Goal: Task Accomplishment & Management: Complete application form

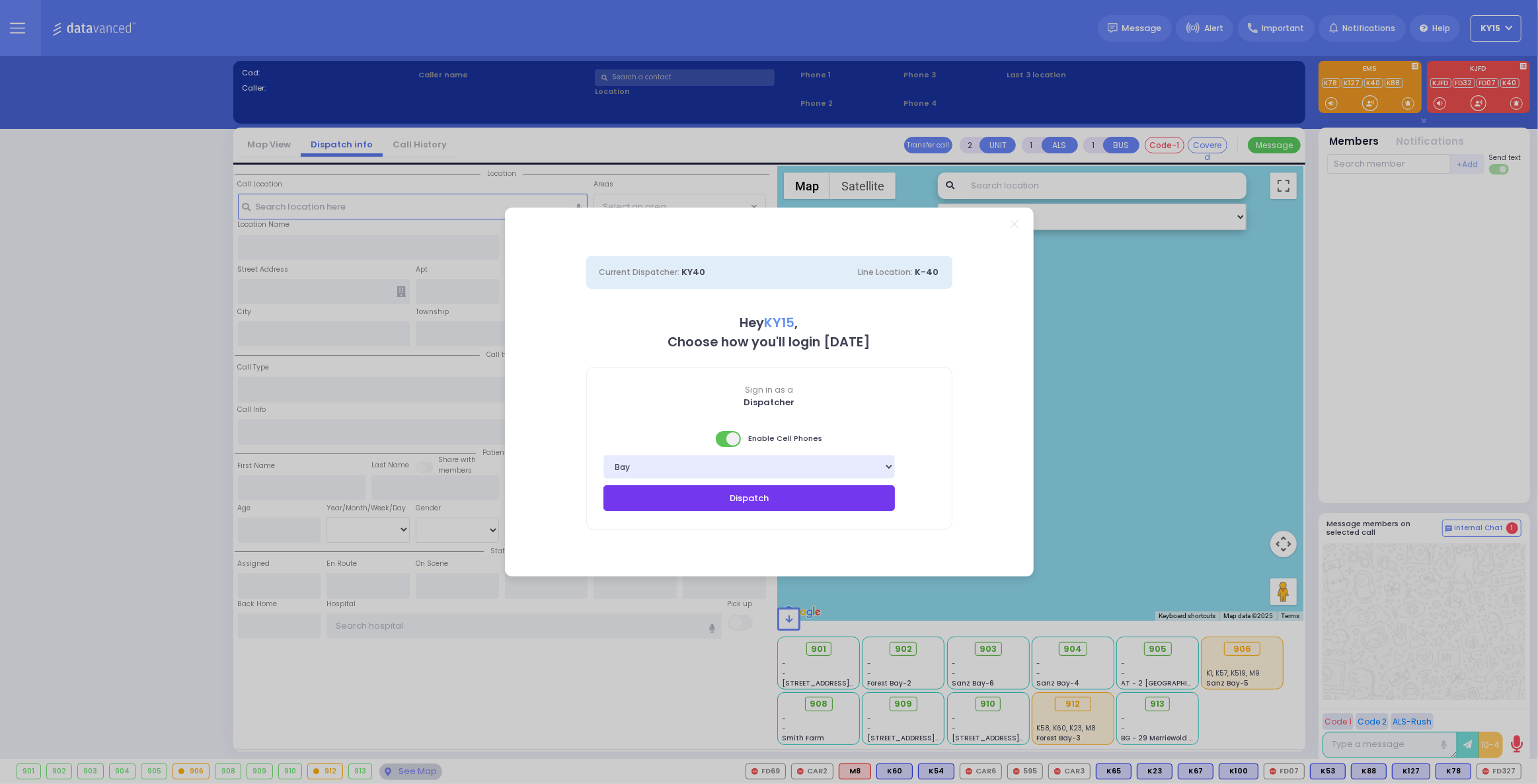
click at [726, 496] on button "Dispatch" at bounding box center [749, 497] width 292 height 25
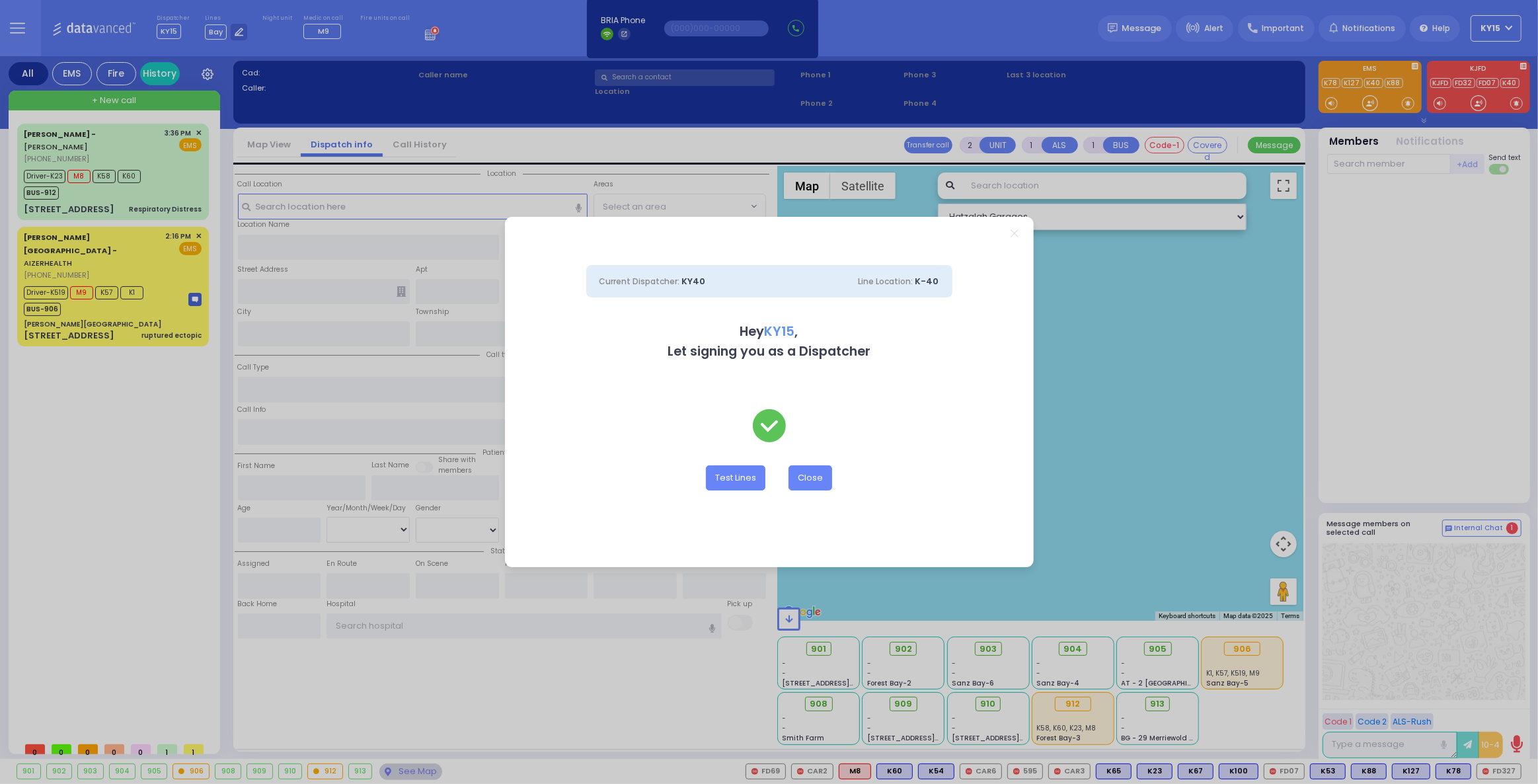
click at [121, 304] on div "Current Dispatcher: KY40 Line Location: K-40 Hey KY15 , Let signing you as a Di…" at bounding box center [769, 392] width 1538 height 784
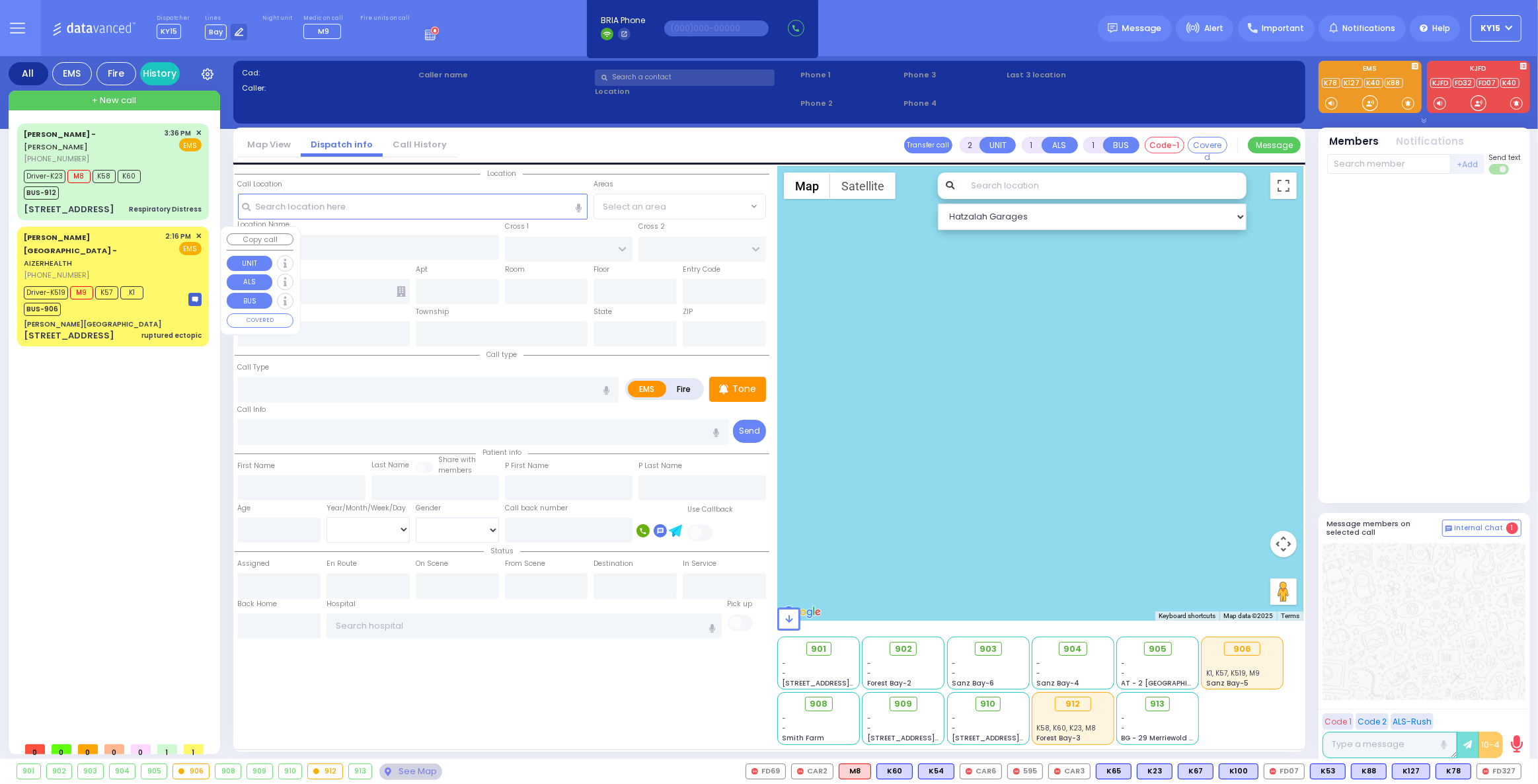
drag, startPoint x: 153, startPoint y: 279, endPoint x: 157, endPoint y: 285, distance: 7.2
click at [157, 285] on div "Driver-K519 M9 K57 K1 BUS-906" at bounding box center [113, 299] width 178 height 33
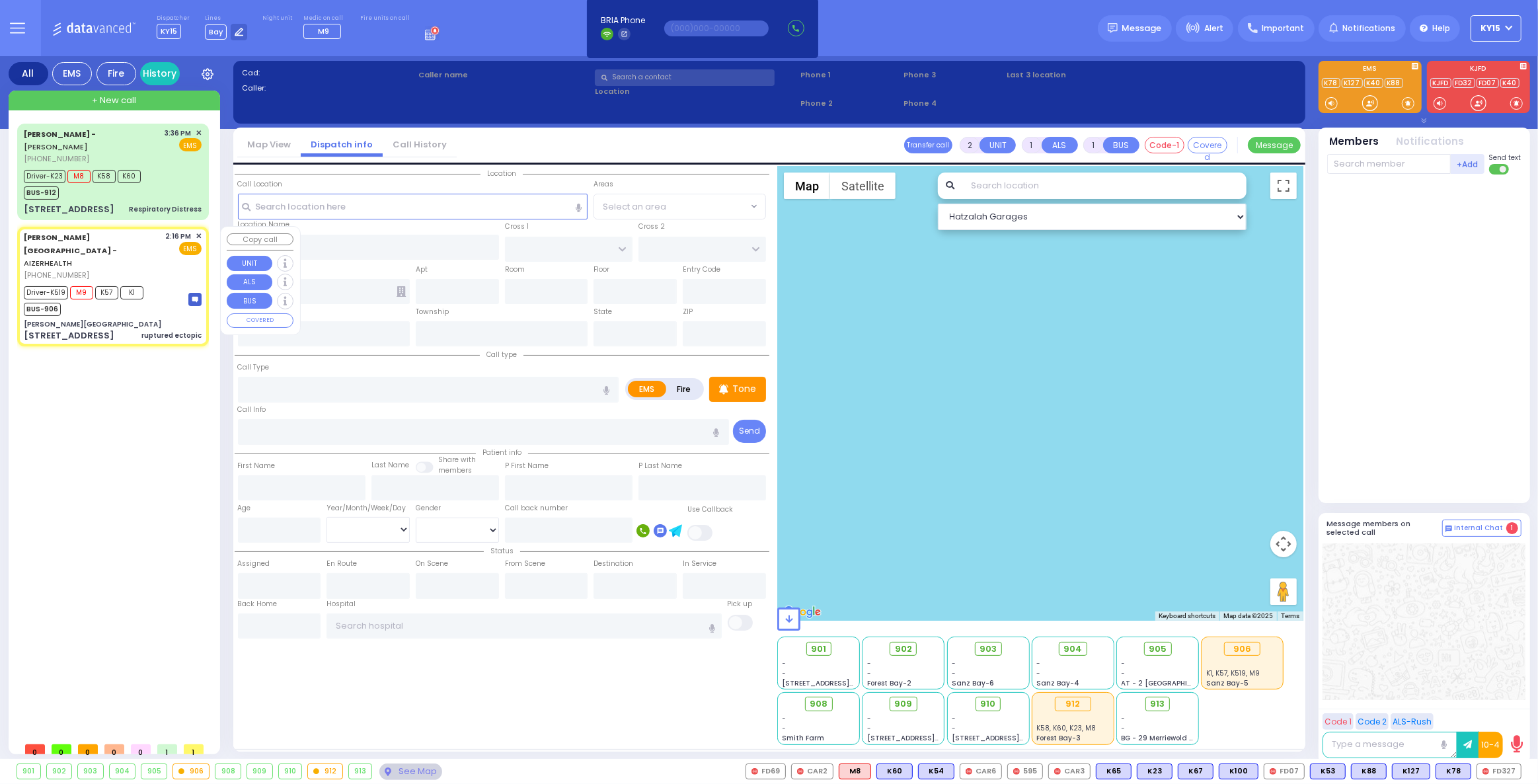
type input "6"
select select
type input "ruptured ectopic"
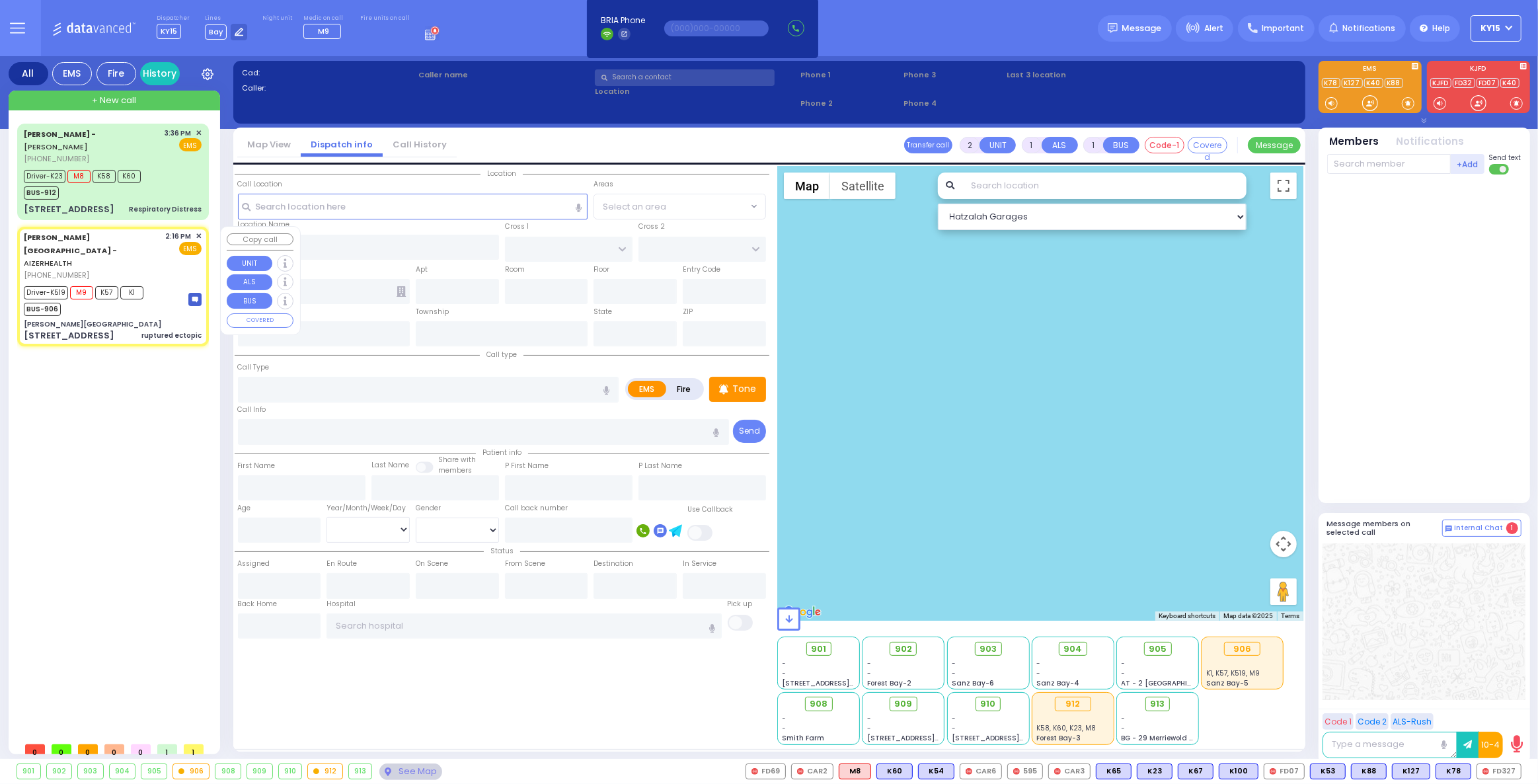
radio input "true"
type input "Chany"
type input "Berkowitz"
type input "28"
select select "Year"
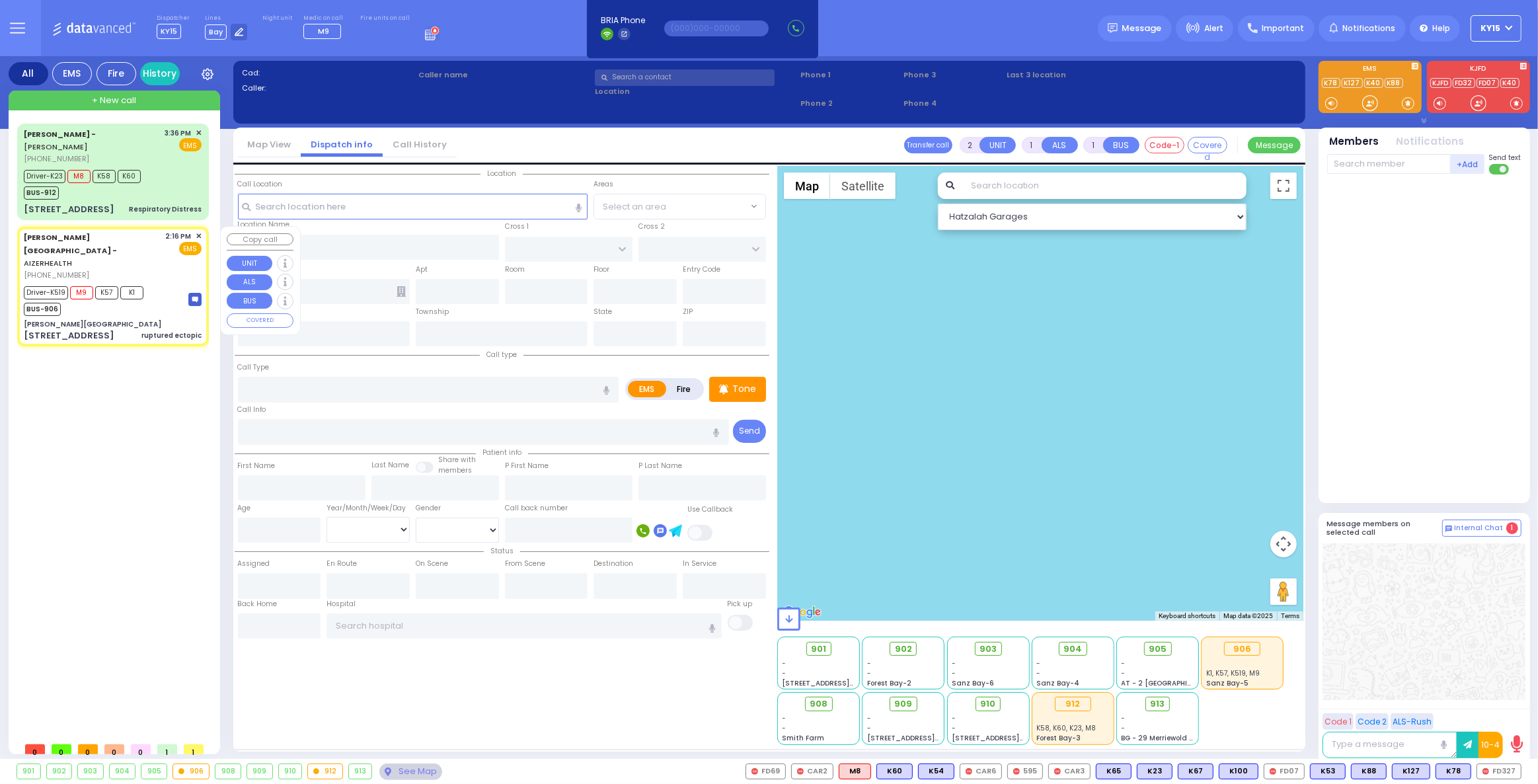
select select "[DEMOGRAPHIC_DATA]"
type input "14:16"
type input "14:18"
type input "14:21"
type input "15:12"
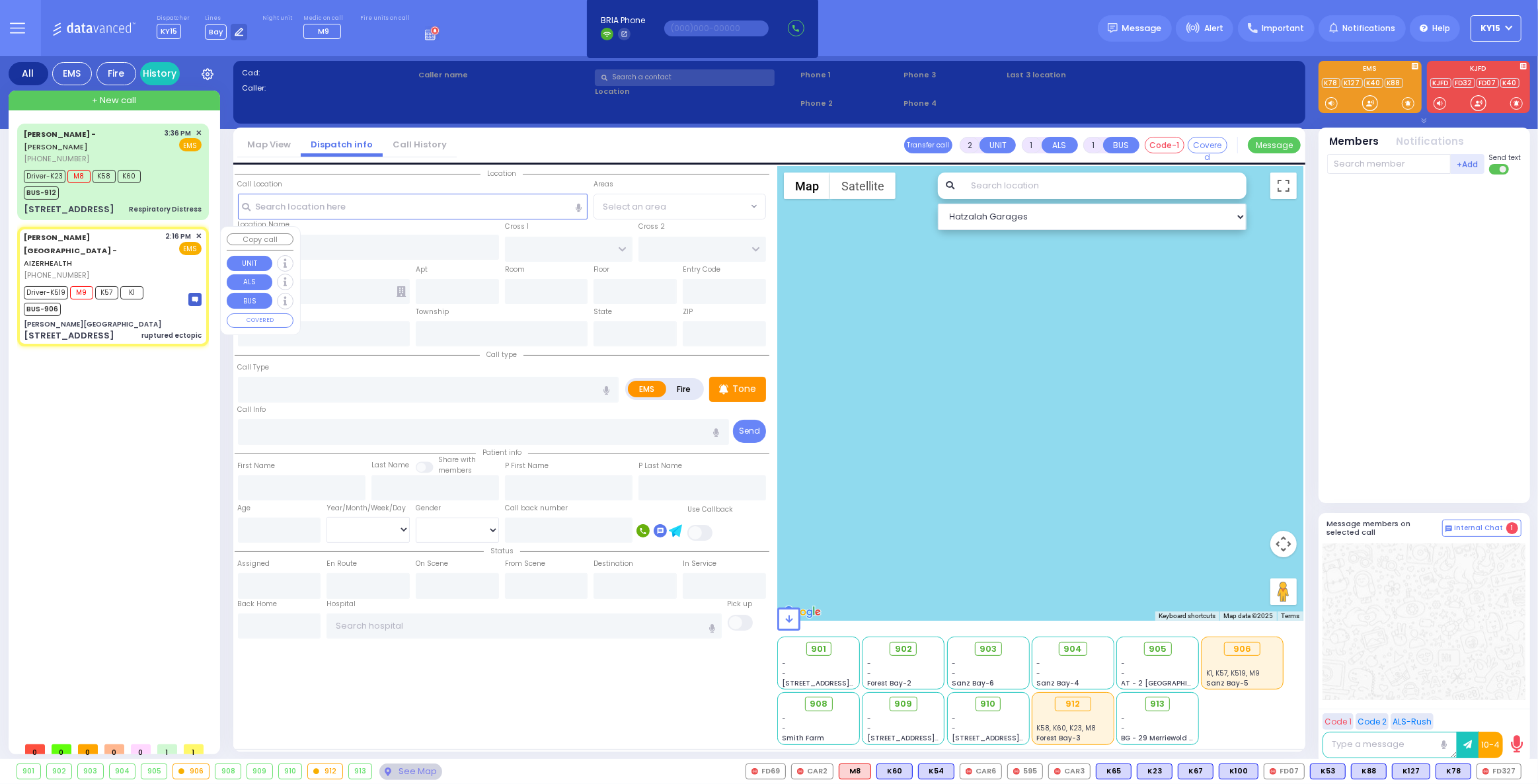
type input "[US_STATE][GEOGRAPHIC_DATA]- [GEOGRAPHIC_DATA] [STREET_ADDRESS][US_STATE]"
select select "Hatzalah Garages"
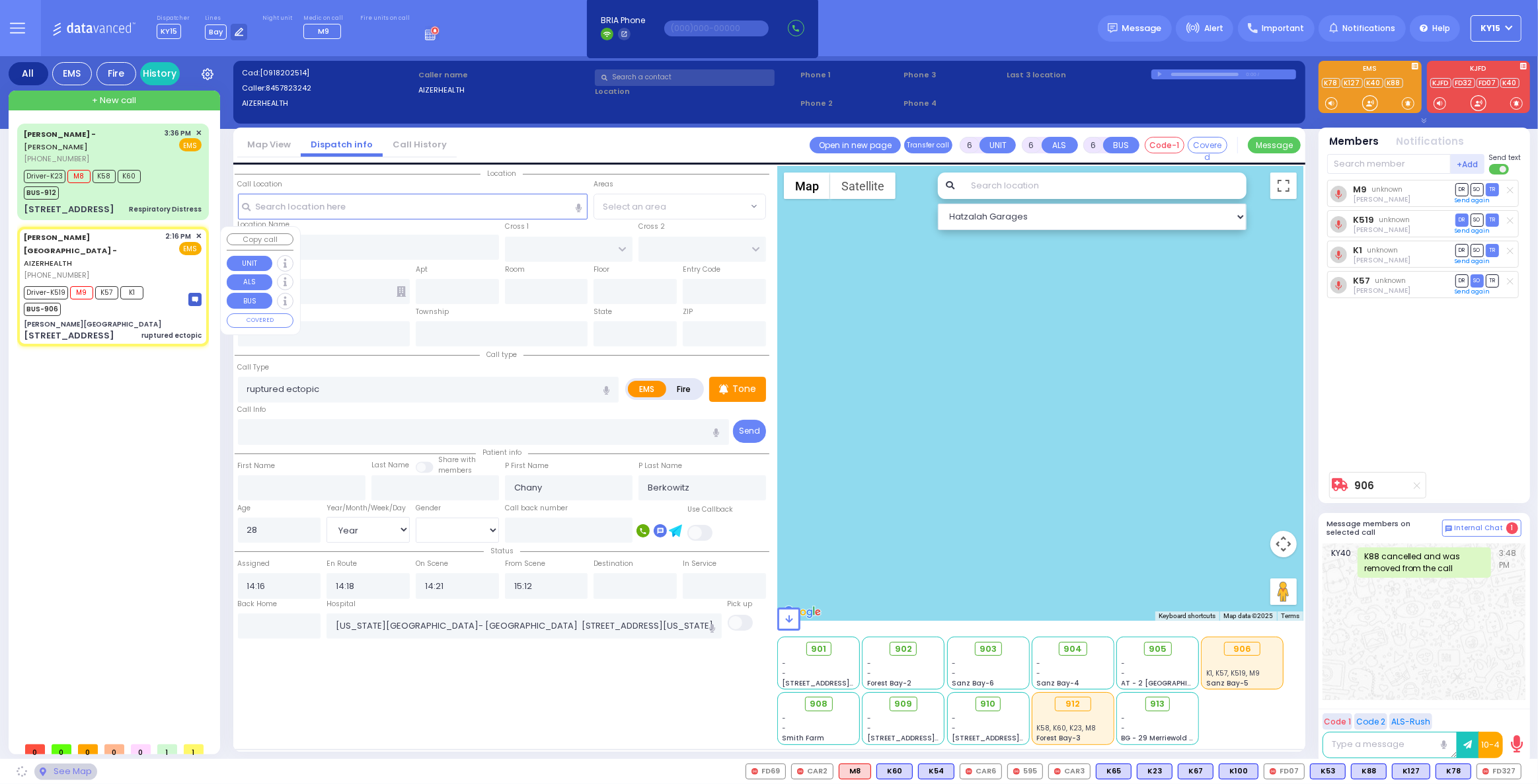
type input "[PERSON_NAME][GEOGRAPHIC_DATA]"
type input "[PERSON_NAME] DR"
type input "CARTER LN"
type input "[STREET_ADDRESS]"
type input "2"
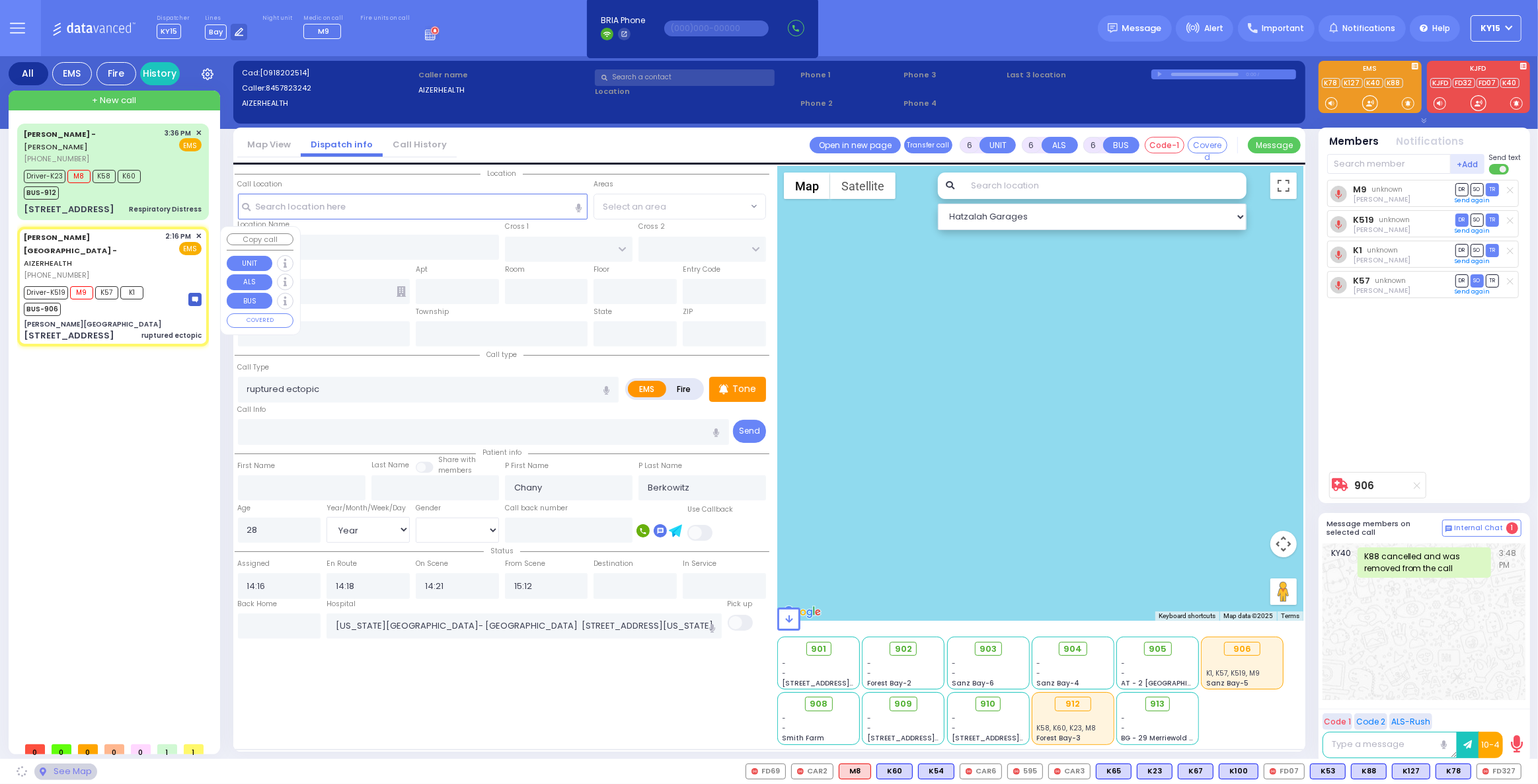
type input "[PERSON_NAME]"
type input "[US_STATE]"
type input "10950"
select select "SECTION 2"
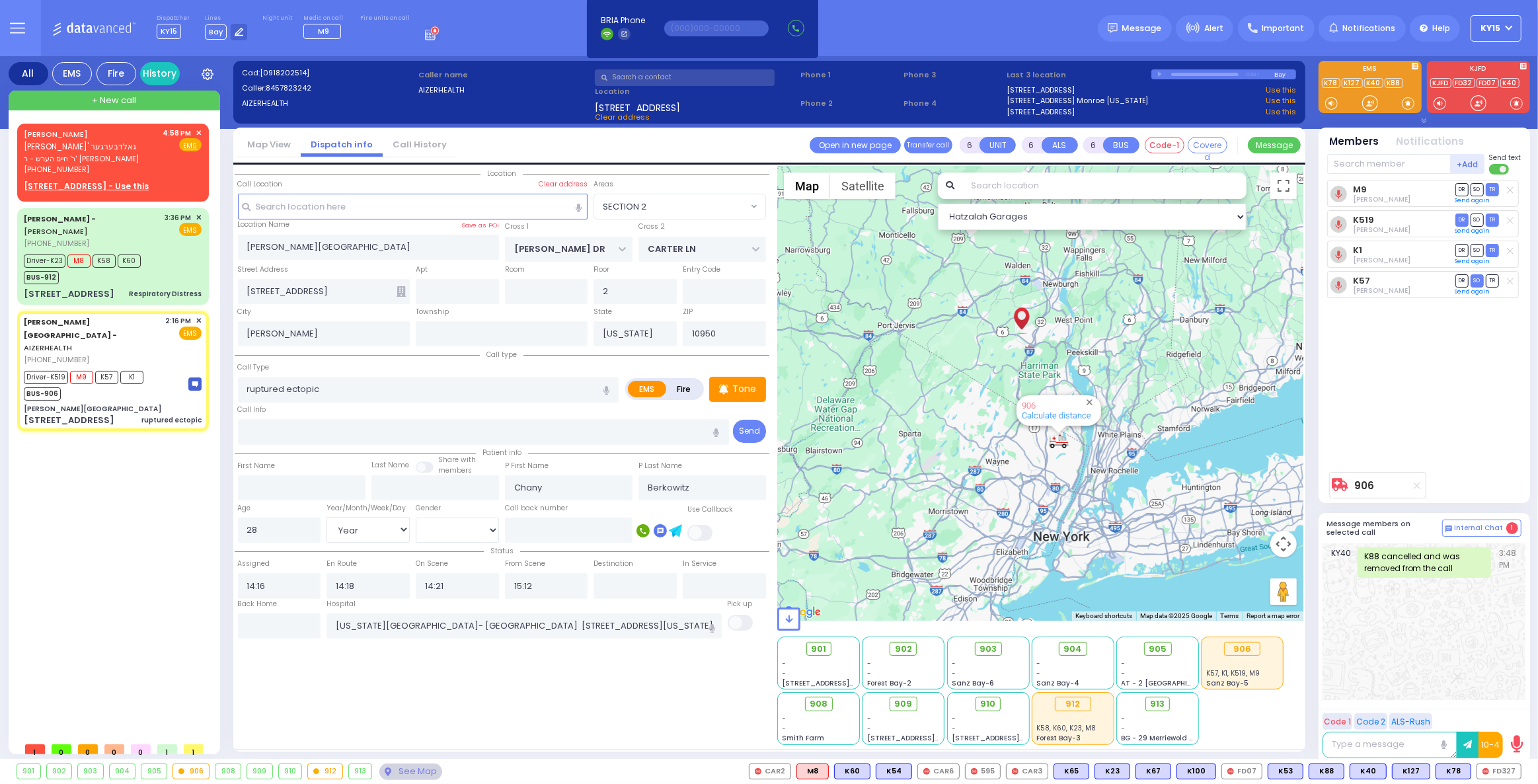
select select
radio input "true"
select select "Year"
select select "[DEMOGRAPHIC_DATA]"
select select "Hatzalah Garages"
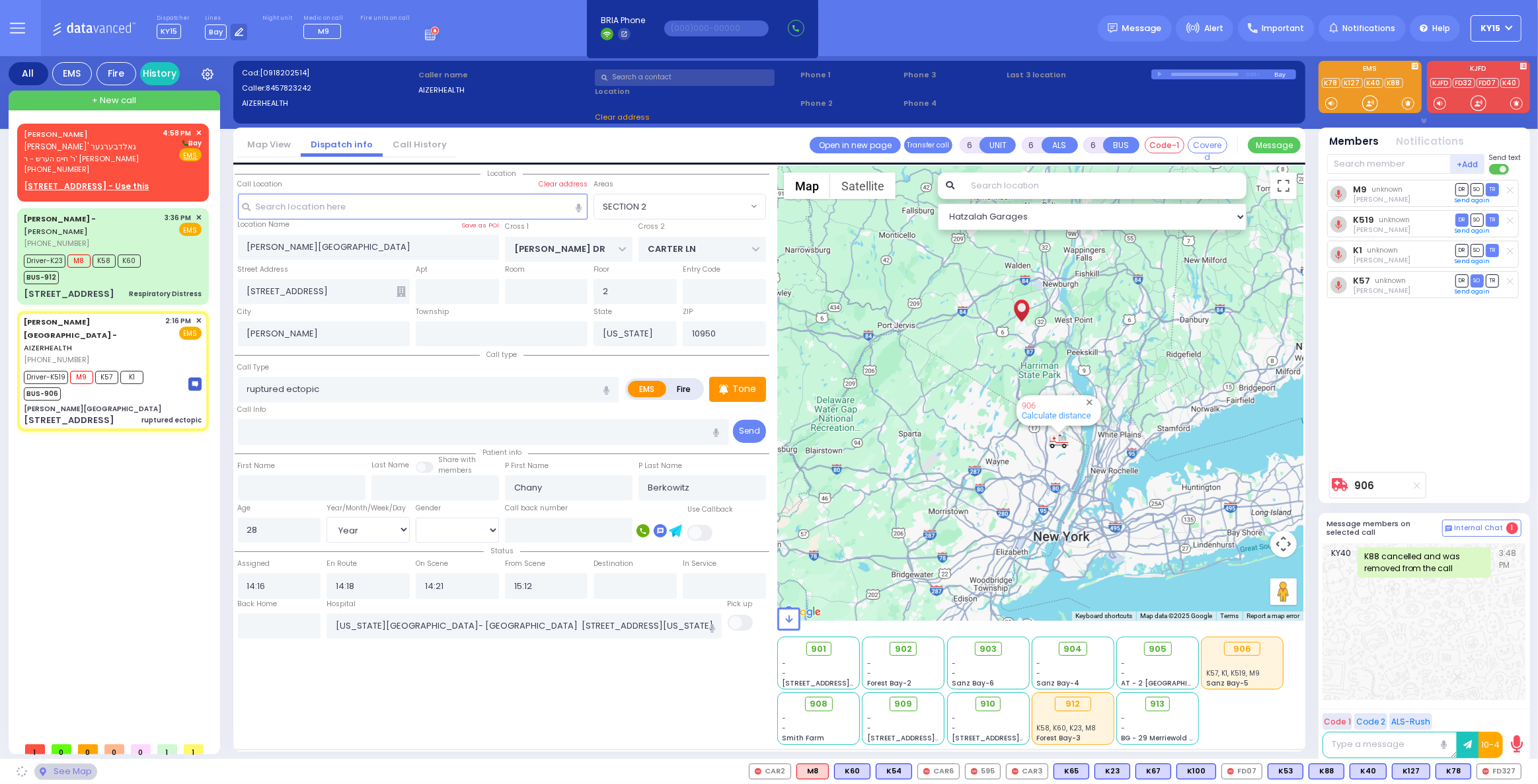
select select "SECTION 2"
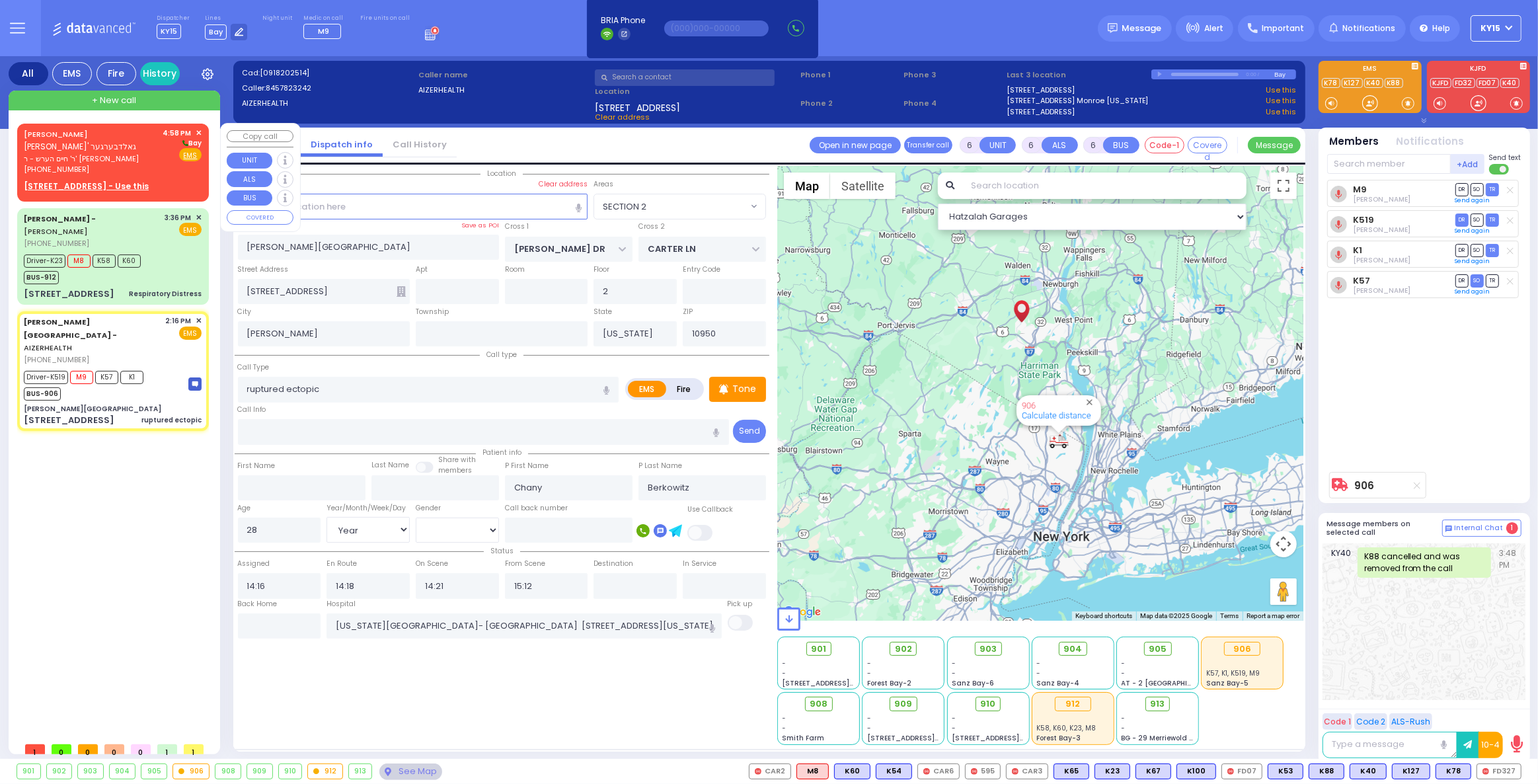
click at [143, 155] on span "ר' חיים הערש - ר' יחזקאל שרגא הירש" at bounding box center [91, 159] width 135 height 11
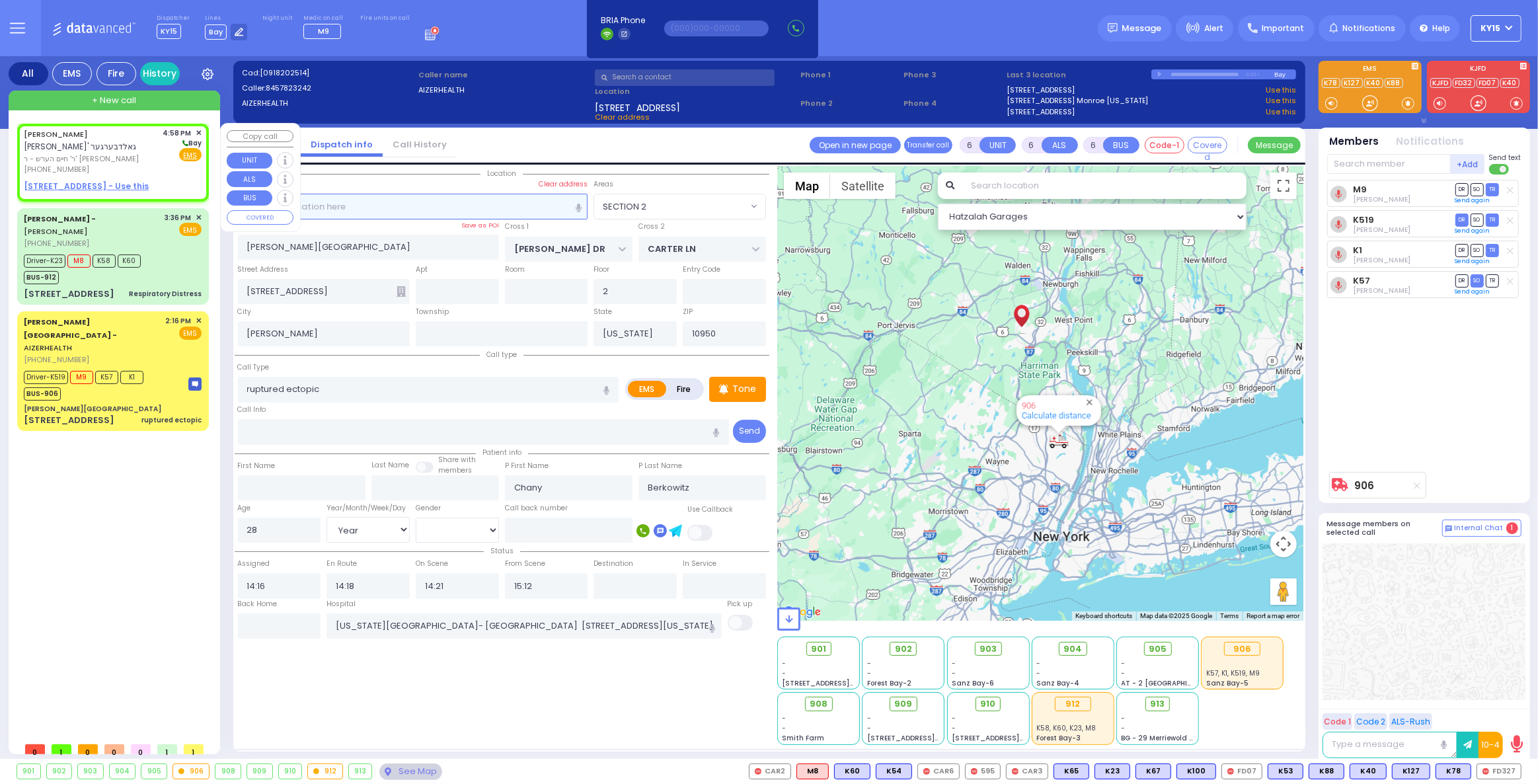
type input "2"
type input "1"
select select
radio input "true"
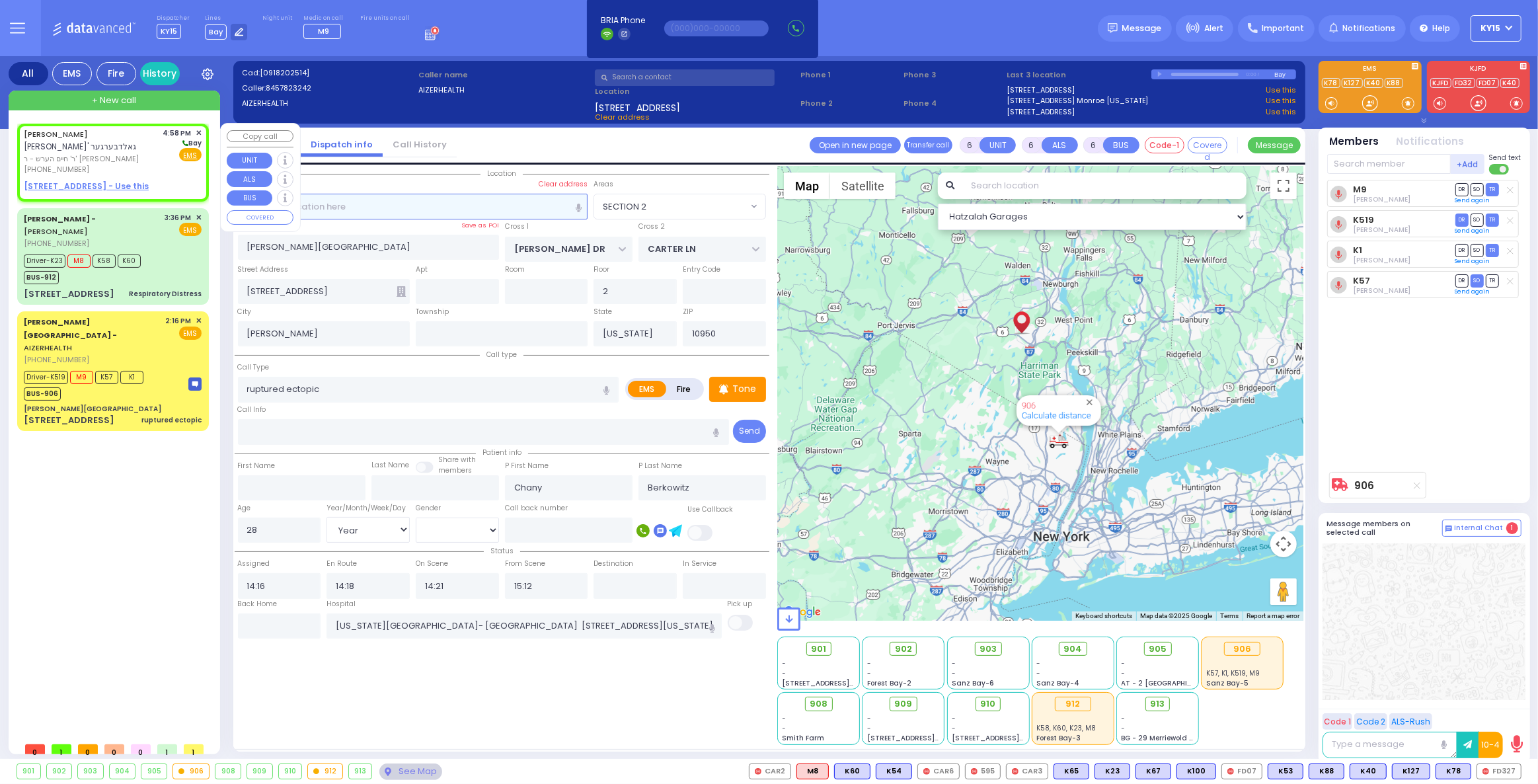
type input "DUVID ARYE"
type input "GOLDBERGER"
select select
type input "16:58"
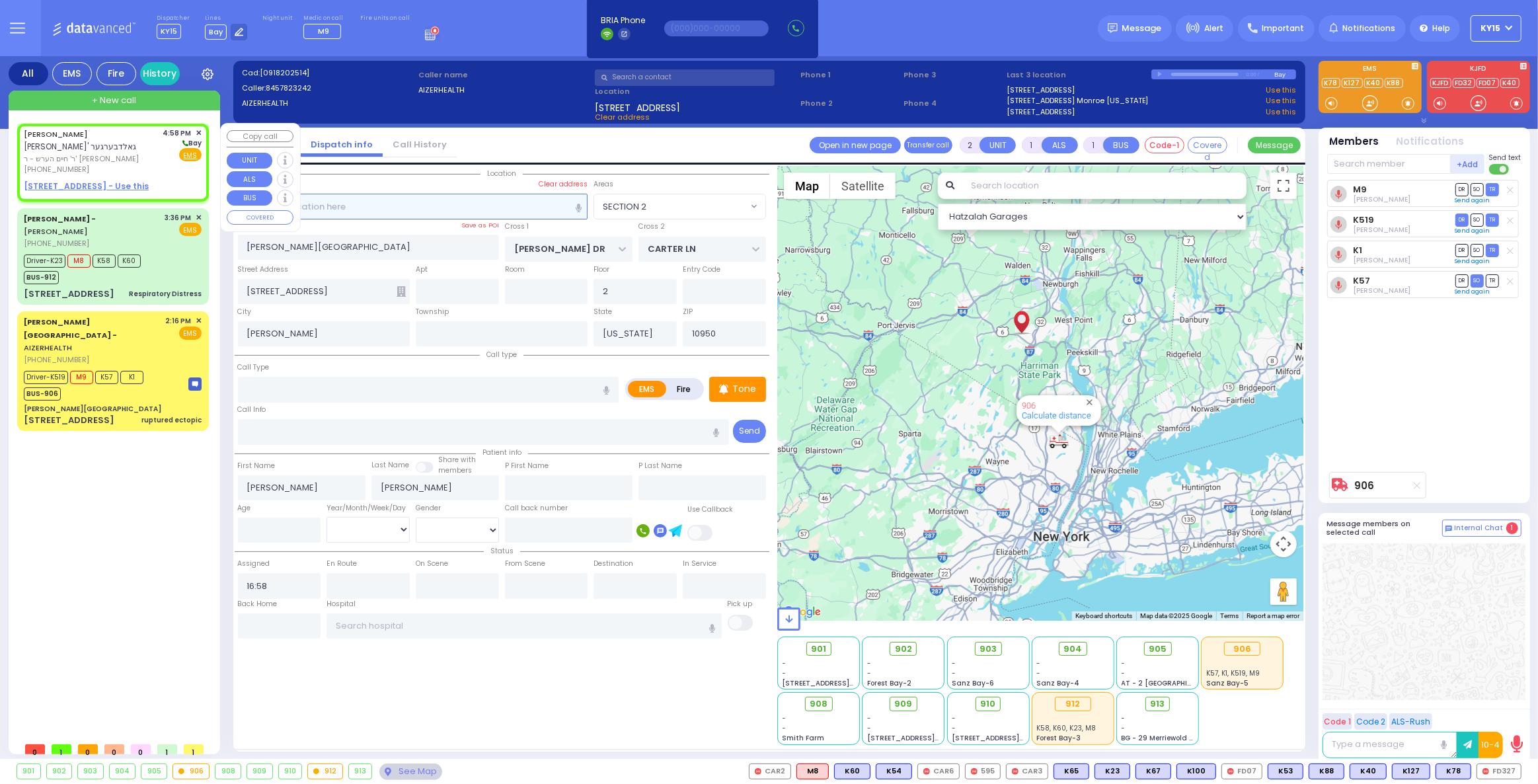
select select "Hatzalah Garages"
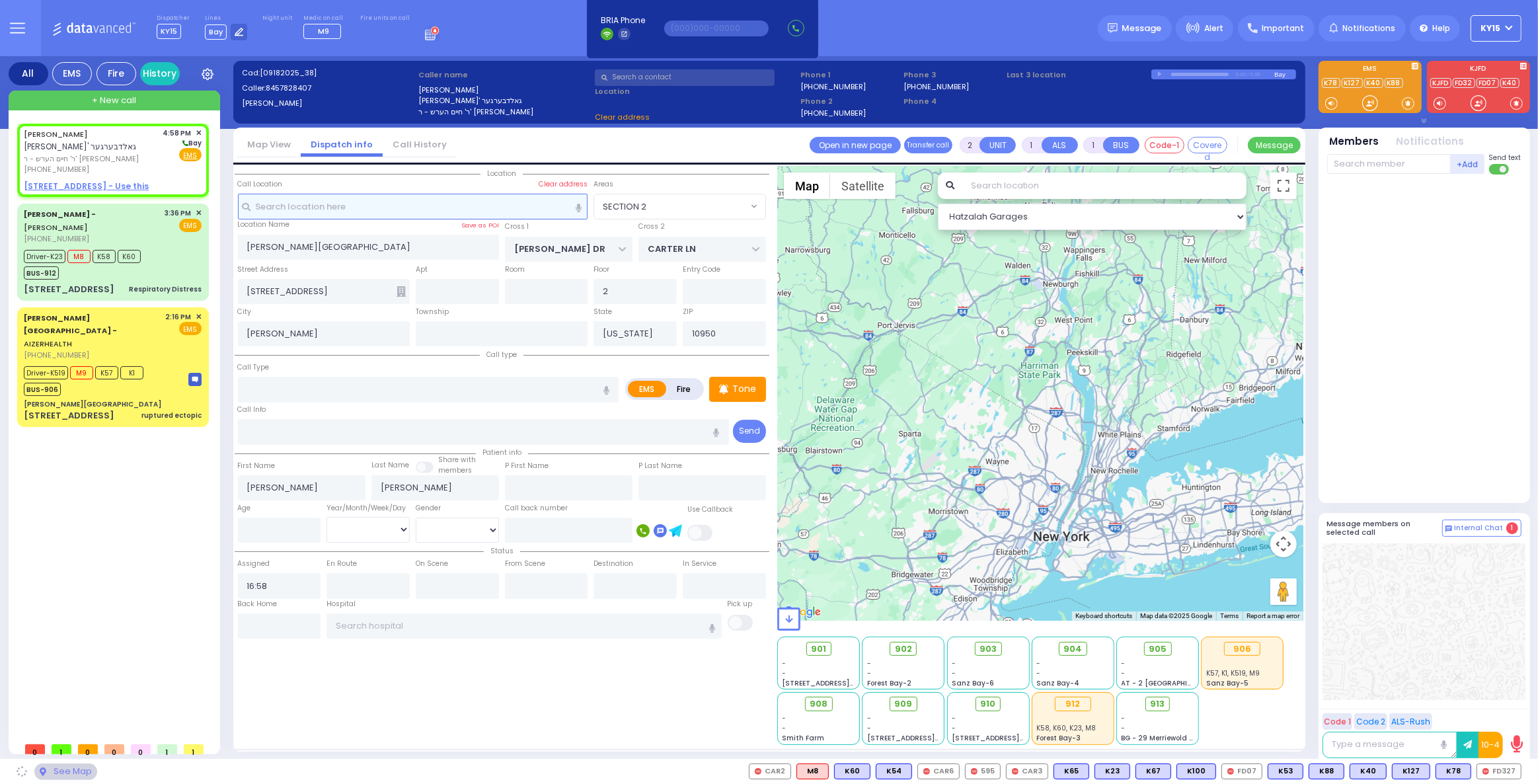
select select
radio input "true"
select select
select select "Hatzalah Garages"
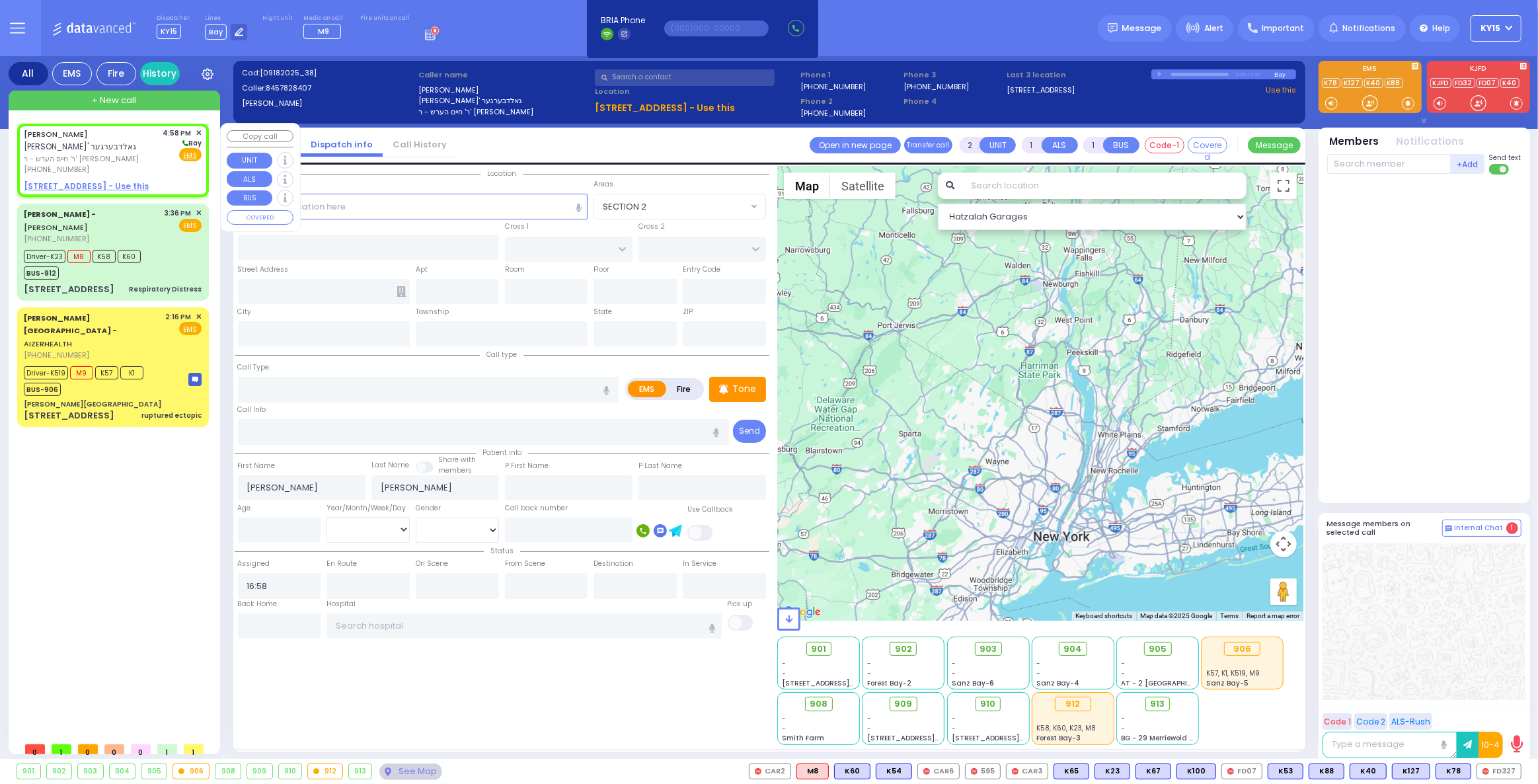
click at [54, 184] on u "25 KARLSBURG RD 201 - Use this" at bounding box center [86, 186] width 125 height 11
select select
radio input "true"
select select
select select "Hatzalah Garages"
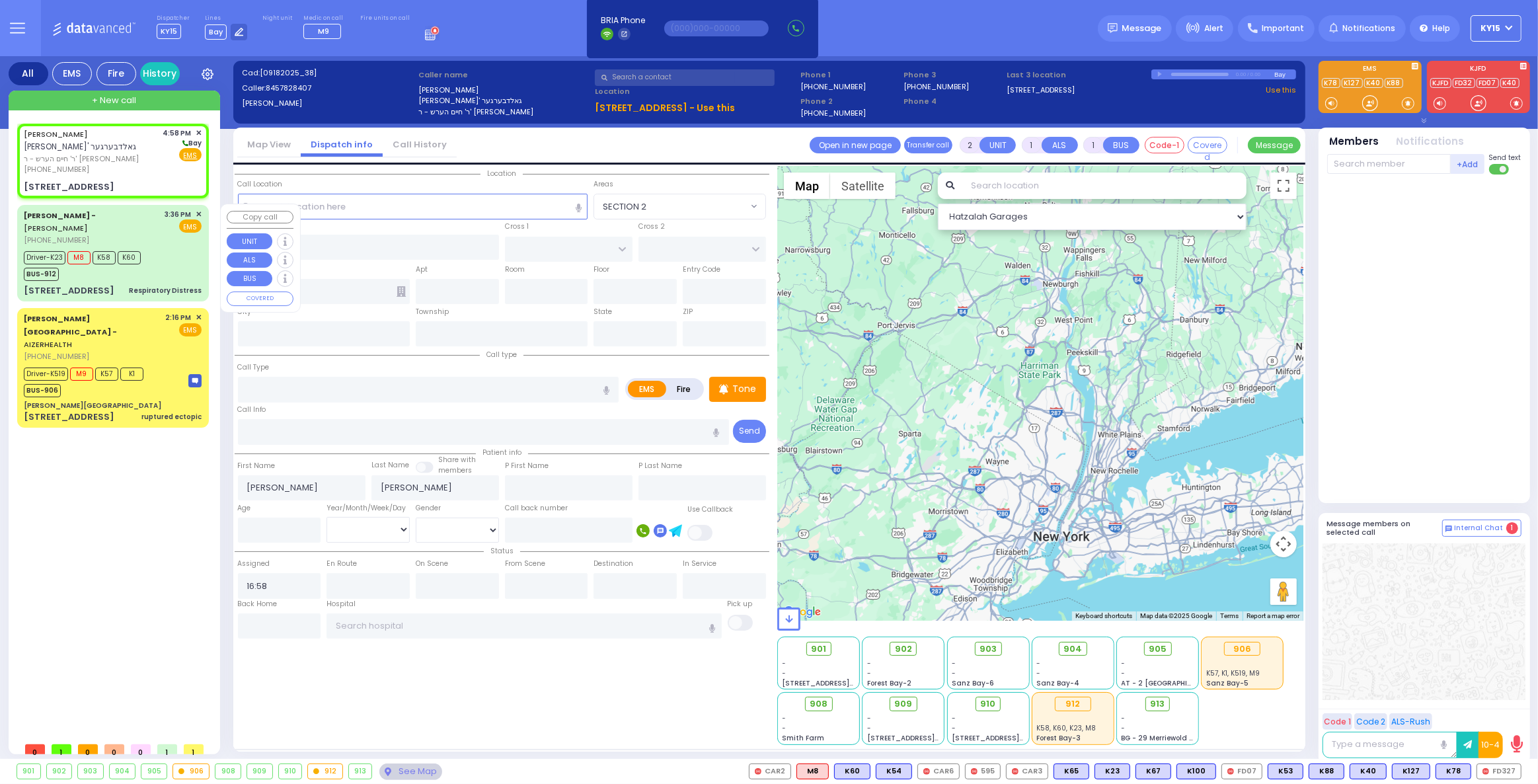
select select
radio input "true"
select select
select select "Hatzalah Garages"
type input "[GEOGRAPHIC_DATA]"
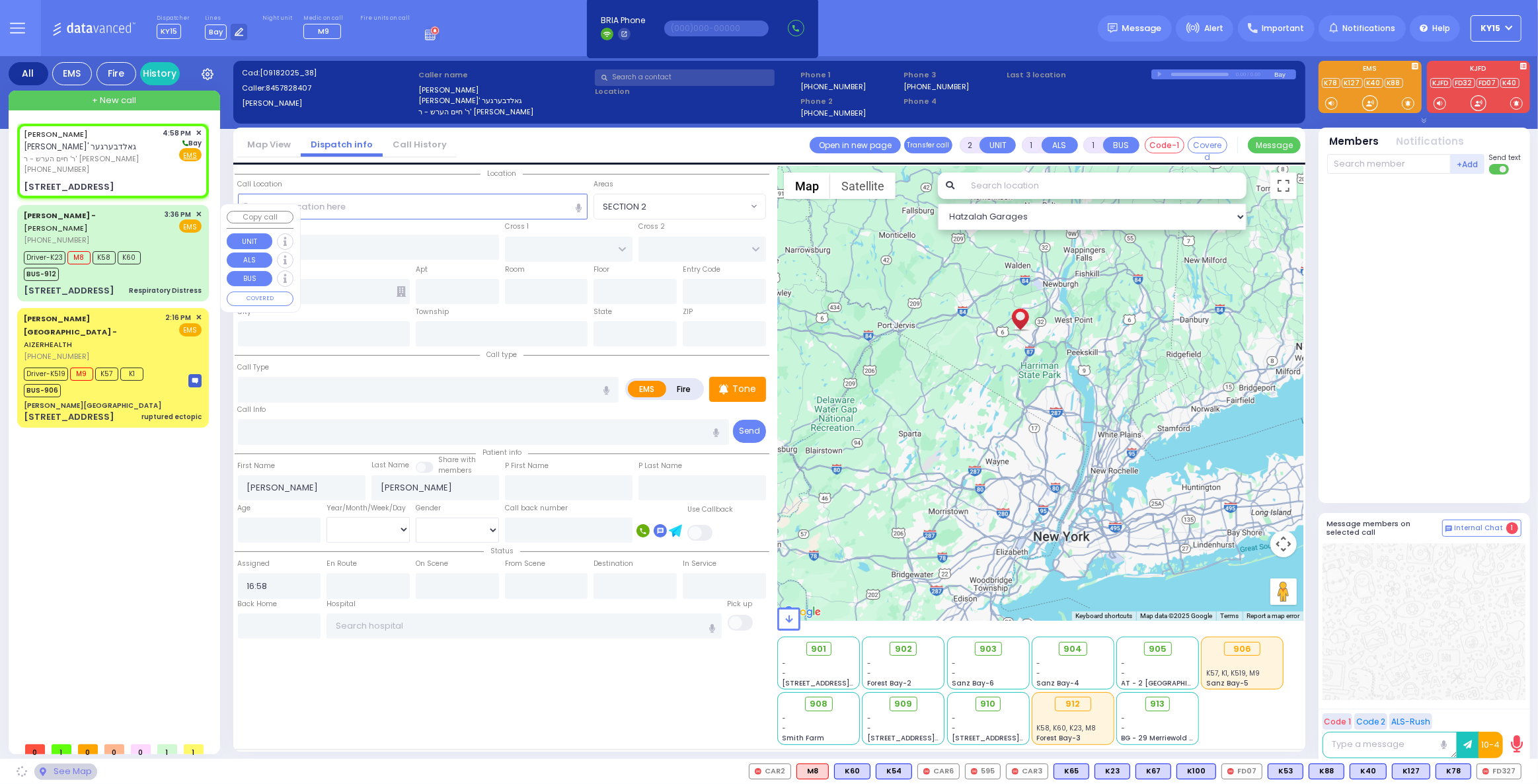
type input "25 KARLSBURG RD"
type input "201"
type input "[PERSON_NAME]"
type input "[US_STATE]"
type input "10950"
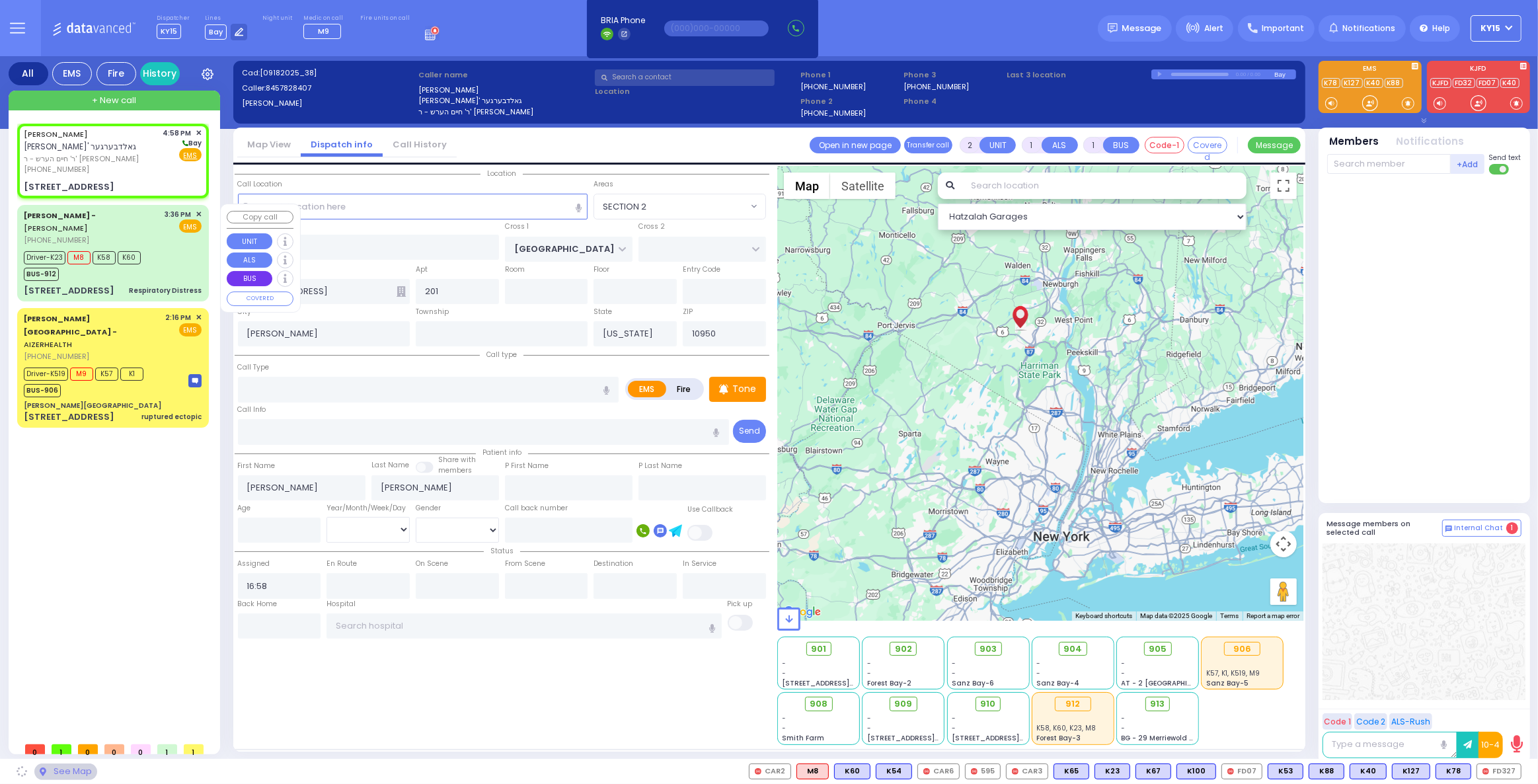
select select "SECTION 5"
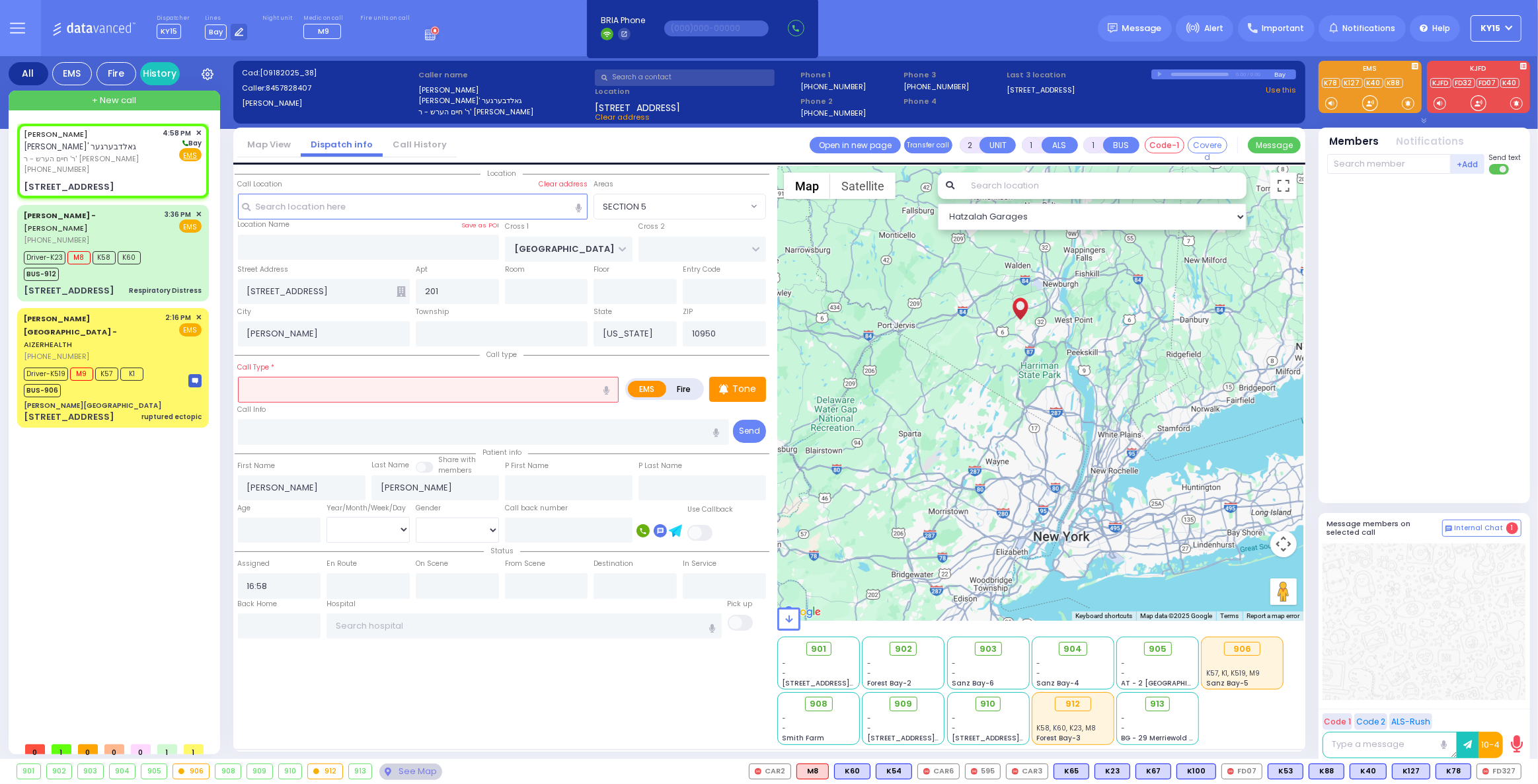
click at [331, 391] on input "text" at bounding box center [428, 389] width 381 height 25
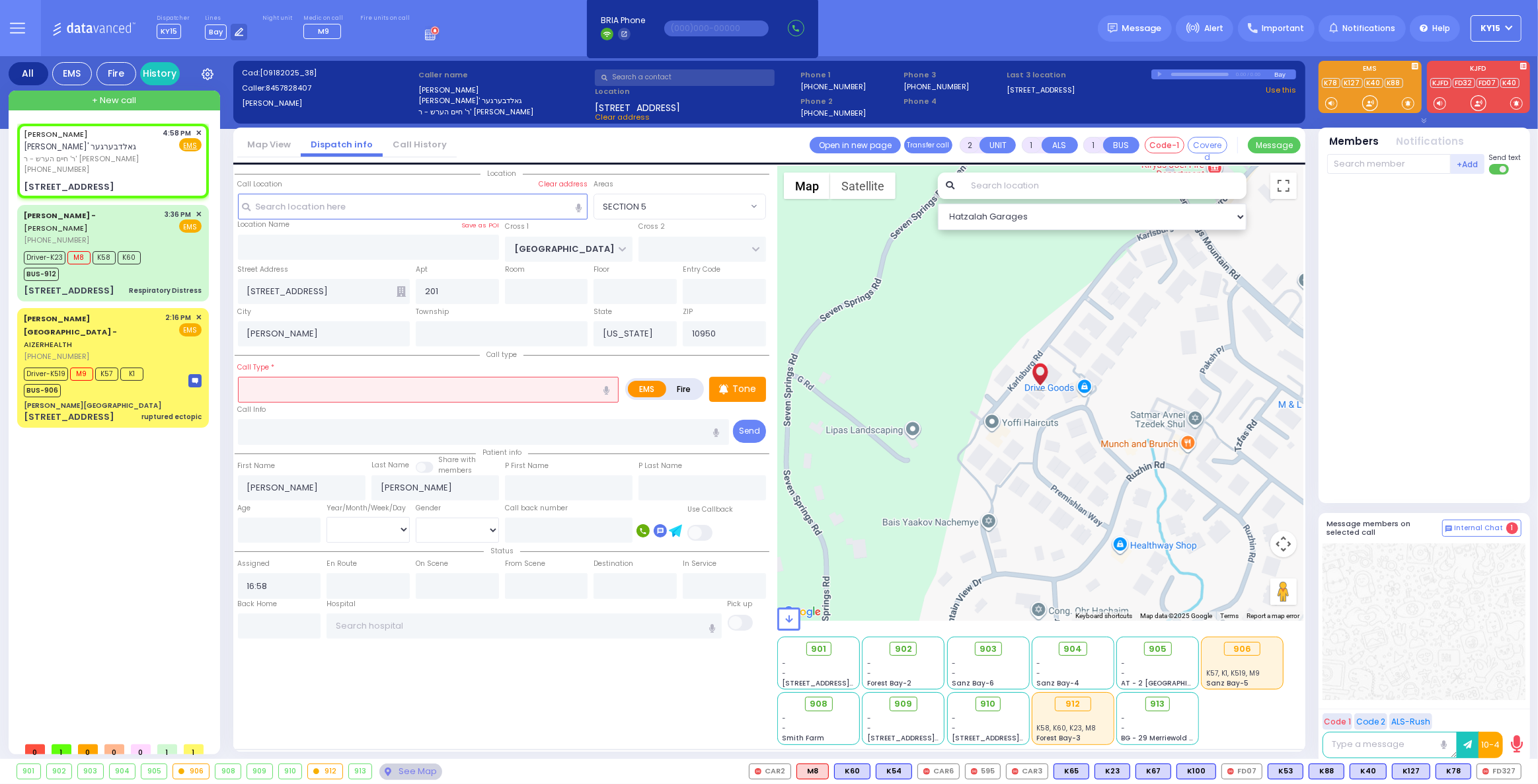
select select
radio input "true"
select select
select select "Hatzalah Garages"
type input "t"
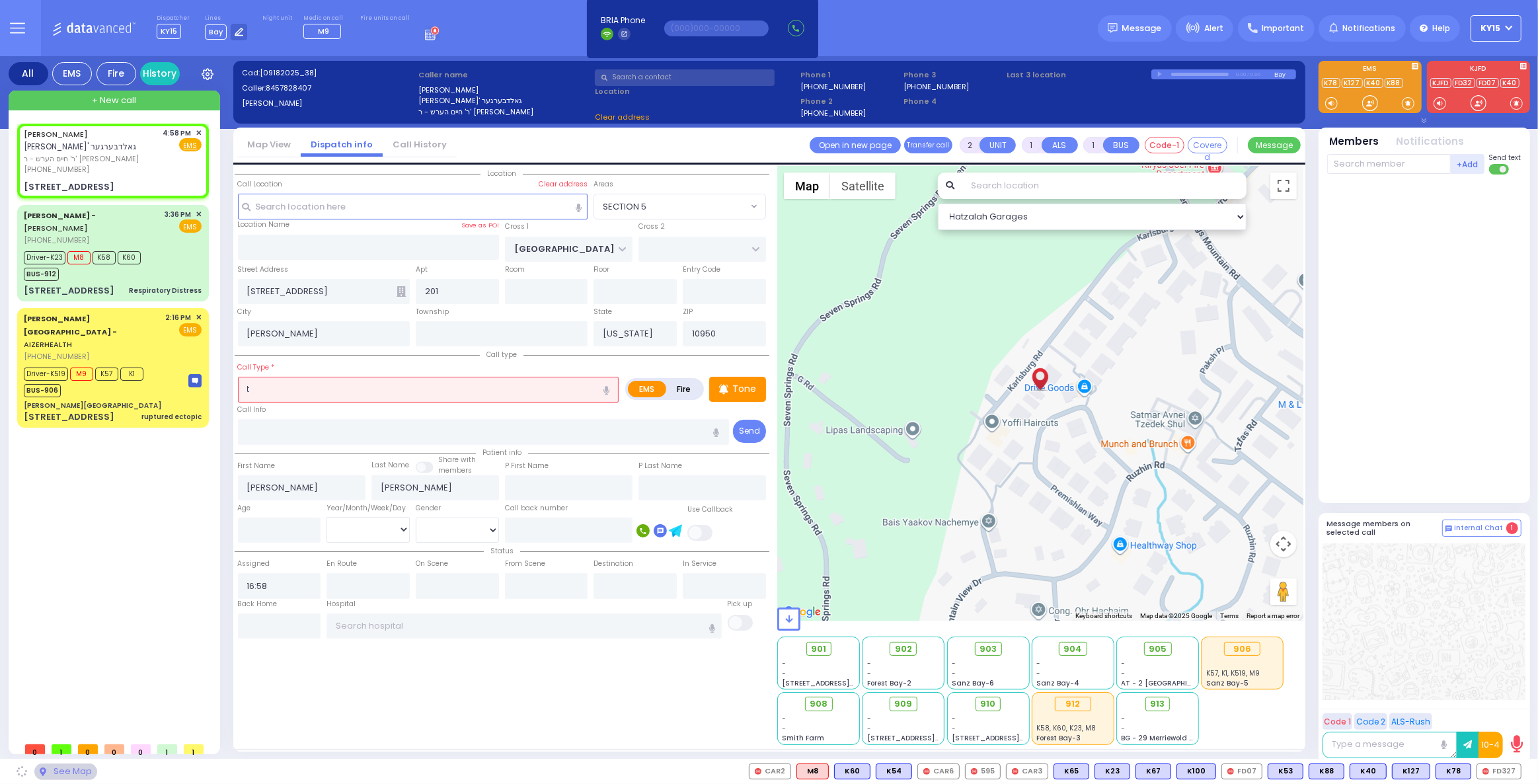
select select "SECTION 5"
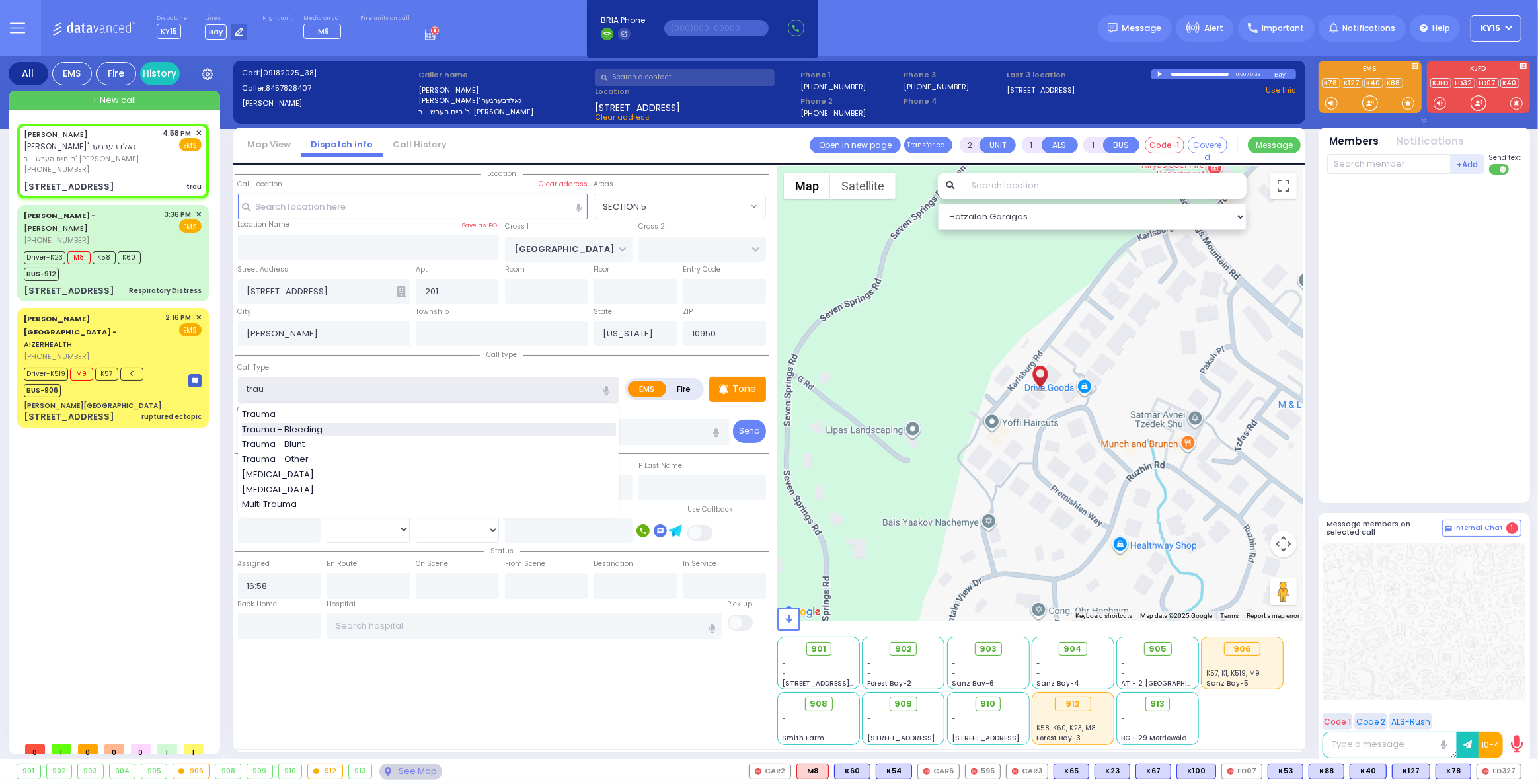
type input "trau"
select select
radio input "true"
select select
click at [312, 423] on span "Trauma - Bleeding" at bounding box center [284, 430] width 85 height 13
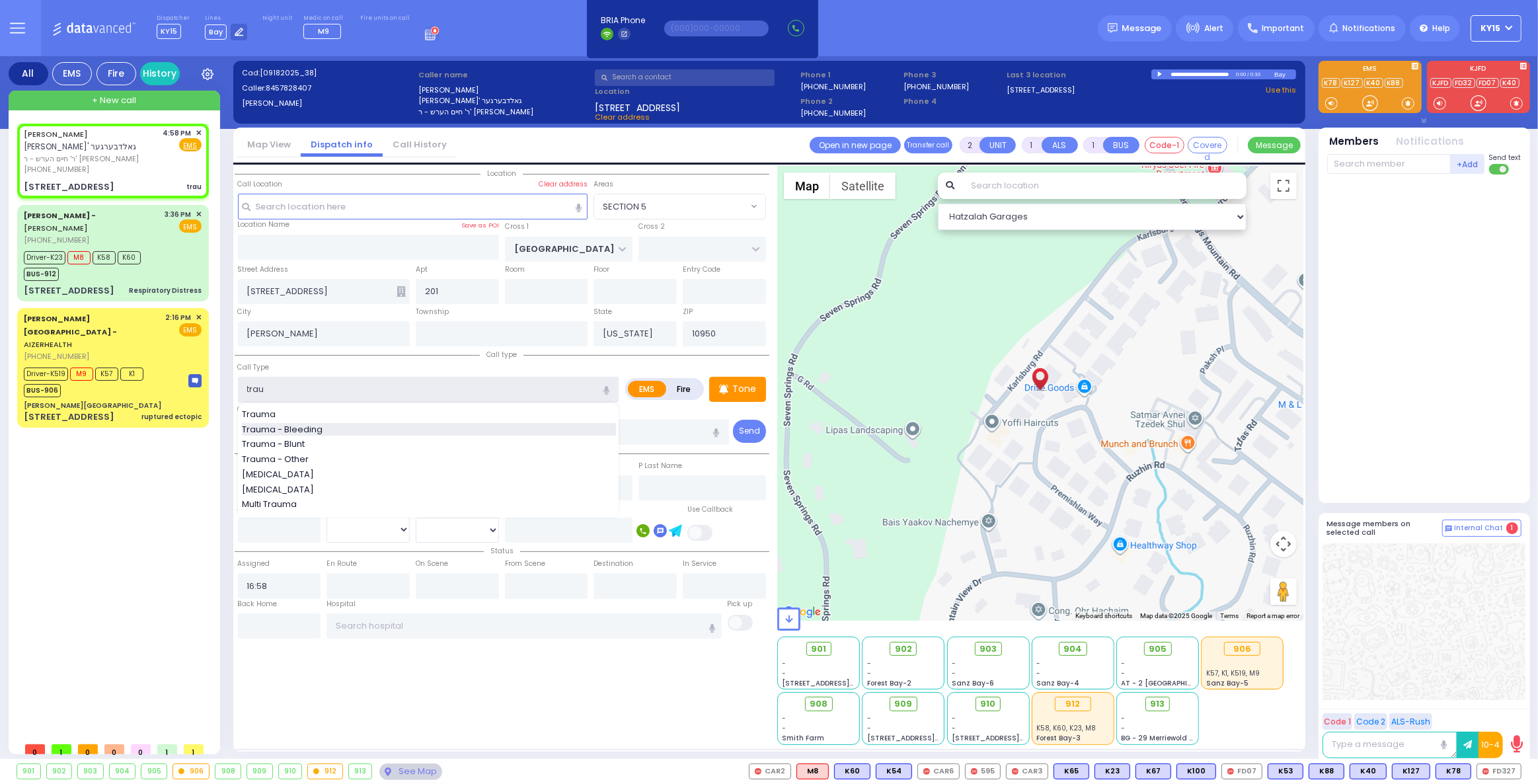
type input "Trauma - Bleeding"
select select "Hatzalah Garages"
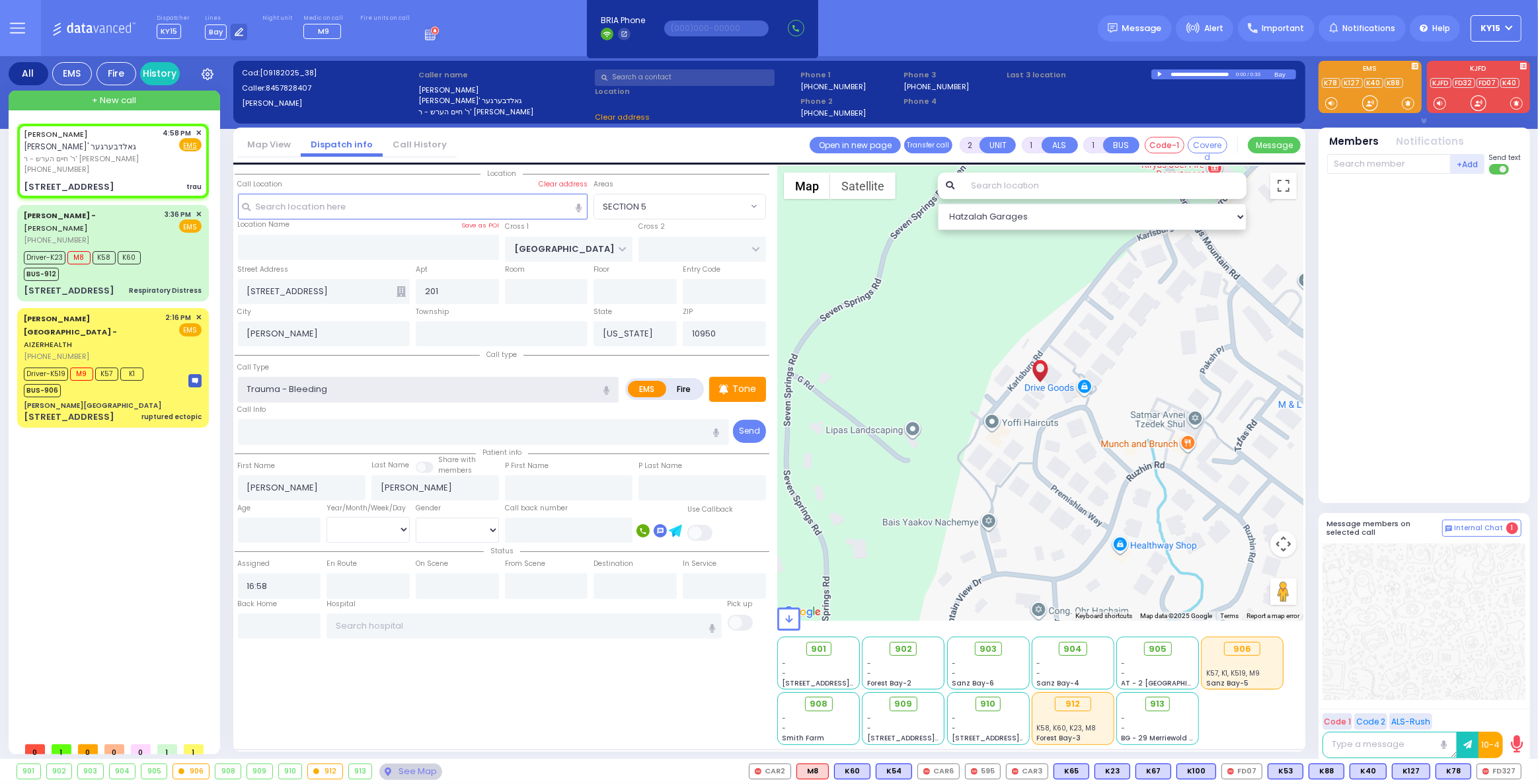
select select "SECTION 5"
select select
radio input "true"
select select
select select "Hatzalah Garages"
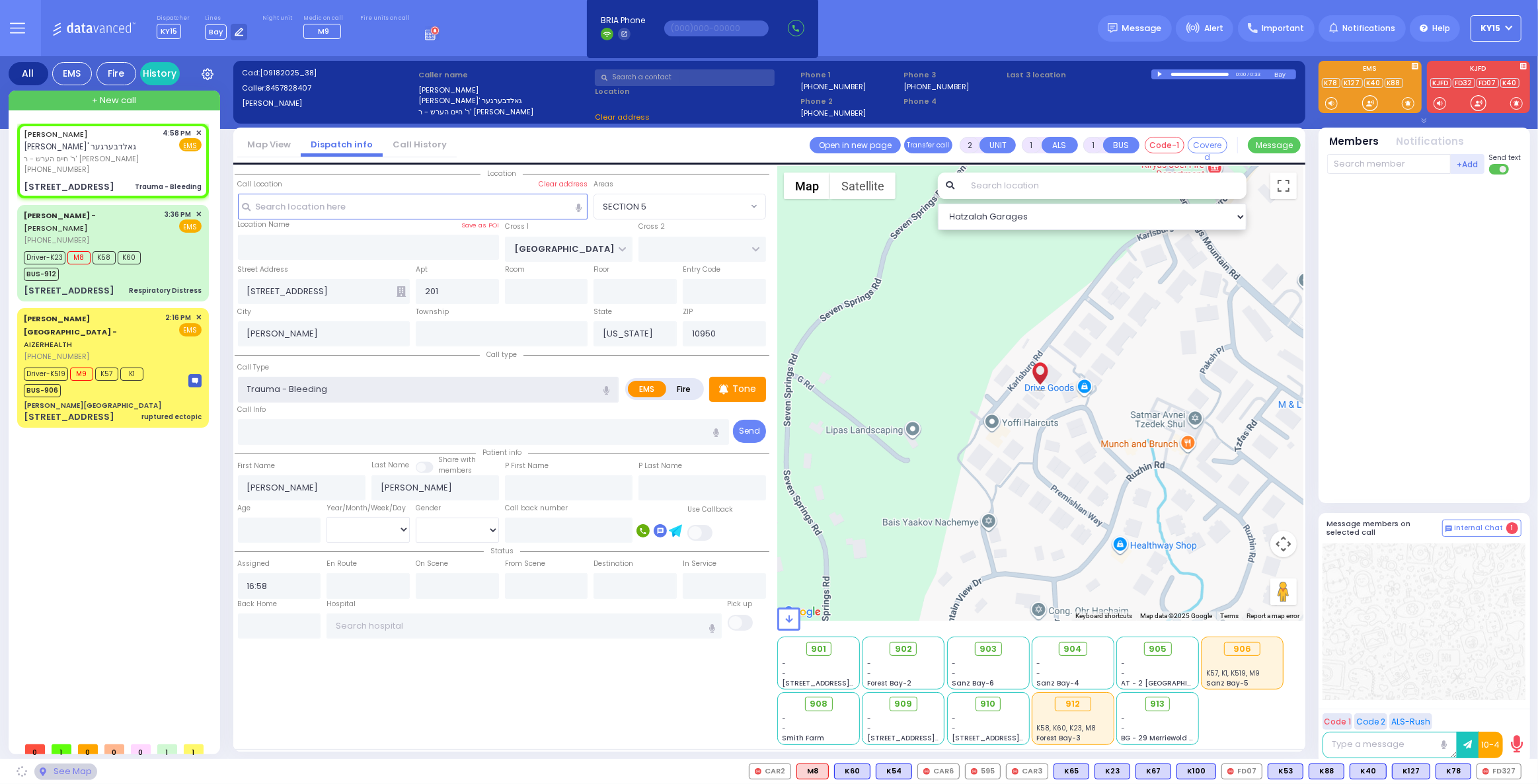
select select "SECTION 5"
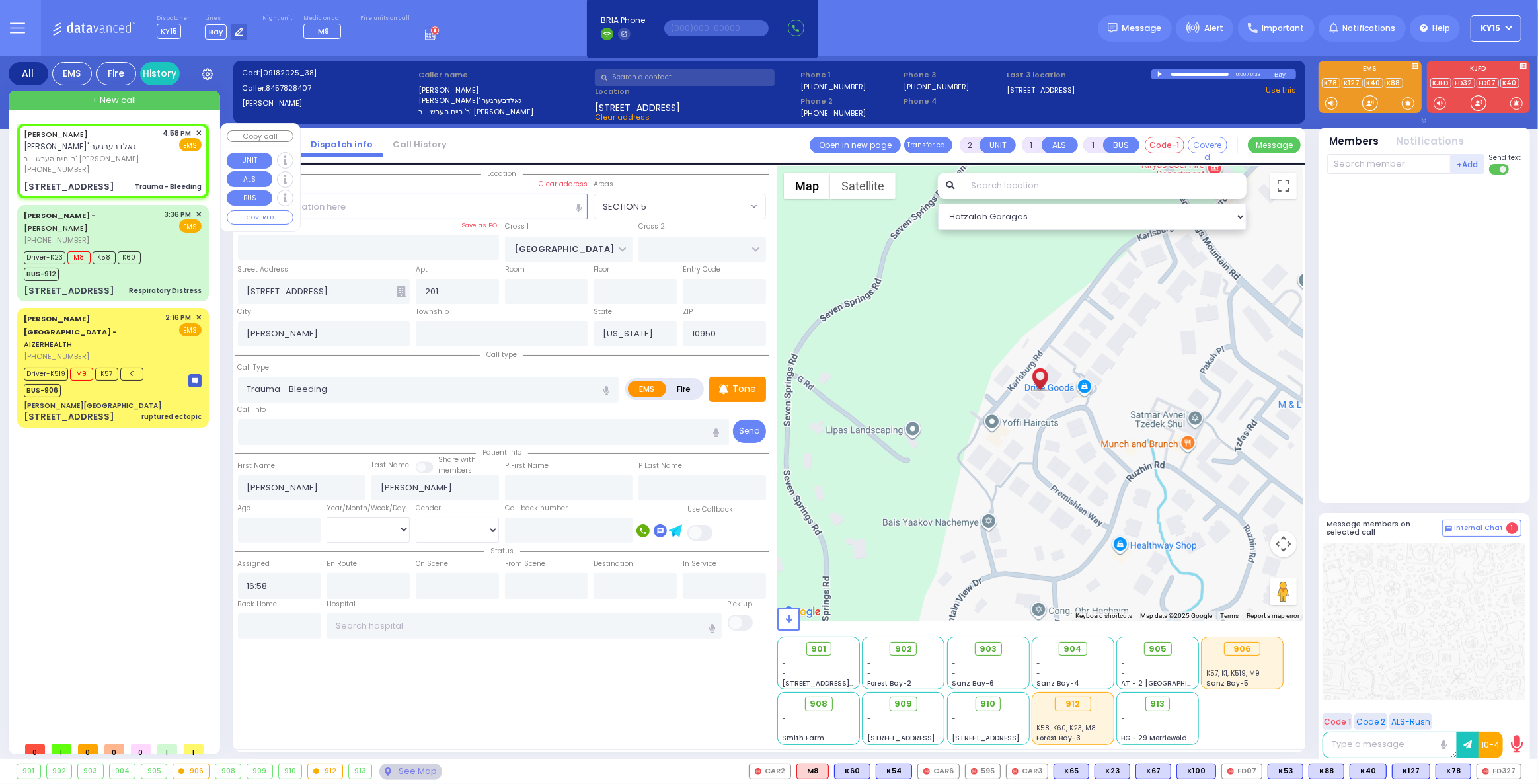
click at [142, 166] on div "(845) 782-8407" at bounding box center [91, 170] width 135 height 11
select select
radio input "true"
select select
select select "Hatzalah Garages"
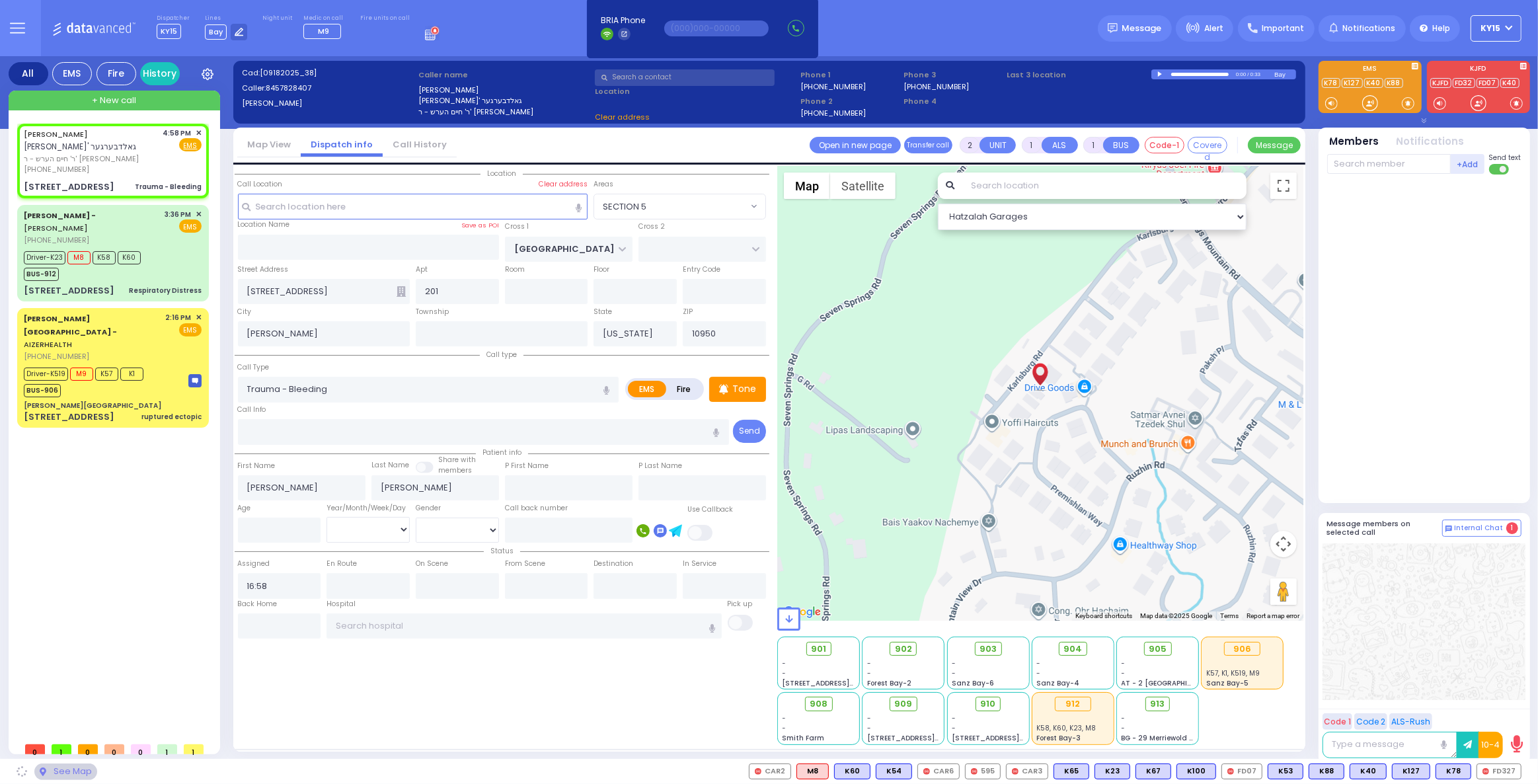
select select
radio input "true"
select select
select select "SECTION 5"
select select "Hatzalah Garages"
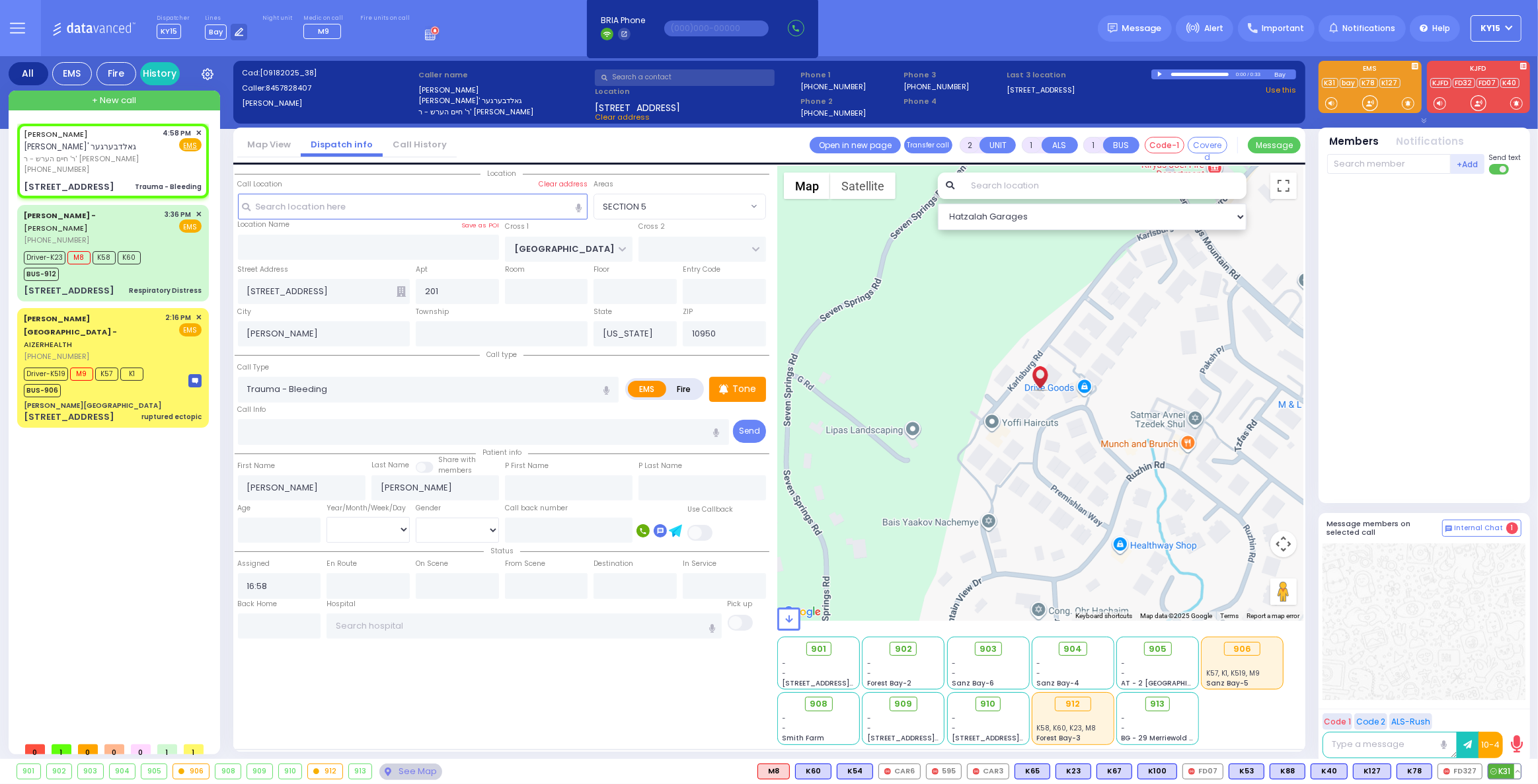
click at [1505, 766] on span "K31" at bounding box center [1504, 771] width 32 height 15
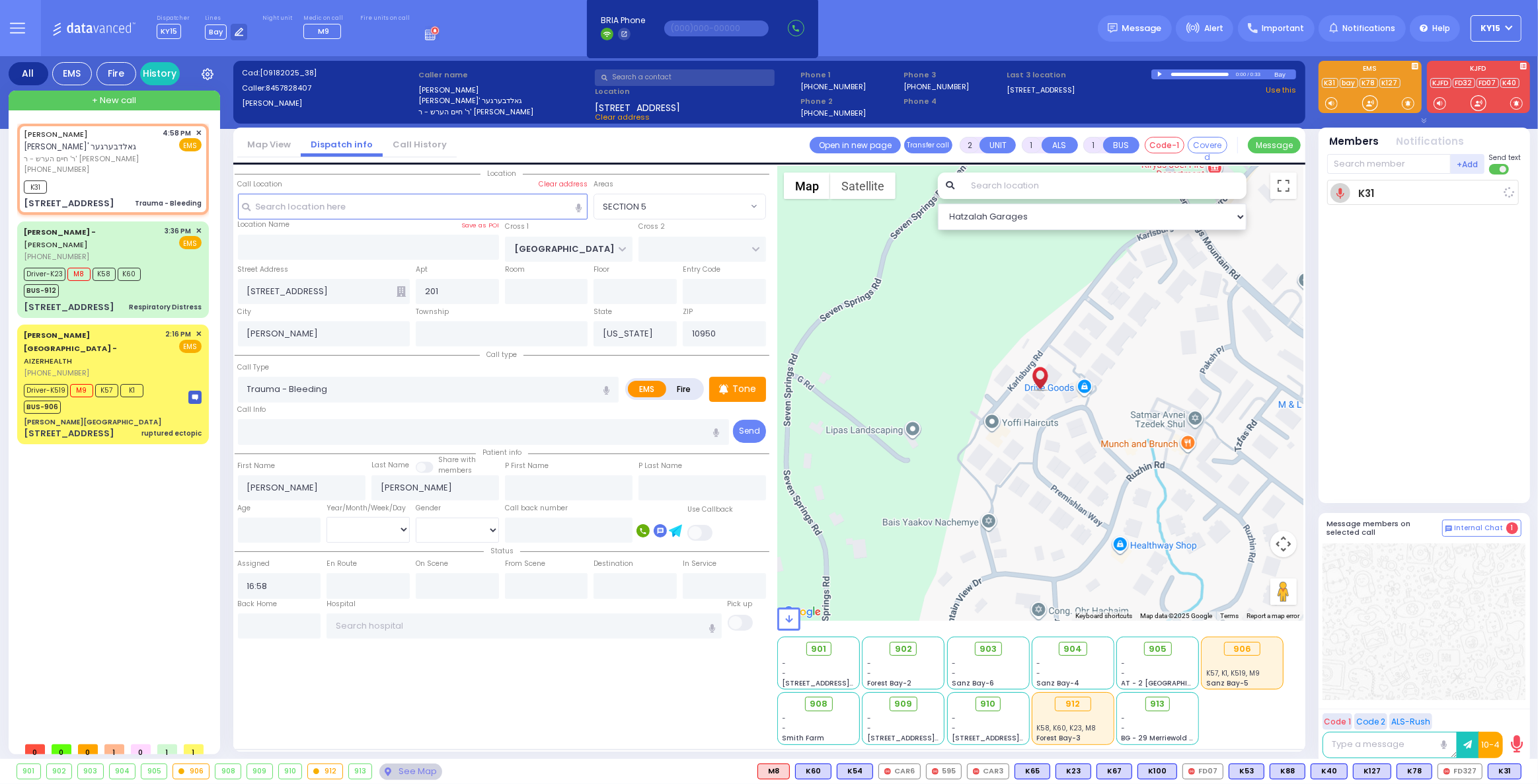
select select
radio input "true"
select select
type input "16:59"
select select "Hatzalah Garages"
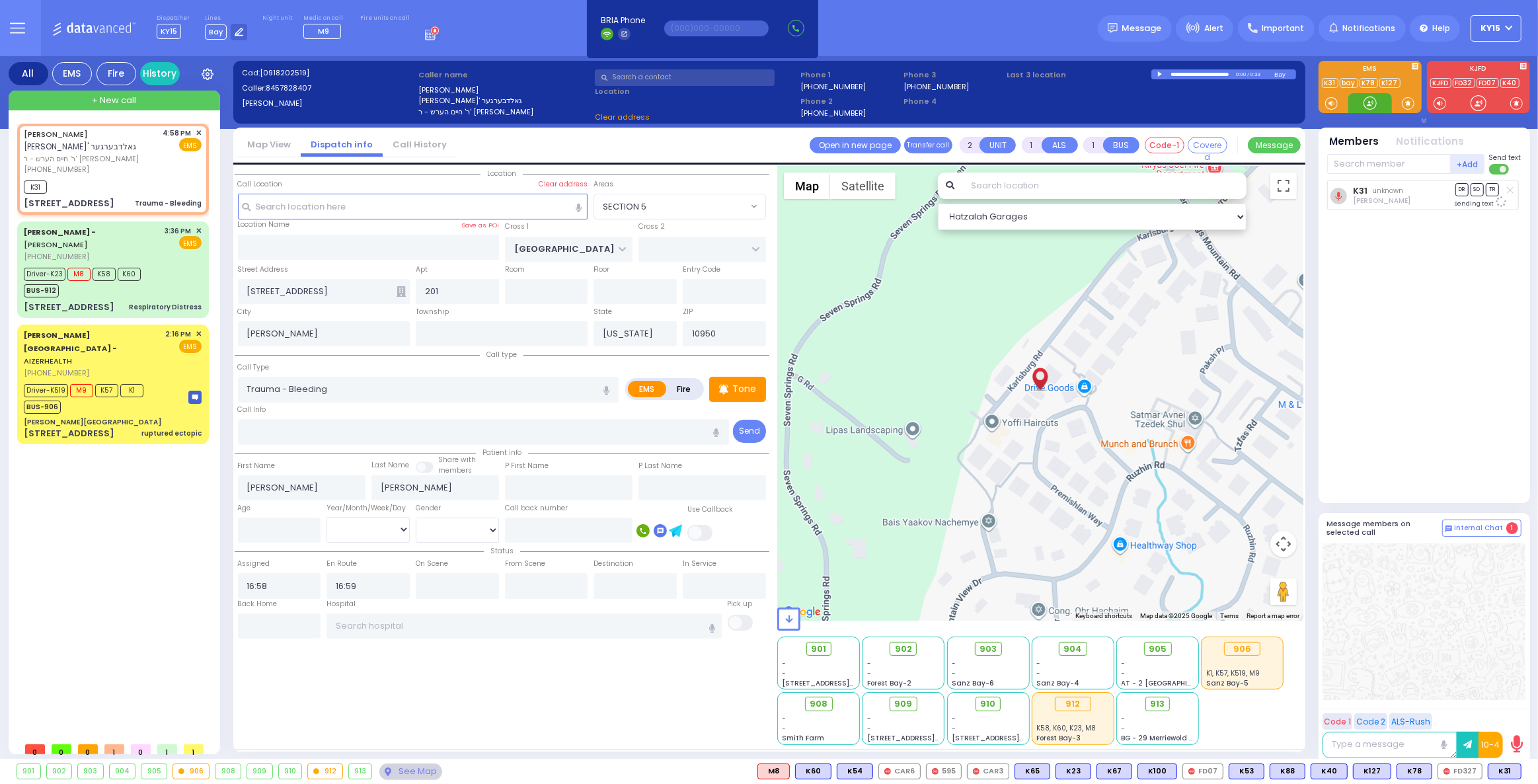
select select "SECTION 5"
click at [1505, 769] on span "K101" at bounding box center [1502, 771] width 36 height 15
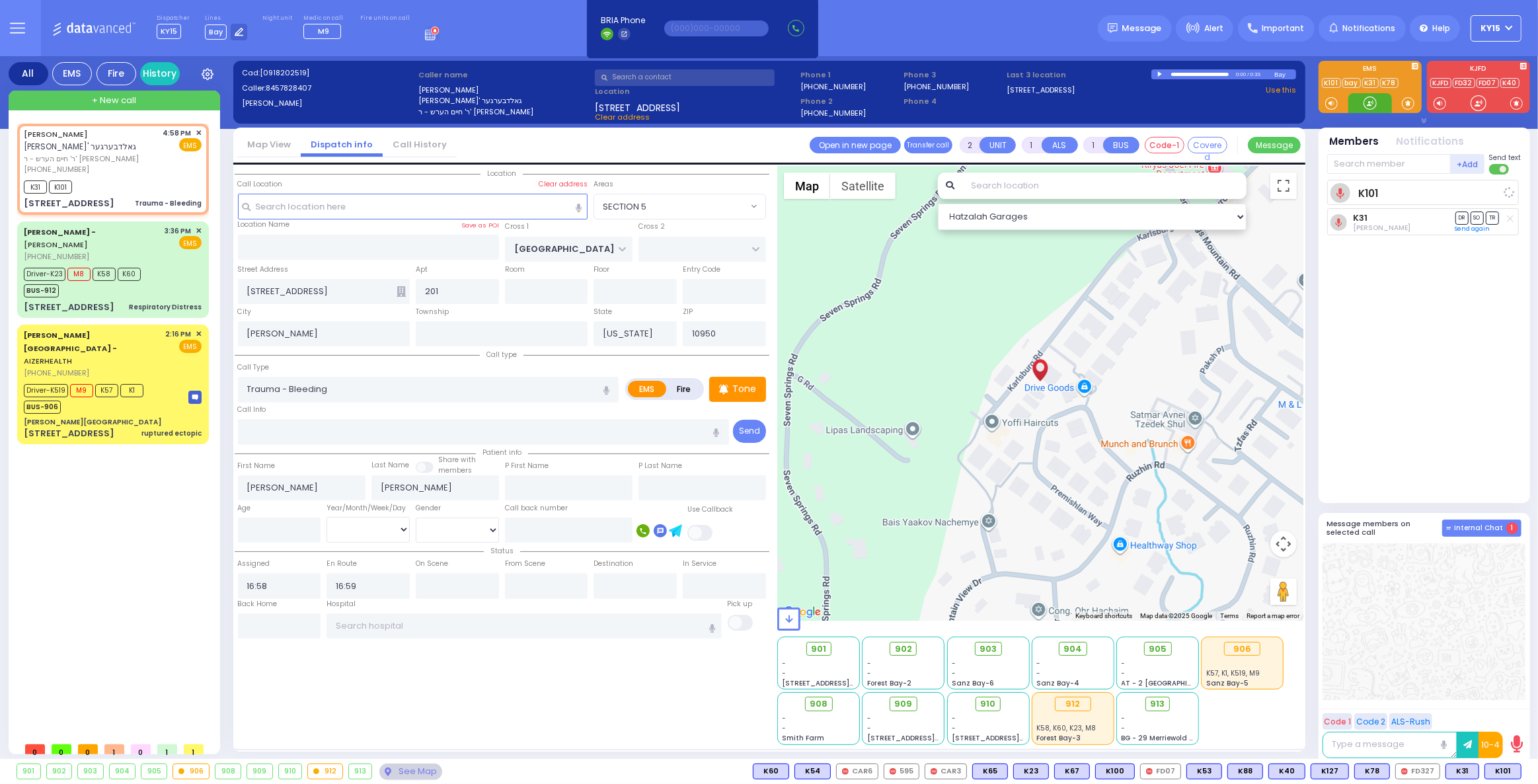
select select
radio input "true"
select select
select select "Hatzalah Garages"
select select "SECTION 5"
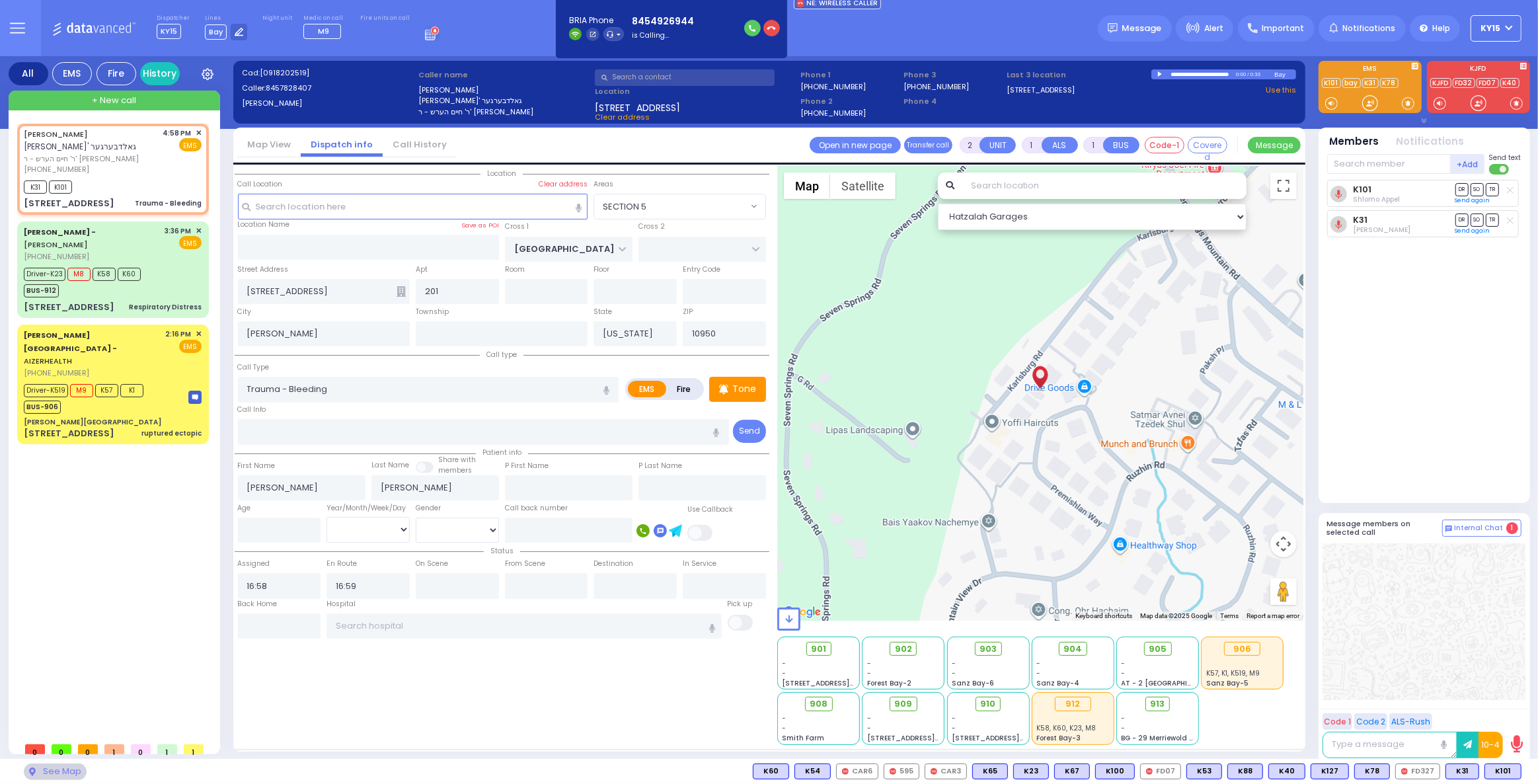
type input "6"
select select
radio input "true"
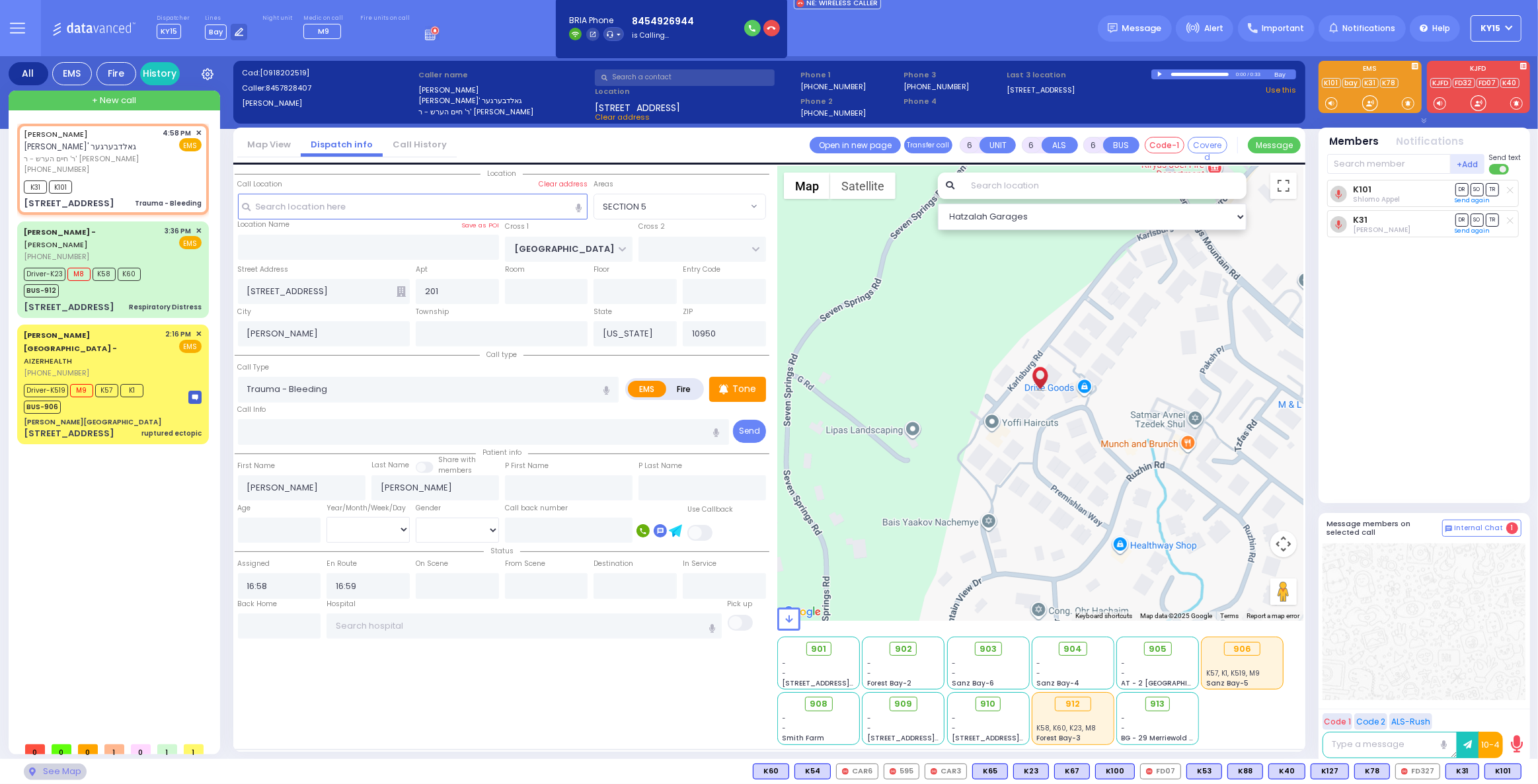
type input "Unknown"
select select "Year"
select select "Hatzalah Garages"
select select "SECTION 5"
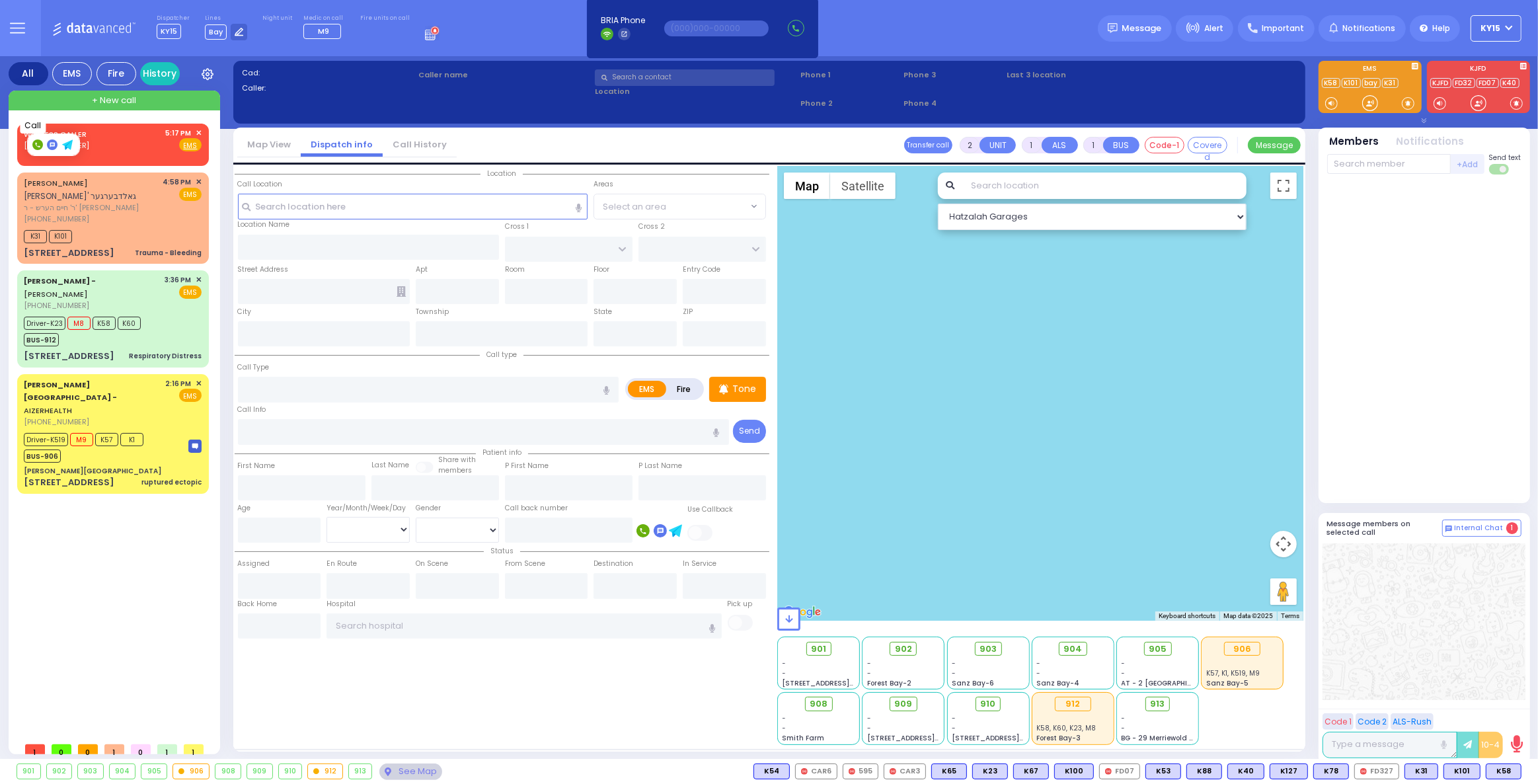
click at [38, 143] on rect at bounding box center [38, 145] width 11 height 11
type input "8458379527"
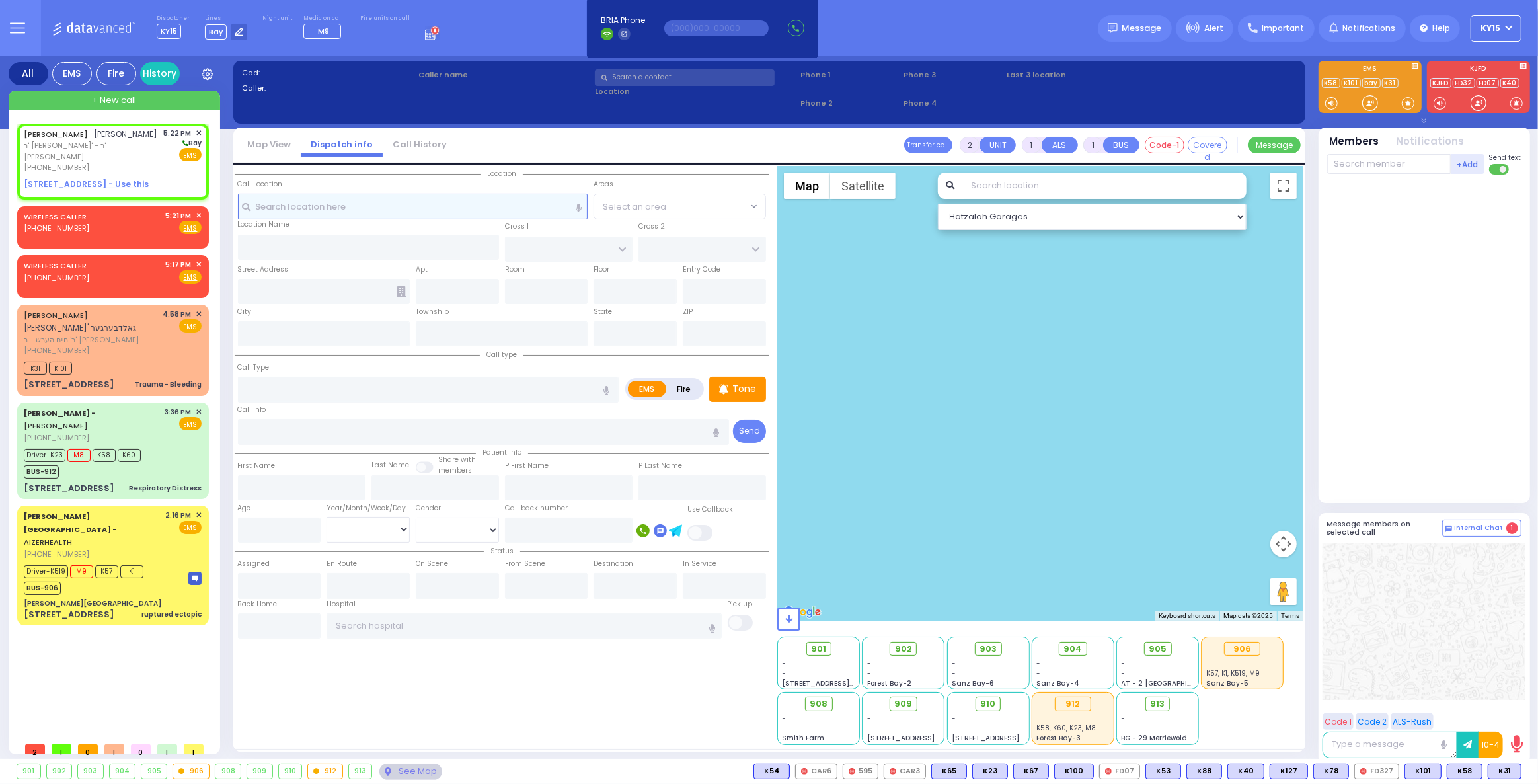
select select
radio input "true"
type input "AVRUM JACOB"
type input "MERMELSTEIN"
select select
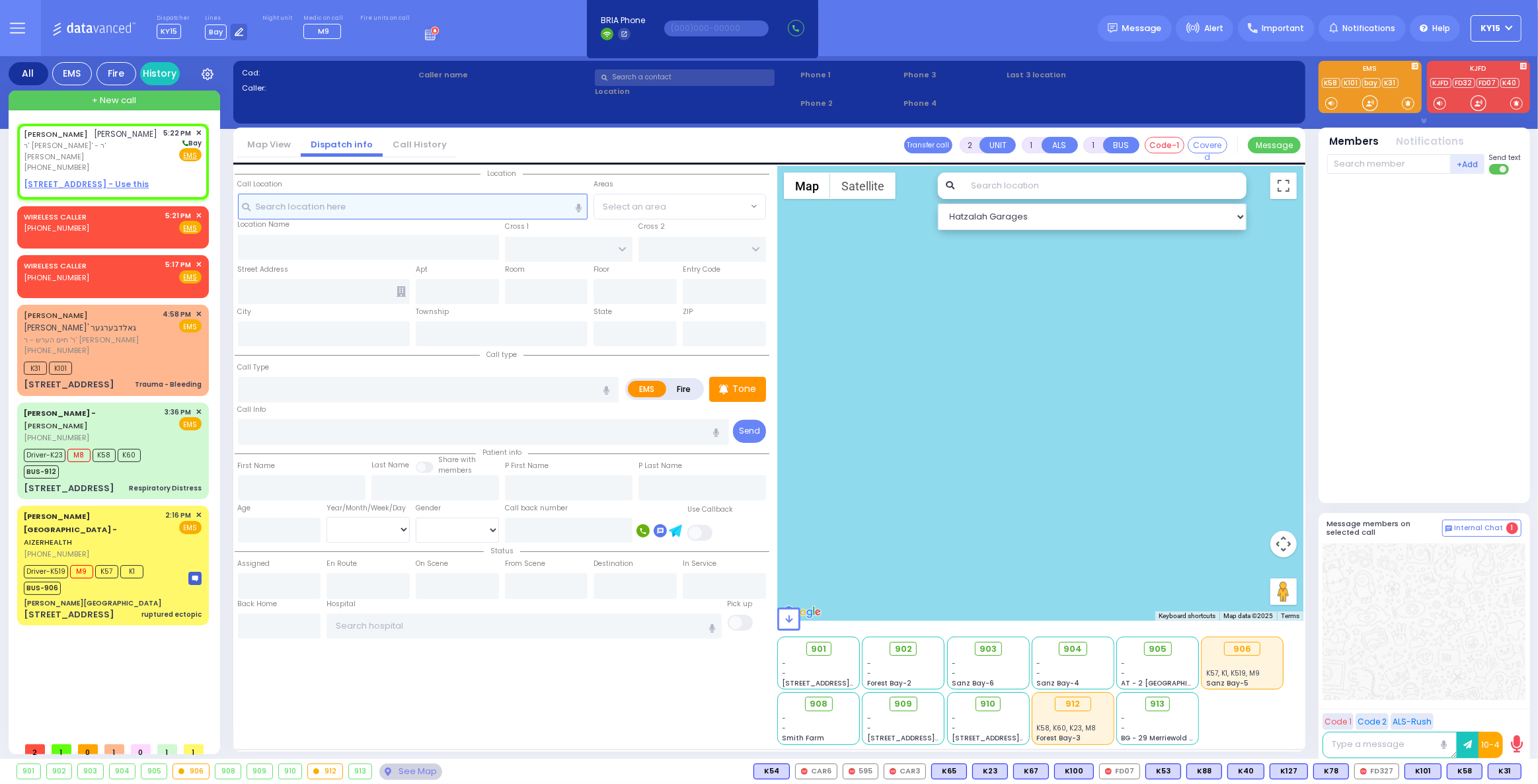
type input "17:22"
select select "Hatzalah Garages"
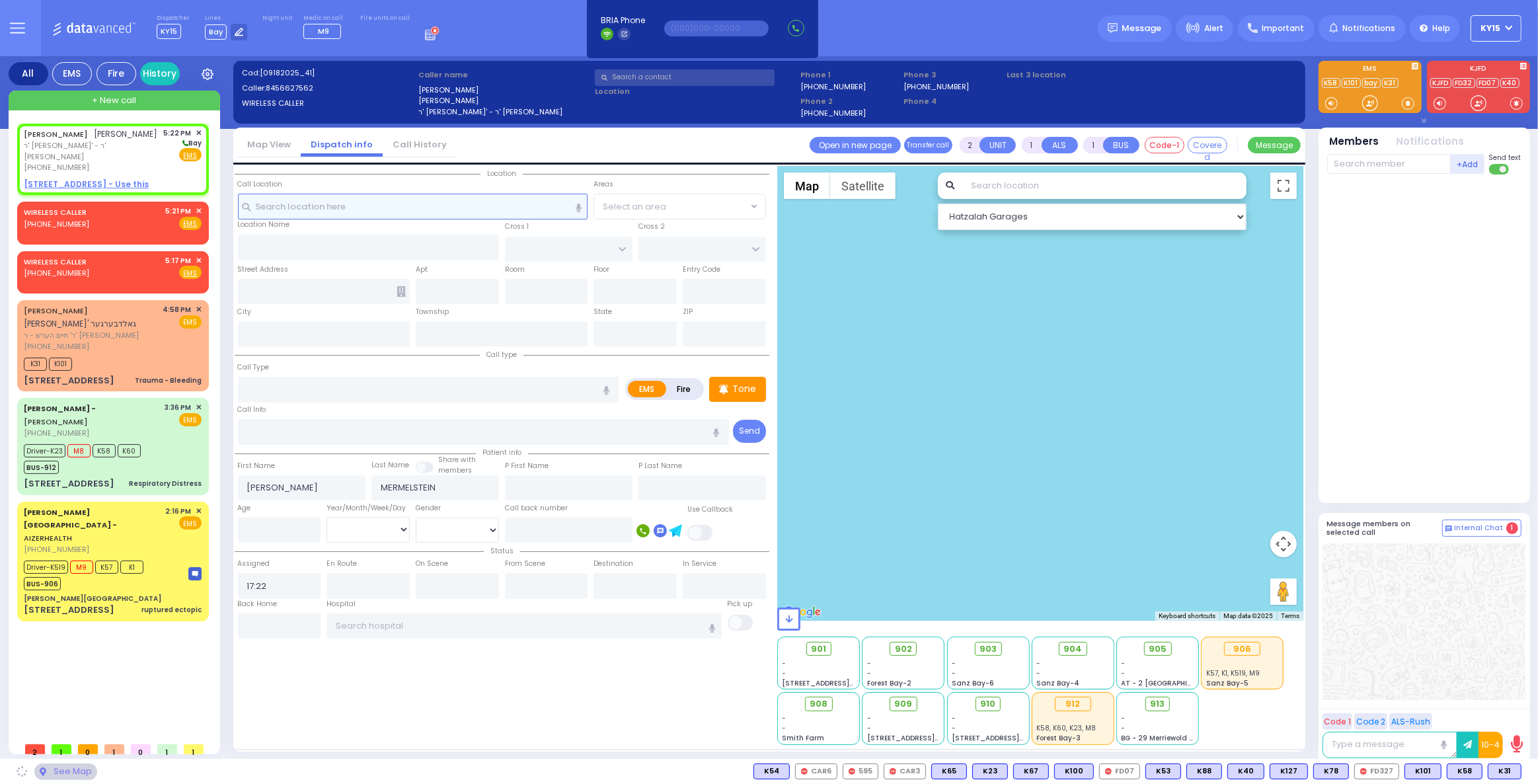
select select
radio input "true"
select select
select select "Hatzalah Garages"
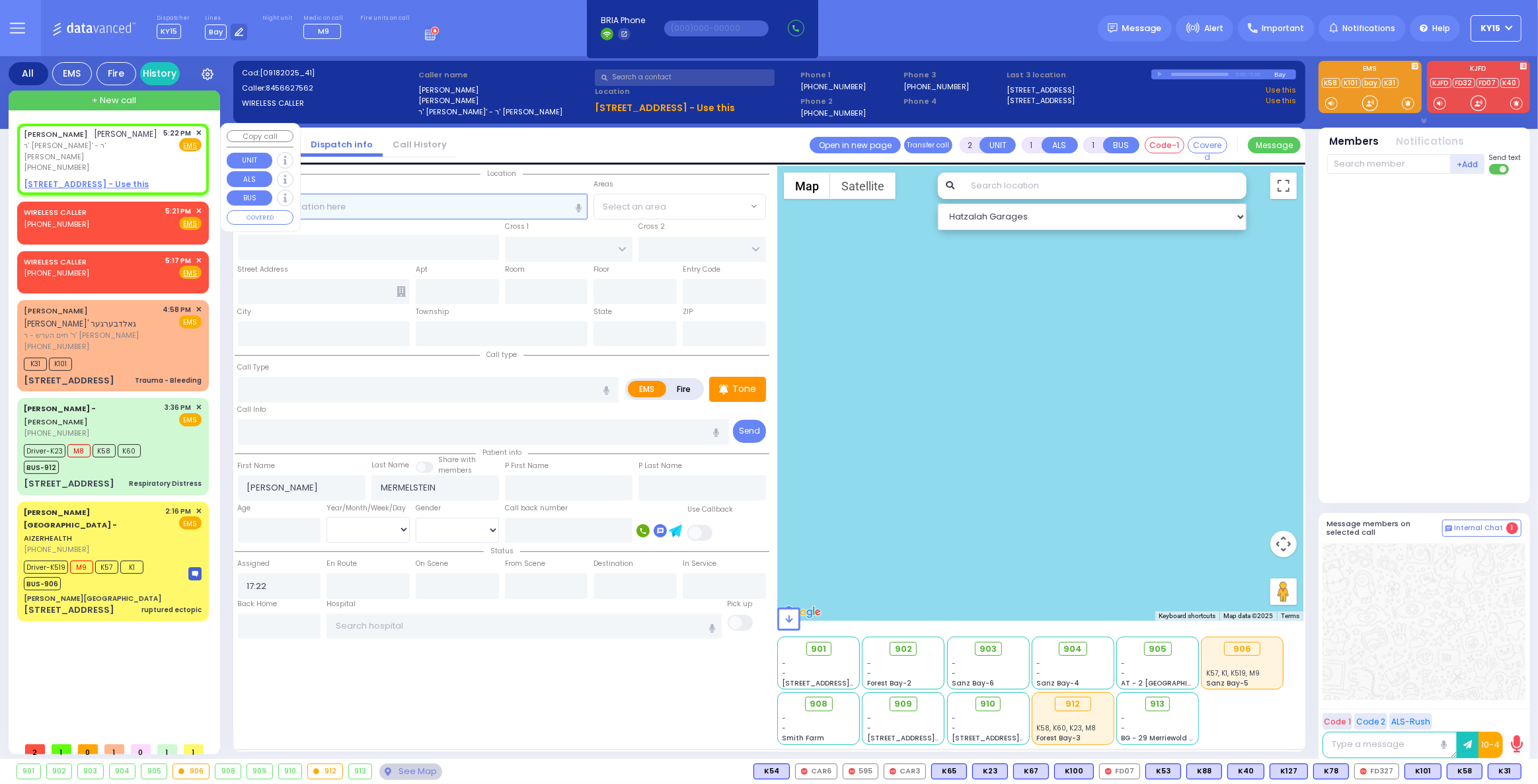
select select
radio input "true"
select select
select select "Hatzalah Garages"
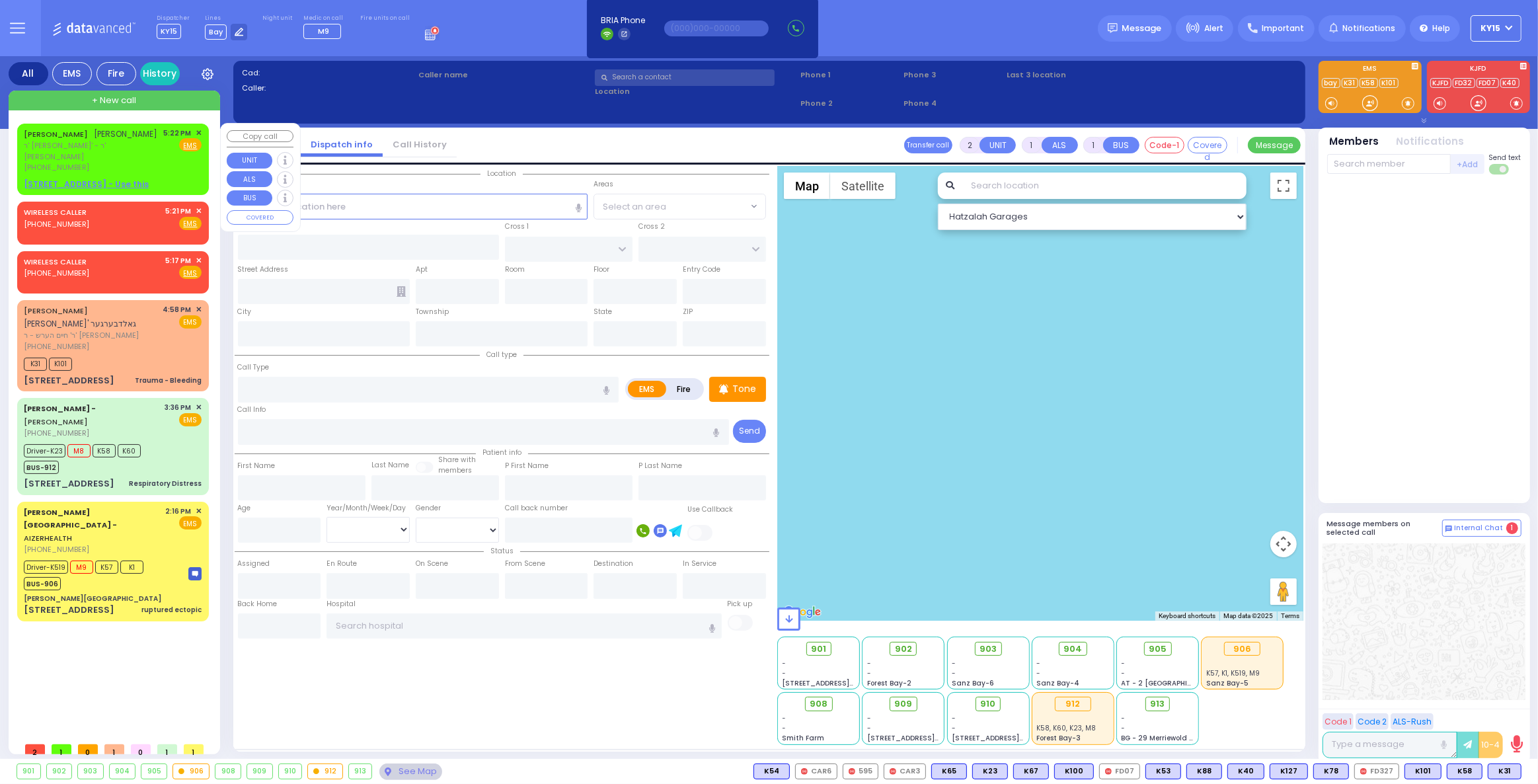
click at [159, 165] on div "(845) 662-7562" at bounding box center [92, 168] width 135 height 11
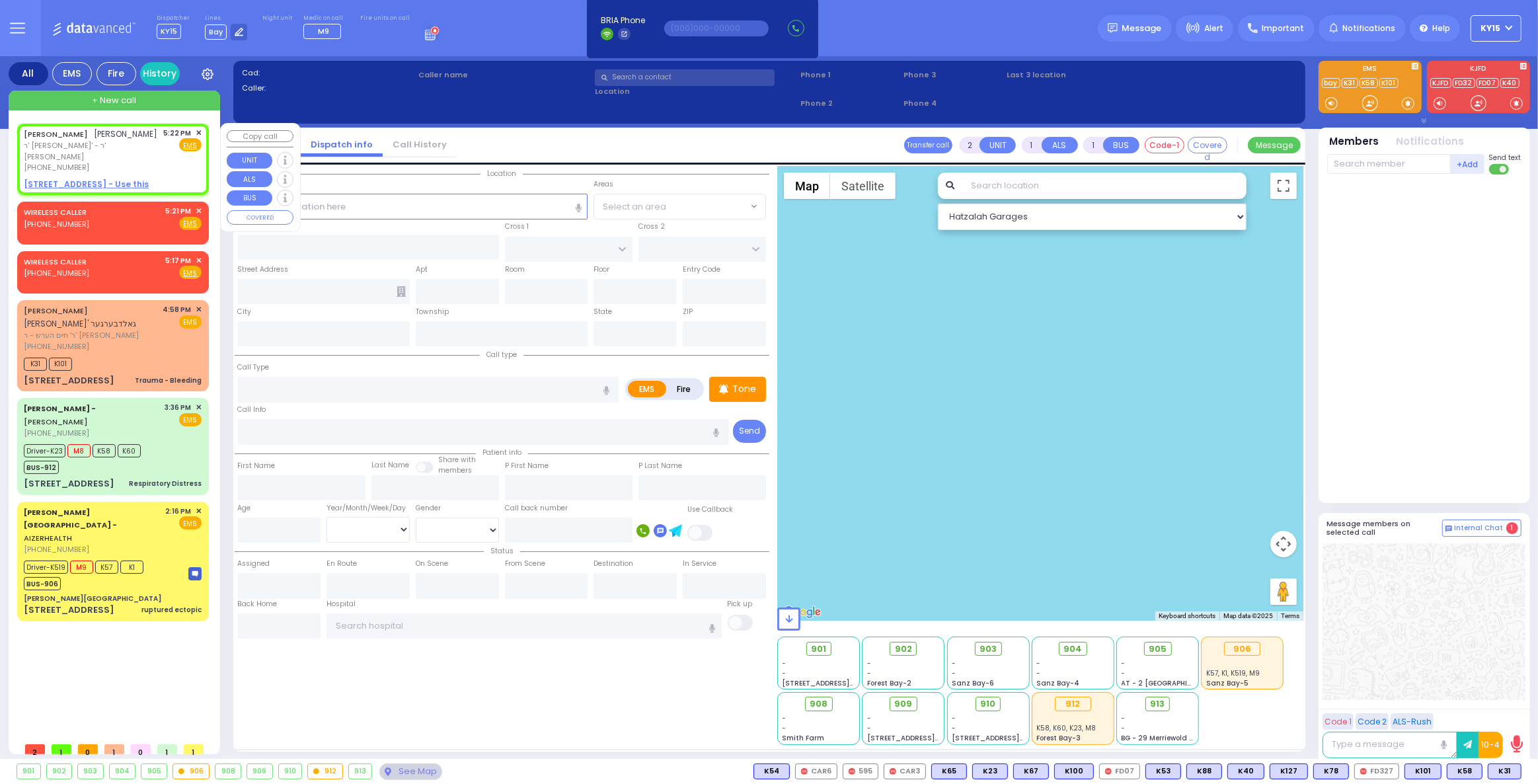
select select
radio input "true"
type input "[PERSON_NAME]"
type input "MERMELSTEIN"
select select
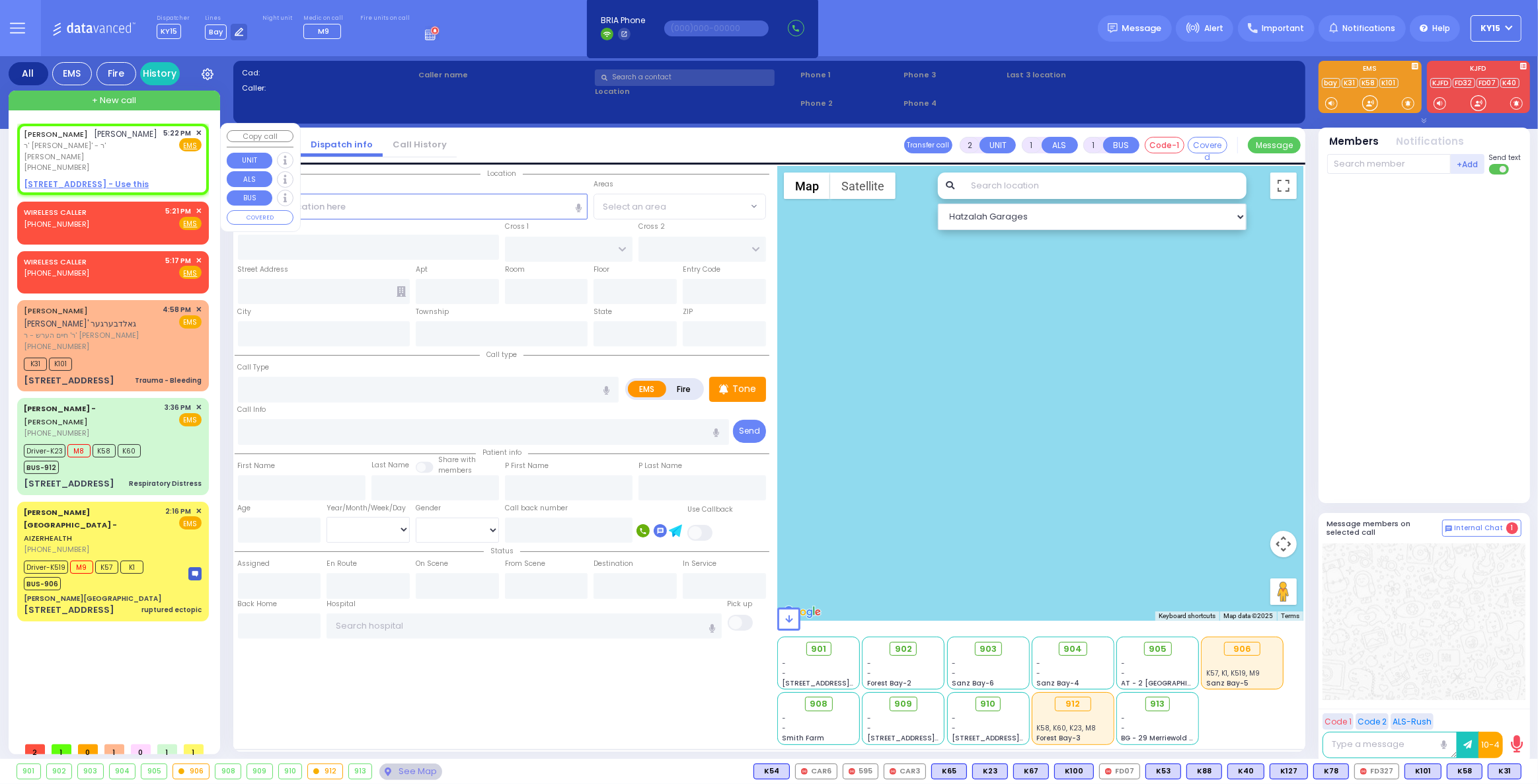
type input "17:22"
select select "Hatzalah Garages"
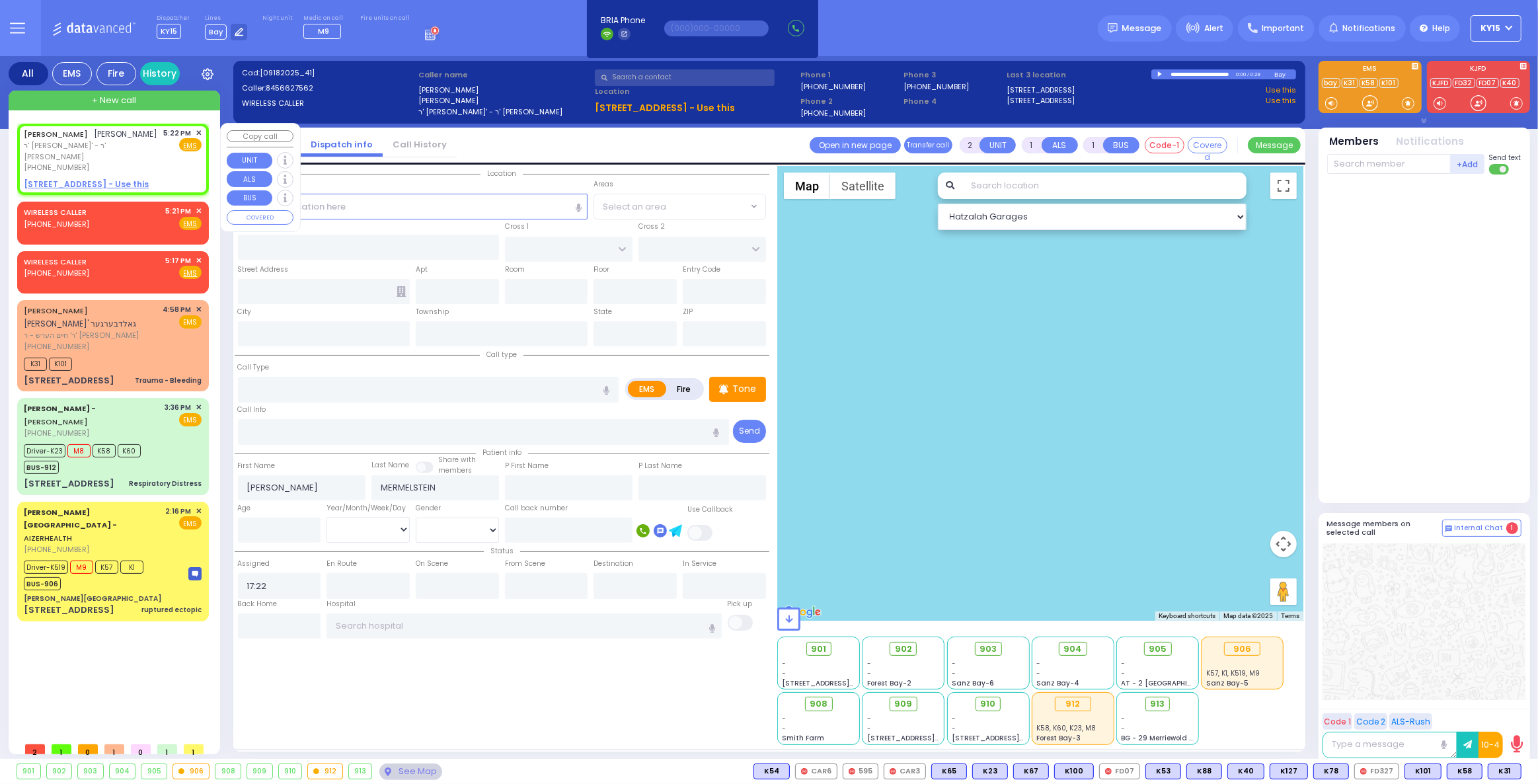
click at [86, 184] on u "14 RUZHIN RD 301 - Use this" at bounding box center [86, 184] width 125 height 11
select select
radio input "true"
select select
select select "Hatzalah Garages"
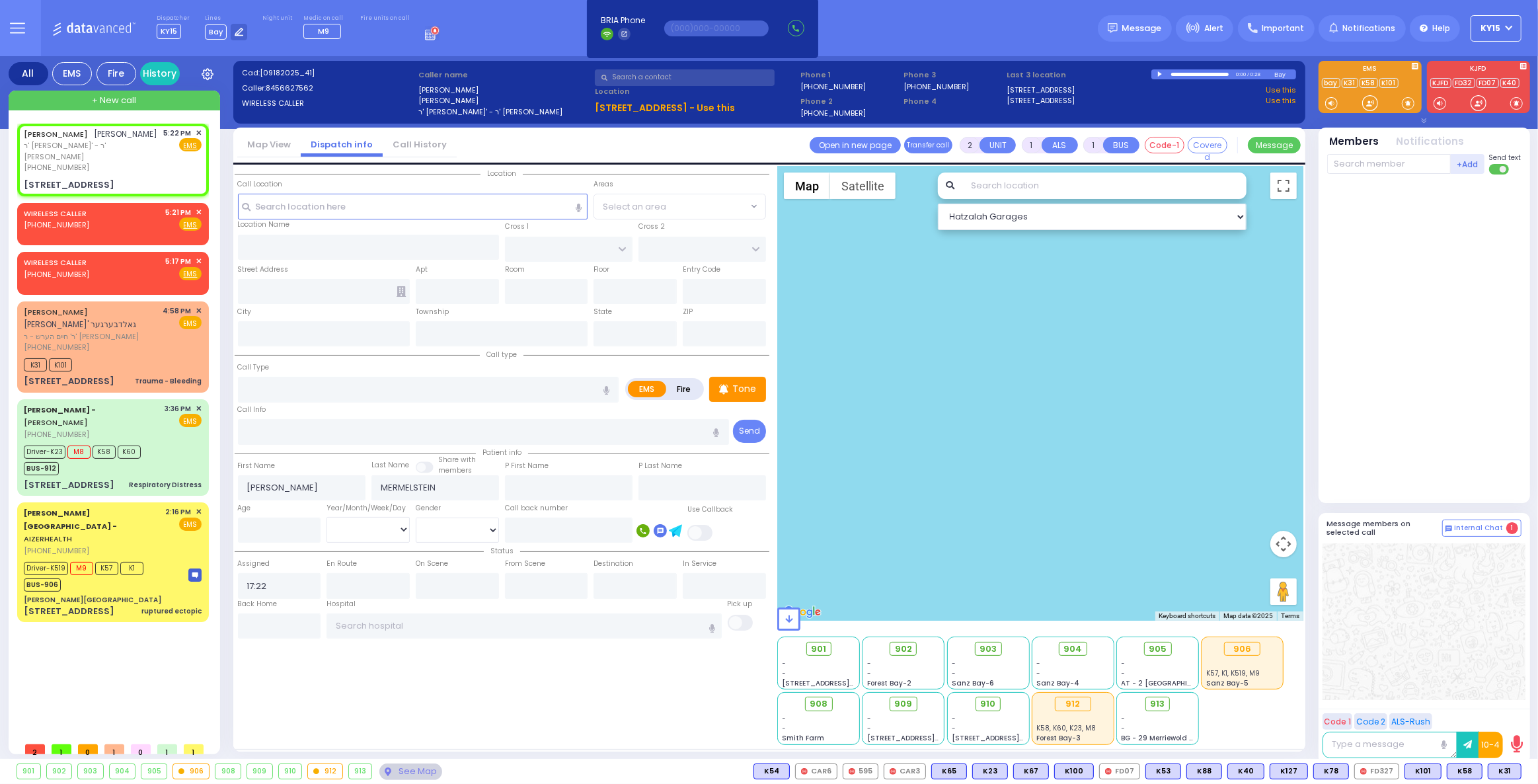
select select
radio input "true"
select select
select select "Hatzalah Garages"
type input "KRAKOW BLVD"
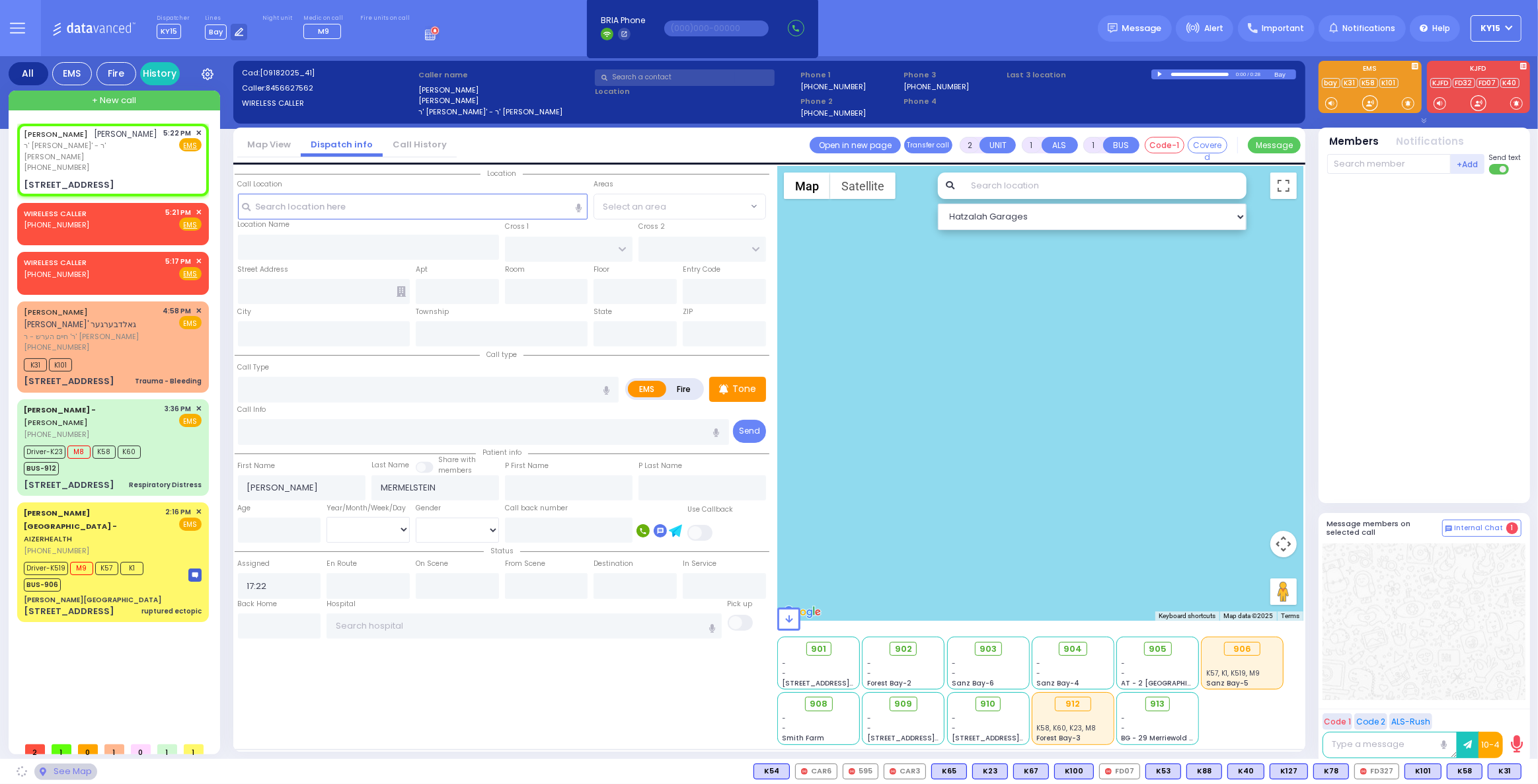
type input "ANIPOLI DR"
type input "14 RUZHIN RD"
type input "301"
type input "Monroe"
type input "[US_STATE]"
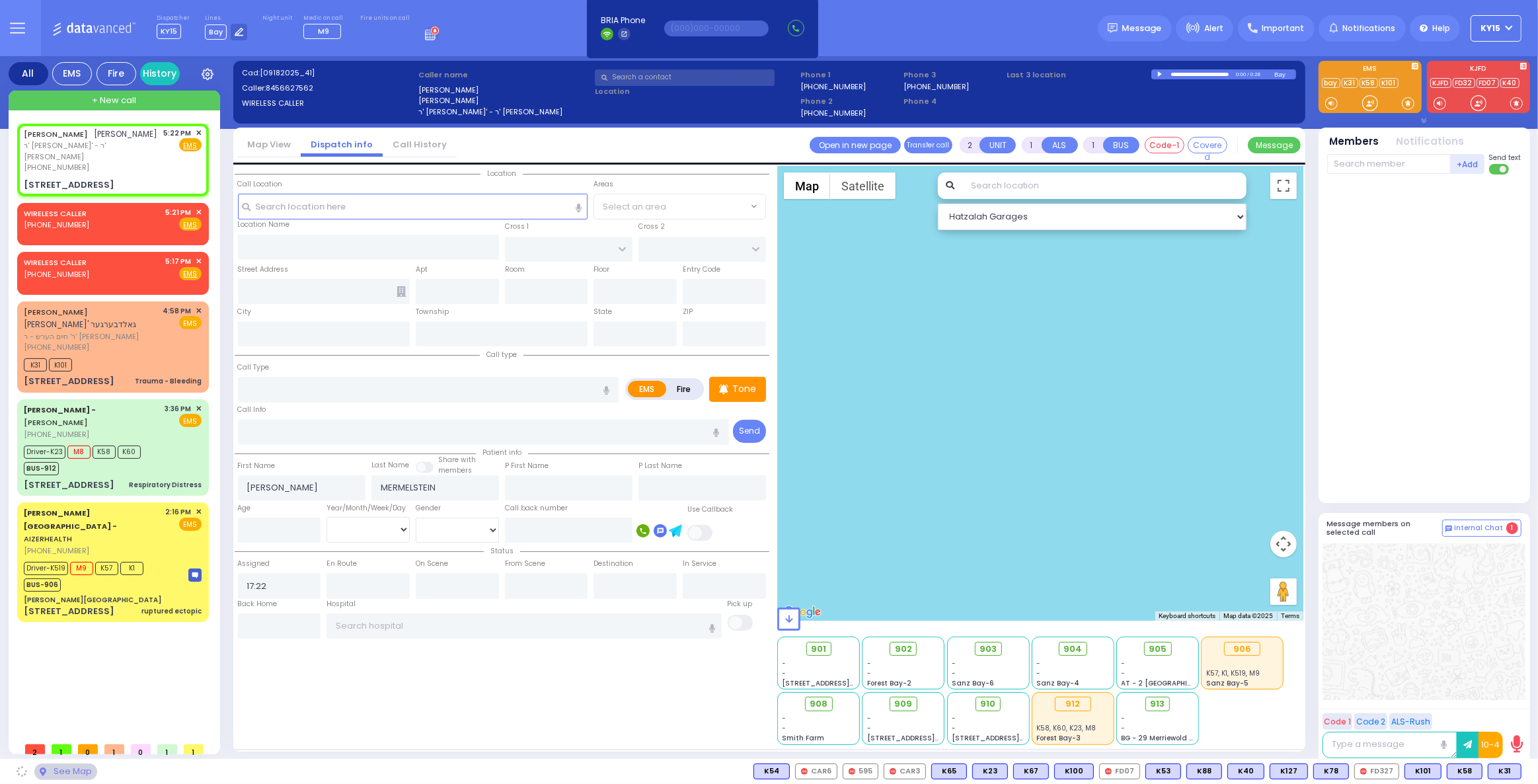
type input "10950"
select select "ATZEI TAMURIM"
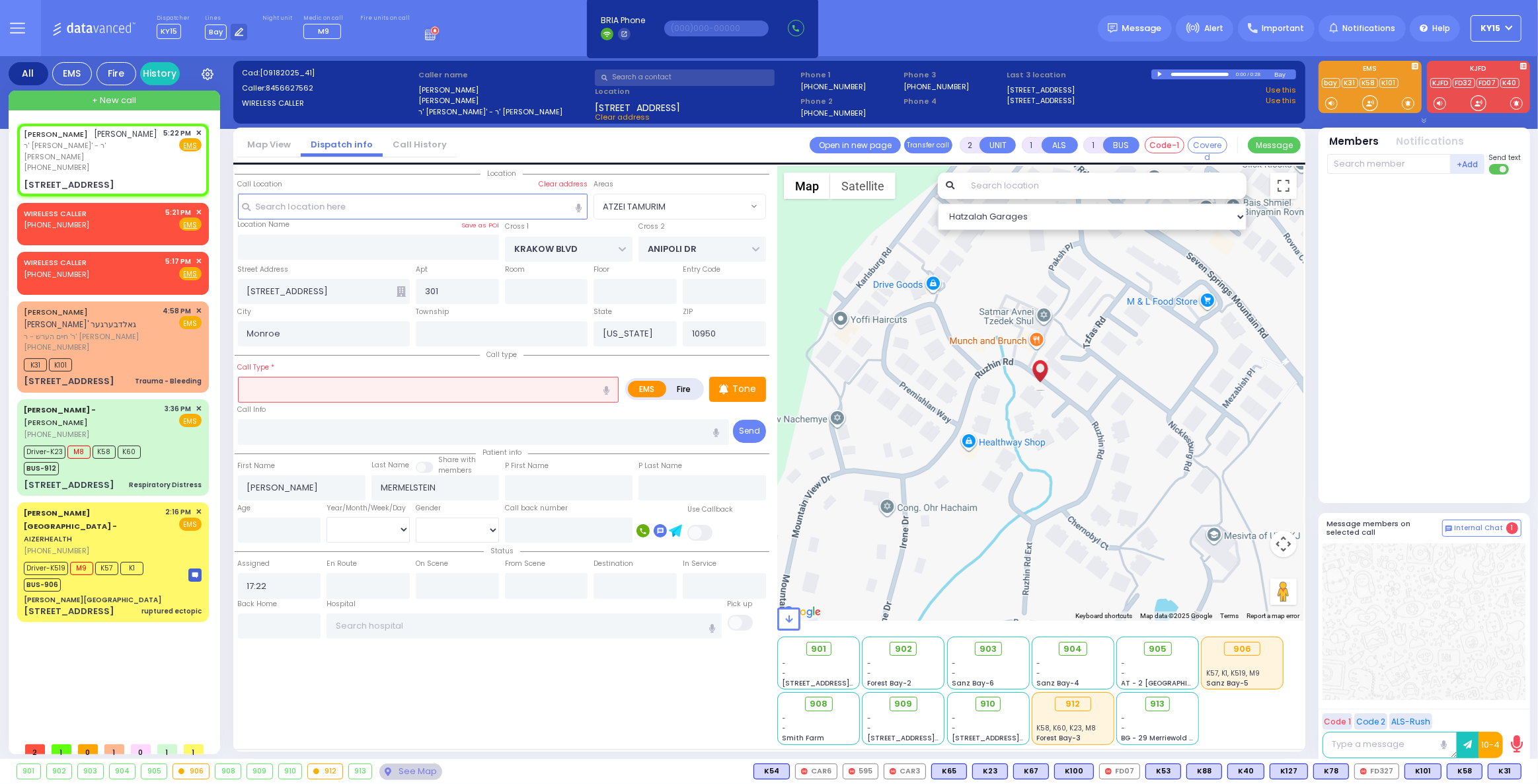
click at [309, 393] on input "text" at bounding box center [428, 389] width 381 height 25
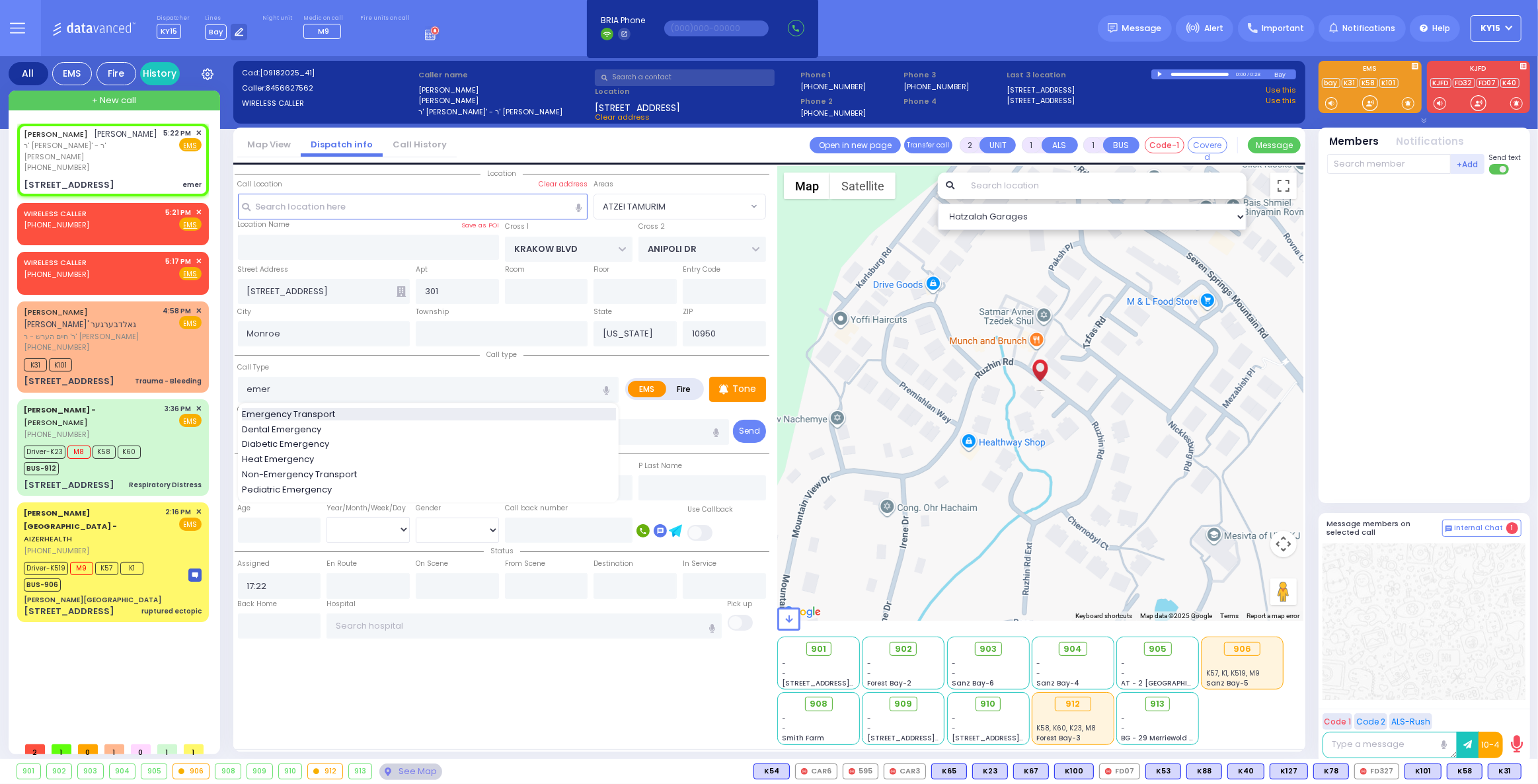
click at [315, 410] on span "Emergency Transport" at bounding box center [291, 415] width 98 height 13
type input "Emergency Transport"
select select
radio input "true"
select select
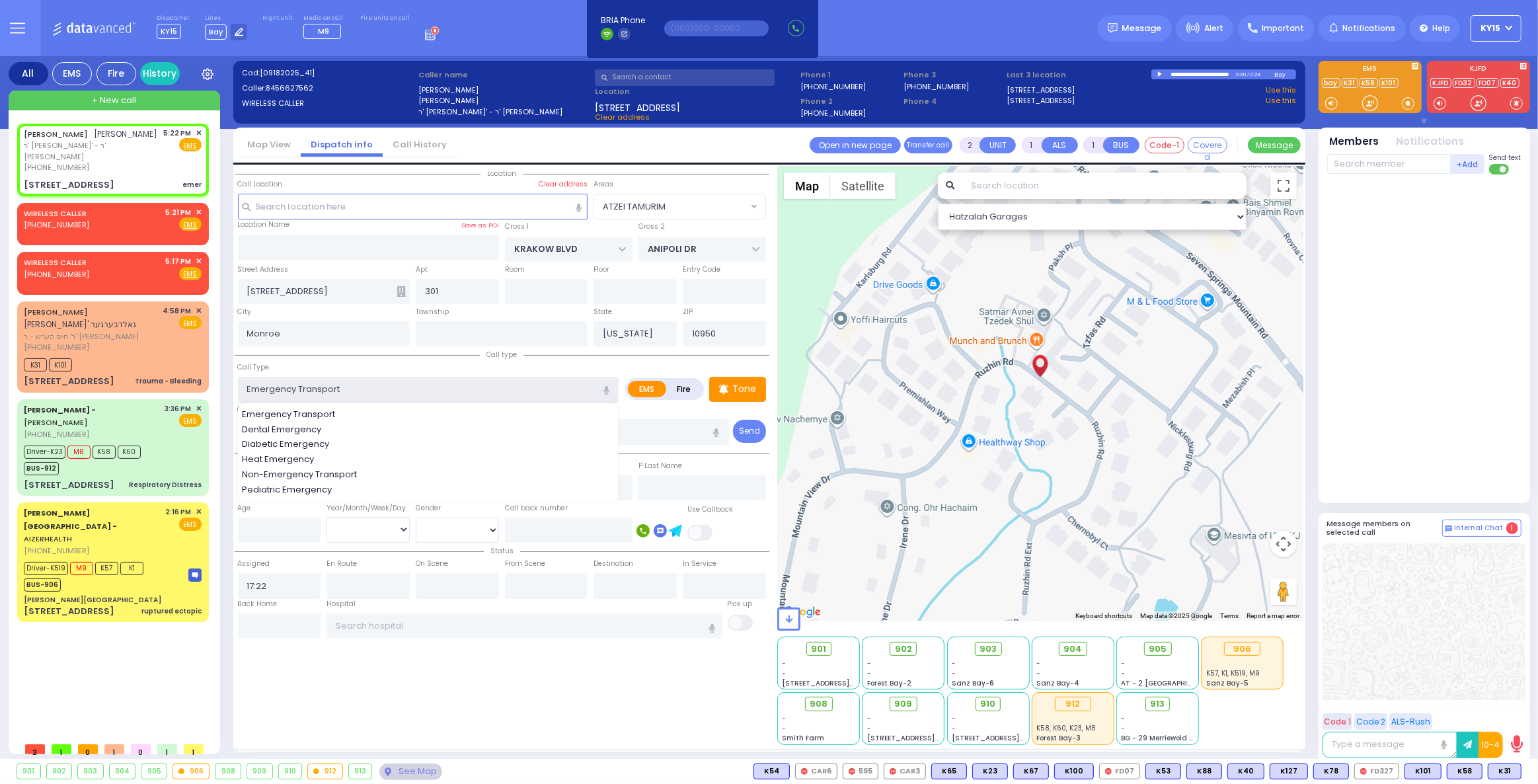
type input "1"
select select "Hatzalah Garages"
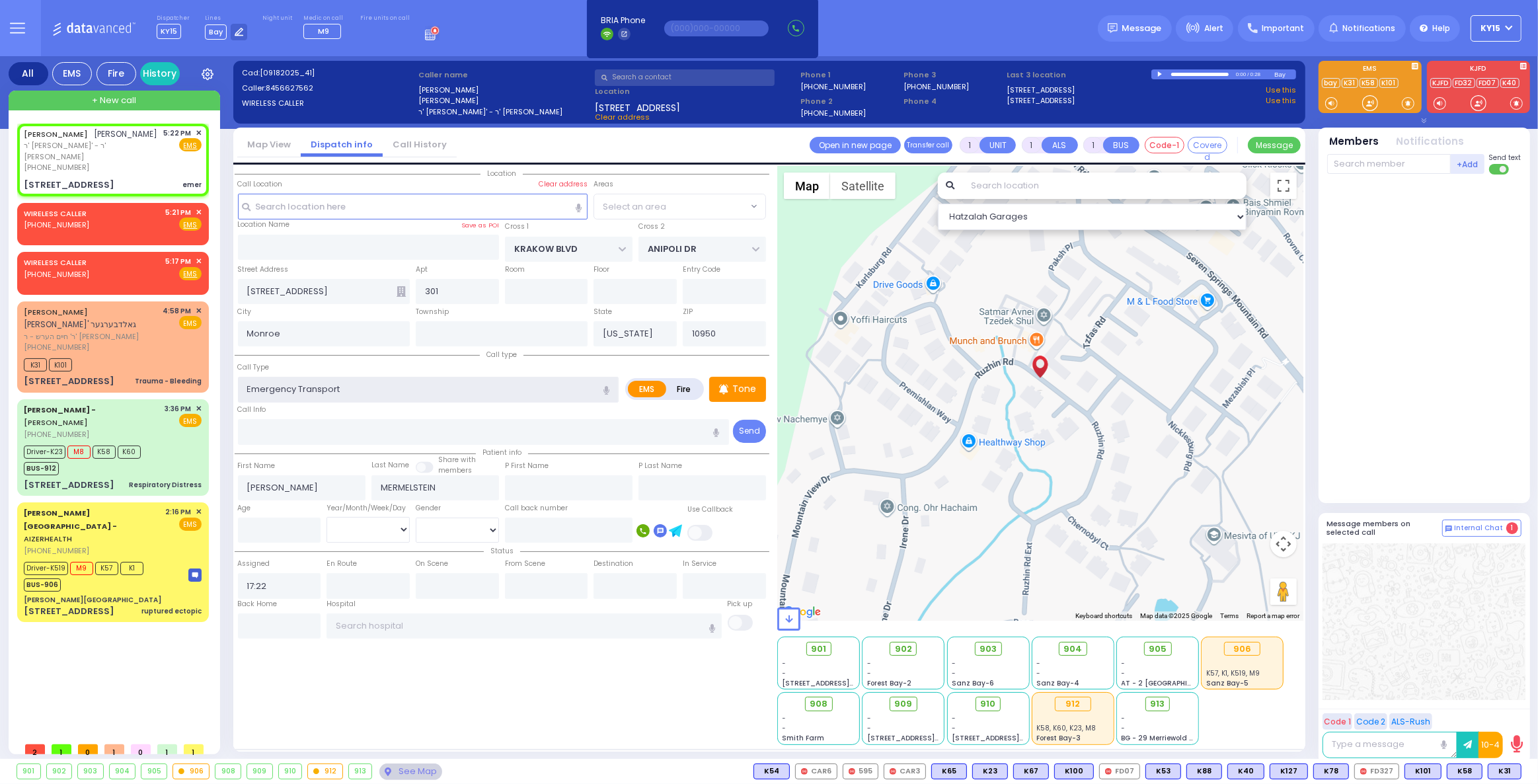
select select "ATZEI TAMURIM"
select select
radio input "true"
select select
select select "Hatzalah Garages"
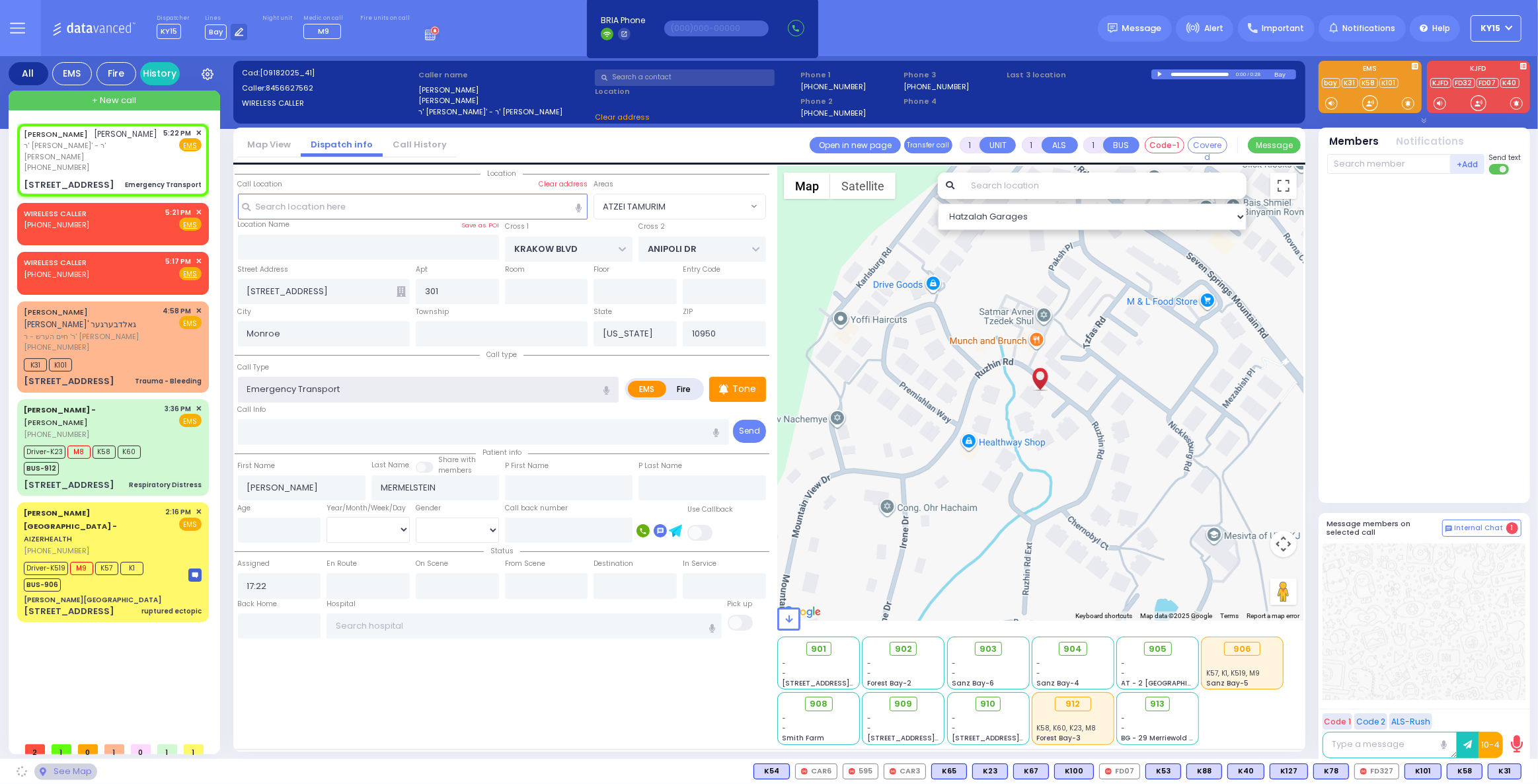
select select "ATZEI TAMURIM"
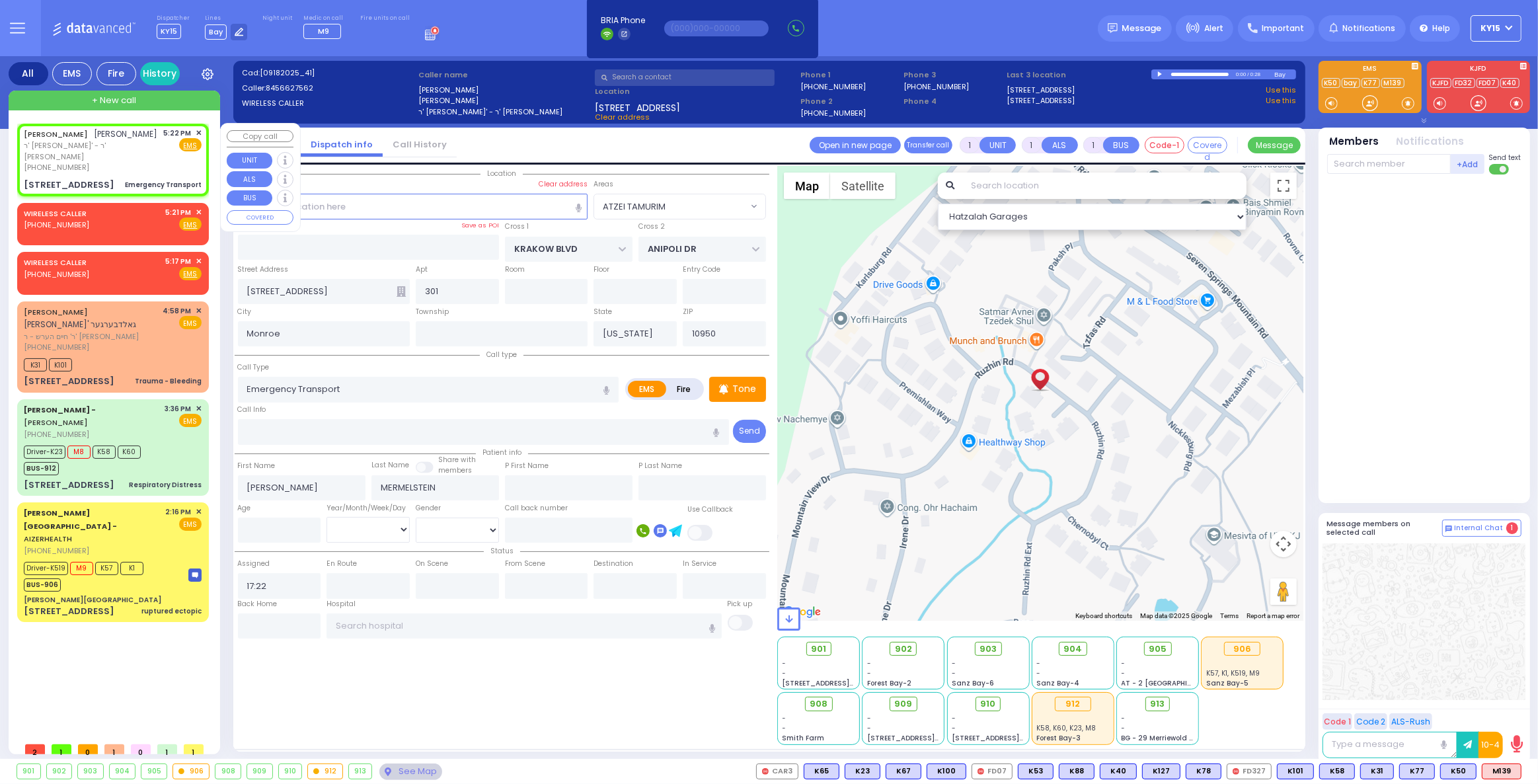
click at [152, 141] on div "AVRUM JACOB MERMELSTEIN אברהם יעקב מערמלשטיין" at bounding box center [91, 134] width 134 height 13
select select
radio input "true"
select select
select select "Hatzalah Garages"
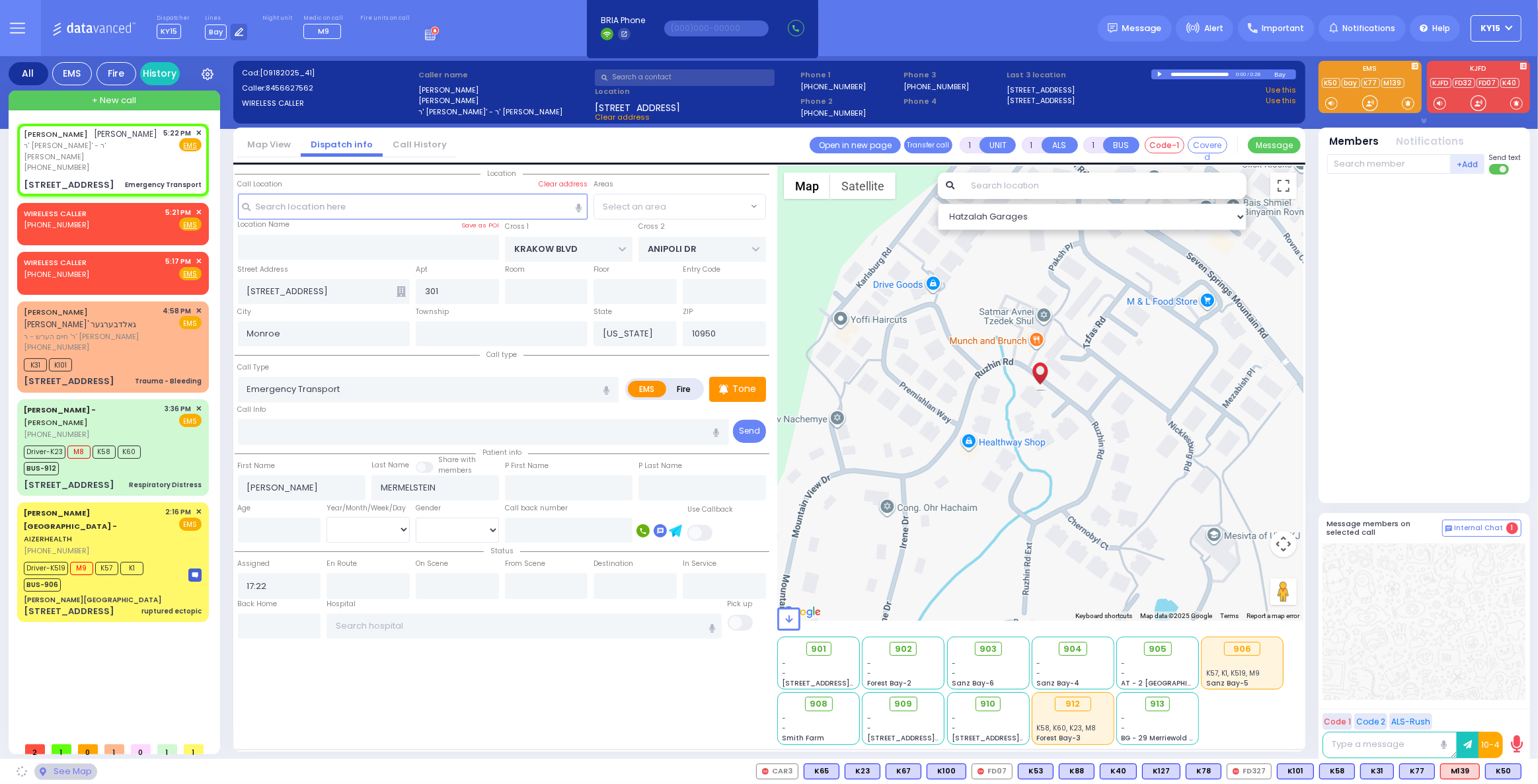
select select "ATZEI TAMURIM"
select select
radio input "true"
select select
select select "Hatzalah Garages"
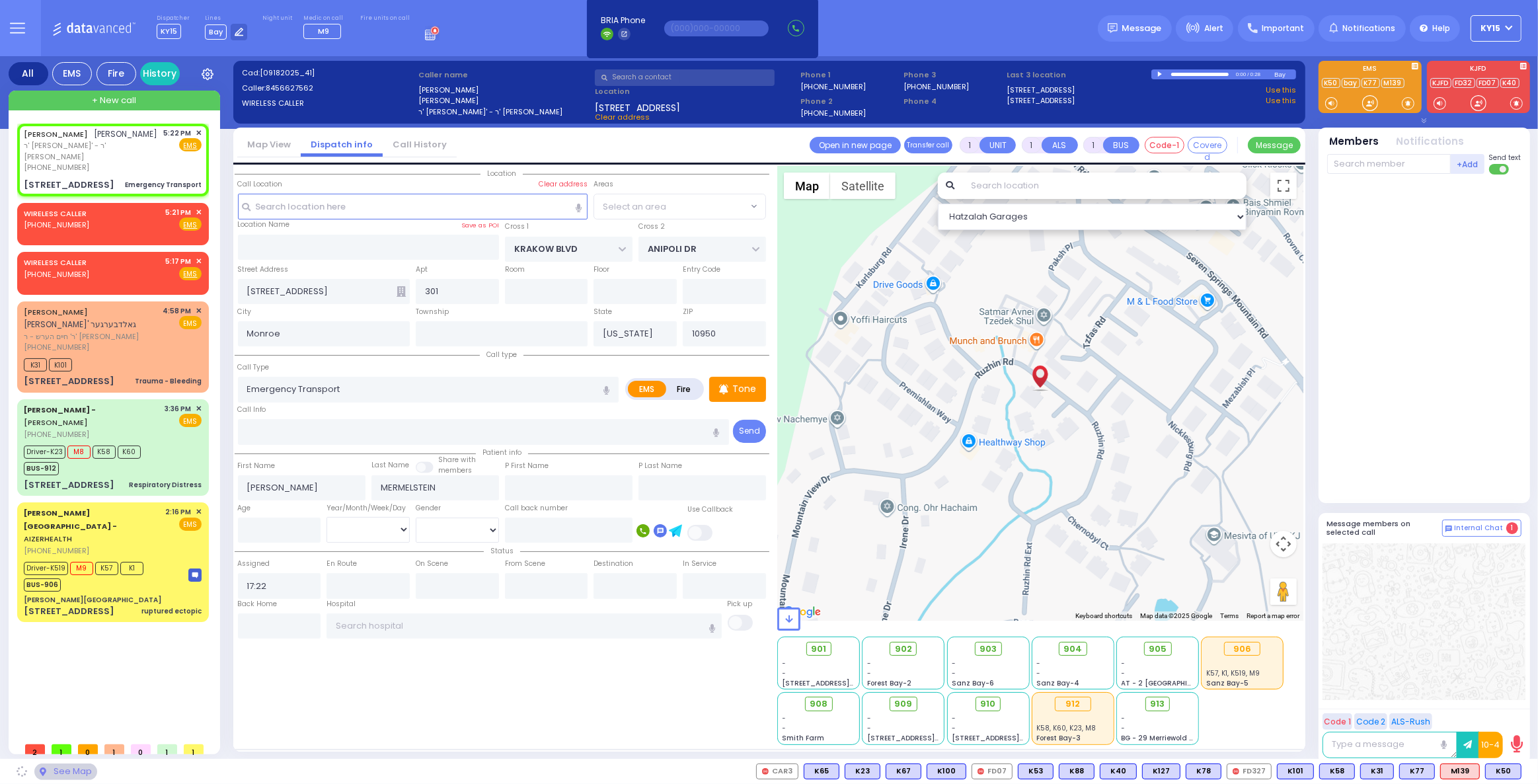
select select "ATZEI TAMURIM"
click at [1506, 766] on span "K50" at bounding box center [1503, 771] width 35 height 15
click at [1462, 768] on span "M139" at bounding box center [1460, 771] width 38 height 15
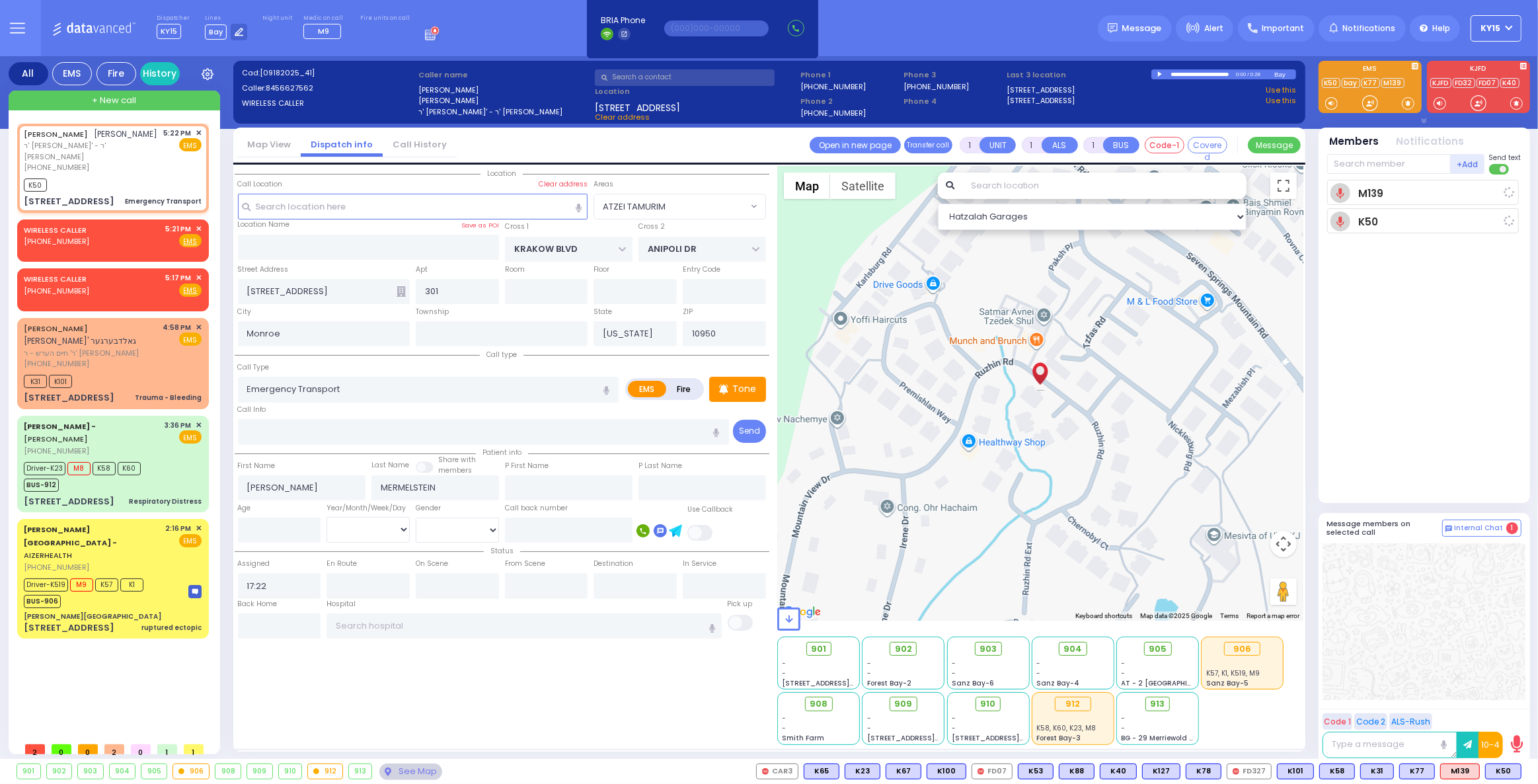
select select
radio input "true"
select select
type input "17:28"
select select "Hatzalah Garages"
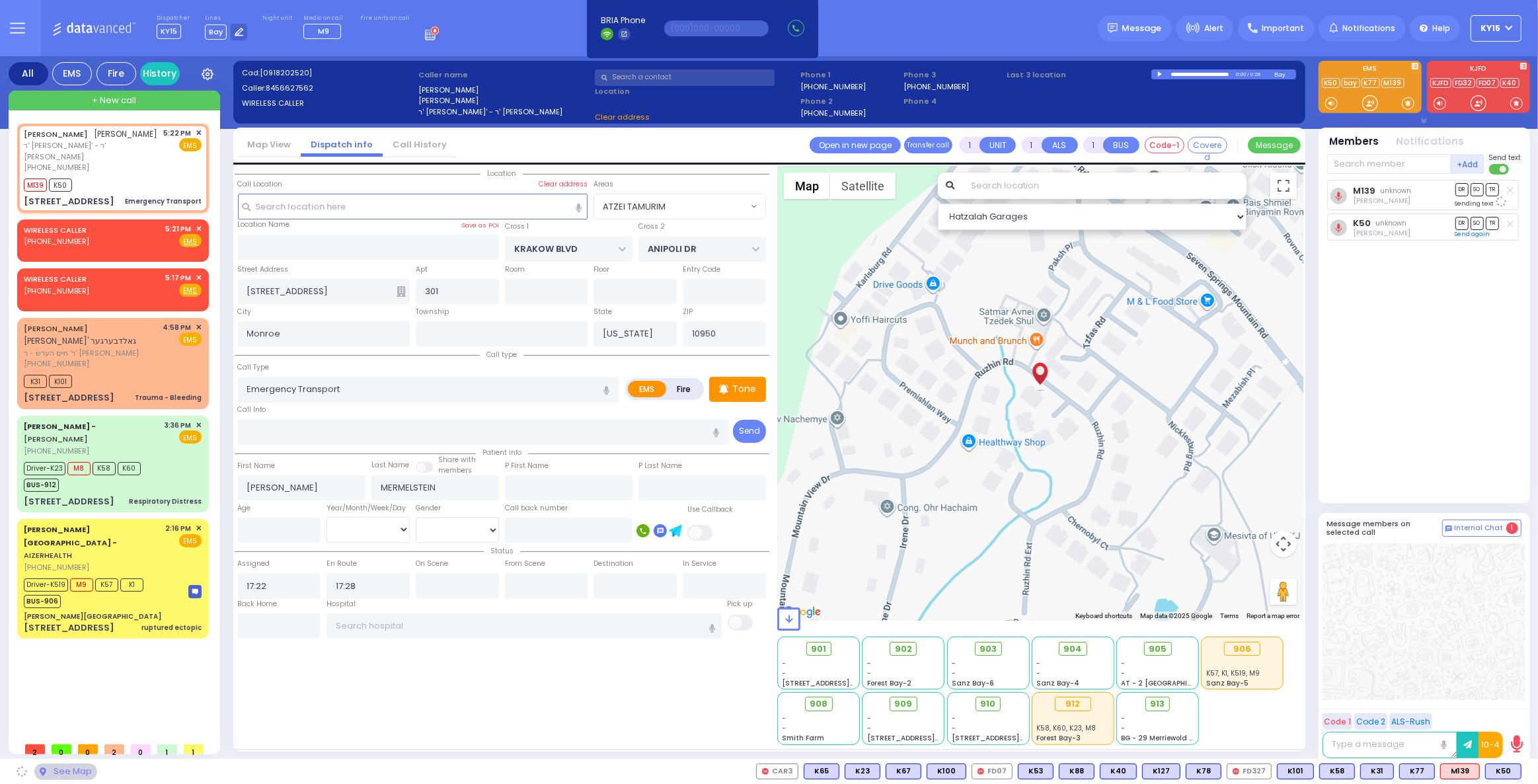
select select
radio input "true"
select select
select select "ATZEI TAMURIM"
select select "Hatzalah Garages"
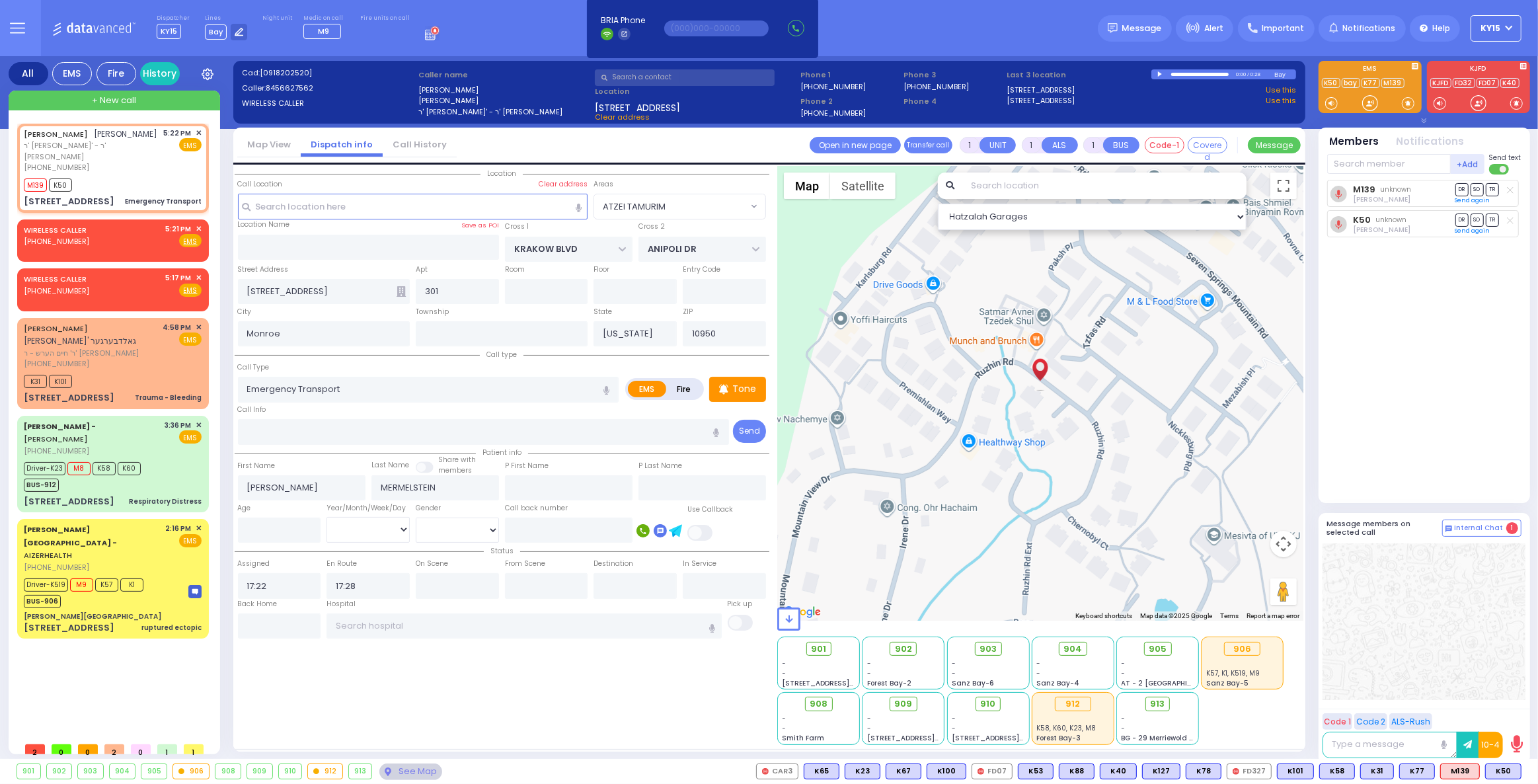
select select "ATZEI TAMURIM"
click at [200, 229] on span "✕" at bounding box center [198, 228] width 6 height 11
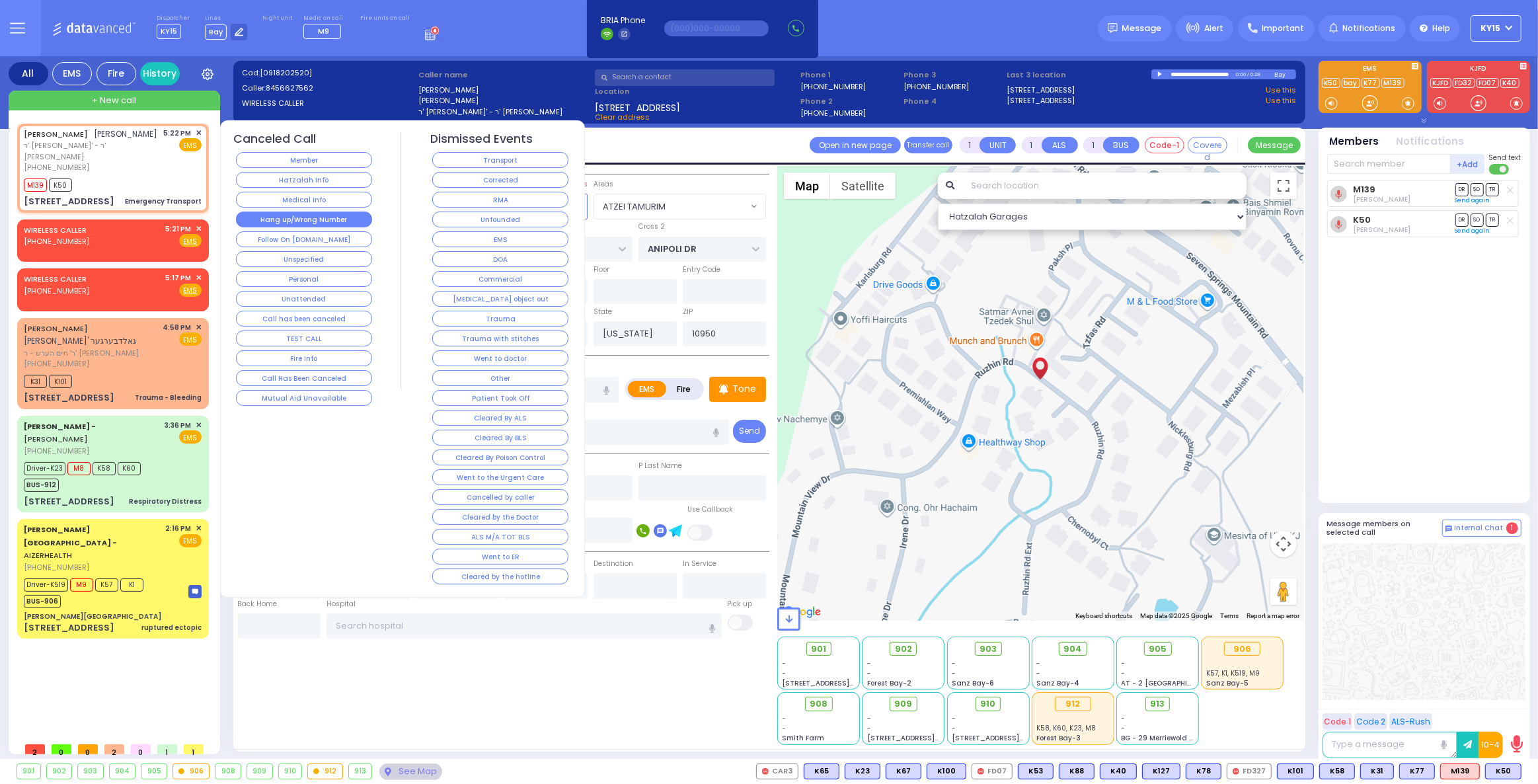
click at [290, 218] on button "Hang up/Wrong Number" at bounding box center [304, 220] width 136 height 16
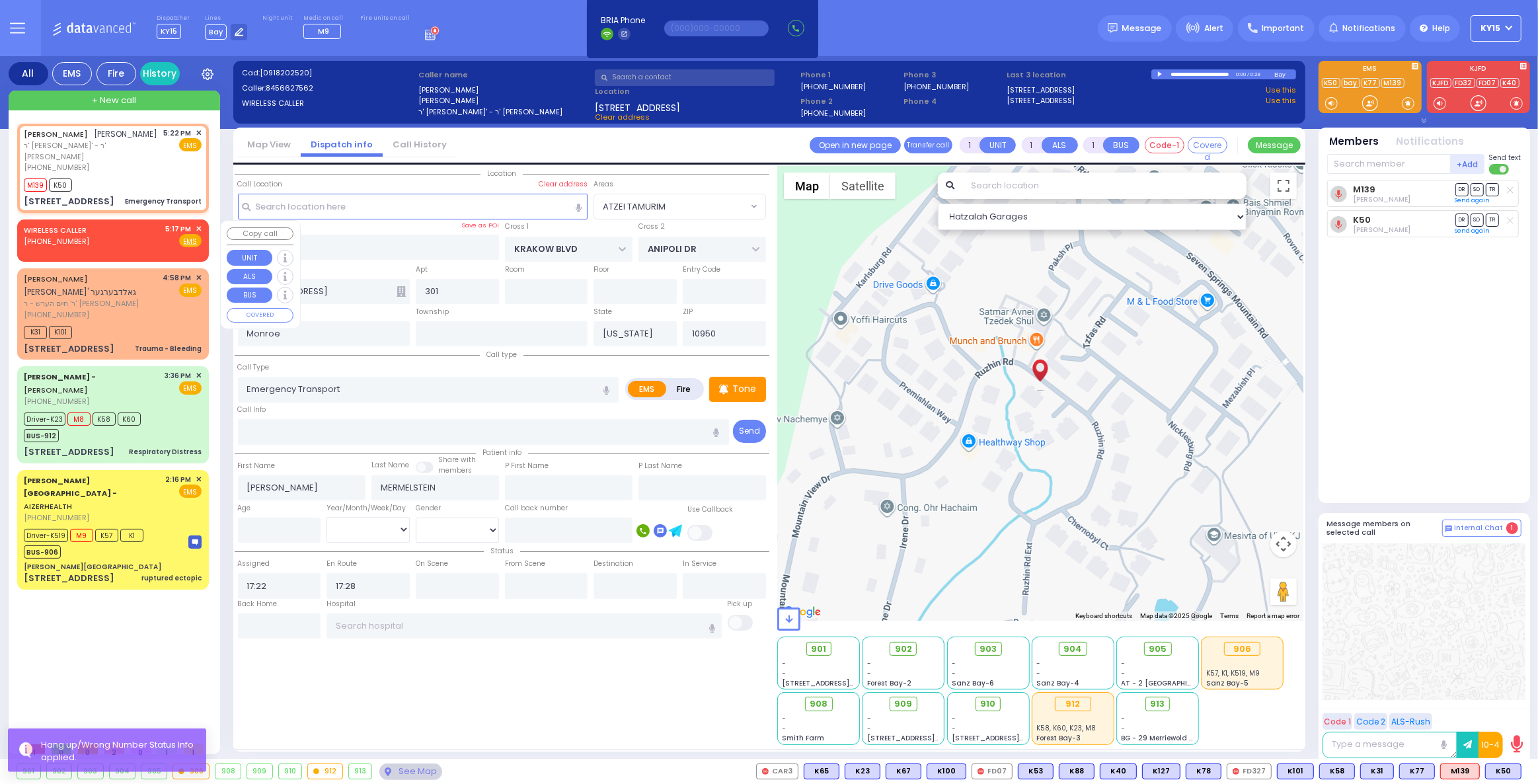
click at [199, 228] on span "✕" at bounding box center [198, 228] width 6 height 11
click at [198, 225] on span "✕" at bounding box center [198, 228] width 6 height 11
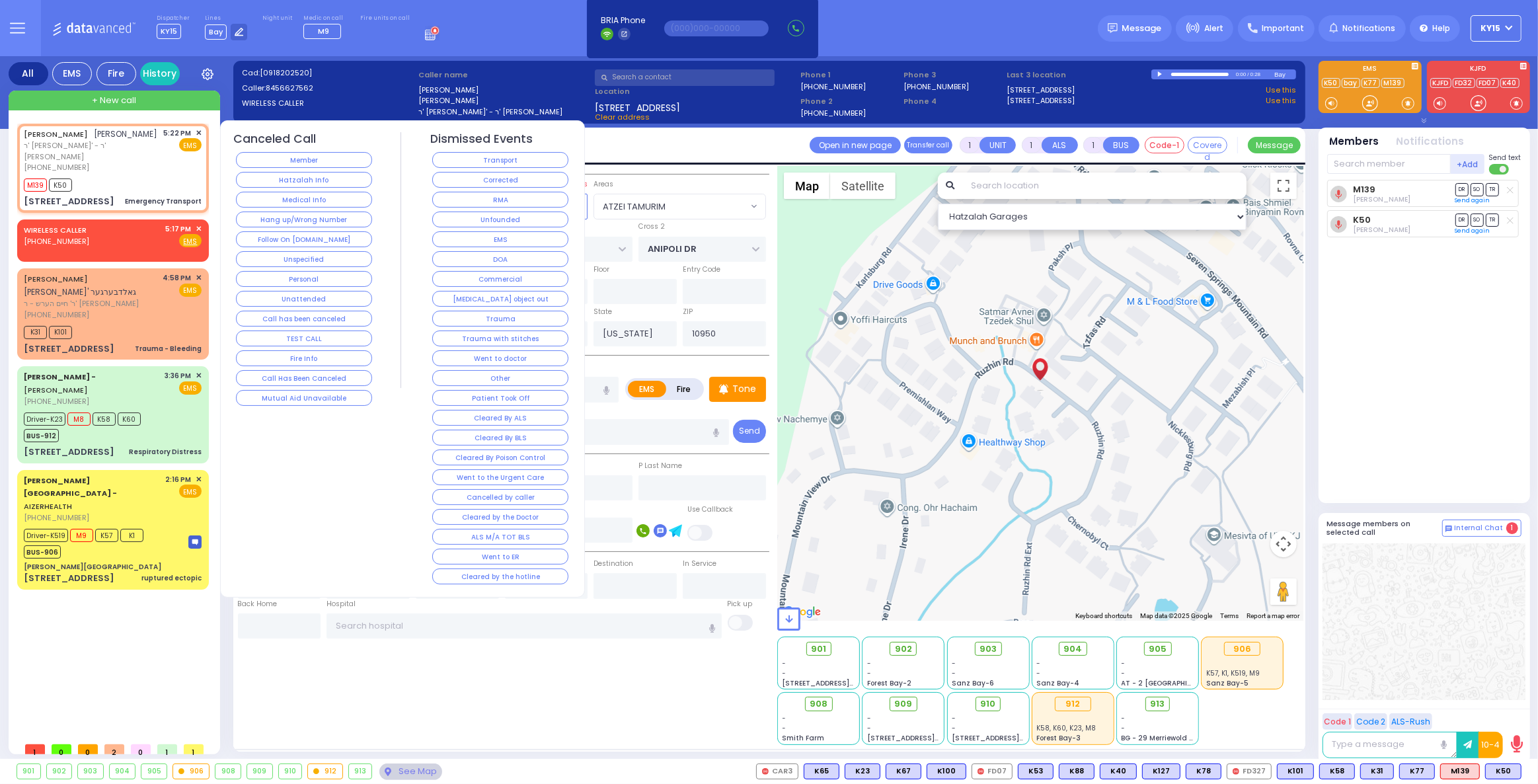
click at [294, 253] on button "Unspecified" at bounding box center [304, 259] width 136 height 16
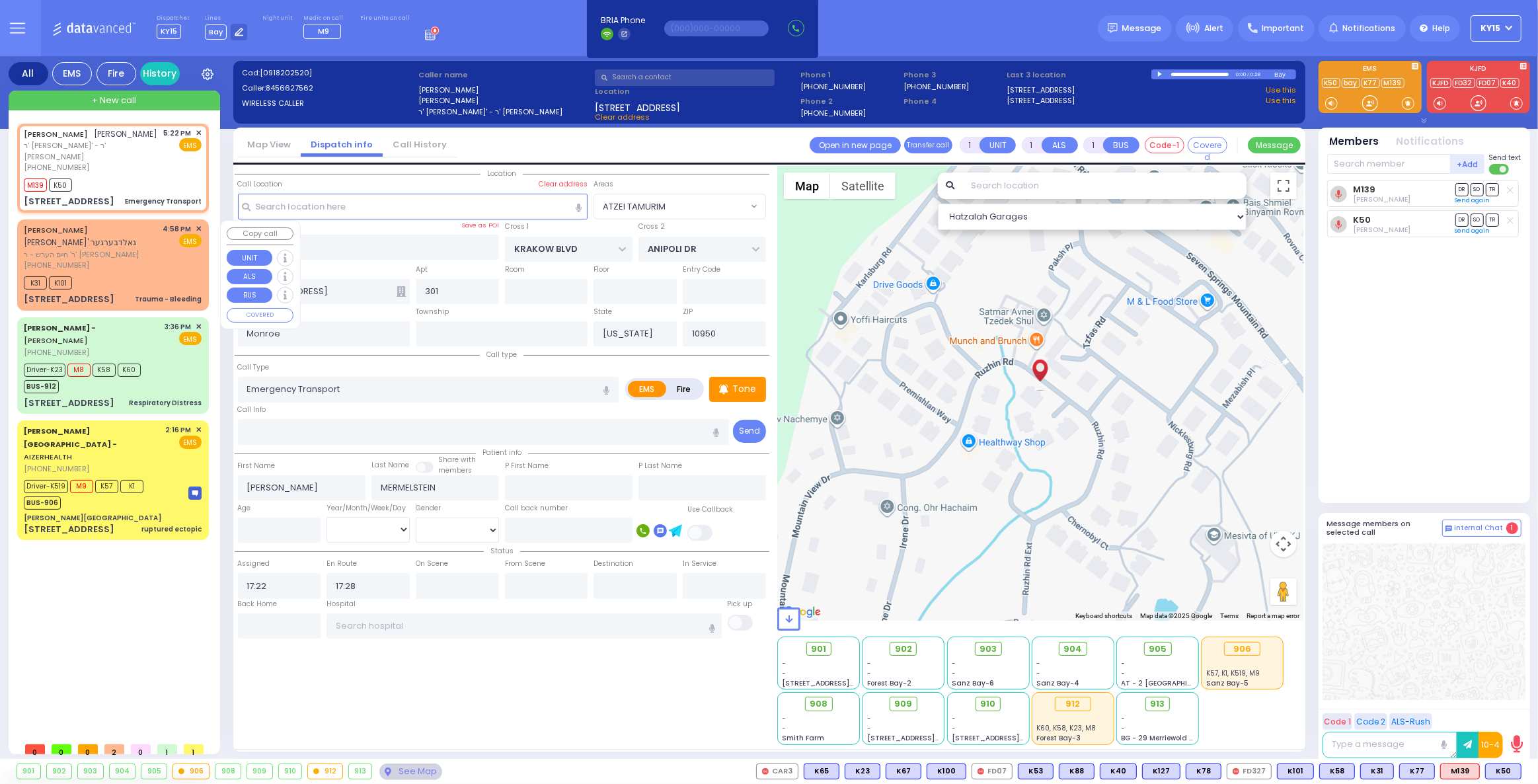
click at [159, 267] on div "(845) 782-8407" at bounding box center [91, 265] width 135 height 11
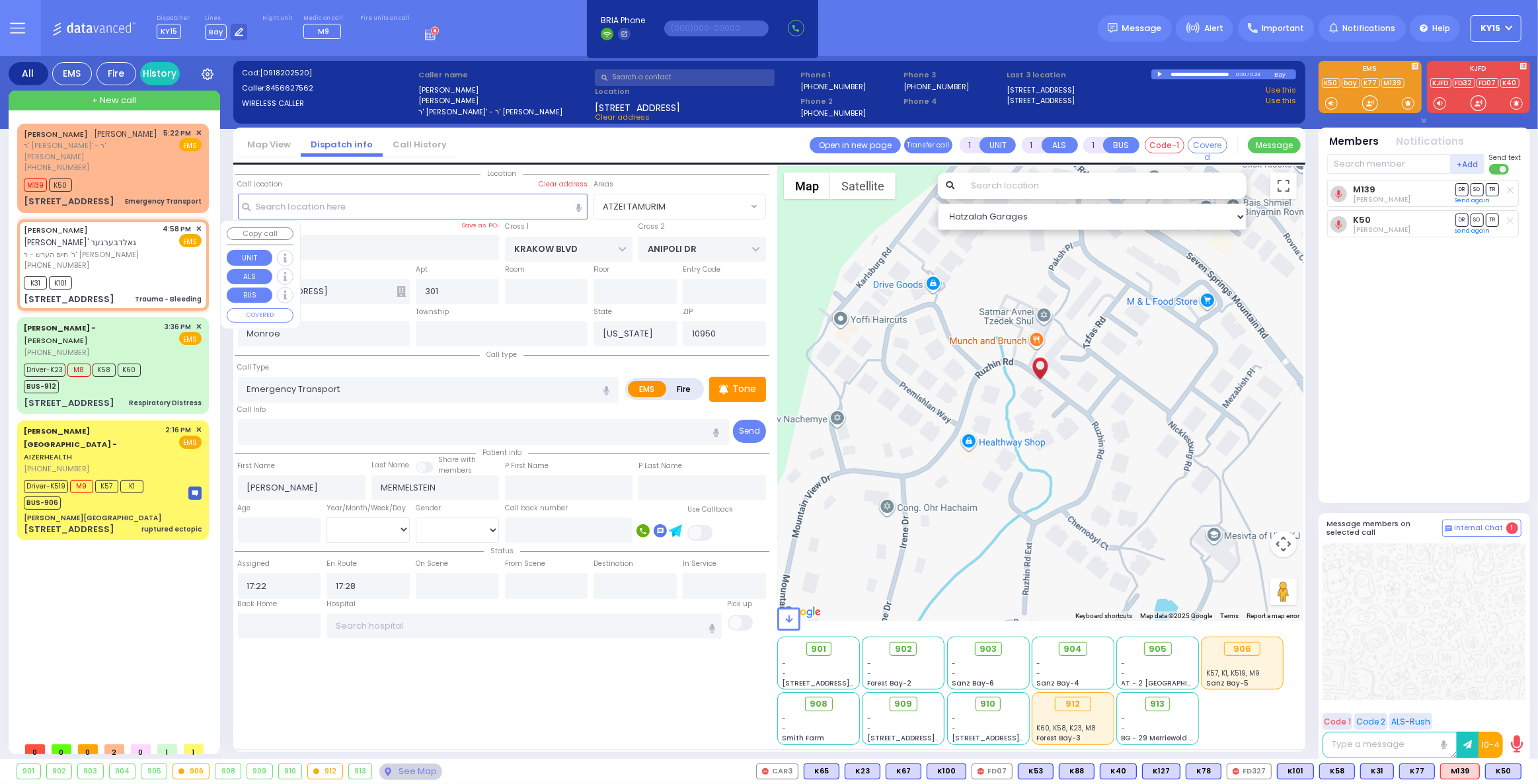
type input "6"
select select
type input "Trauma - Bleeding"
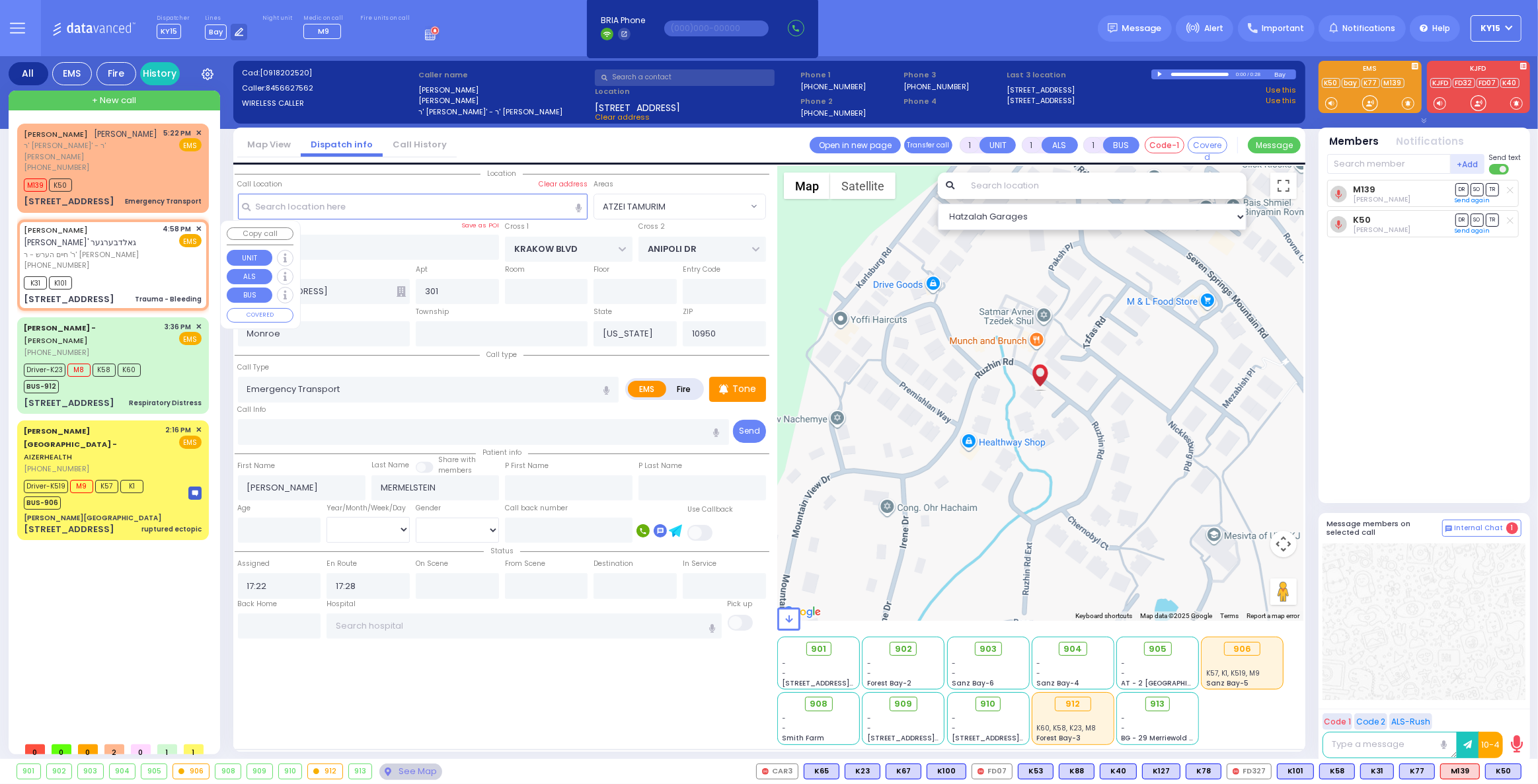
radio input "true"
type input "DUVID ARYE"
type input "GOLDBERGER"
type input "Jacob"
type input "Goldberger"
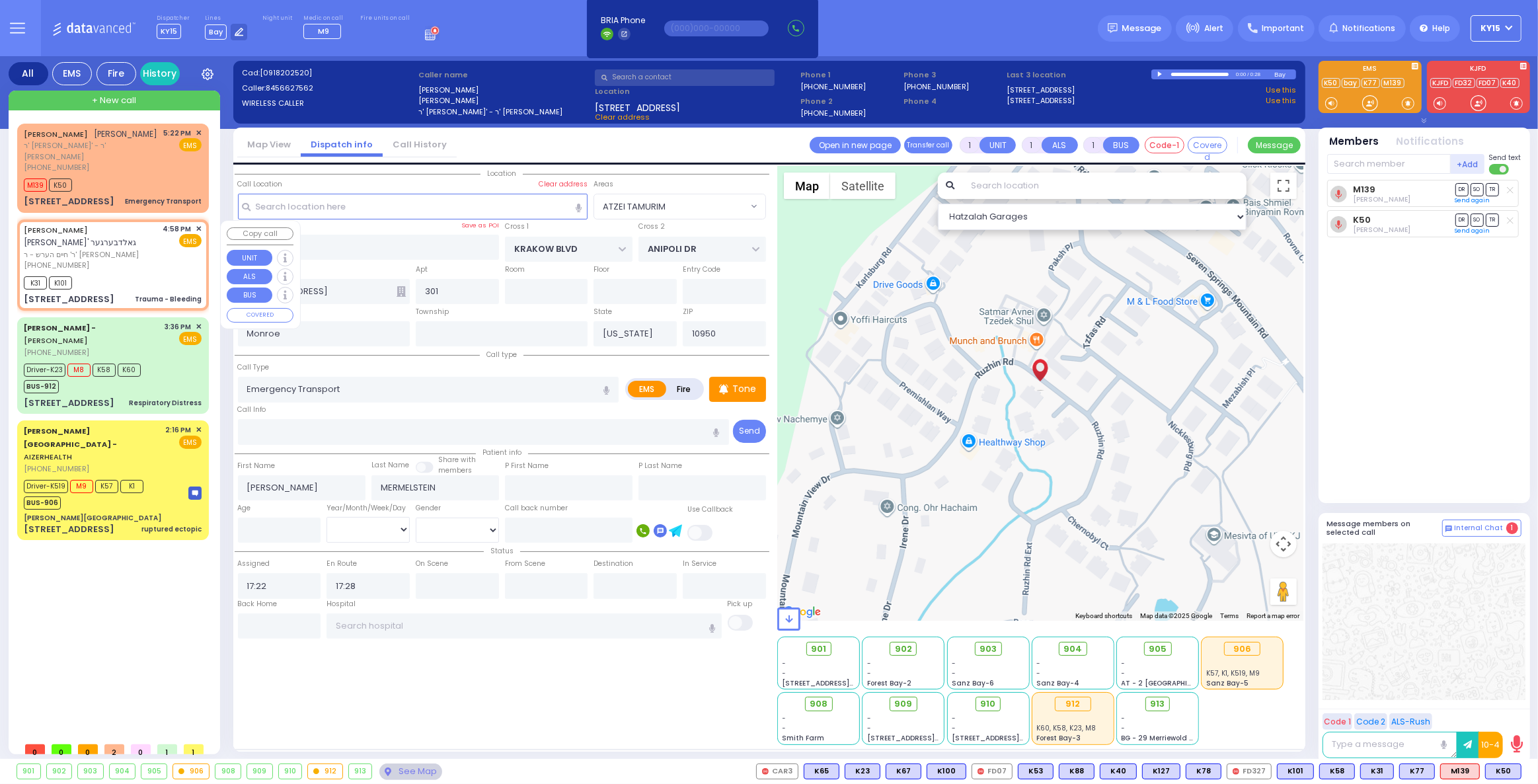
type input "1"
select select "Year"
select select "[DEMOGRAPHIC_DATA]"
type input "16:58"
type input "16:59"
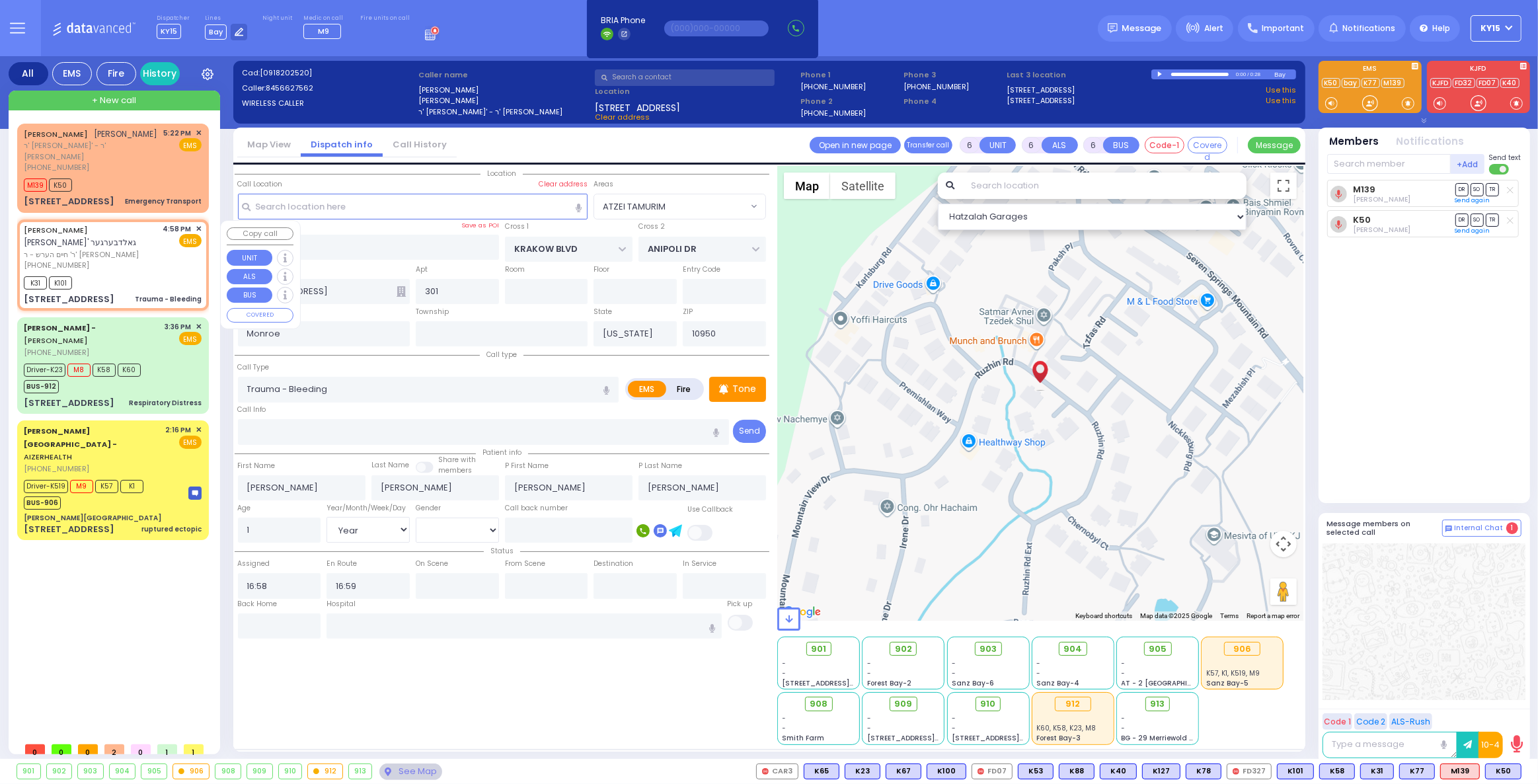
type input "[GEOGRAPHIC_DATA]"
type input "25 KARLSBURG RD"
type input "201"
type input "[PERSON_NAME]"
select select "SECTION 5"
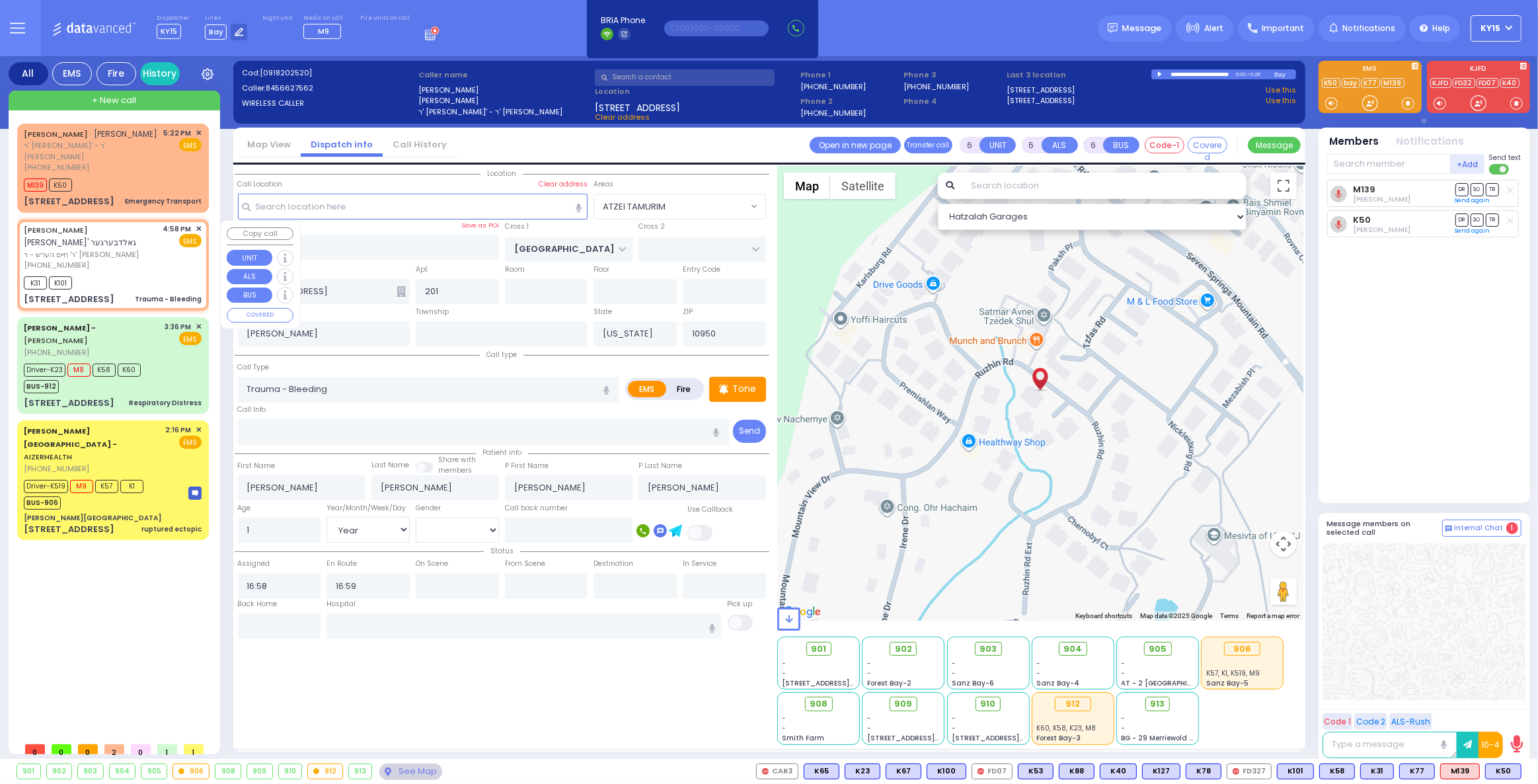
select select "Hatzalah Garages"
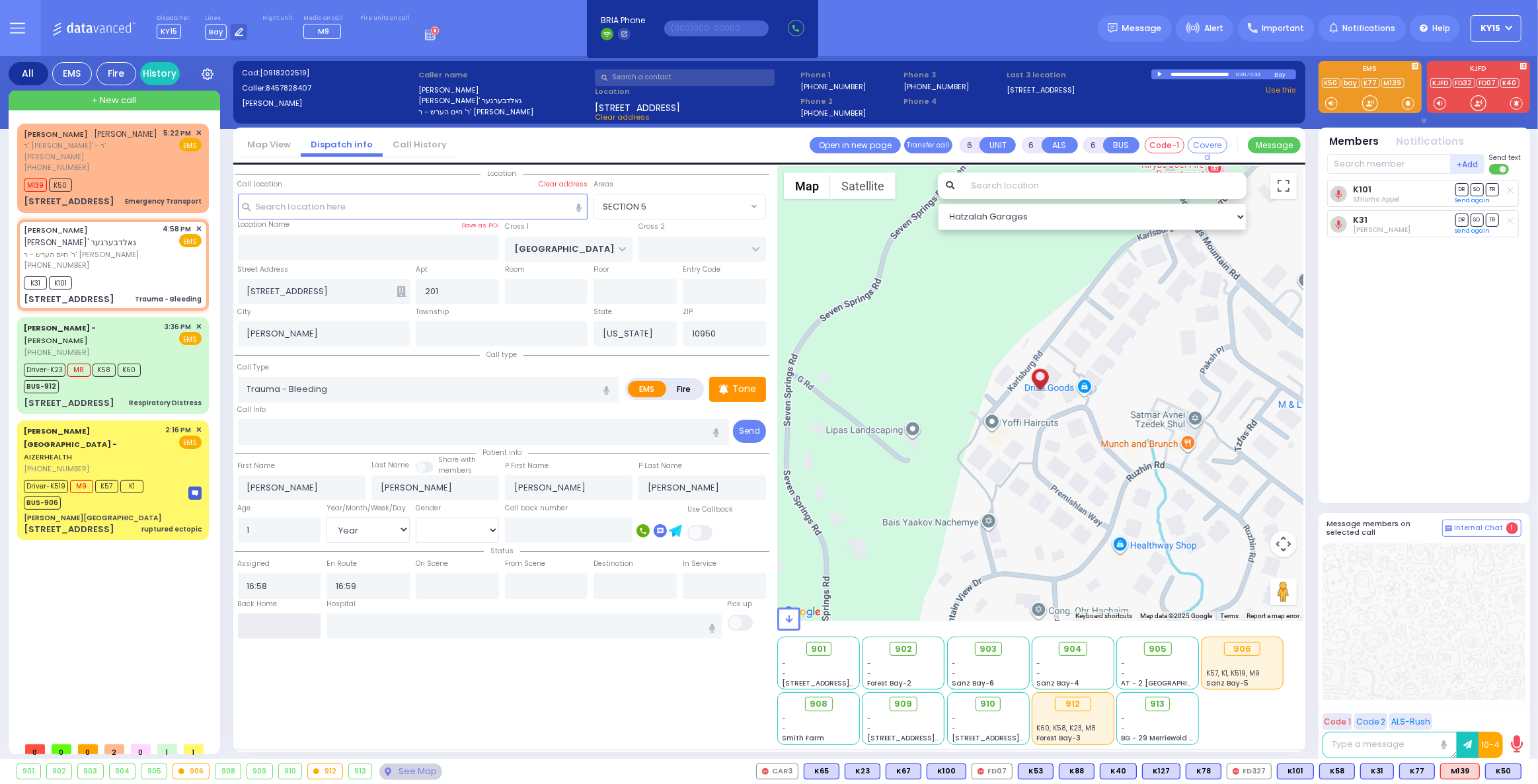
click at [304, 627] on input "text" at bounding box center [279, 625] width 83 height 25
type input "17:28"
select select
radio input "true"
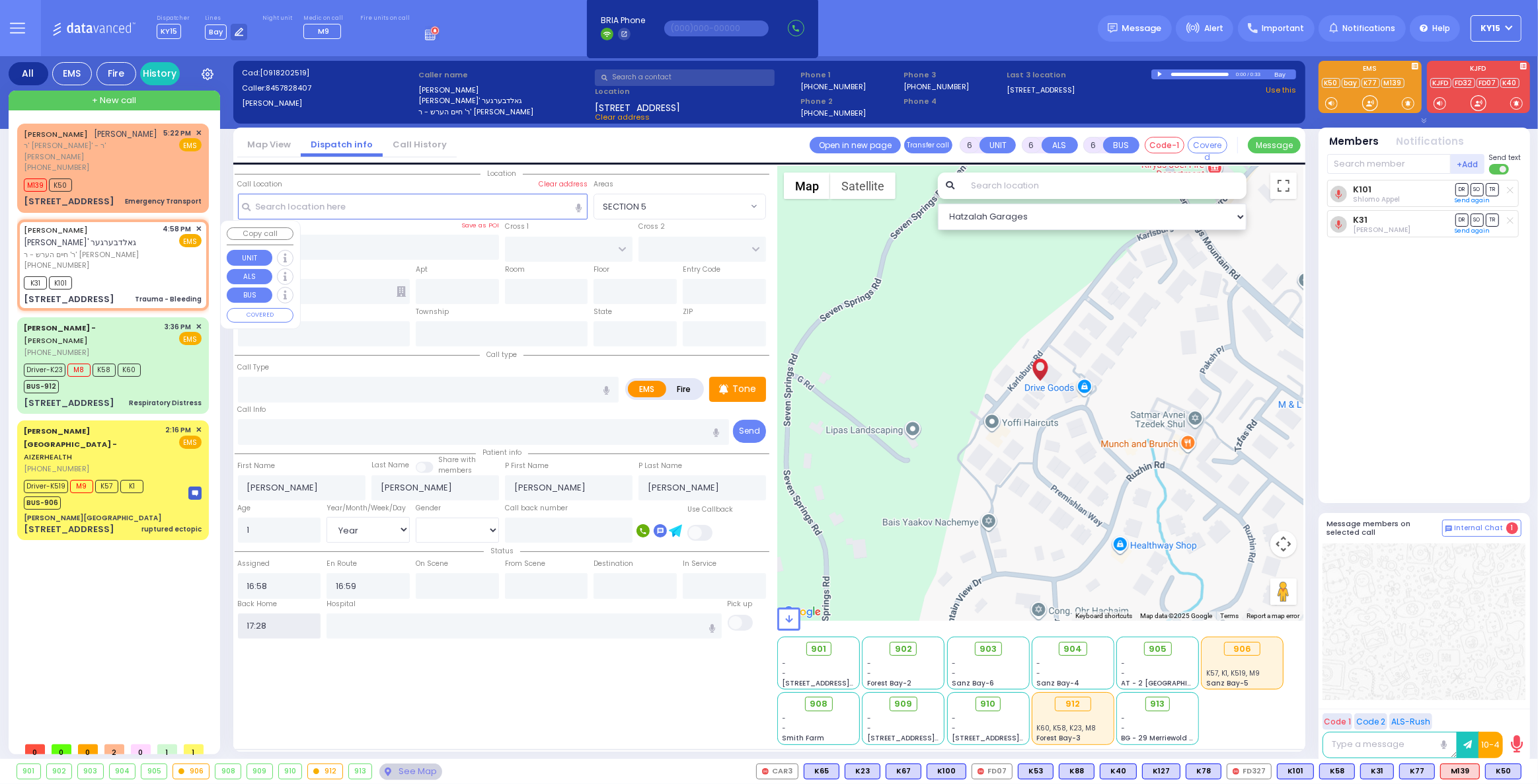
select select
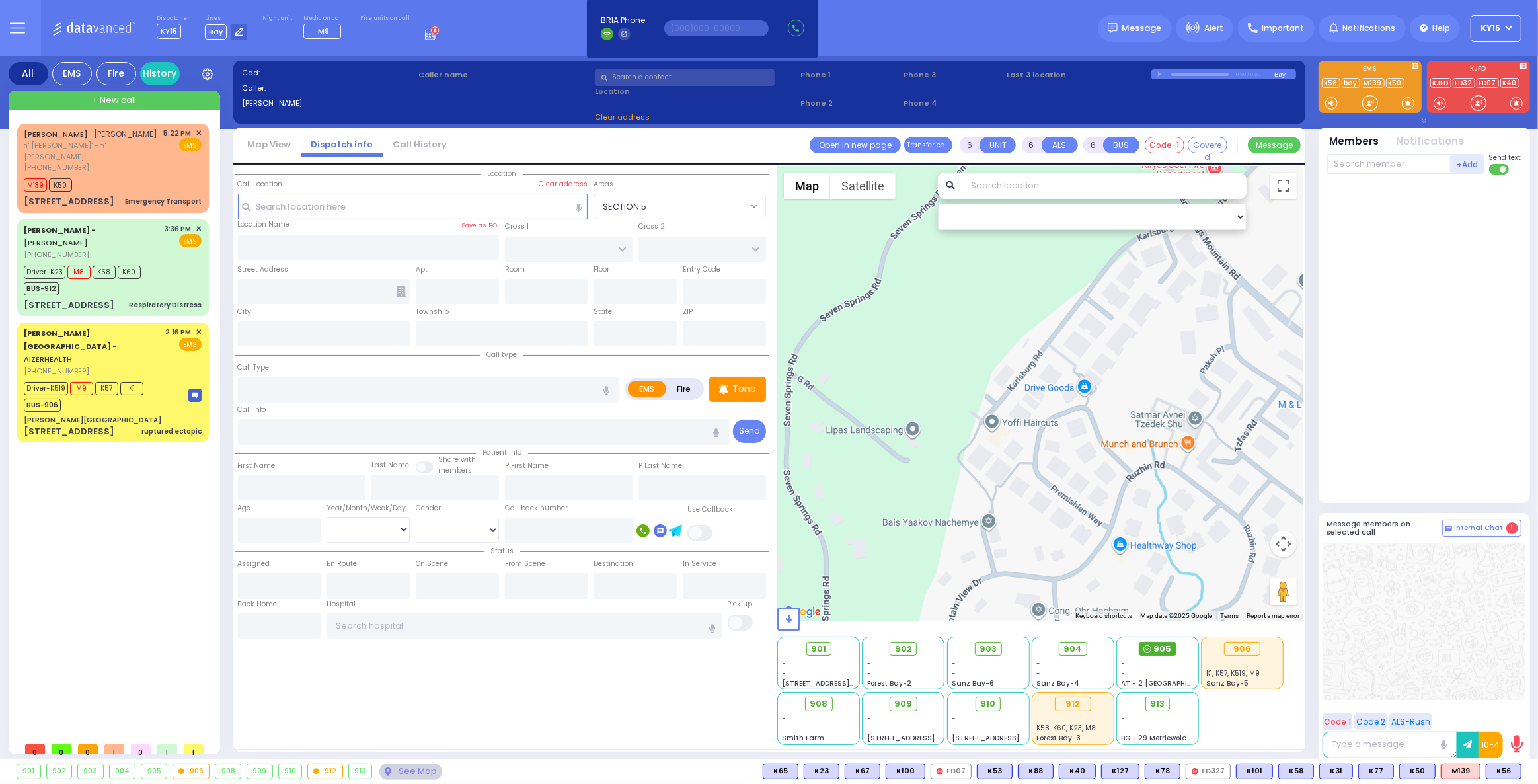
click at [1157, 645] on span "905" at bounding box center [1163, 649] width 18 height 13
drag, startPoint x: 131, startPoint y: 162, endPoint x: 121, endPoint y: 169, distance: 12.2
click at [129, 162] on div "AVRUM JACOB MERMELSTEIN אברהם יעקב מערמלשטיין ר' אהרן מתתי' - ר' אברהם קויפמאן …" at bounding box center [92, 150] width 135 height 46
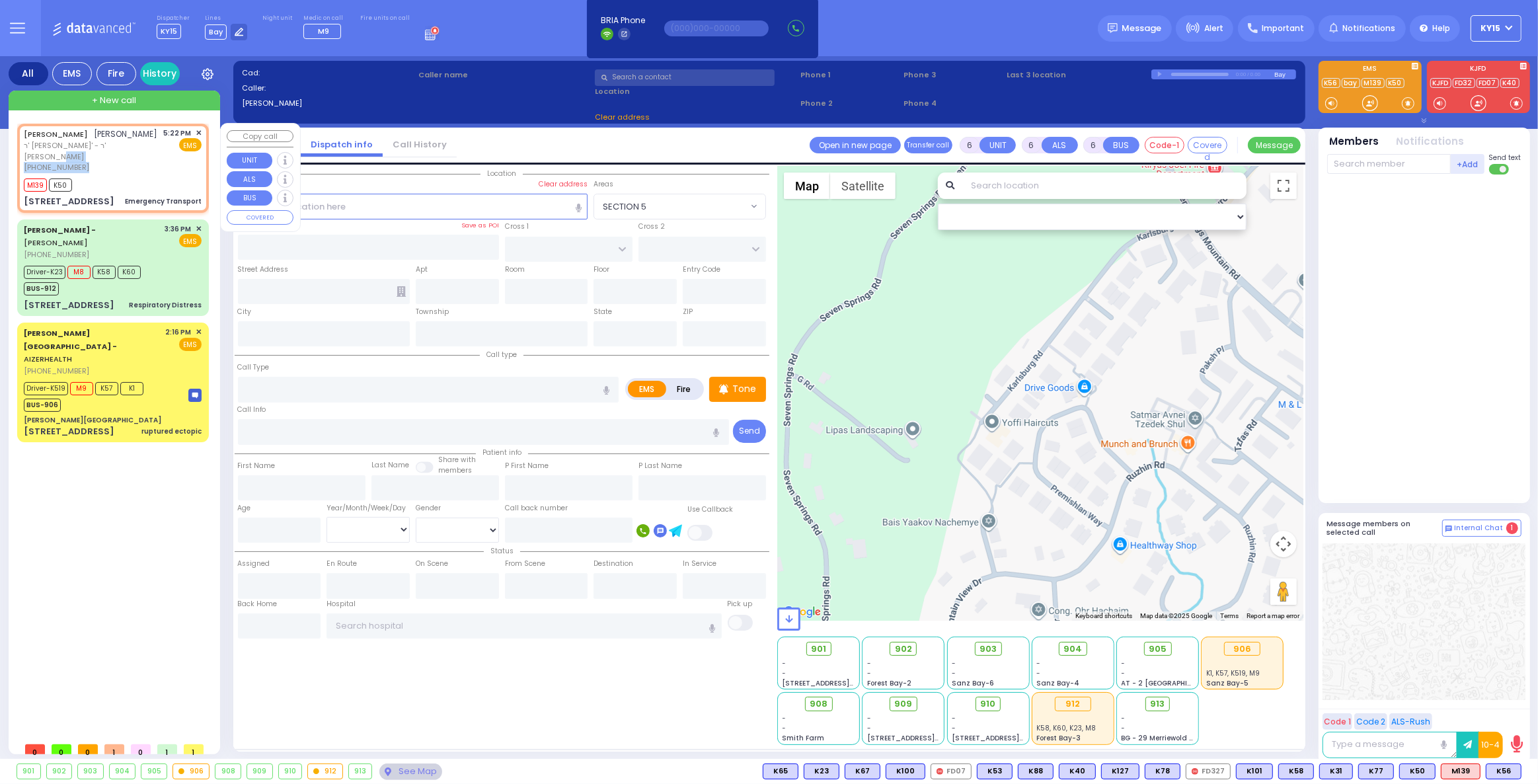
type input "1"
select select
type input "Emergency Transport"
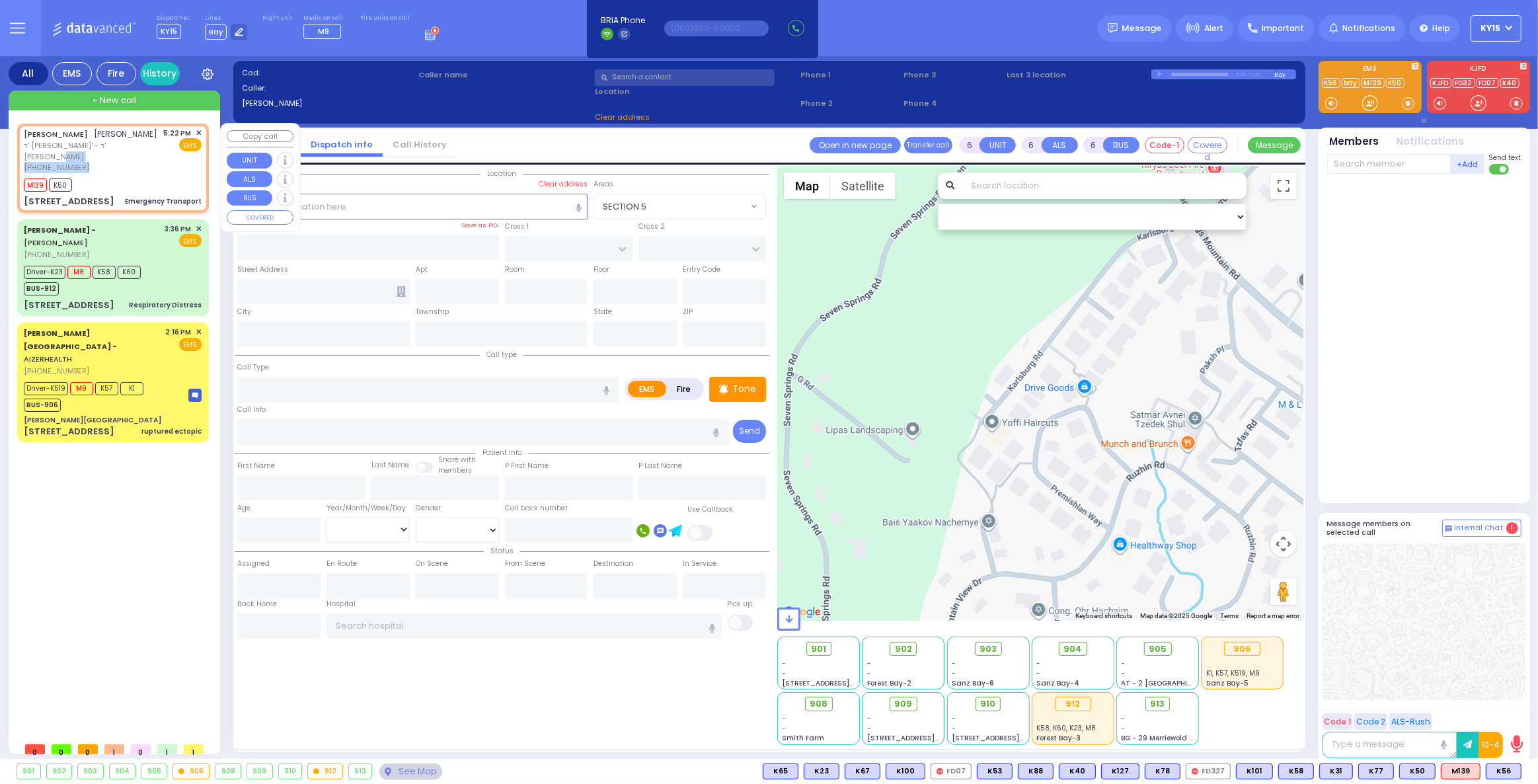
radio input "true"
type input "AVRUM JACOB"
type input "MERMELSTEIN"
select select
type input "17:22"
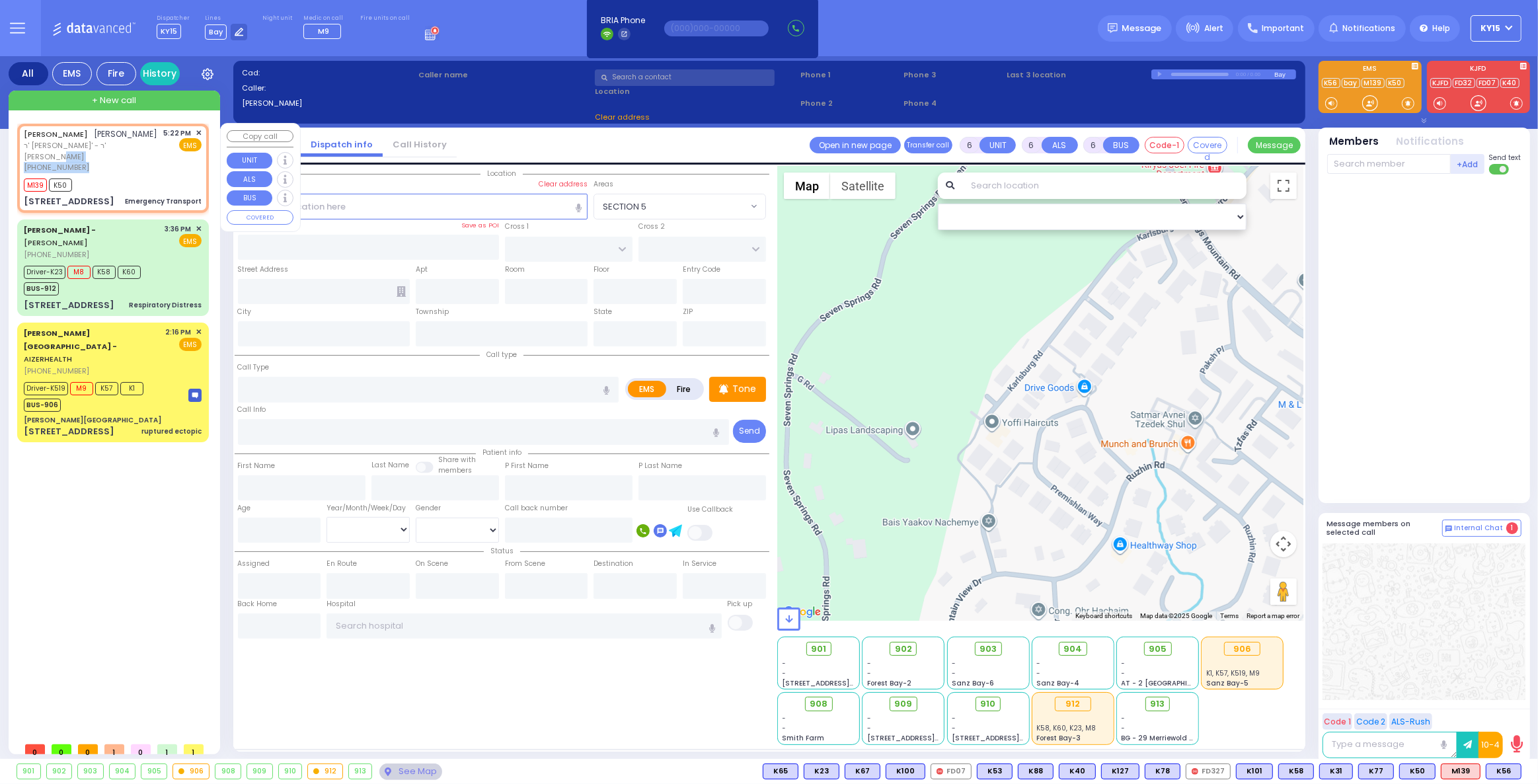
type input "17:28"
select select "Hatzalah Garages"
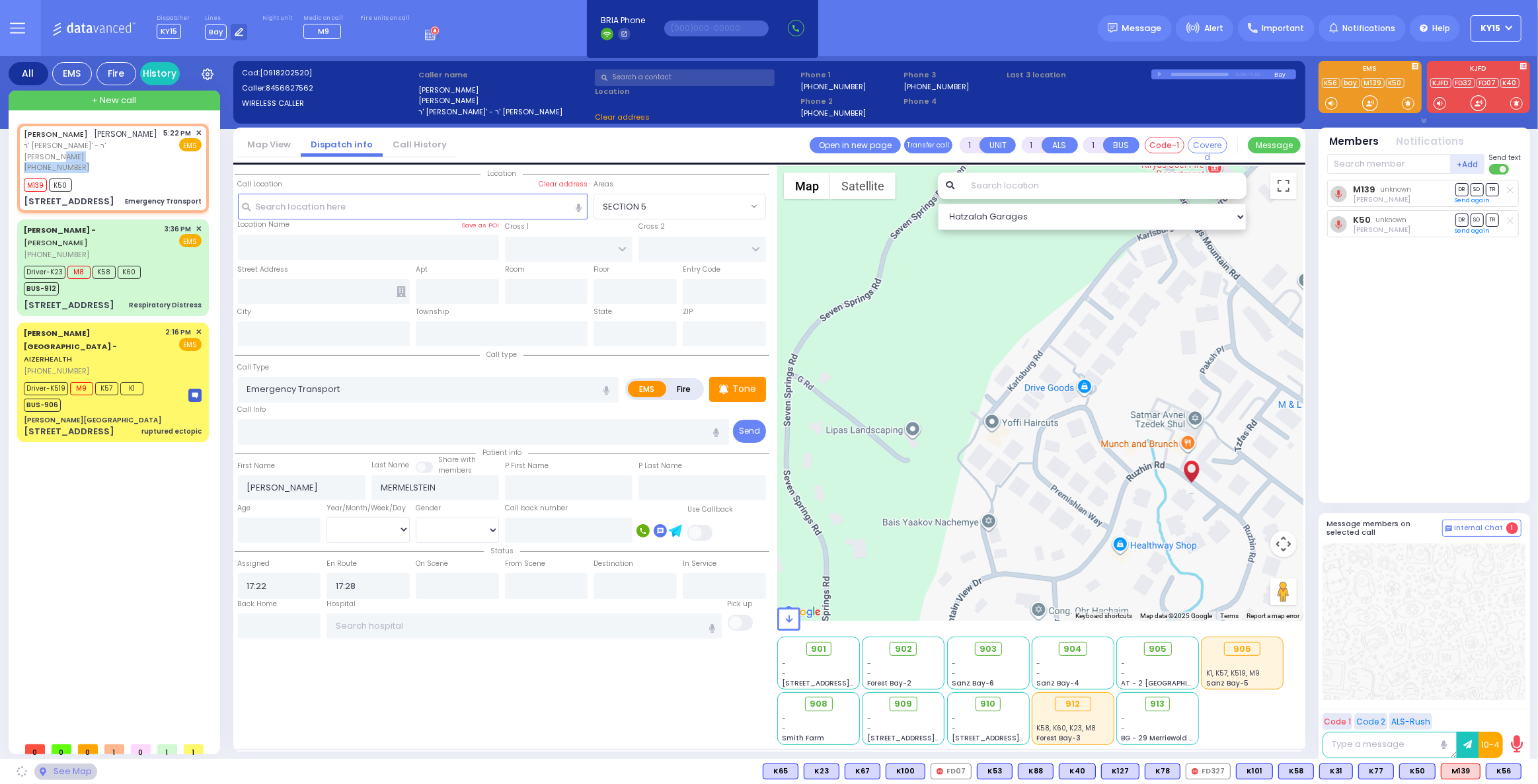
type input "KRAKOW BLVD"
type input "ANIPOLI DR"
type input "14 RUZHIN RD"
type input "301"
type input "Monroe"
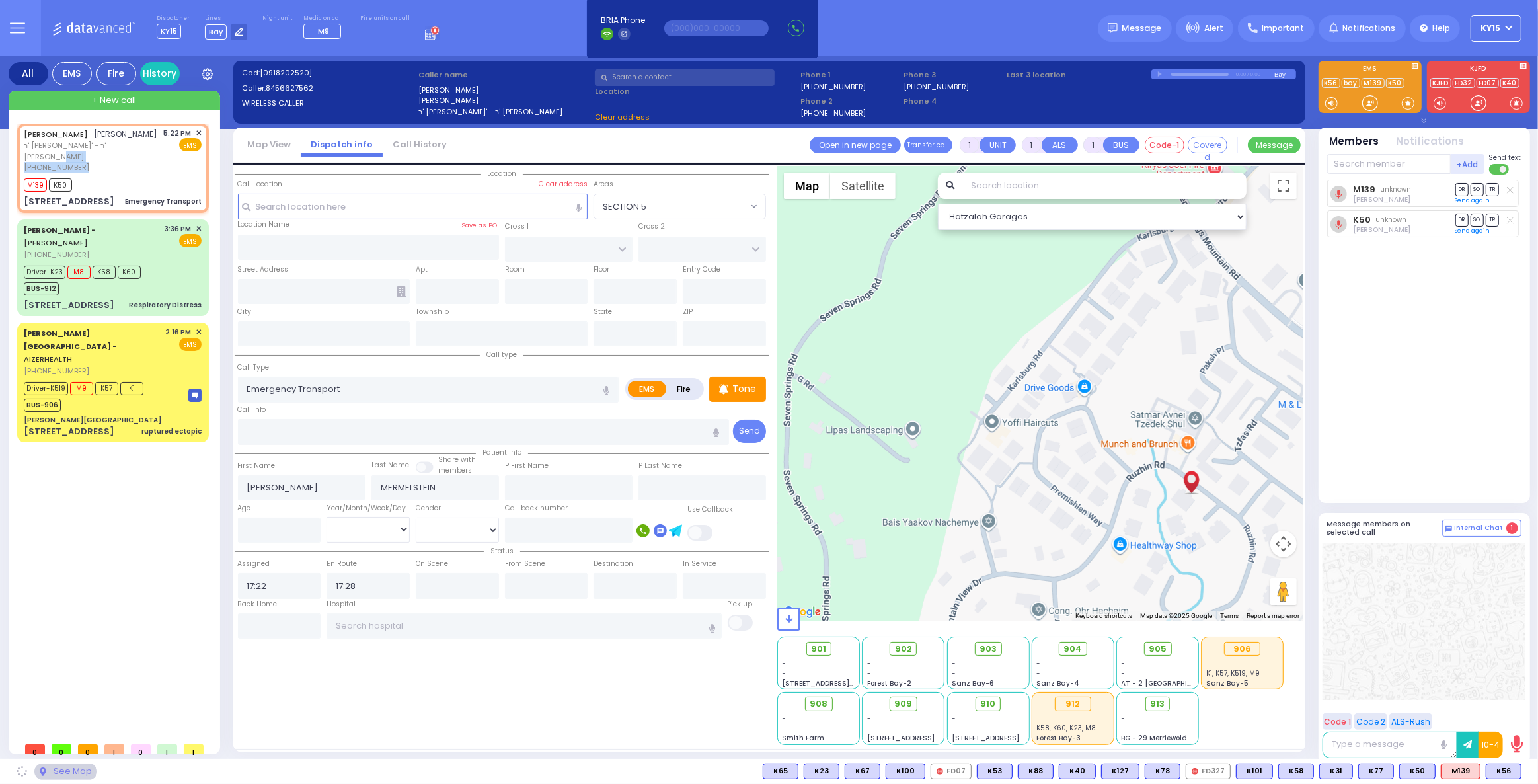
type input "[US_STATE]"
type input "10950"
select select "ATZEI TAMURIM"
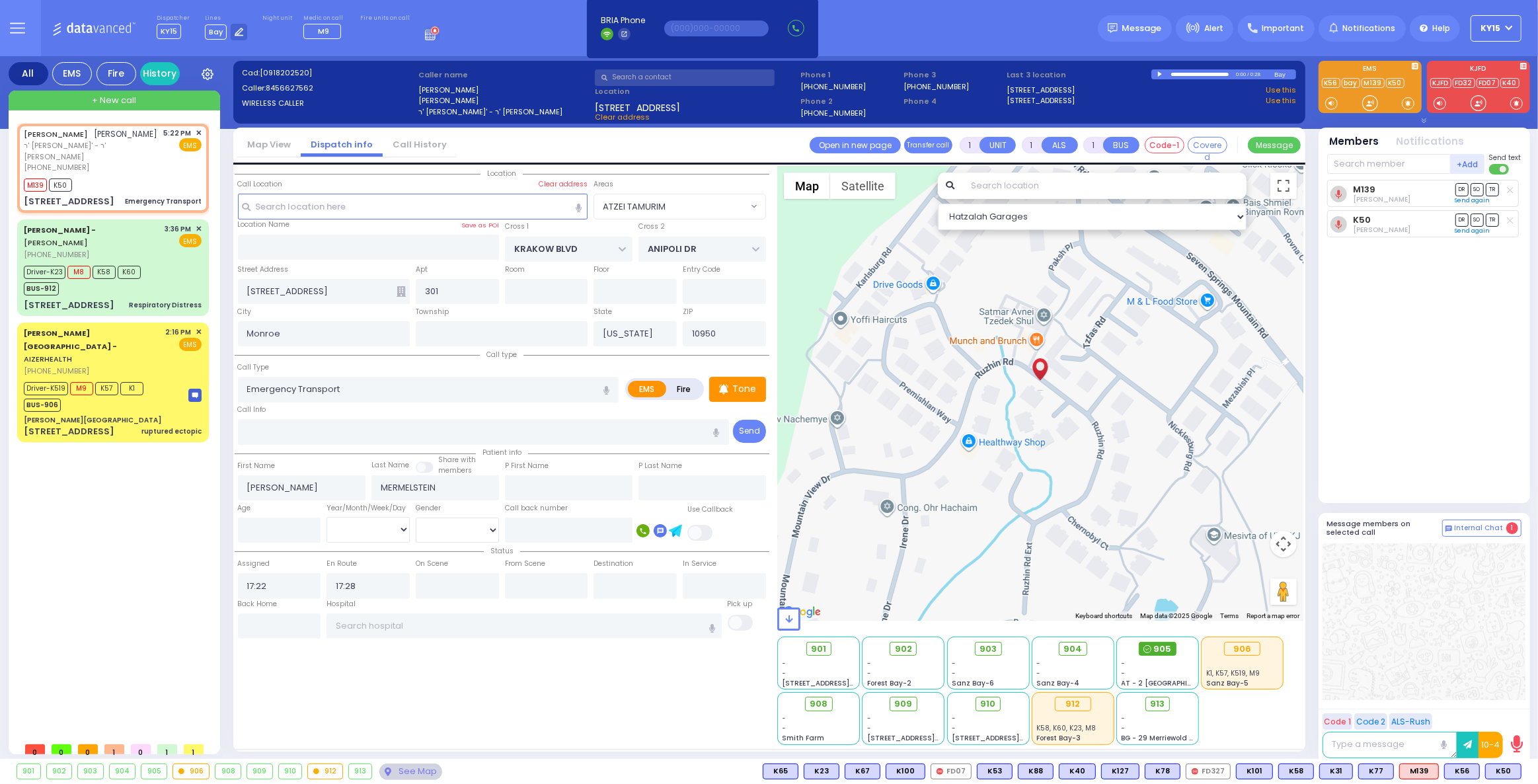
click at [1156, 646] on span "905" at bounding box center [1163, 649] width 18 height 13
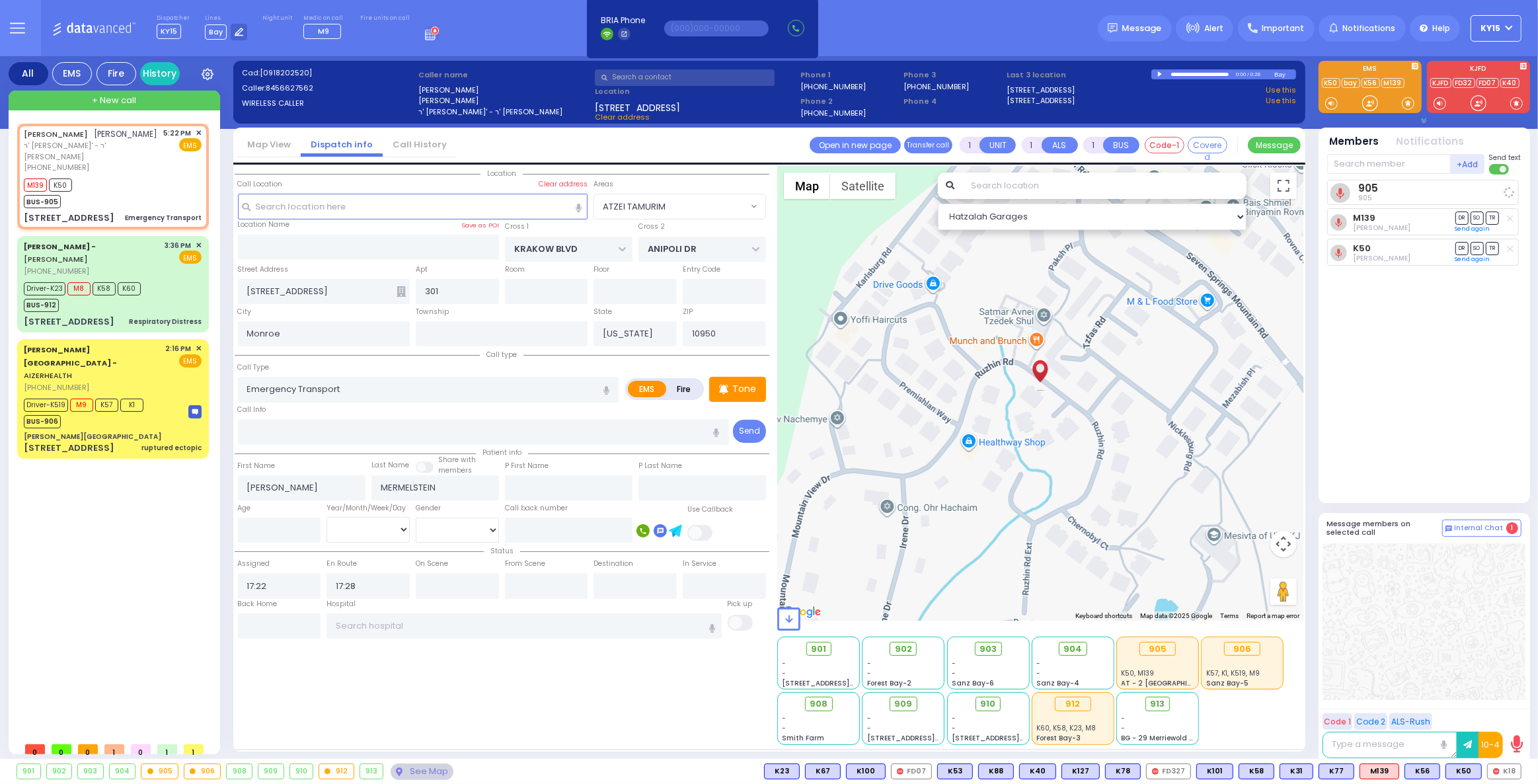
select select
radio input "true"
select select
select select "Hatzalah Garages"
select select "ATZEI TAMURIM"
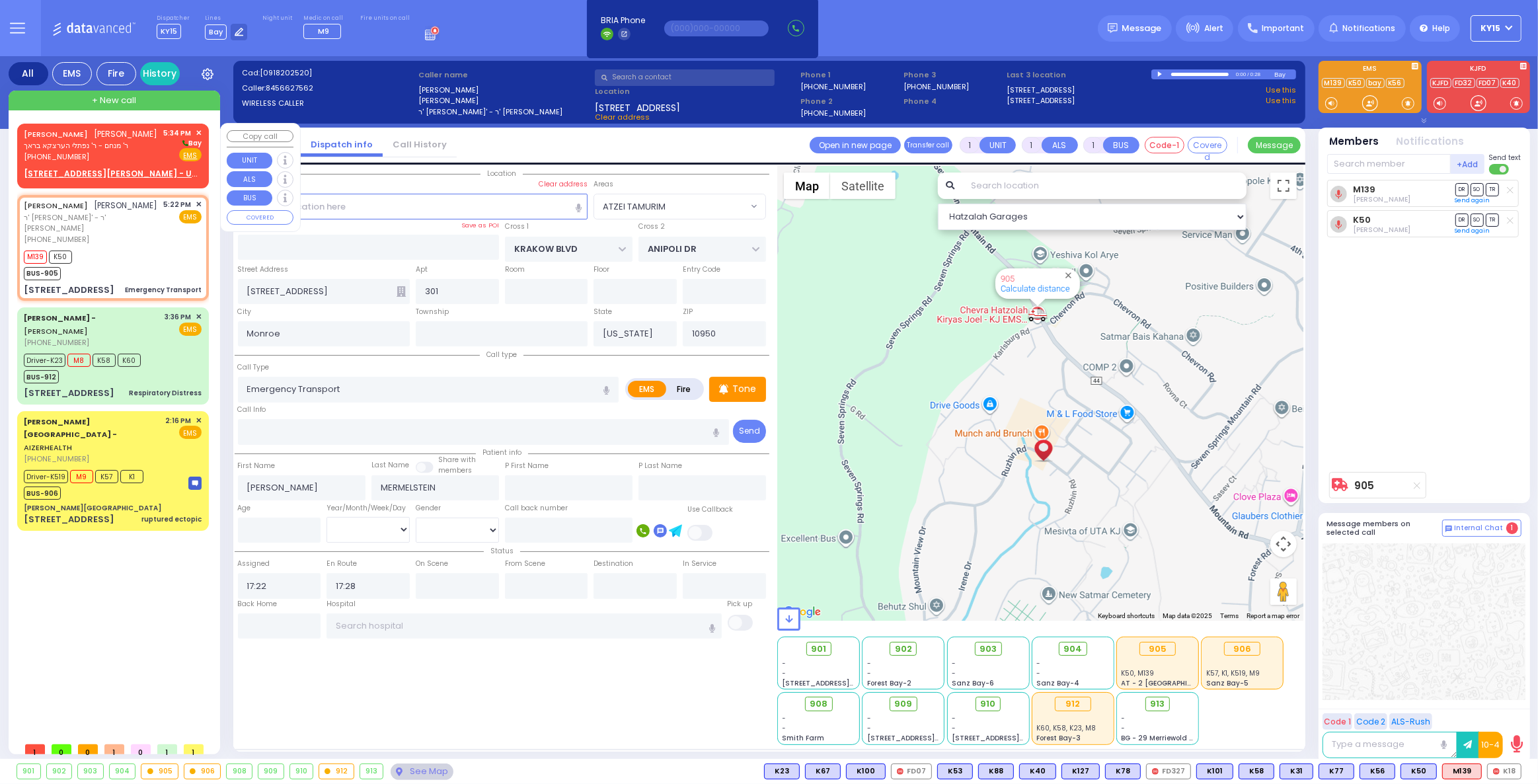
drag, startPoint x: 168, startPoint y: 169, endPoint x: 176, endPoint y: 169, distance: 8.0
click at [176, 163] on div "5:34 PM ✕ Bay Fire EMS" at bounding box center [183, 145] width 38 height 35
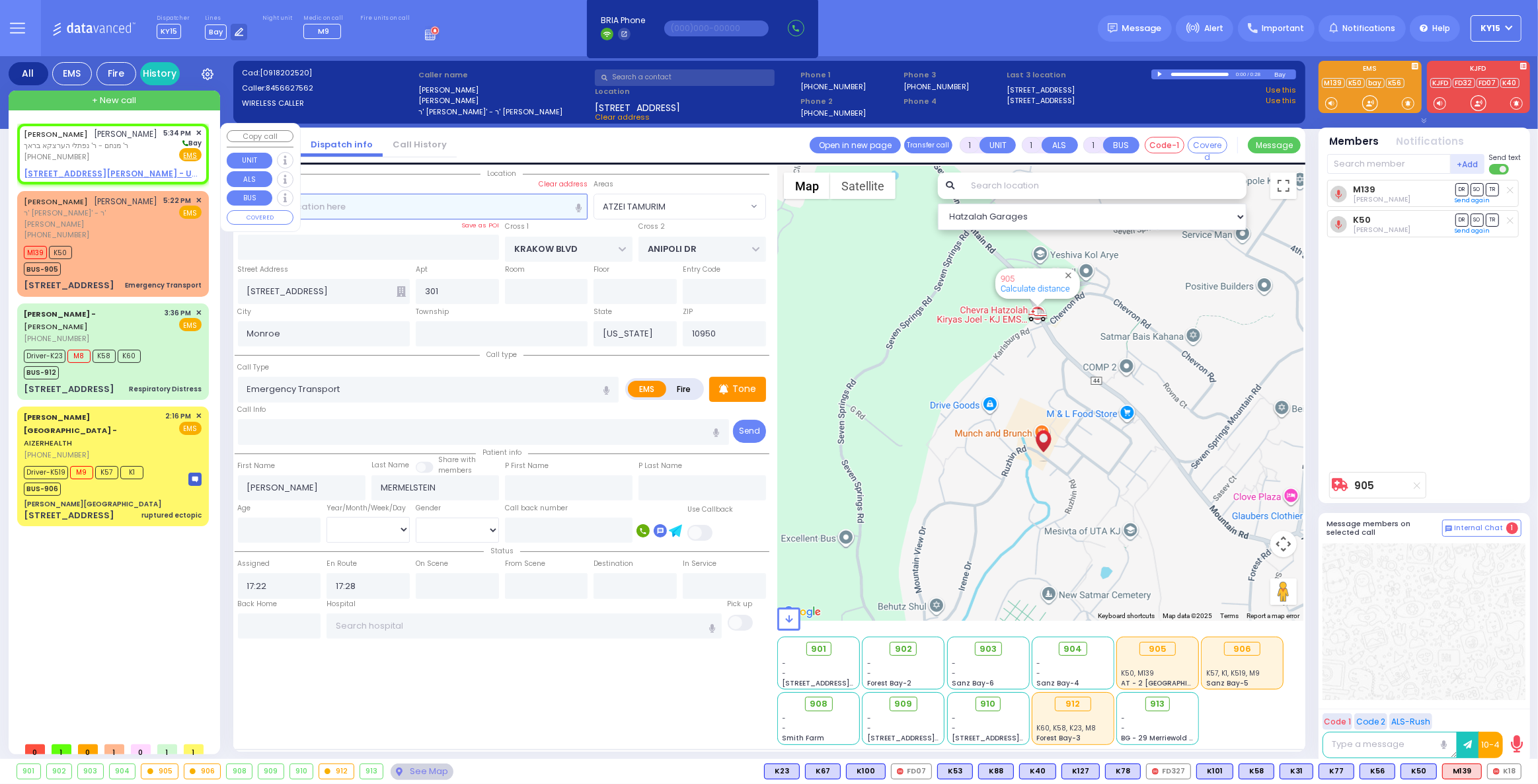
type input "2"
select select
radio input "true"
type input "MOSHE AVRUM"
type input "FISHER"
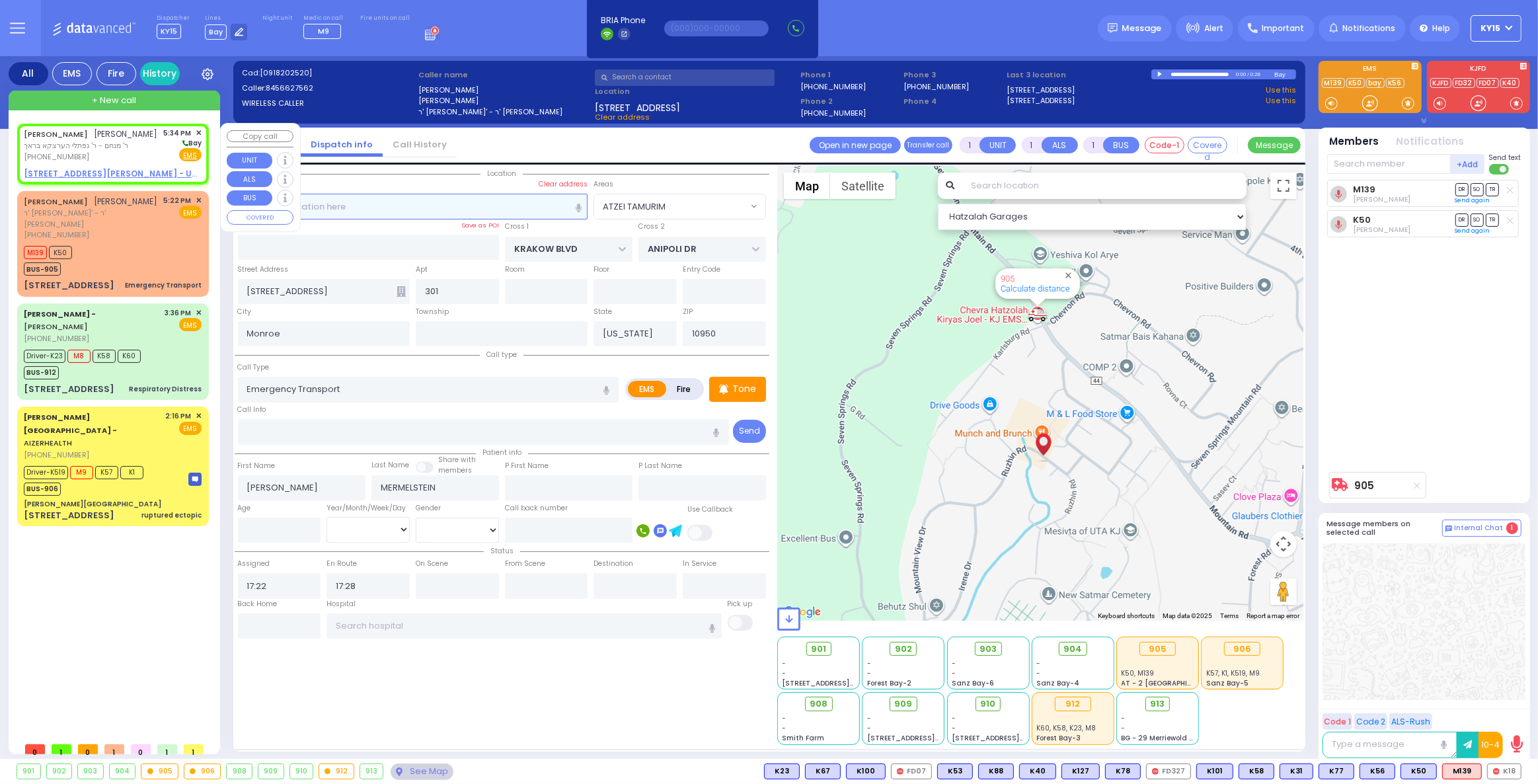
select select
type input "17:34"
select select "Hatzalah Garages"
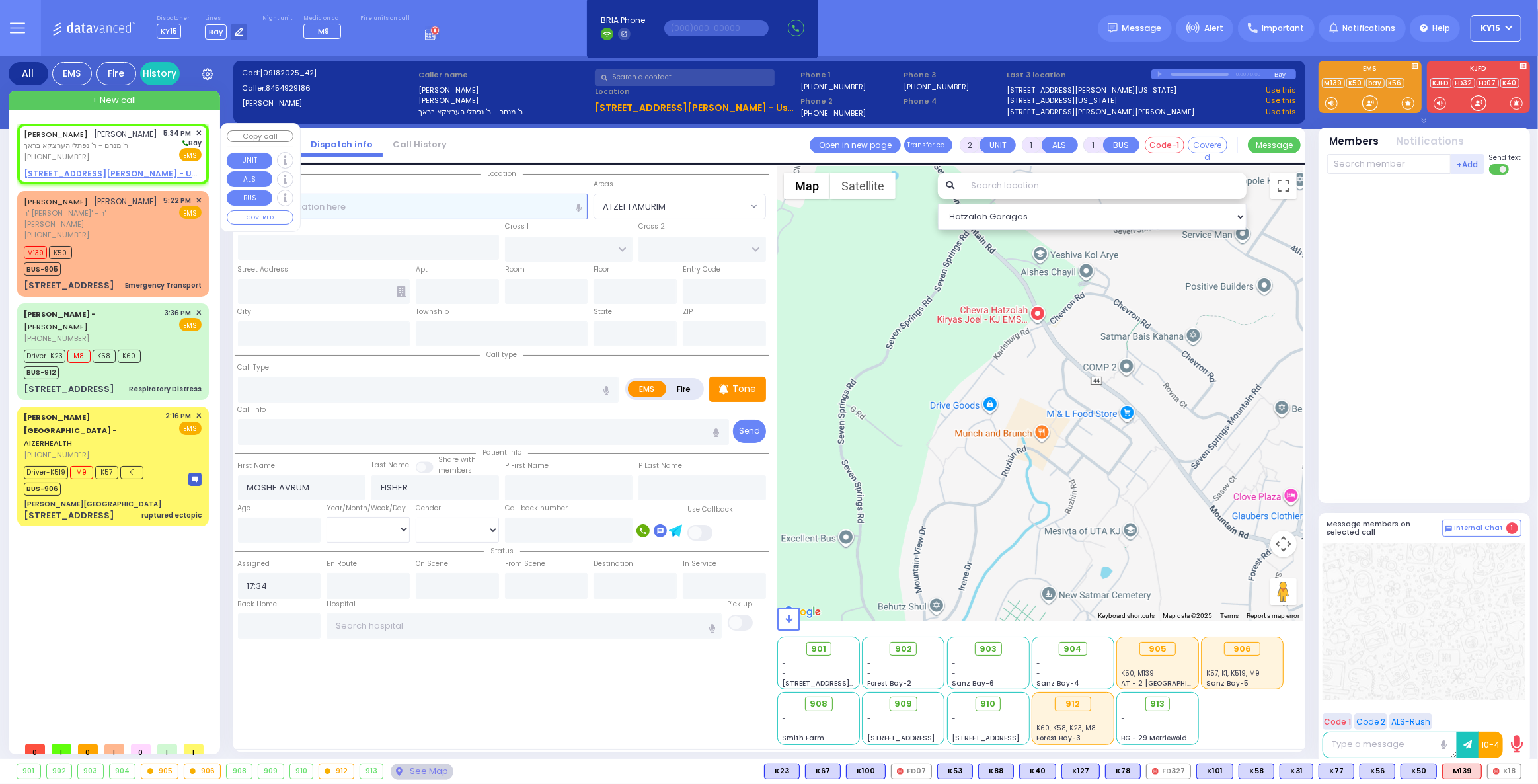
select select
radio input "true"
select select
select select "Hatzalah Garages"
click at [350, 206] on input "text" at bounding box center [413, 206] width 350 height 25
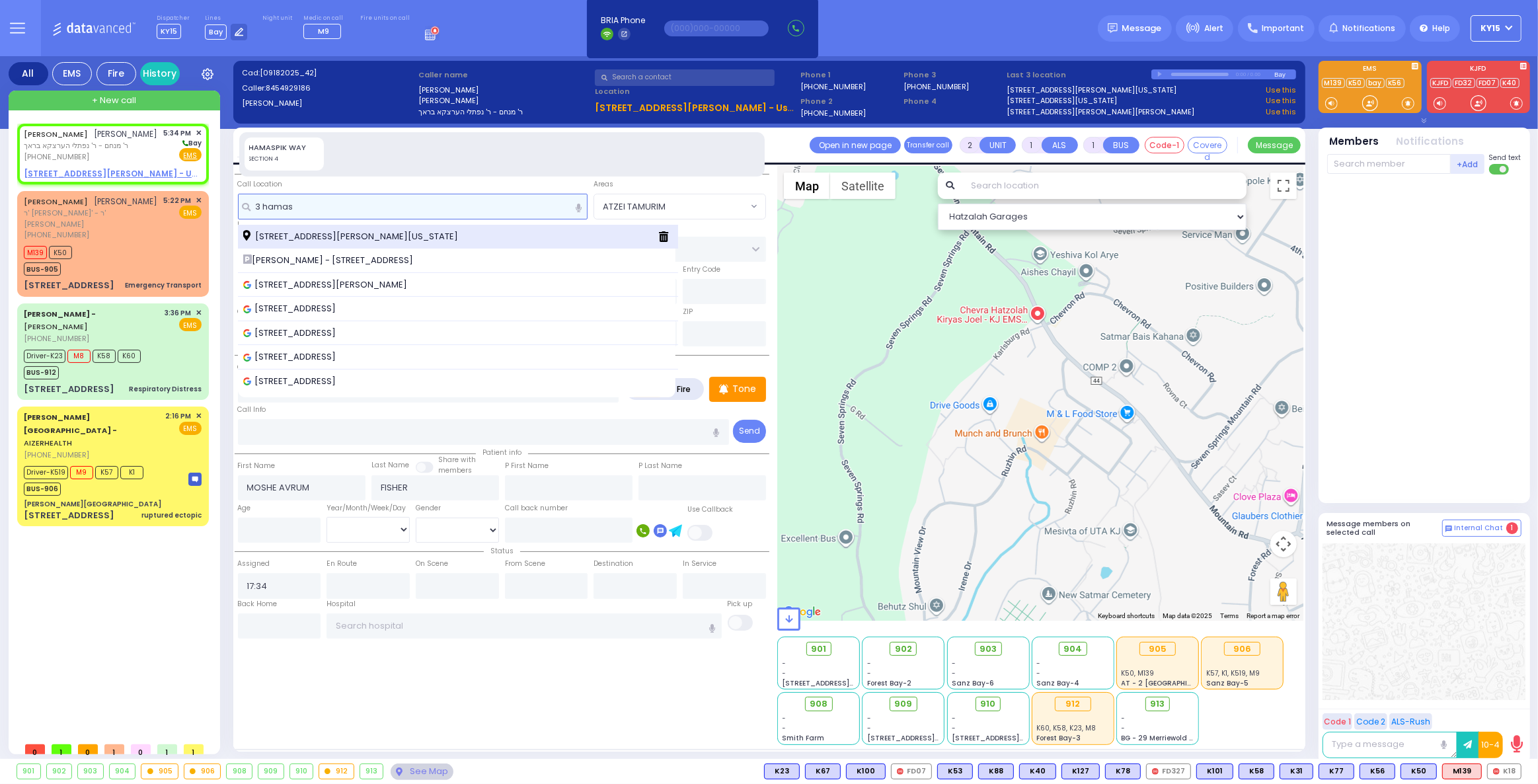
type input "3 hamas"
click at [342, 231] on span "[STREET_ADDRESS][PERSON_NAME][US_STATE]" at bounding box center [353, 237] width 219 height 13
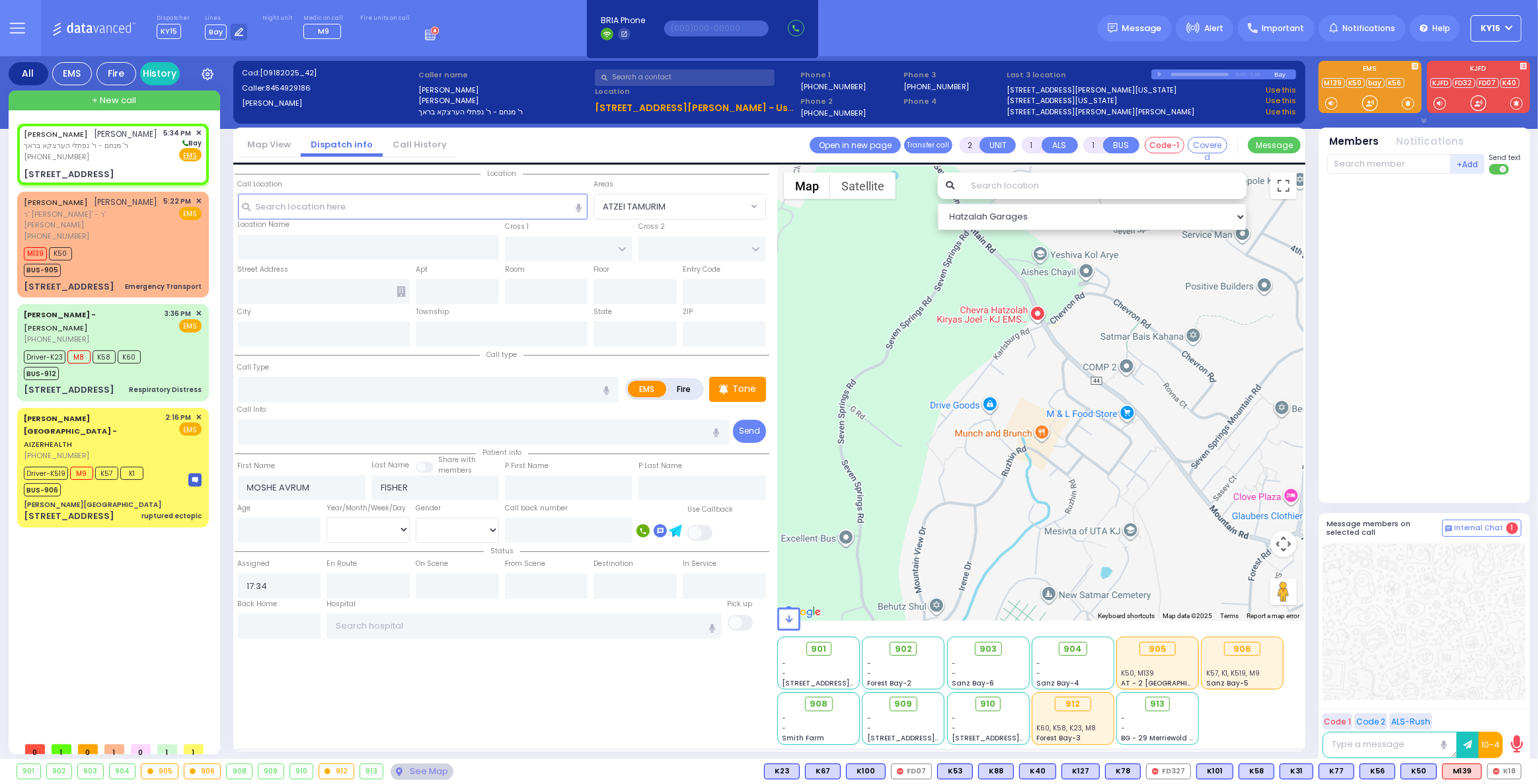
select select
radio input "true"
select select
select select "Hatzalah Garages"
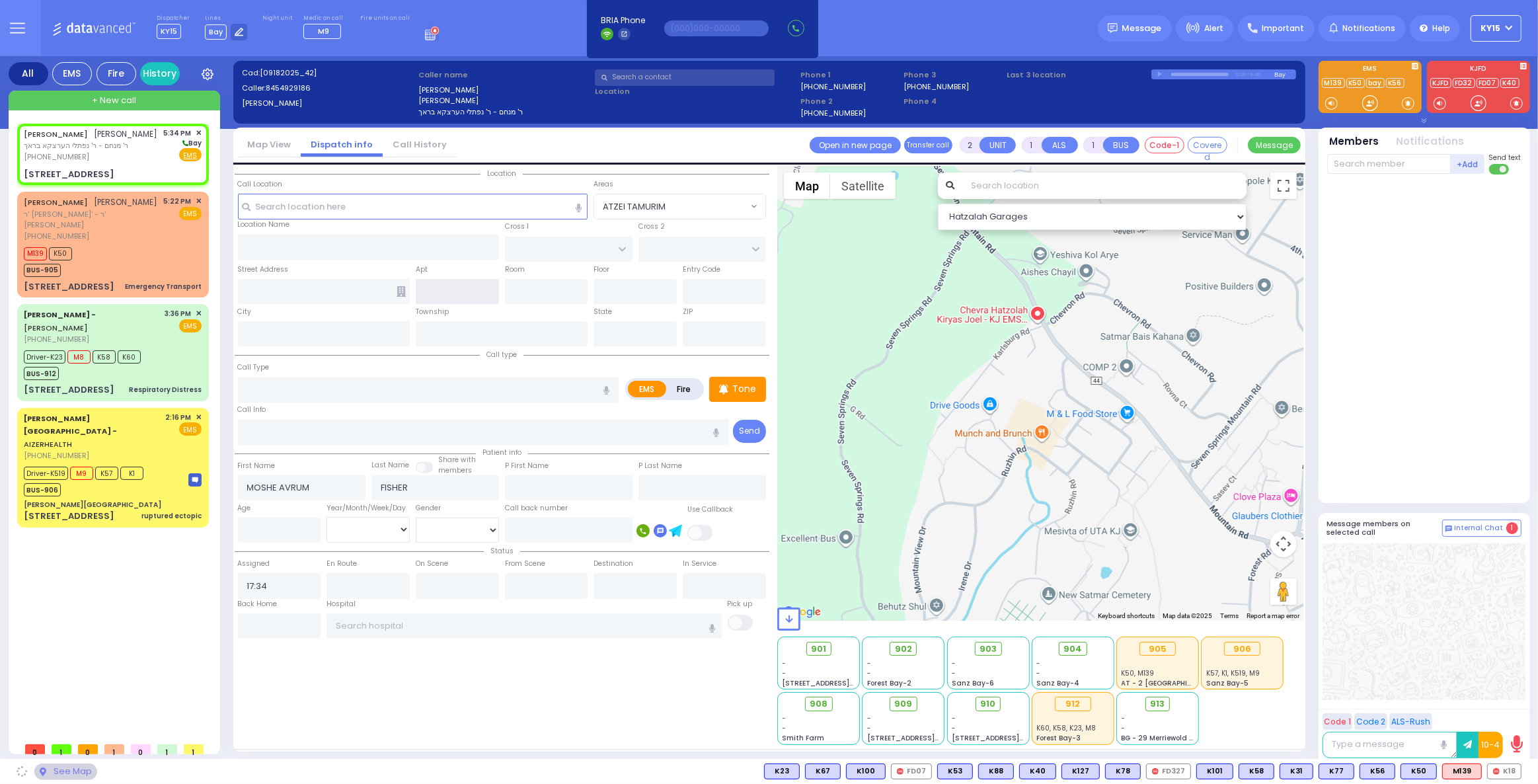
type input "[GEOGRAPHIC_DATA]"
type input "[STREET_ADDRESS]"
type input "4"
type input "[PERSON_NAME]"
type input "[US_STATE]"
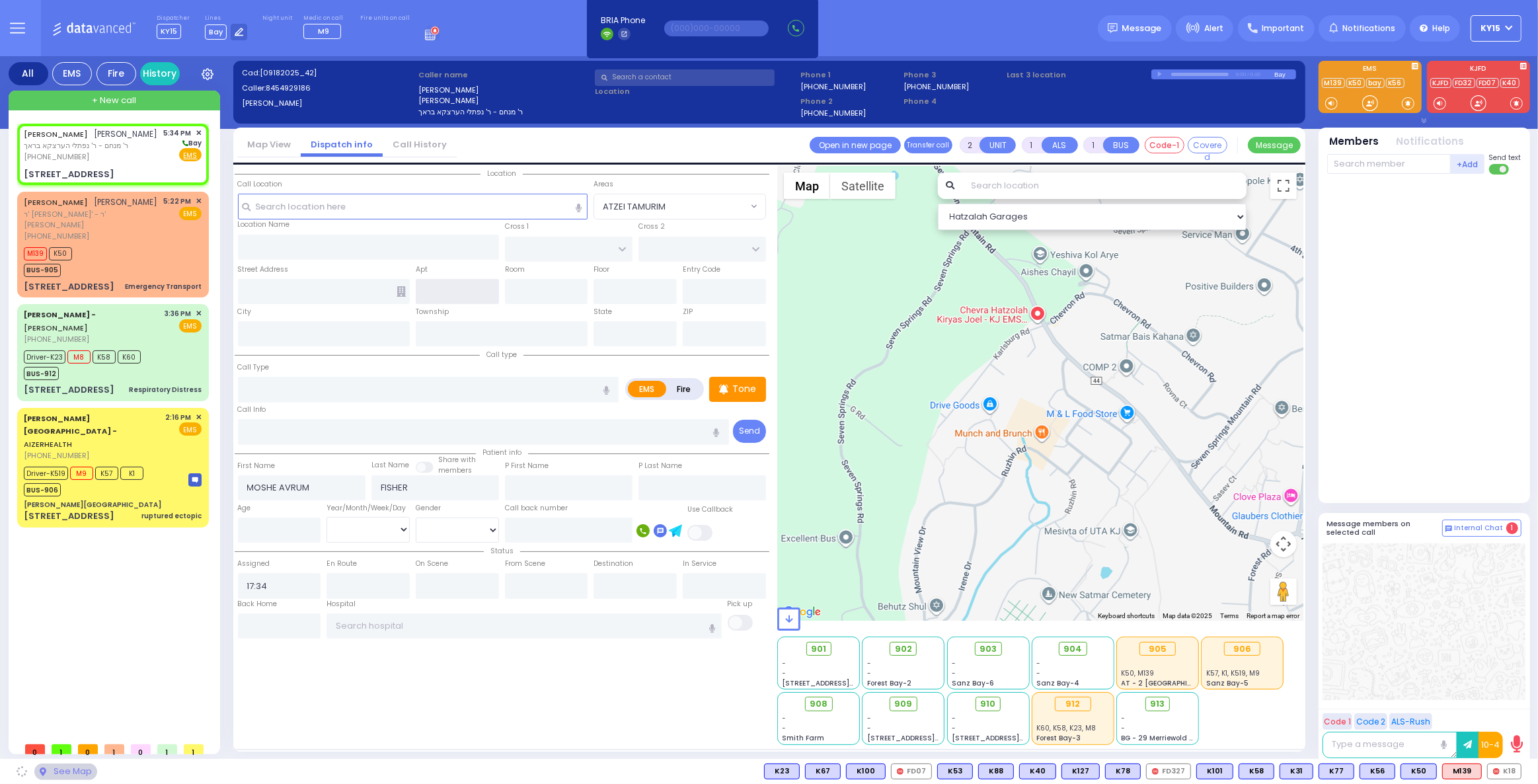
type input "10950"
select select "SECTION 4"
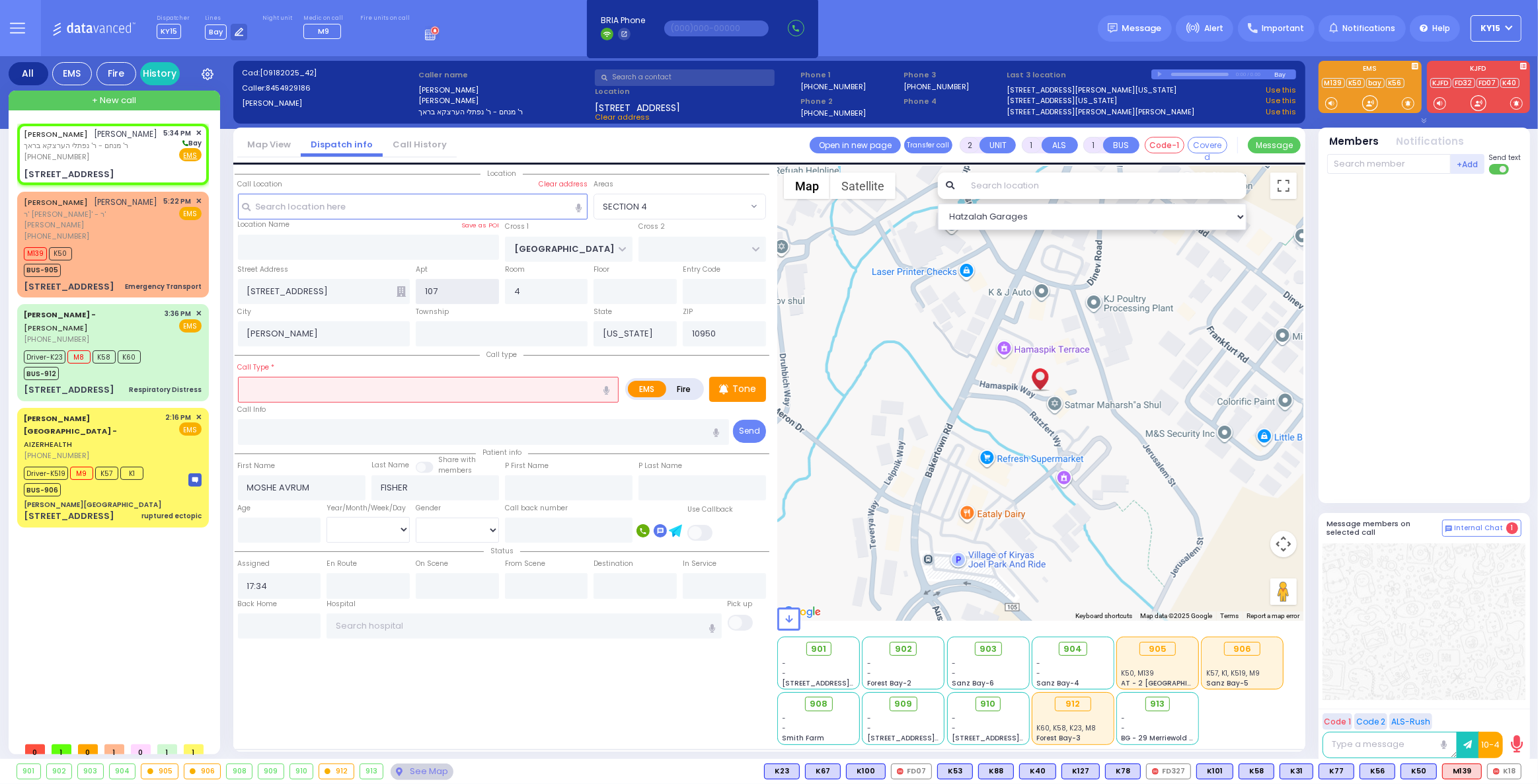
type input "107"
click at [356, 378] on input "text" at bounding box center [428, 389] width 381 height 25
select select
radio input "true"
select select
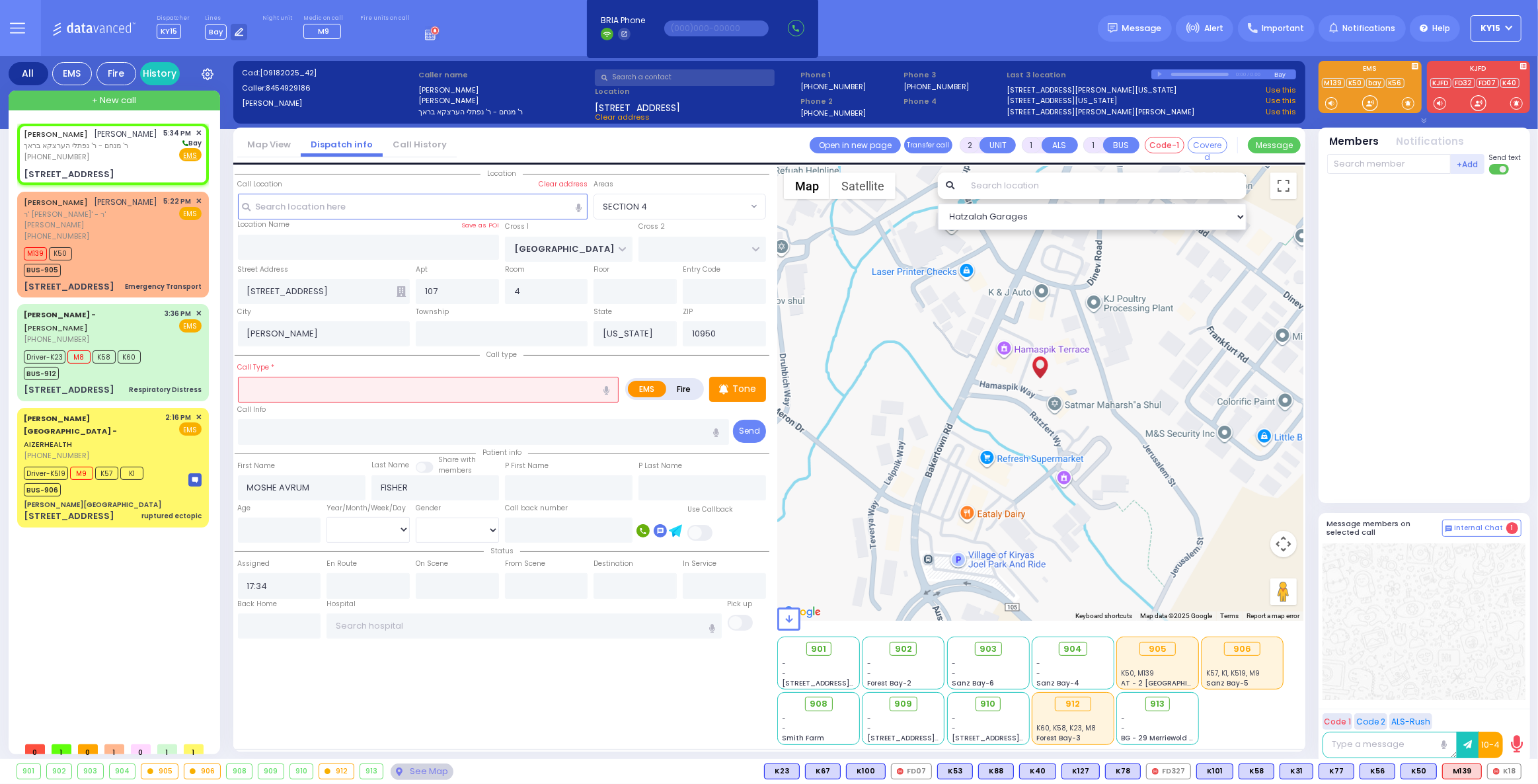
select select "Hatzalah Garages"
select select "SECTION 4"
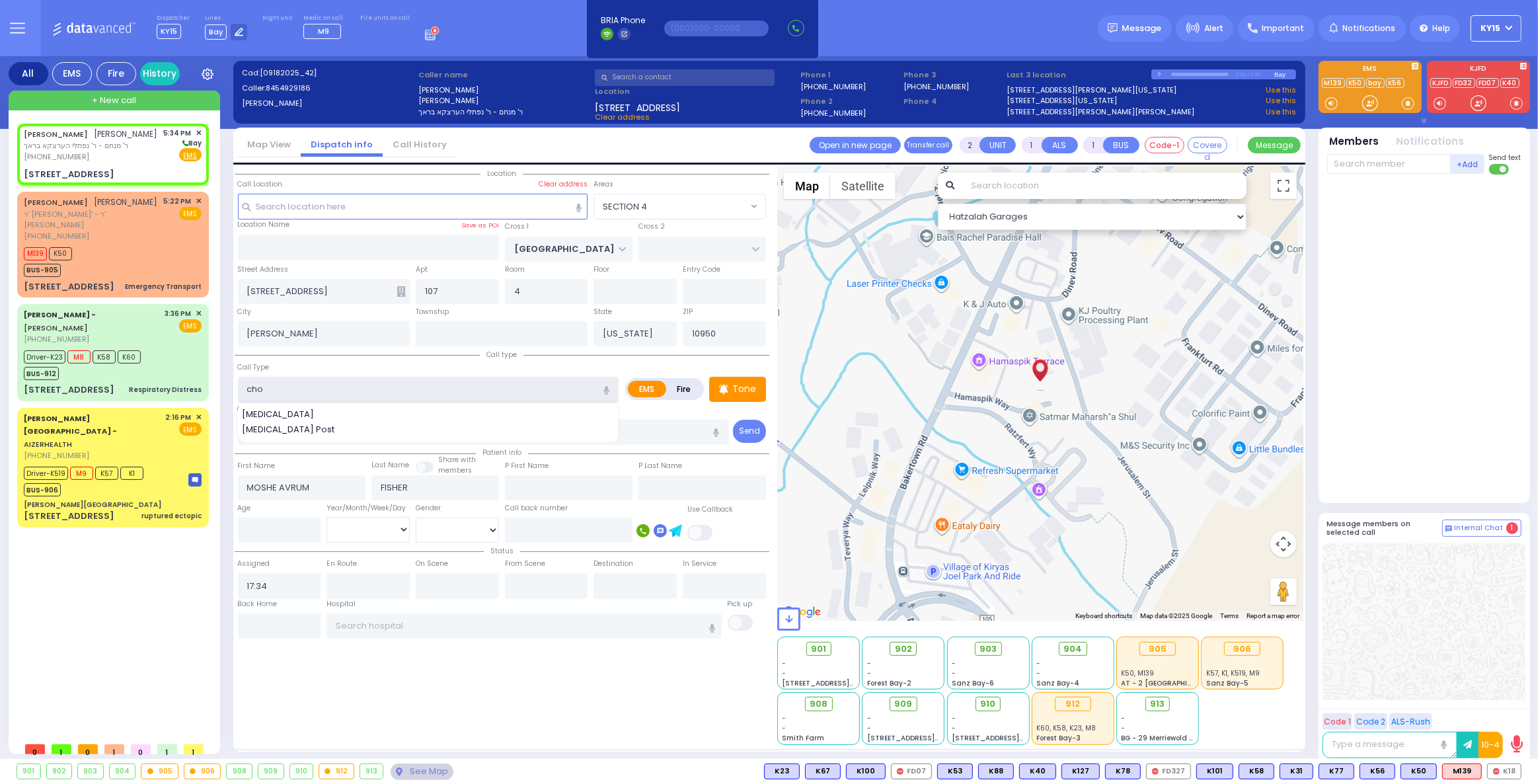
type input "chok"
select select
radio input "true"
select select
select select "Hatzalah Garages"
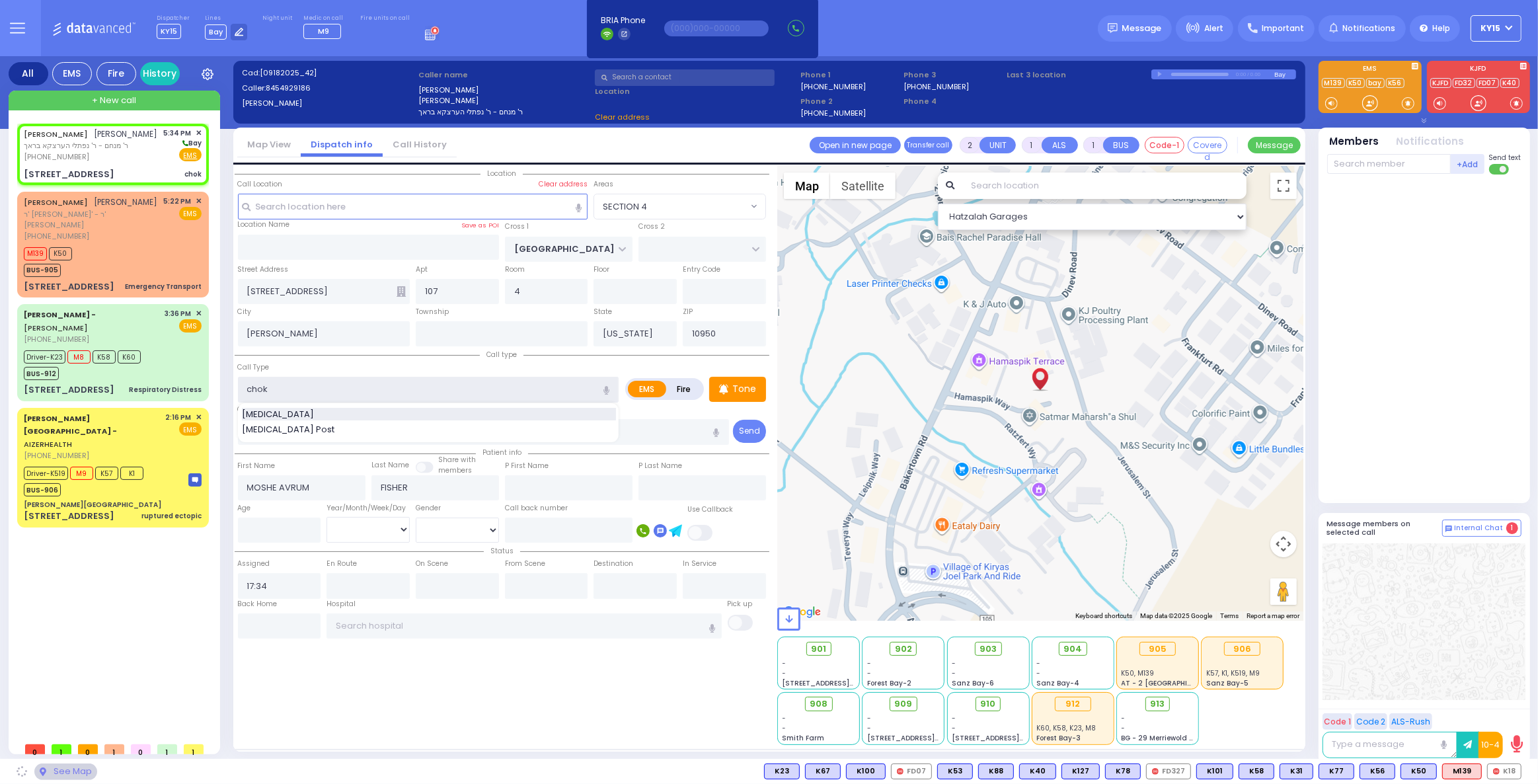
select select "SECTION 4"
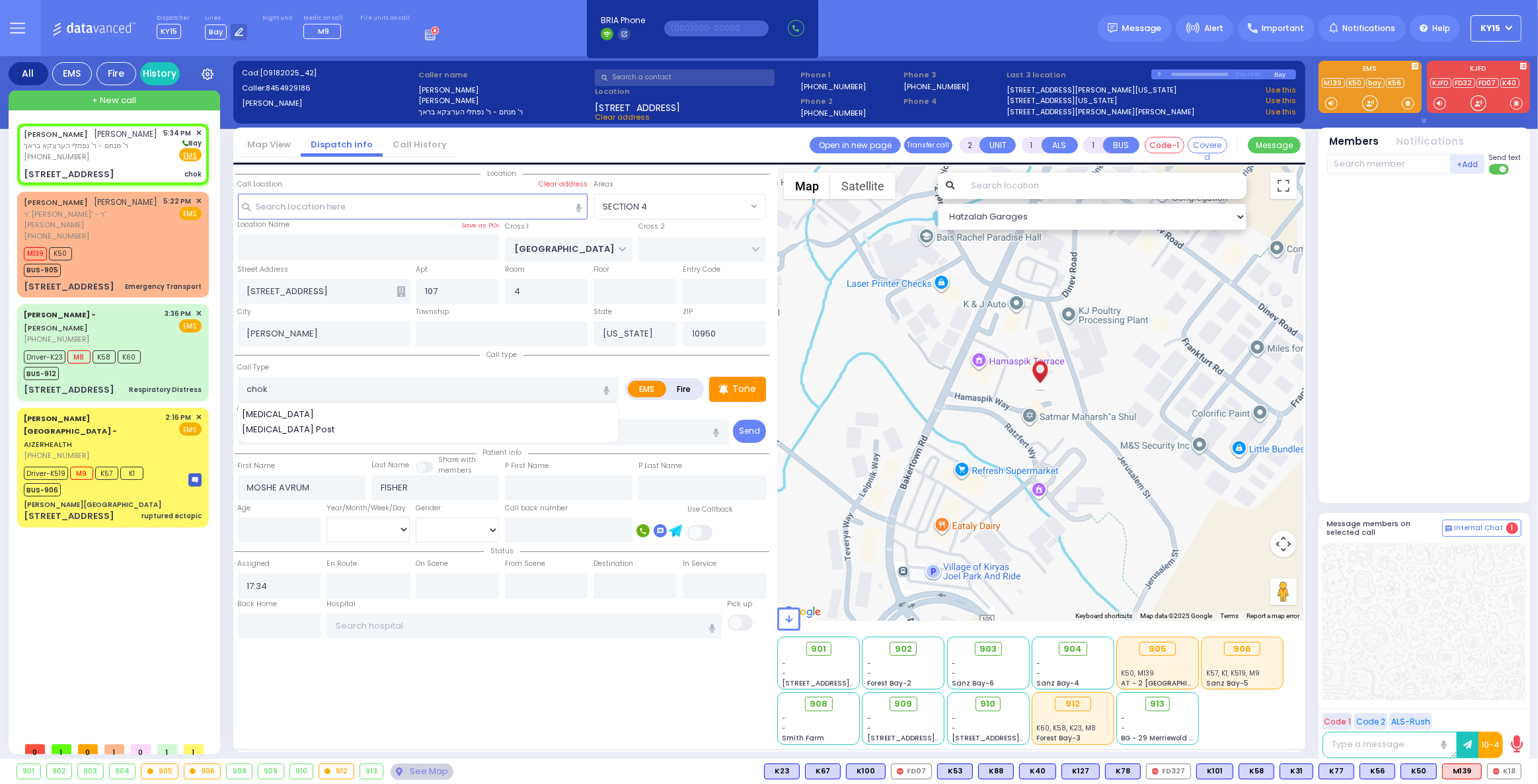
click at [294, 411] on div "[MEDICAL_DATA]" at bounding box center [429, 415] width 374 height 13
type input "[MEDICAL_DATA]"
type input "3"
select select
radio input "true"
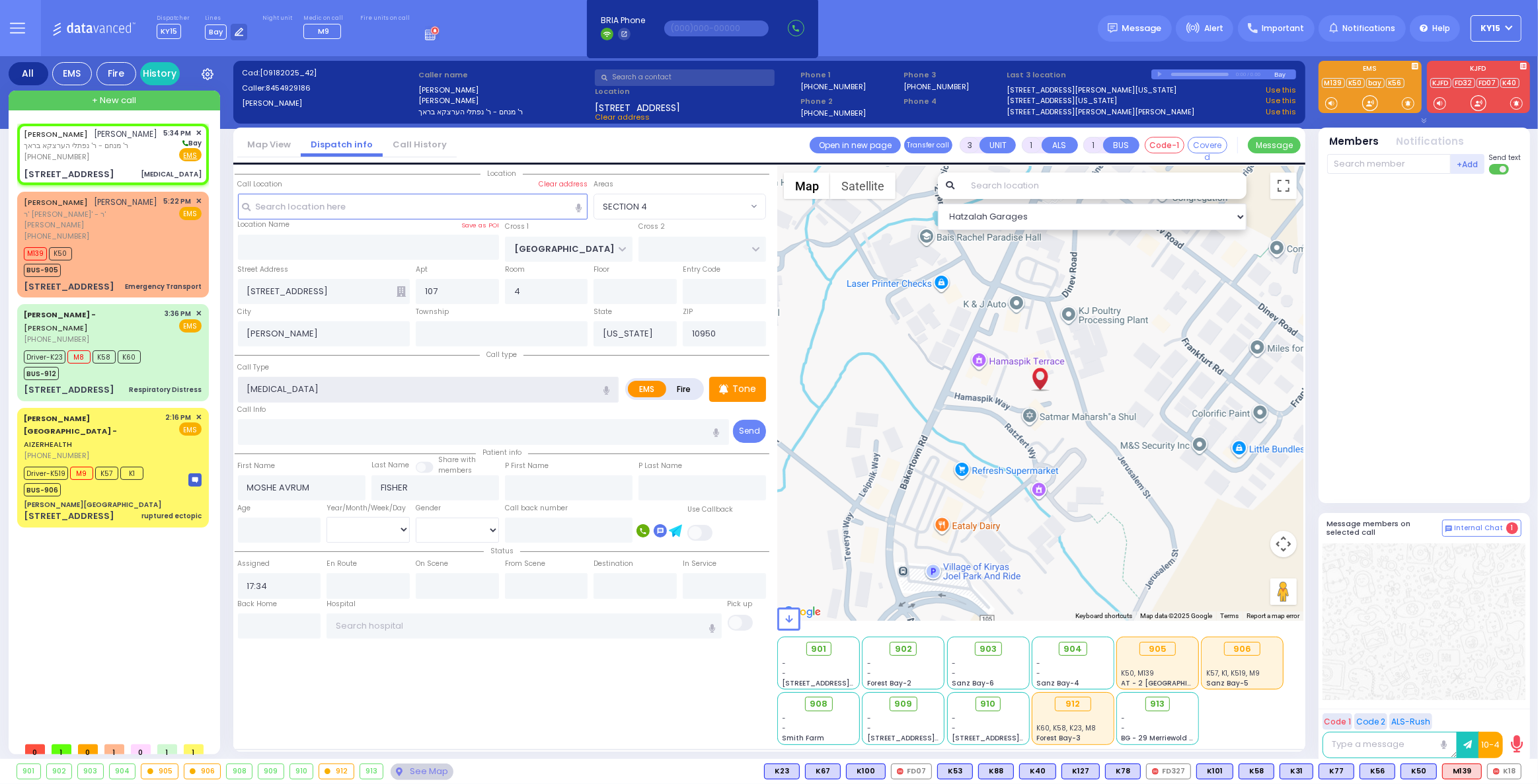
select select
select select "Hatzalah Garages"
select select "SECTION 4"
select select
radio input "true"
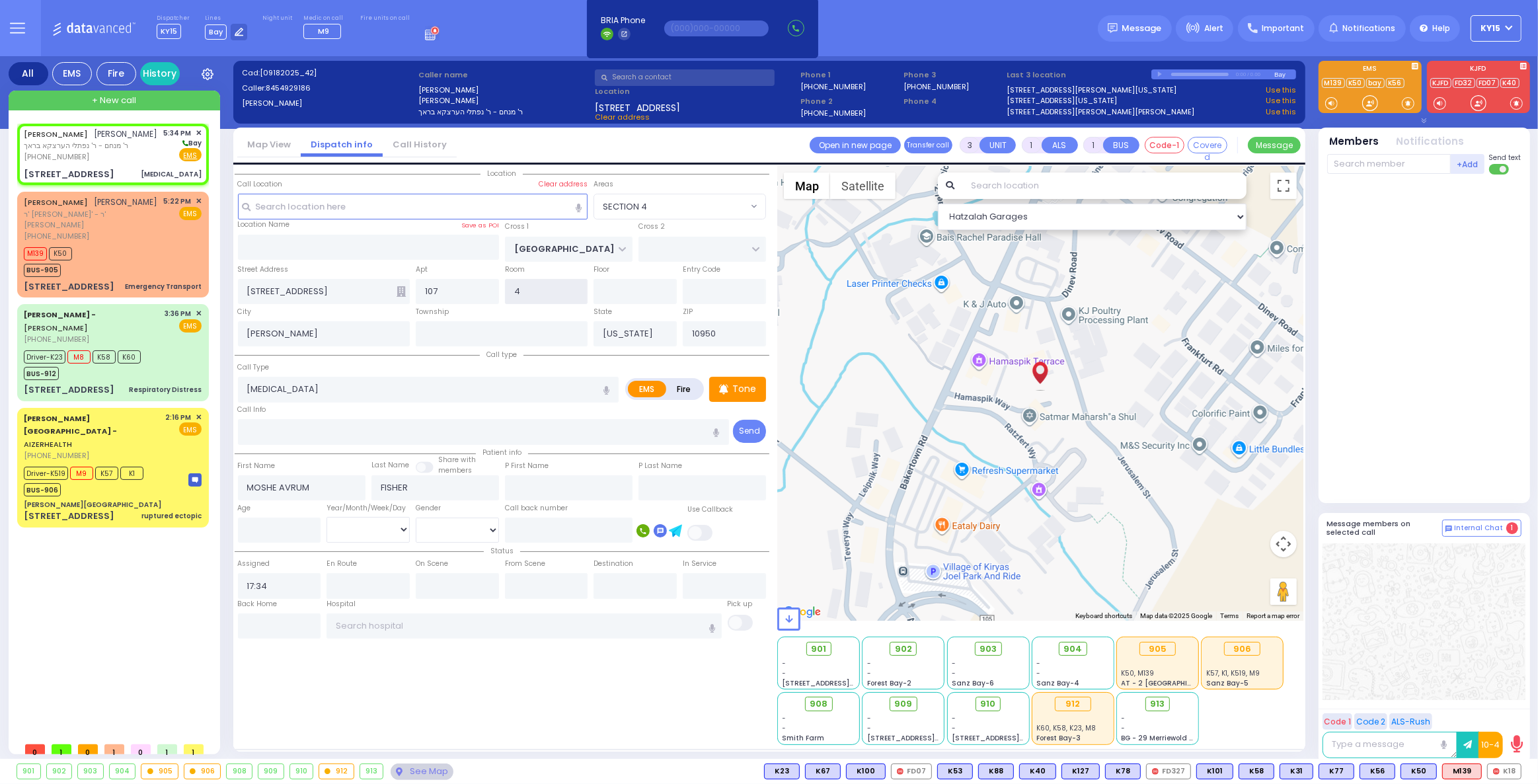
select select
select select "Hatzalah Garages"
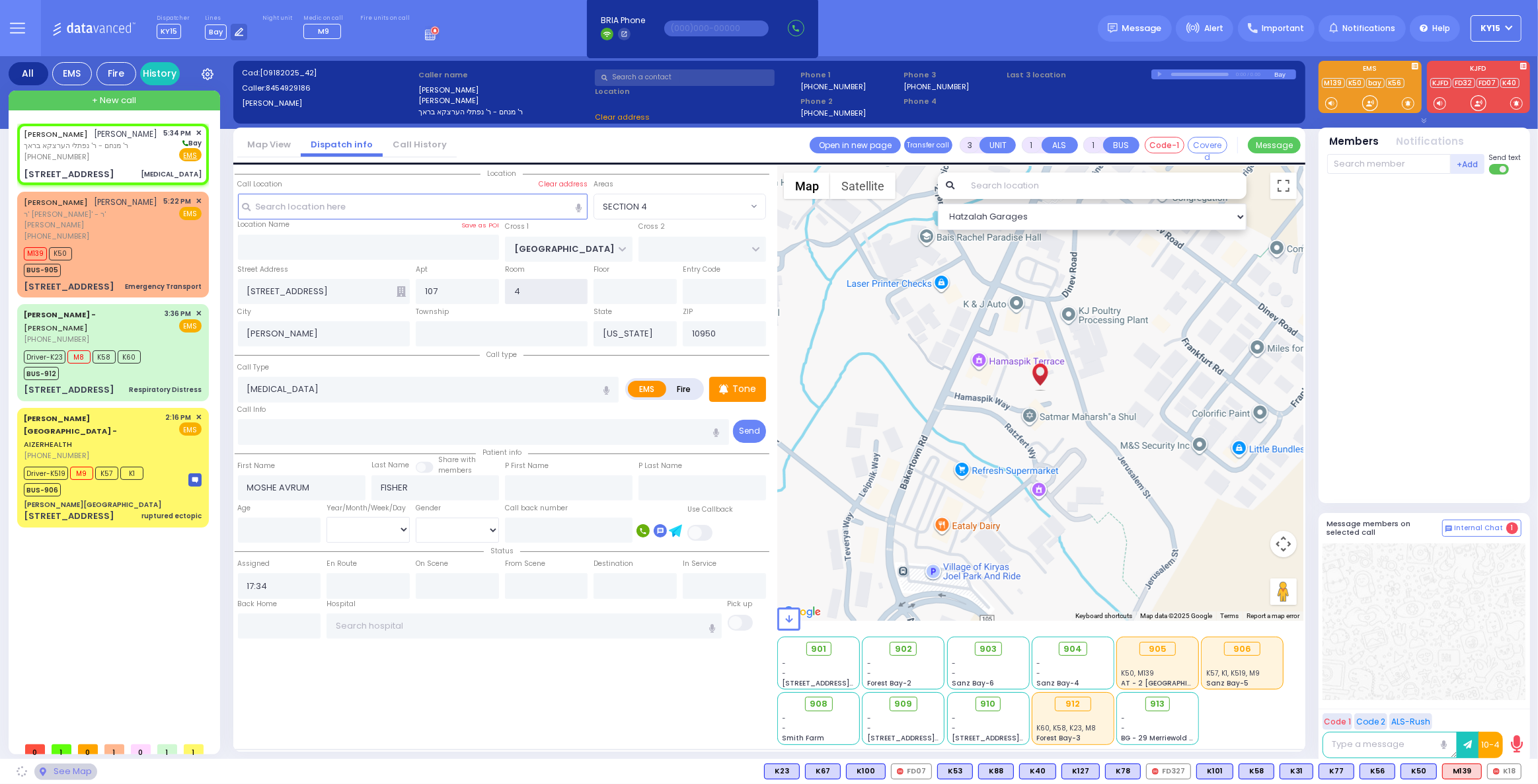
drag, startPoint x: 525, startPoint y: 291, endPoint x: 507, endPoint y: 289, distance: 18.1
click at [507, 289] on input "4" at bounding box center [547, 291] width 83 height 25
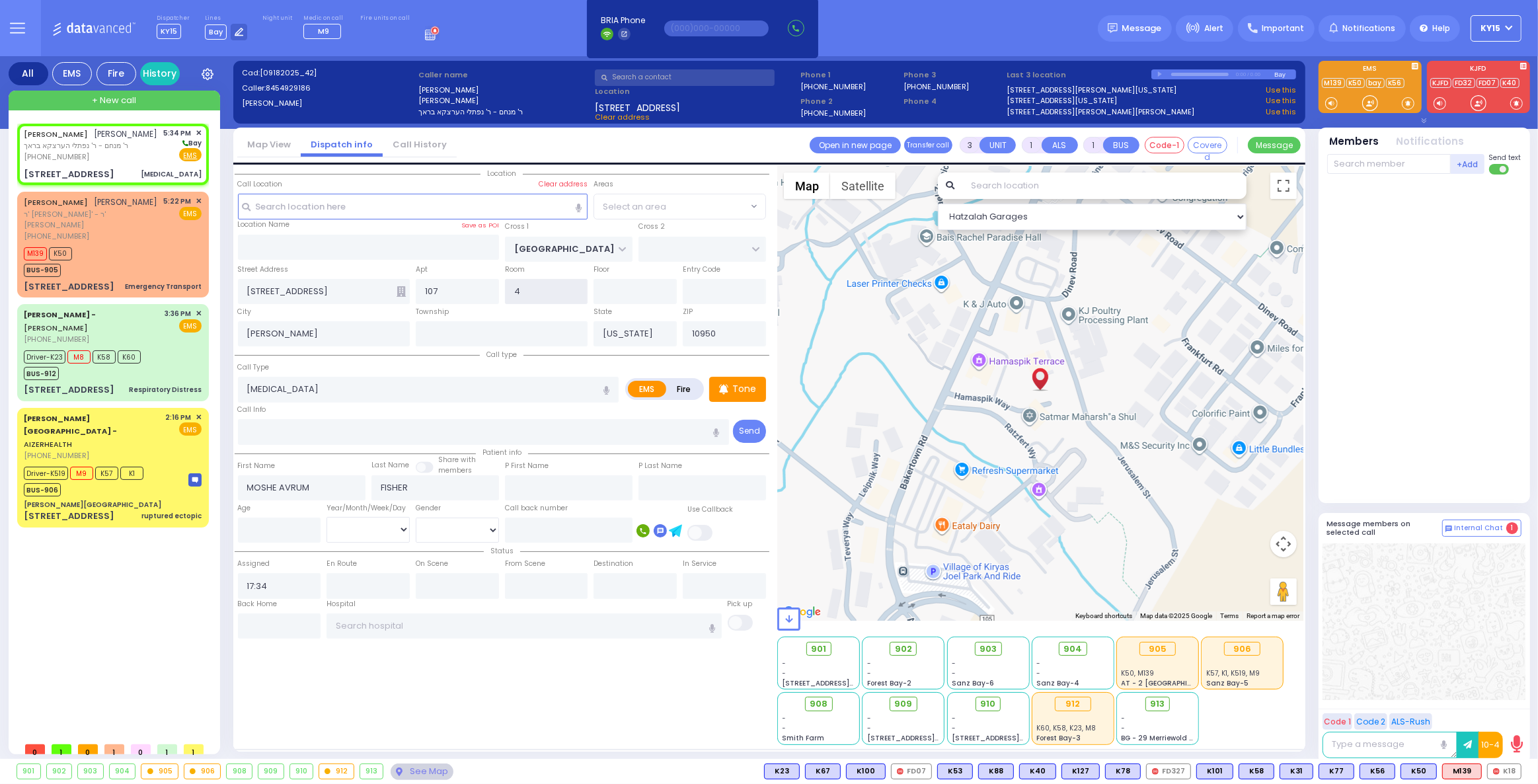
select select "SECTION 4"
select select
radio input "true"
select select
select select "Hatzalah Garages"
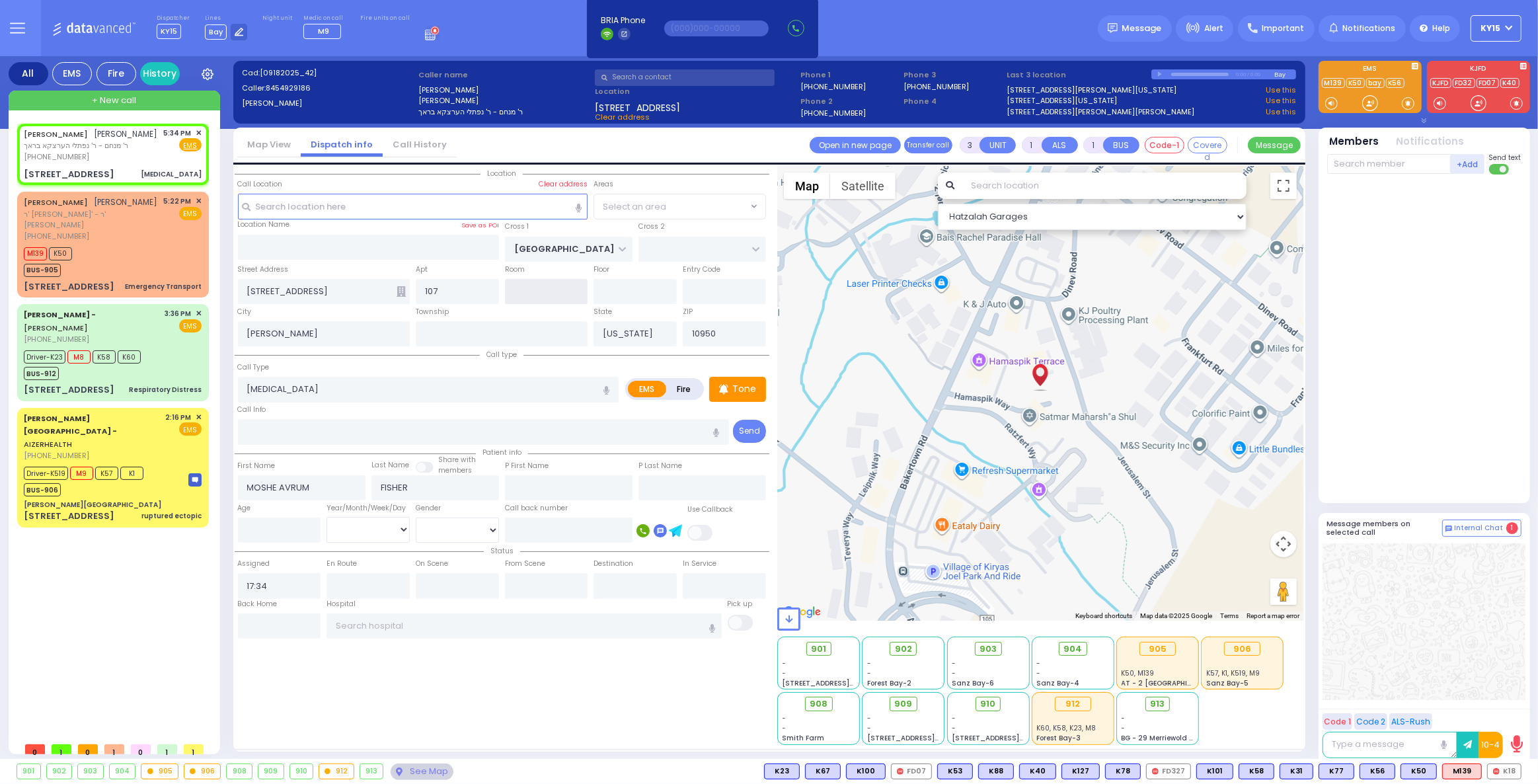
select select "SECTION 4"
click at [1500, 767] on span "K77" at bounding box center [1503, 771] width 34 height 15
select select
radio input "true"
select select
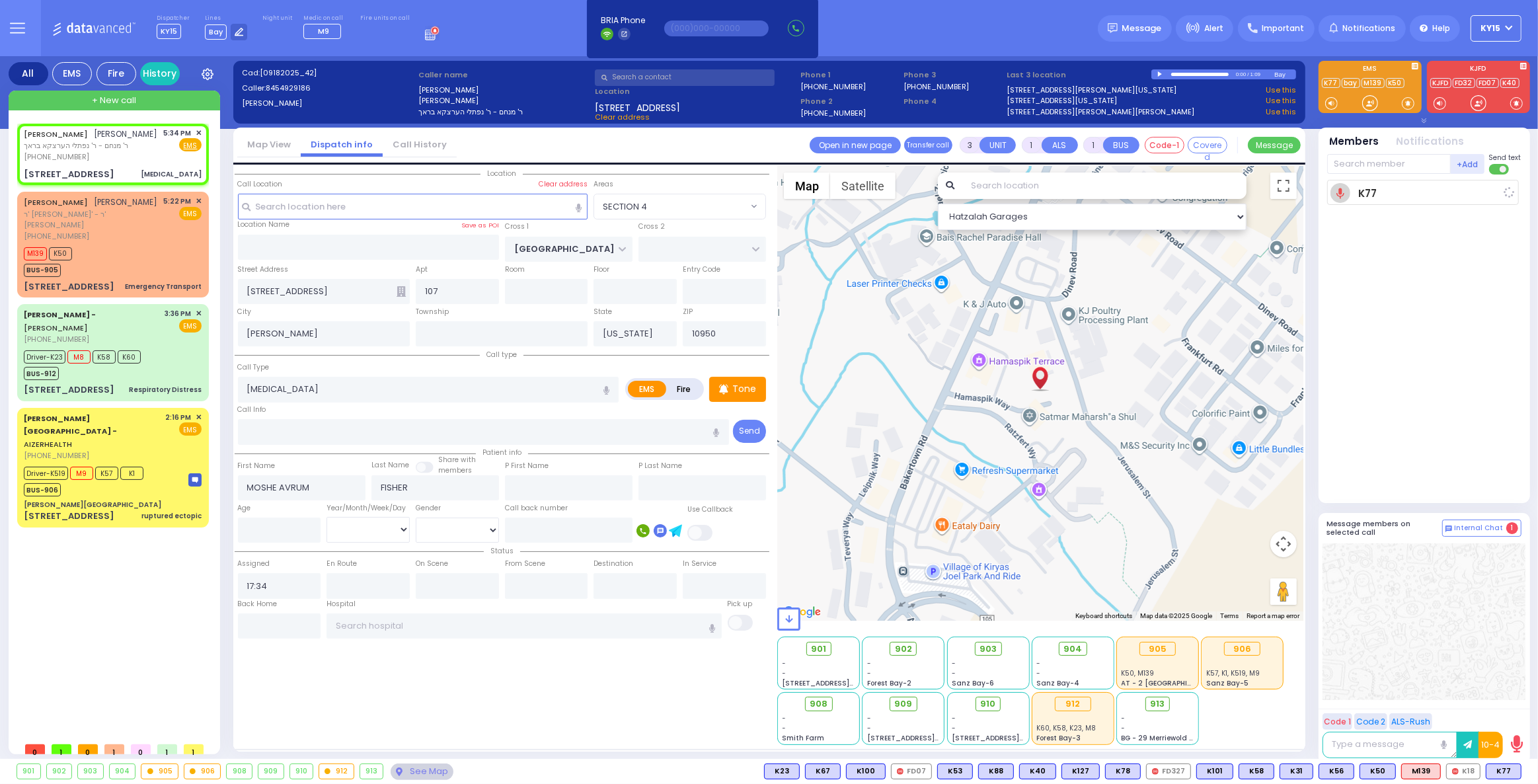
type input "17:36"
select select "Hatzalah Garages"
select select "SECTION 4"
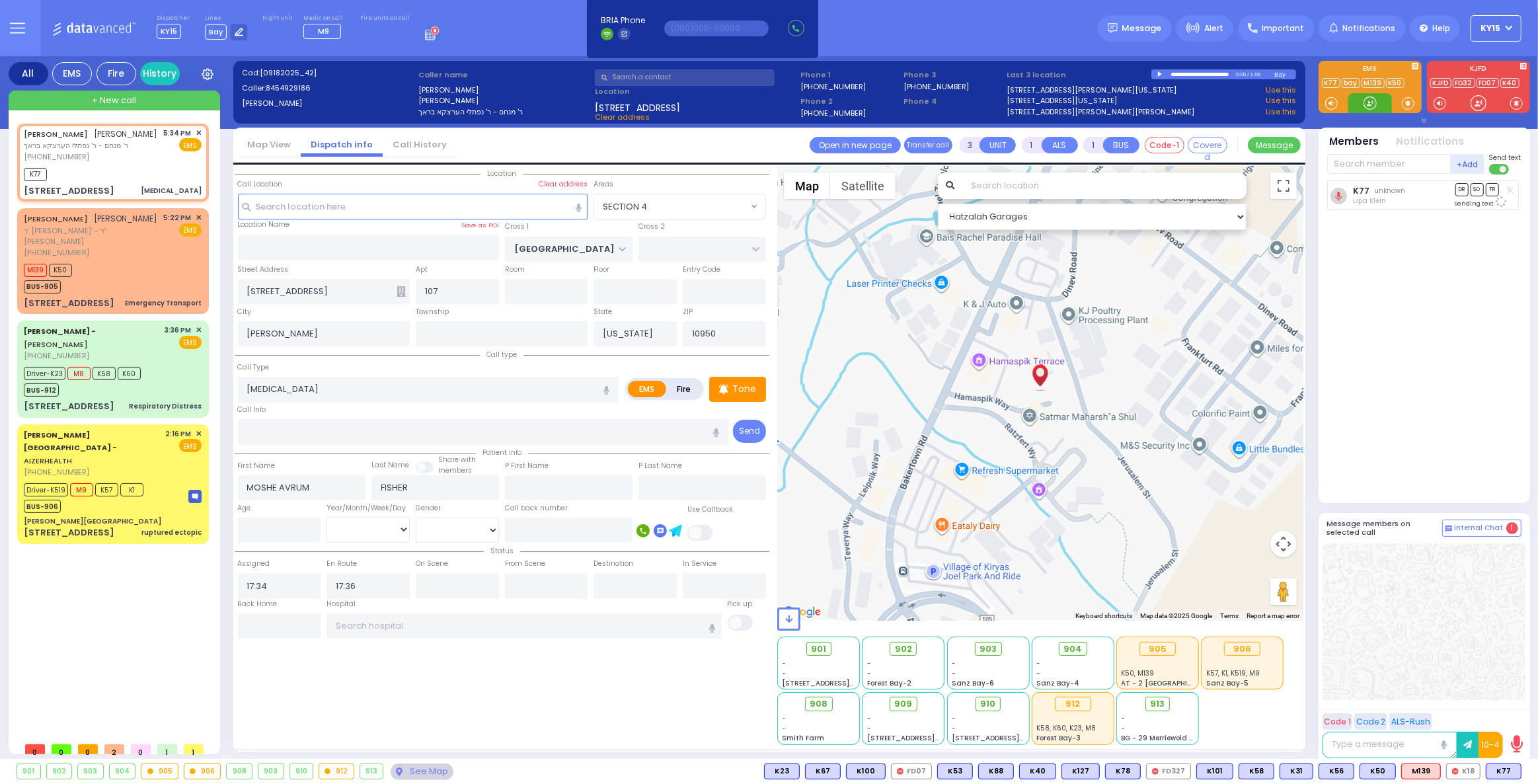
select select
radio input "true"
select select
click at [1500, 767] on span "K38" at bounding box center [1503, 771] width 34 height 15
click at [1503, 769] on span "K38" at bounding box center [1503, 771] width 34 height 15
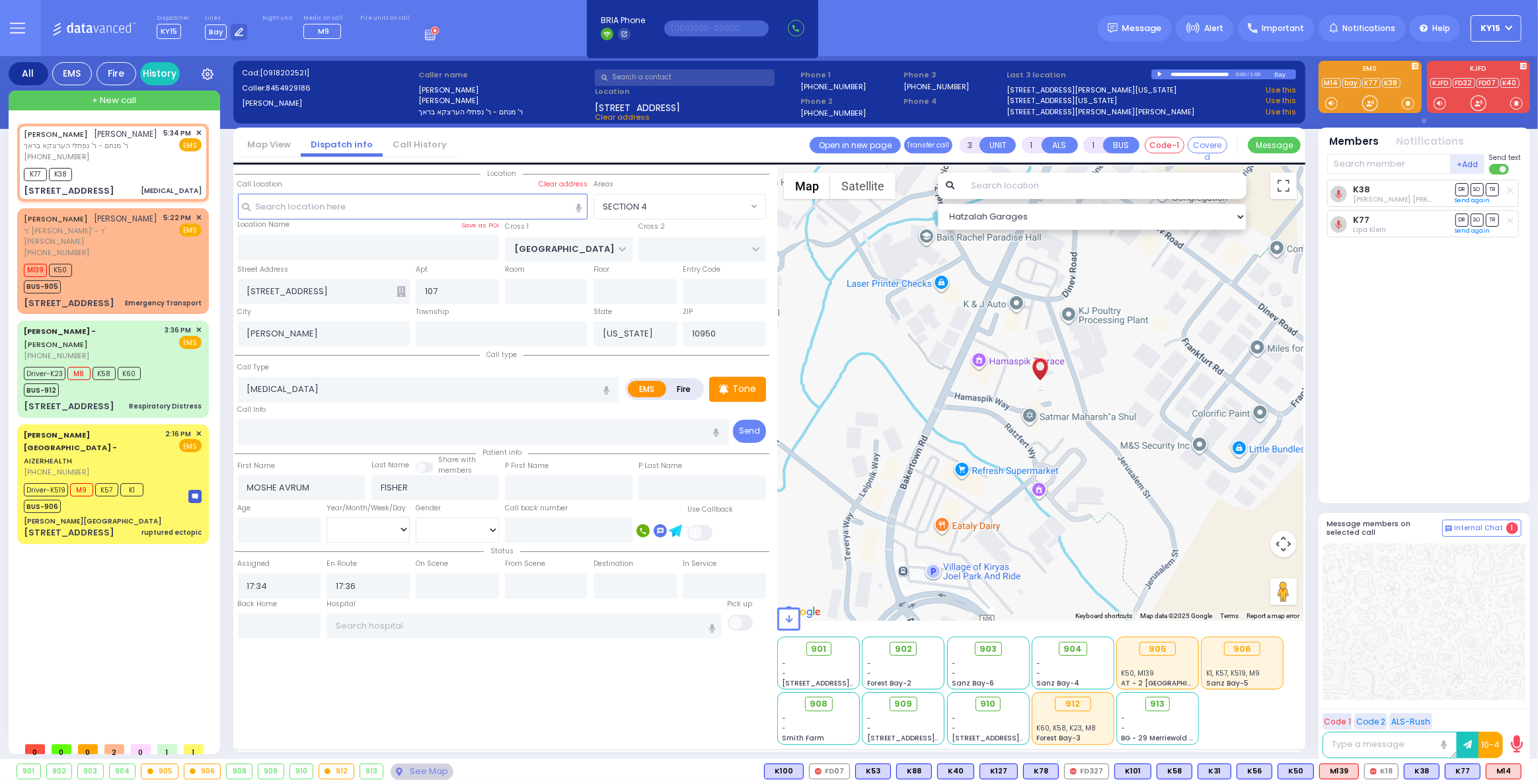
drag, startPoint x: 1496, startPoint y: 768, endPoint x: 1472, endPoint y: 762, distance: 24.7
click at [0, 0] on span "M14" at bounding box center [0, 0] width 0 height 0
click at [401, 289] on icon at bounding box center [401, 291] width 9 height 11
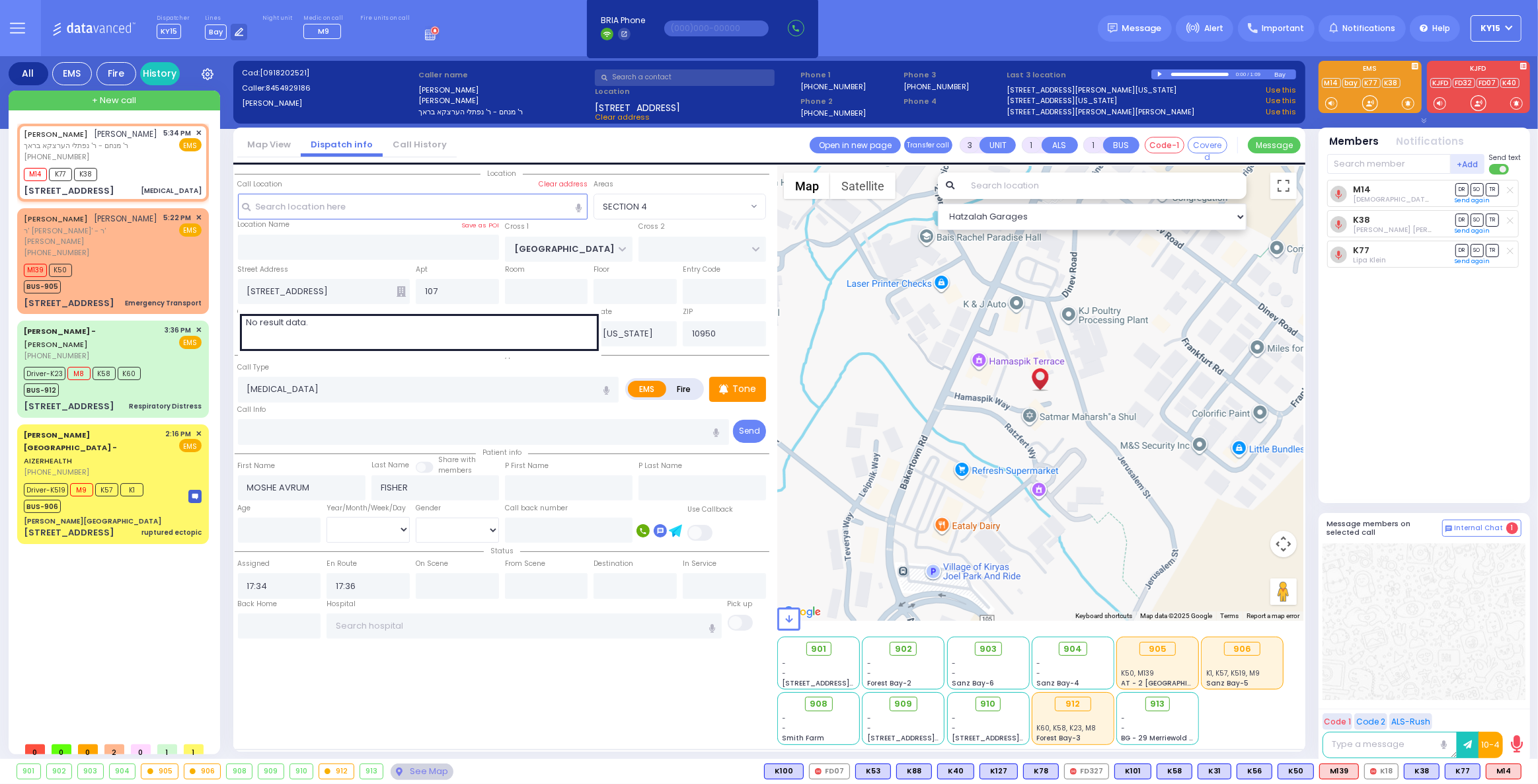
click at [405, 289] on icon at bounding box center [401, 291] width 9 height 11
click at [137, 259] on div "[PHONE_NUMBER]" at bounding box center [92, 253] width 135 height 11
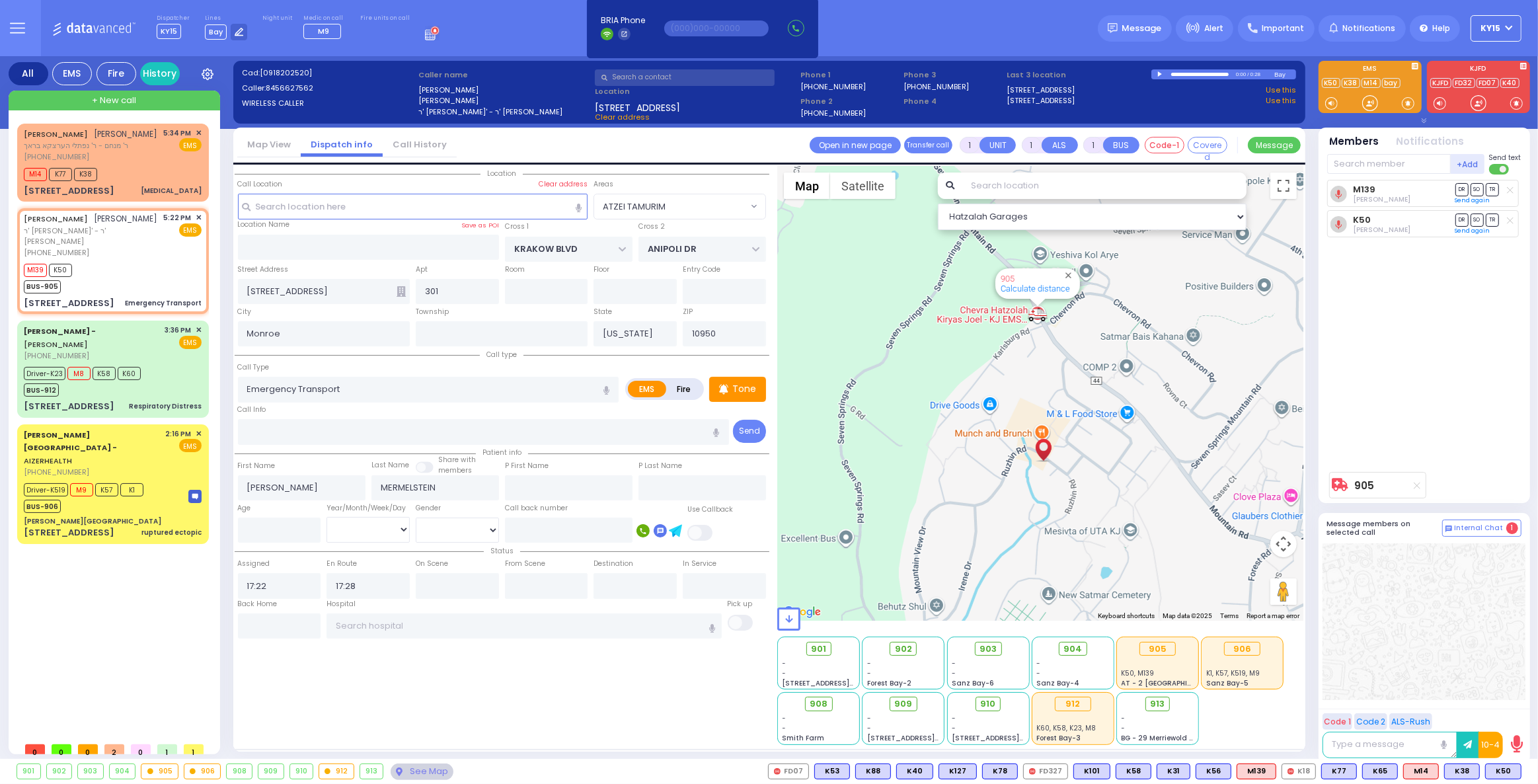
click at [1417, 486] on icon at bounding box center [1417, 485] width 7 height 7
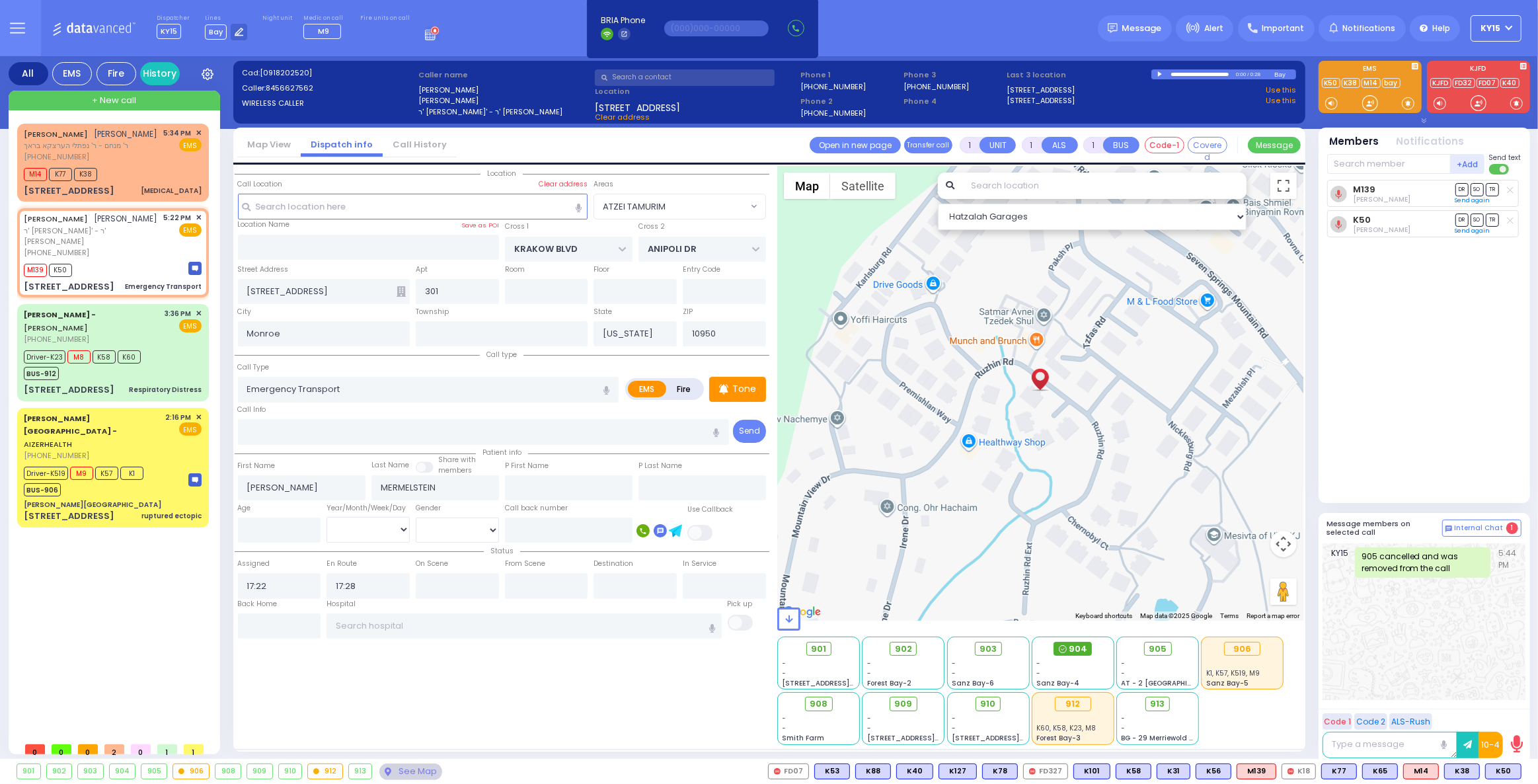
click at [1078, 644] on span "904" at bounding box center [1078, 649] width 19 height 13
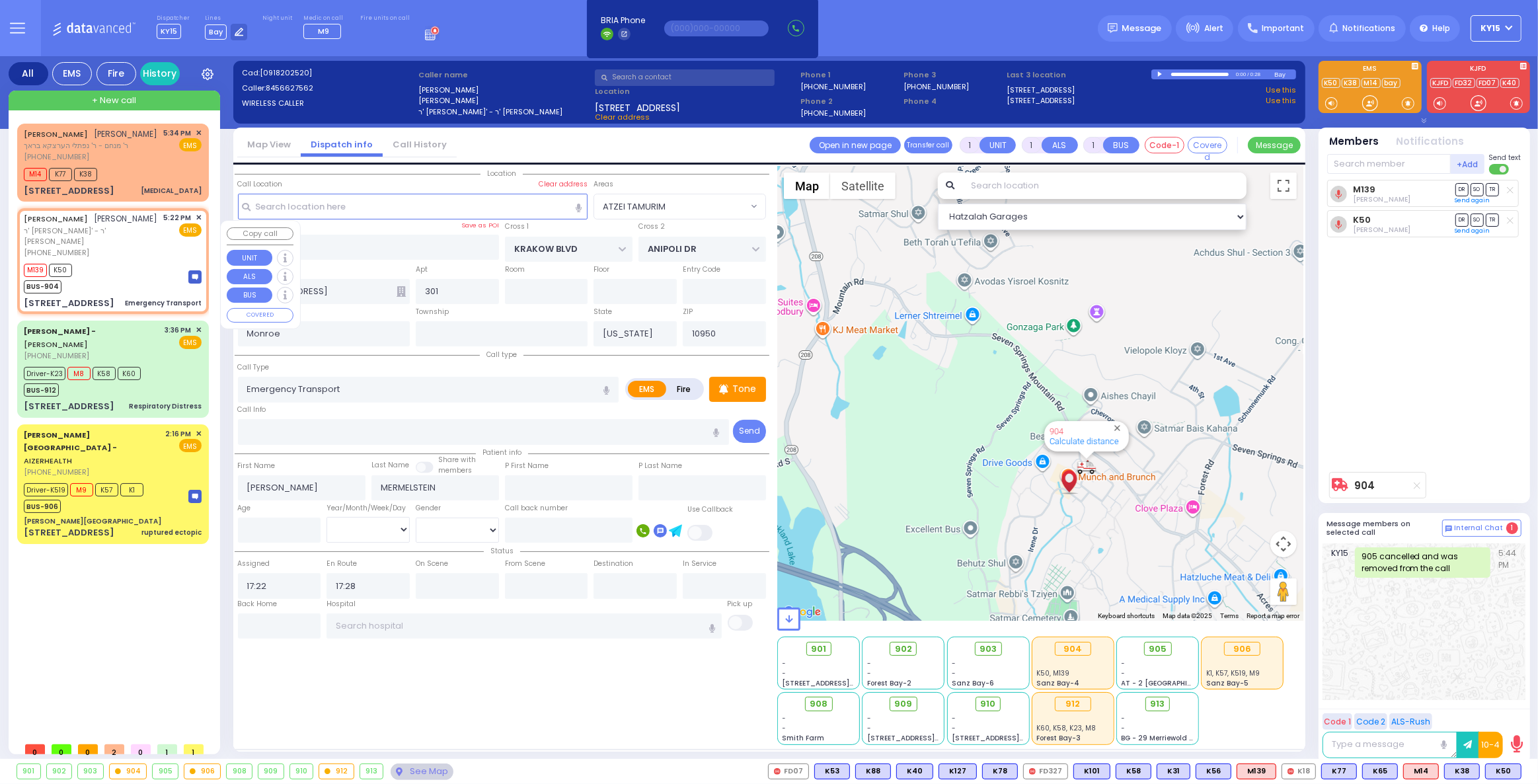
click at [149, 289] on div "M139 K50 BUS-904" at bounding box center [113, 277] width 178 height 33
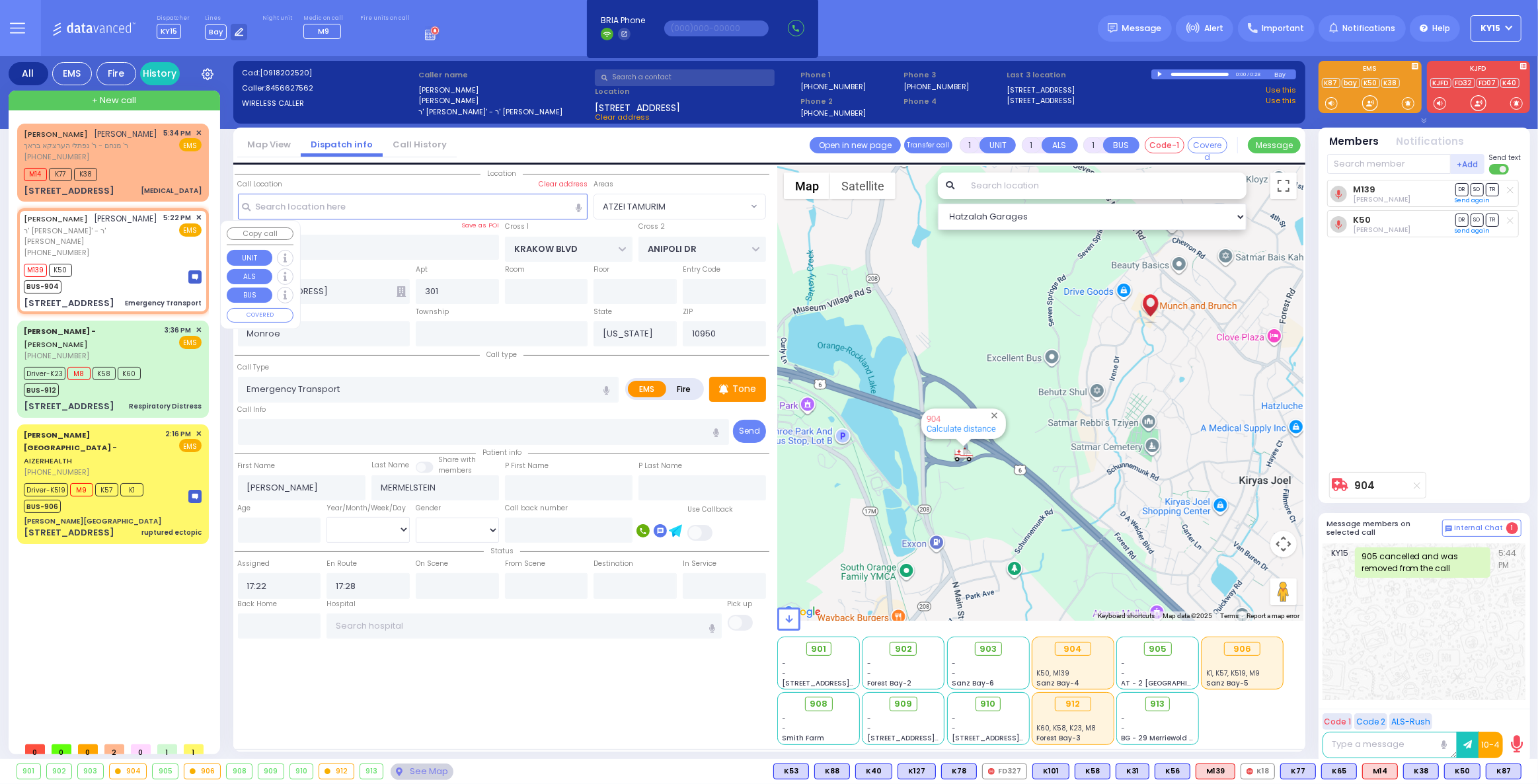
click at [131, 288] on div "M139 K50 BUS-904" at bounding box center [113, 277] width 178 height 33
click at [452, 622] on input "text" at bounding box center [523, 625] width 395 height 25
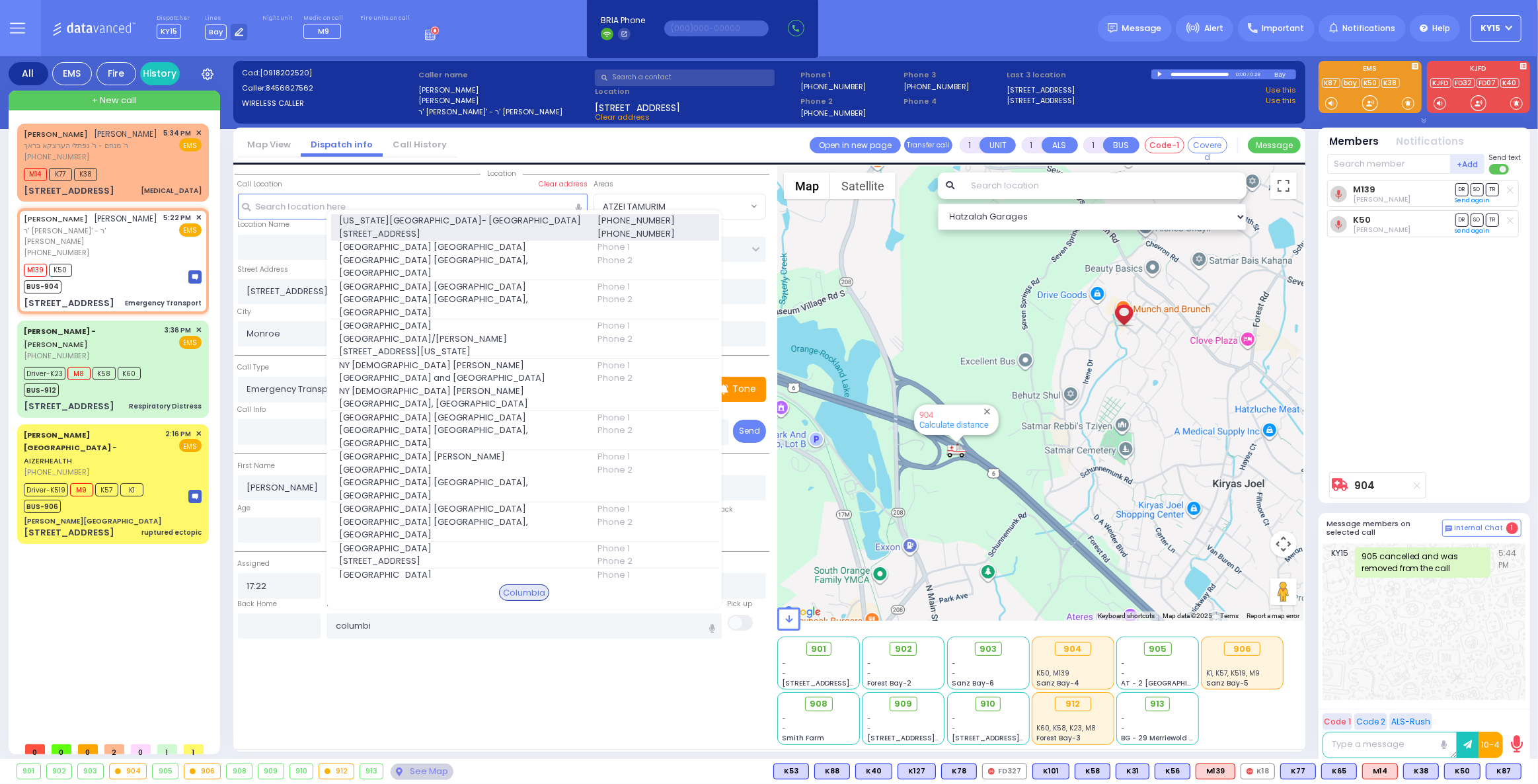
click at [424, 222] on span "[US_STATE][GEOGRAPHIC_DATA]- [GEOGRAPHIC_DATA]" at bounding box center [460, 221] width 242 height 13
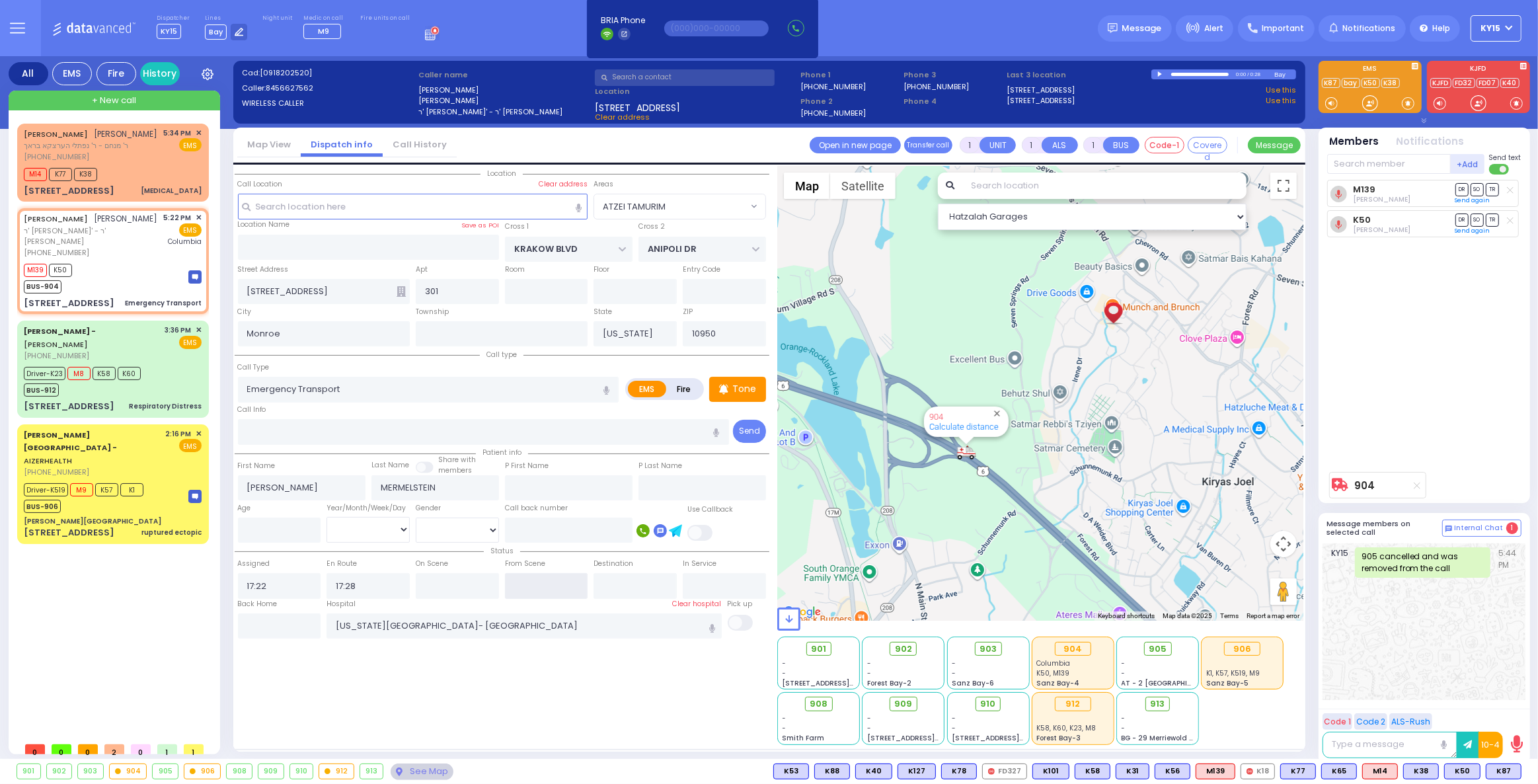
click at [541, 584] on input "text" at bounding box center [547, 585] width 83 height 25
click at [556, 582] on input "text" at bounding box center [547, 585] width 83 height 25
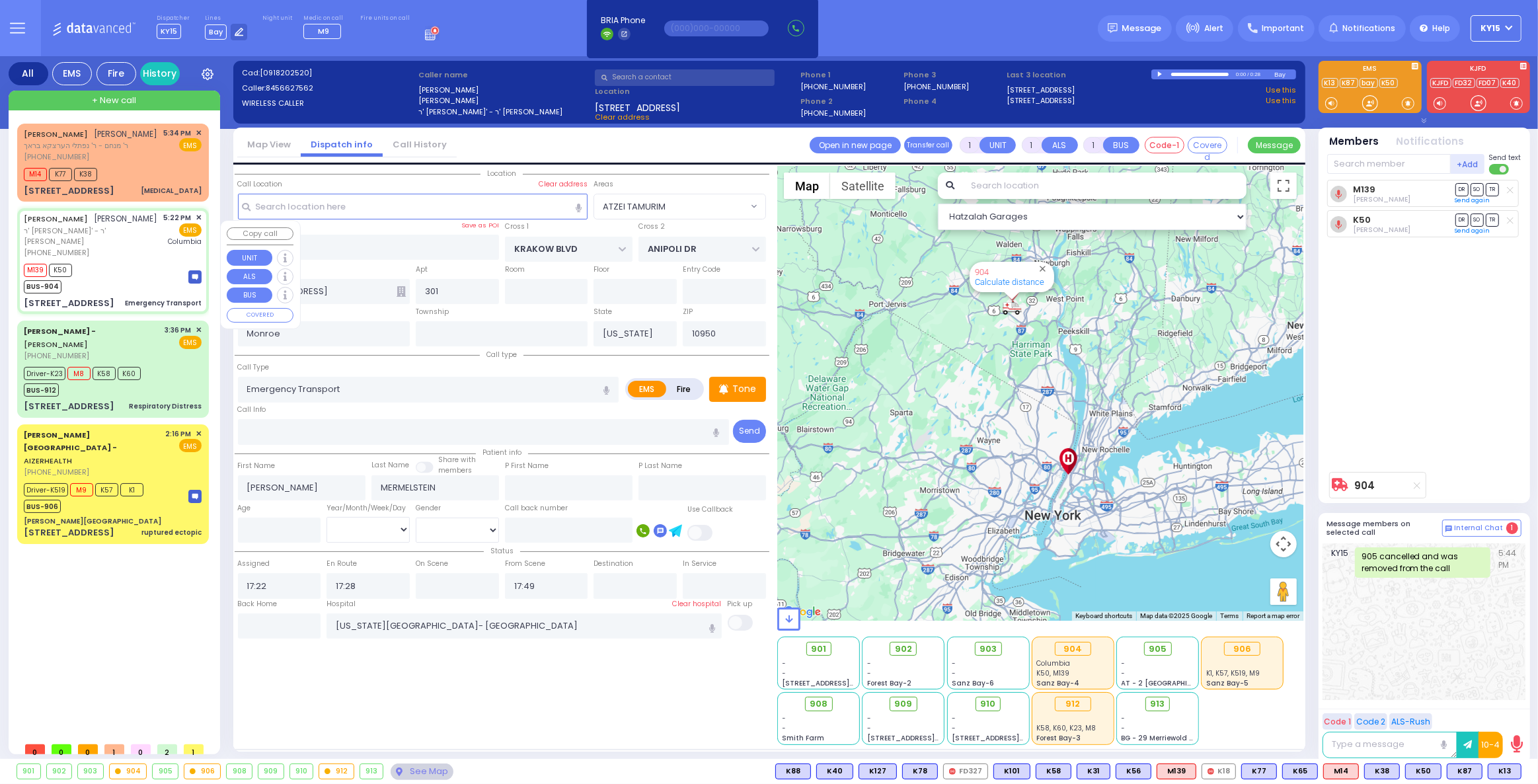
click at [137, 286] on div "M139 K50 BUS-904" at bounding box center [113, 277] width 178 height 33
click at [1491, 189] on span "TR" at bounding box center [1492, 189] width 13 height 13
click at [1492, 217] on span "TR" at bounding box center [1492, 220] width 13 height 13
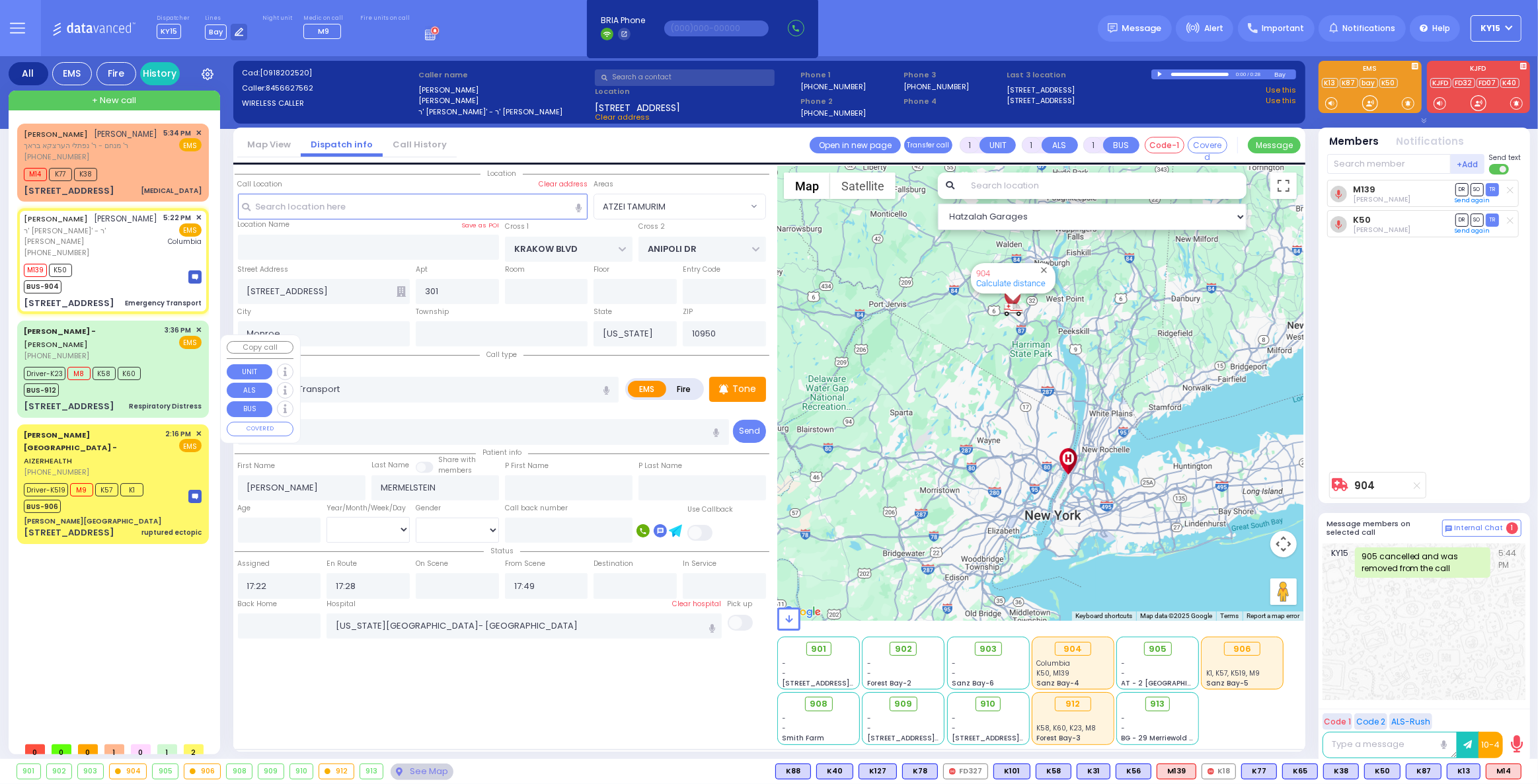
click at [155, 376] on div "Dr. Markowitz - ZelCare - ZELENKO VLADIMI (845) 782-0000 3:36 PM ✕ EMS Driver-K…" at bounding box center [113, 369] width 186 height 92
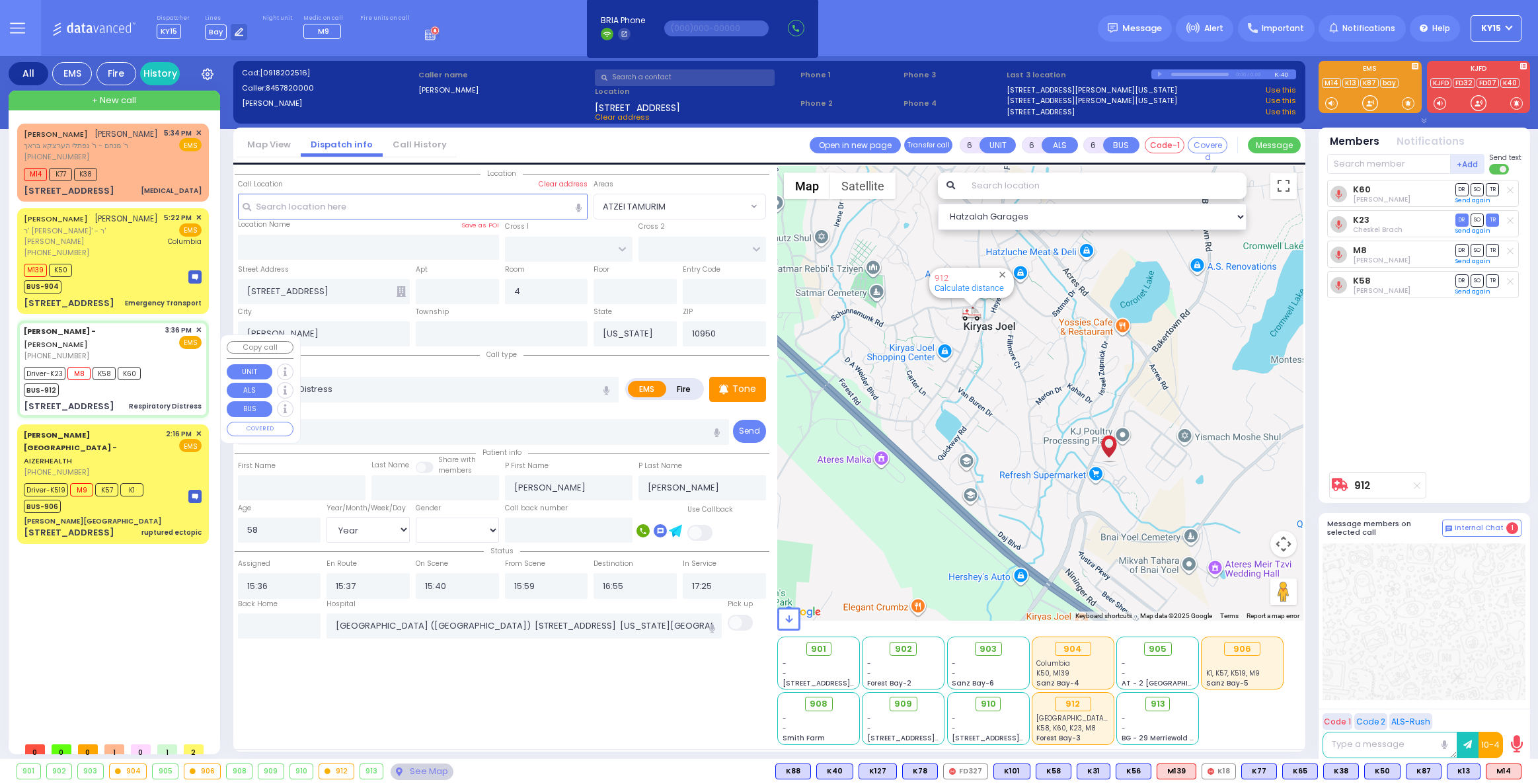
select select
select select "Year"
select select "[DEMOGRAPHIC_DATA]"
click at [139, 293] on div "M139 K50 BUS-904" at bounding box center [113, 277] width 178 height 33
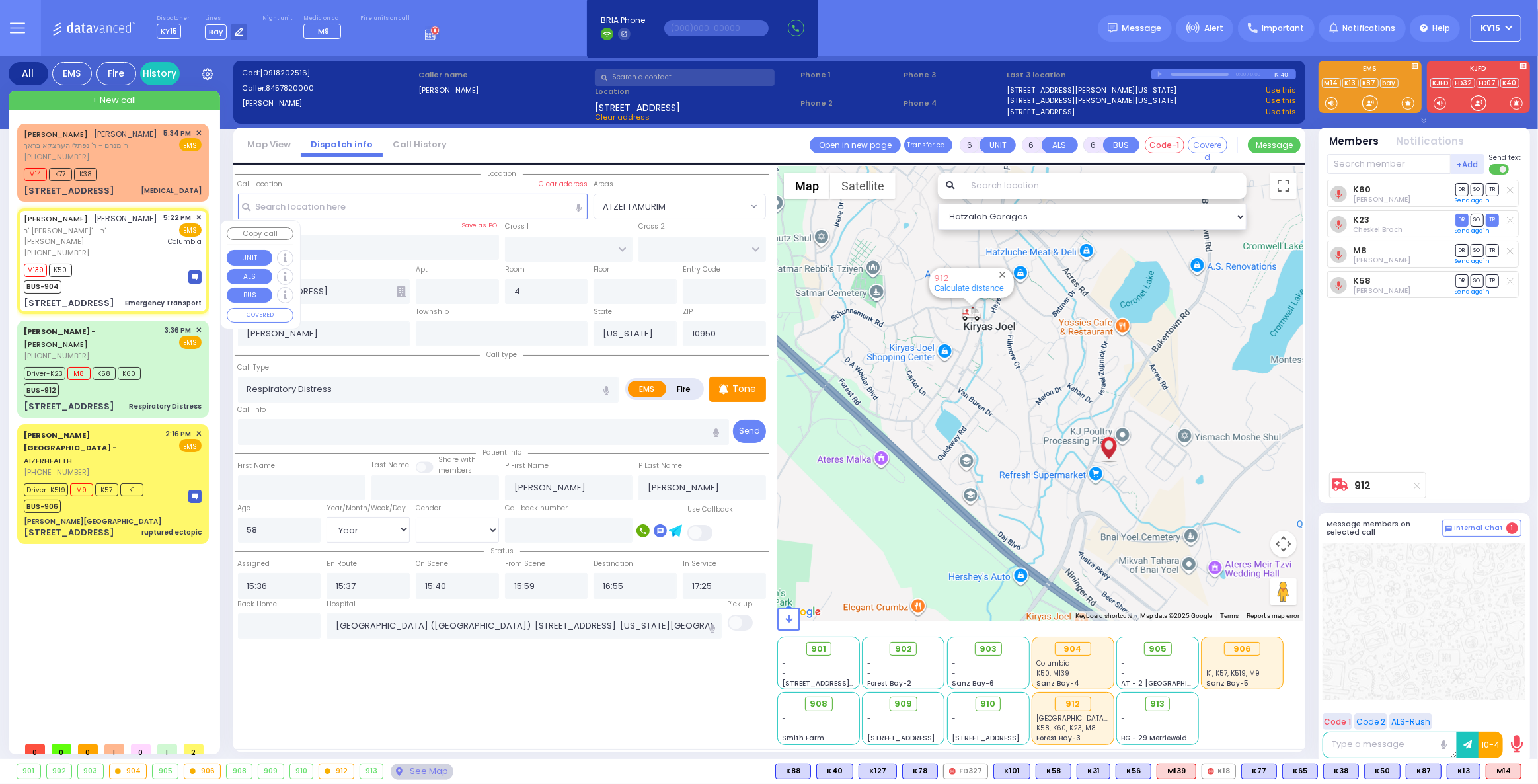
type input "1"
select select
type input "Emergency Transport"
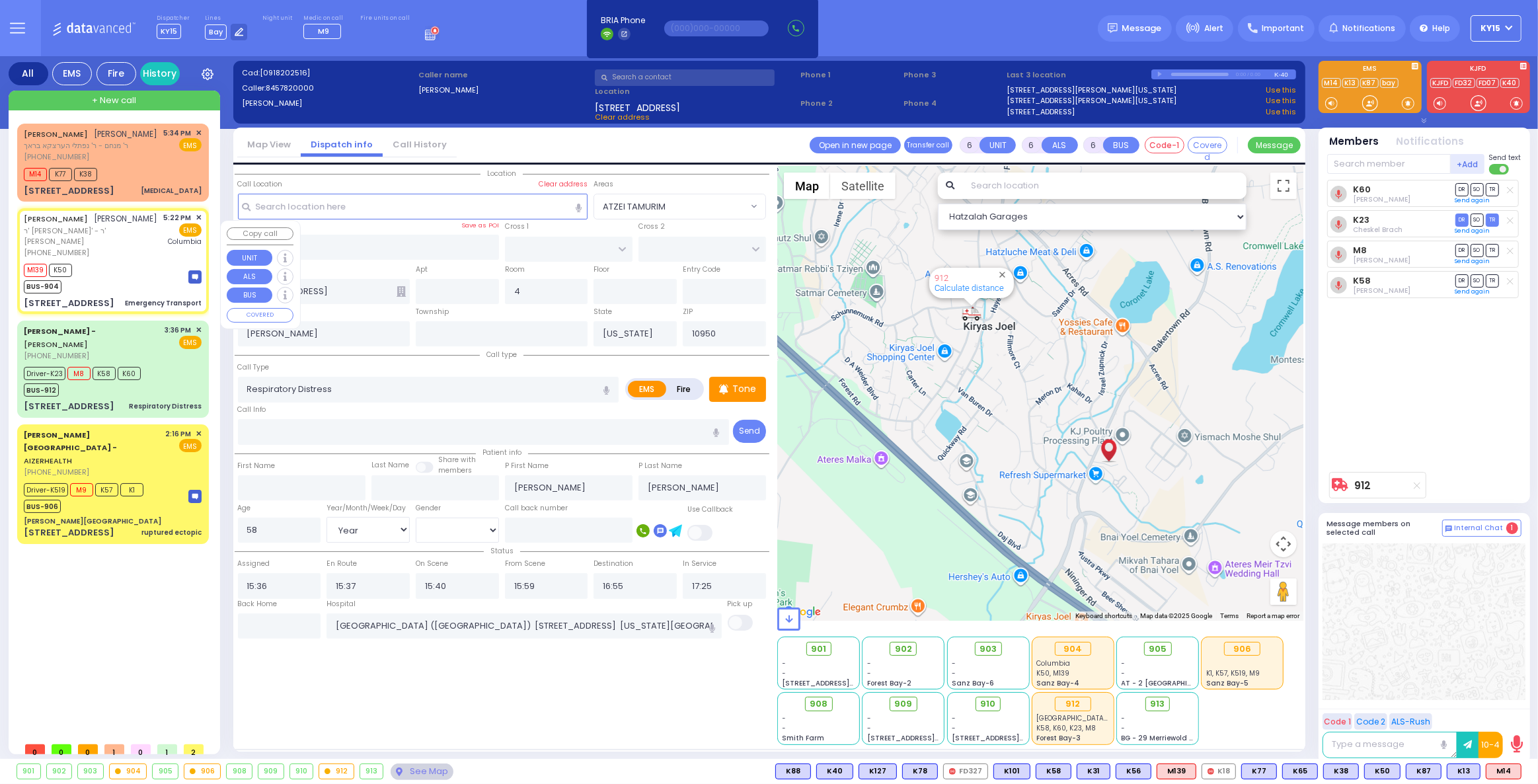
radio input "true"
type input "AVRUM JACOB"
type input "MERMELSTEIN"
select select
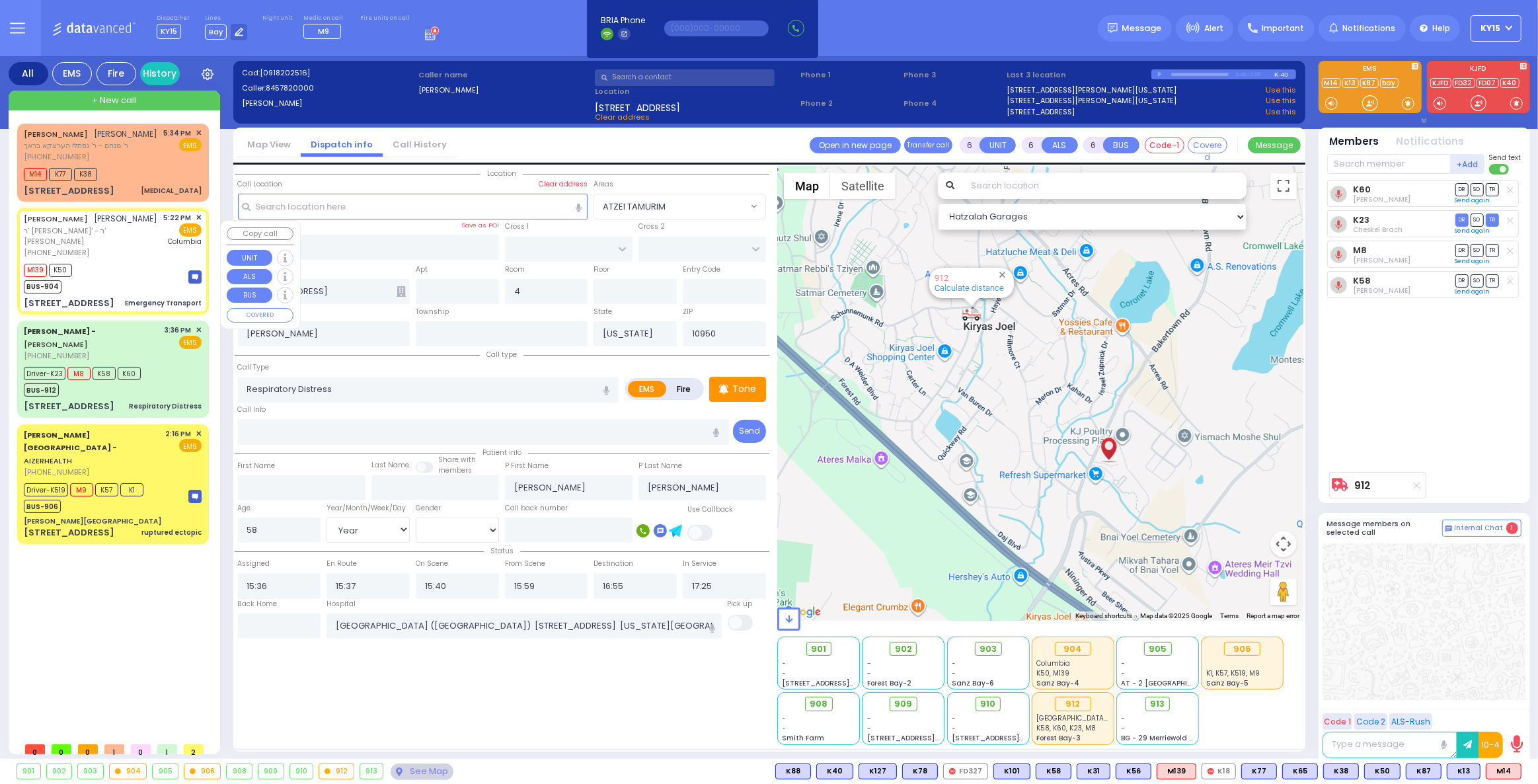
type input "17:22"
type input "17:28"
type input "17:49"
type input "New York Presbyterian Hospital- Columbia Campus"
type input "KRAKOW BLVD"
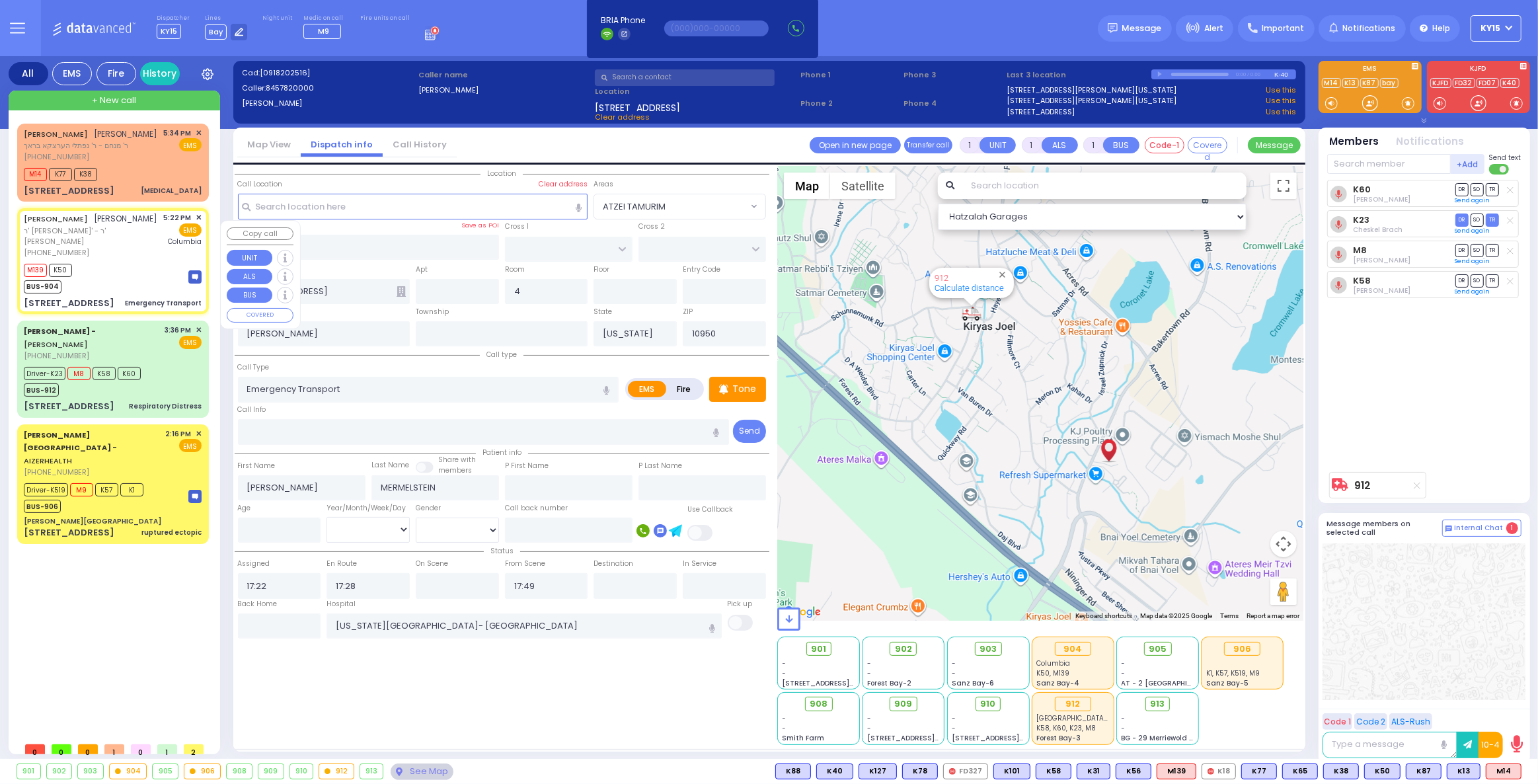
type input "ANIPOLI DR"
type input "14 RUZHIN RD"
type input "301"
type input "Monroe"
select select "Hatzalah Garages"
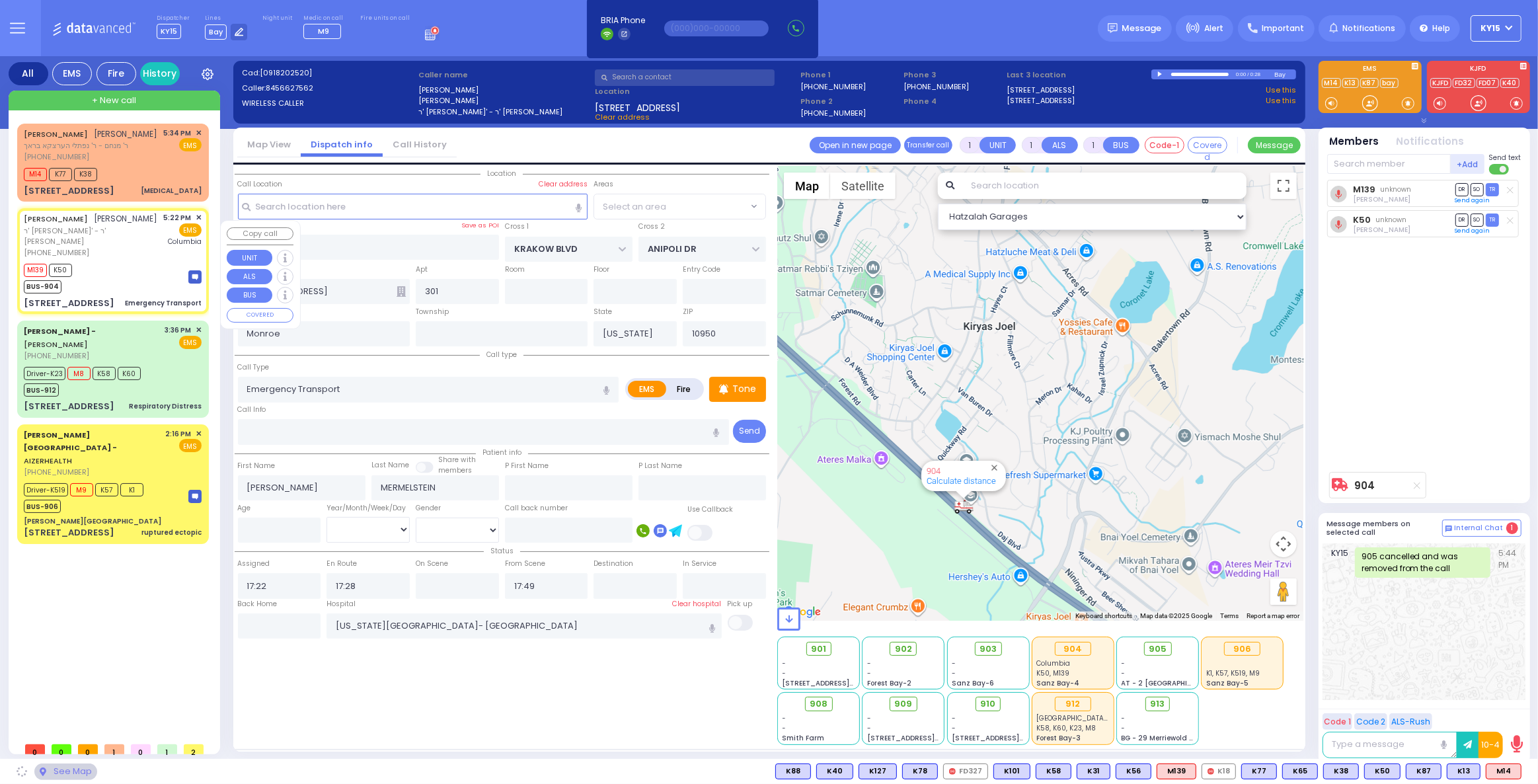
select select "ATZEI TAMURIM"
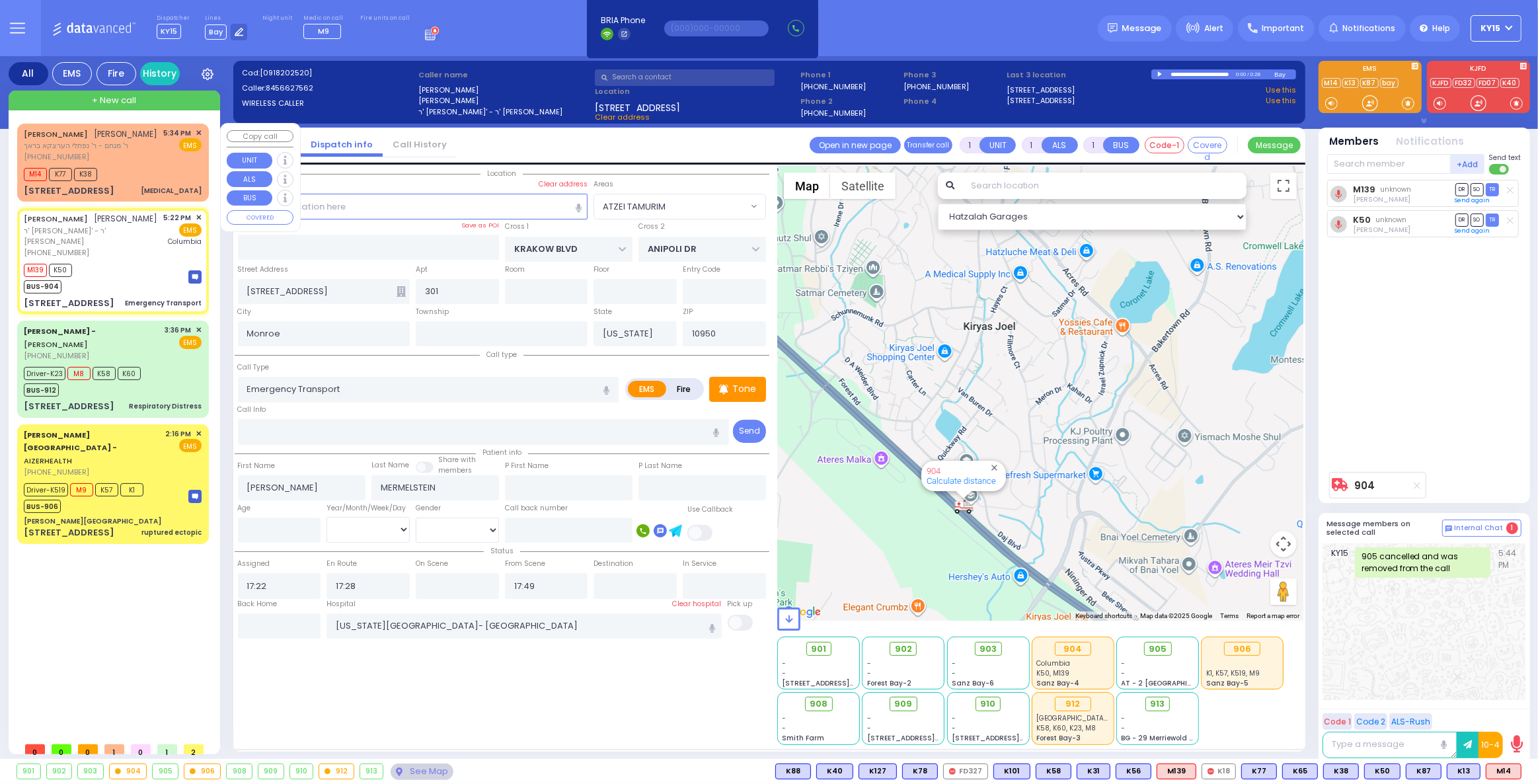
click at [147, 179] on div "M14 K77 K38" at bounding box center [113, 173] width 178 height 17
type input "6"
select select
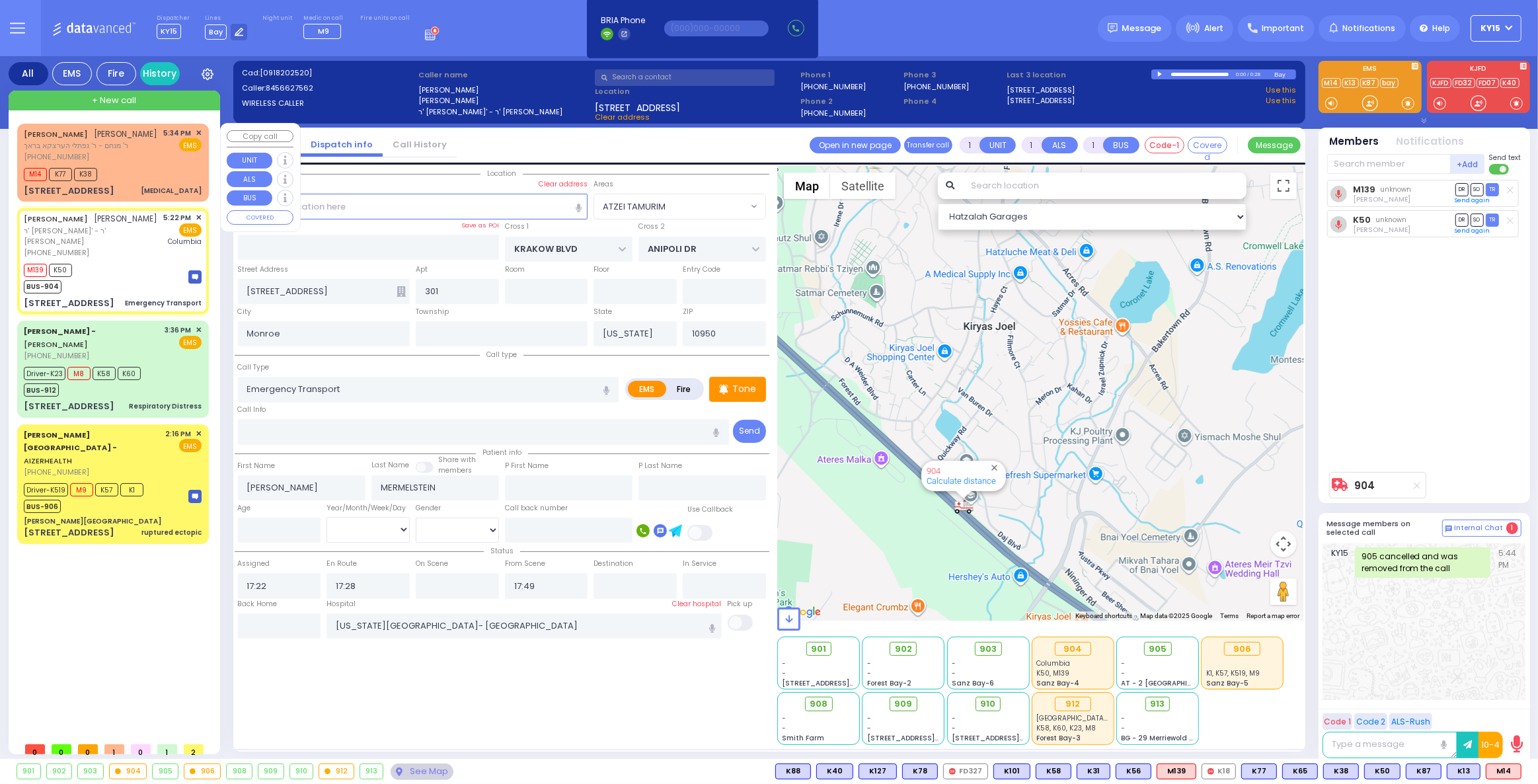
type input "Choking"
radio input "true"
type input "MOSHE AVRUM"
type input "FISHER"
type input "Yides"
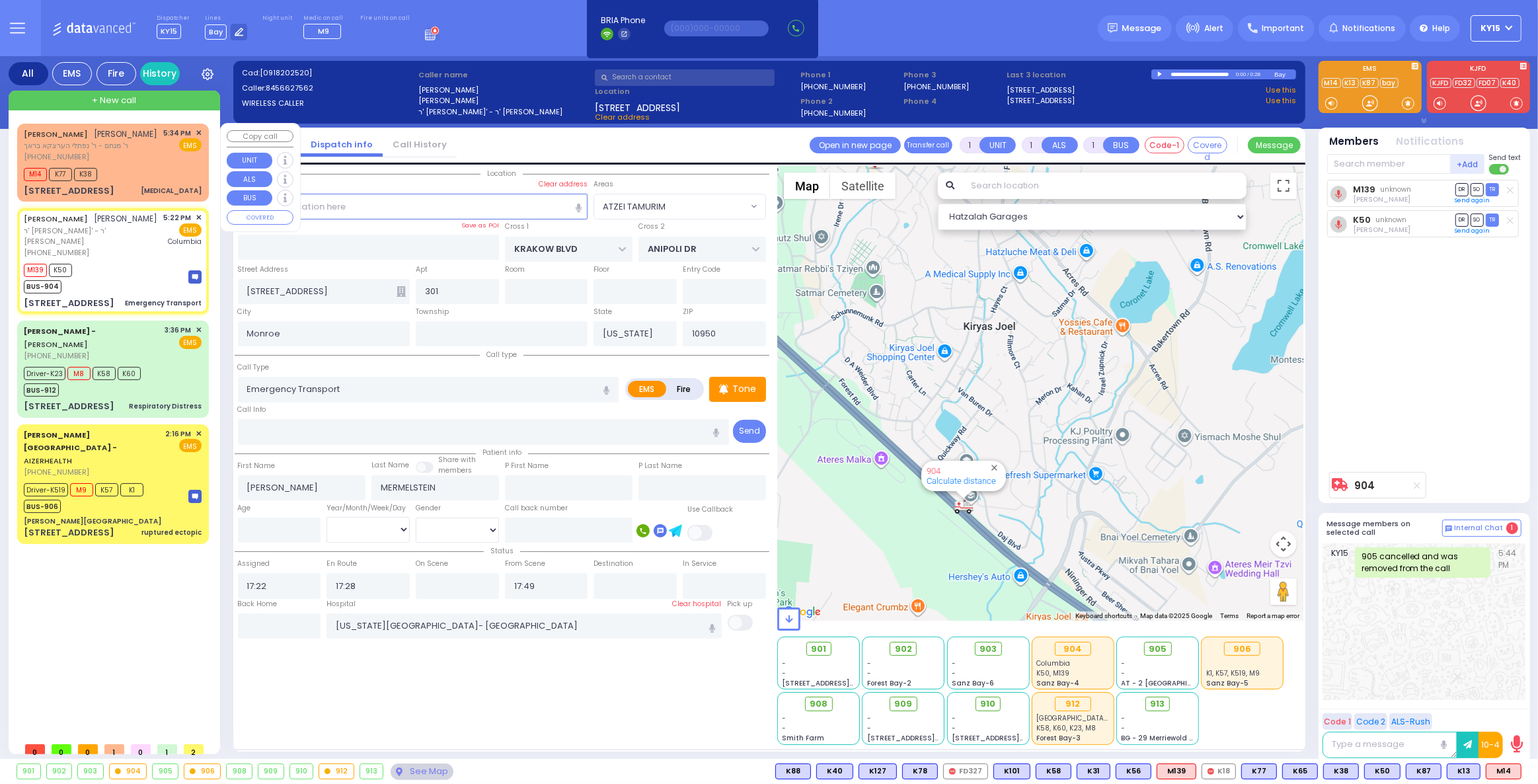
type input "Herman"
type input "25"
select select "Year"
type input "17:34"
type input "17:36"
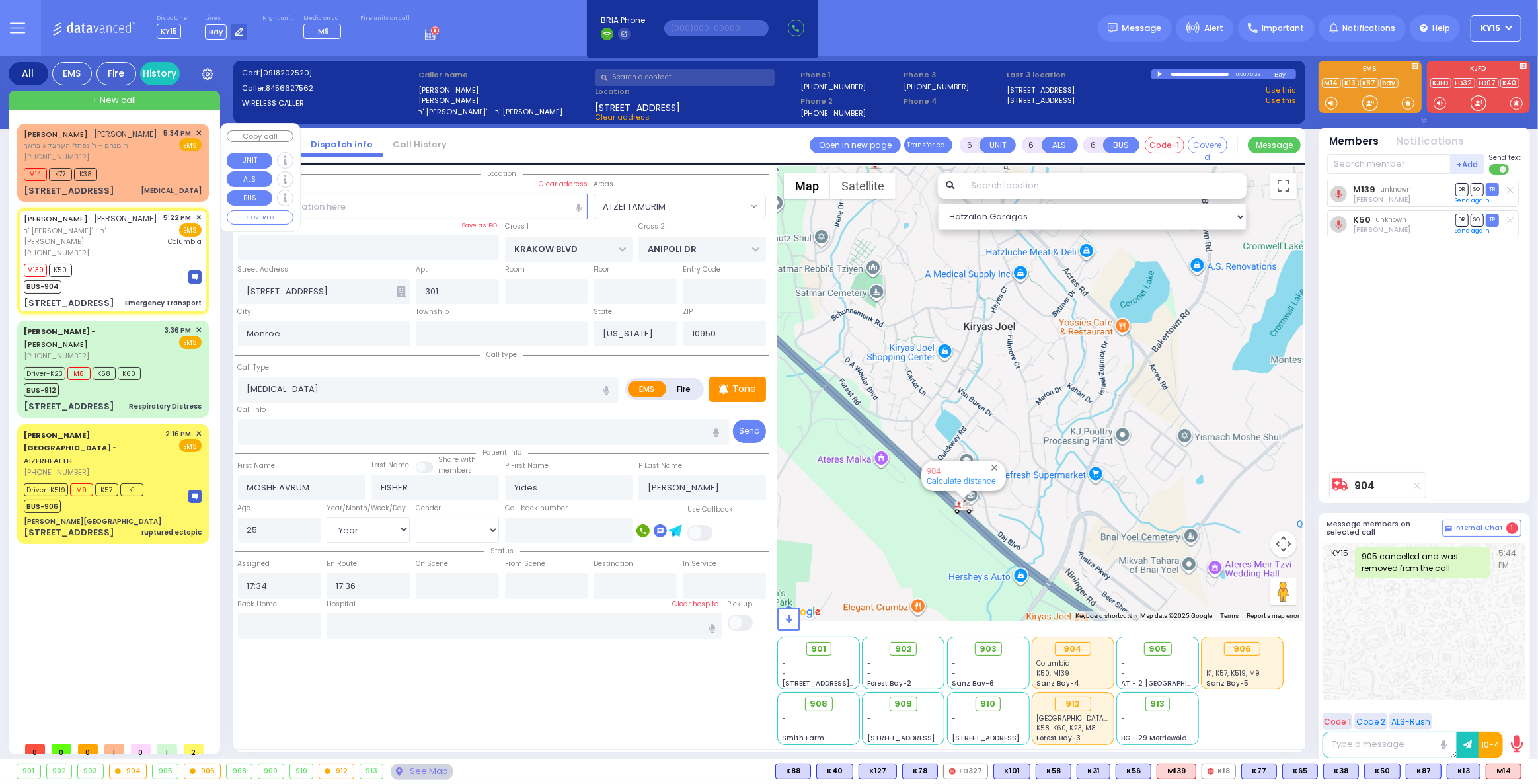
select select "Hatzalah Garages"
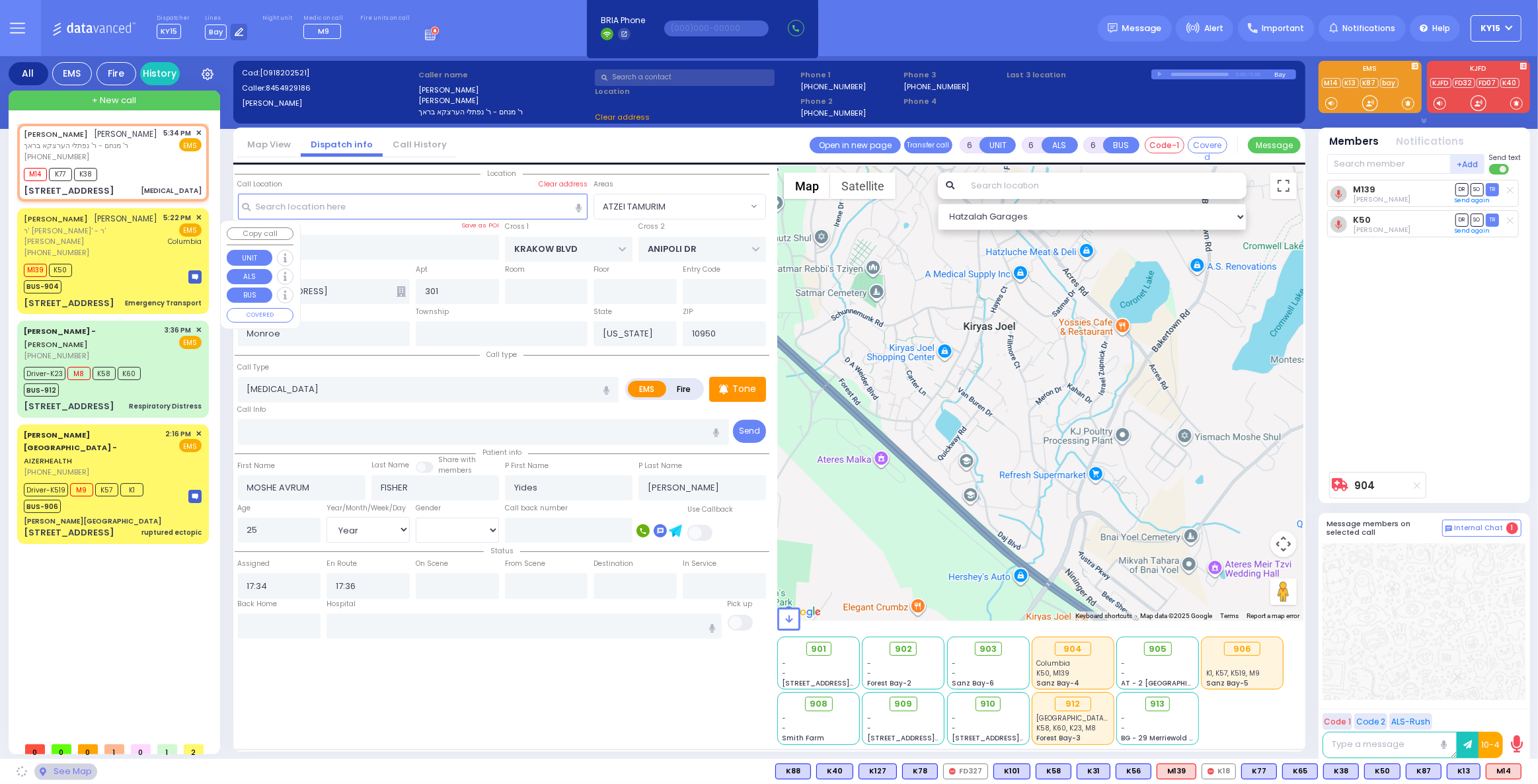
type input "[GEOGRAPHIC_DATA]"
type input "[STREET_ADDRESS]"
type input "107"
type input "[PERSON_NAME]"
select select "SECTION 4"
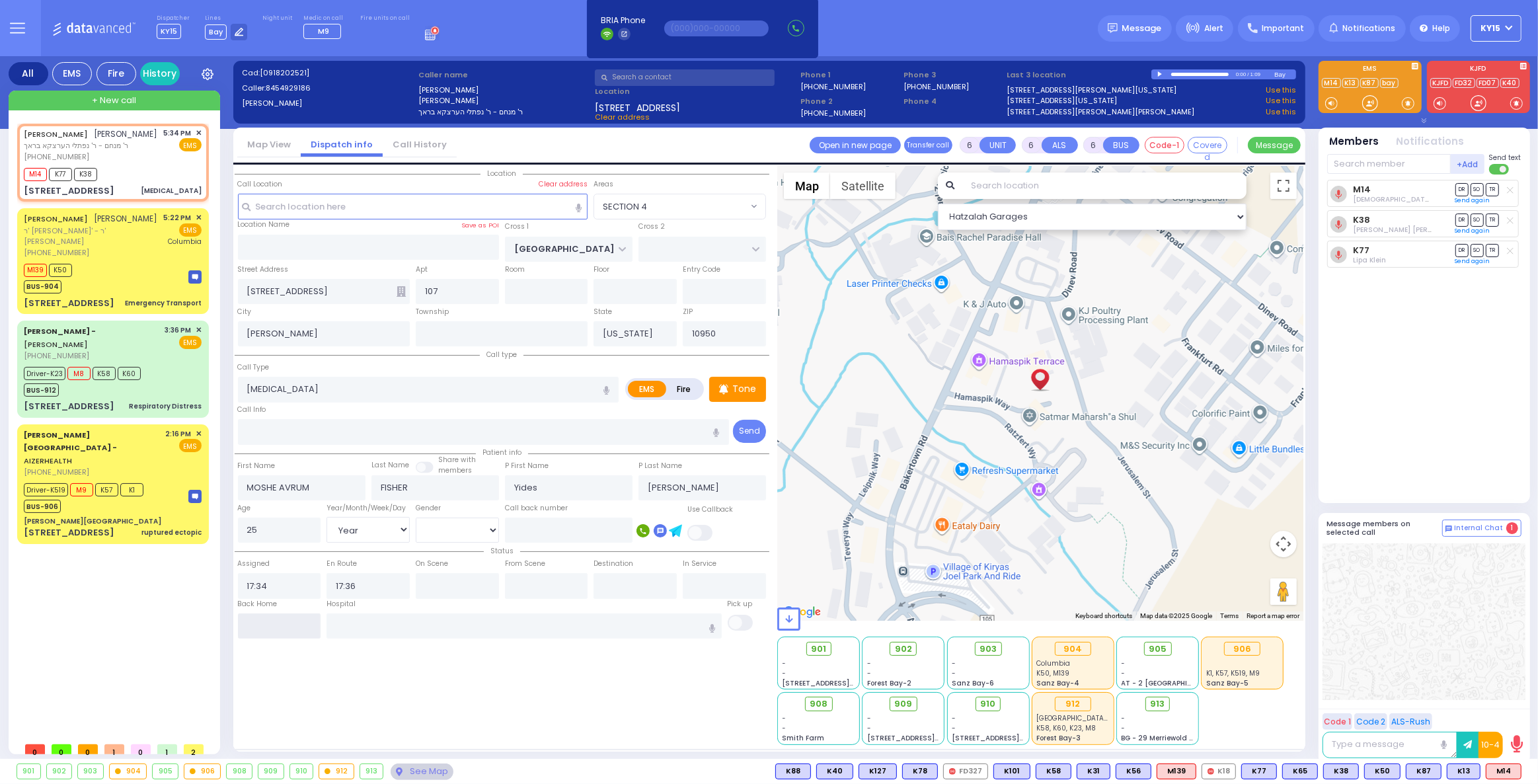
click at [305, 625] on input "text" at bounding box center [279, 625] width 83 height 25
click at [305, 625] on input "text" at bounding box center [279, 625] width 83 height 25
type input "17:50"
select select
radio input "true"
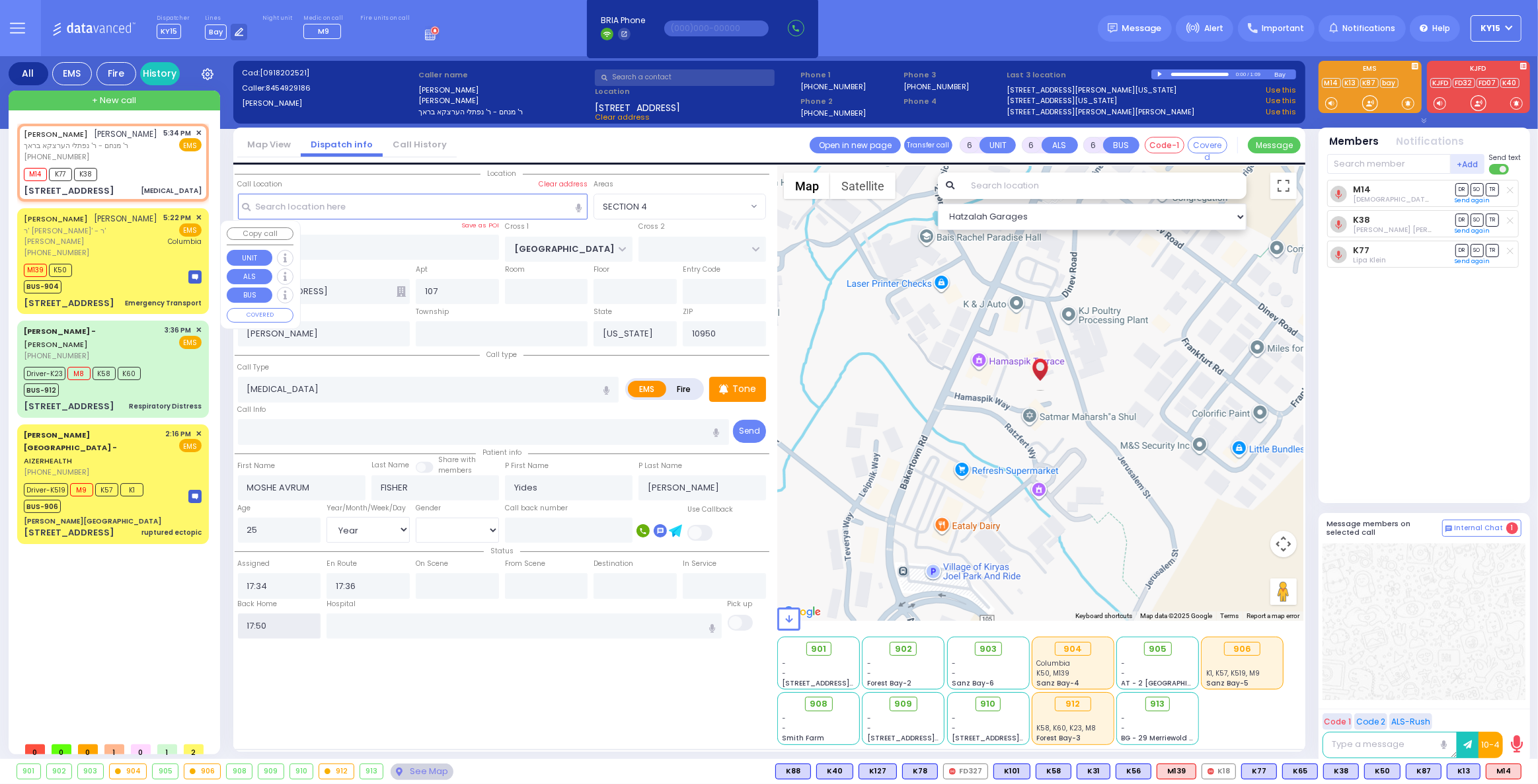
select select
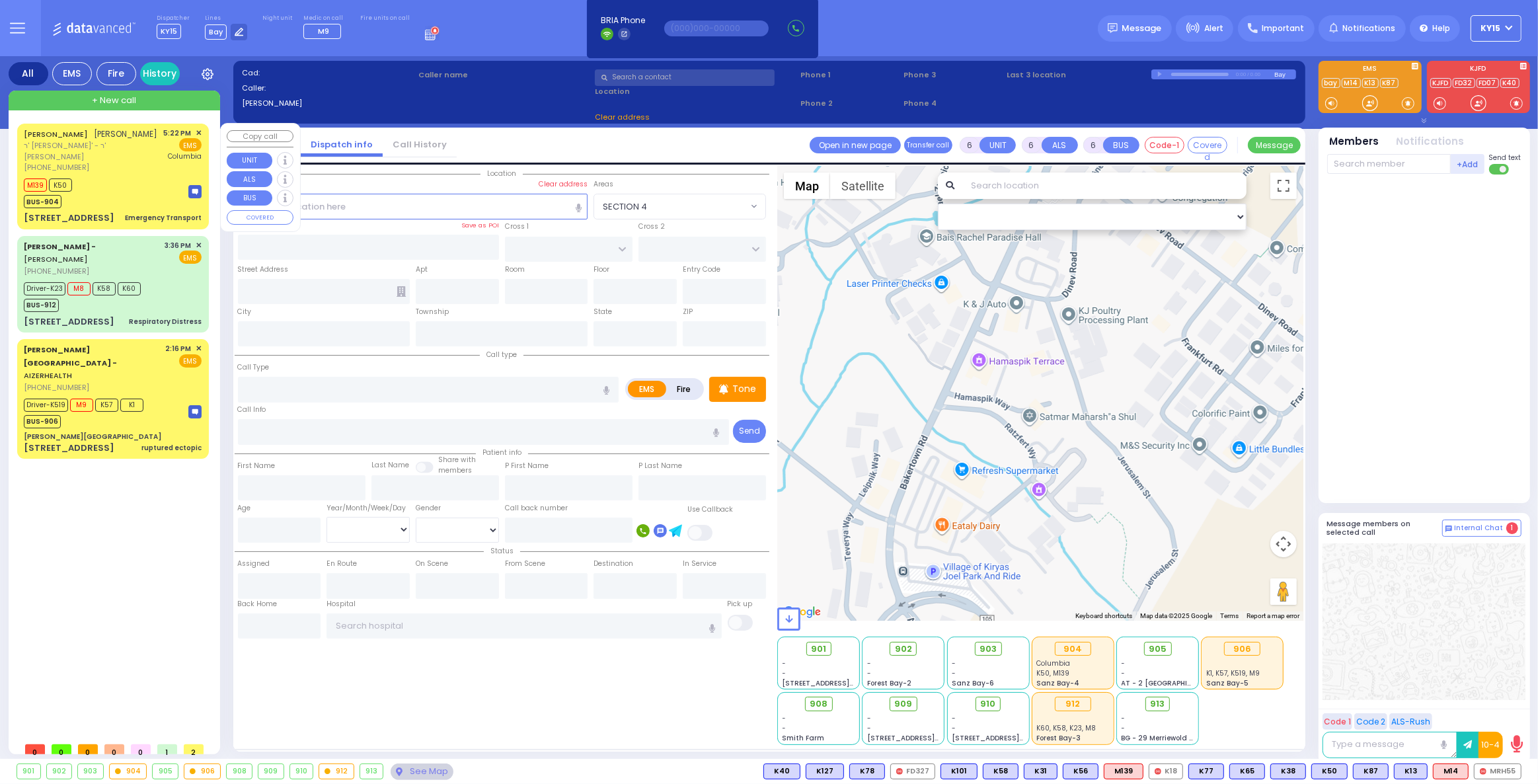
click at [200, 130] on span "✕" at bounding box center [198, 133] width 6 height 11
click at [129, 185] on div "M139 K50 BUS-904" at bounding box center [113, 191] width 178 height 33
type input "1"
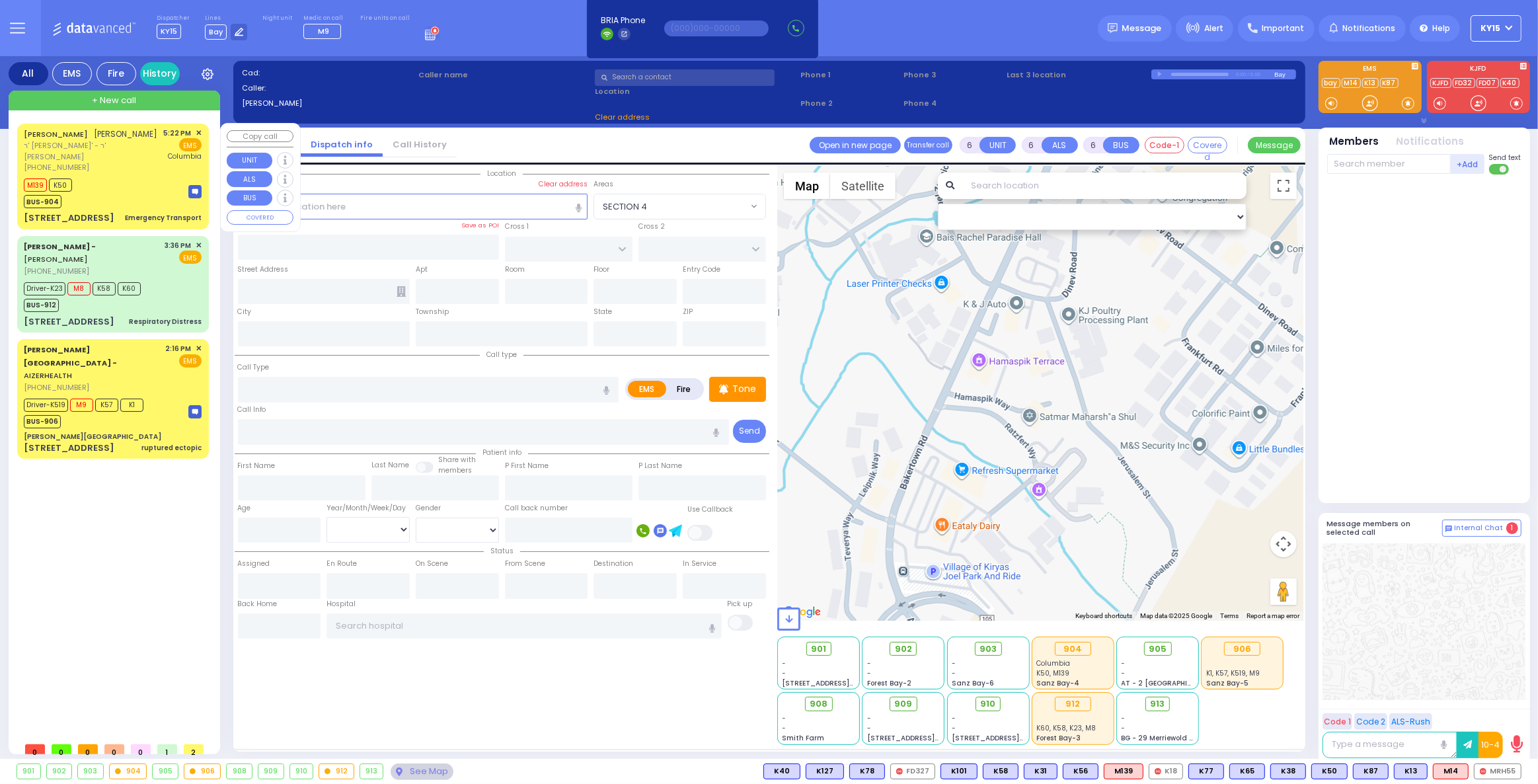
select select
type input "Emergency Transport"
radio input "true"
type input "[PERSON_NAME]"
type input "MERMELSTEIN"
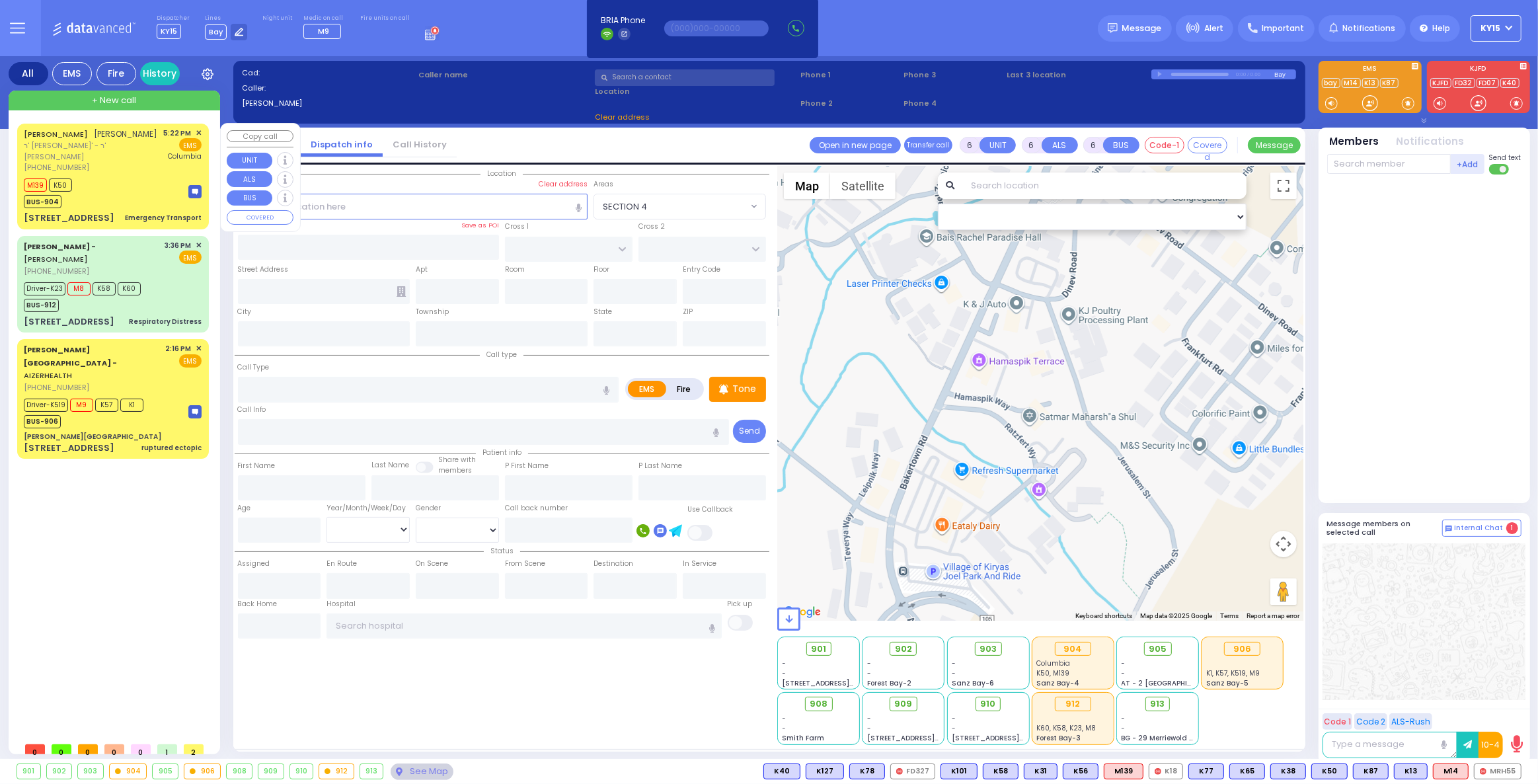
select select
type input "17:22"
type input "17:28"
type input "17:49"
type input "[US_STATE][GEOGRAPHIC_DATA]- [GEOGRAPHIC_DATA]"
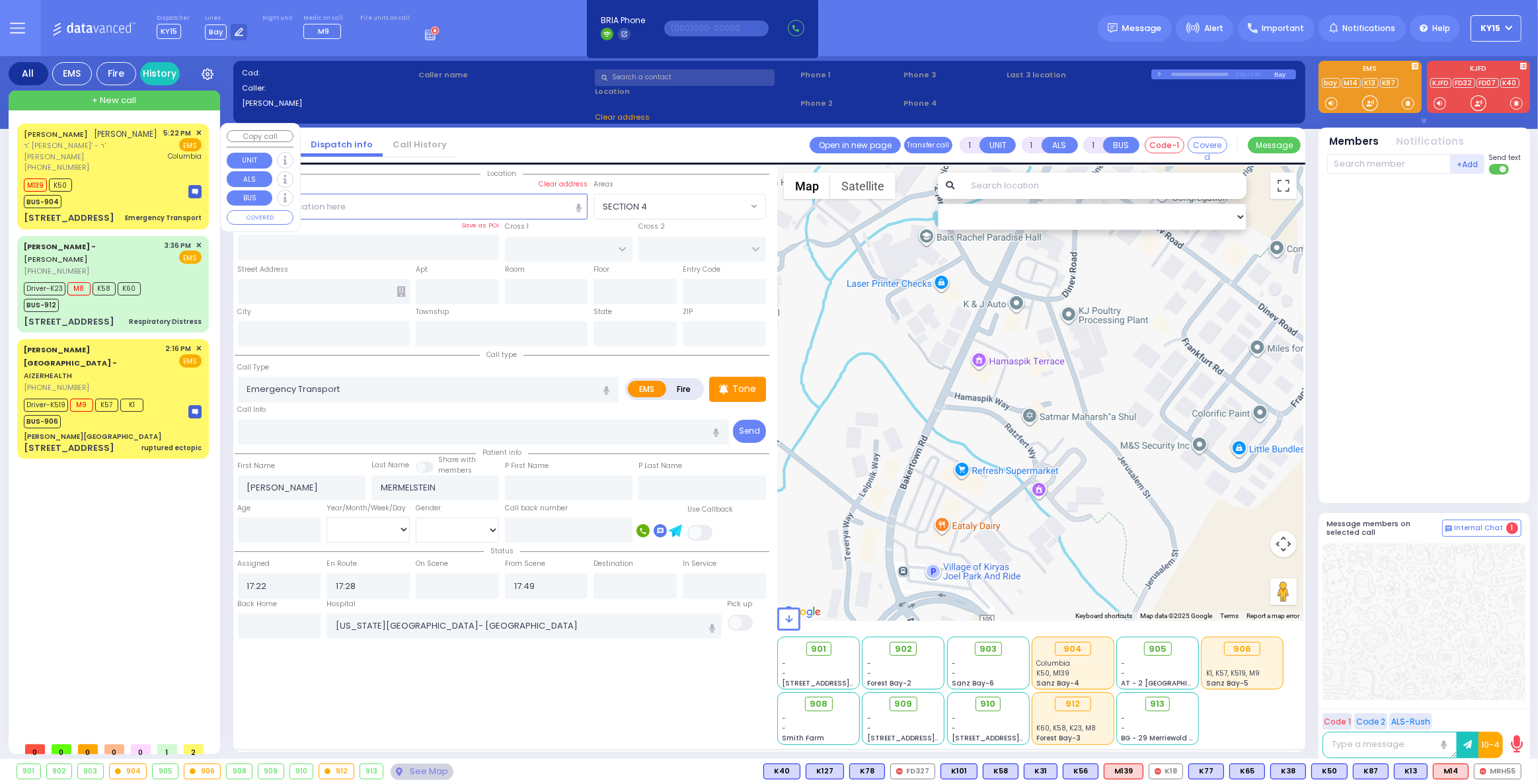
type input "KRAKOW BLVD"
type input "ANIPOLI DR"
type input "[STREET_ADDRESS]"
type input "301"
type input "Monroe"
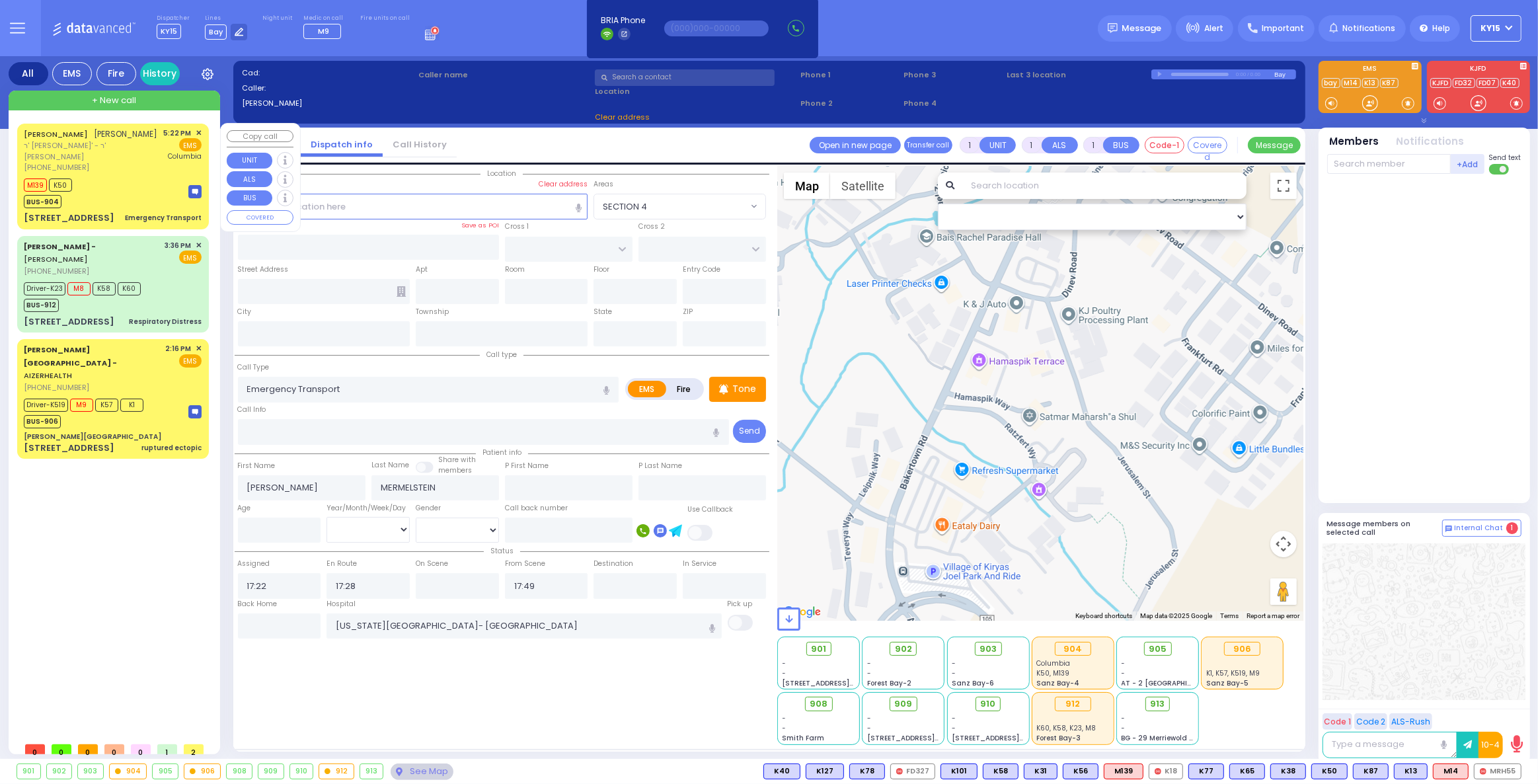
type input "[US_STATE]"
type input "10950"
select select "ATZEI TAMURIM"
select select "Hatzalah Garages"
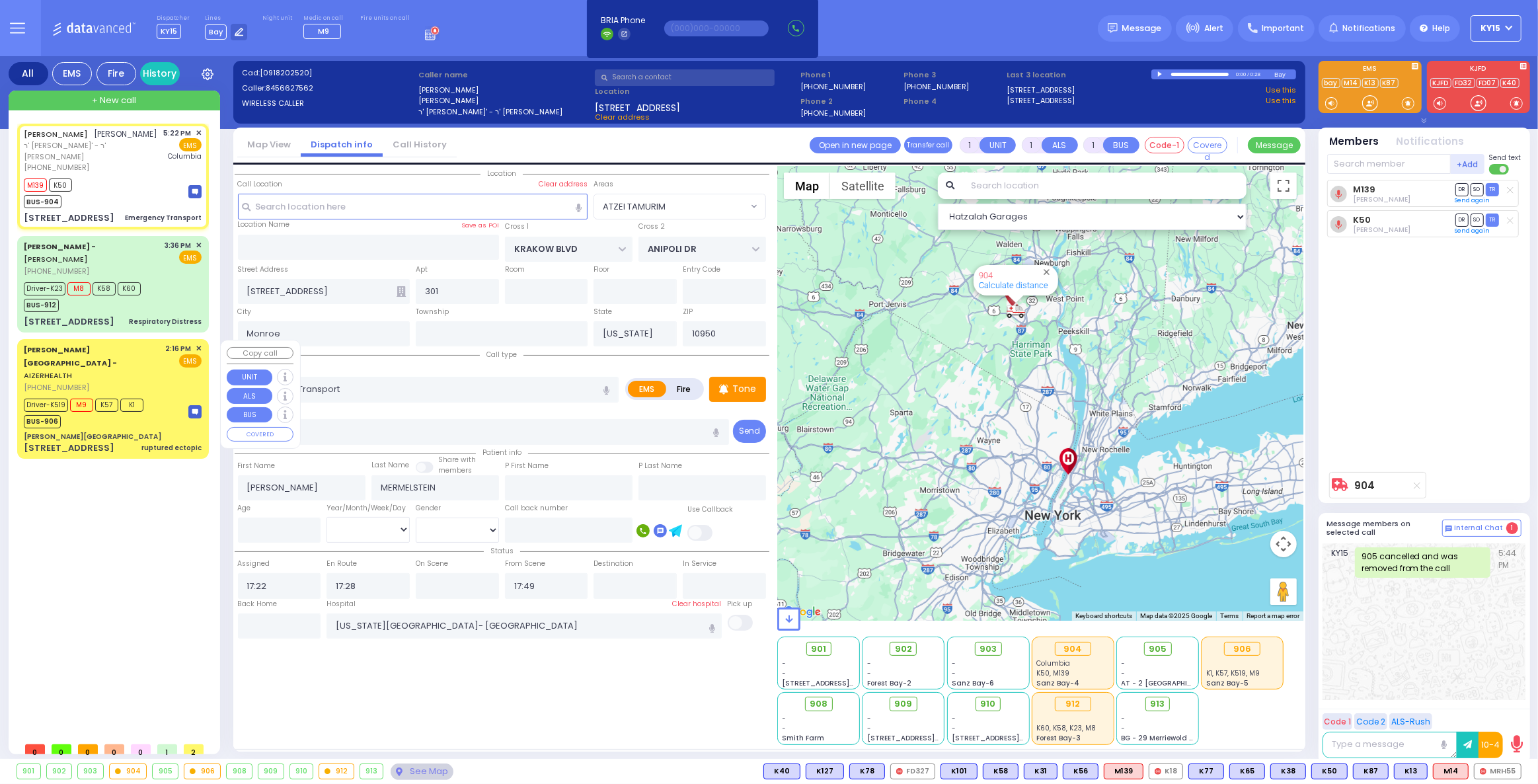
click at [143, 432] on div "Aizer Health Center" at bounding box center [113, 436] width 178 height 10
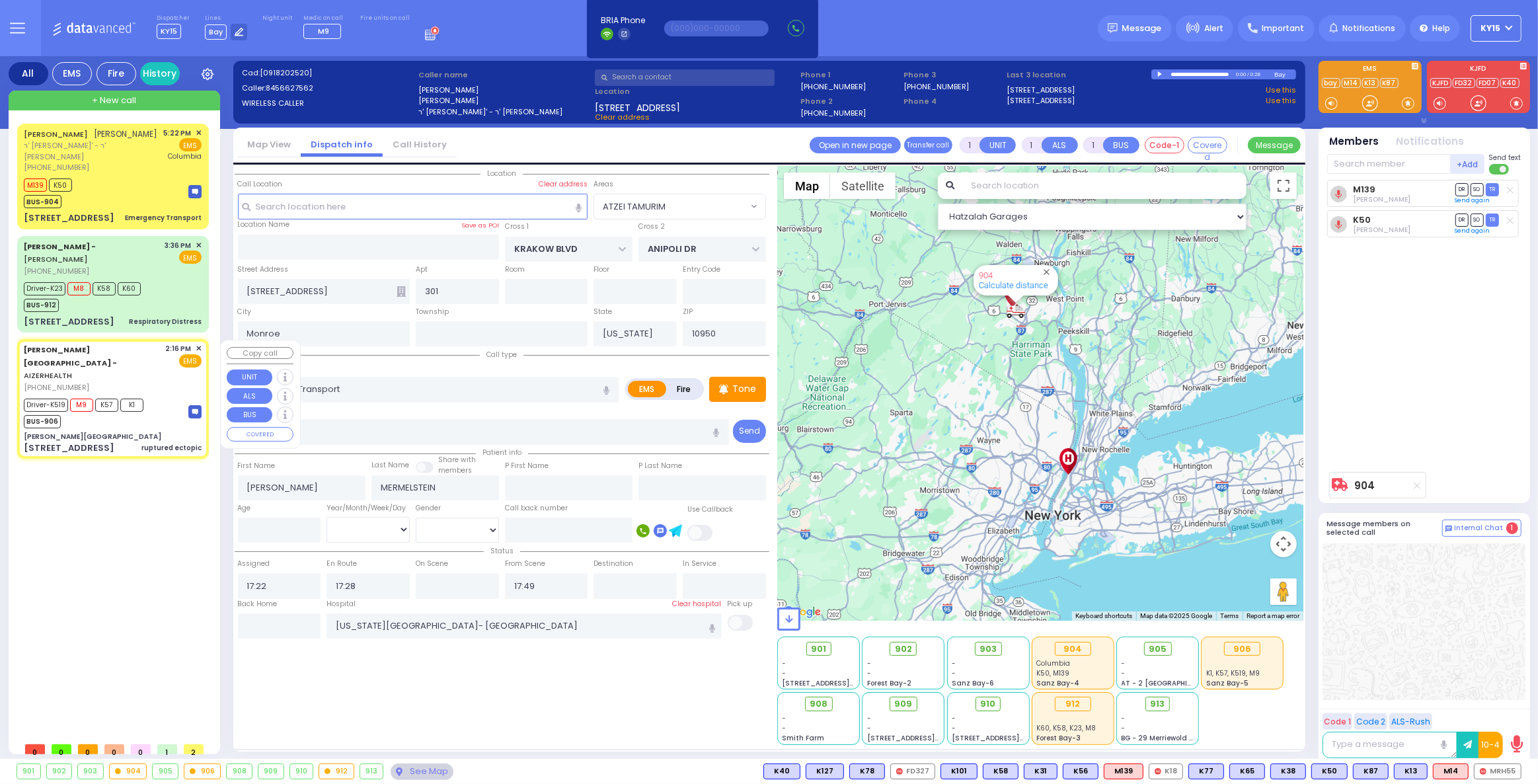
type input "6"
select select
type input "ruptured ectopic"
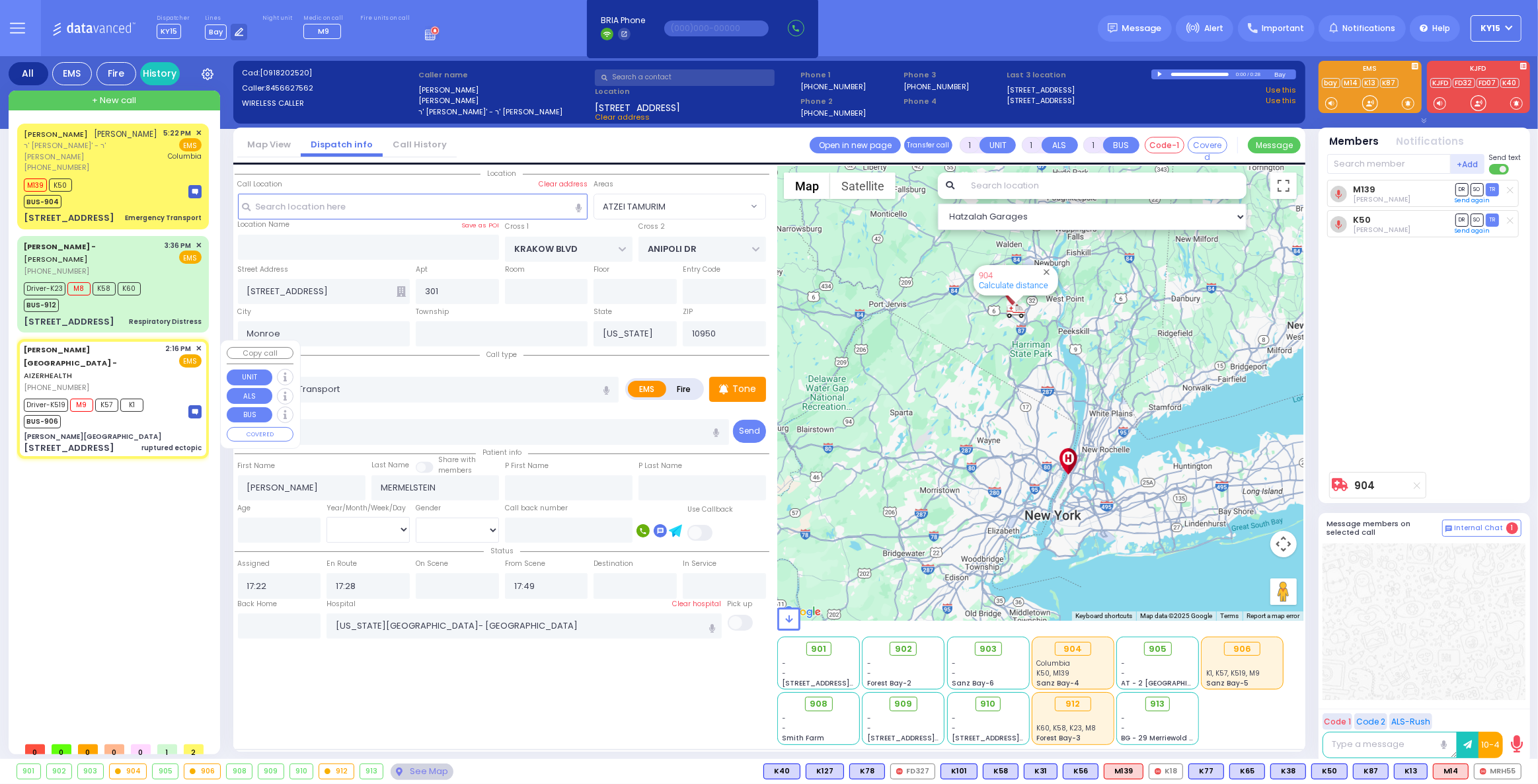
radio input "true"
type input "Chany"
type input "Berkowitz"
type input "28"
select select "Year"
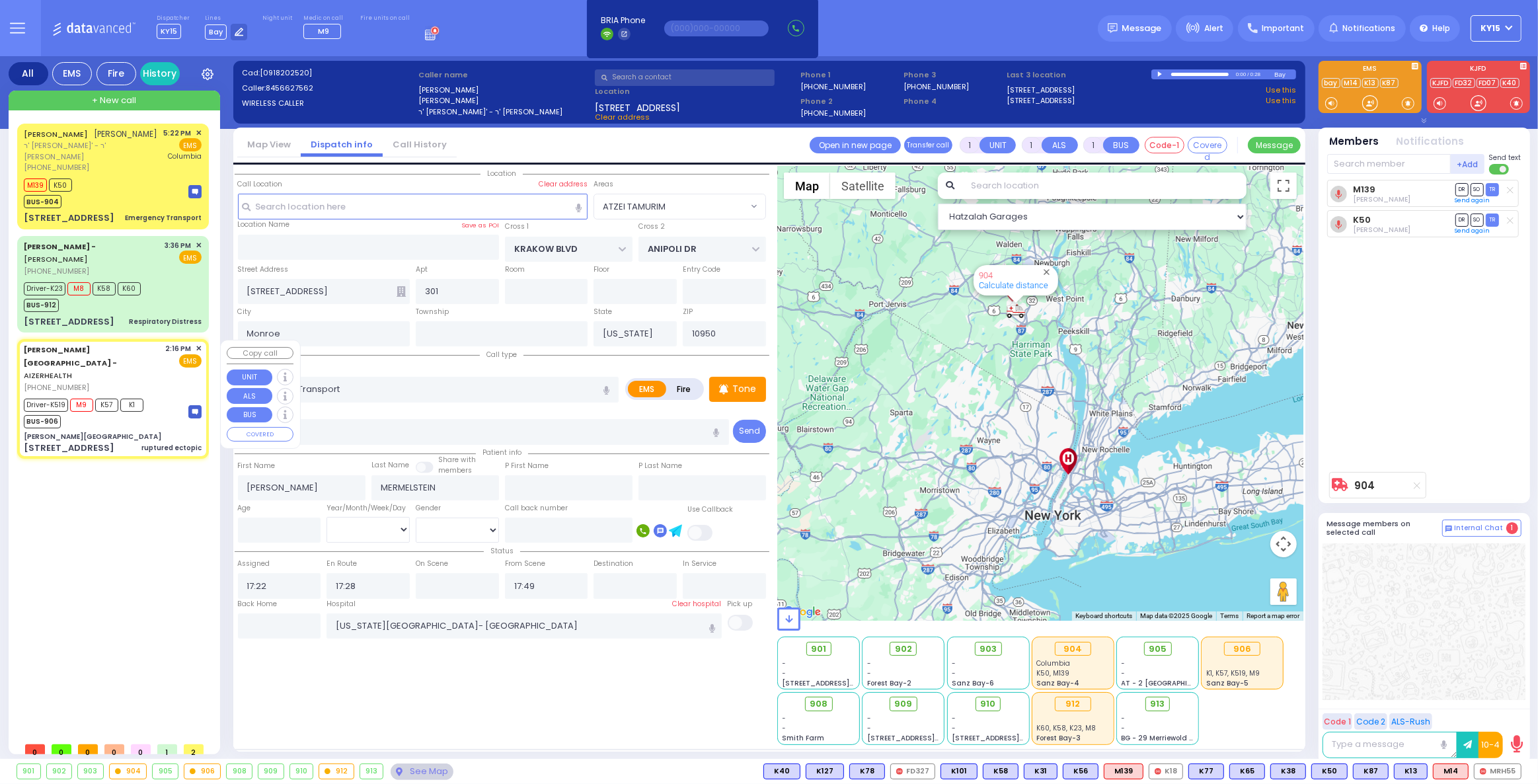
select select "[DEMOGRAPHIC_DATA]"
type input "14:16"
type input "14:18"
type input "14:21"
type input "15:12"
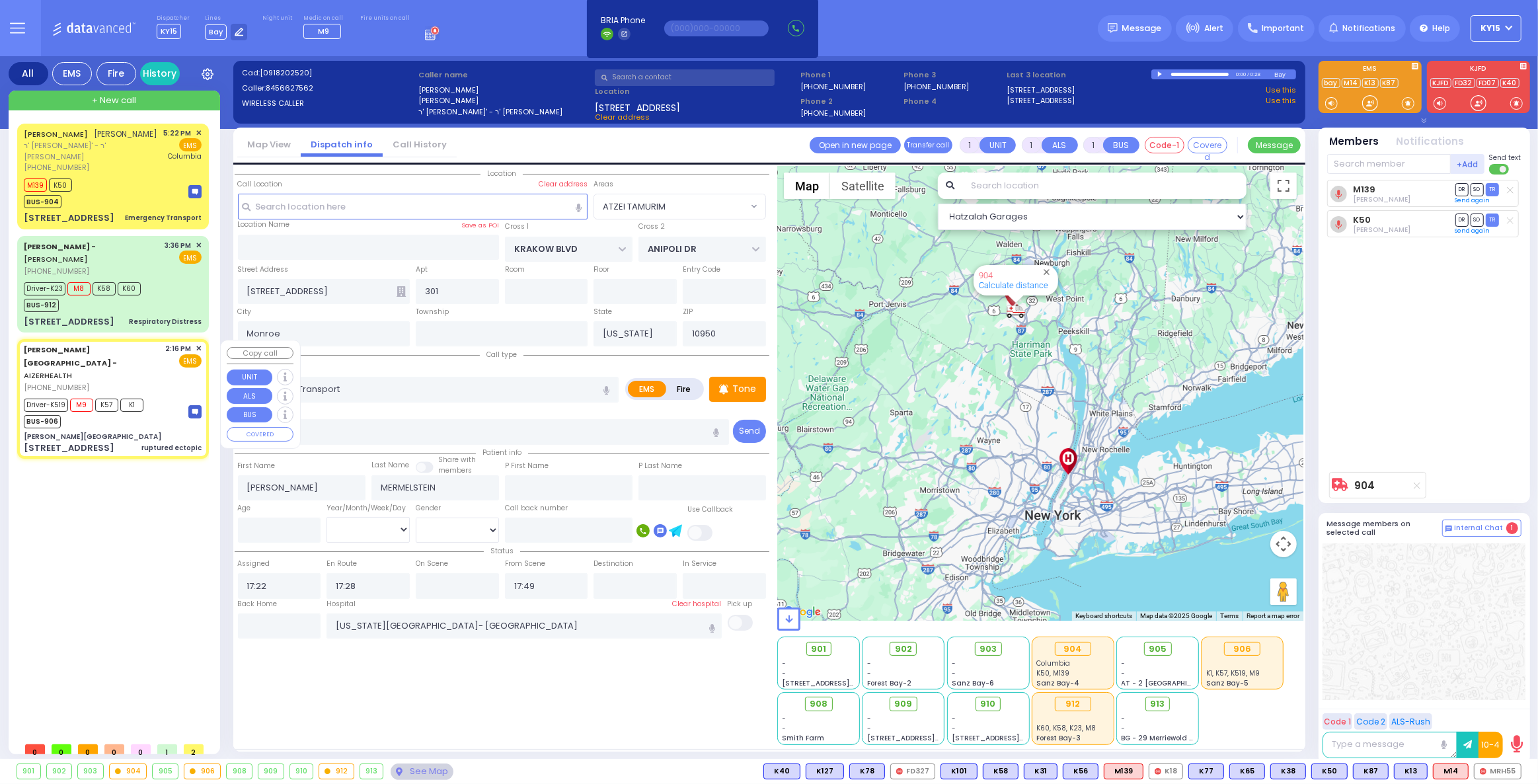
type input "New York Presbyterian Hospital- Columbia Campus 622, West 168th Street New York…"
type input "Aizer Health Center"
type input "[PERSON_NAME] DR"
type input "CARTER LN"
type input "49 Forest Road"
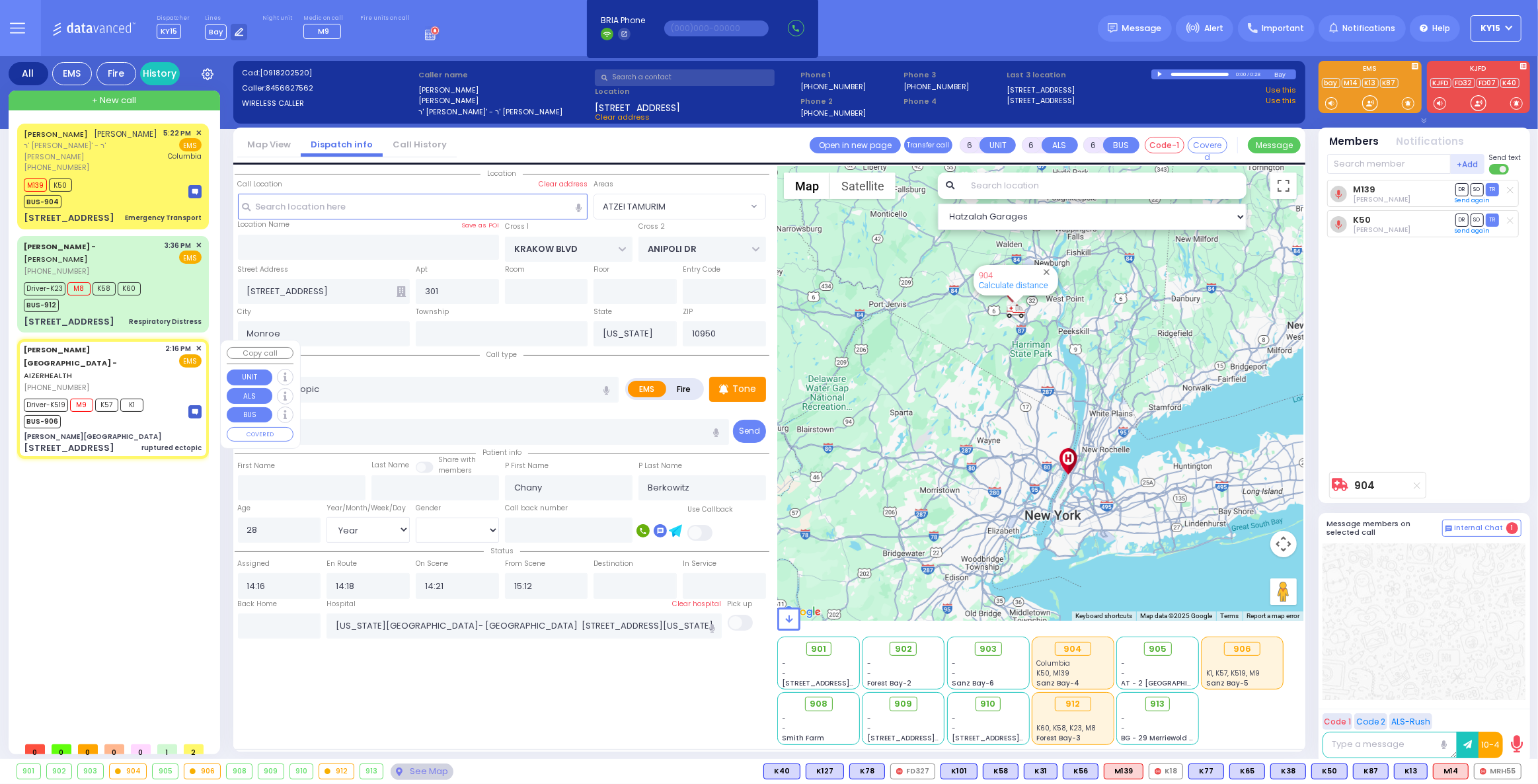
type input "2"
type input "[PERSON_NAME]"
select select "Hatzalah Garages"
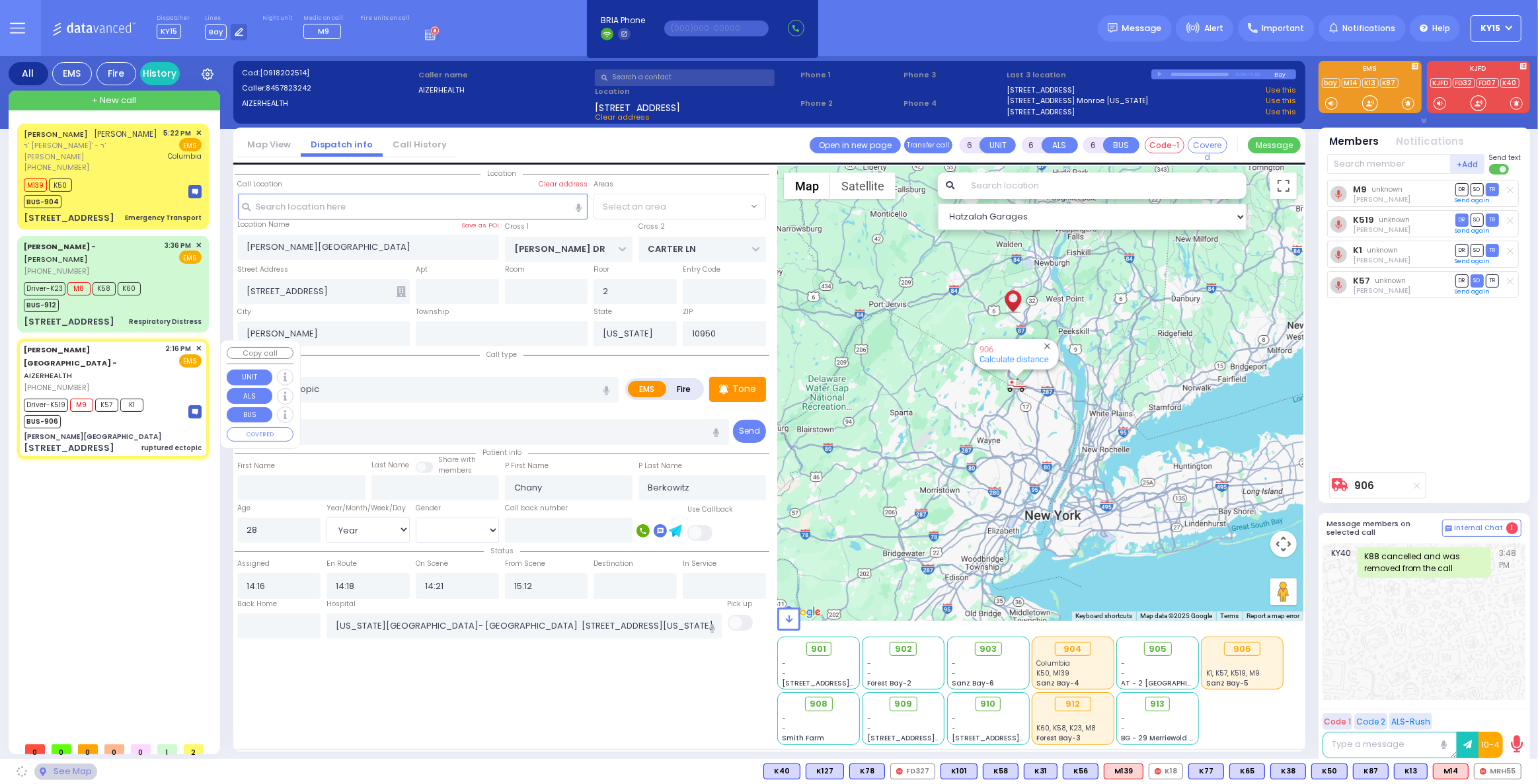
select select "SECTION 2"
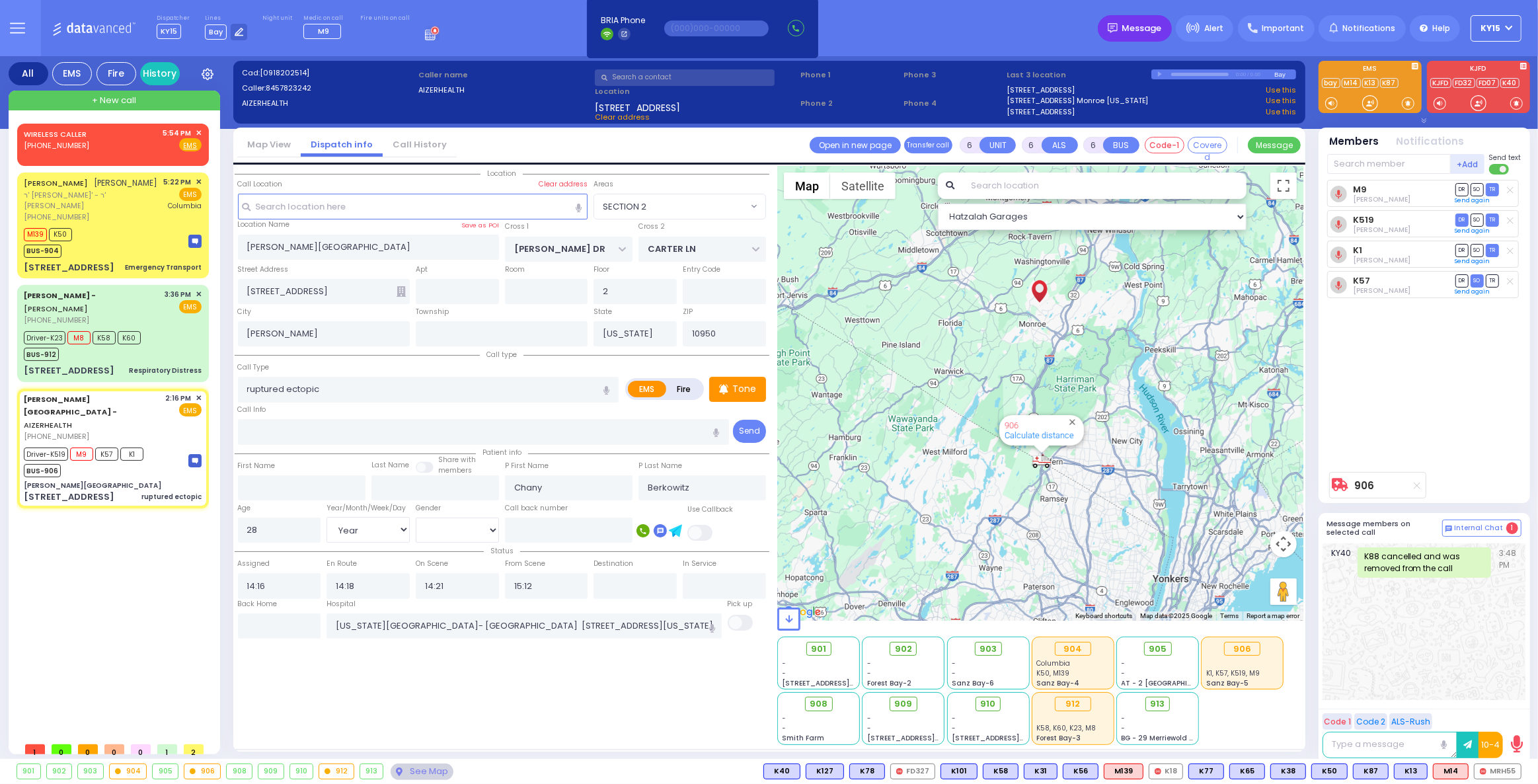
click at [1147, 26] on span "Message" at bounding box center [1142, 29] width 40 height 13
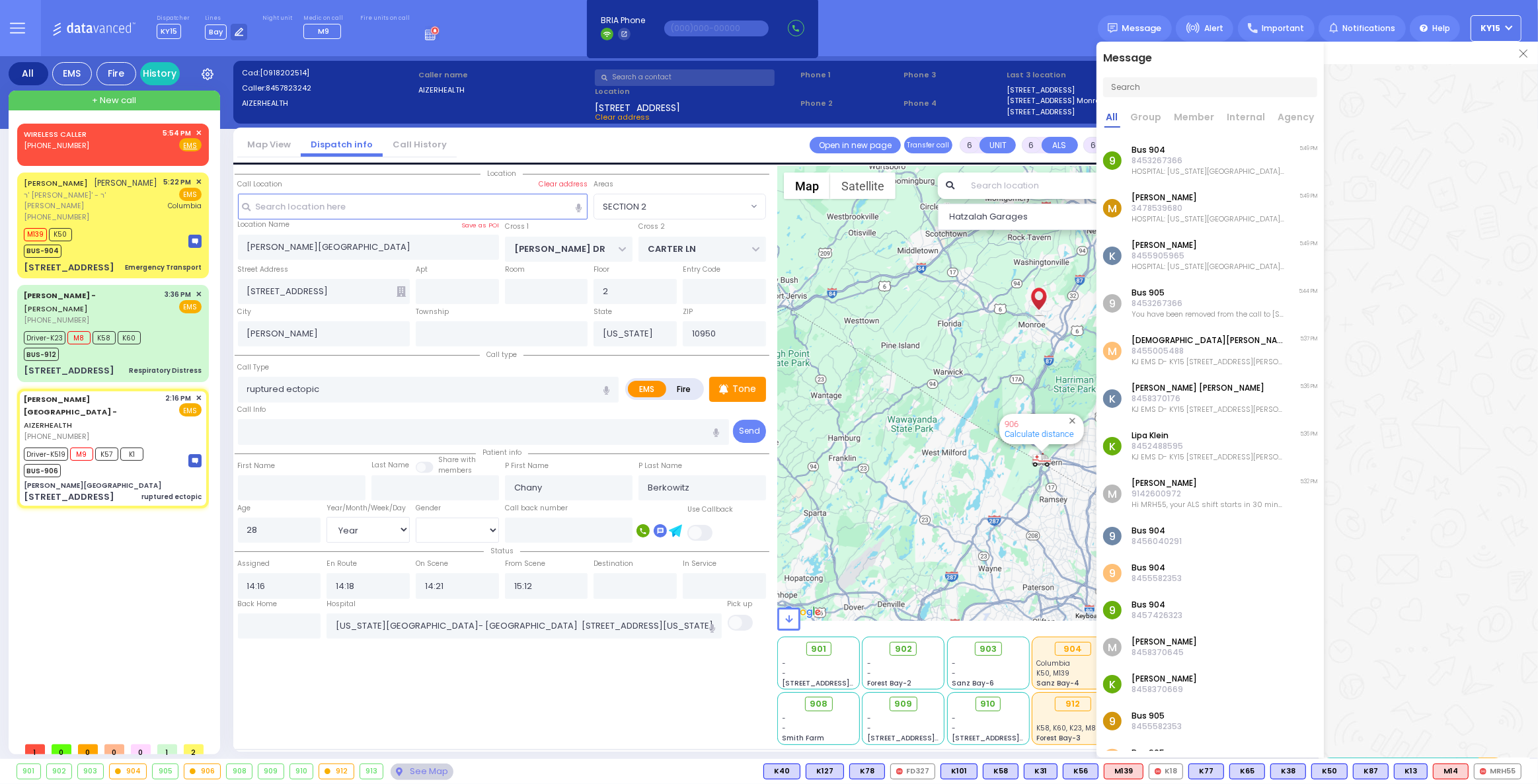
click at [1522, 53] on img at bounding box center [1523, 54] width 8 height 8
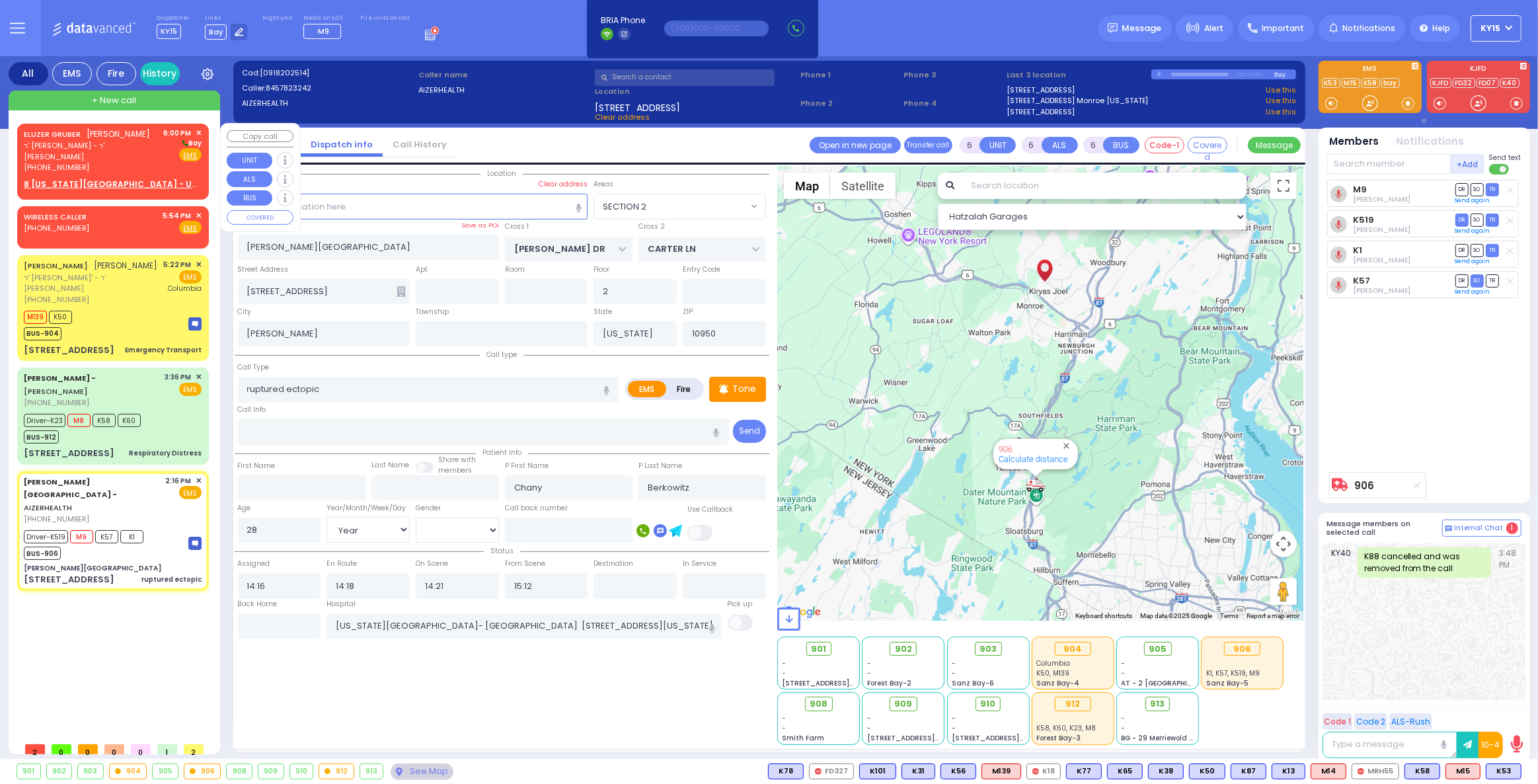
click at [165, 151] on div "ELUZER GRUBER אלעזר גרובער ר' שמואל מאיר - ר' אהרן פריעדמאן (845) 782-5219 6:00…" at bounding box center [113, 150] width 178 height 46
type input "2"
type input "1"
select select
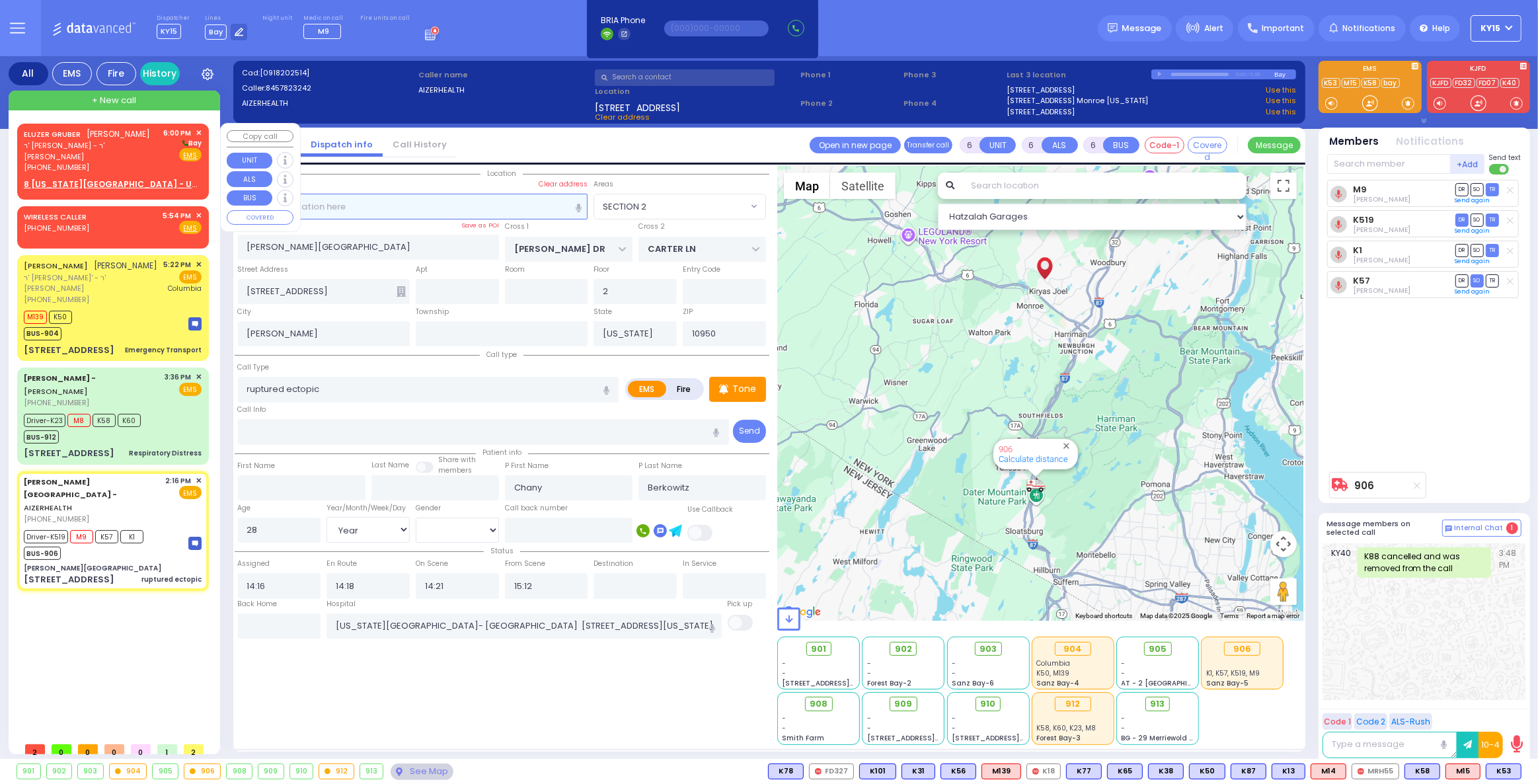
radio input "true"
type input "ELUZER"
type input "GRUBER"
select select
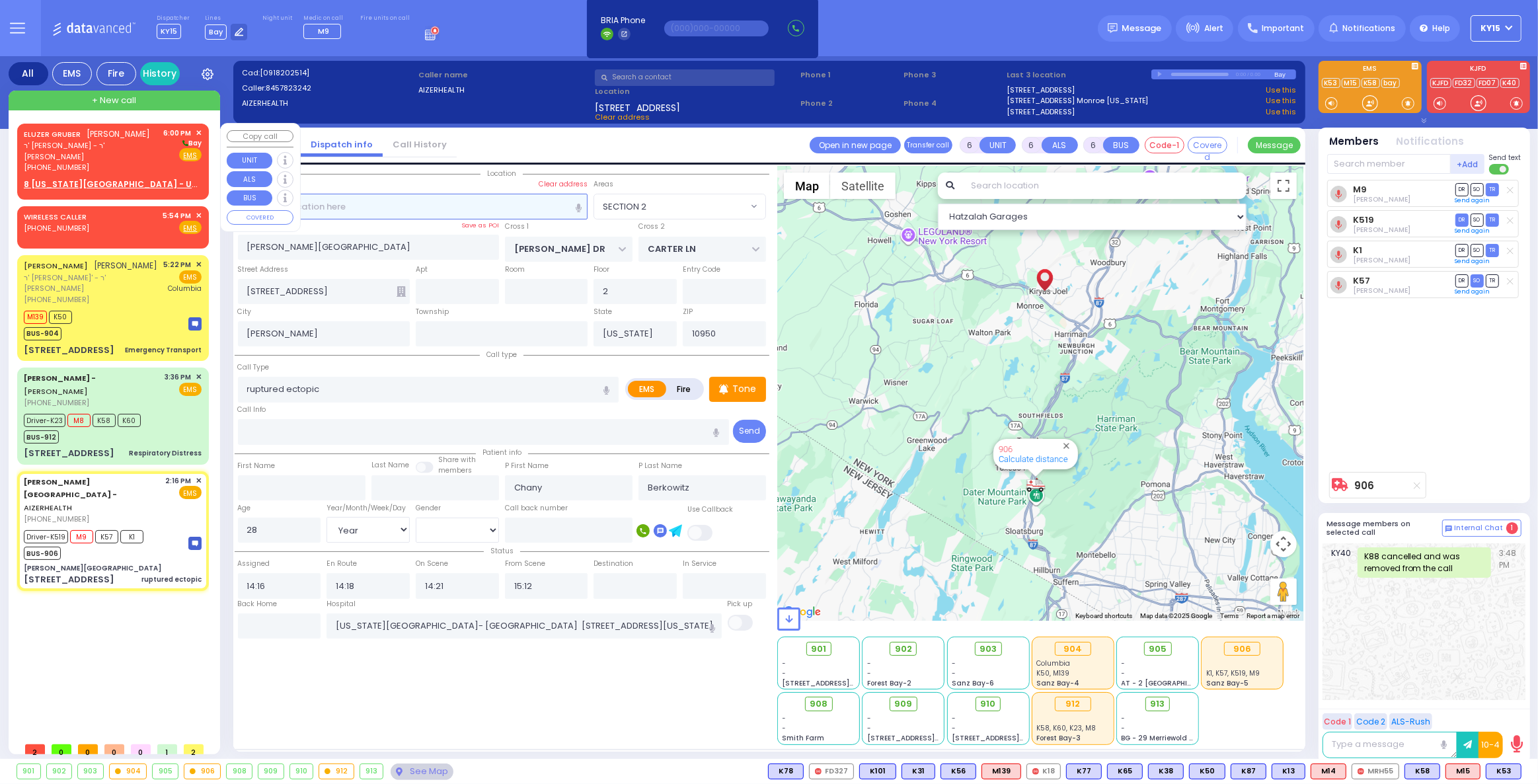
type input "18:00"
select select "Hatzalah Garages"
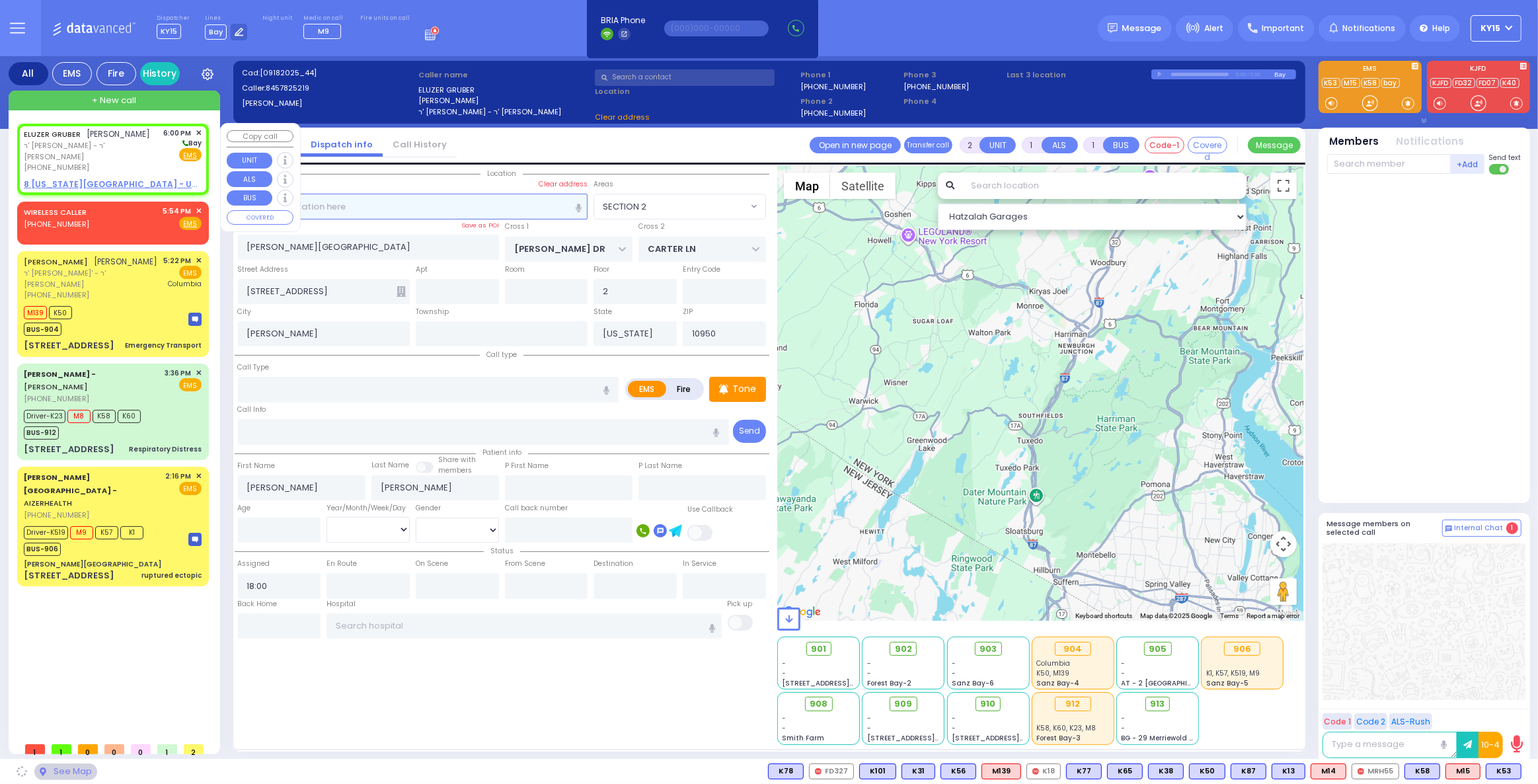
select select
radio input "true"
select select
select select "Hatzalah Garages"
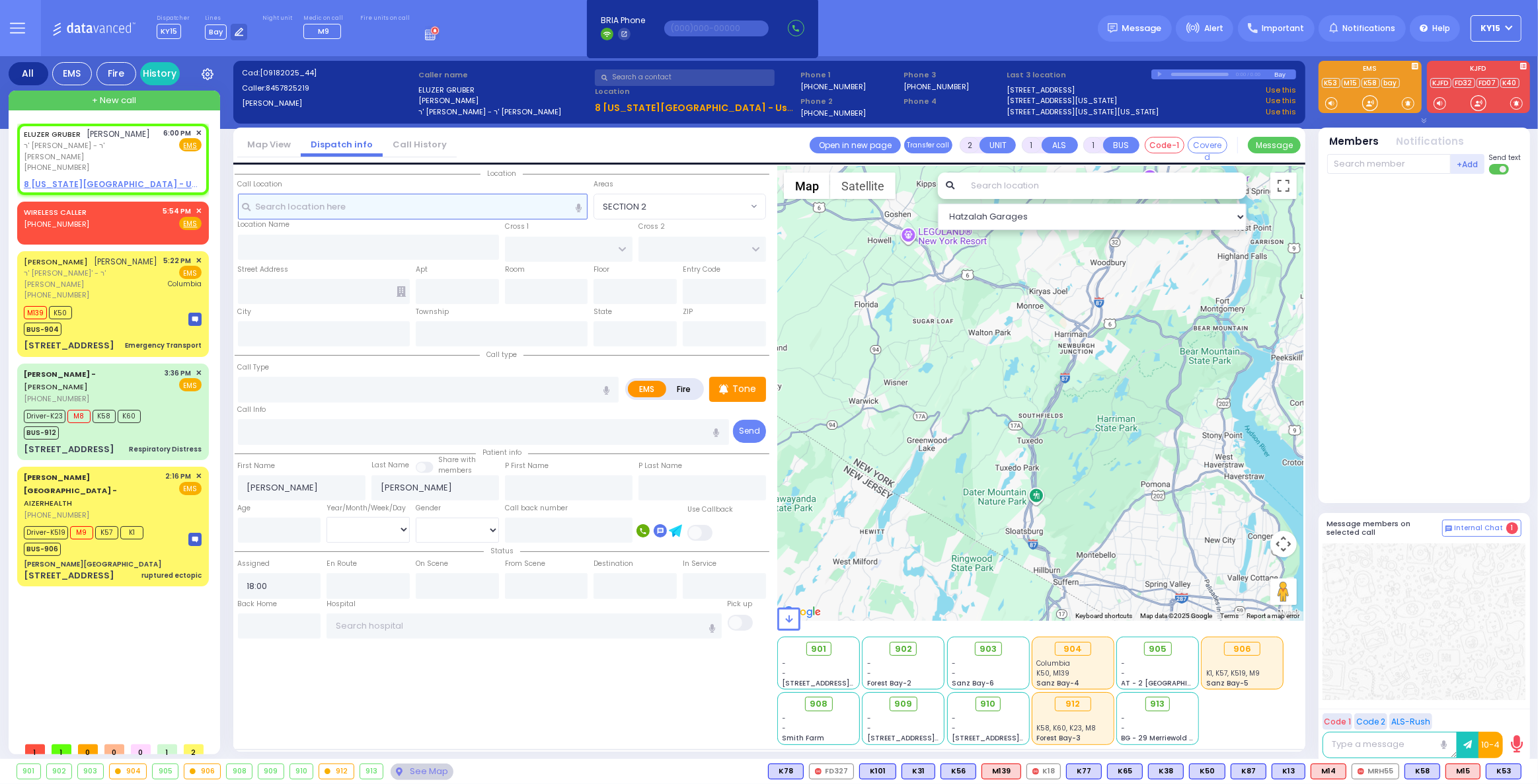
select select
radio input "true"
select select
select select "Hatzalah Garages"
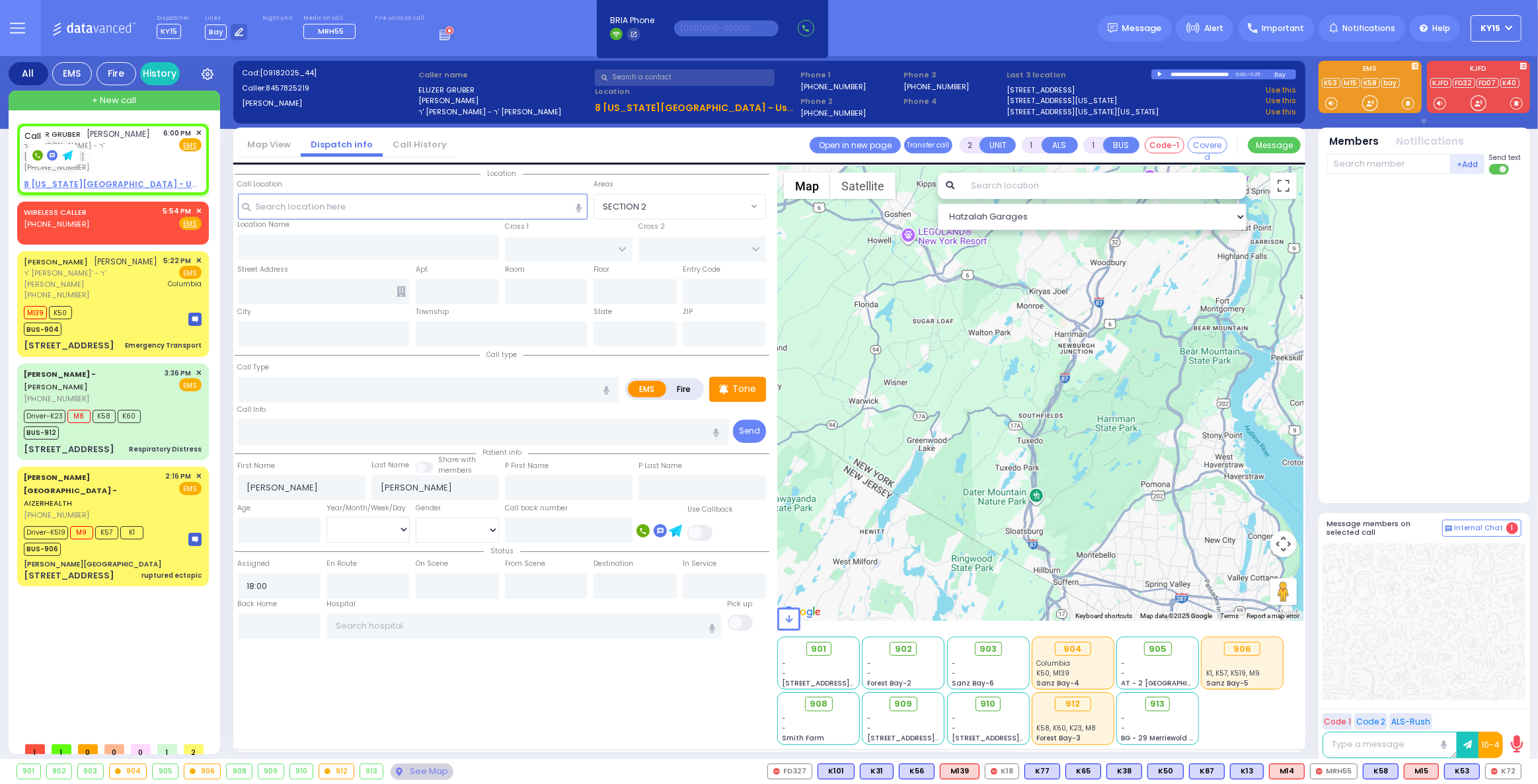
click at [34, 151] on rect at bounding box center [38, 155] width 11 height 11
type input "8457825219"
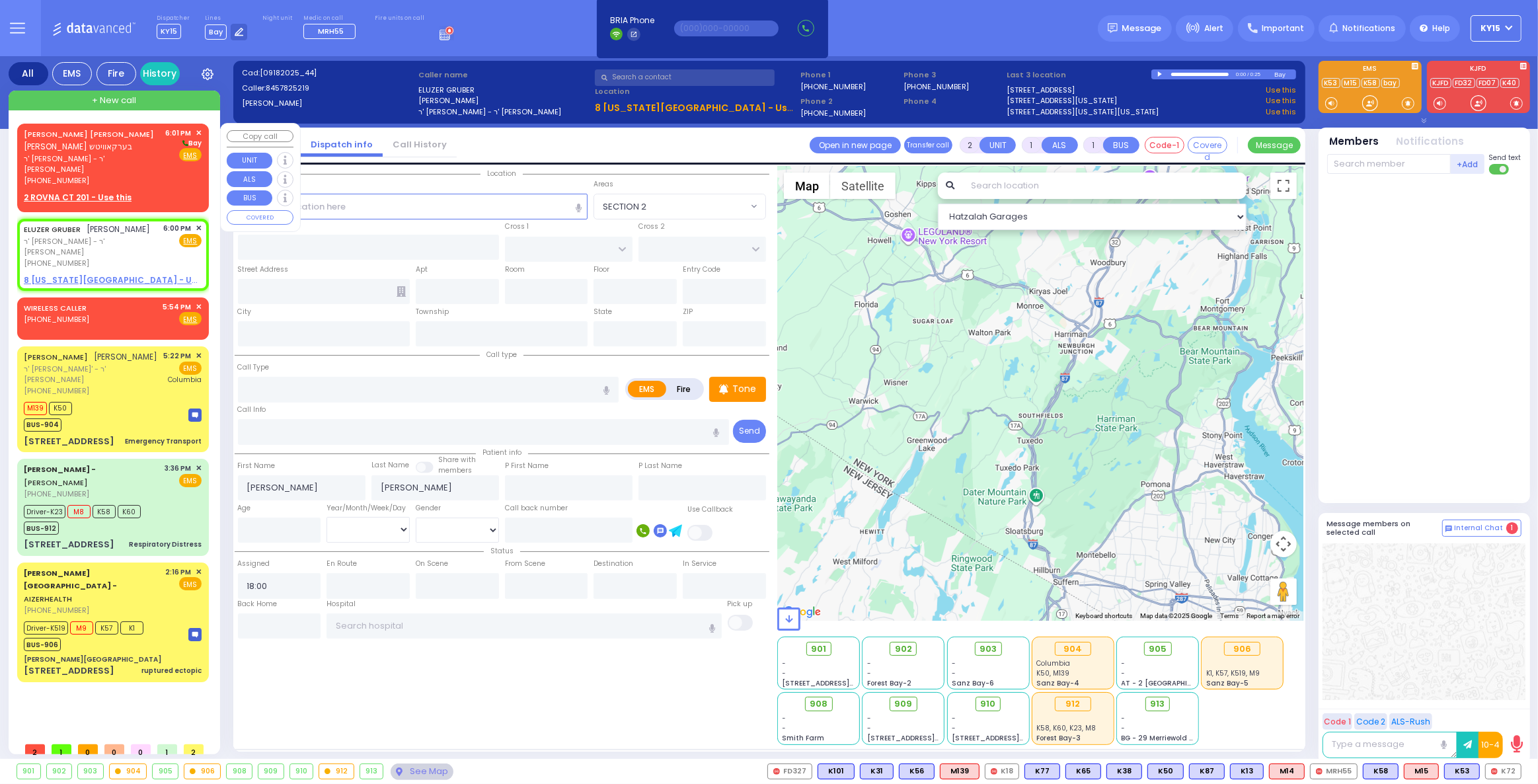
click at [148, 157] on span "ר' אלתר יודא - ר' משה חיים שטעסל" at bounding box center [92, 164] width 137 height 22
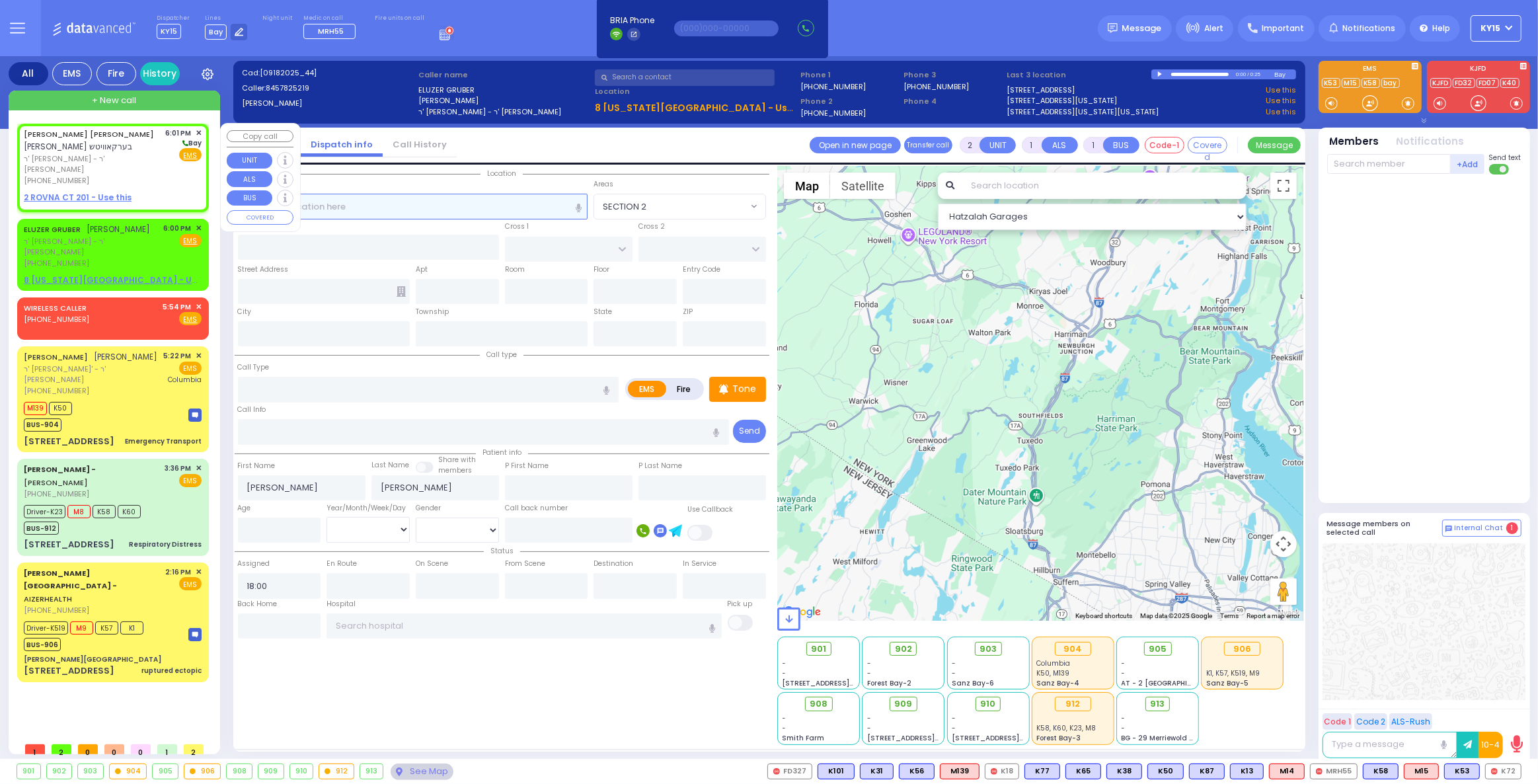
select select
radio input "true"
type input "MAYER JOSHUA"
type input "BERKOWITZ"
select select
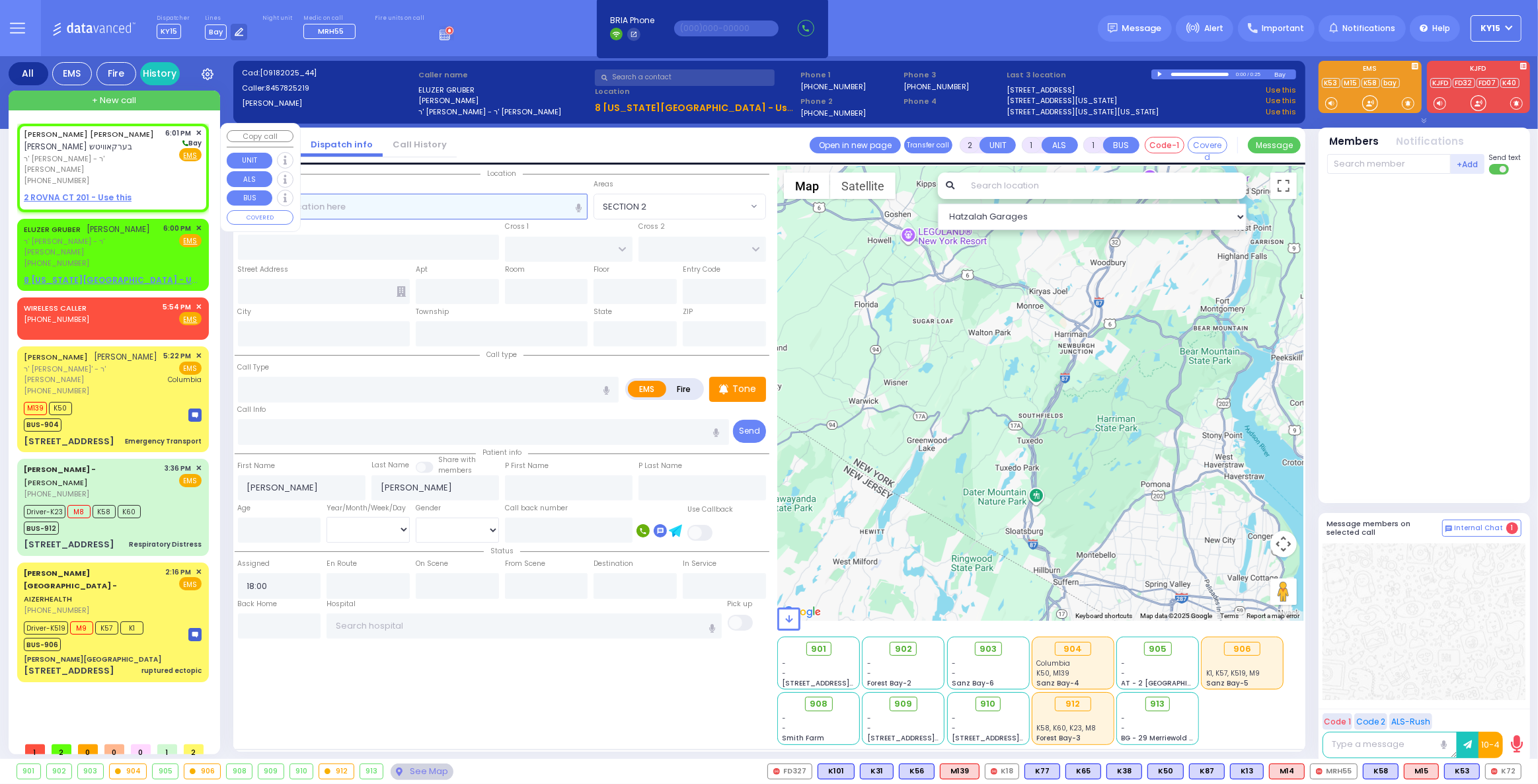
type input "18:01"
select select "Hatzalah Garages"
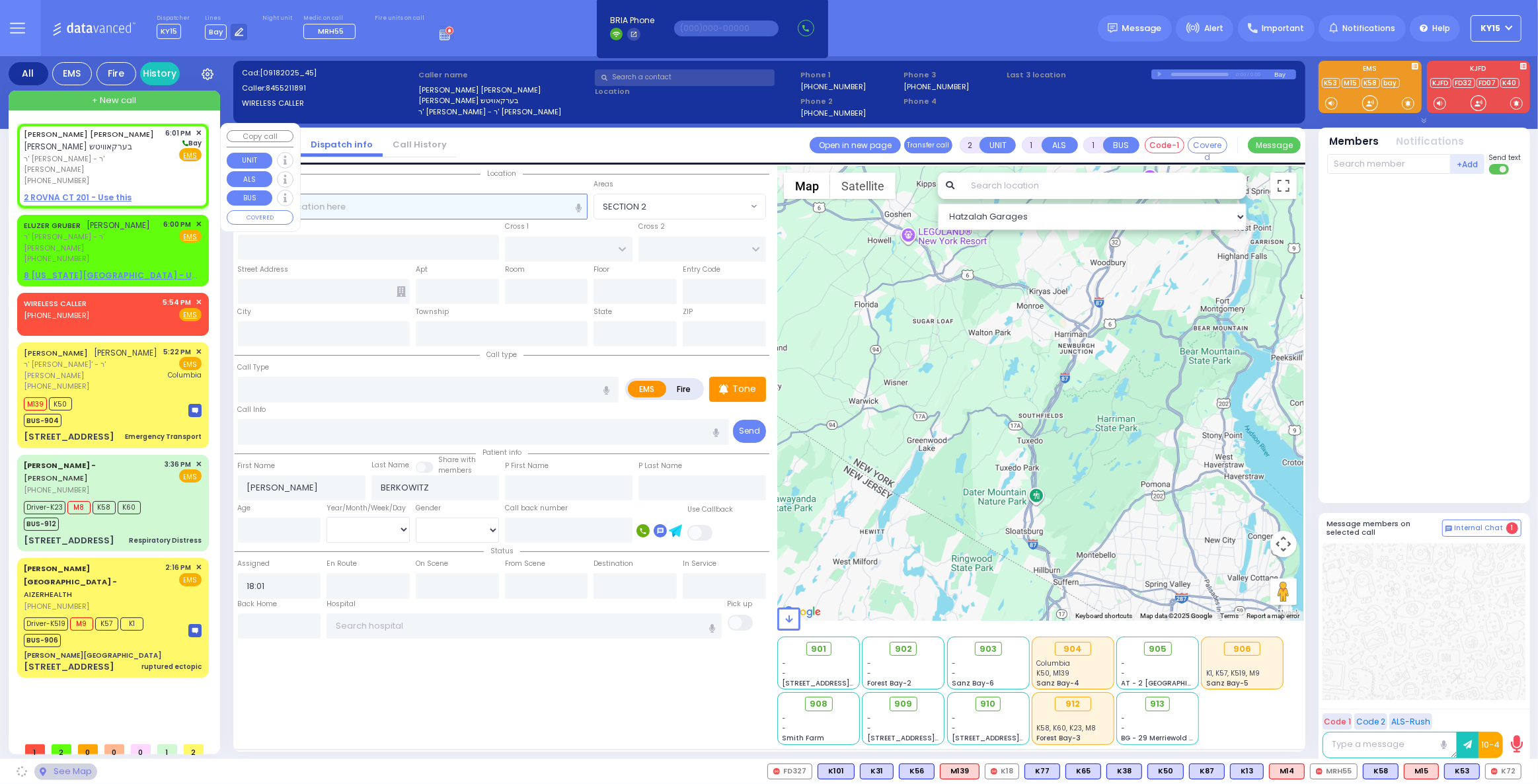
select select
radio input "true"
select select
select select "Hatzalah Garages"
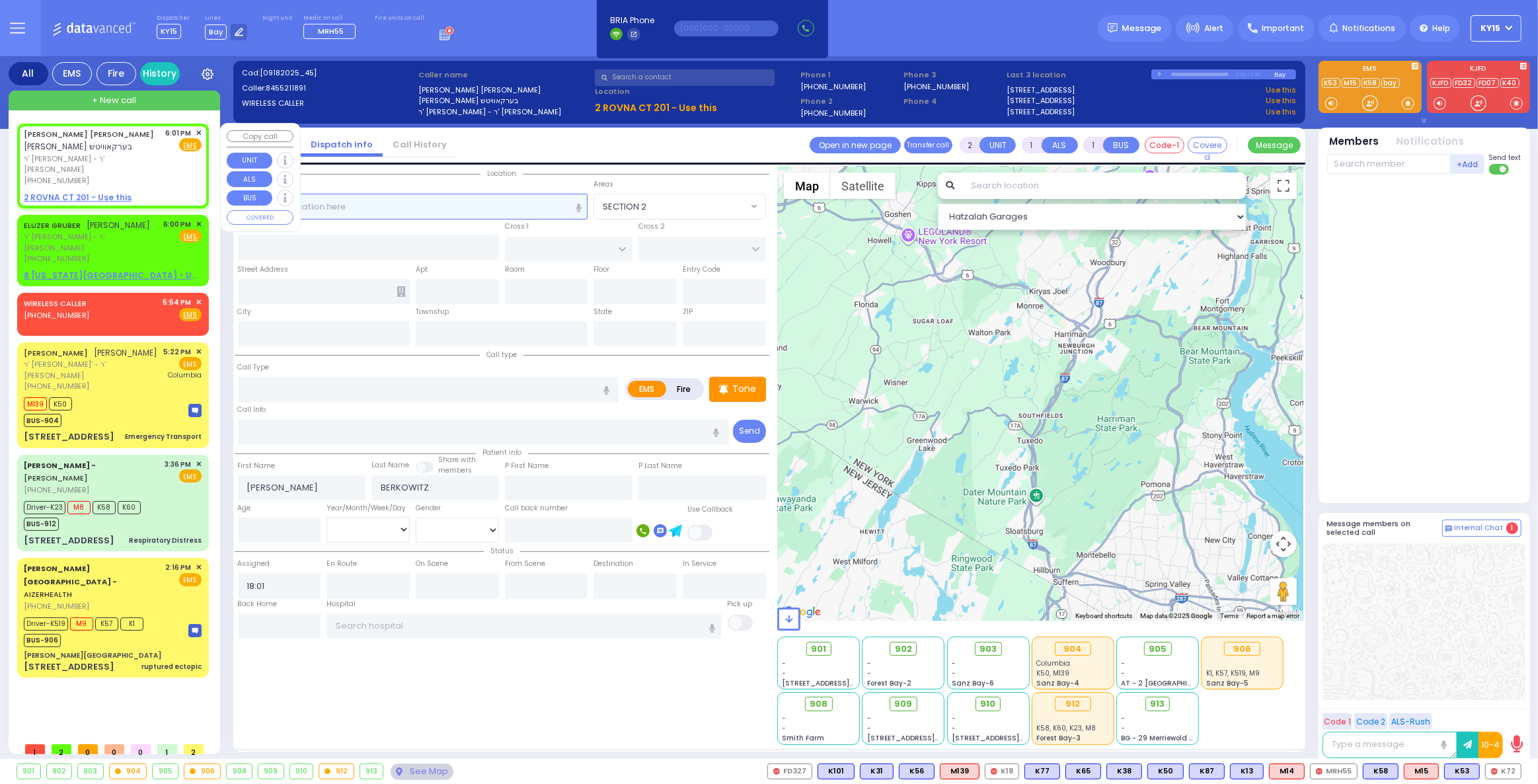
select select
radio input "true"
select select
select select "Hatzalah Garages"
click at [62, 192] on u "2 ROVNA CT 201 - Use this" at bounding box center [78, 197] width 108 height 11
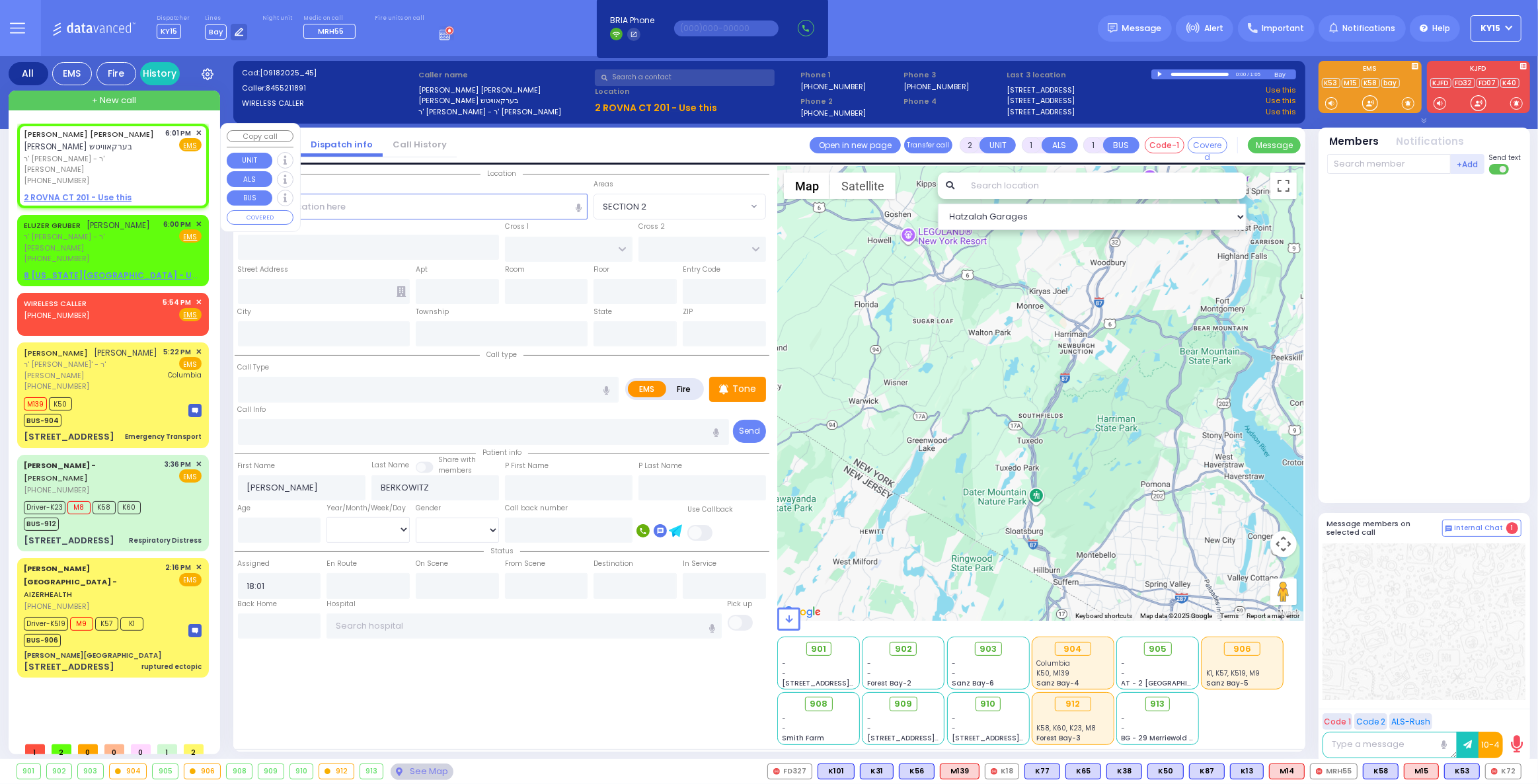
select select
radio input "true"
select select
select select "Hatzalah Garages"
select select
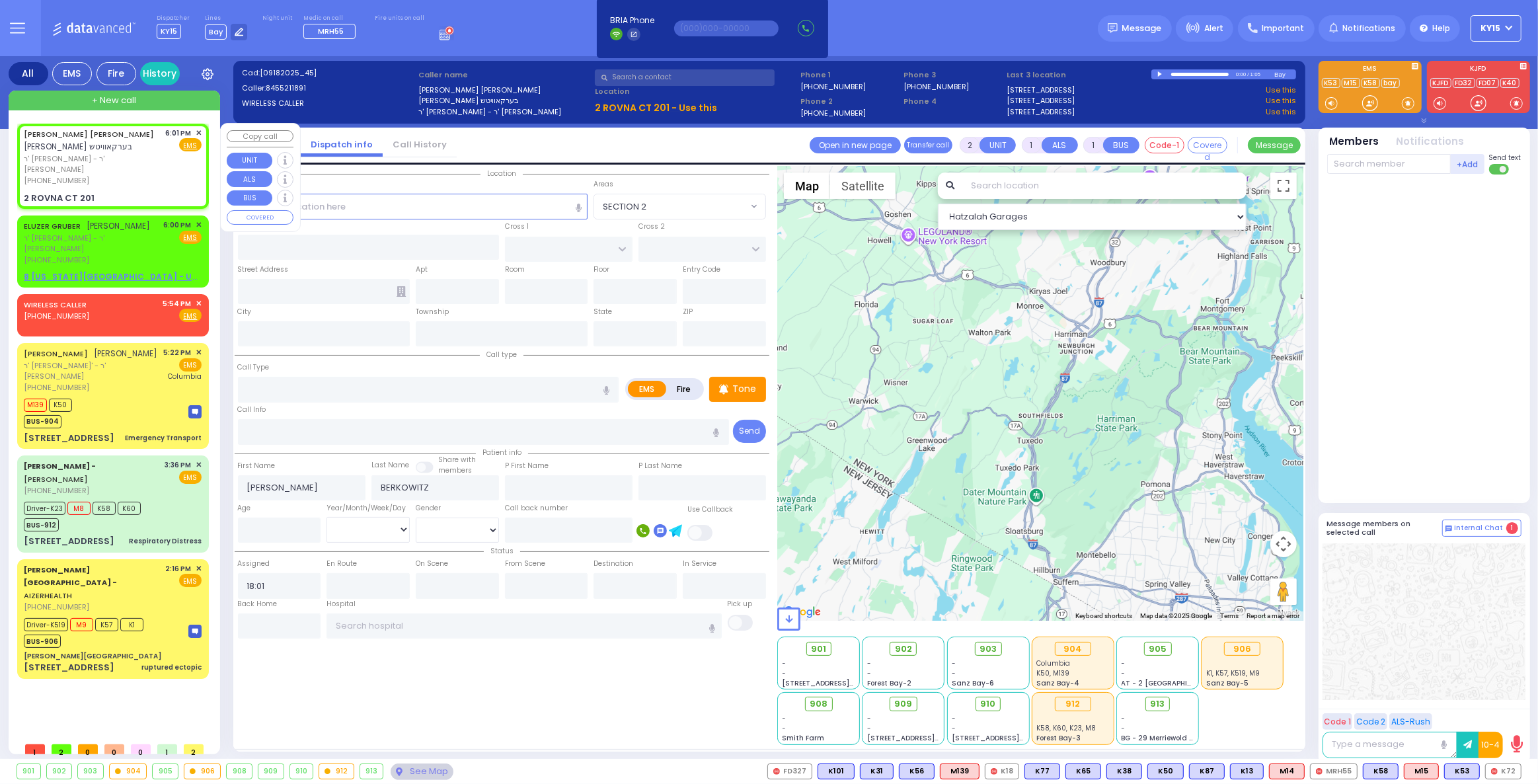
radio input "true"
select select
select select "Hatzalah Garages"
type input "CHEVRON RD"
type input "[GEOGRAPHIC_DATA]"
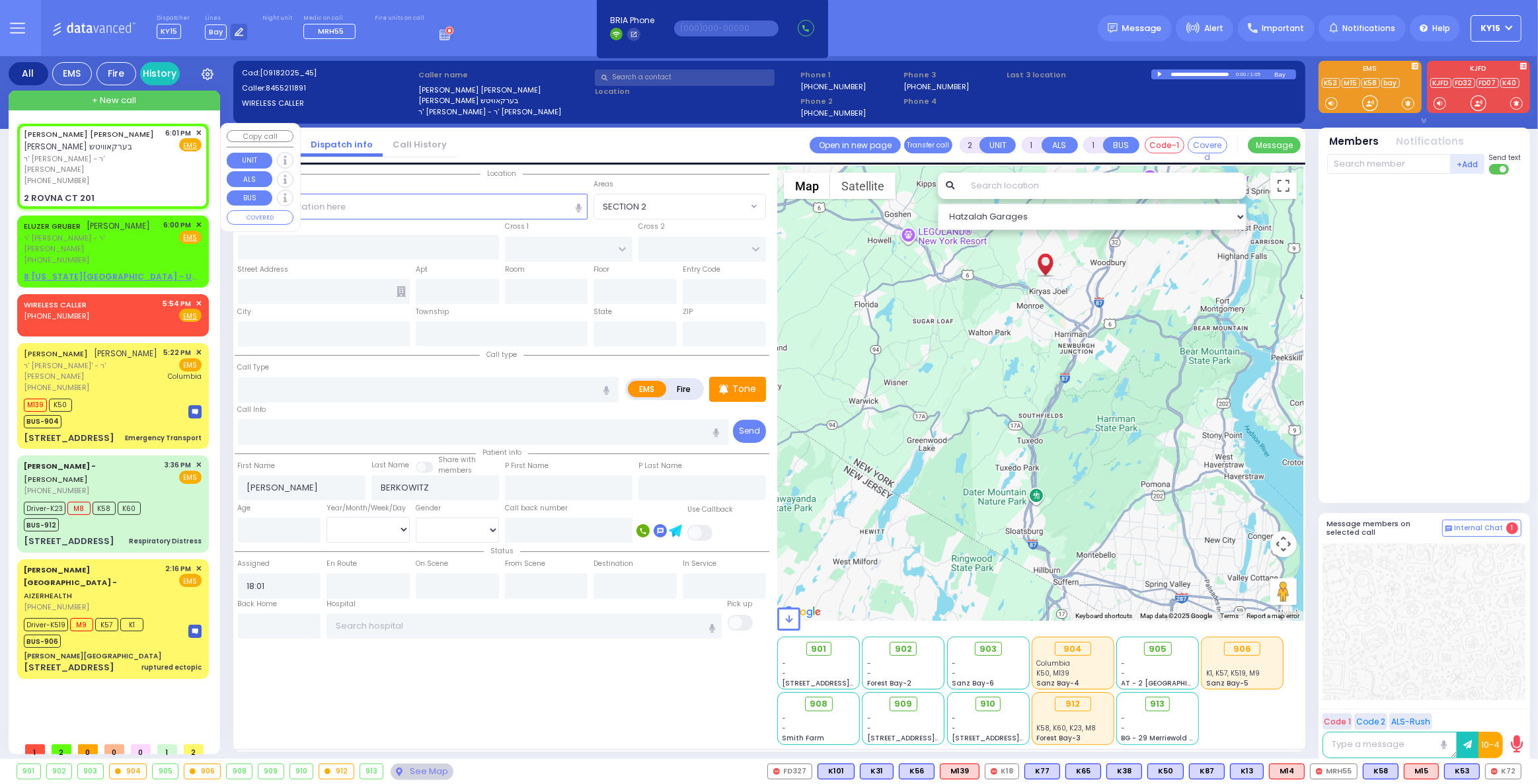
type input "2 ROVNA CT"
type input "201"
type input "Monroe"
type input "[US_STATE]"
type input "10950"
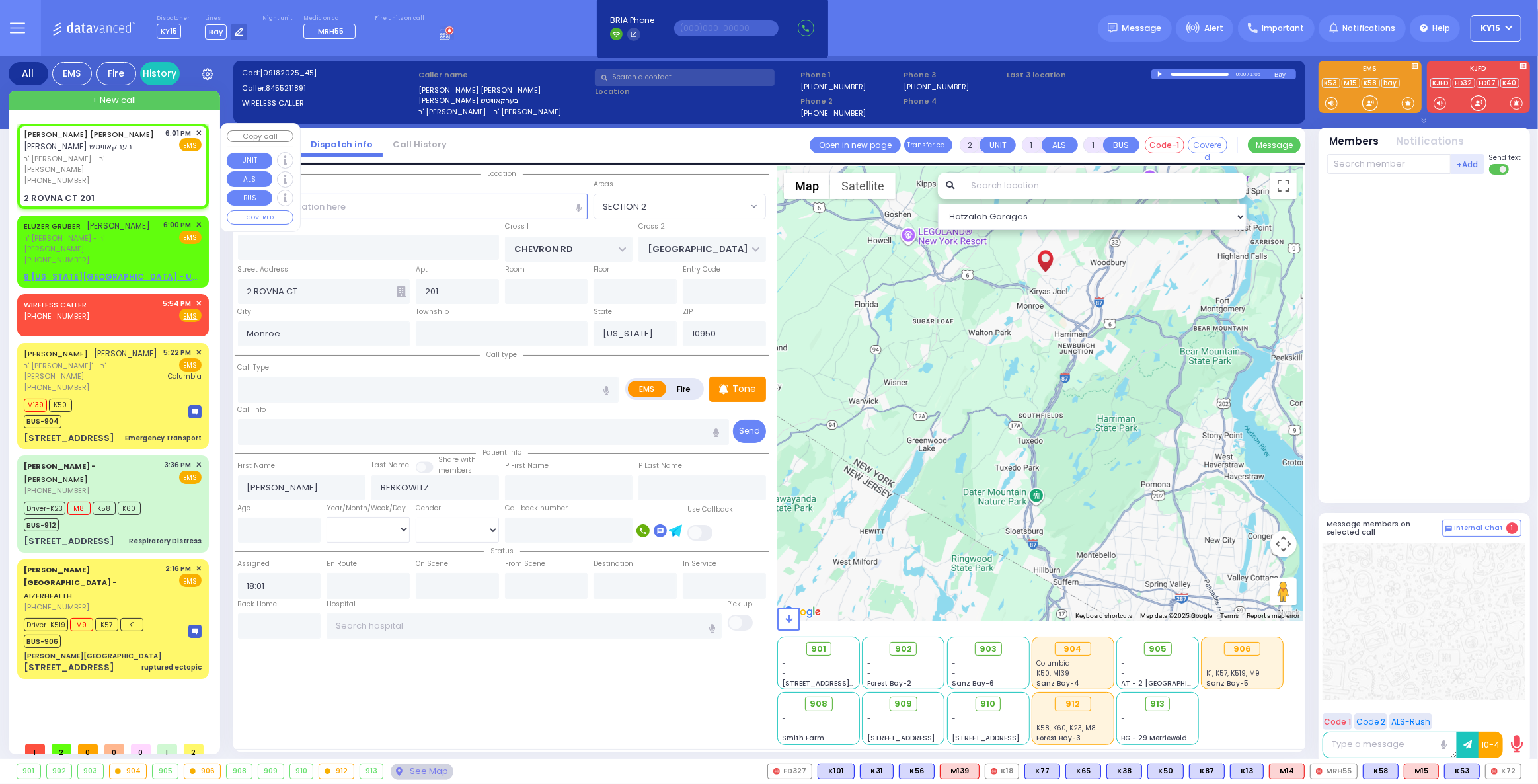
select select "SECTION 5"
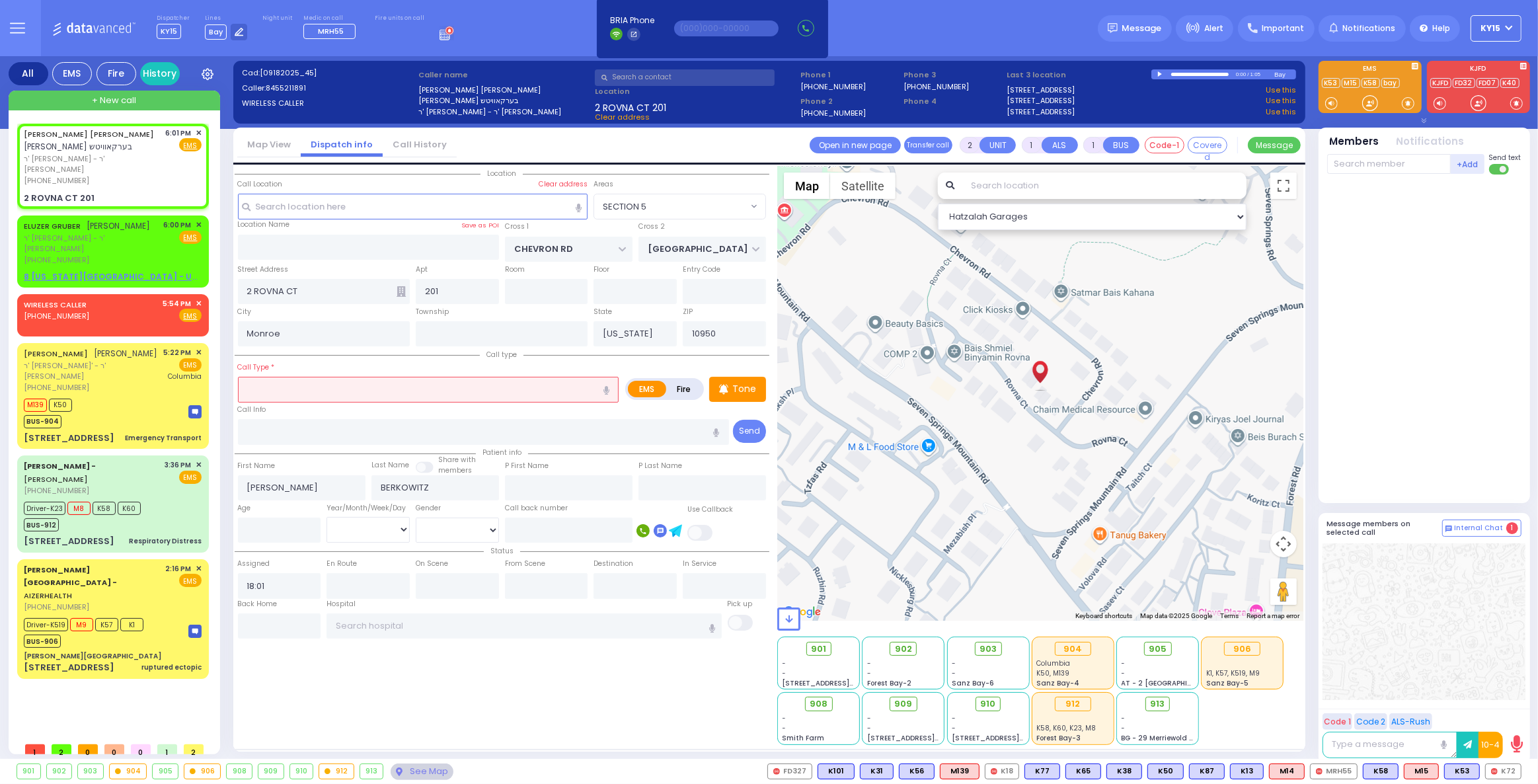
click at [321, 398] on input "text" at bounding box center [428, 389] width 381 height 25
click at [261, 413] on div "Fall" at bounding box center [429, 415] width 374 height 13
type input "Fall"
type input "1"
type input "0"
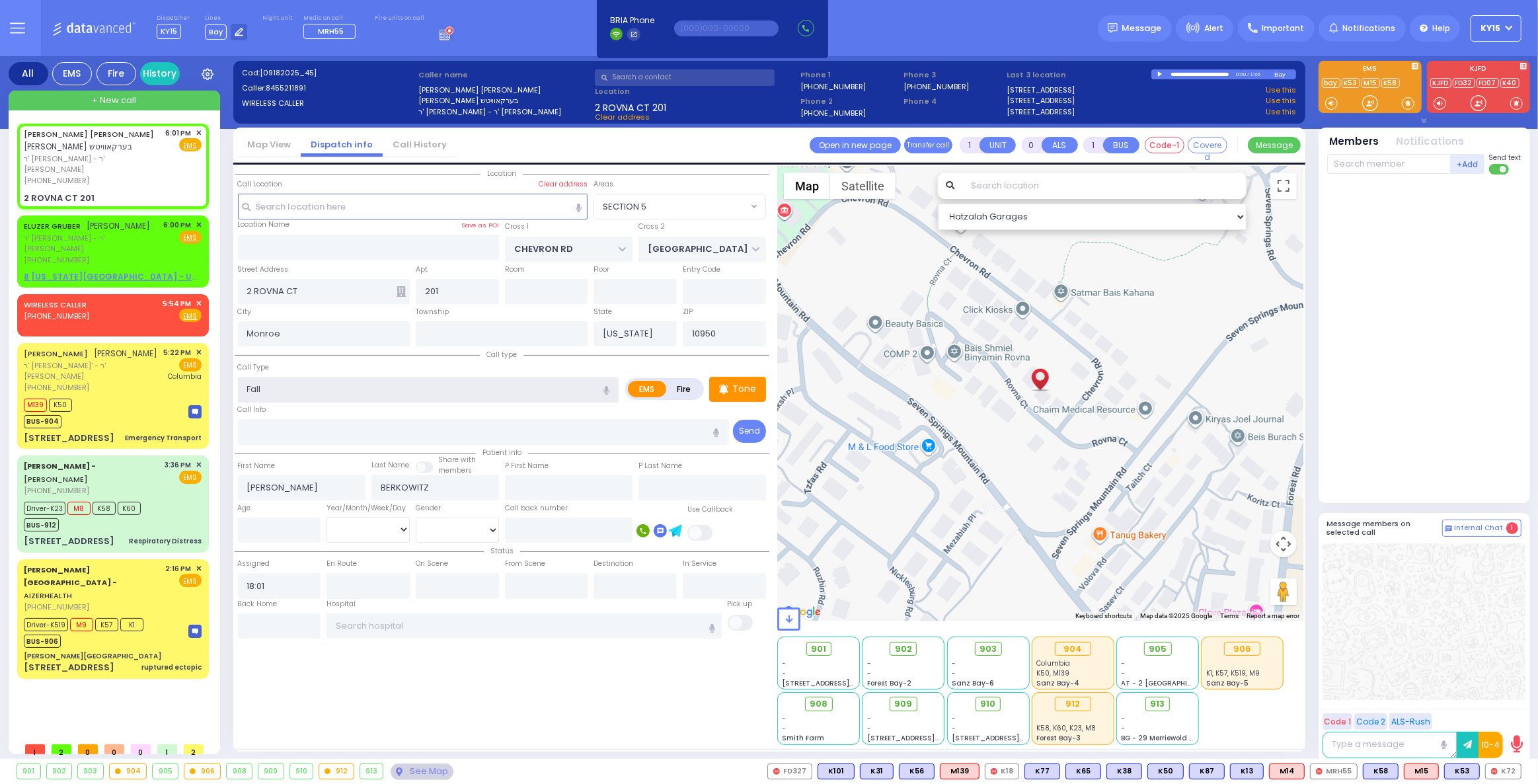
select select
radio input "true"
select select
select select "Hatzalah Garages"
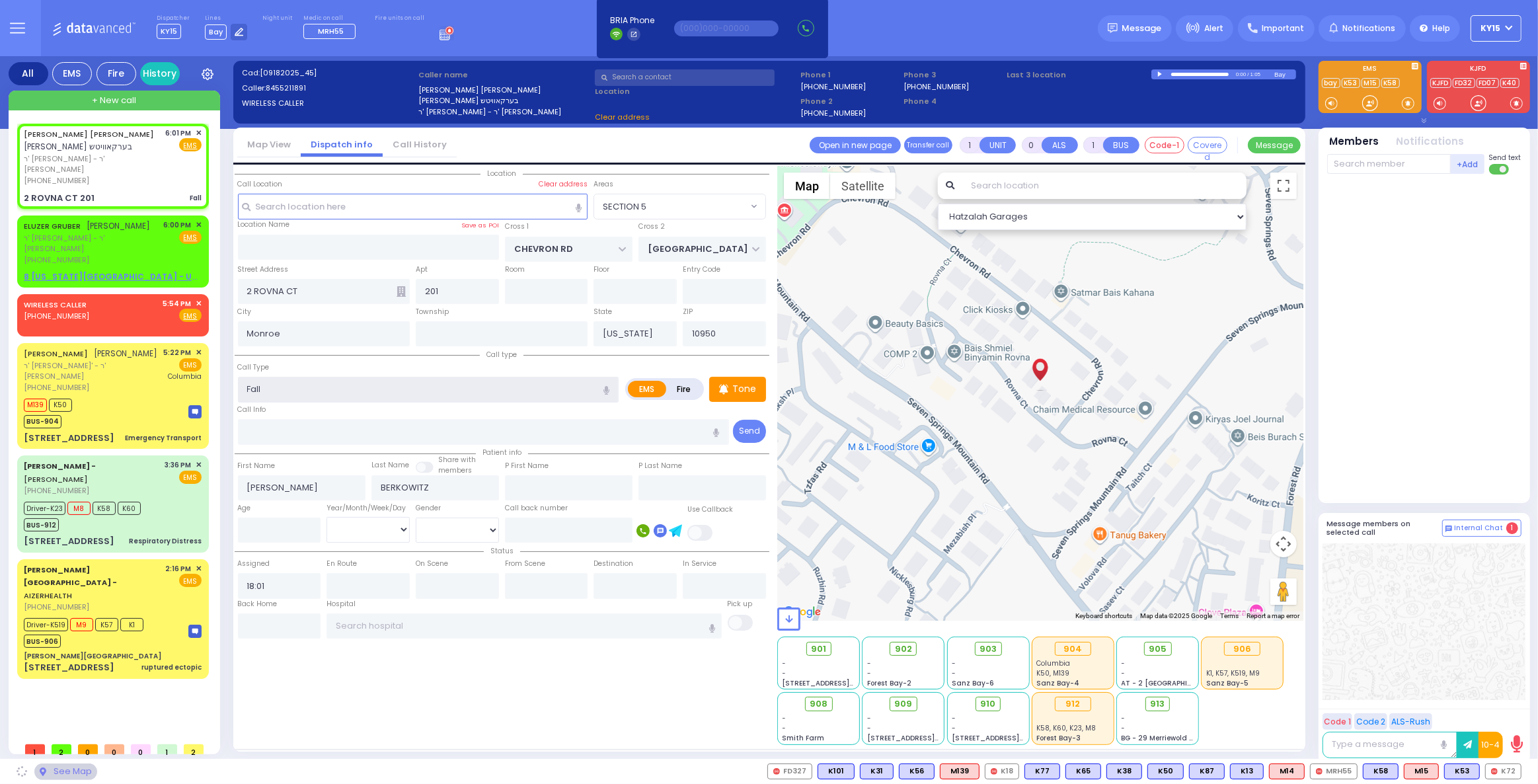
select select "SECTION 5"
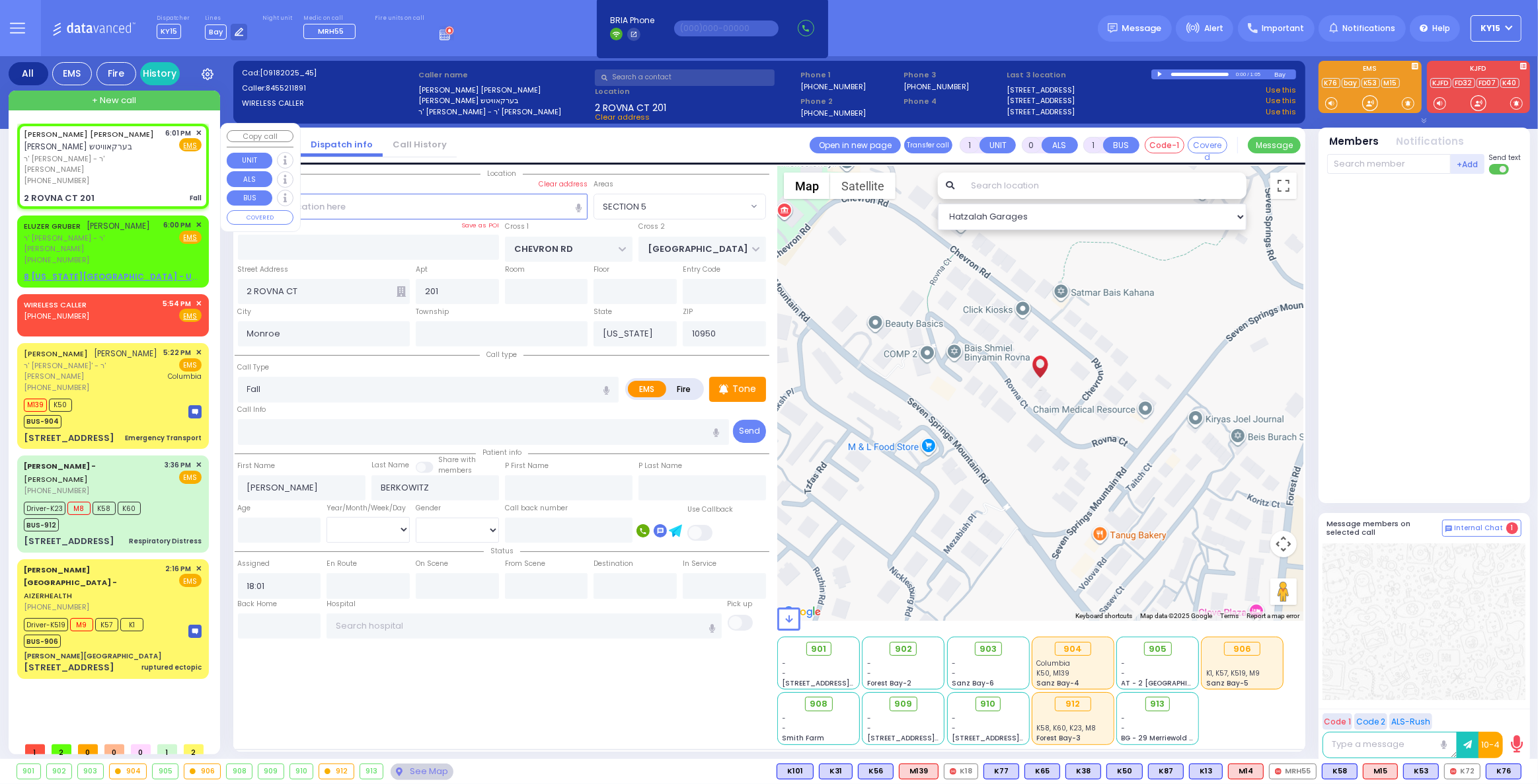
drag, startPoint x: 121, startPoint y: 175, endPoint x: 290, endPoint y: 186, distance: 169.4
click at [121, 177] on div "MAYER JOSHUA BERKOWITZ מאיר יושע בערקאוויטש ר' אלתר יודא - ר' משה חיים שטעסל (8…" at bounding box center [113, 166] width 186 height 81
select select
click at [1507, 765] on span "K76" at bounding box center [1503, 771] width 34 height 15
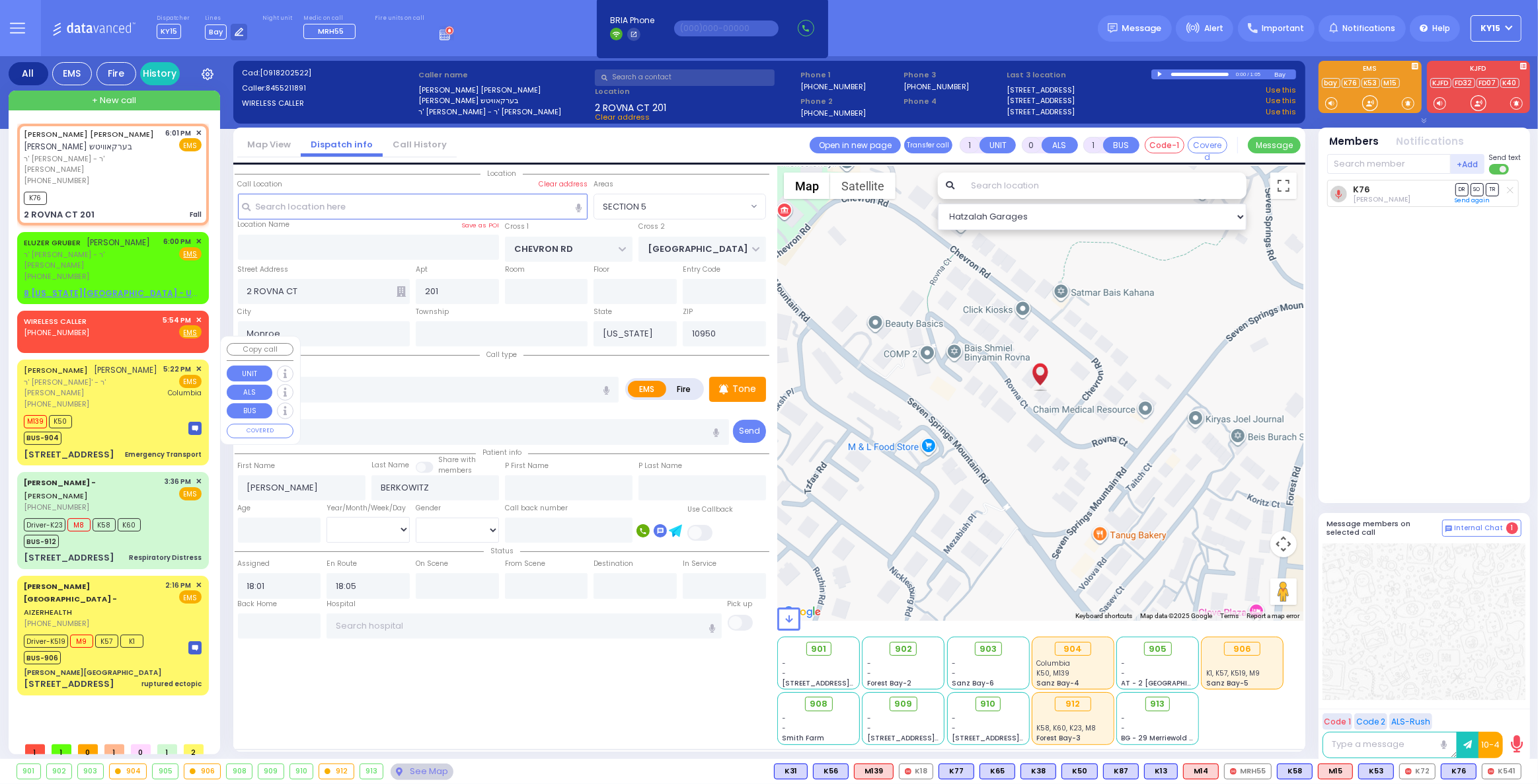
click at [138, 411] on div "M139 K50 BUS-904" at bounding box center [113, 428] width 178 height 33
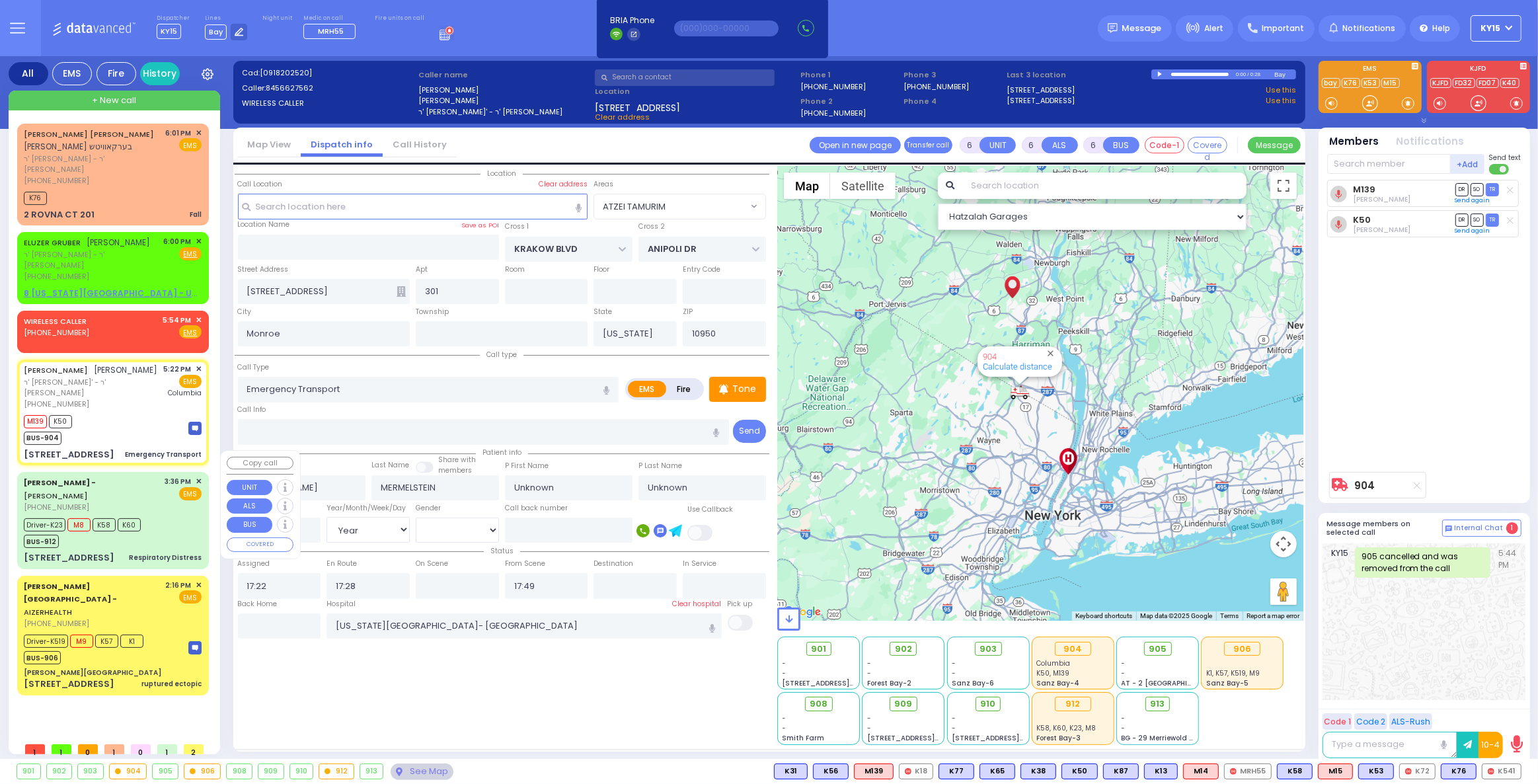
click at [125, 531] on div "BUS-912" at bounding box center [82, 539] width 117 height 17
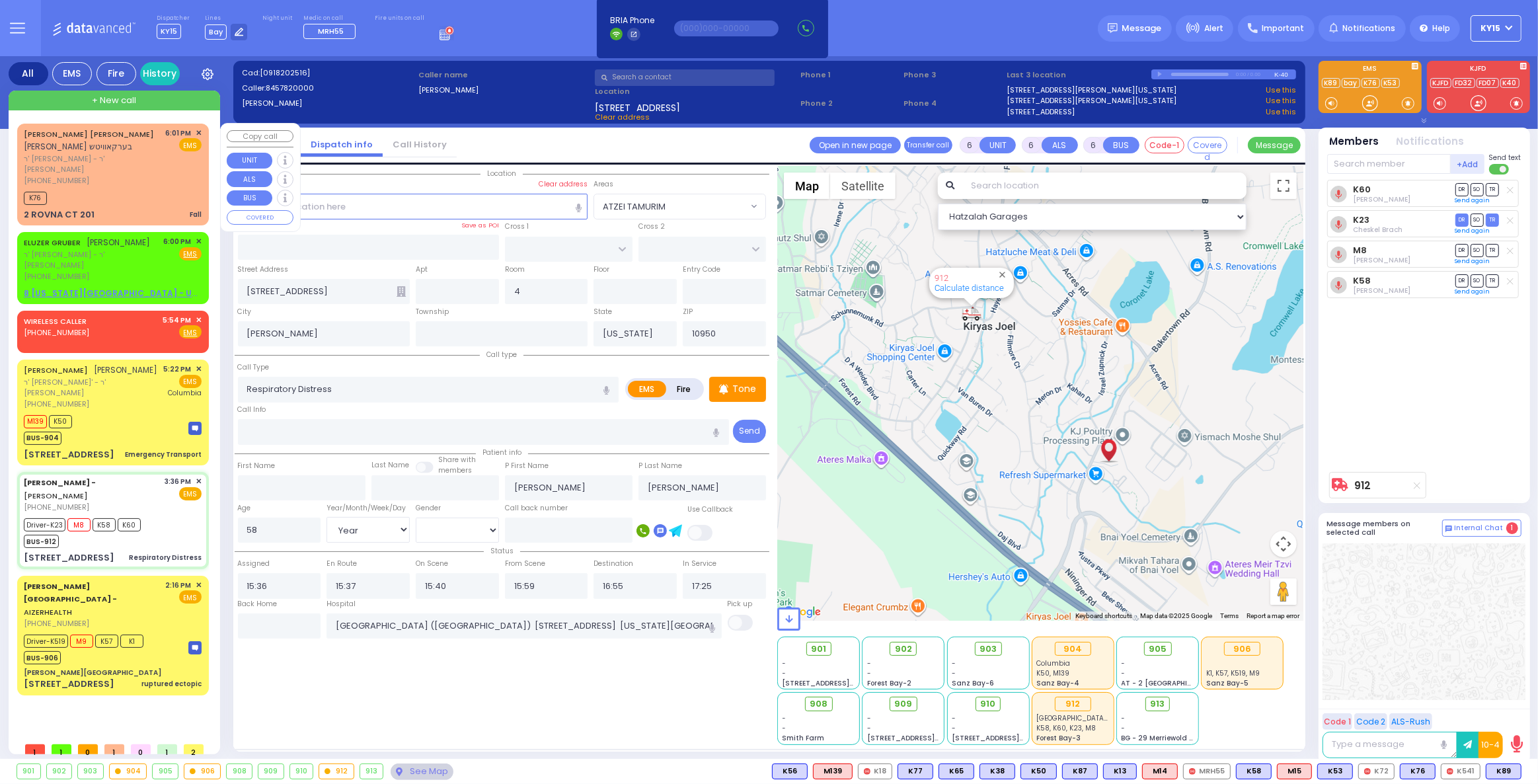
click at [145, 175] on div "(845) 521-1891" at bounding box center [92, 180] width 137 height 11
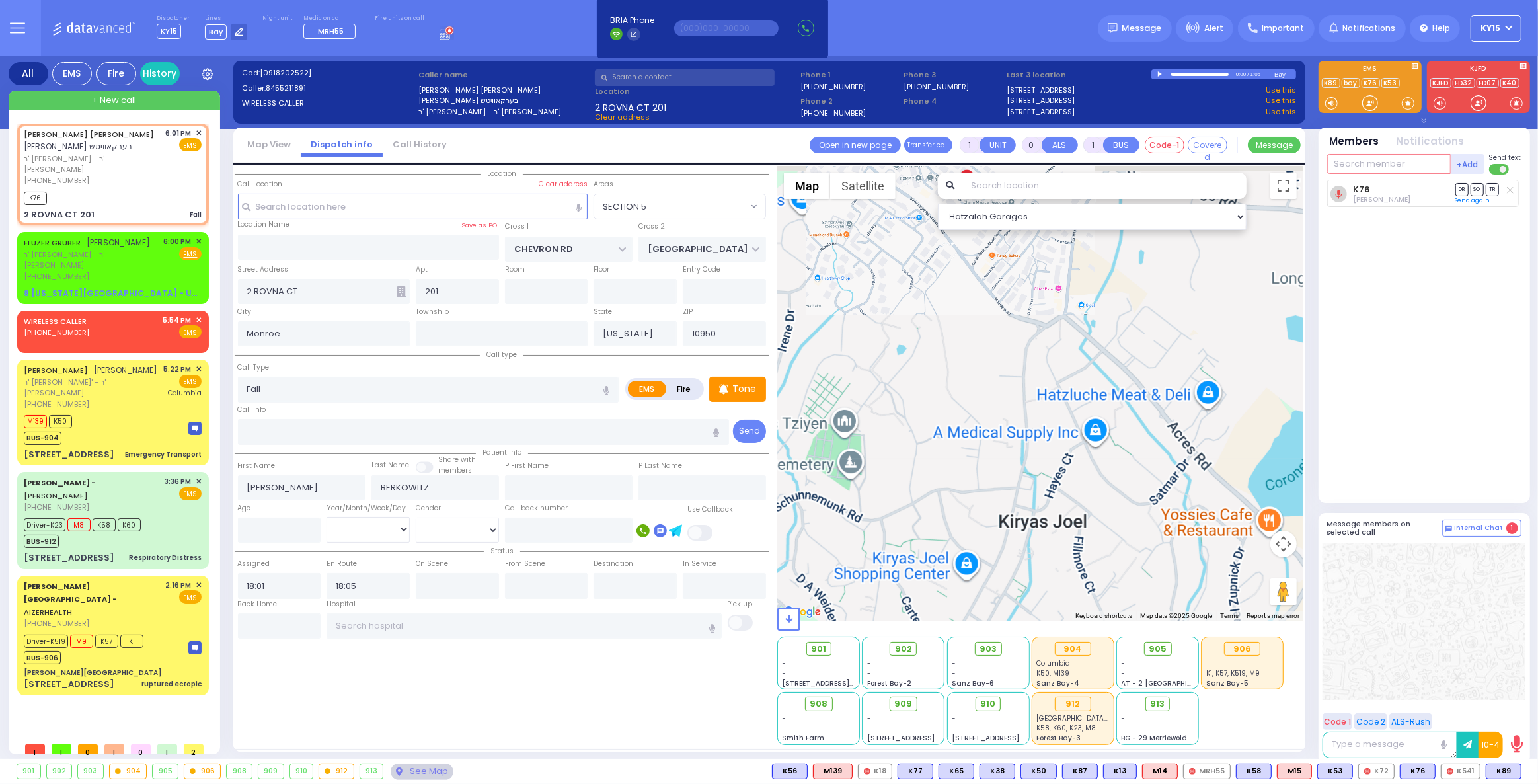
click at [1407, 159] on input "text" at bounding box center [1389, 164] width 123 height 20
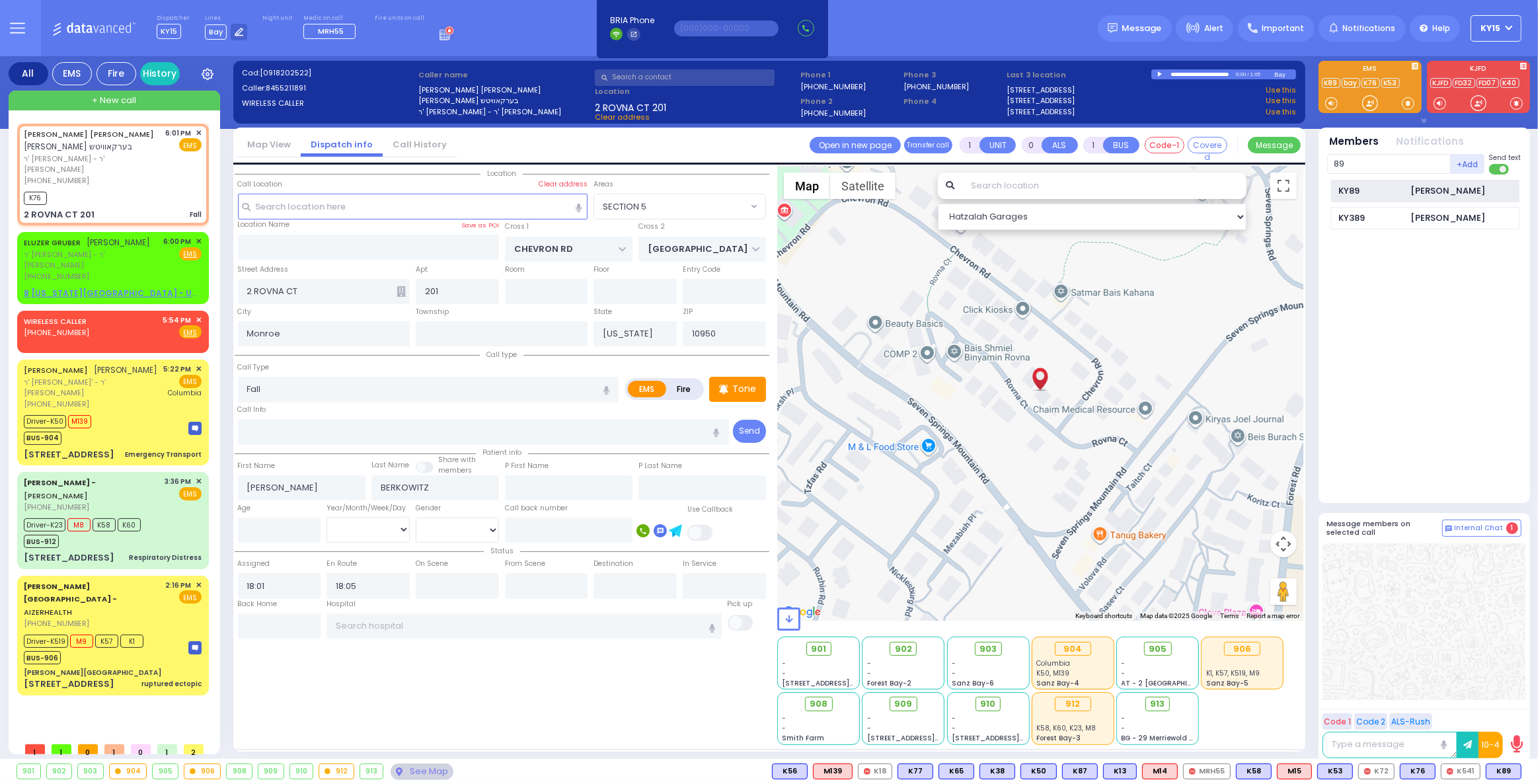
click at [1366, 191] on div "KY89" at bounding box center [1371, 191] width 66 height 13
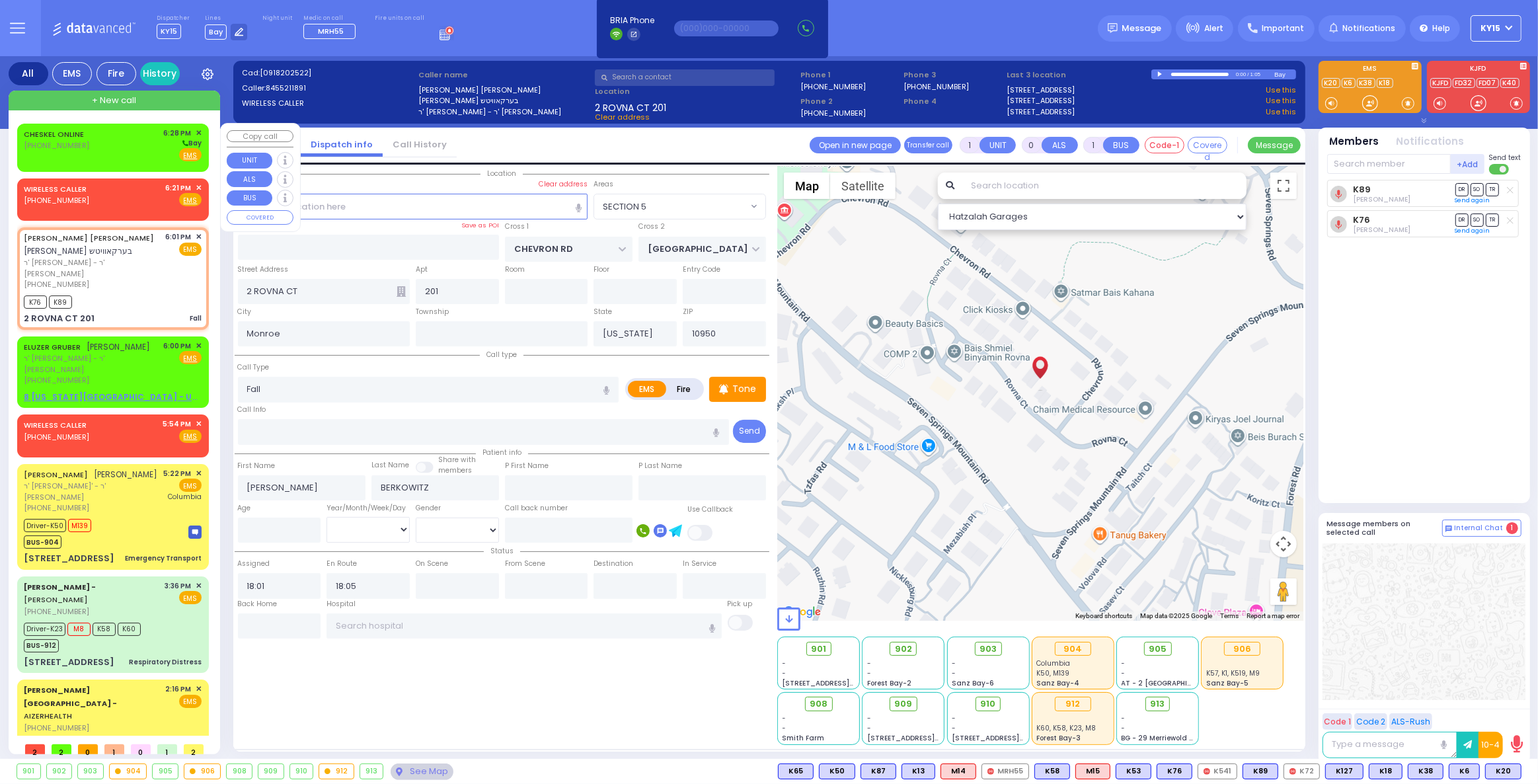
click at [131, 147] on div "CHESKEL ONLINE (929) 383-1164 6:28 PM ✕ Bay" at bounding box center [113, 144] width 178 height 34
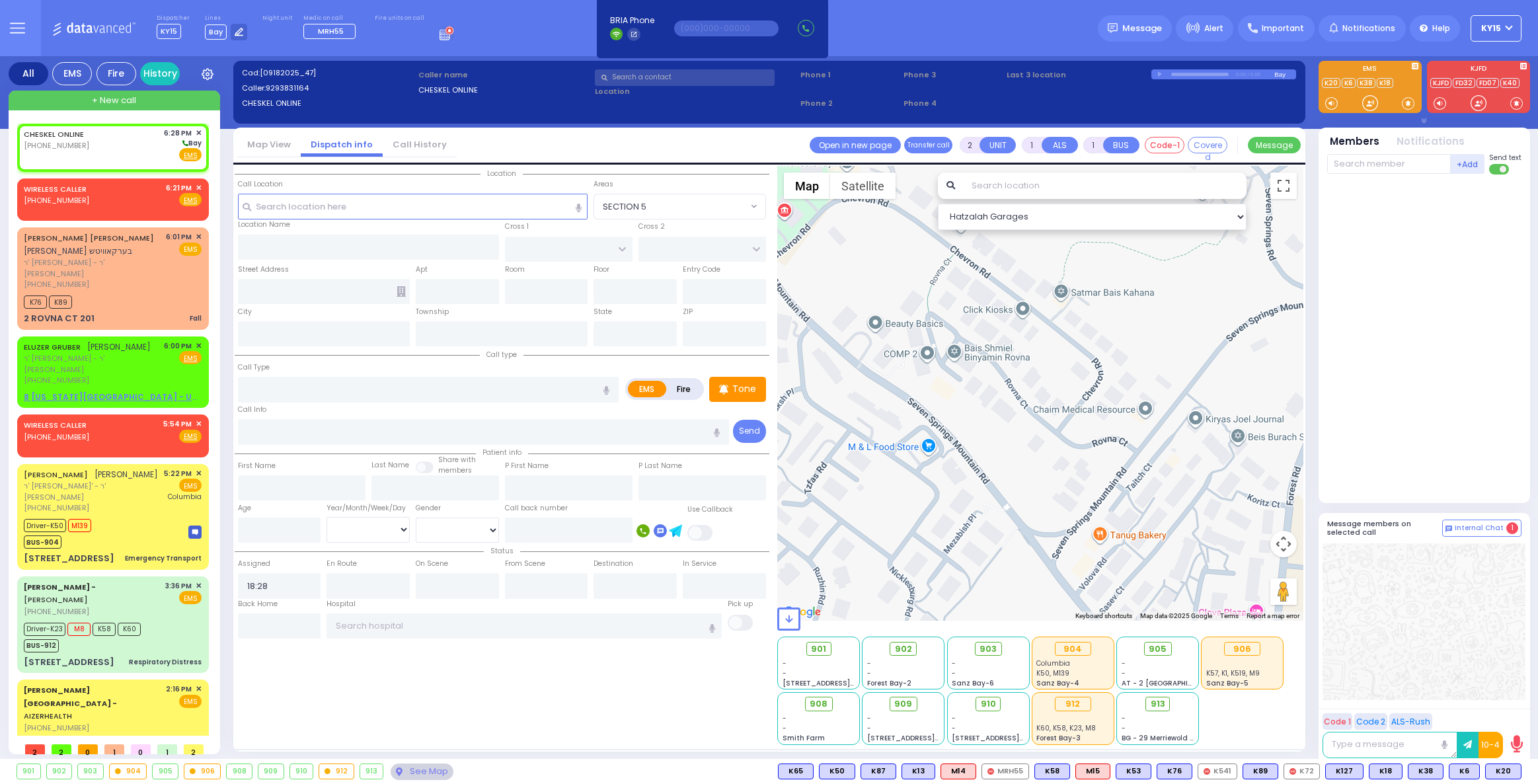
select select
click at [291, 212] on input "text" at bounding box center [413, 206] width 350 height 25
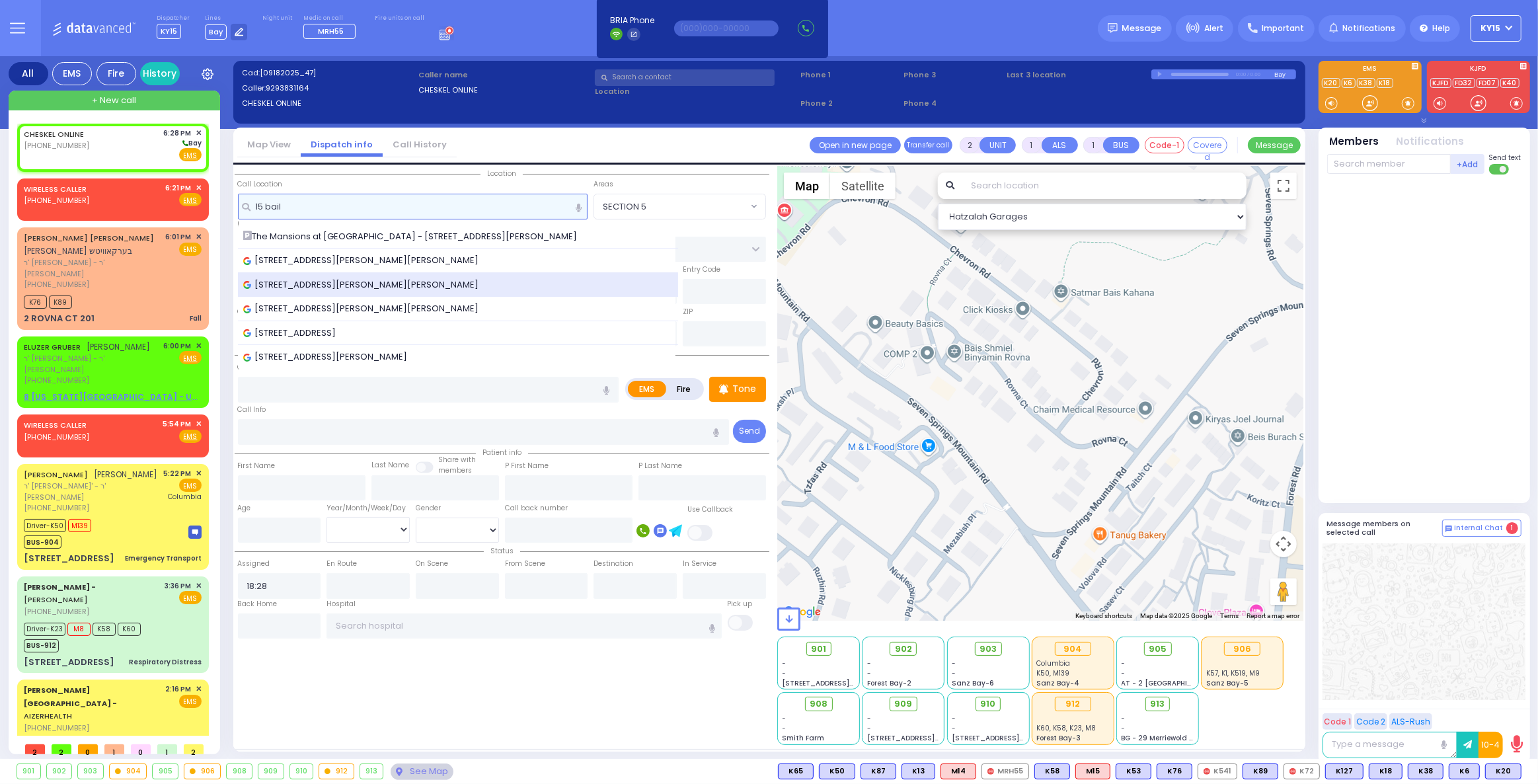
type input "15 bail"
click at [307, 278] on span "[STREET_ADDRESS][PERSON_NAME][PERSON_NAME]" at bounding box center [363, 285] width 241 height 13
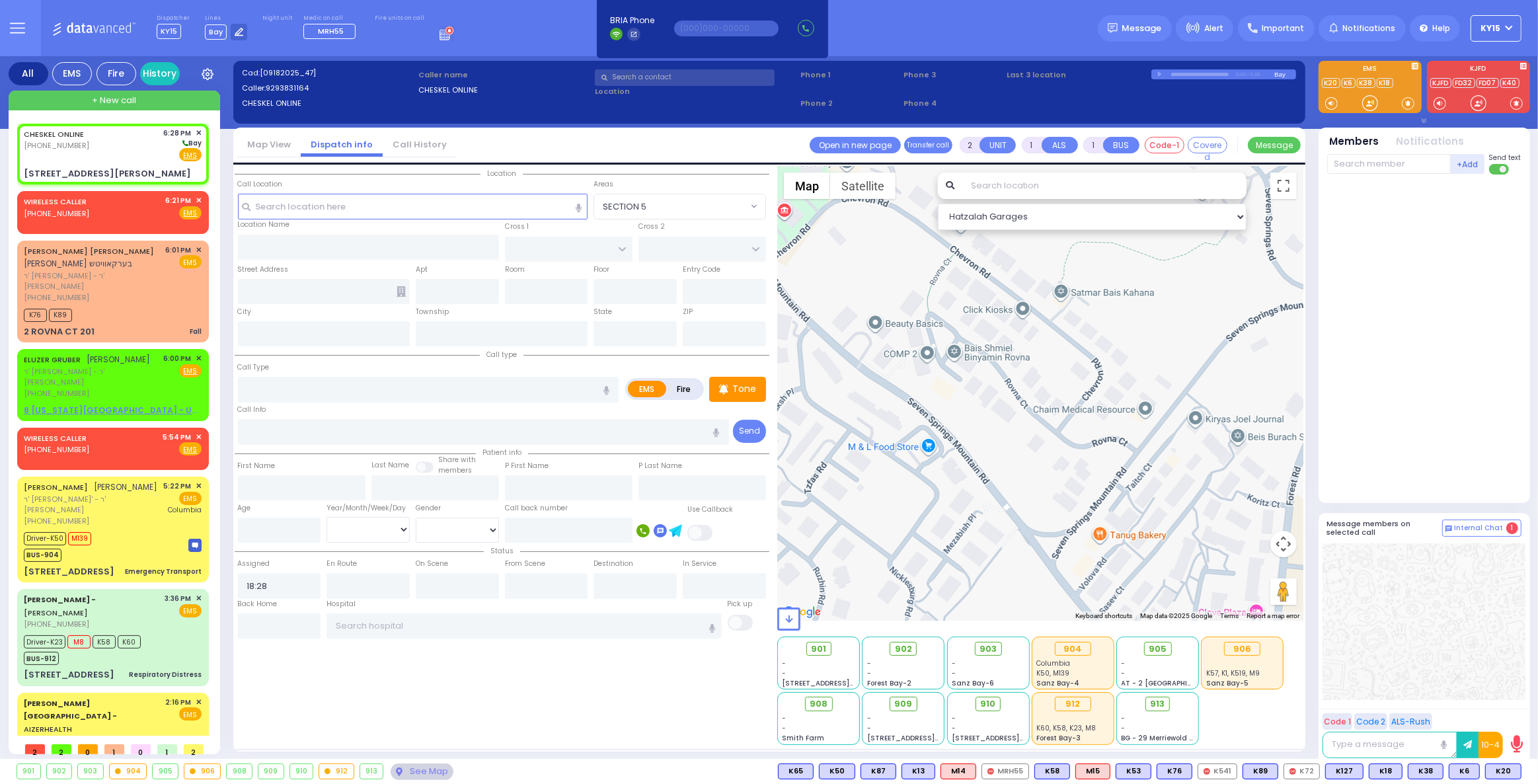
select select
radio input "true"
select select
select select "Hatzalah Garages"
type input "[PERSON_NAME]"
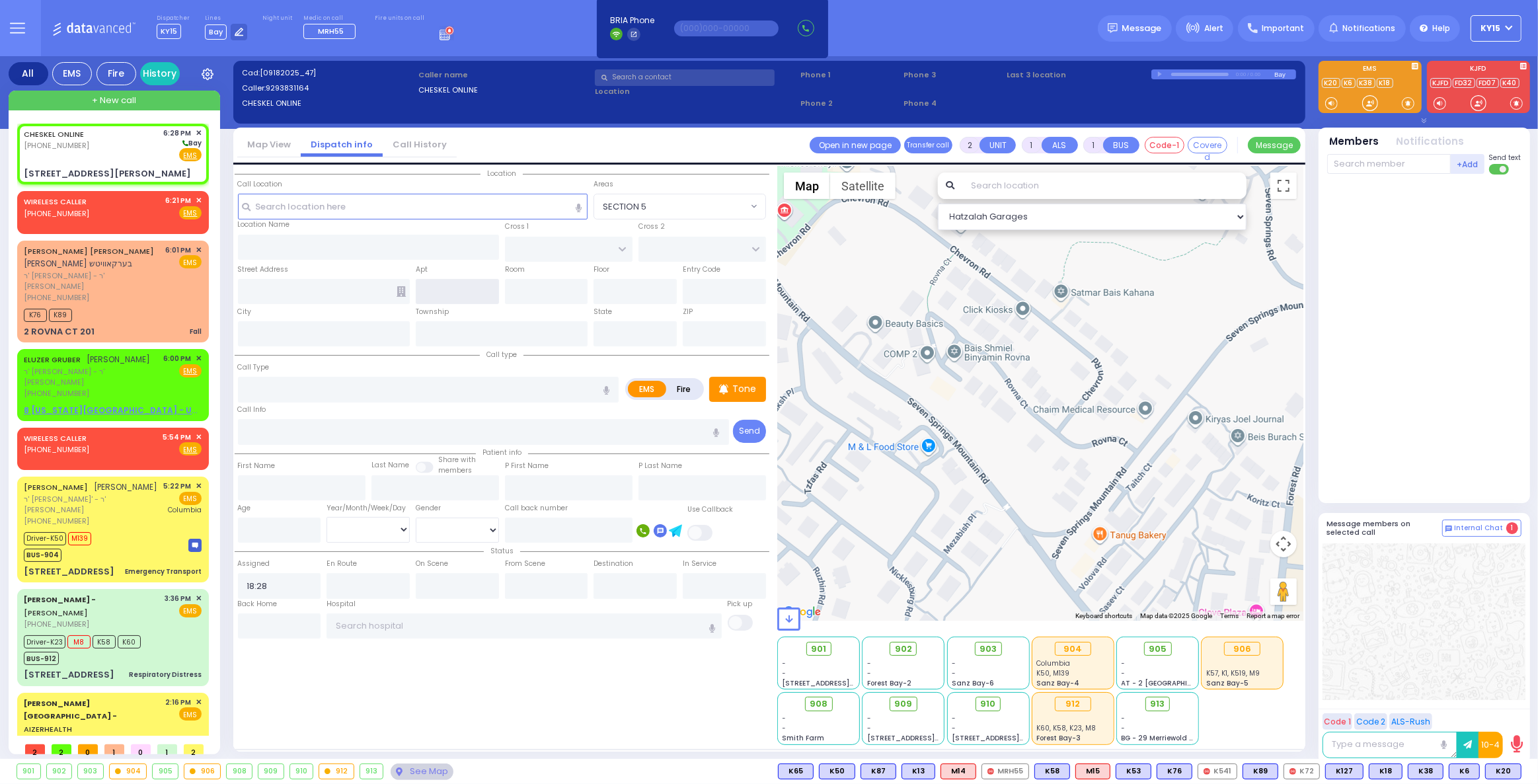
type input "[STREET_ADDRESS][PERSON_NAME]"
type input "[PERSON_NAME]"
type input "[US_STATE]"
type input "10950"
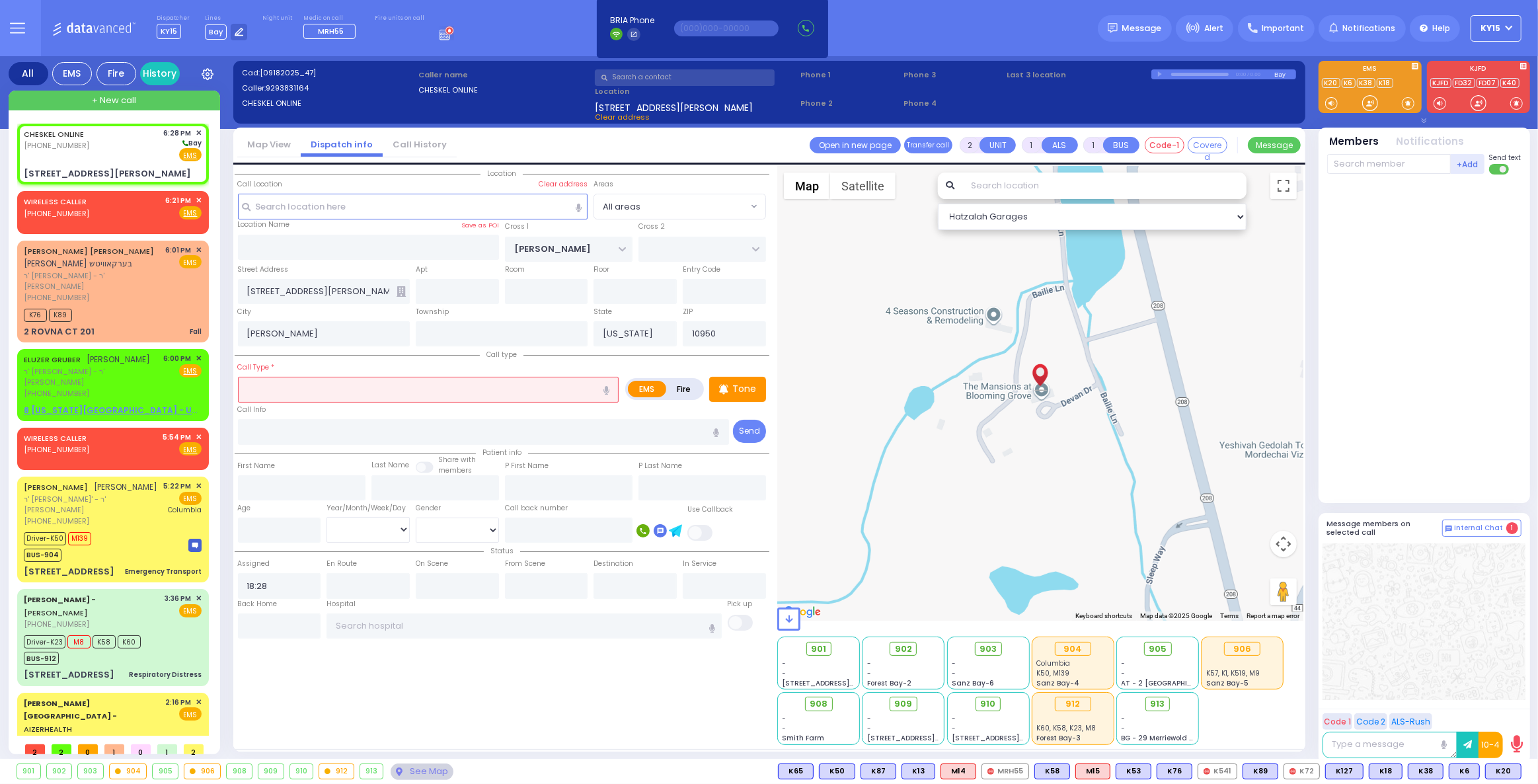
click at [332, 391] on input "text" at bounding box center [428, 389] width 381 height 25
type input "seve"
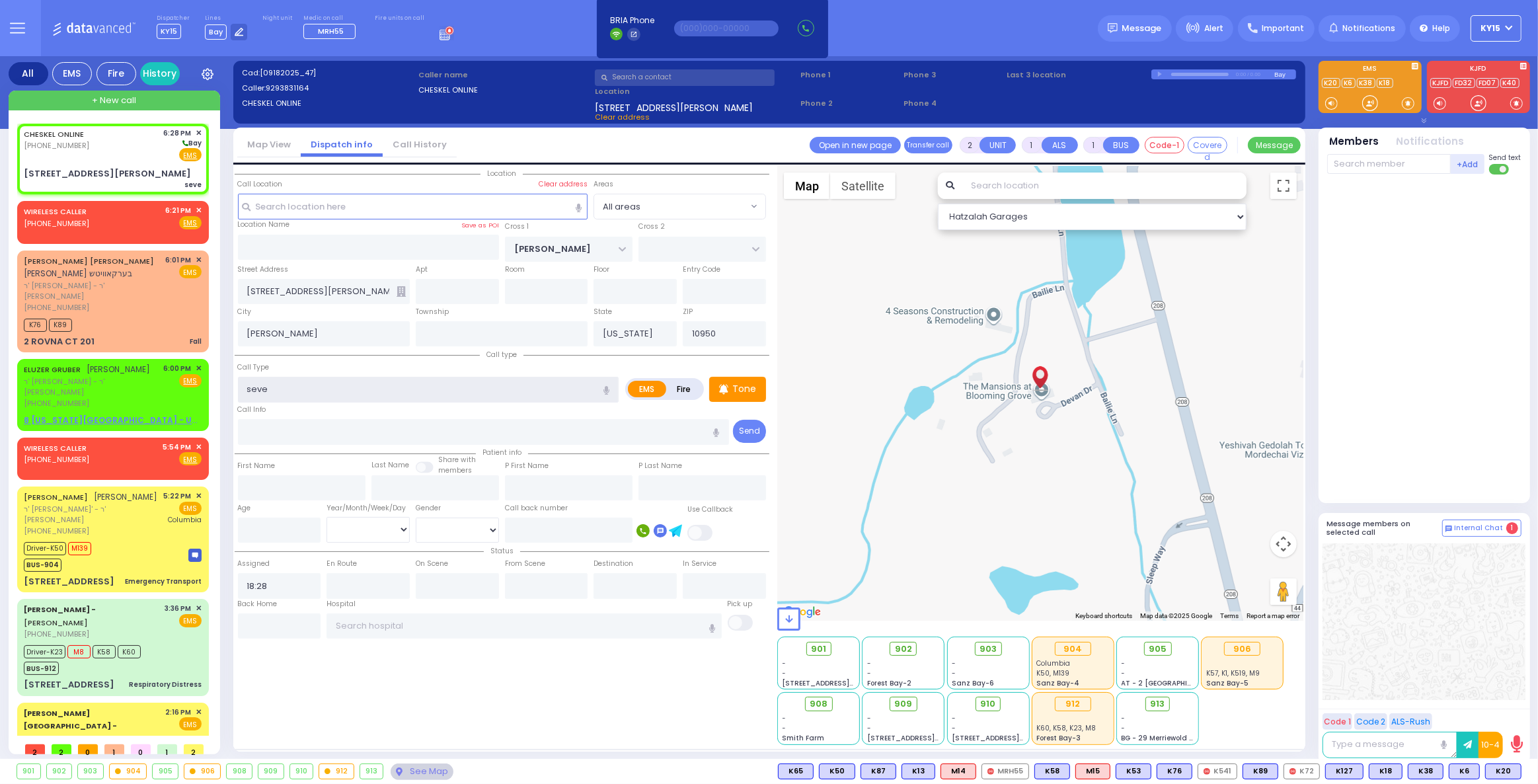
select select
radio input "true"
select select
select select "Hatzalah Garages"
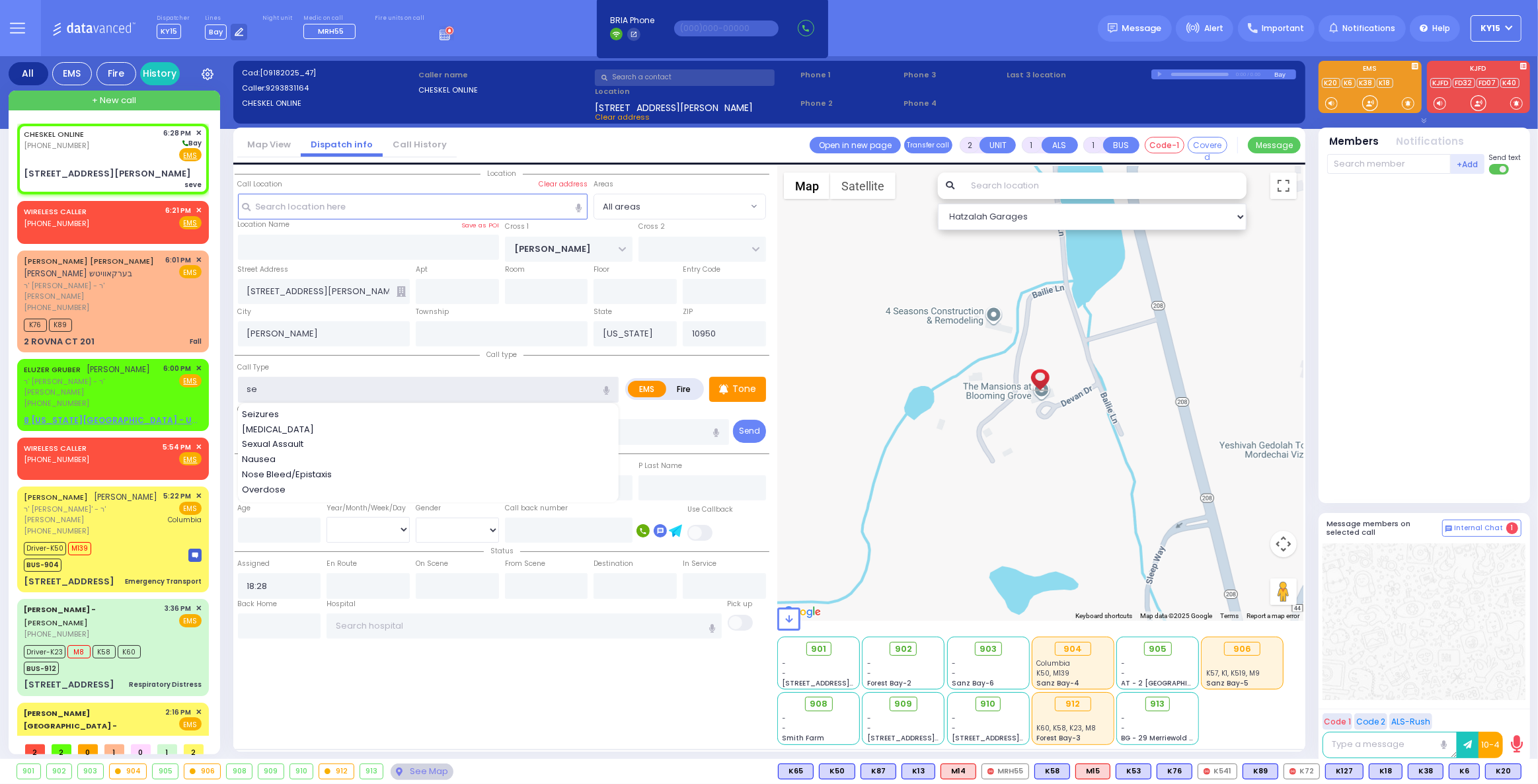
type input "s"
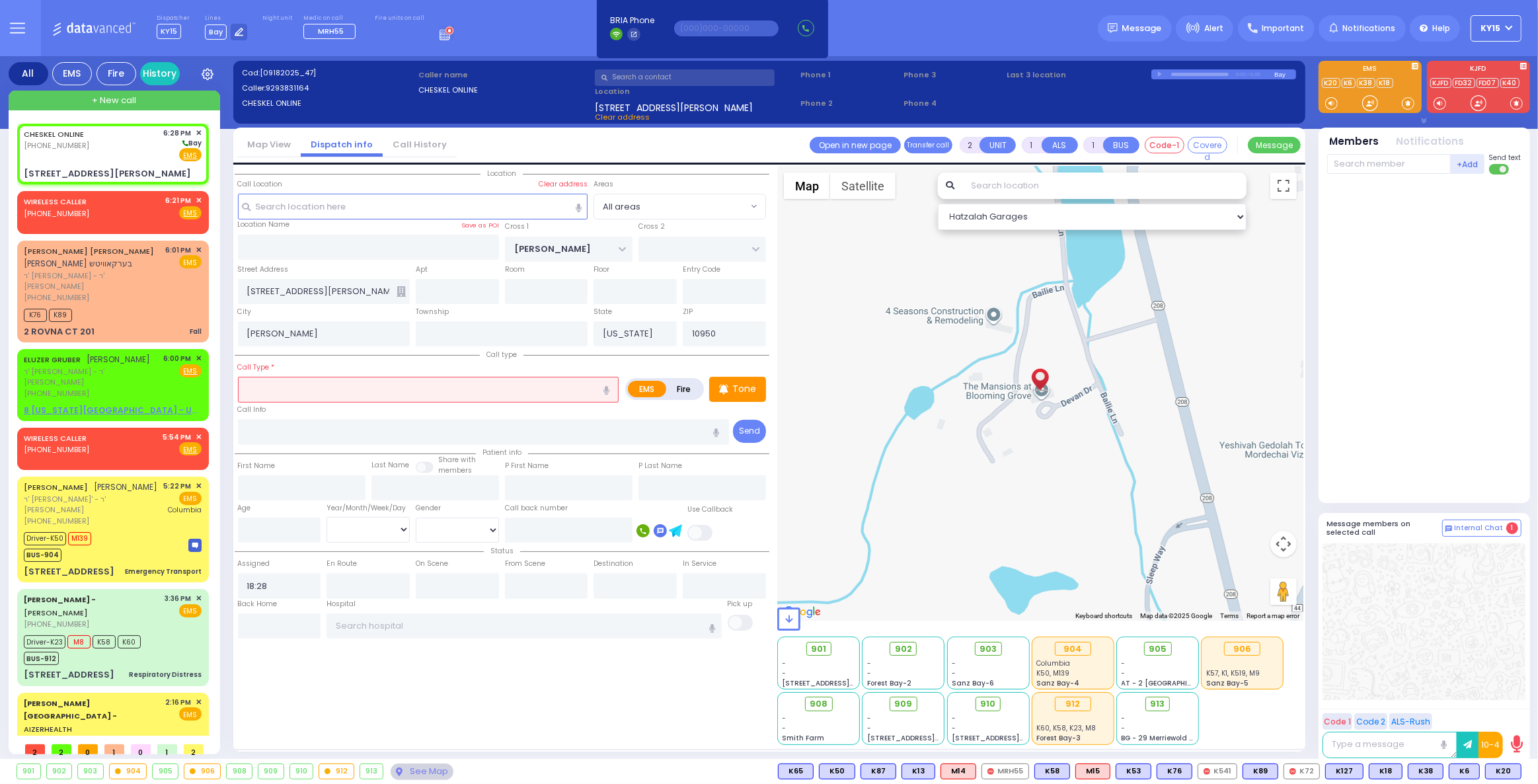
select select
radio input "true"
select select
select select "Hatzalah Garages"
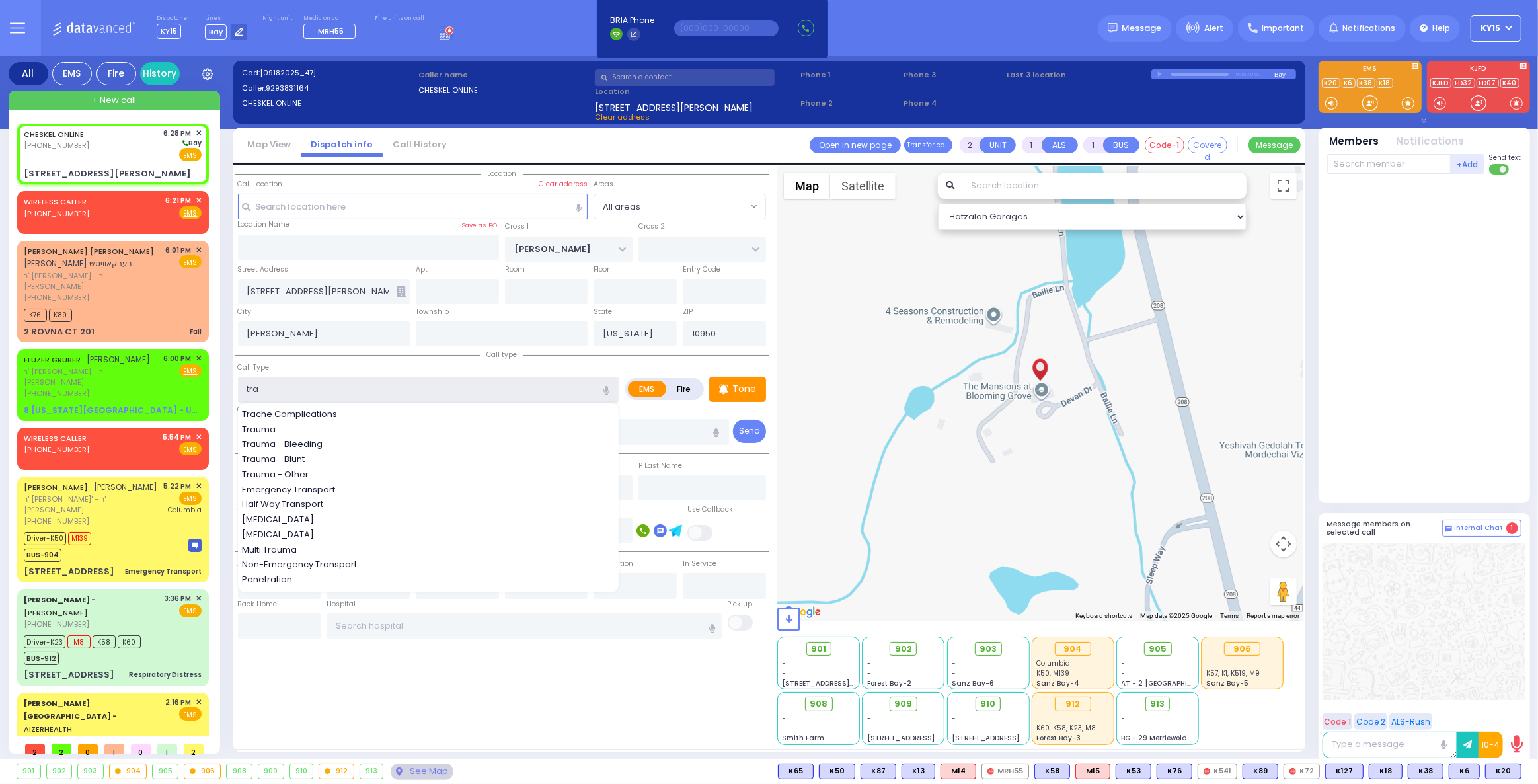
type input "trau"
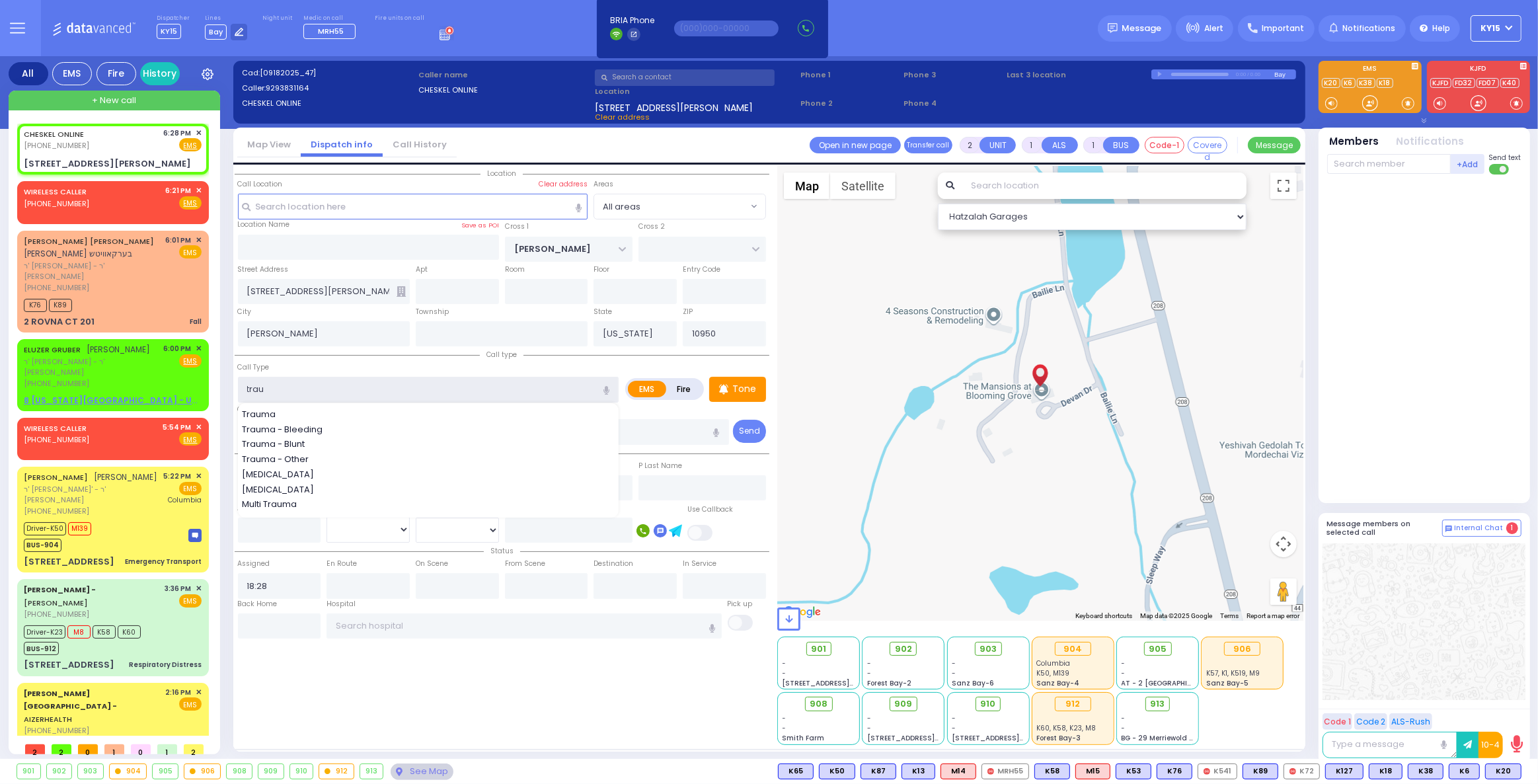
select select
radio input "true"
select select
select select "Hatzalah Garages"
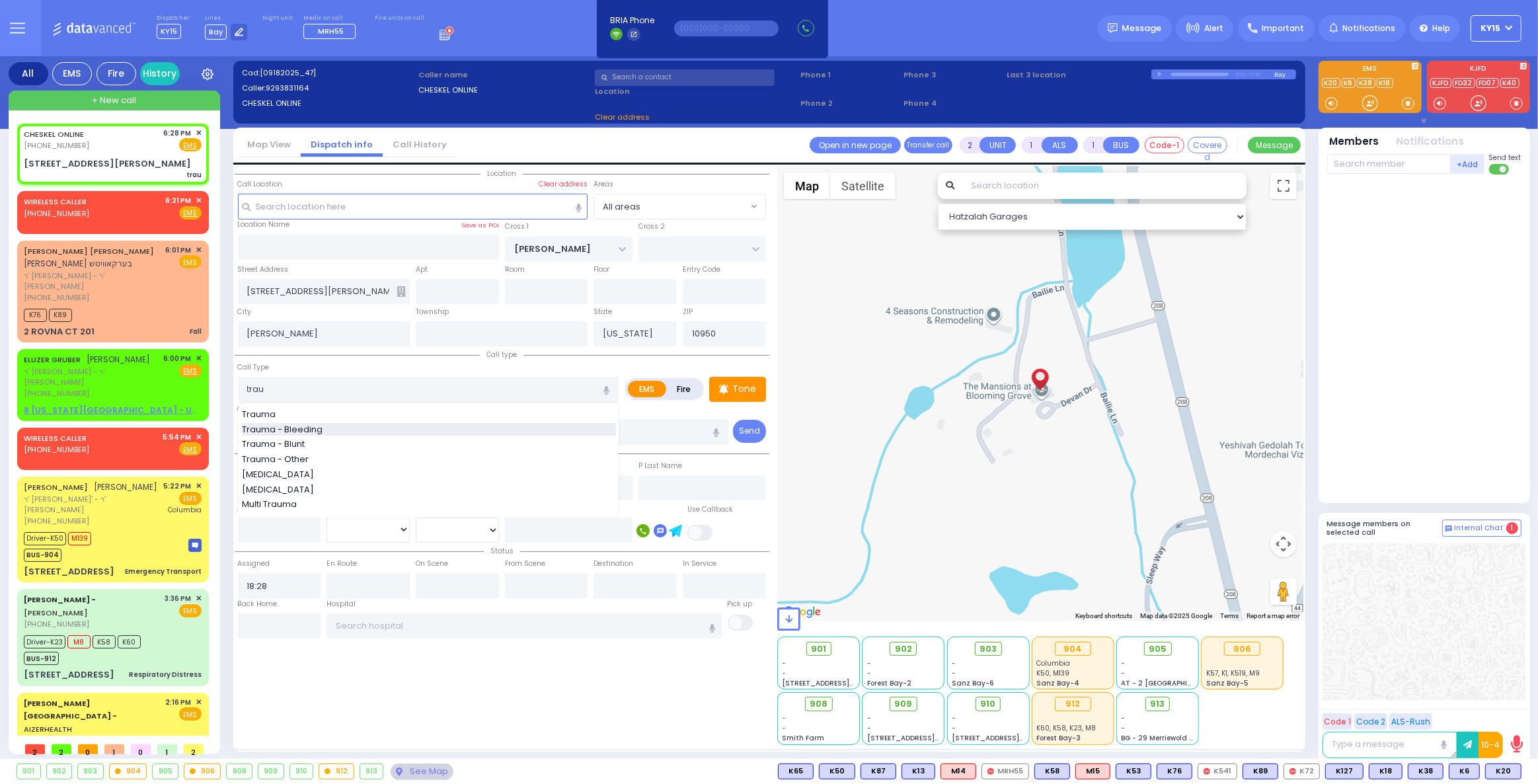
click at [296, 426] on span "Trauma - Bleeding" at bounding box center [284, 430] width 85 height 13
type input "Trauma - Bleeding"
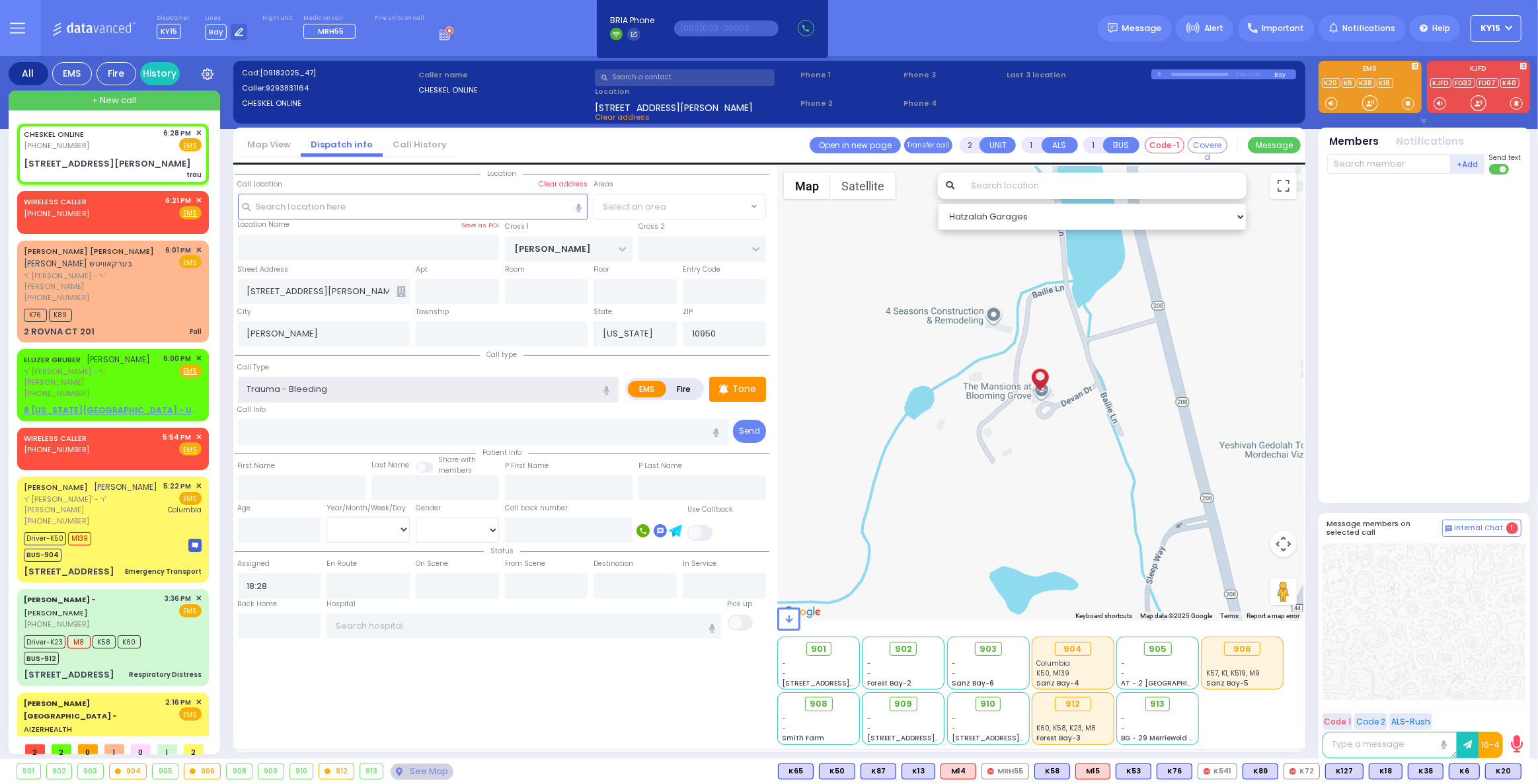
select select
radio input "true"
select select
select select "Hatzalah Garages"
select select
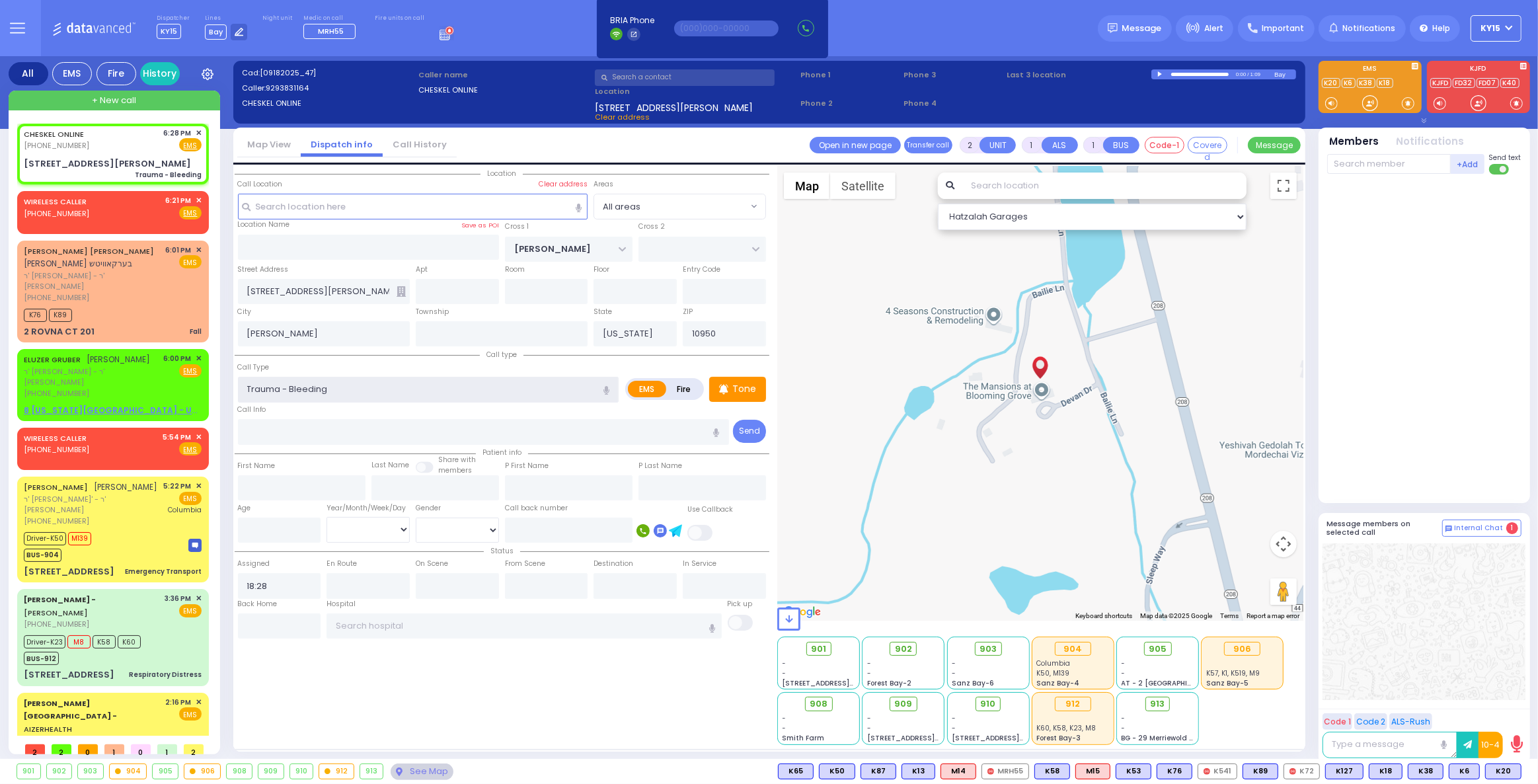
radio input "true"
select select
select select "Hatzalah Garages"
click at [1494, 766] on span "K53" at bounding box center [1503, 771] width 34 height 15
select select
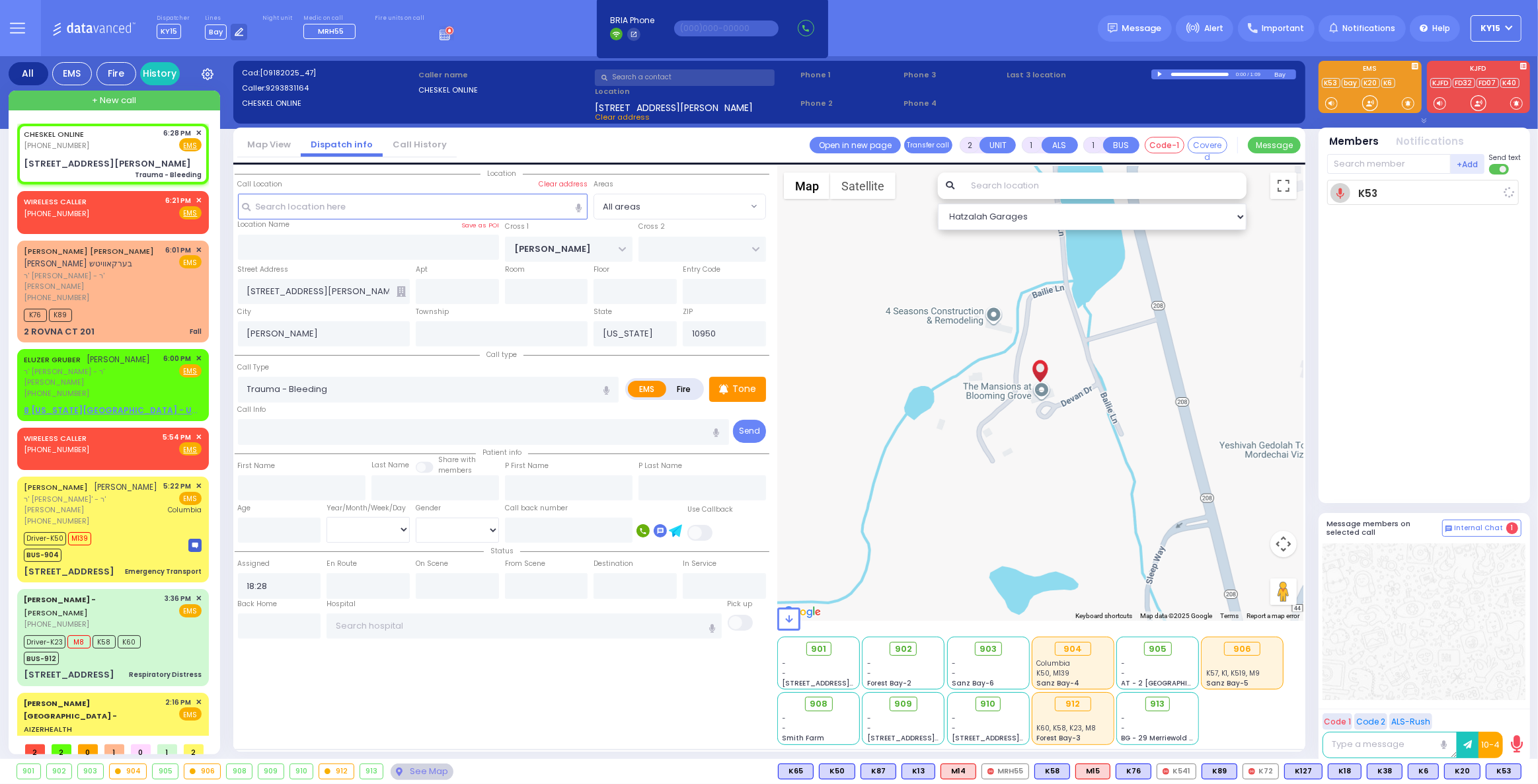
radio input "true"
select select
type input "18:29"
select select "Hatzalah Garages"
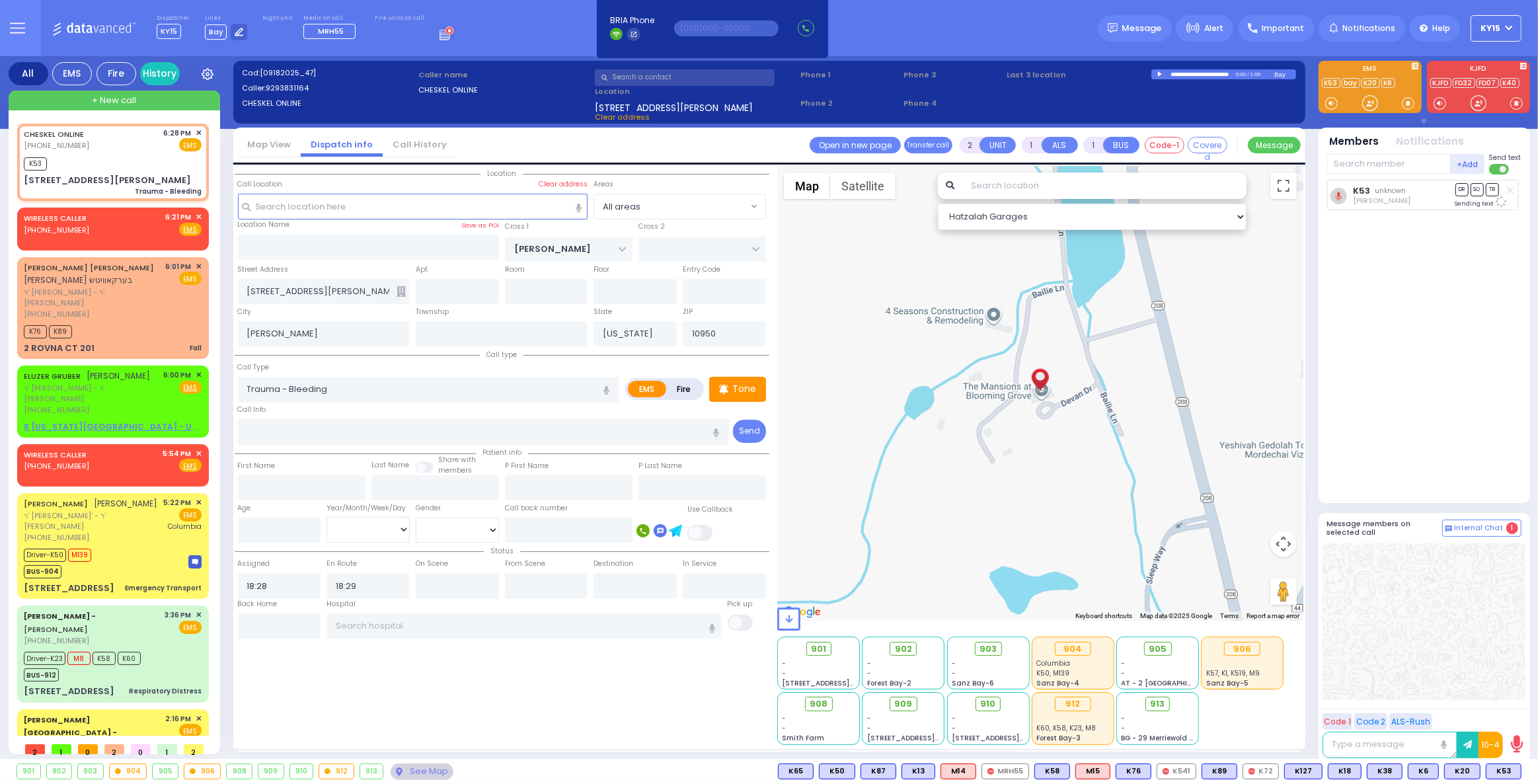
select select
radio input "true"
select select
select select "Hatzalah Garages"
radio input "true"
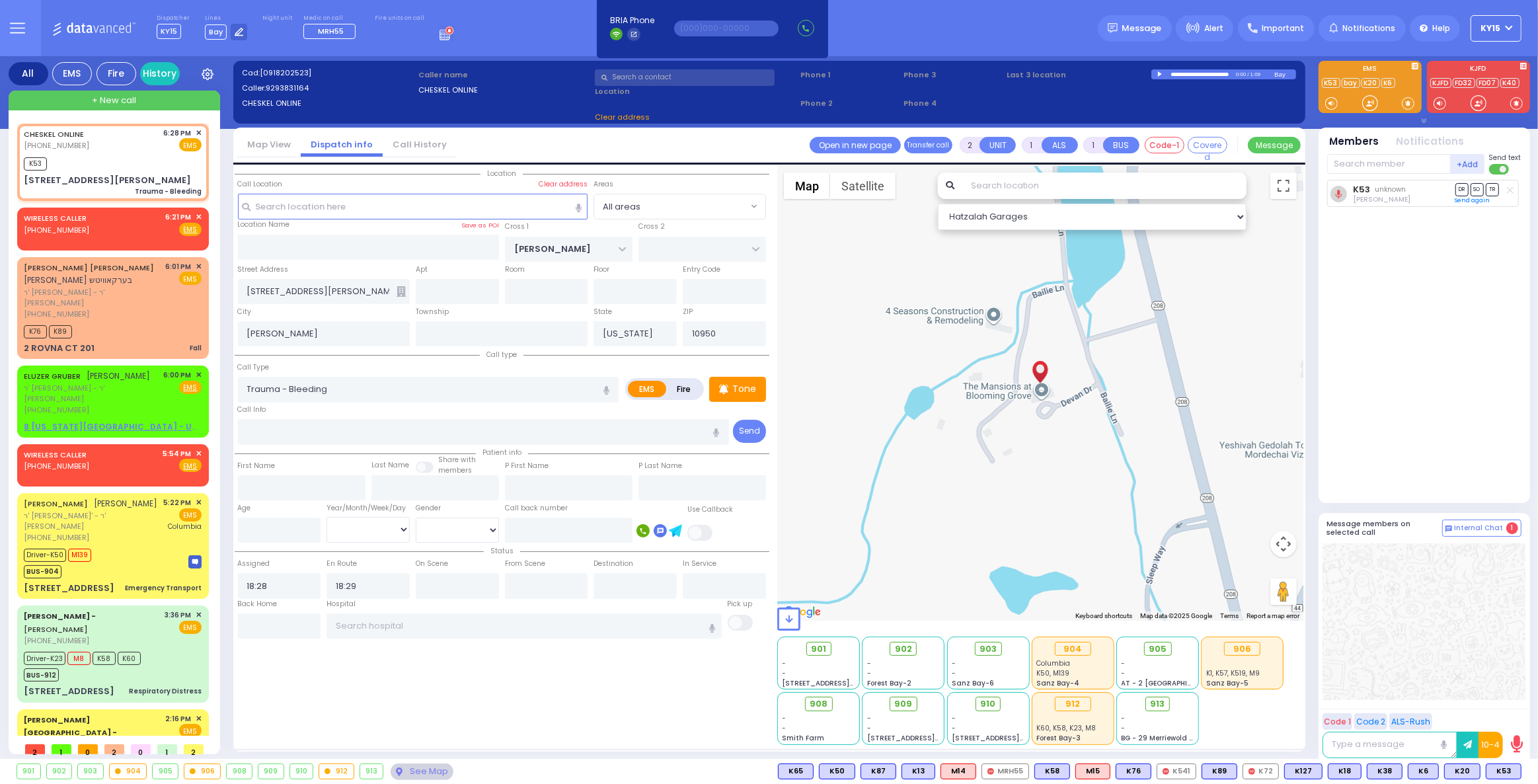
select select
select select "Hatzalah Garages"
click at [1500, 770] on span "K48" at bounding box center [1503, 771] width 35 height 15
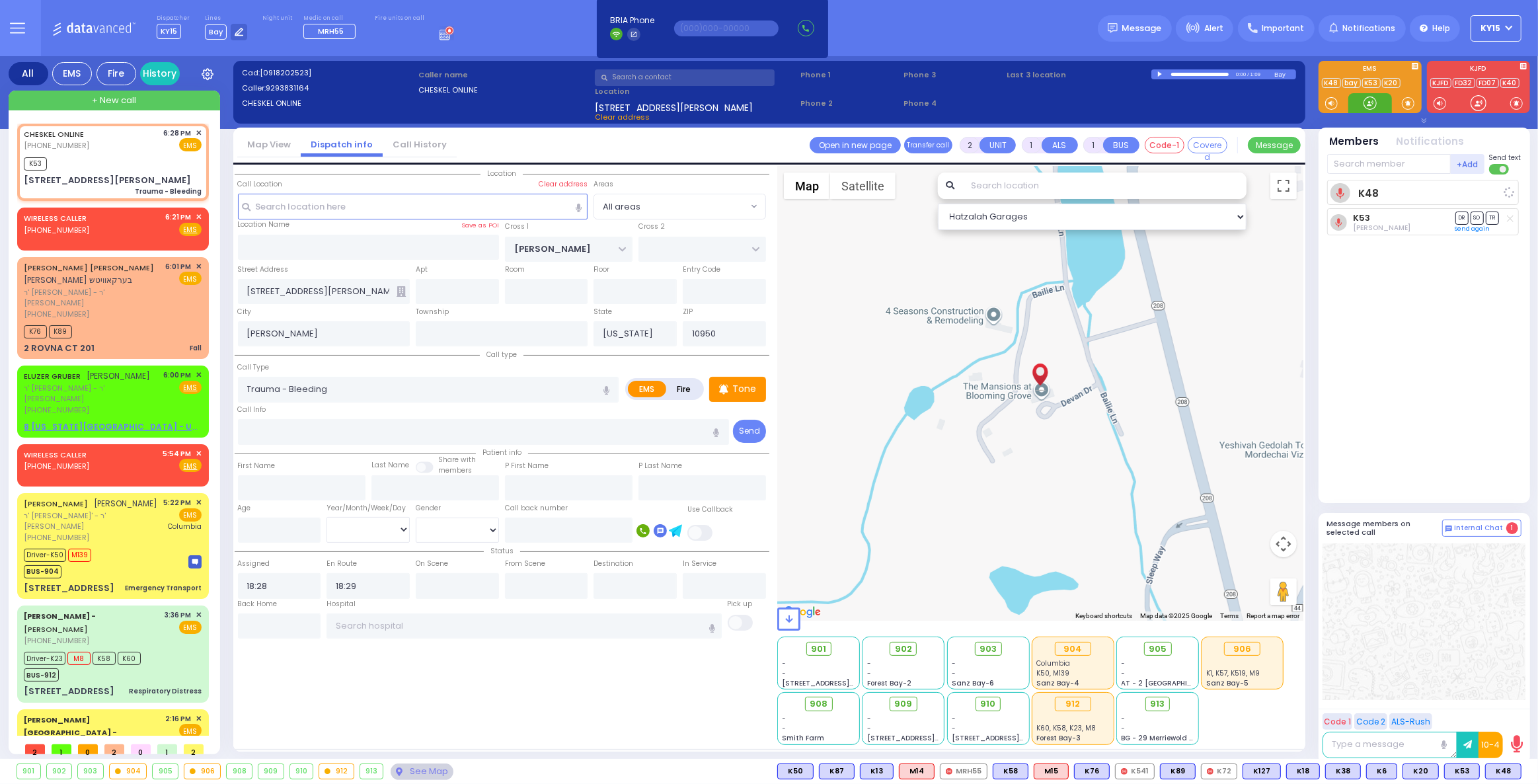
select select
radio input "true"
select select
select select "Hatzalah Garages"
click at [1359, 164] on input "text" at bounding box center [1389, 164] width 123 height 20
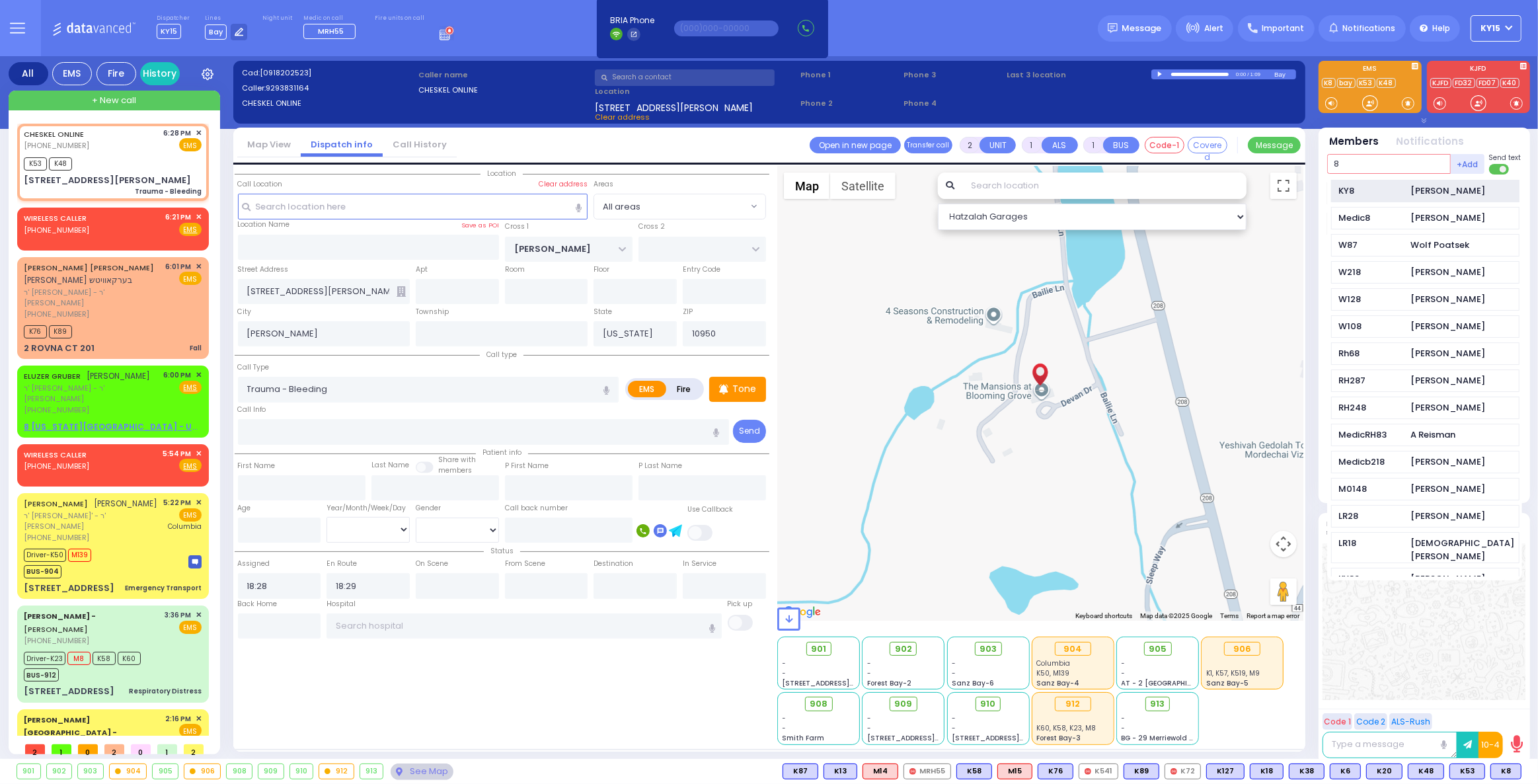
type input "8"
click at [1355, 188] on div "KY8" at bounding box center [1371, 191] width 66 height 13
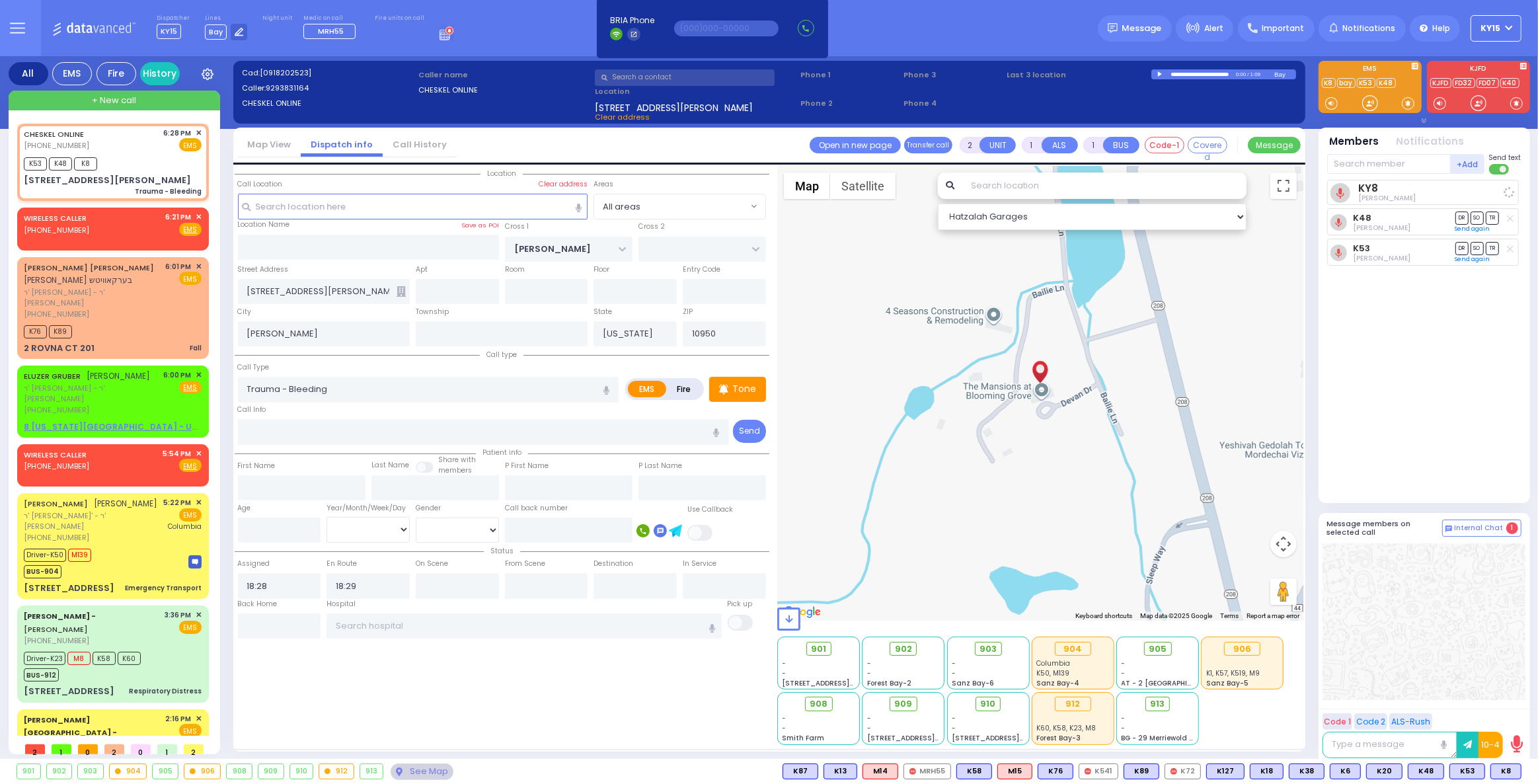
select select
radio input "true"
select select
select select "Hatzalah Garages"
click at [1359, 161] on input "text" at bounding box center [1389, 164] width 123 height 20
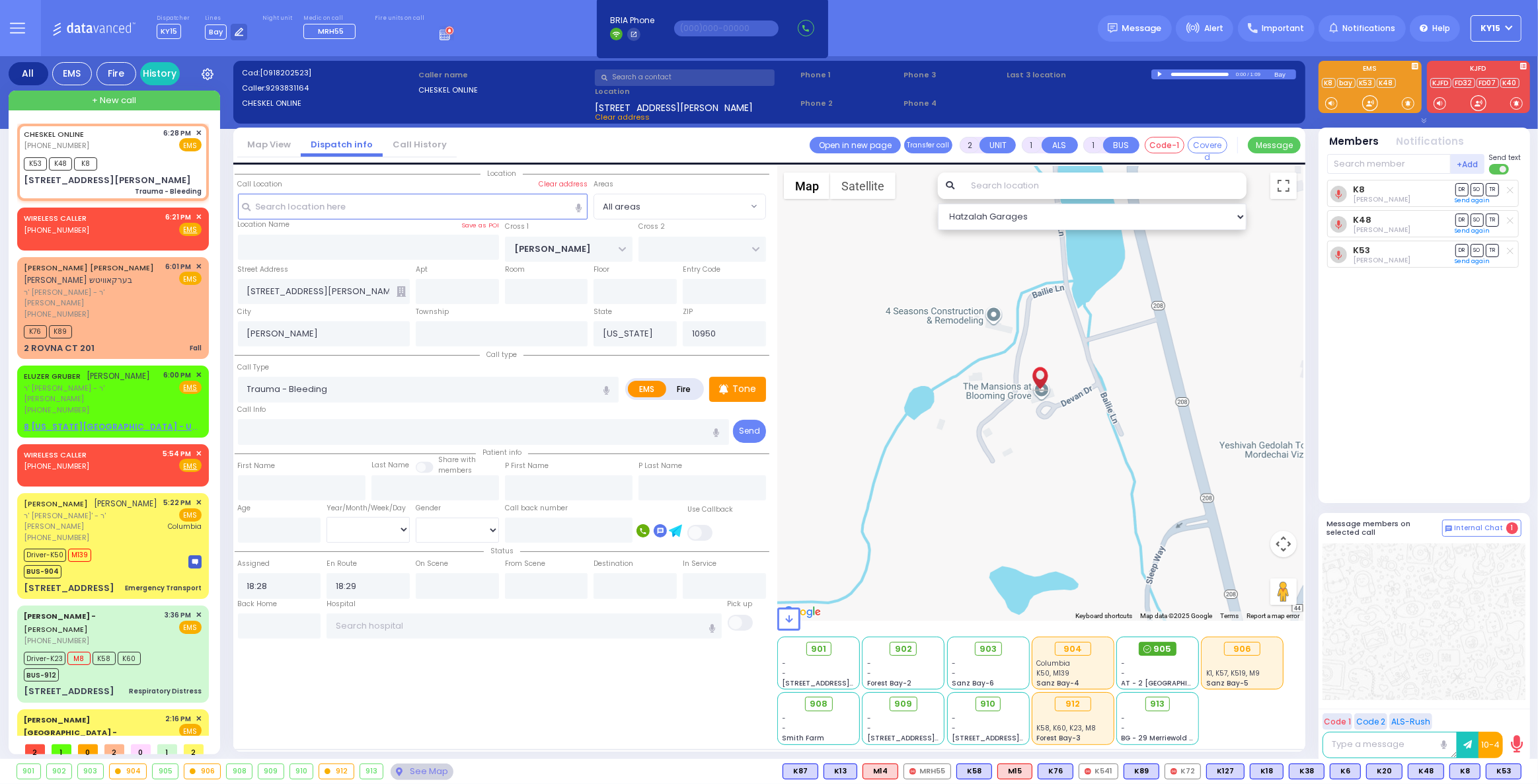
click at [1163, 649] on span "905" at bounding box center [1163, 649] width 18 height 13
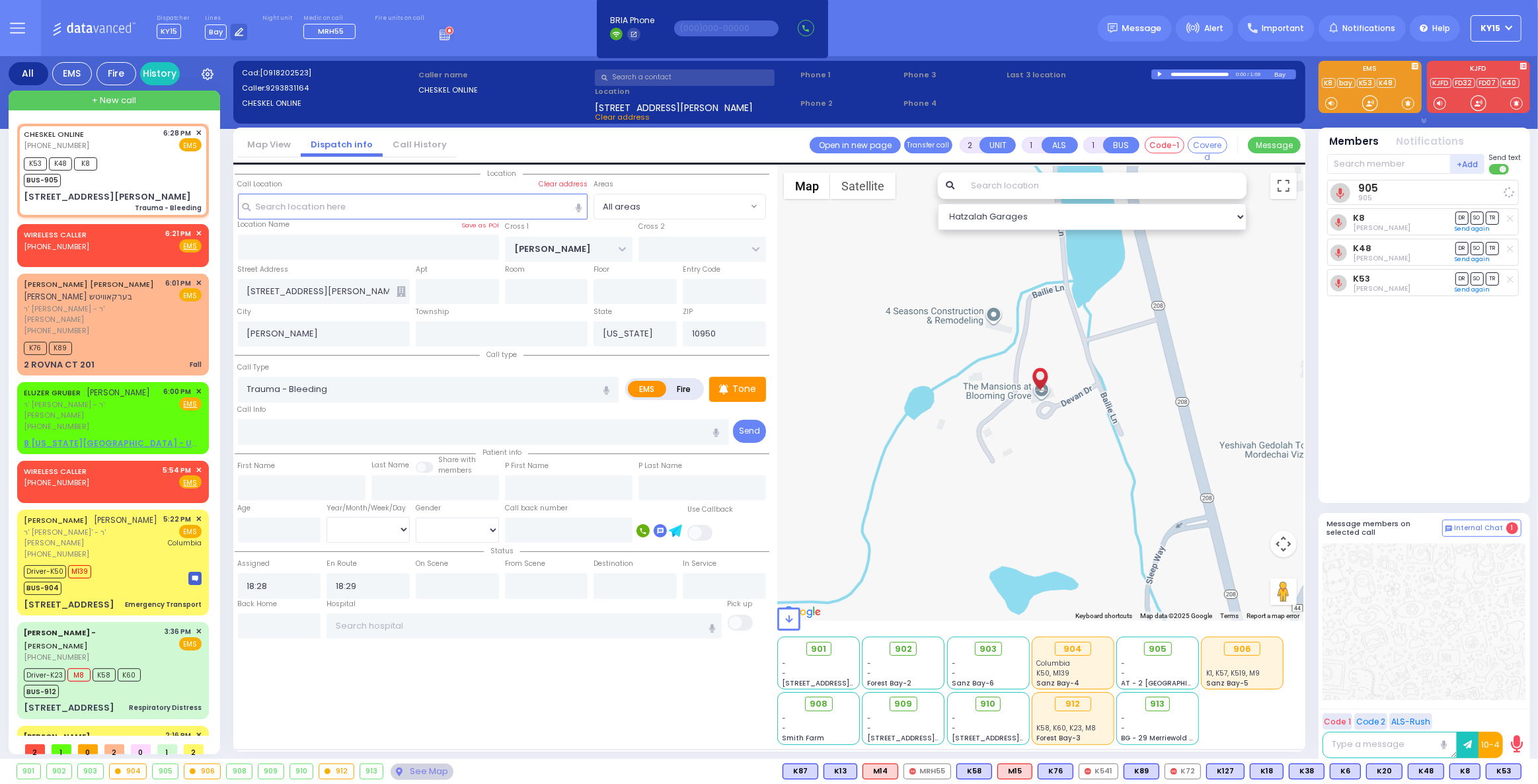
select select
radio input "true"
select select
select select "Hatzalah Garages"
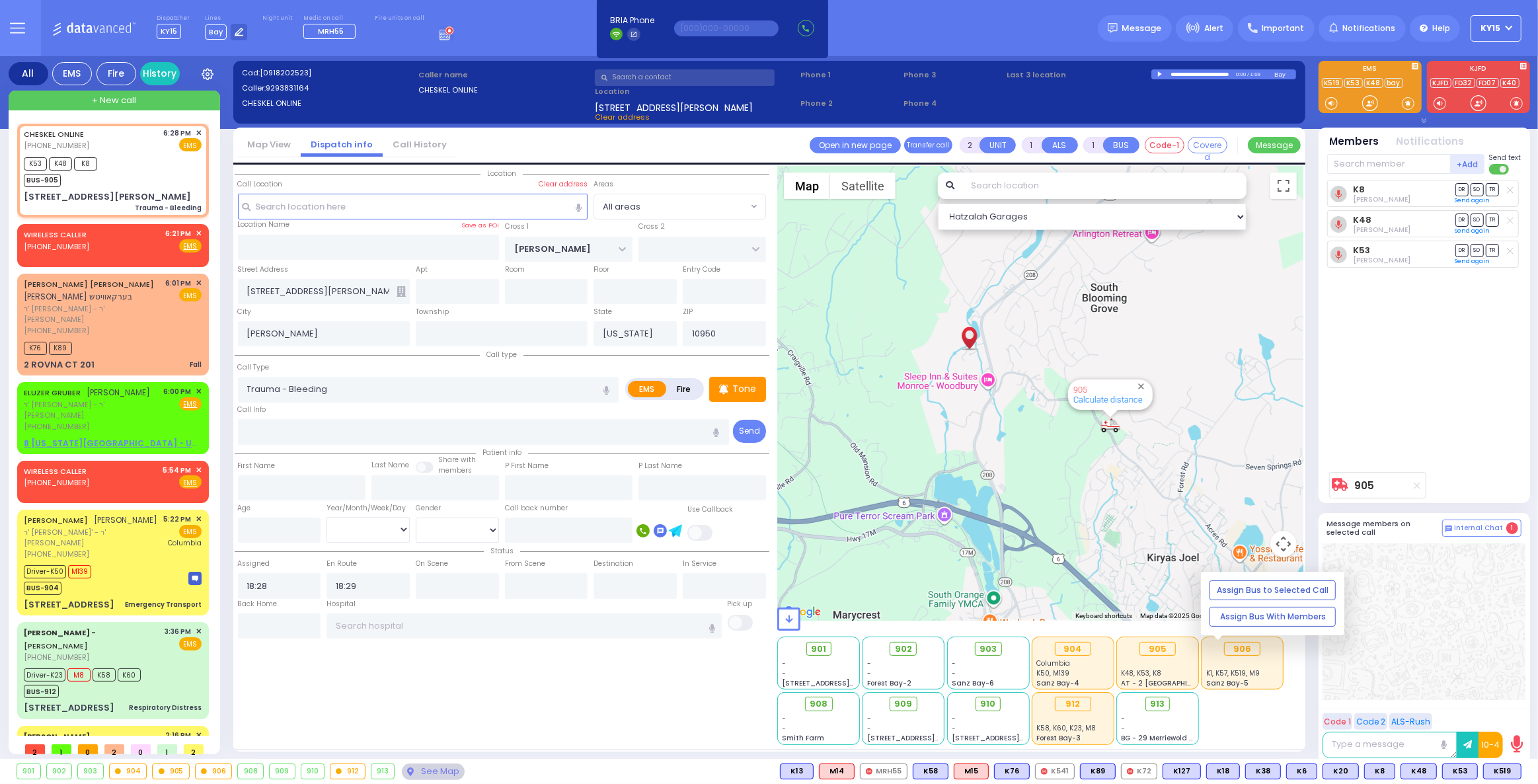
click at [1255, 663] on div at bounding box center [1242, 663] width 72 height 10
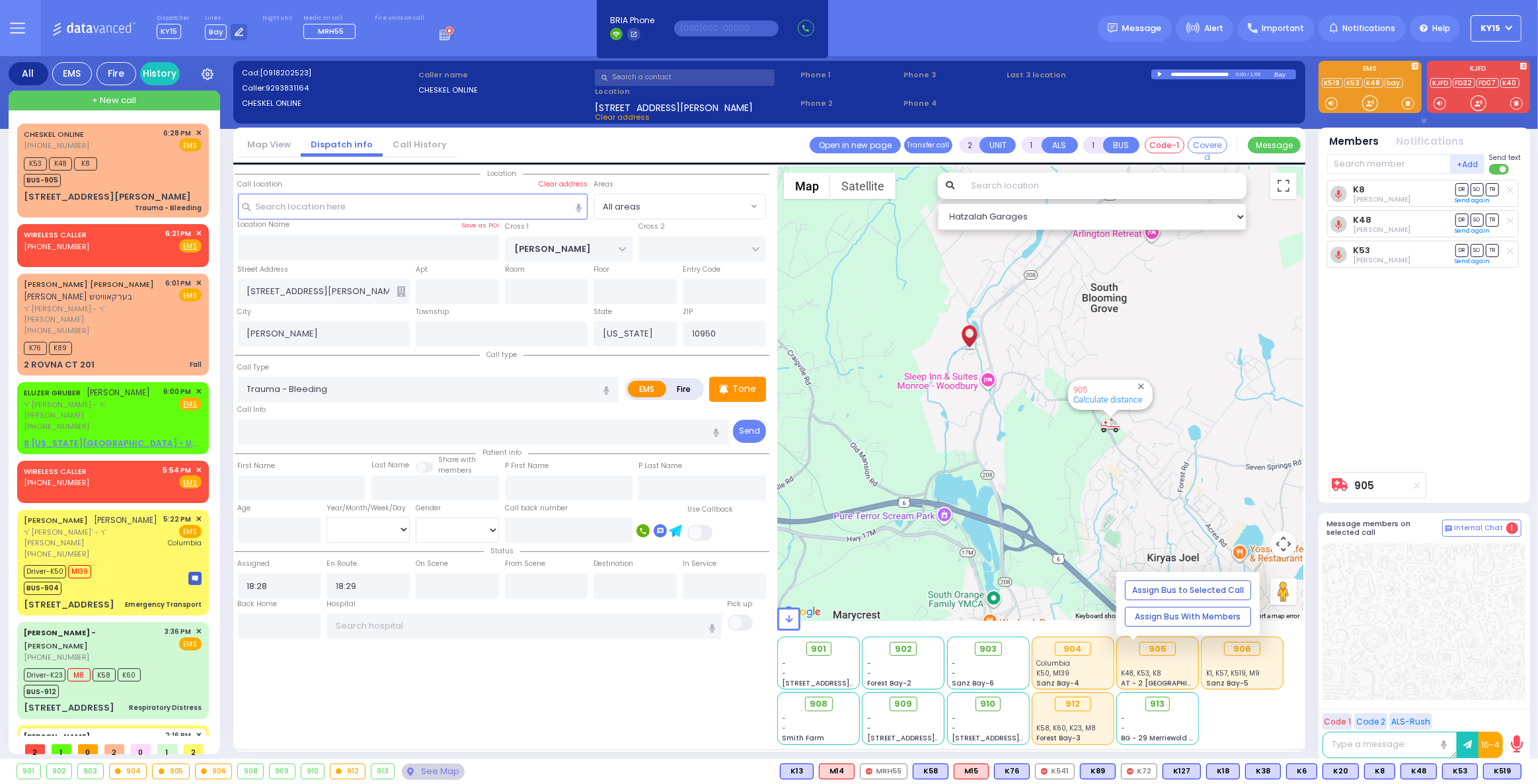
type input "6"
select select
type input "ruptured ectopic"
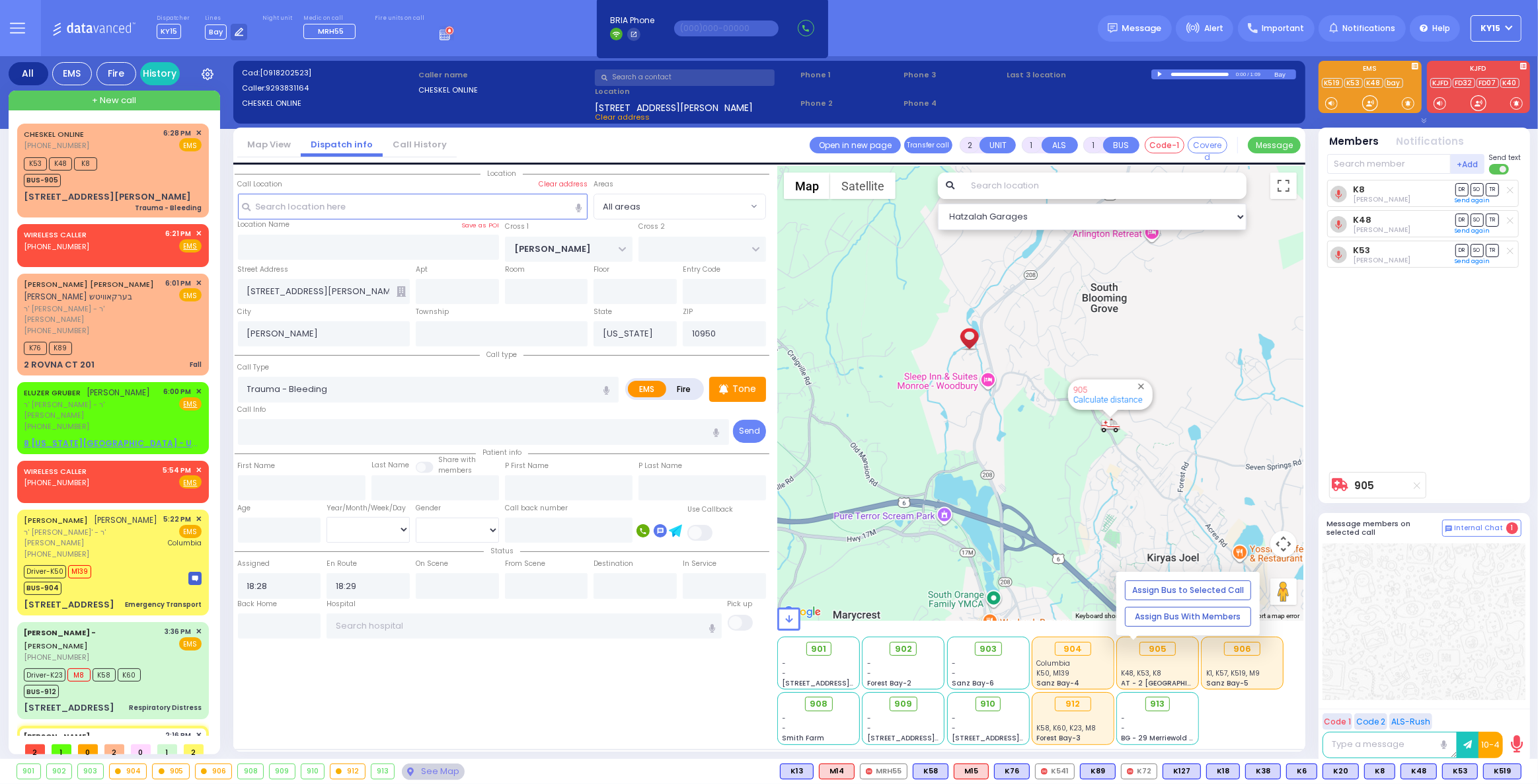
radio input "true"
type input "Chany"
type input "Berkowitz"
type input "28"
select select "Year"
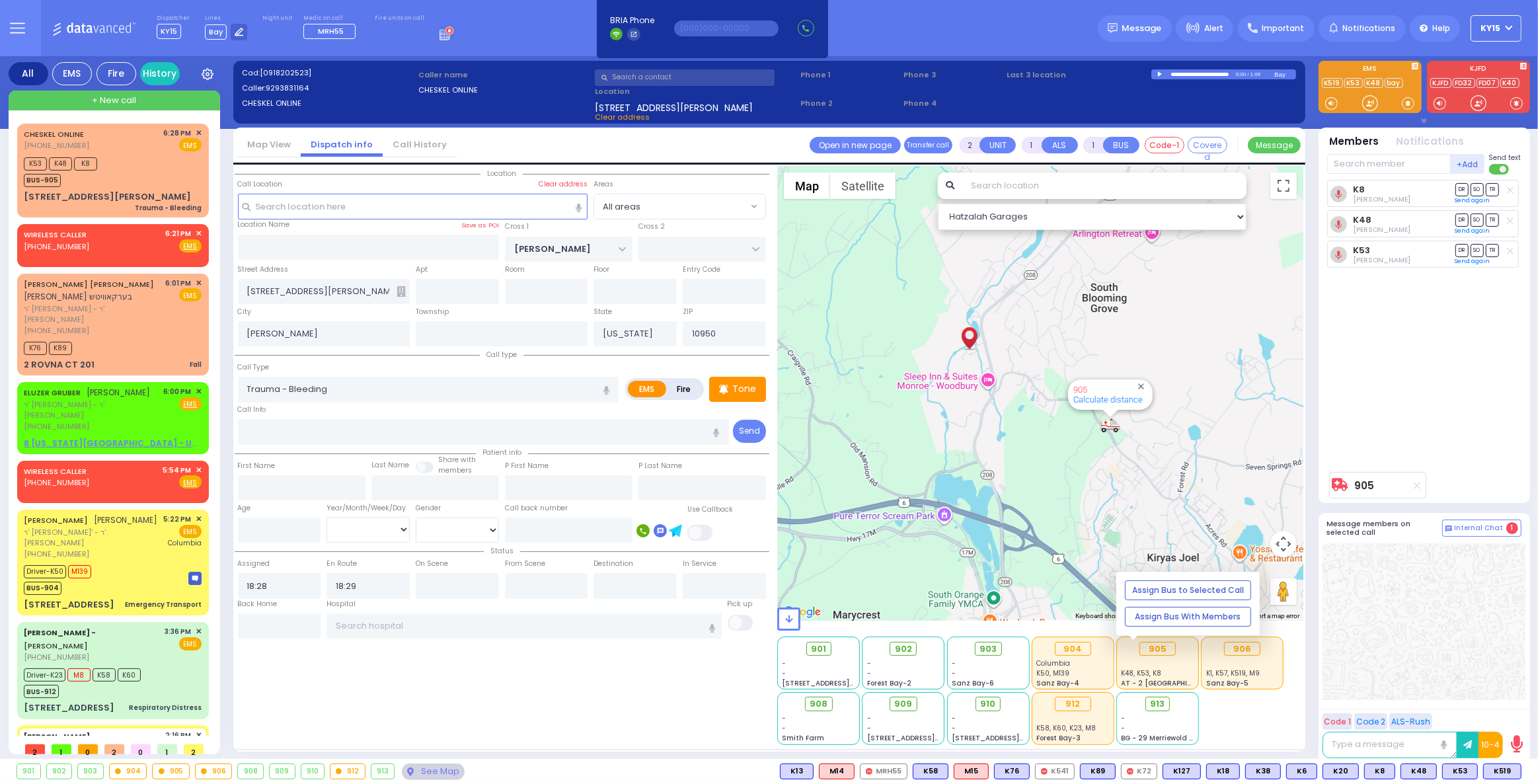
select select "[DEMOGRAPHIC_DATA]"
type input "14:16"
type input "14:18"
type input "14:21"
type input "15:12"
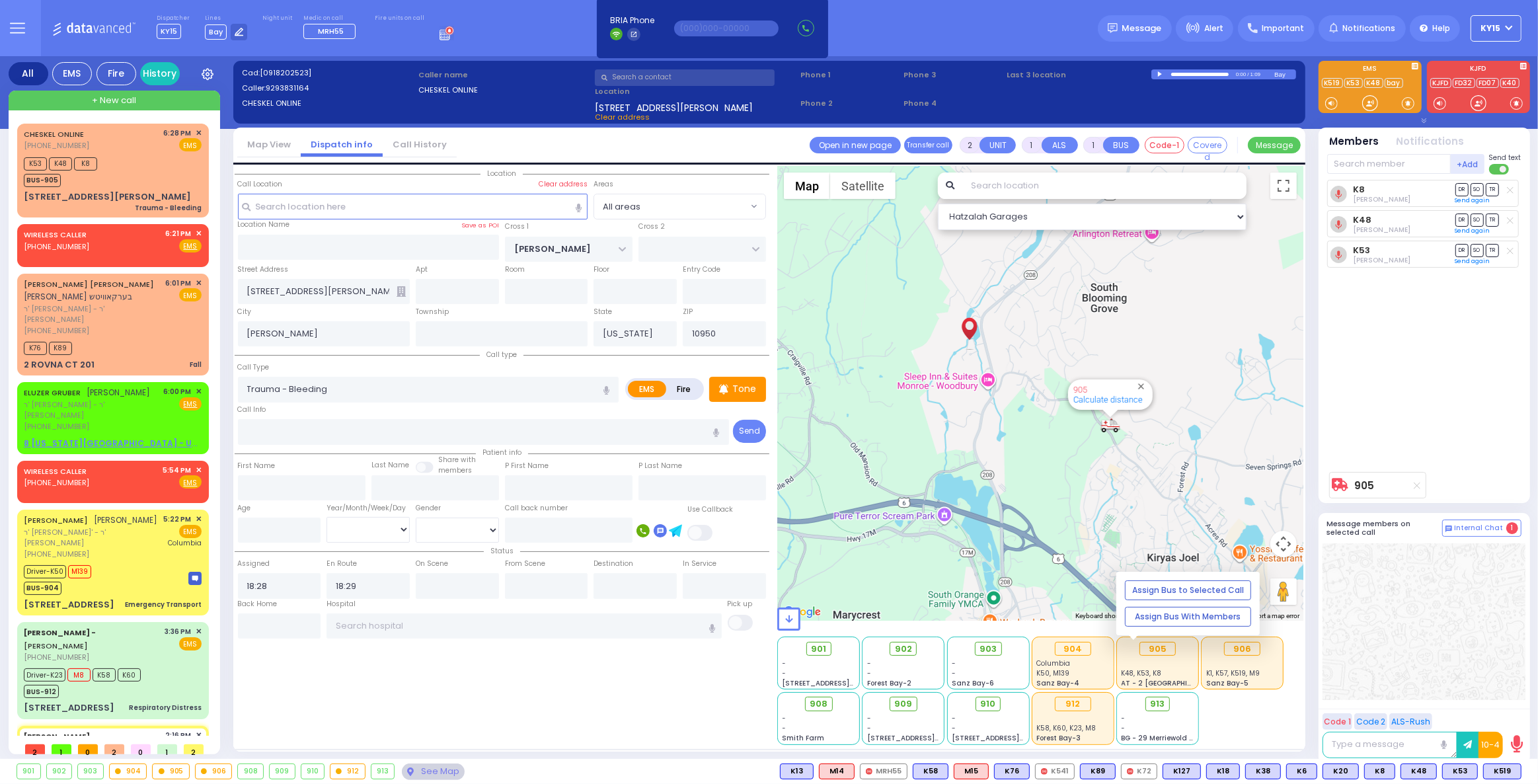
type input "[US_STATE][GEOGRAPHIC_DATA]- [GEOGRAPHIC_DATA] [STREET_ADDRESS][US_STATE]"
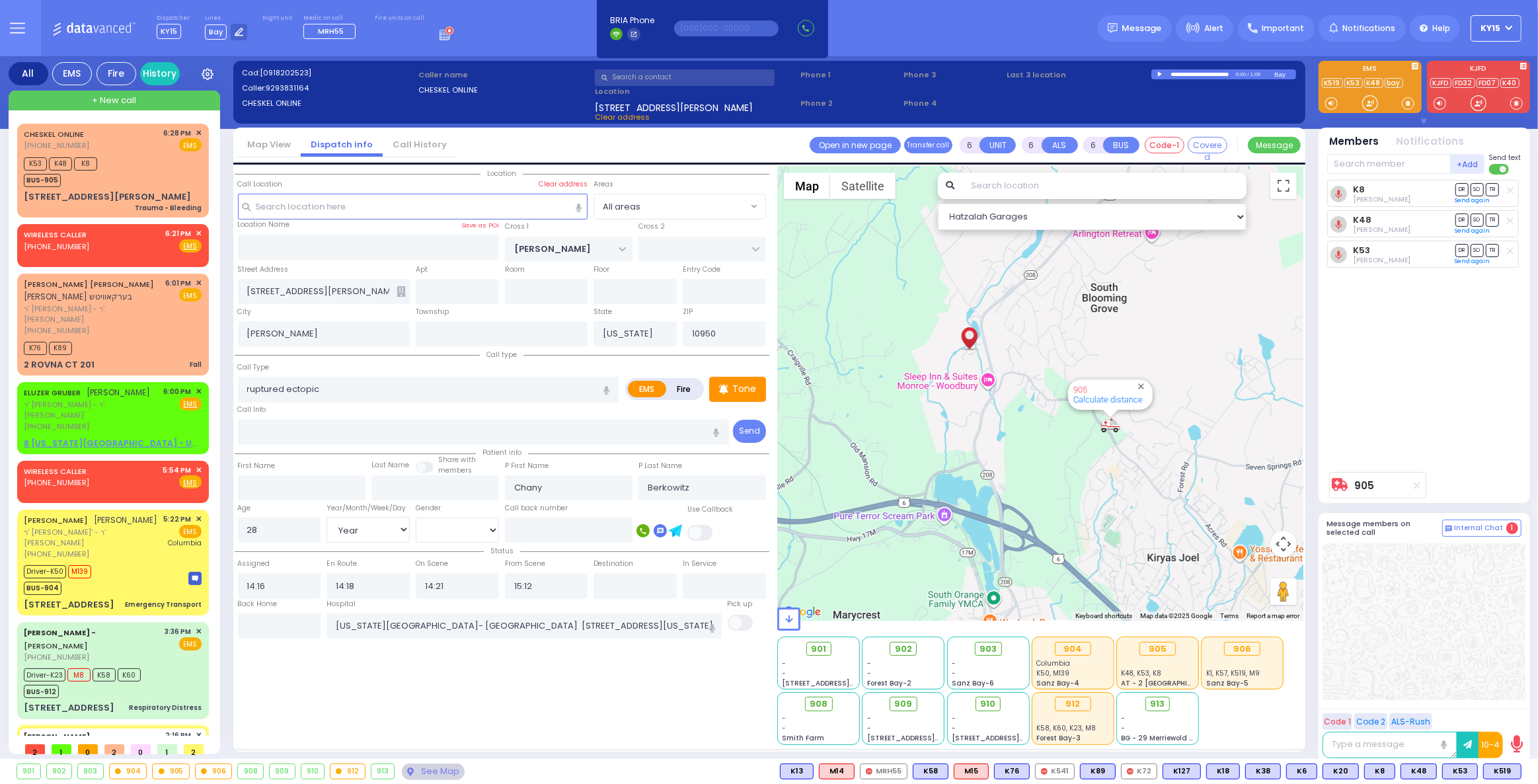
type input "[PERSON_NAME][GEOGRAPHIC_DATA]"
type input "[PERSON_NAME] DR"
type input "CARTER LN"
type input "[STREET_ADDRESS]"
type input "2"
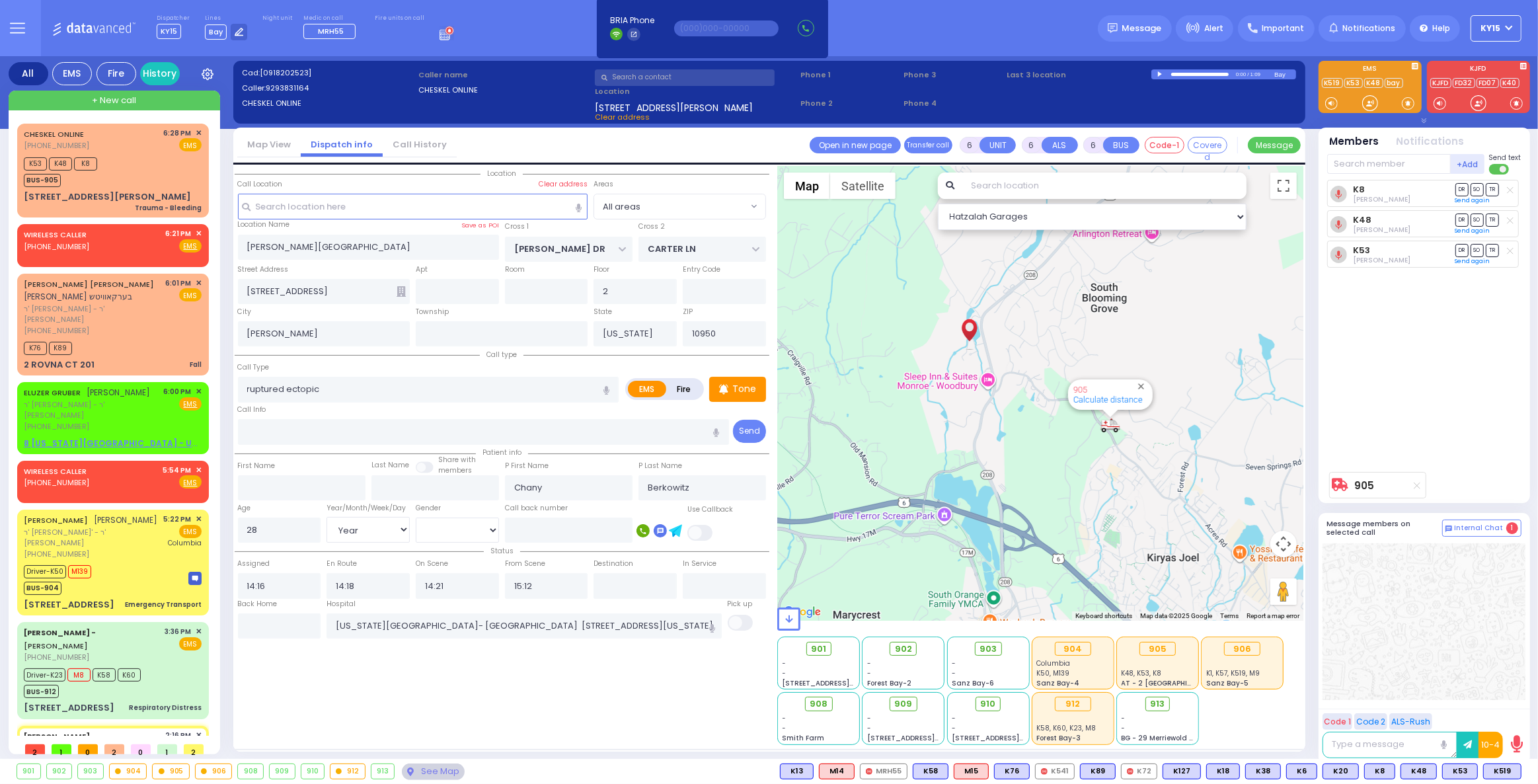
select select "SECTION 2"
select select "Hatzalah Garages"
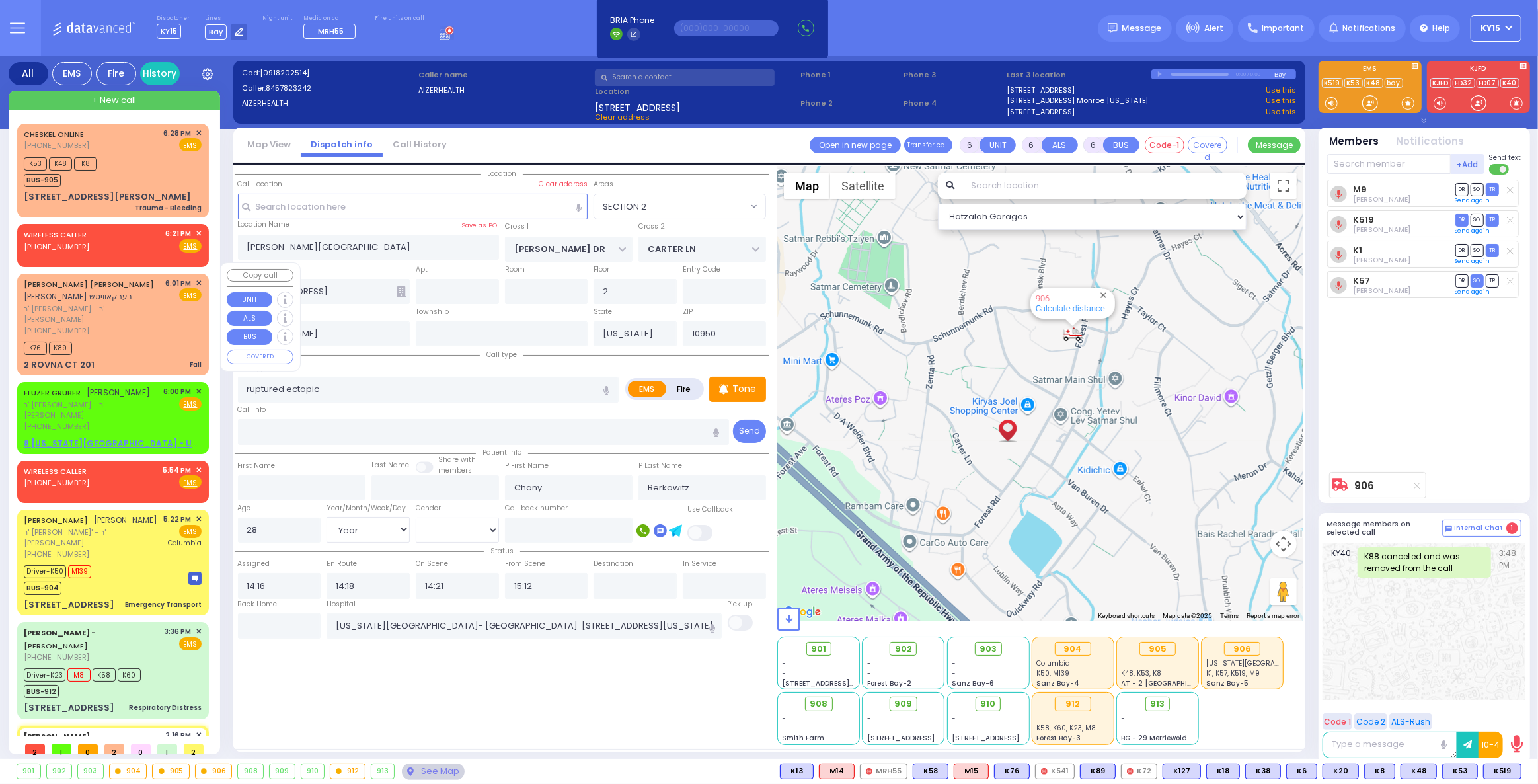
click at [136, 338] on div "K76 K89" at bounding box center [113, 346] width 178 height 17
type input "1"
type input "0"
type input "1"
select select
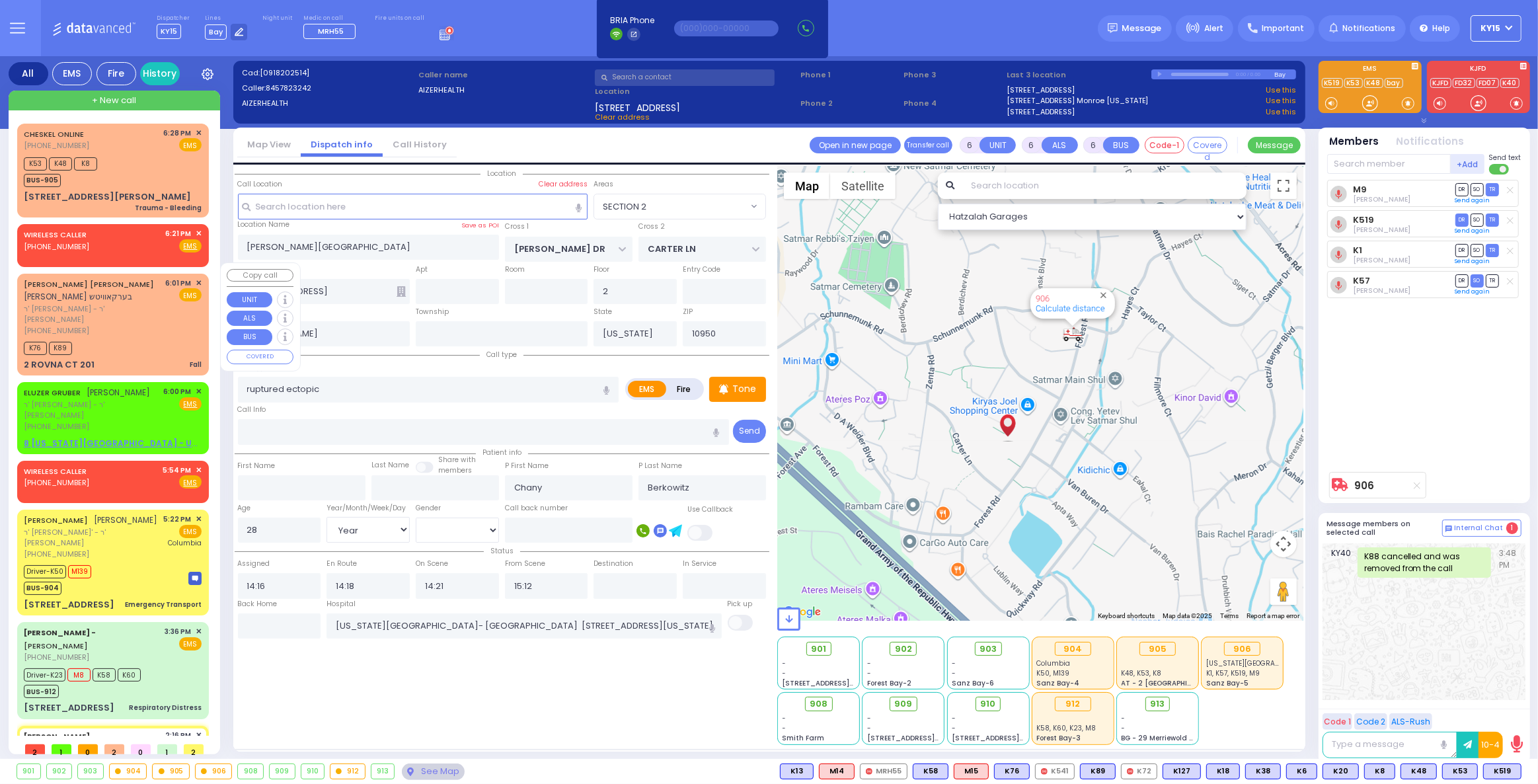
type input "Fall"
radio input "true"
type input "[PERSON_NAME]"
type input "BERKOWITZ"
select select
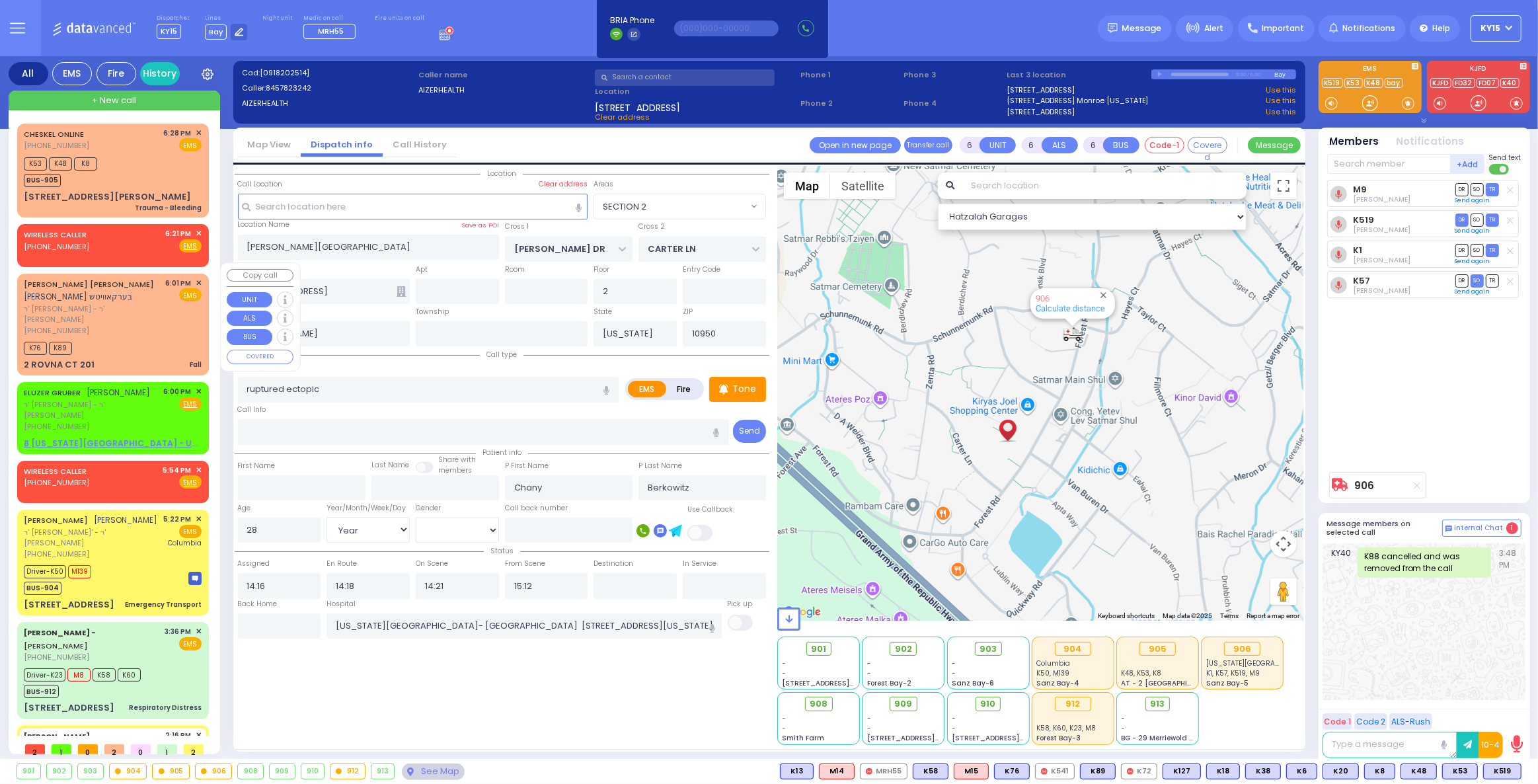
select select
type input "18:01"
type input "18:05"
select select "Hatzalah Garages"
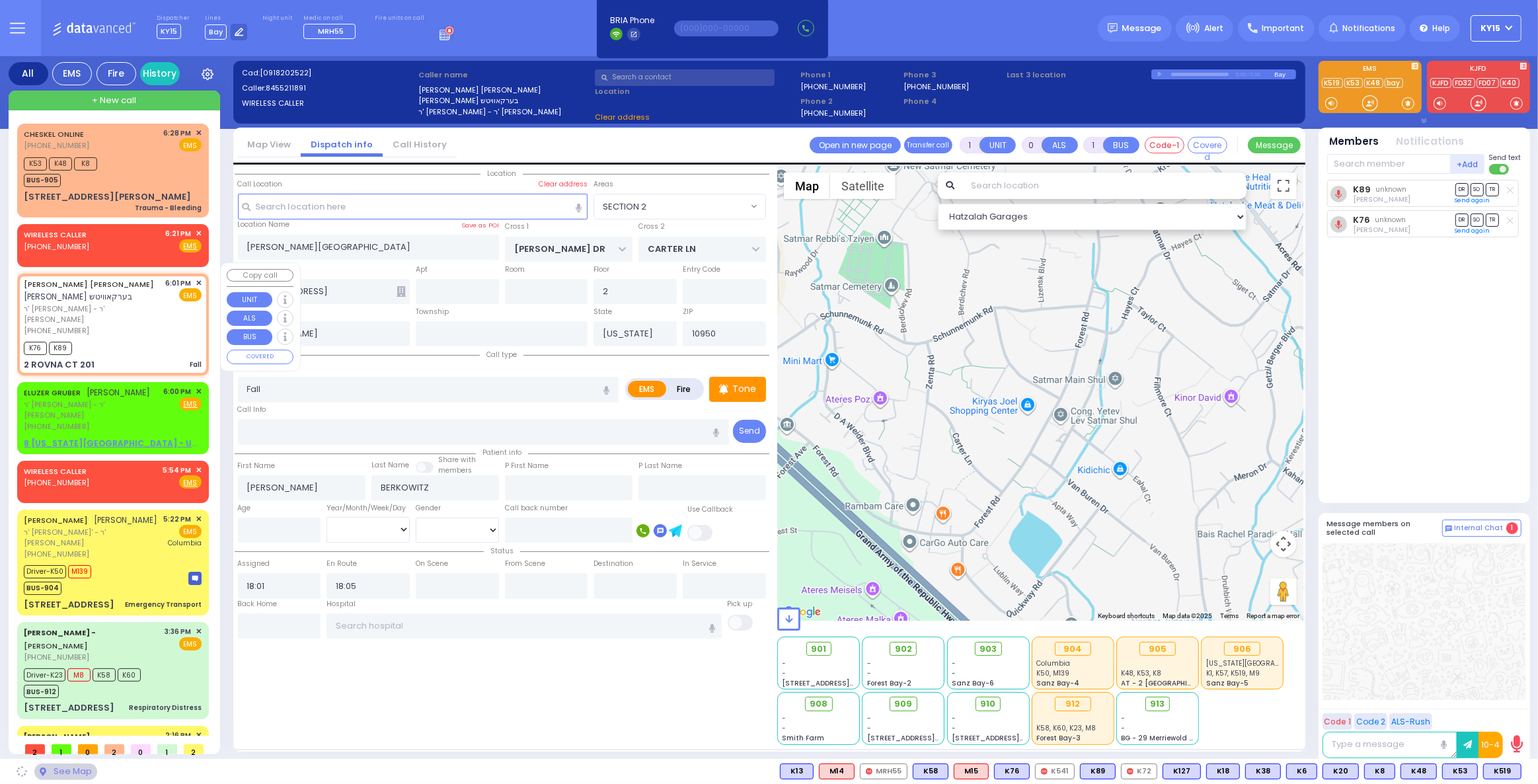
type input "CHEVRON RD"
type input "[GEOGRAPHIC_DATA]"
type input "2 ROVNA CT"
type input "201"
type input "Monroe"
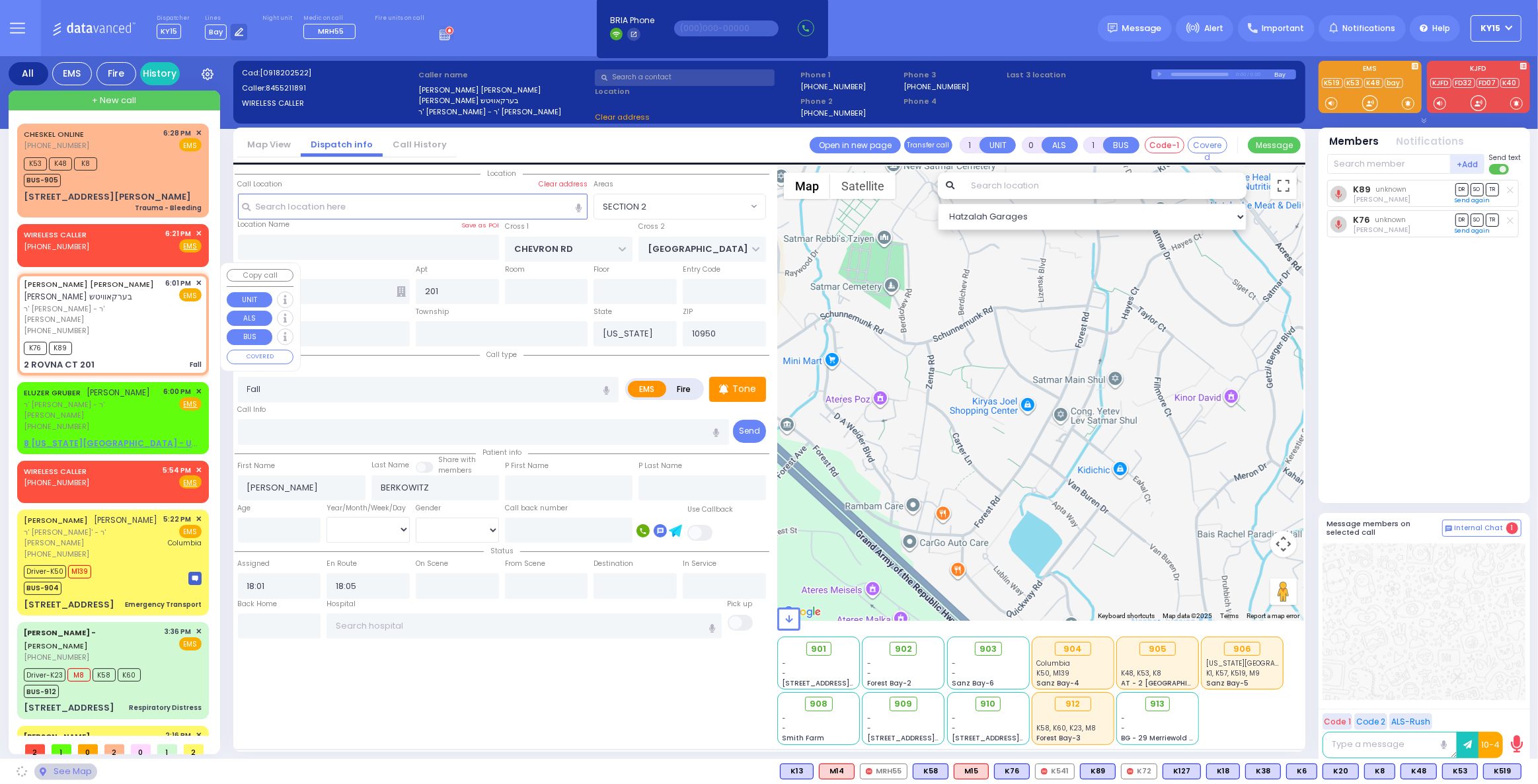
select select "SECTION 5"
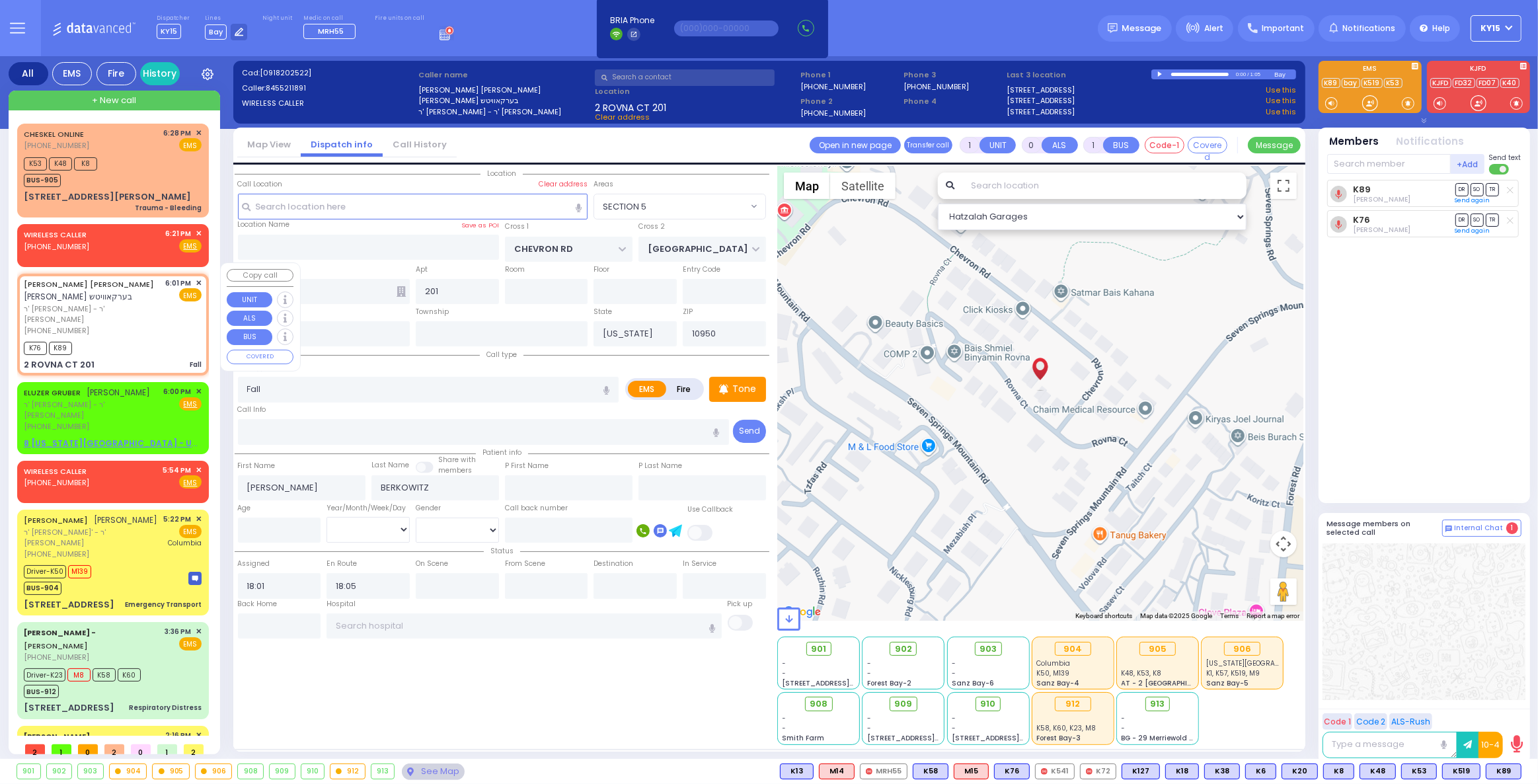
click at [174, 358] on div "2 ROVNA CT 201 Fall" at bounding box center [113, 365] width 178 height 13
select select
radio input "true"
select select
select select "SECTION 5"
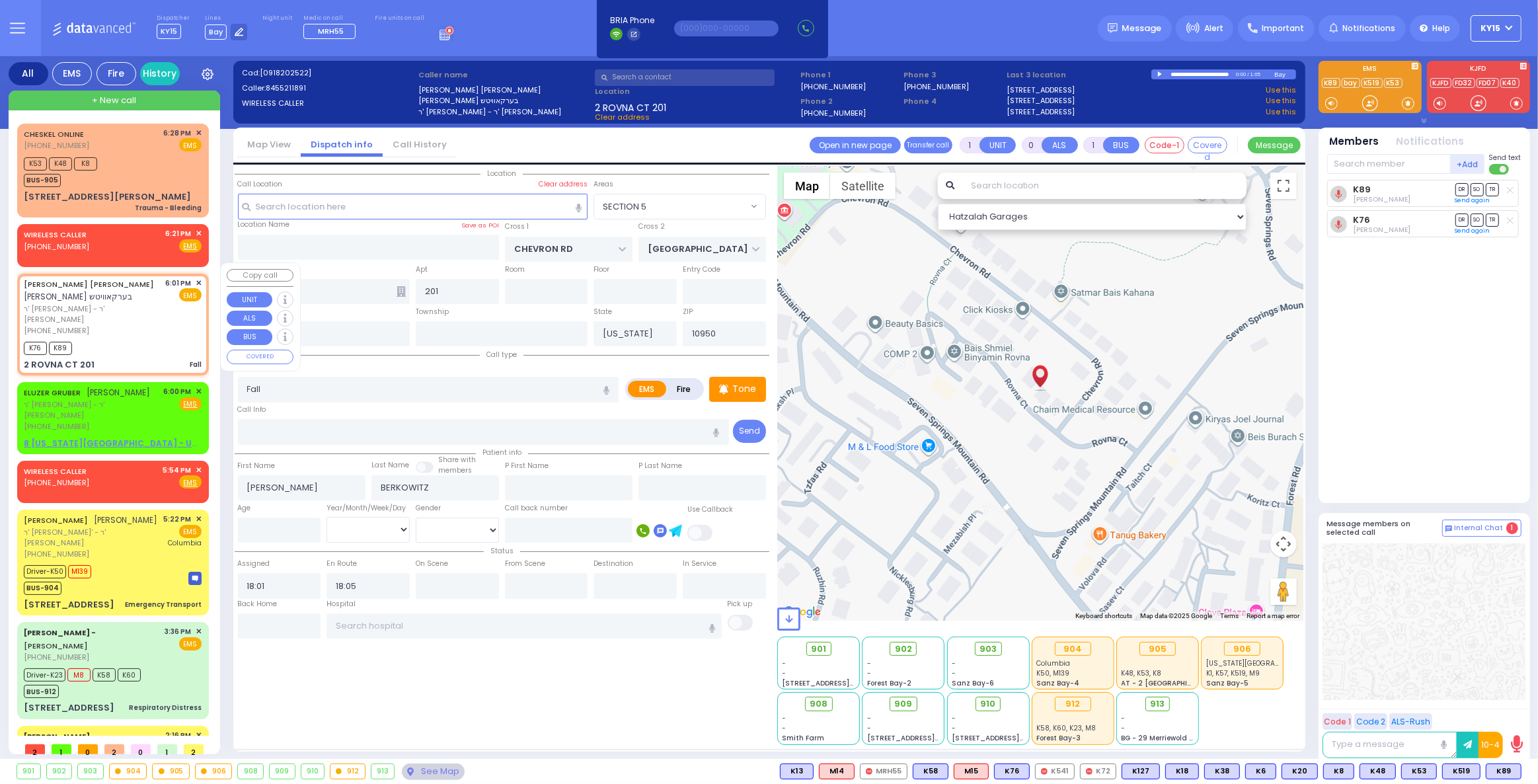
select select "Hatzalah Garages"
click at [293, 631] on input "text" at bounding box center [279, 625] width 83 height 25
type input "18:34"
select select
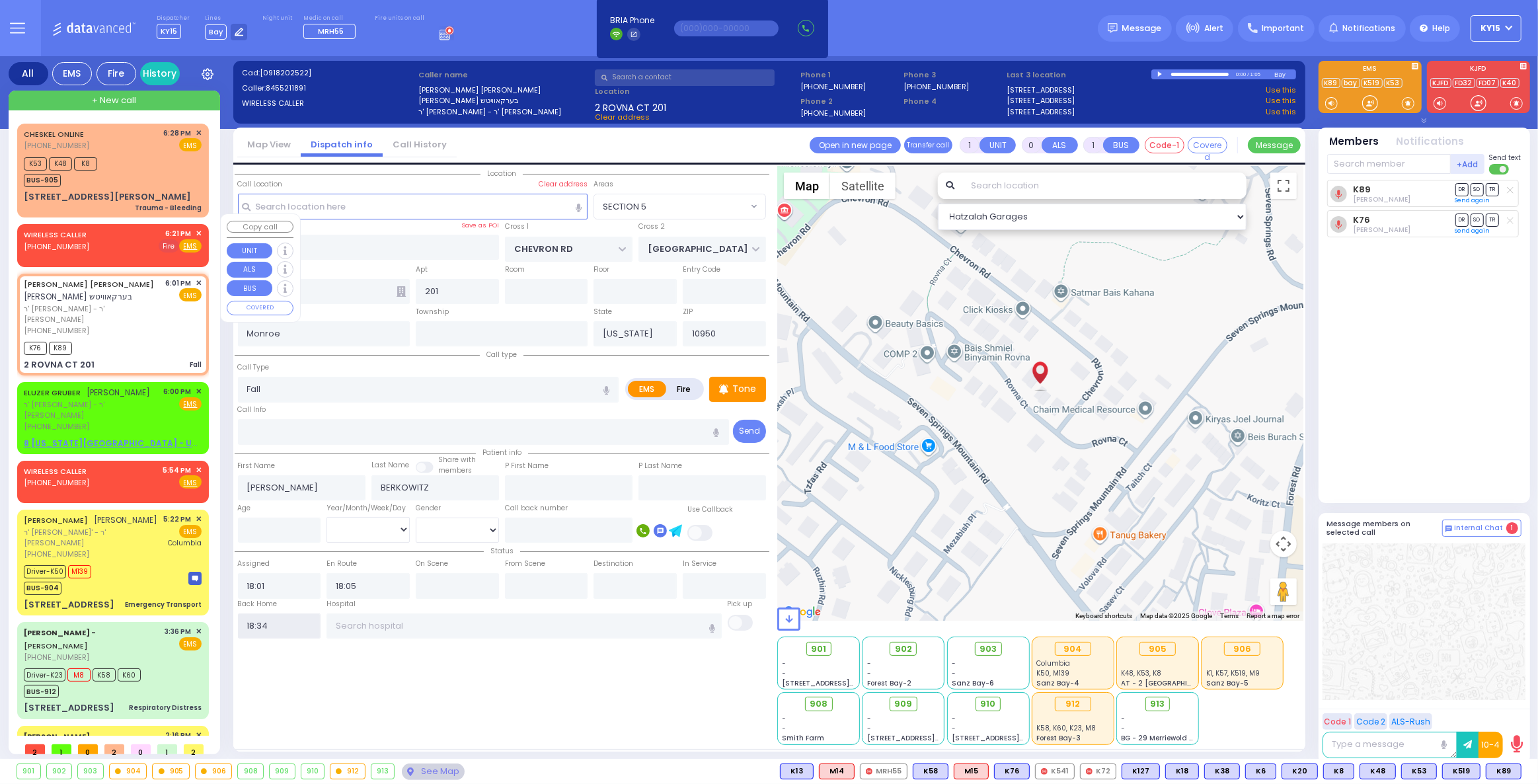
radio input "true"
select select
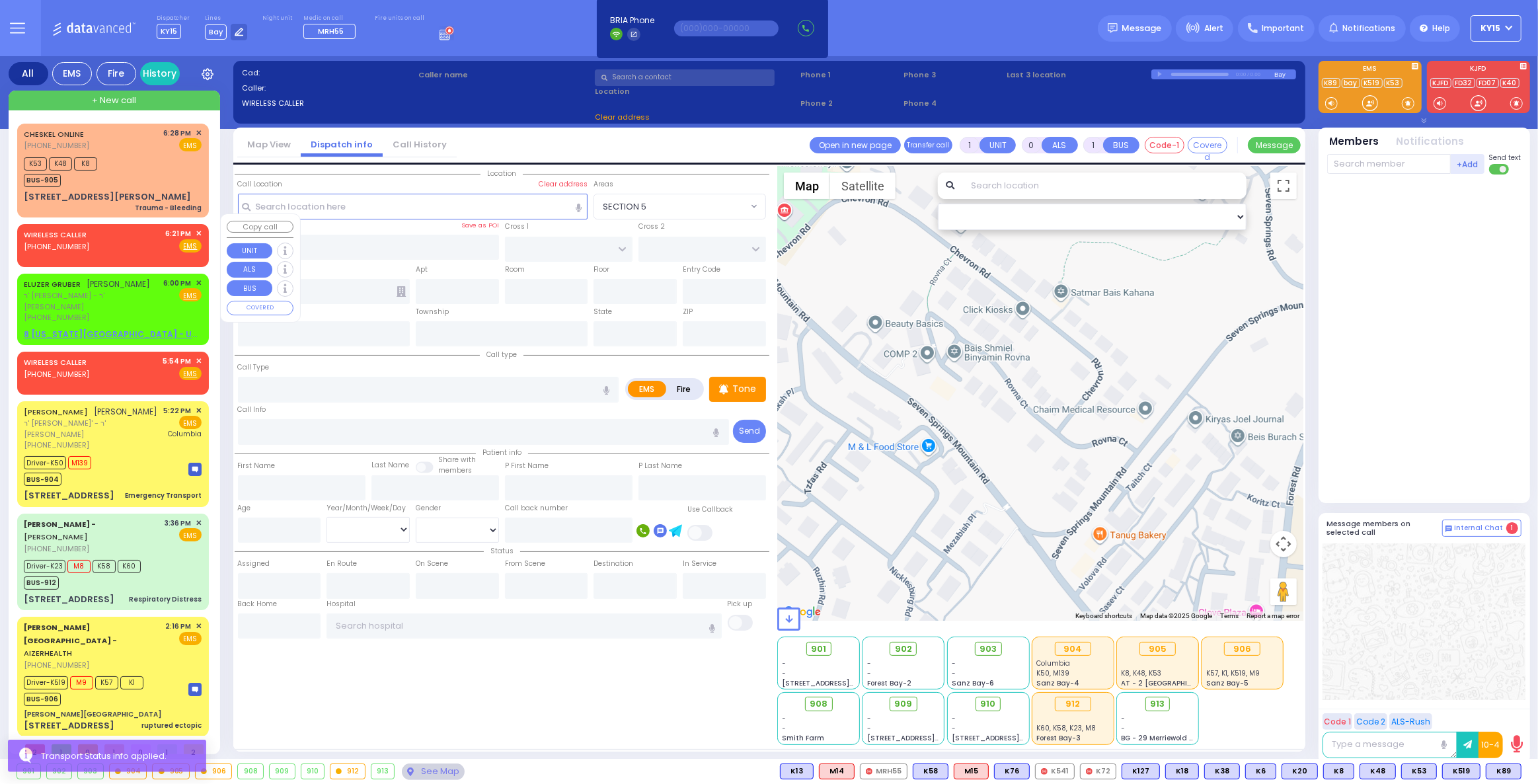
click at [196, 228] on span "✕" at bounding box center [198, 233] width 6 height 11
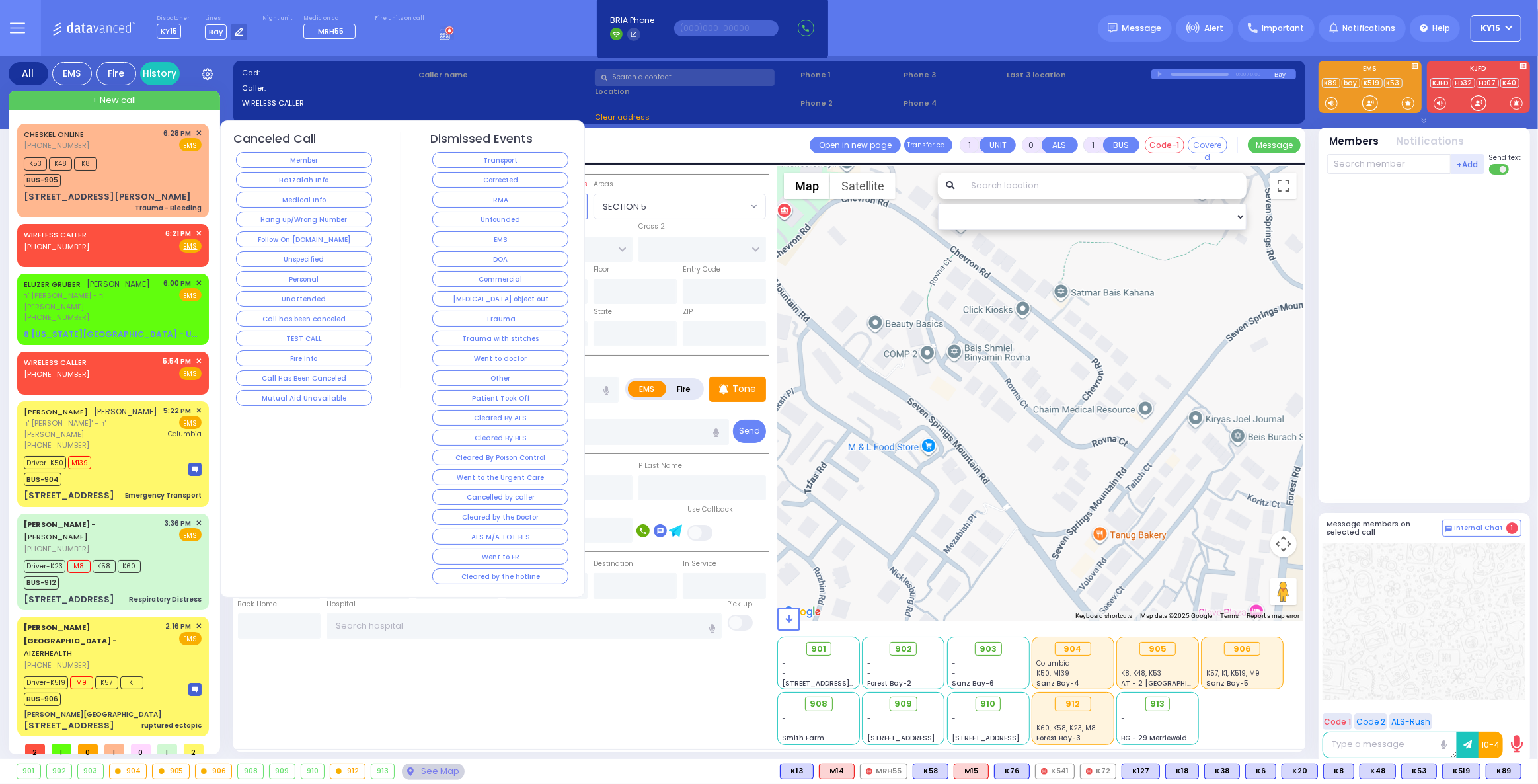
drag, startPoint x: 283, startPoint y: 245, endPoint x: 272, endPoint y: 246, distance: 11.0
click at [283, 245] on div "Follow On [DOMAIN_NAME]" at bounding box center [304, 239] width 141 height 20
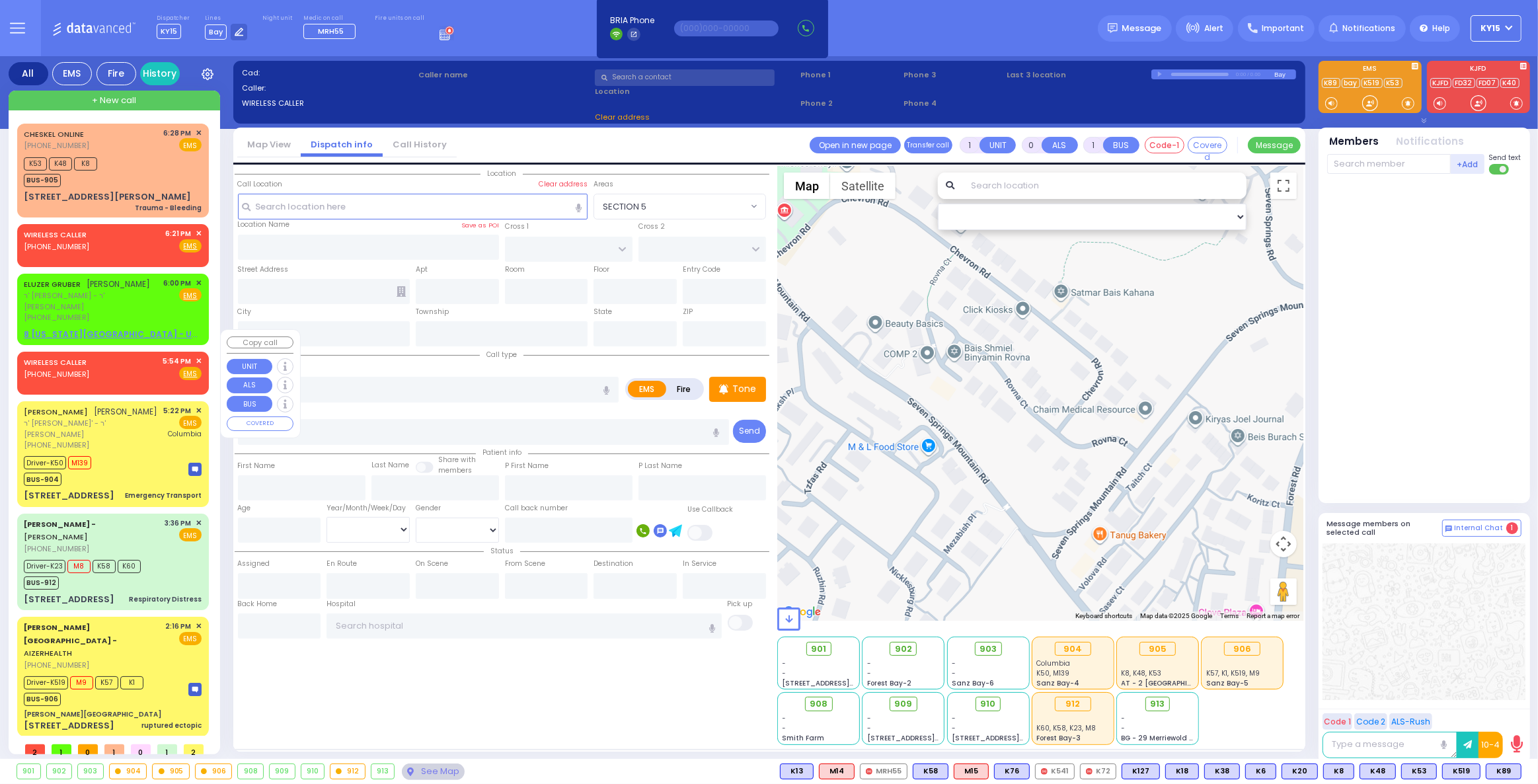
click at [143, 356] on div "WIRELESS CALLER [PHONE_NUMBER] 5:54 PM ✕ Fire EMS" at bounding box center [113, 368] width 178 height 24
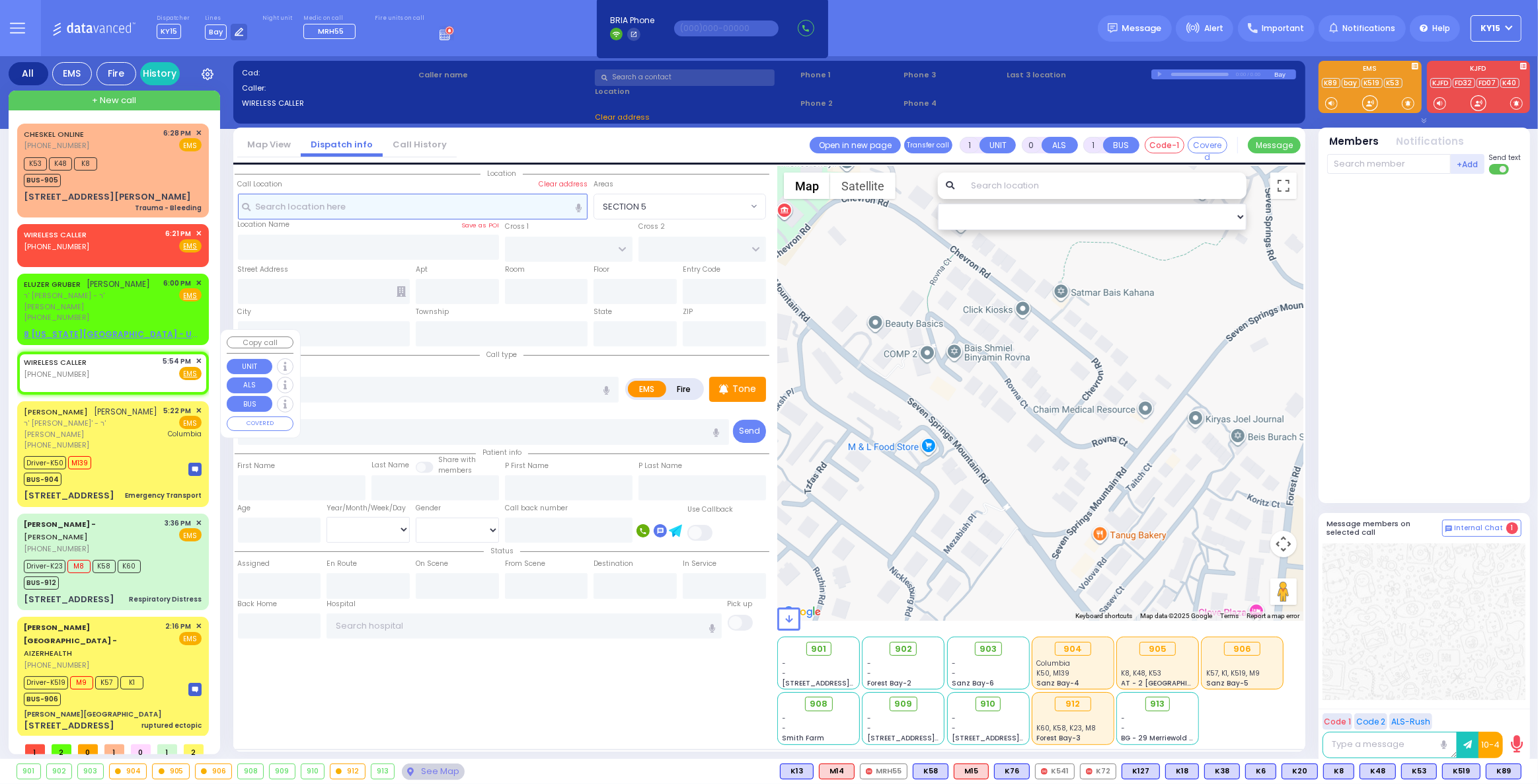
type input "2"
type input "1"
select select
radio input "true"
select select
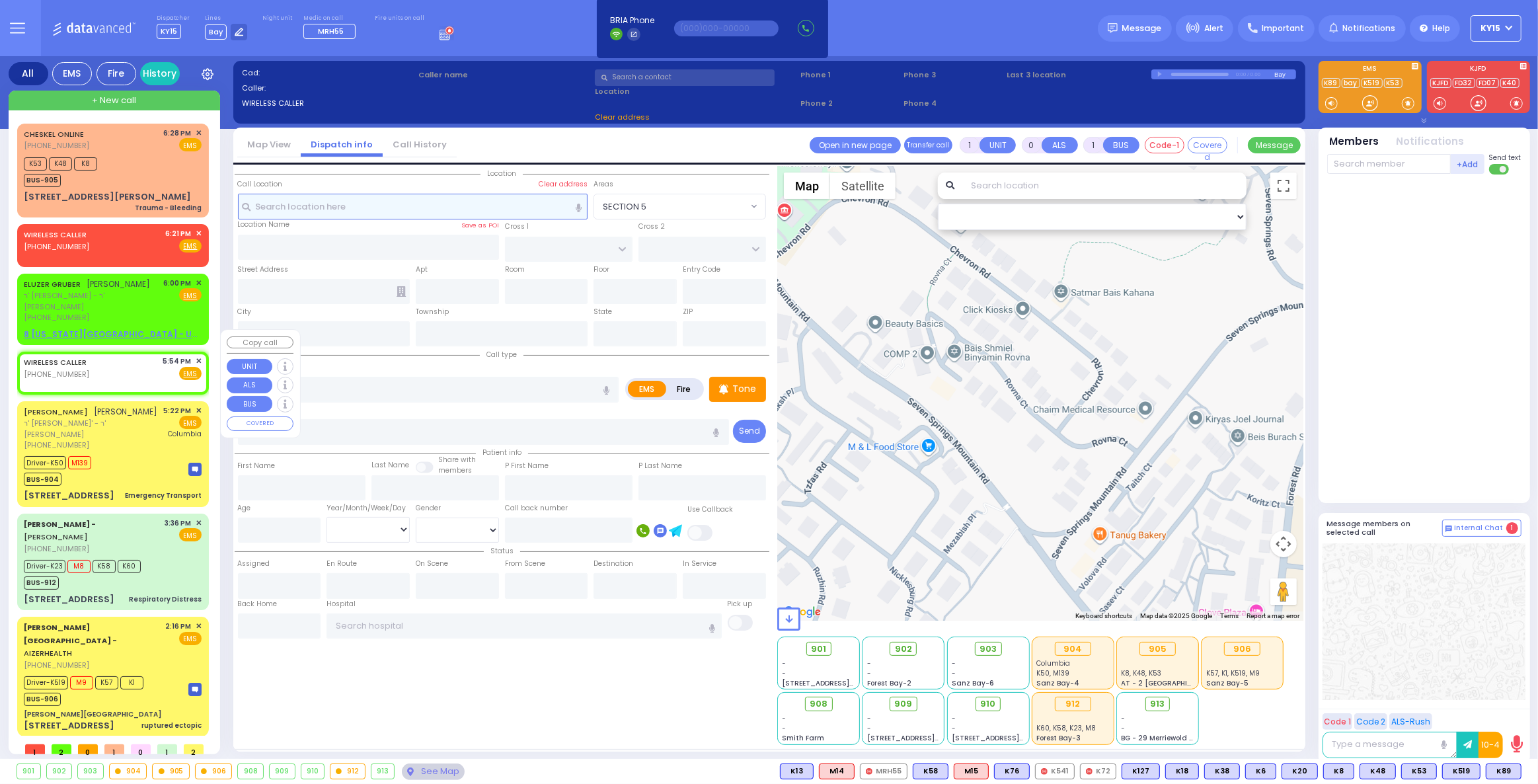
type input "17:54"
select select "Hatzalah Garages"
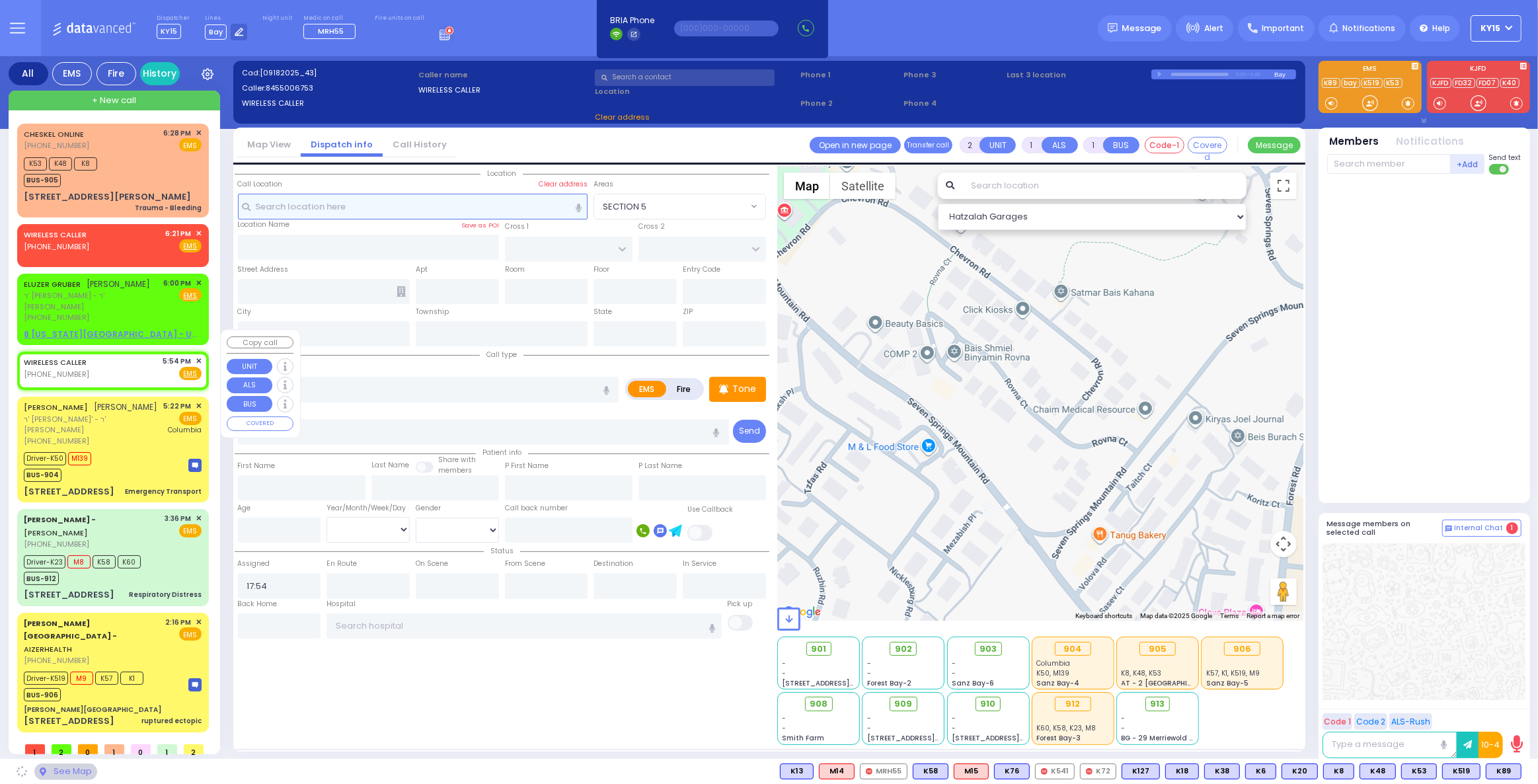
select select
radio input "true"
select select
select select "Hatzalah Garages"
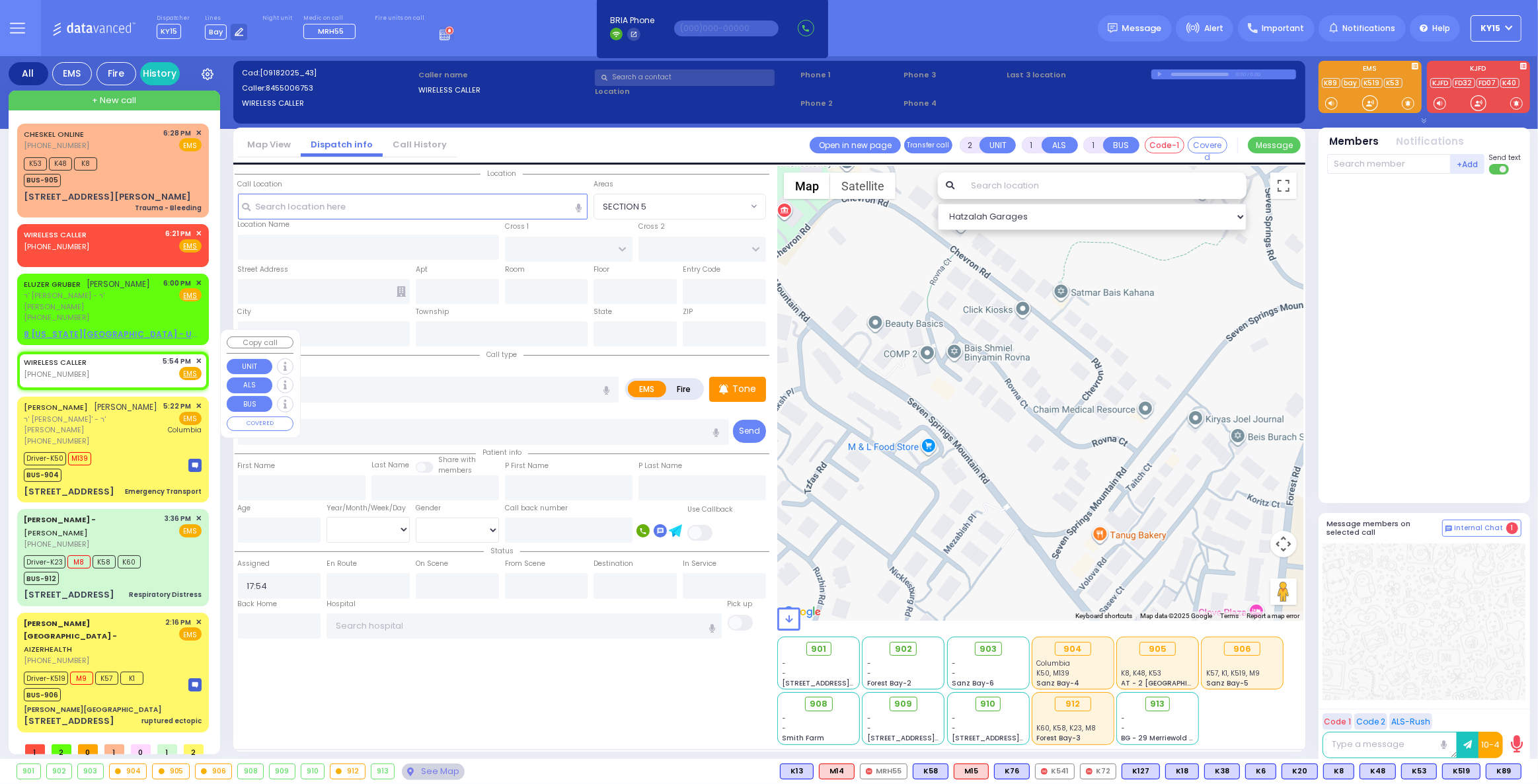
click at [197, 356] on span "✕" at bounding box center [198, 361] width 6 height 11
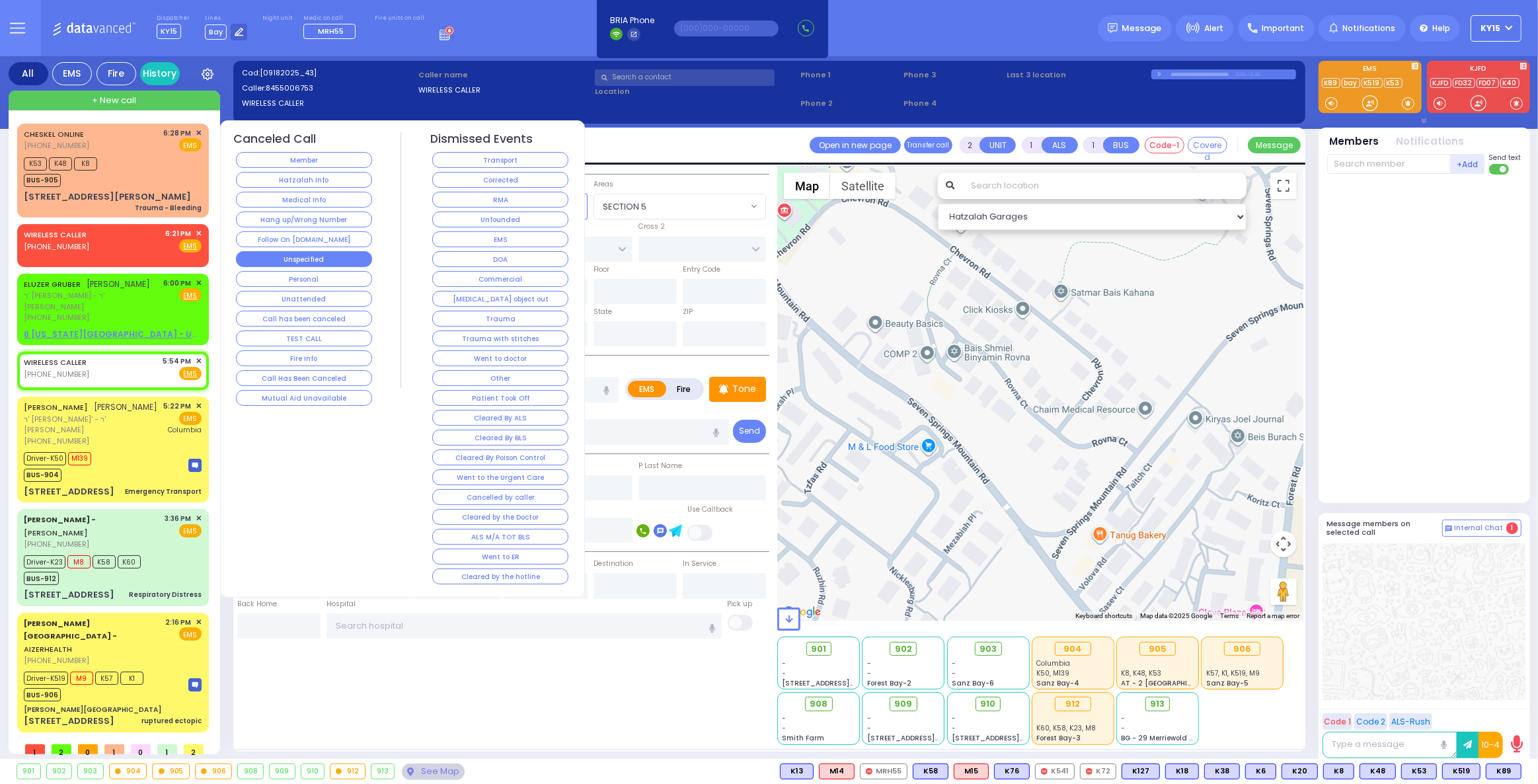
click at [310, 255] on button "Unspecified" at bounding box center [304, 259] width 136 height 16
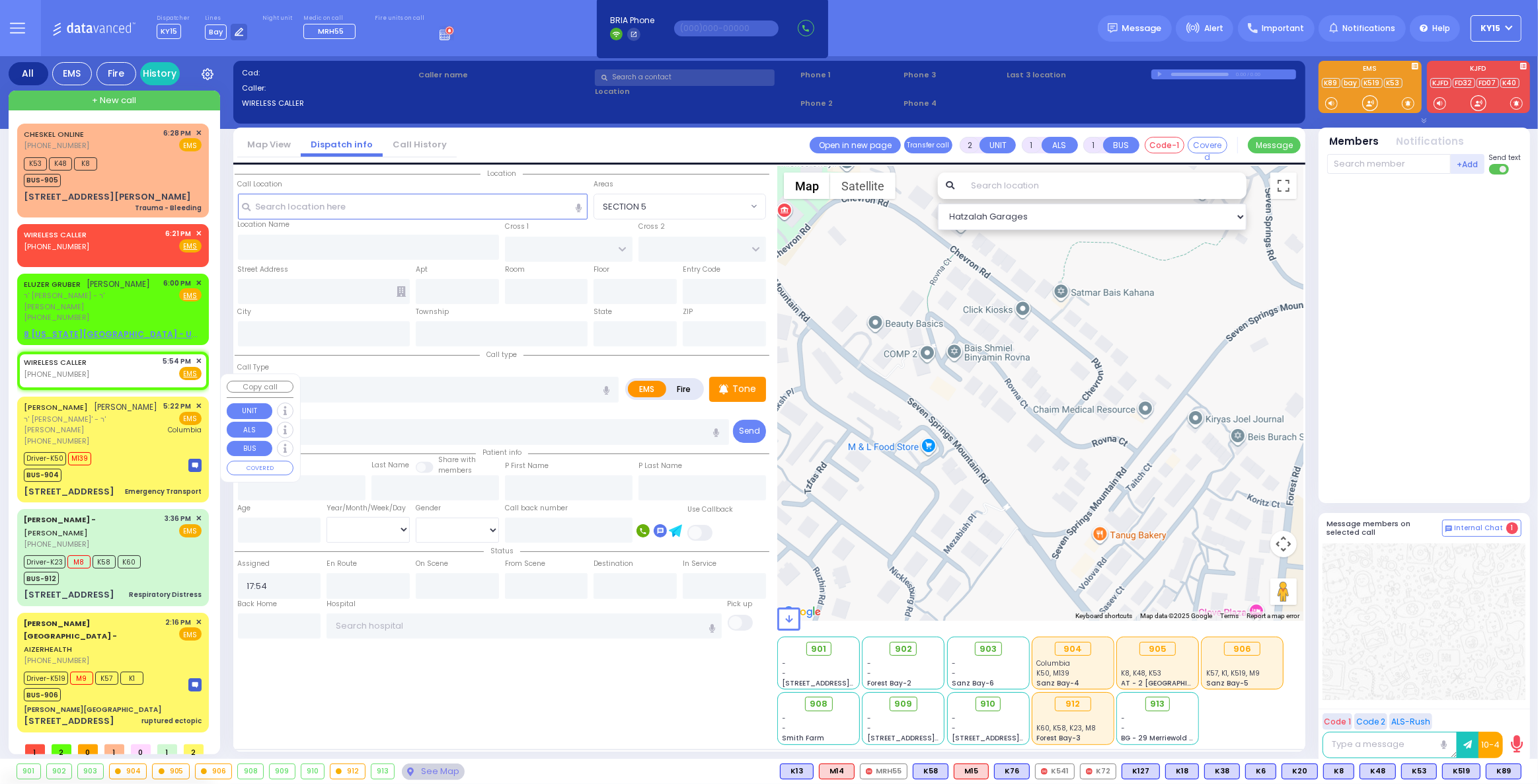
select select
radio input "true"
select select
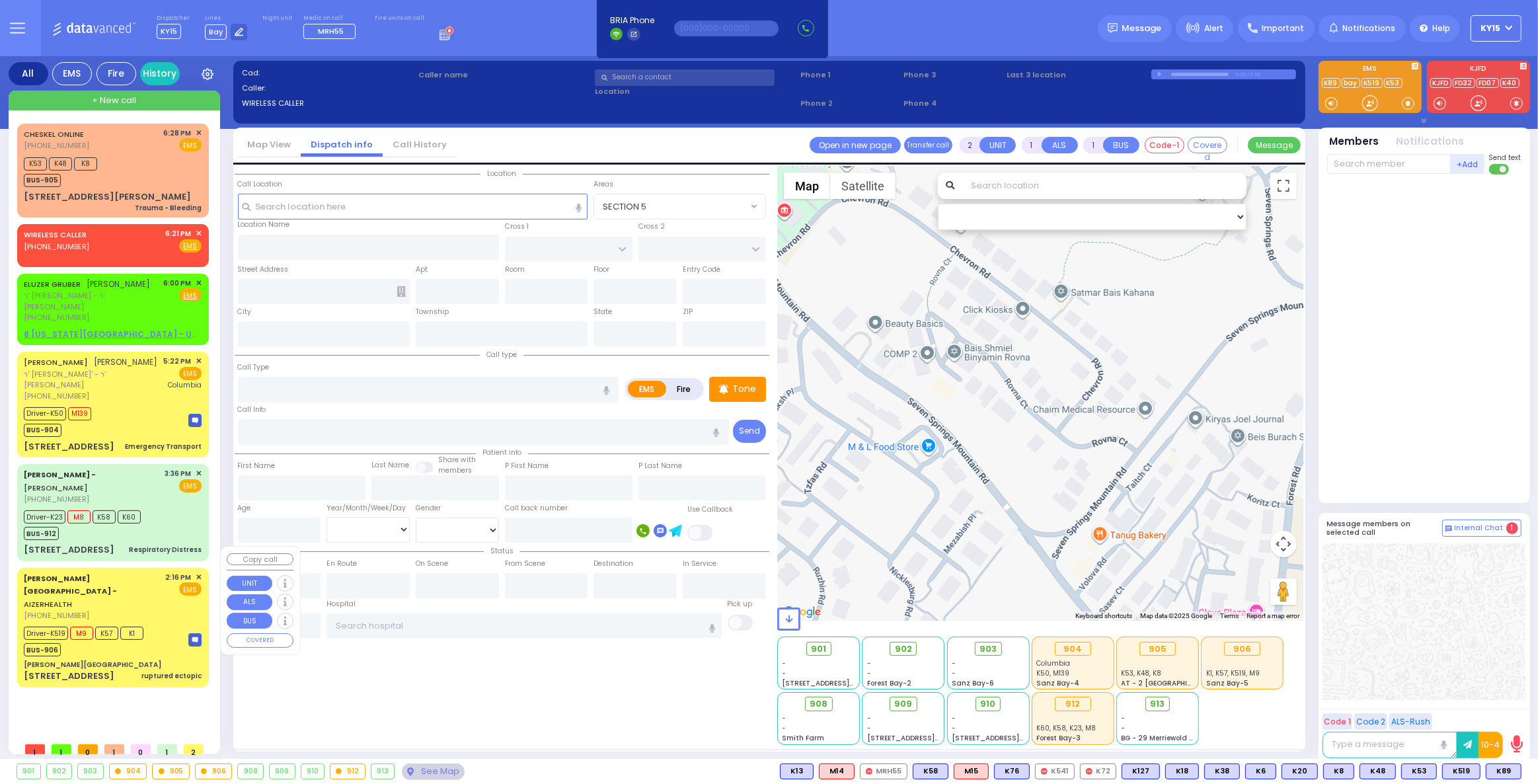
click at [135, 640] on div "BUS-906" at bounding box center [84, 648] width 120 height 17
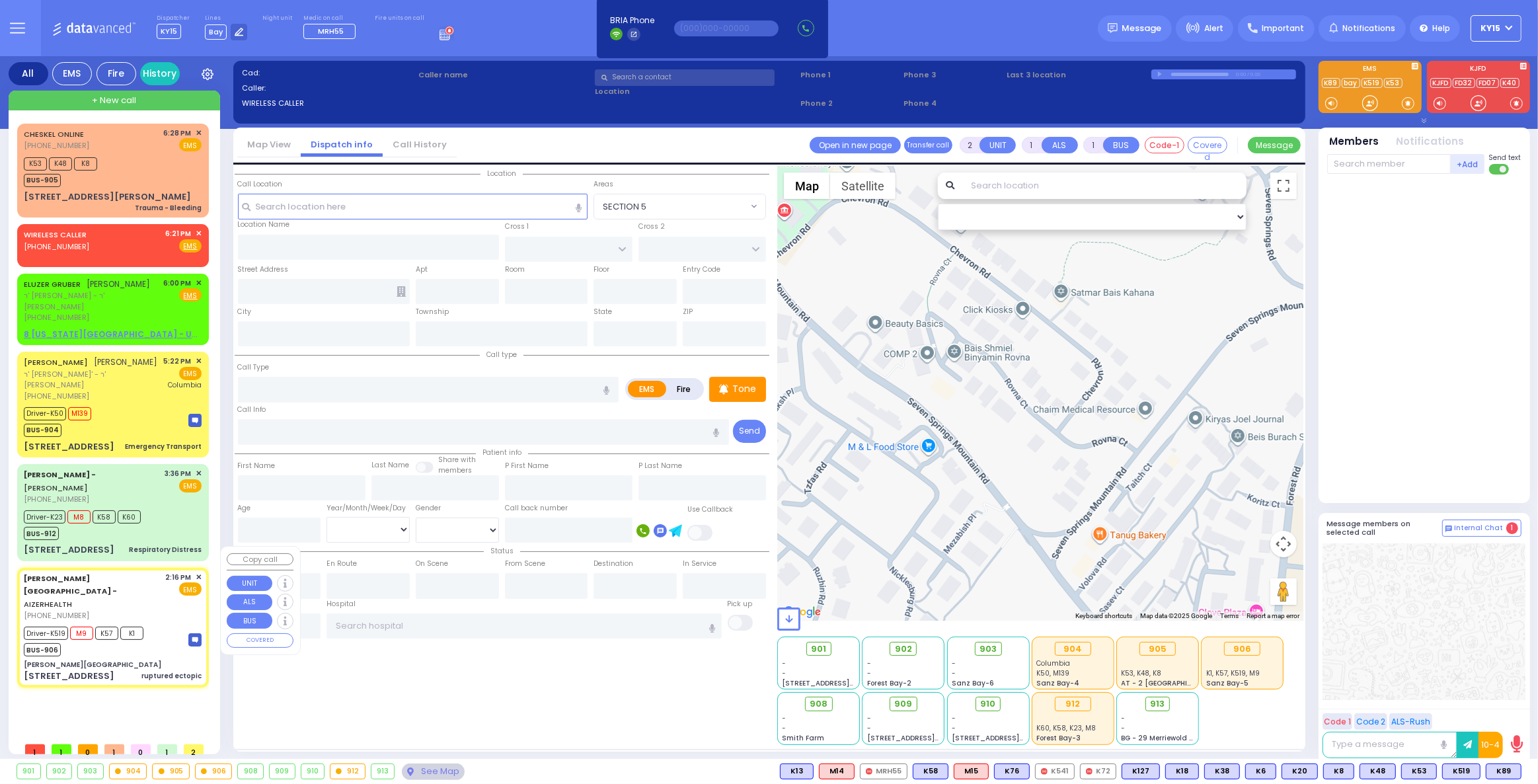
type input "6"
select select
type input "ruptured ectopic"
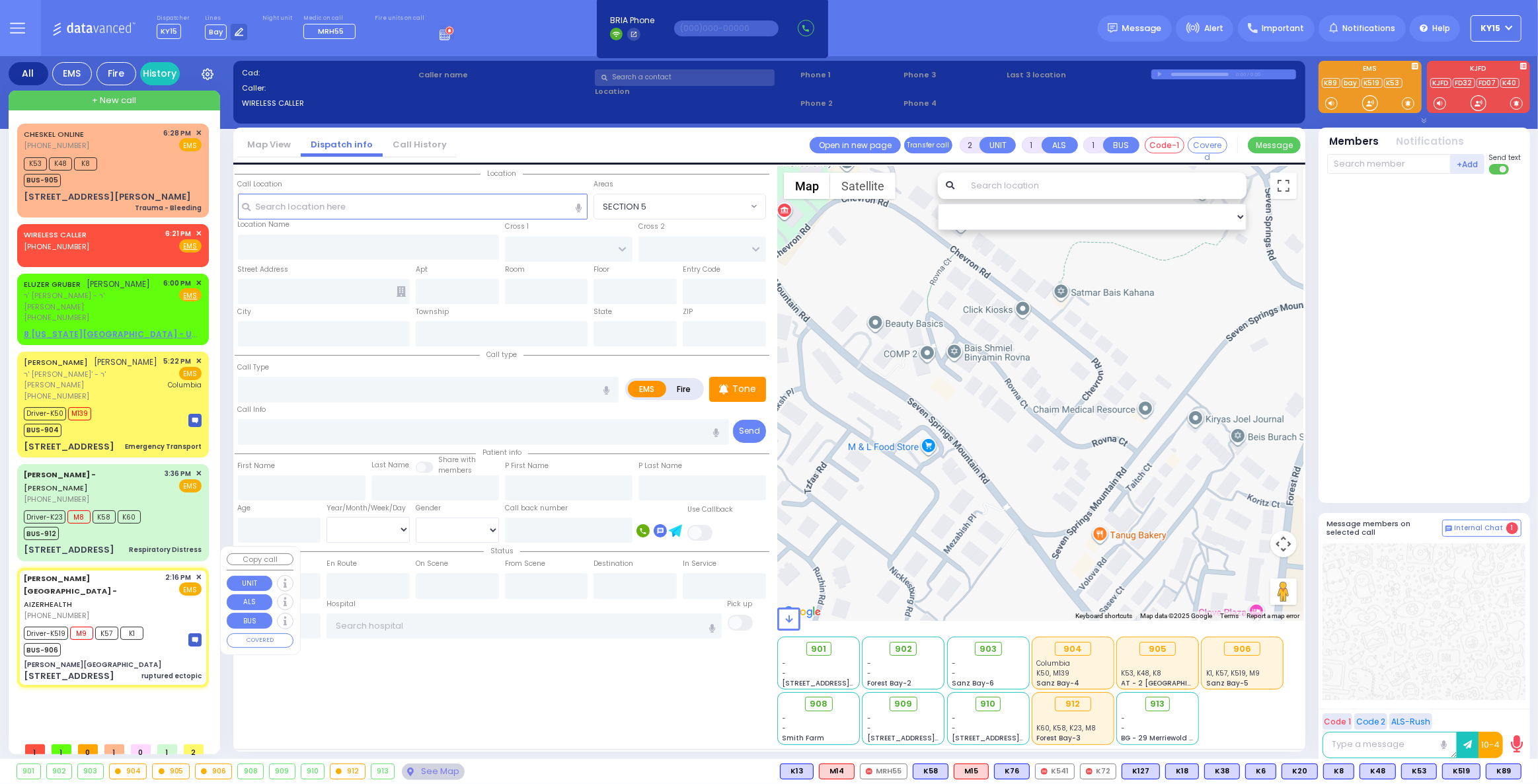
radio input "true"
type input "Chany"
type input "Berkowitz"
type input "28"
select select "Year"
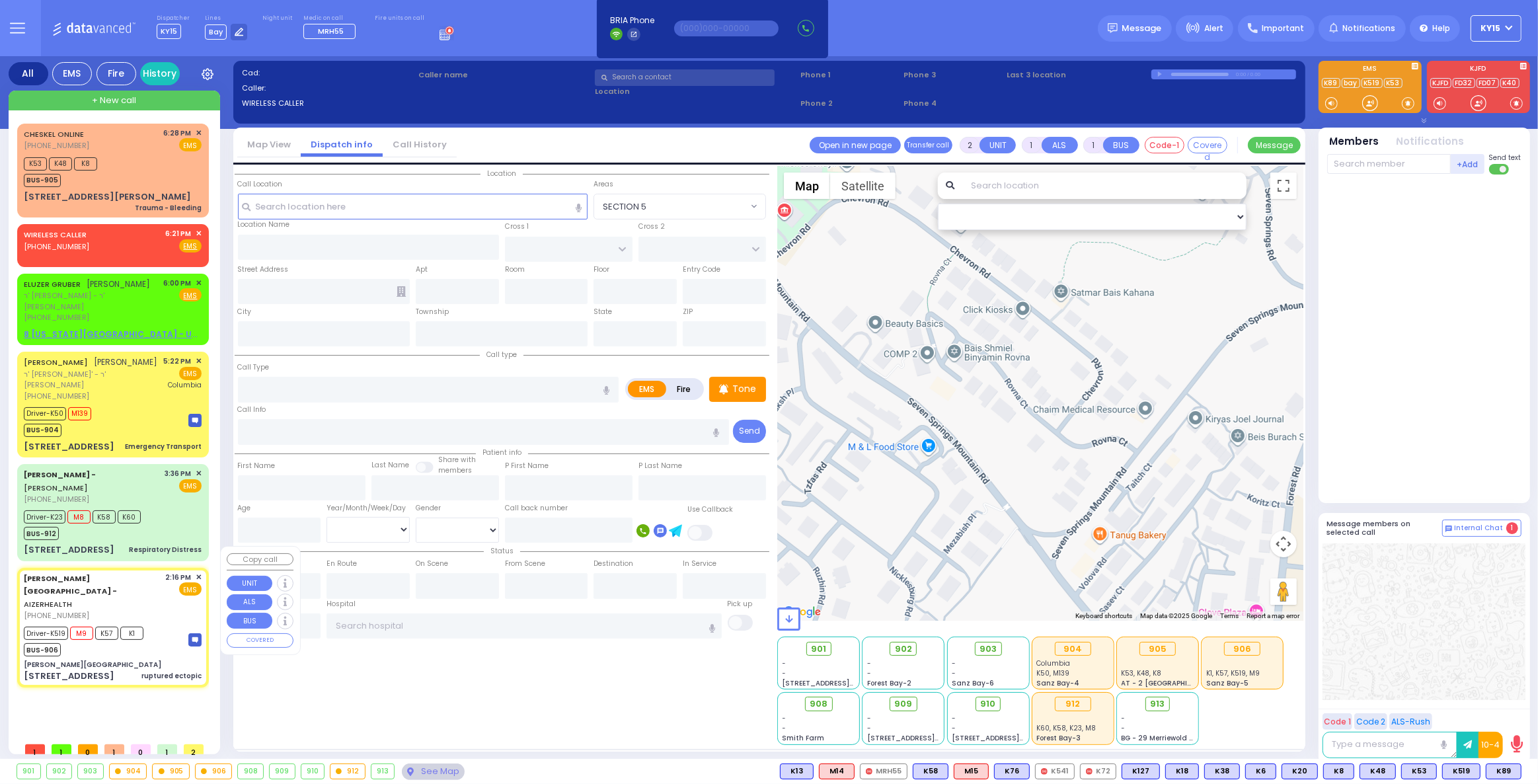
select select "[DEMOGRAPHIC_DATA]"
type input "14:16"
type input "14:18"
type input "14:21"
type input "15:12"
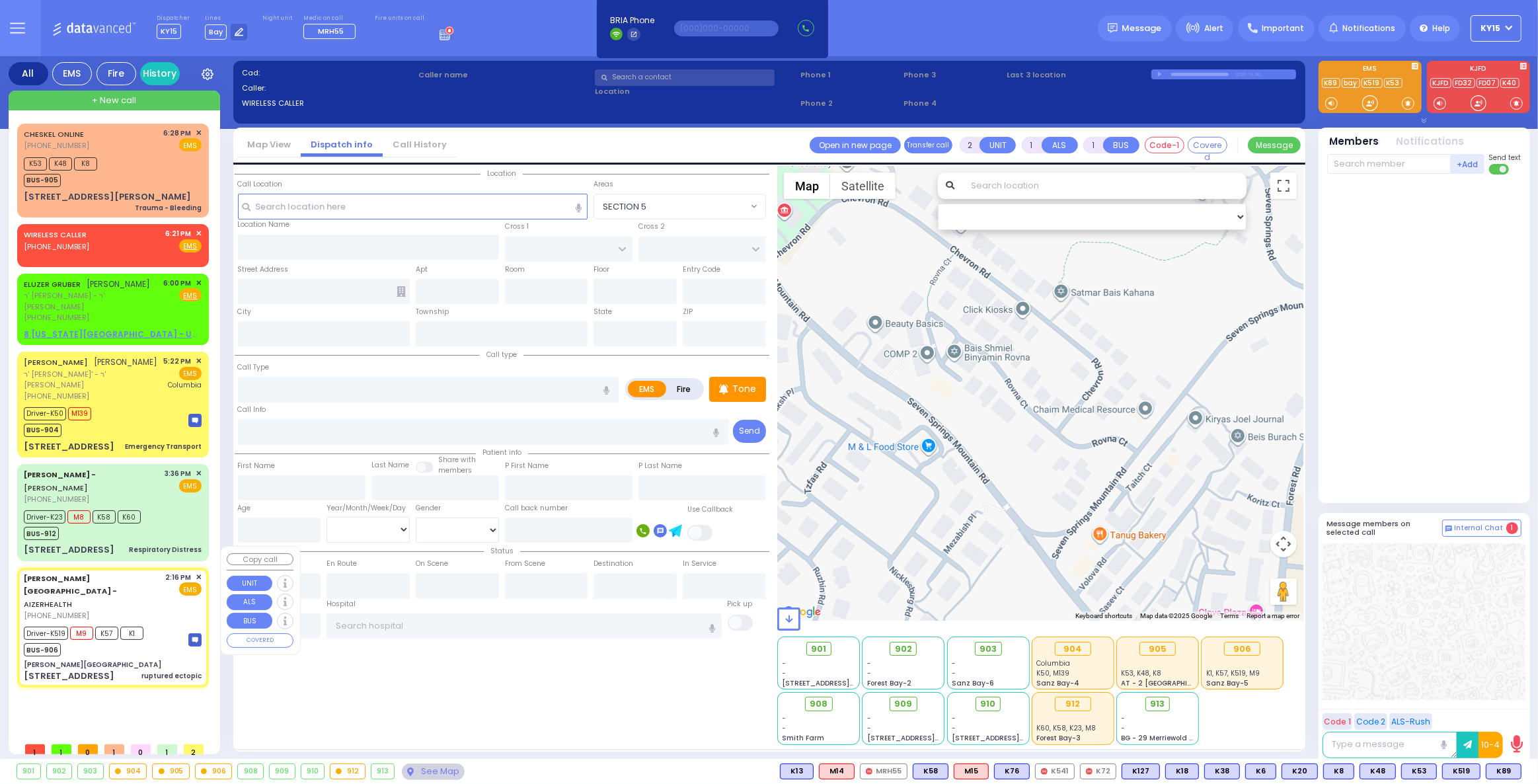
type input "[US_STATE][GEOGRAPHIC_DATA]- [GEOGRAPHIC_DATA] [STREET_ADDRESS][US_STATE]"
type input "[PERSON_NAME][GEOGRAPHIC_DATA]"
type input "[PERSON_NAME] DR"
type input "CARTER LN"
type input "[STREET_ADDRESS]"
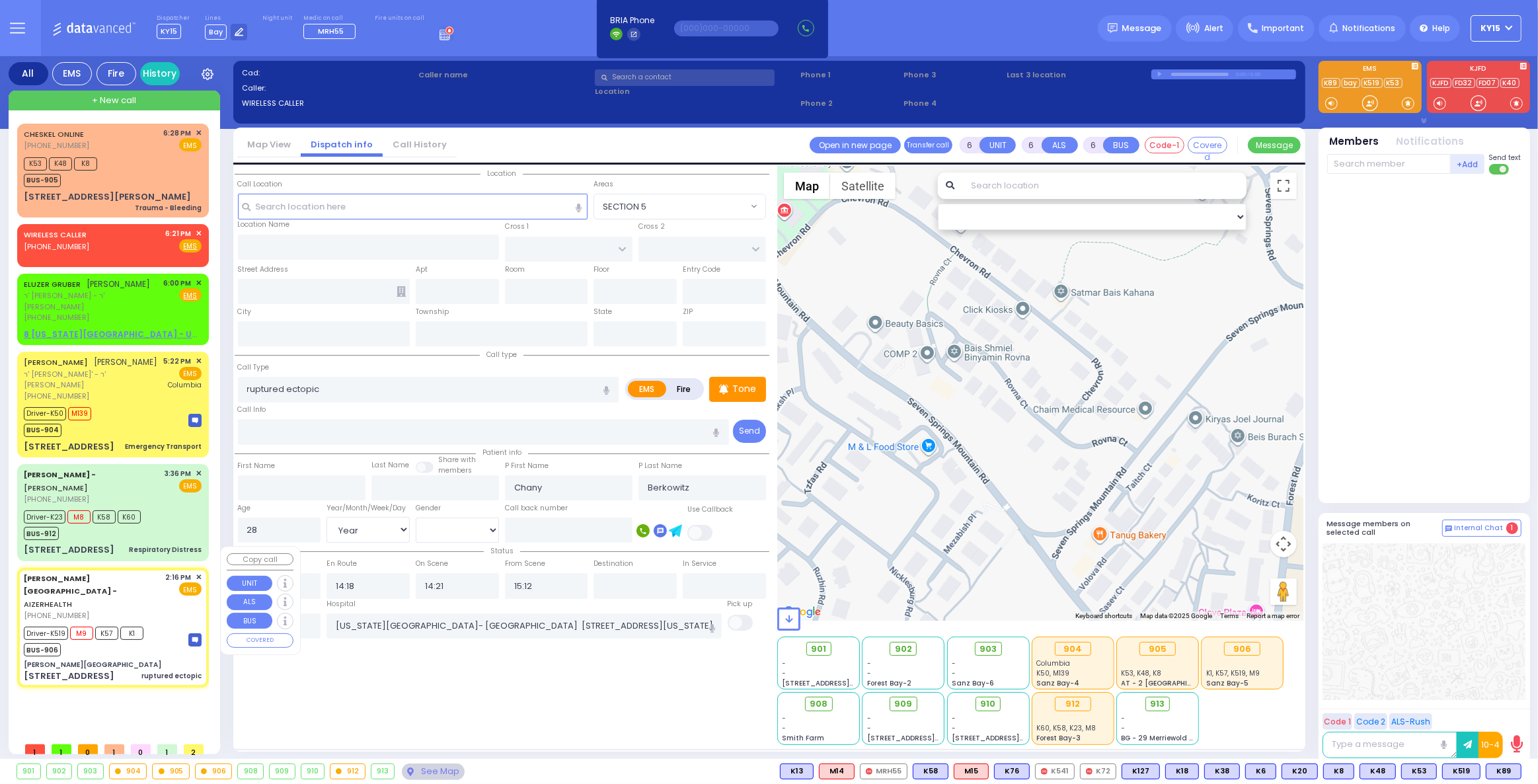
type input "2"
type input "[PERSON_NAME]"
type input "[US_STATE]"
type input "10950"
select select "SECTION 2"
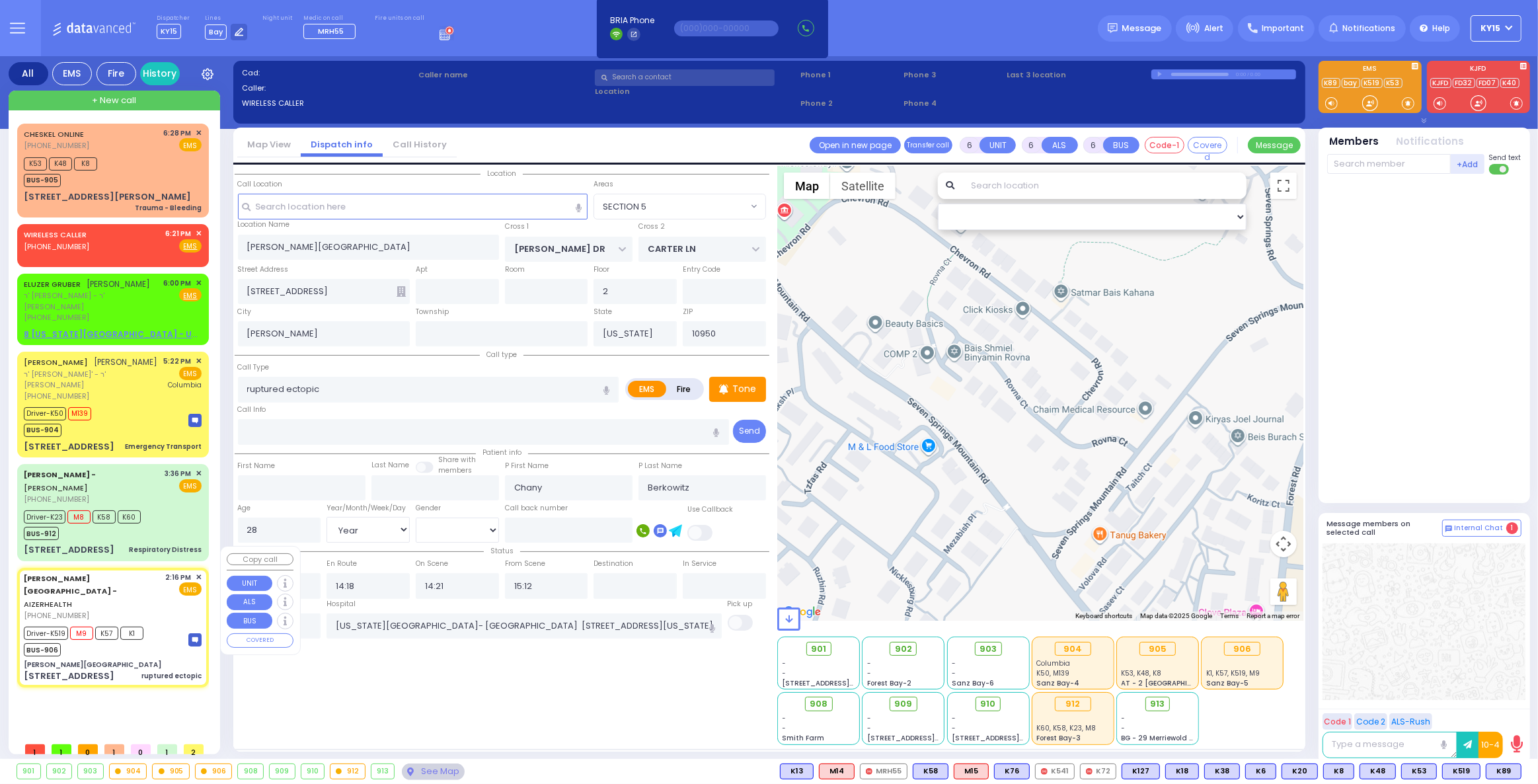
select select "Hatzalah Garages"
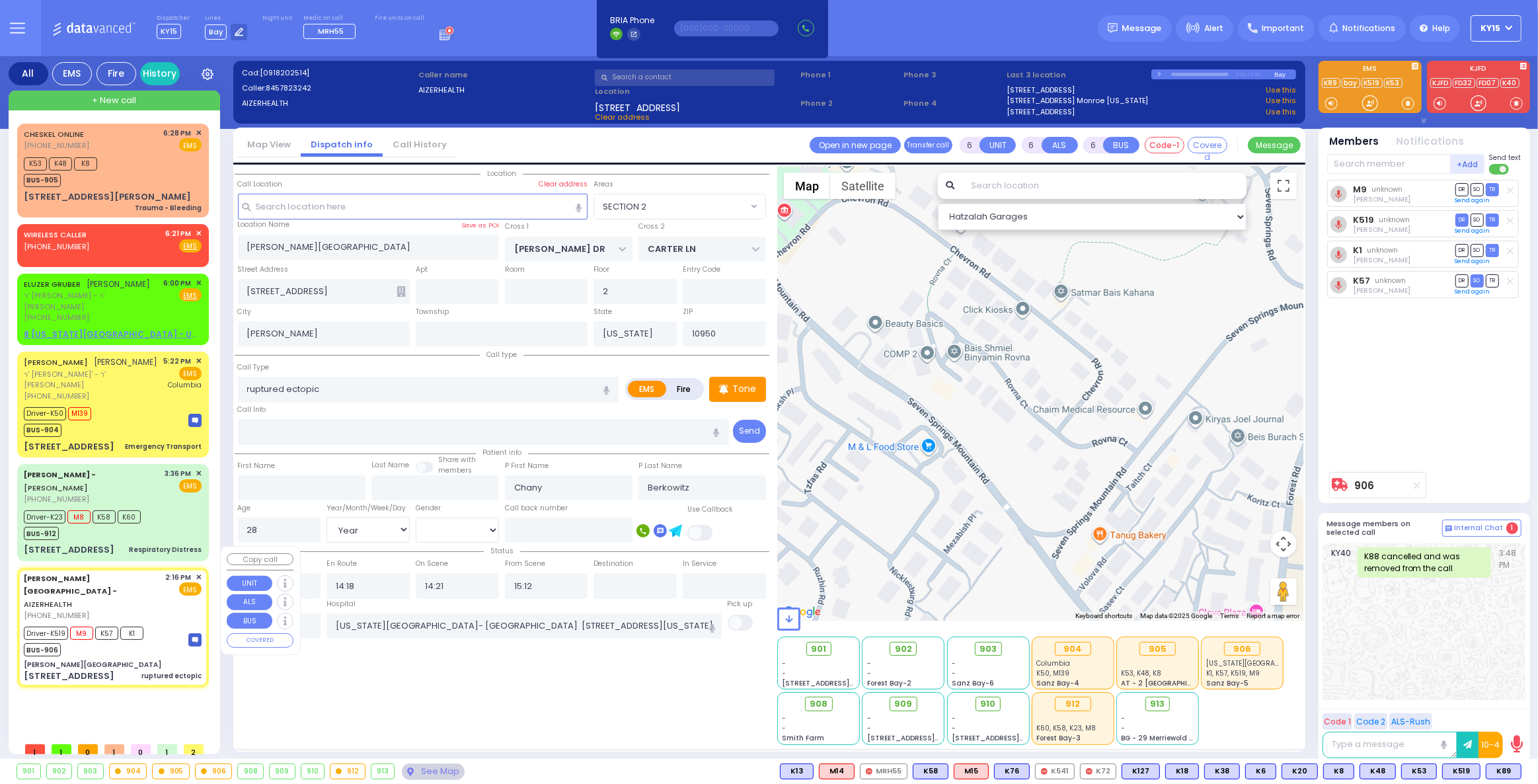
click at [199, 572] on span "✕" at bounding box center [198, 577] width 6 height 11
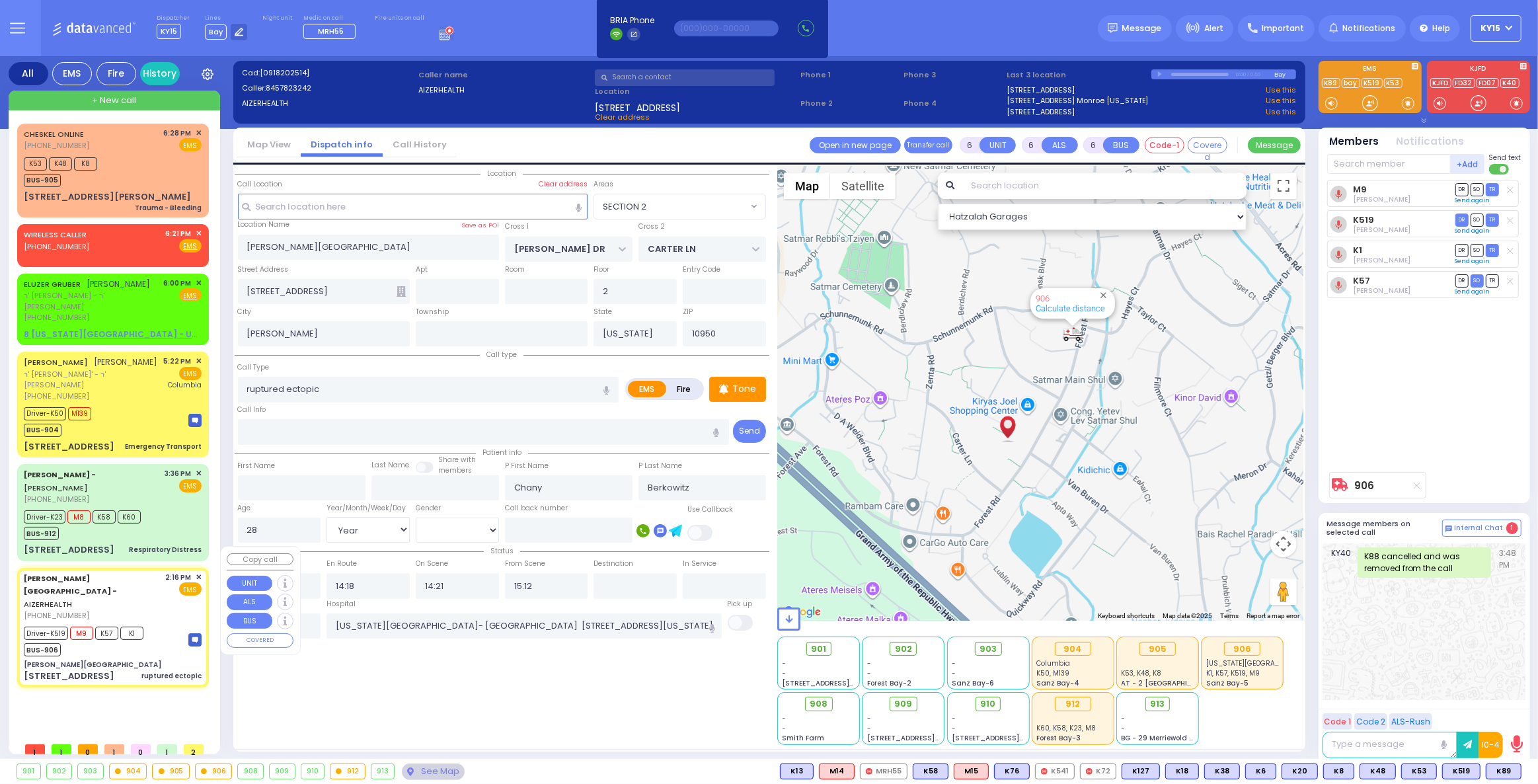
click at [142, 623] on div "Driver-K519 M9 K57 K1 BUS-906" at bounding box center [86, 639] width 124 height 33
select select
radio input "true"
select select "Year"
select select "[DEMOGRAPHIC_DATA]"
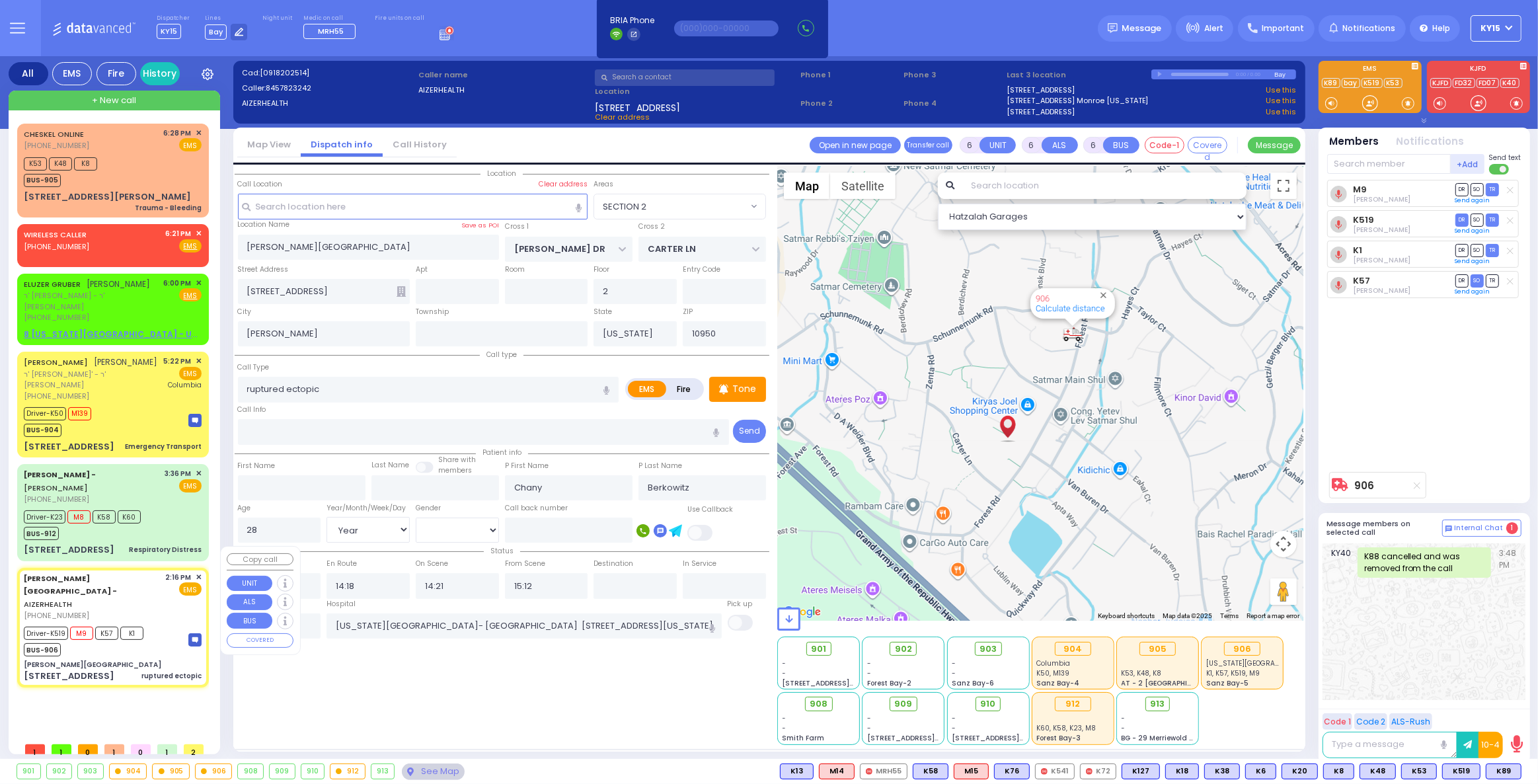
select select "SECTION 2"
select select "Hatzalah Garages"
click at [158, 623] on div "Driver-K519 M9 K57 K1 BUS-906" at bounding box center [113, 639] width 178 height 33
select select
radio input "true"
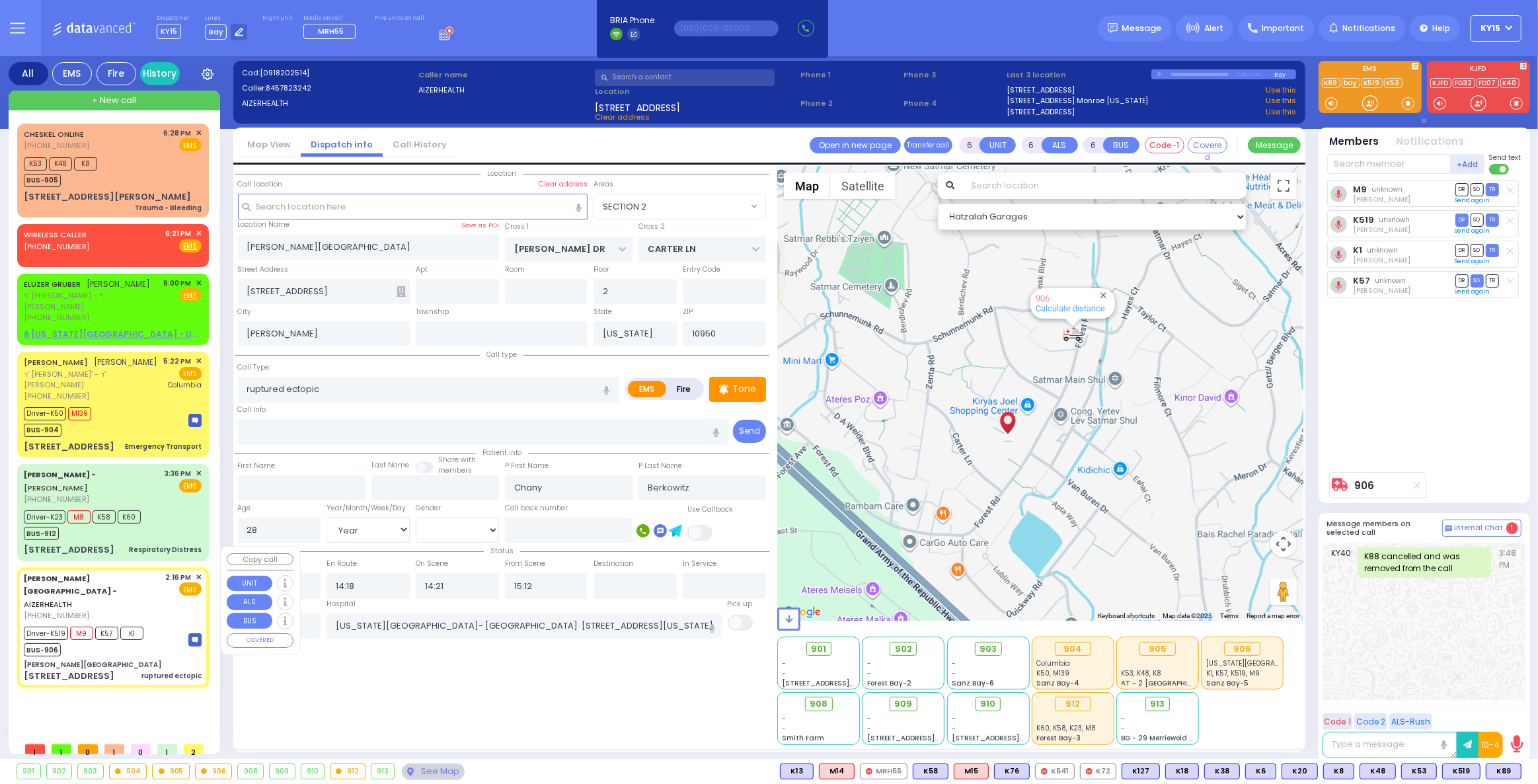
select select "Year"
select select "[DEMOGRAPHIC_DATA]"
select select "Hatzalah Garages"
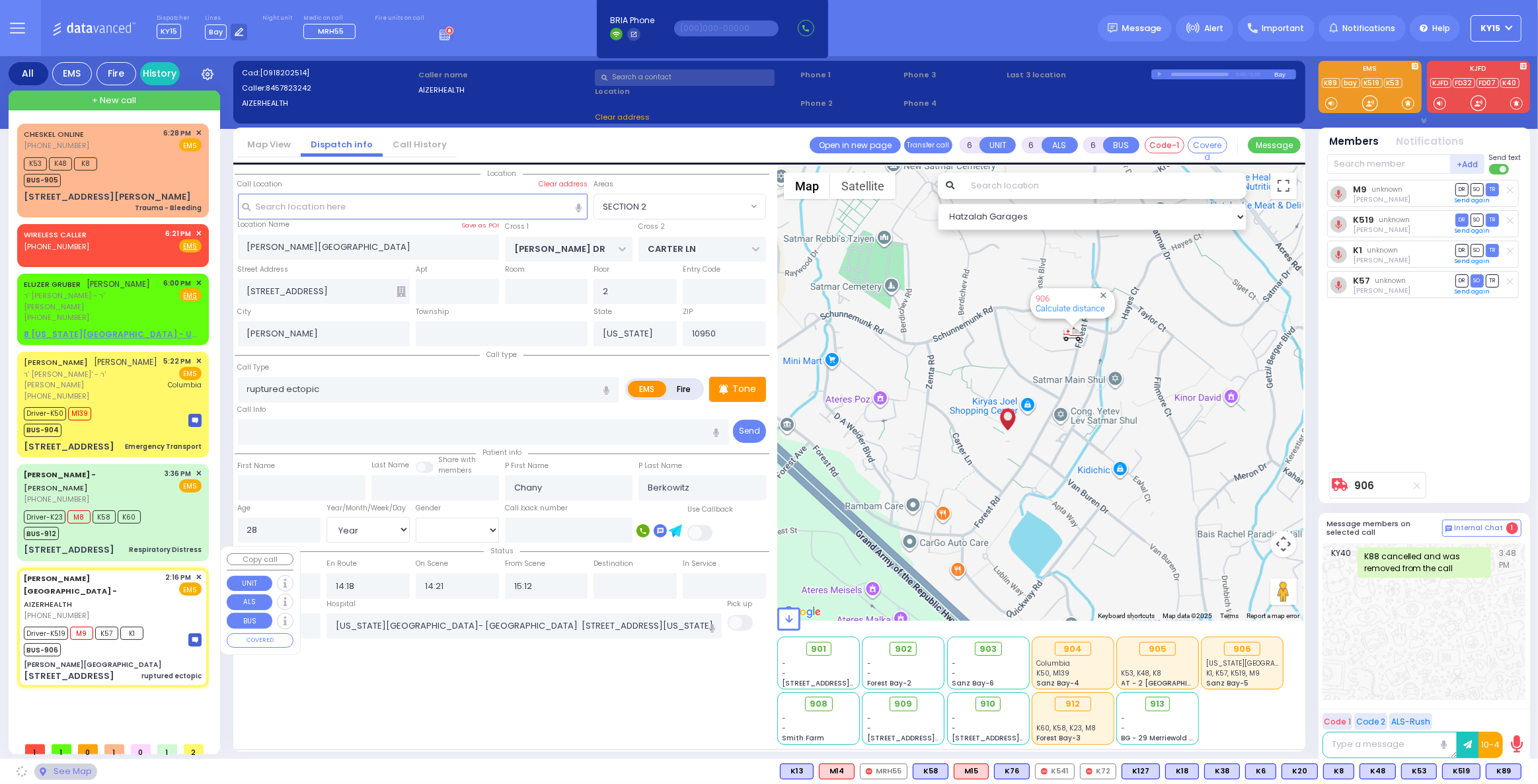
select select "SECTION 2"
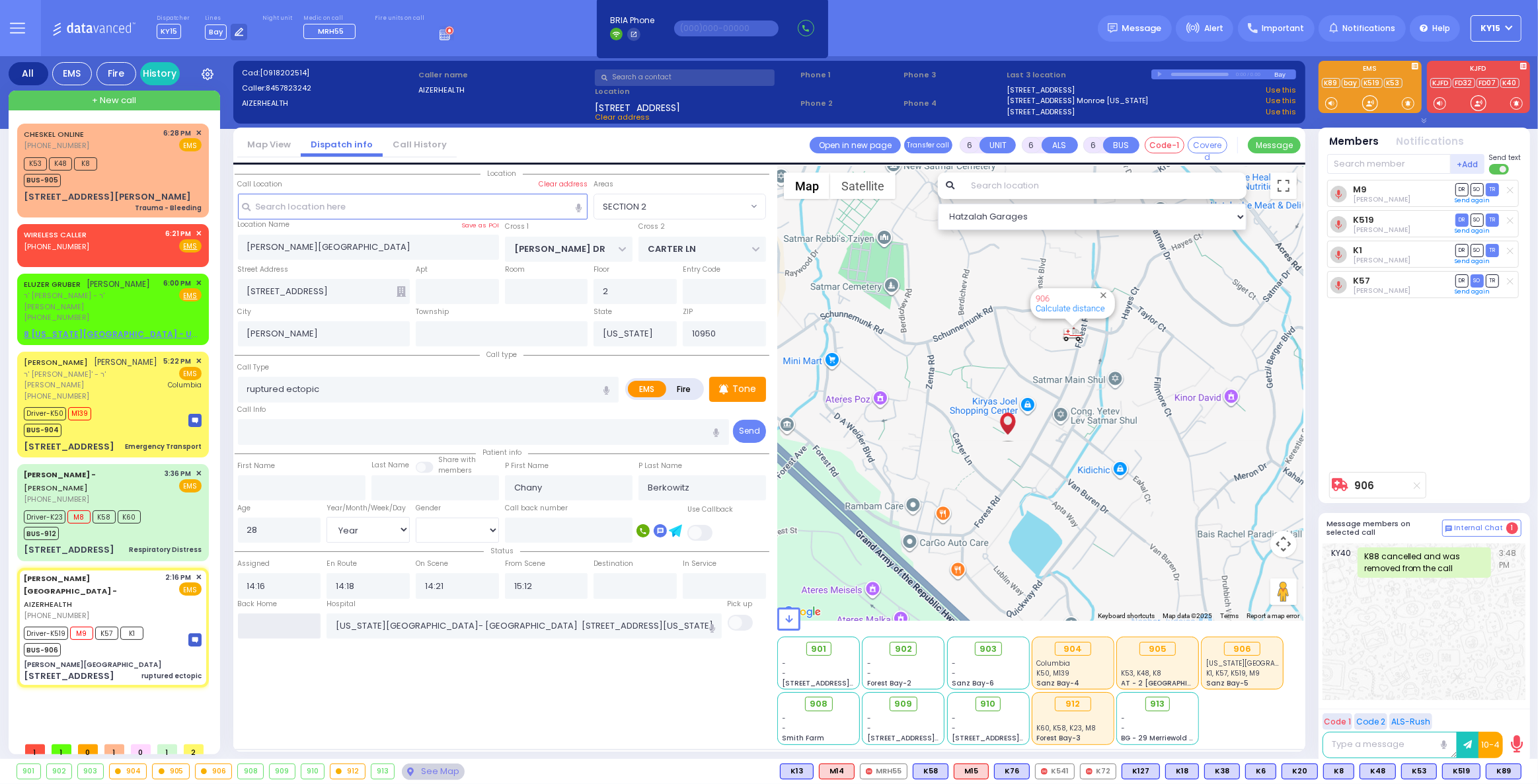
click at [294, 629] on input "text" at bounding box center [279, 625] width 83 height 25
type input "18:34"
select select
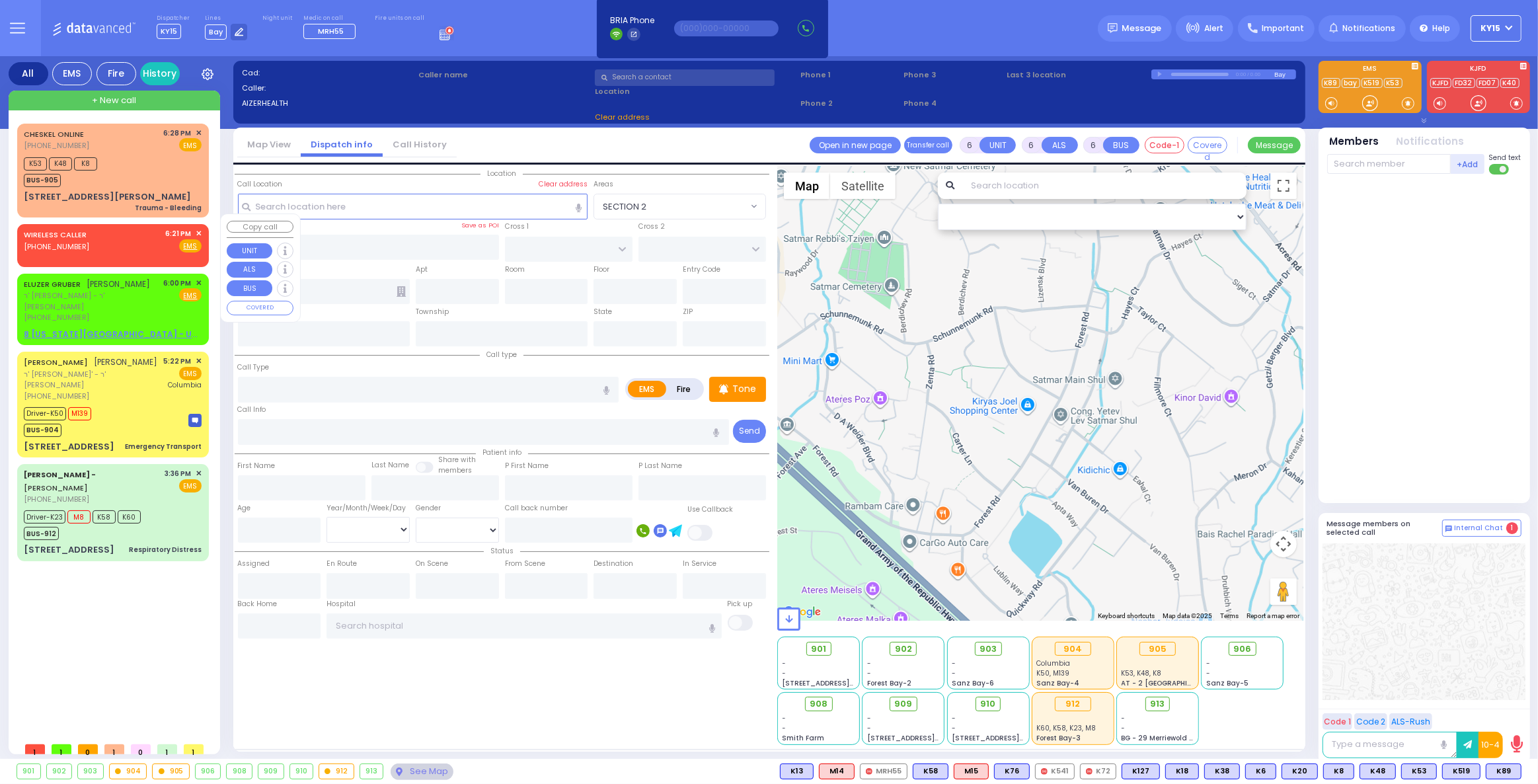
click at [199, 228] on span "✕" at bounding box center [198, 233] width 6 height 11
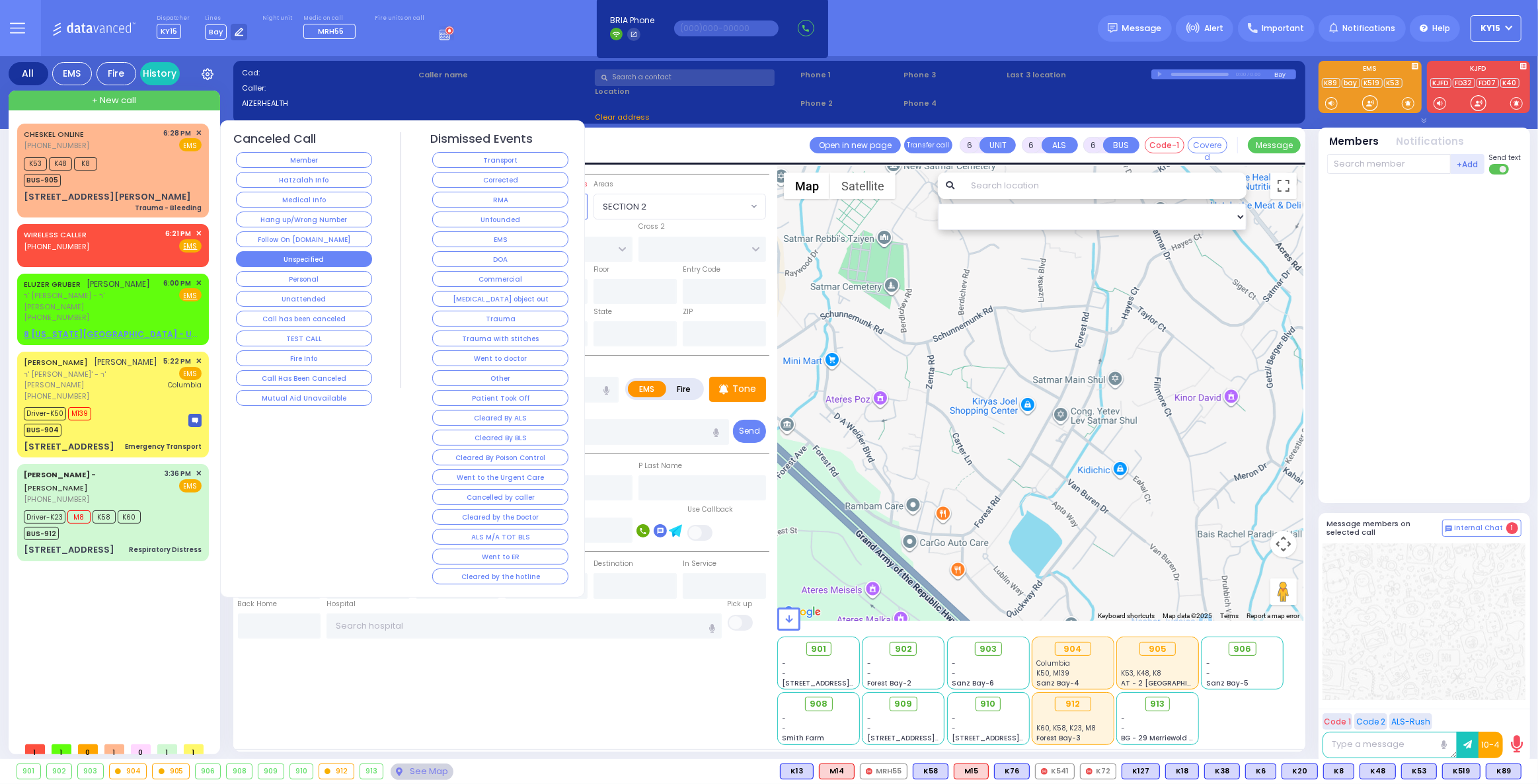
click at [320, 259] on button "Unspecified" at bounding box center [304, 259] width 136 height 16
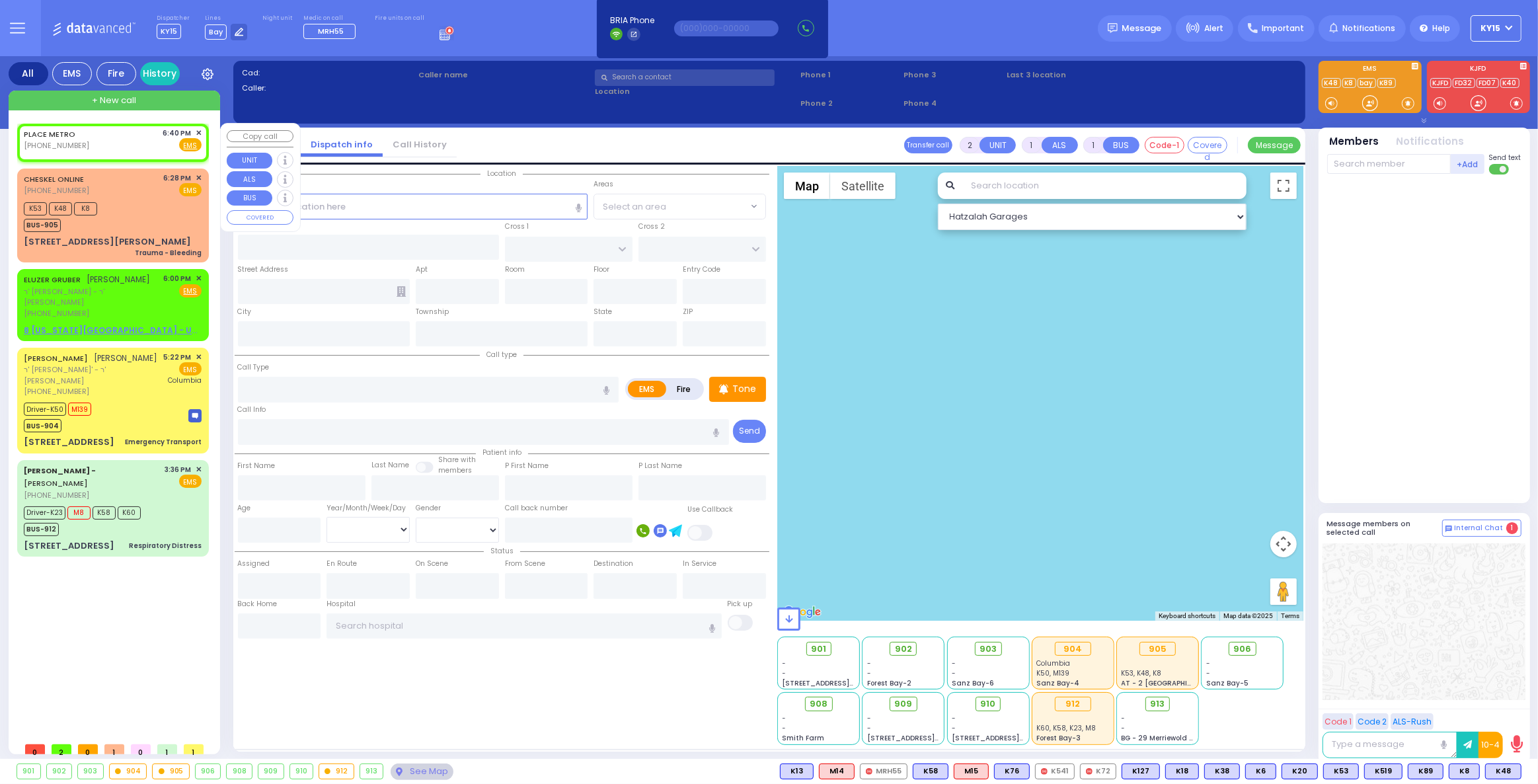
select select
radio input "true"
select select
type input "18:40"
select select "Hatzalah Garages"
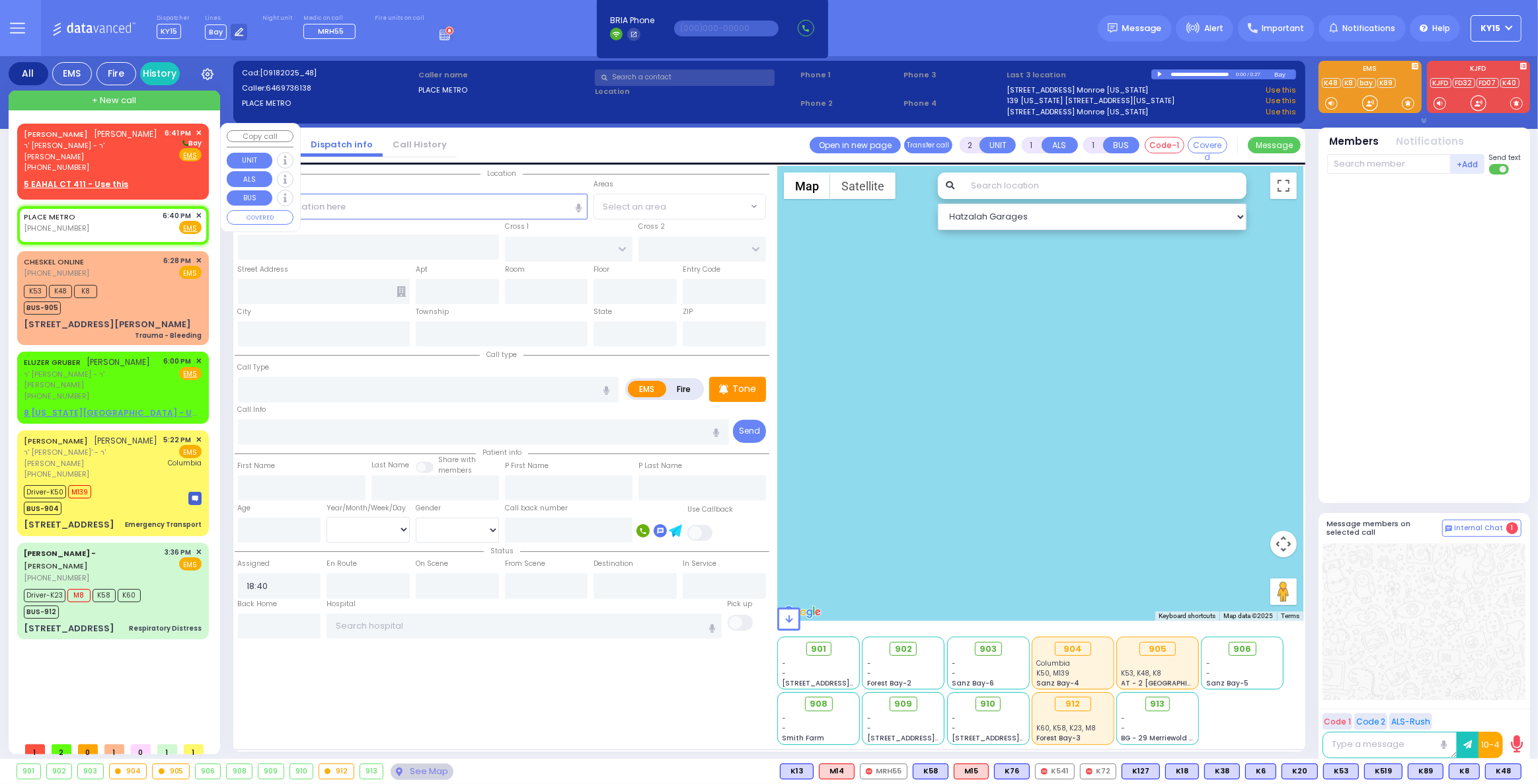
click at [154, 166] on div "[PERSON_NAME] [PERSON_NAME] [PERSON_NAME] - ר' [PERSON_NAME] [PHONE_NUMBER] 6:4…" at bounding box center [113, 159] width 186 height 68
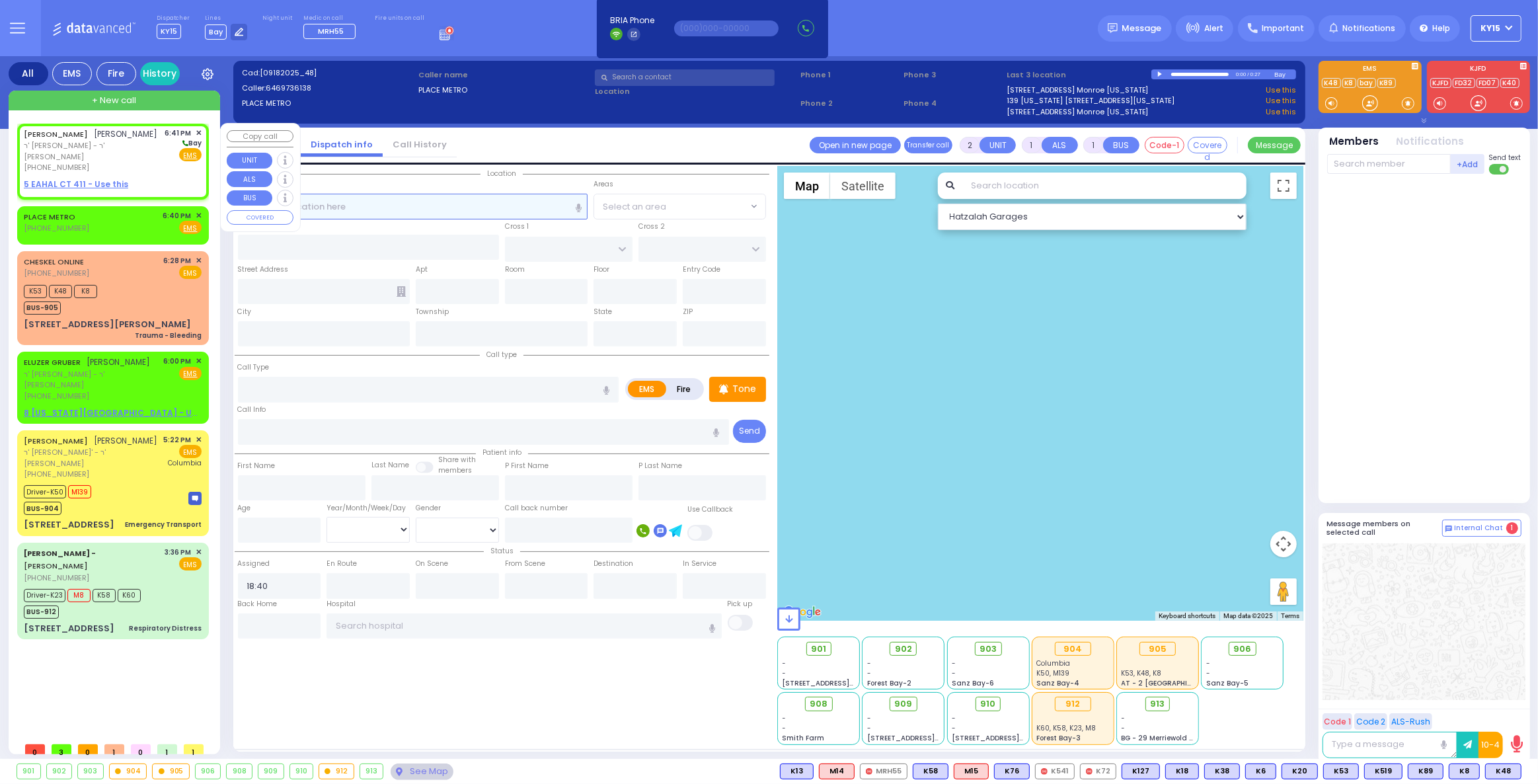
select select
radio input "true"
type input "[PERSON_NAME]"
type input "[GEOGRAPHIC_DATA]"
select select
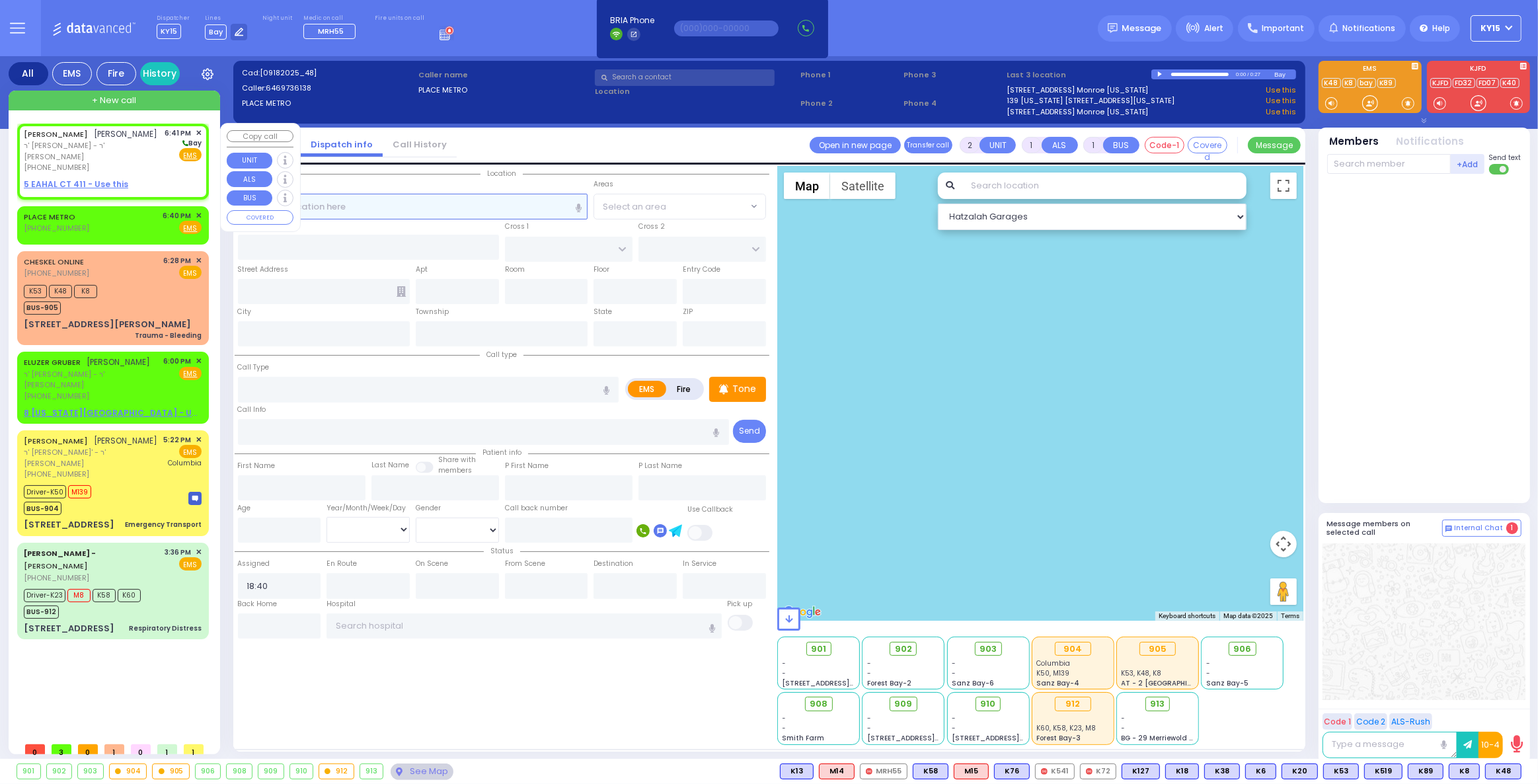
type input "18:41"
select select "Hatzalah Garages"
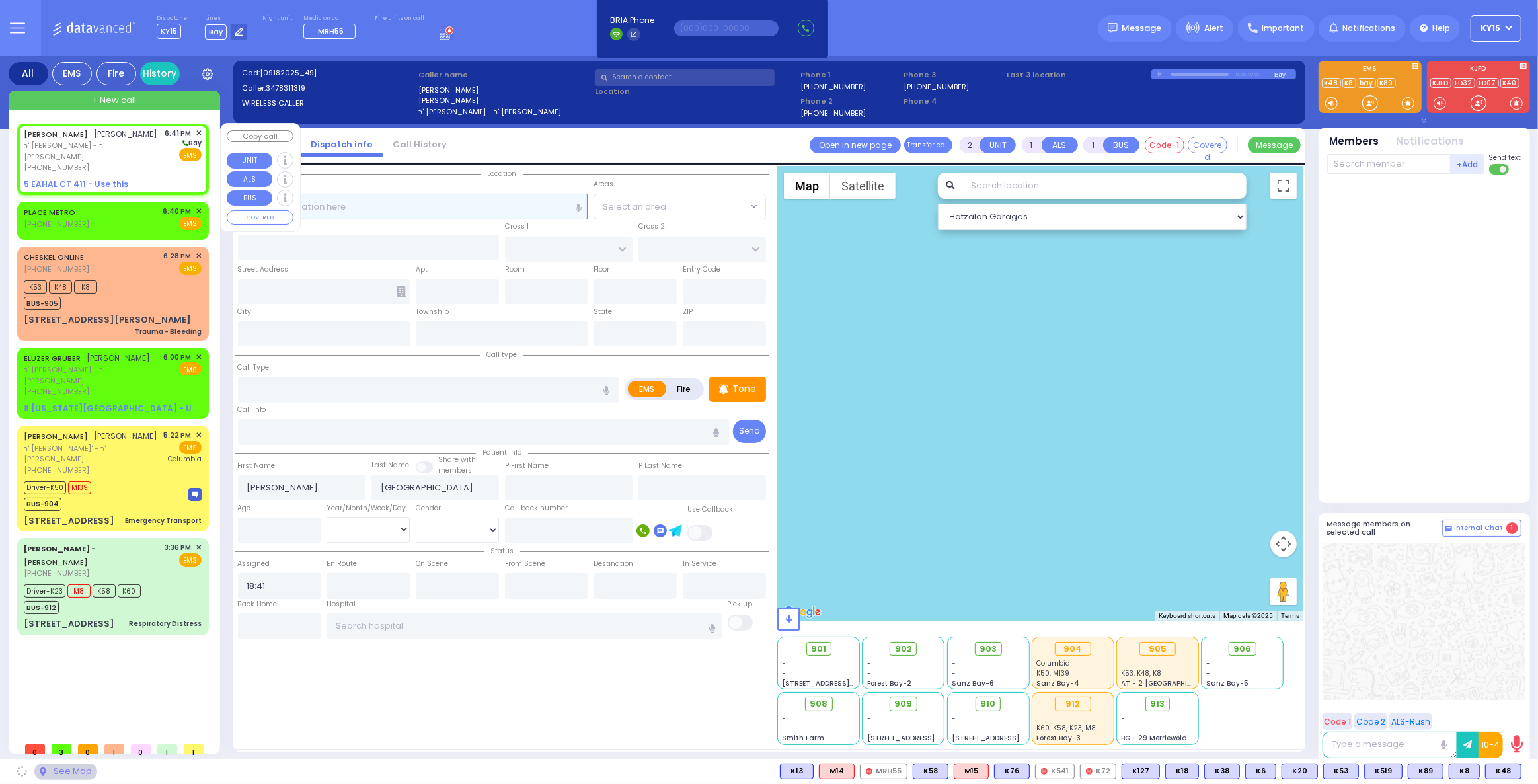
select select
radio input "true"
select select
select select "Hatzalah Garages"
select select
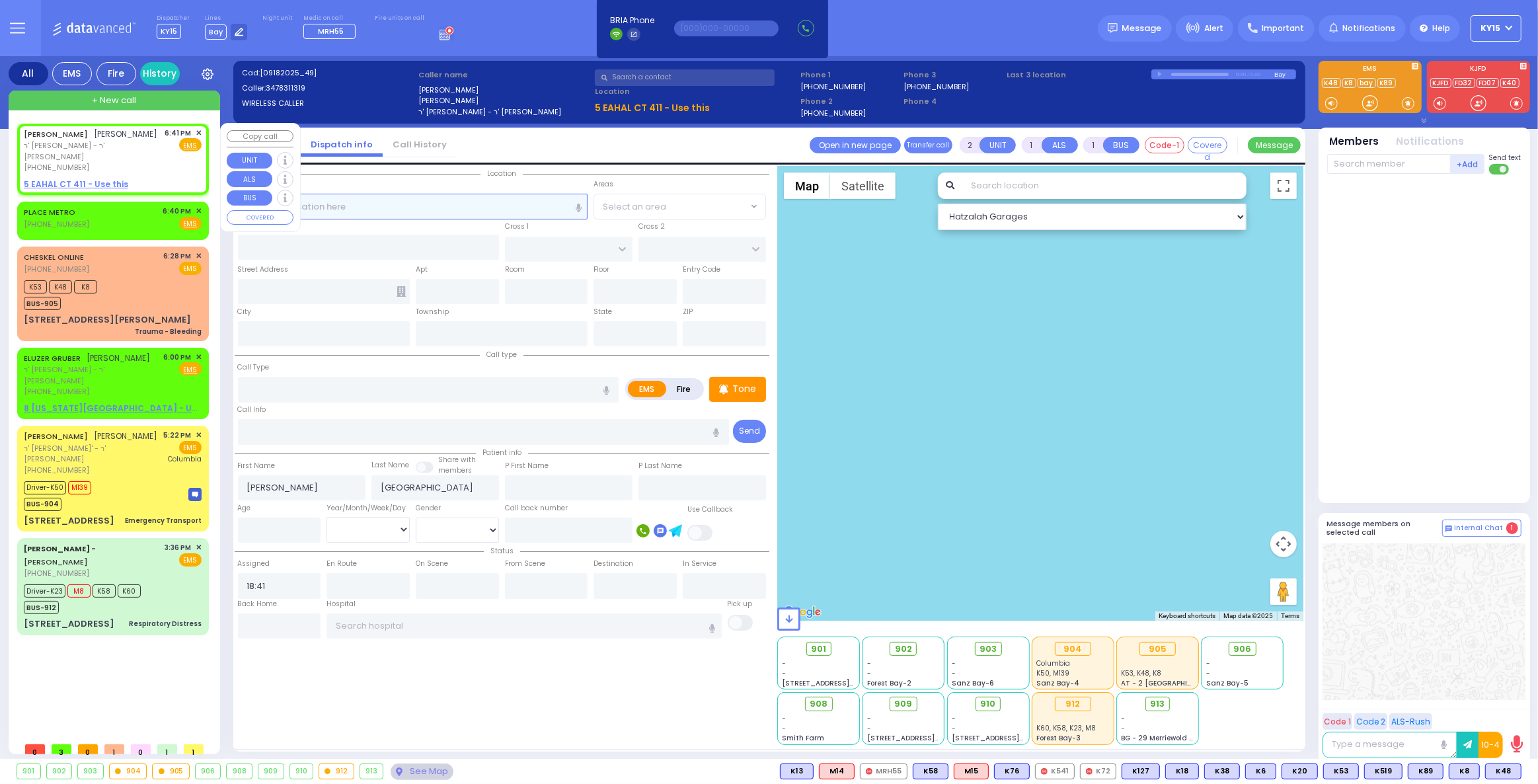
radio input "true"
select select
select select "Hatzalah Garages"
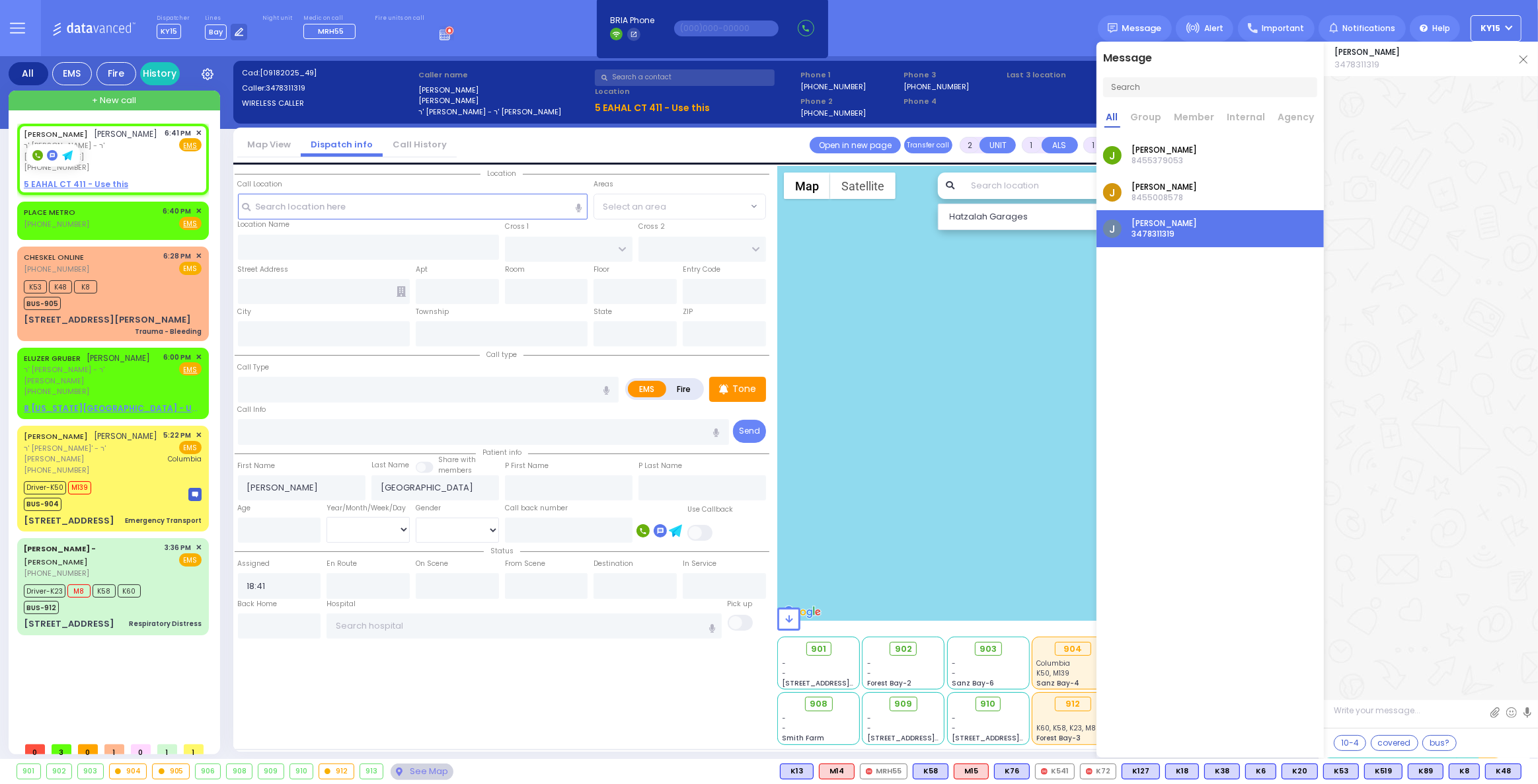
click at [36, 161] on div at bounding box center [53, 155] width 52 height 21
click at [1523, 57] on img at bounding box center [1523, 60] width 8 height 8
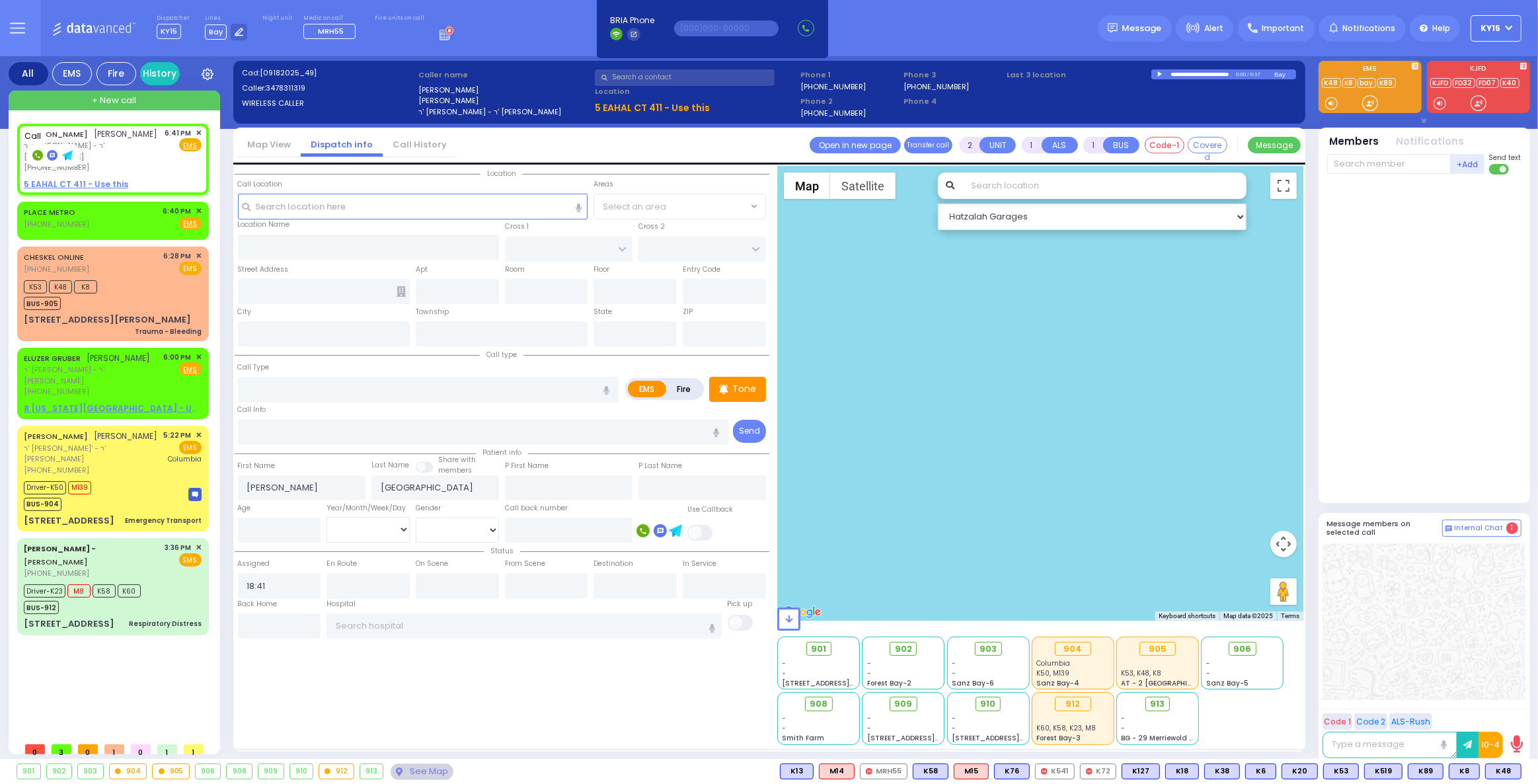
click at [38, 156] on rect at bounding box center [38, 155] width 11 height 11
type input "3478311319"
click at [196, 130] on span "✕" at bounding box center [198, 133] width 6 height 11
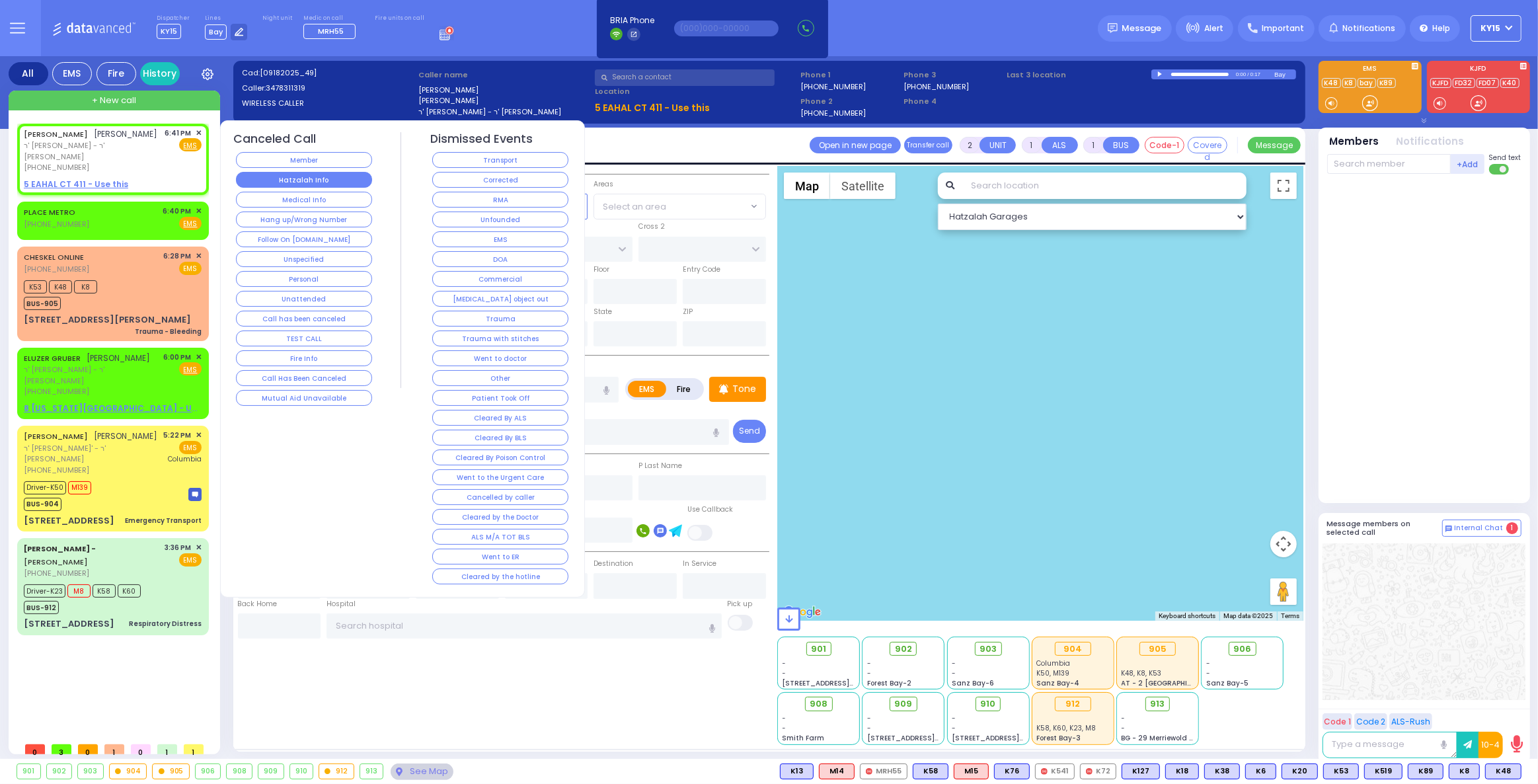
click at [273, 178] on button "Hatzalah Info" at bounding box center [304, 180] width 136 height 16
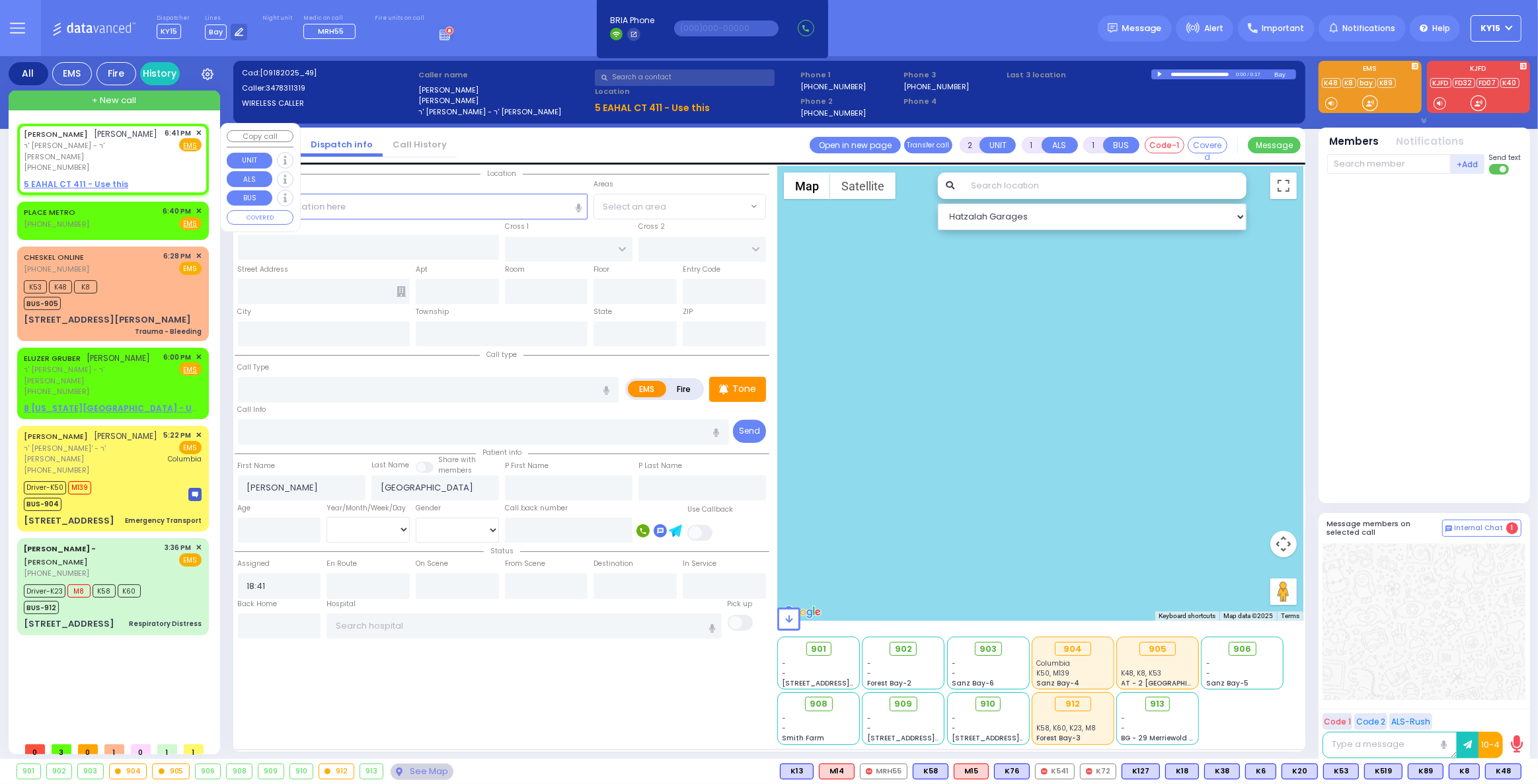
select select
radio input "true"
select select
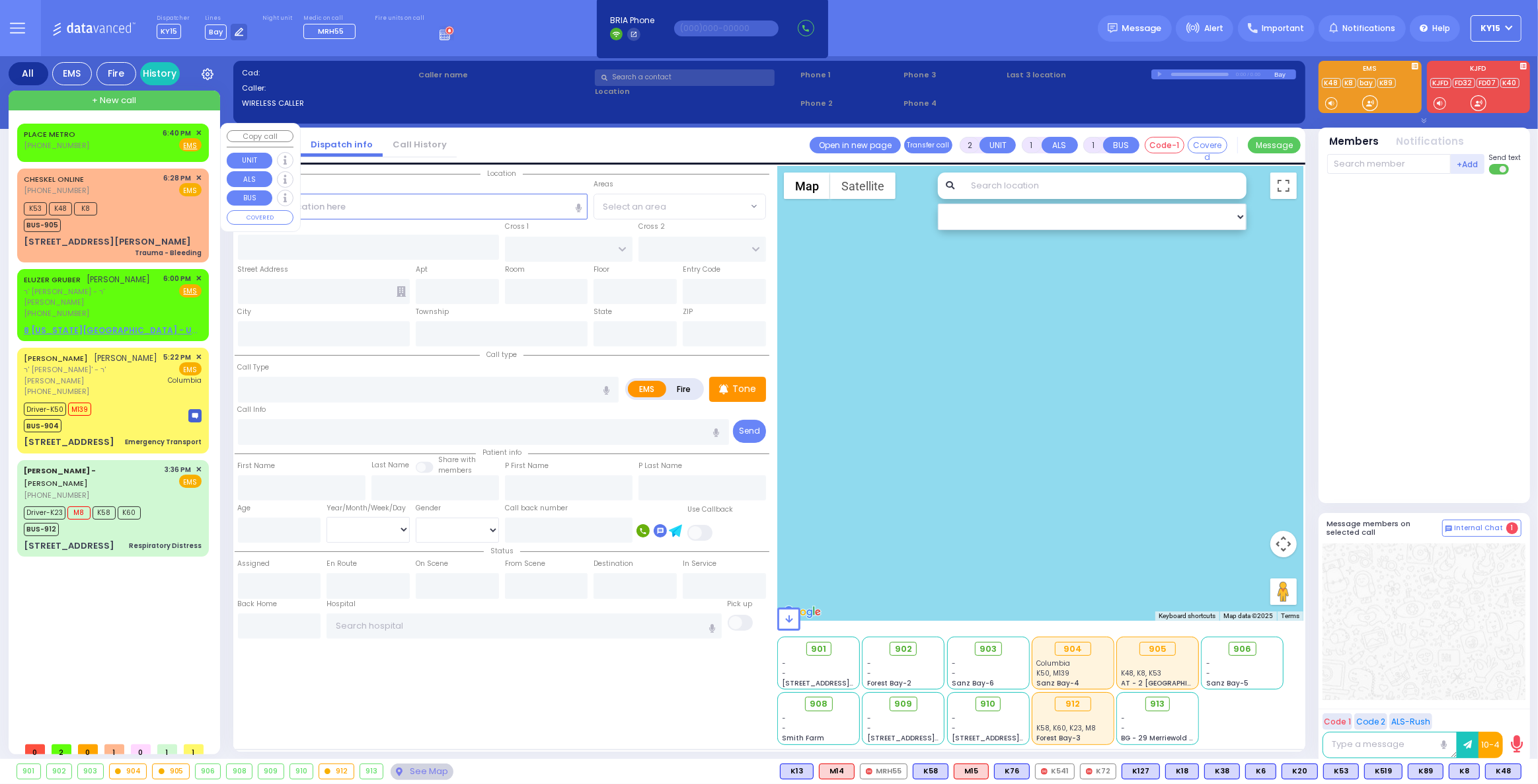
click at [198, 131] on span "✕" at bounding box center [198, 133] width 6 height 11
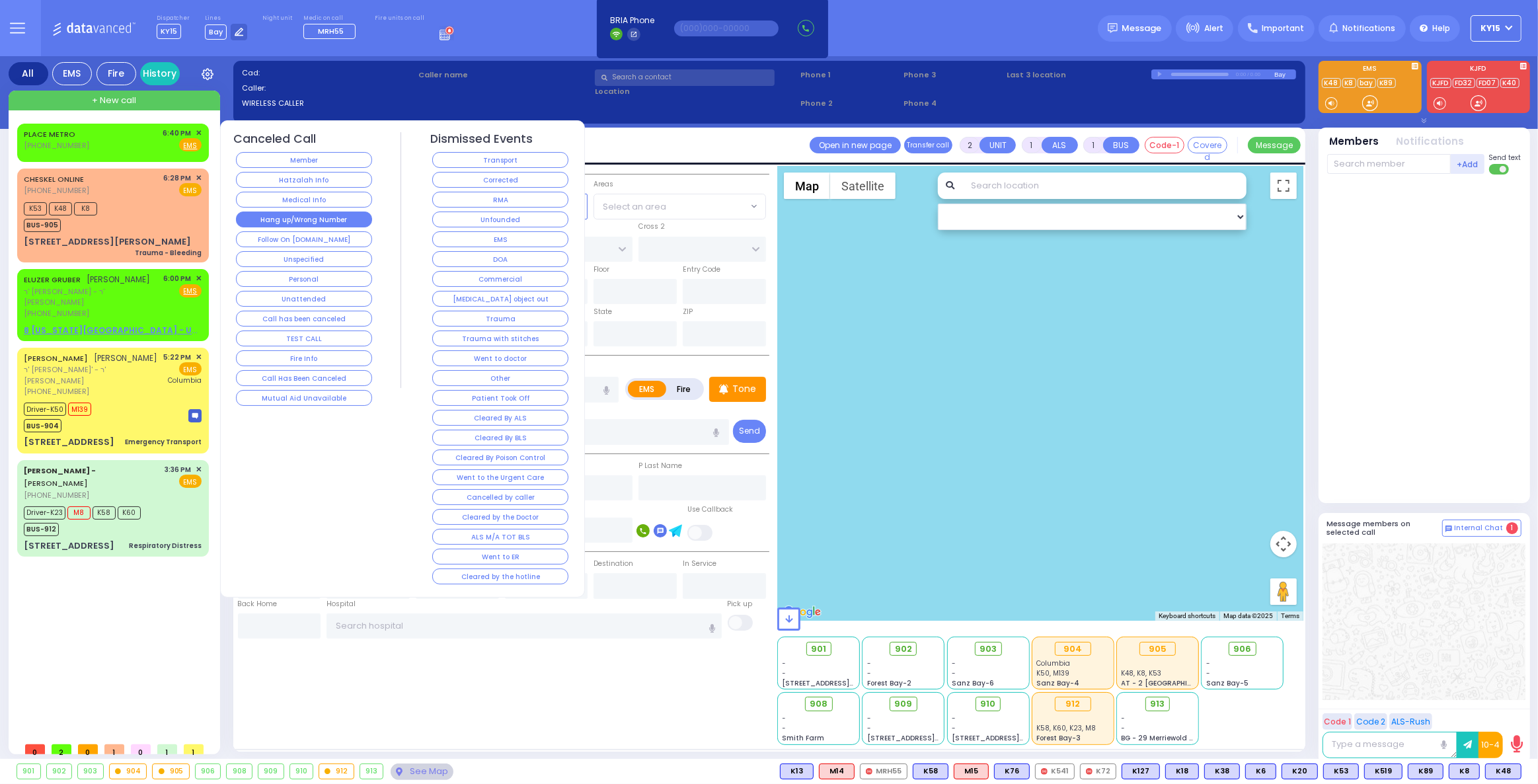
click at [322, 218] on button "Hang up/Wrong Number" at bounding box center [304, 220] width 136 height 16
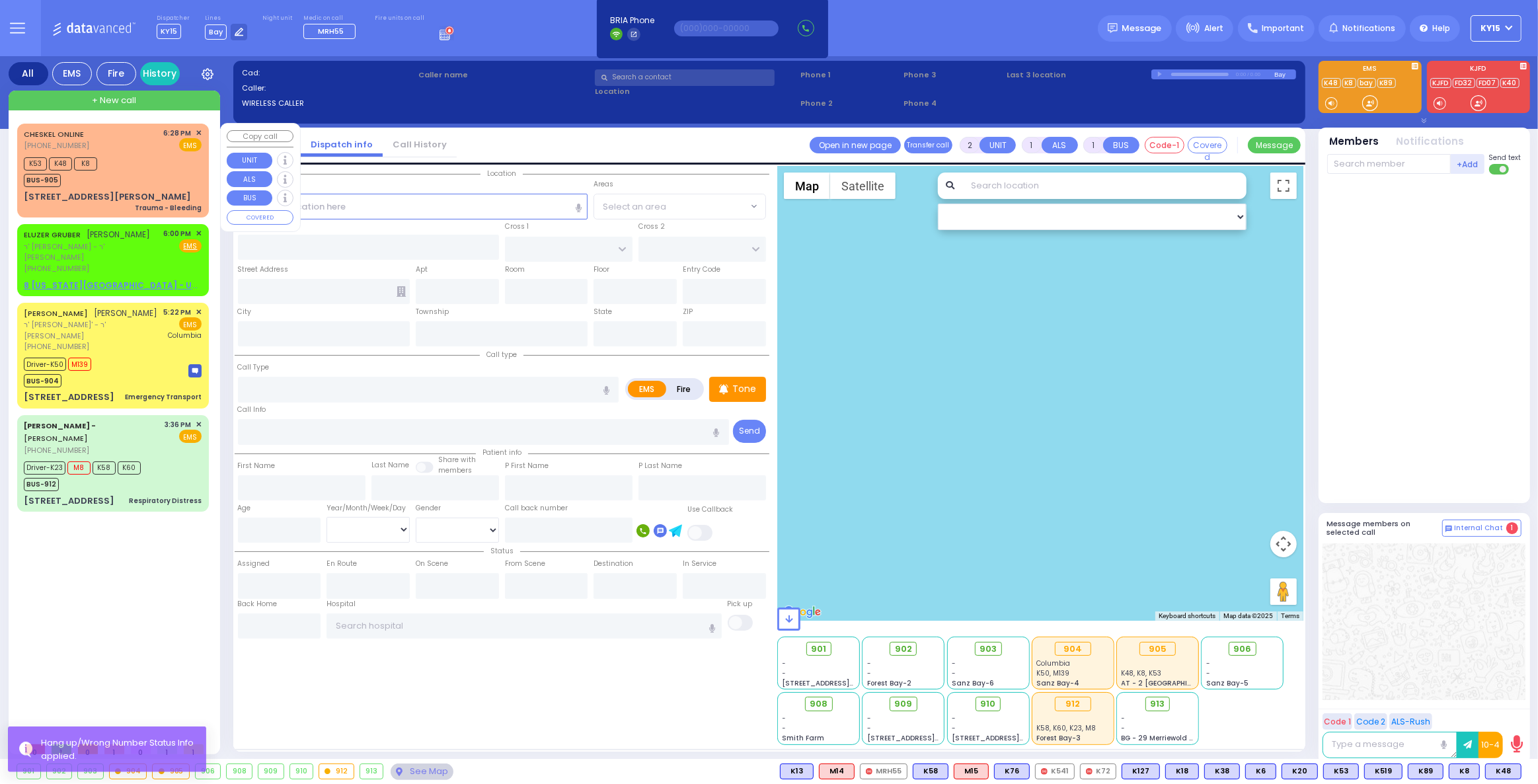
click at [171, 156] on div "K53 K48 K8 BUS-905" at bounding box center [113, 170] width 178 height 33
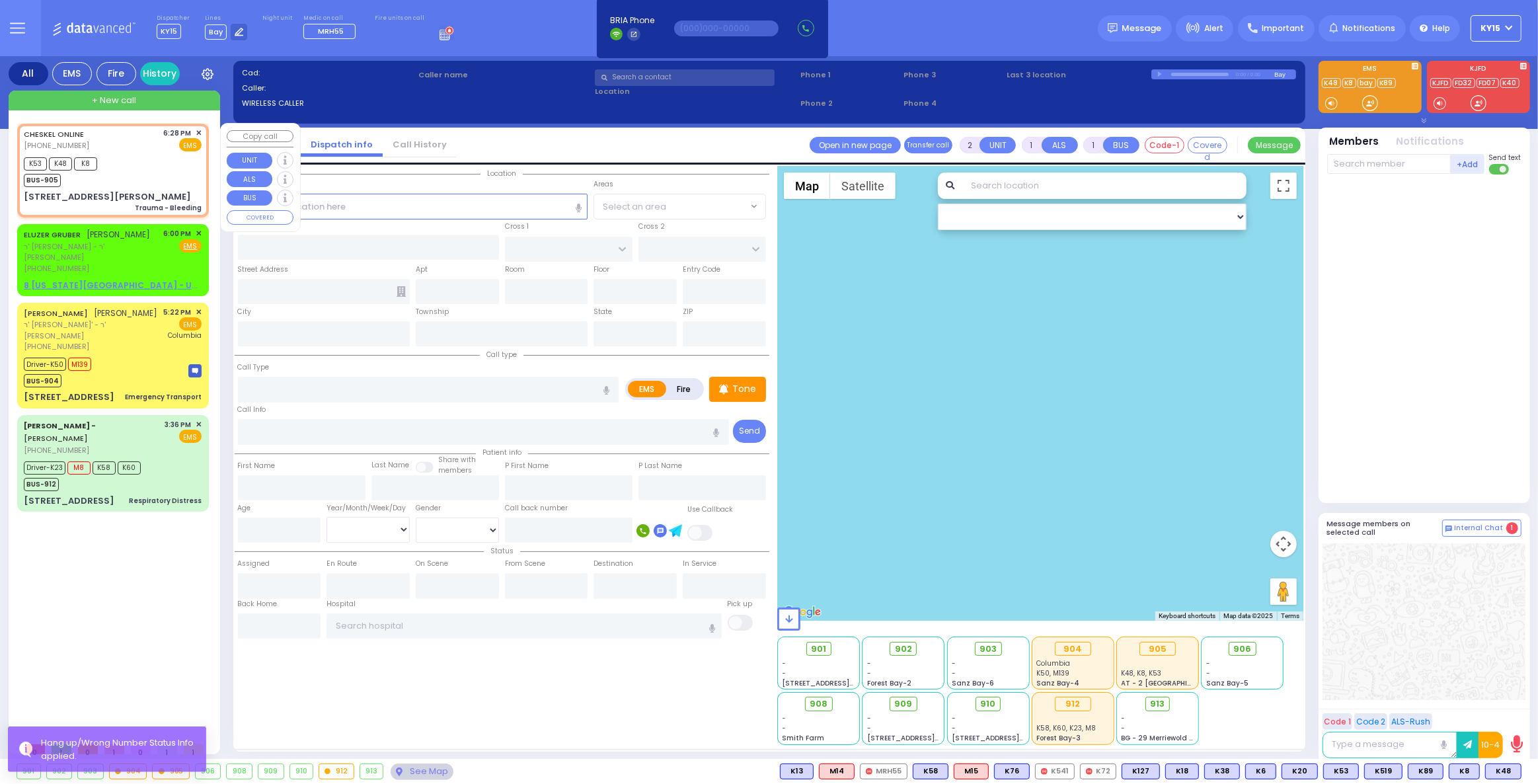
select select
type input "Trauma - Bleeding"
radio input "true"
select select
type input "18:28"
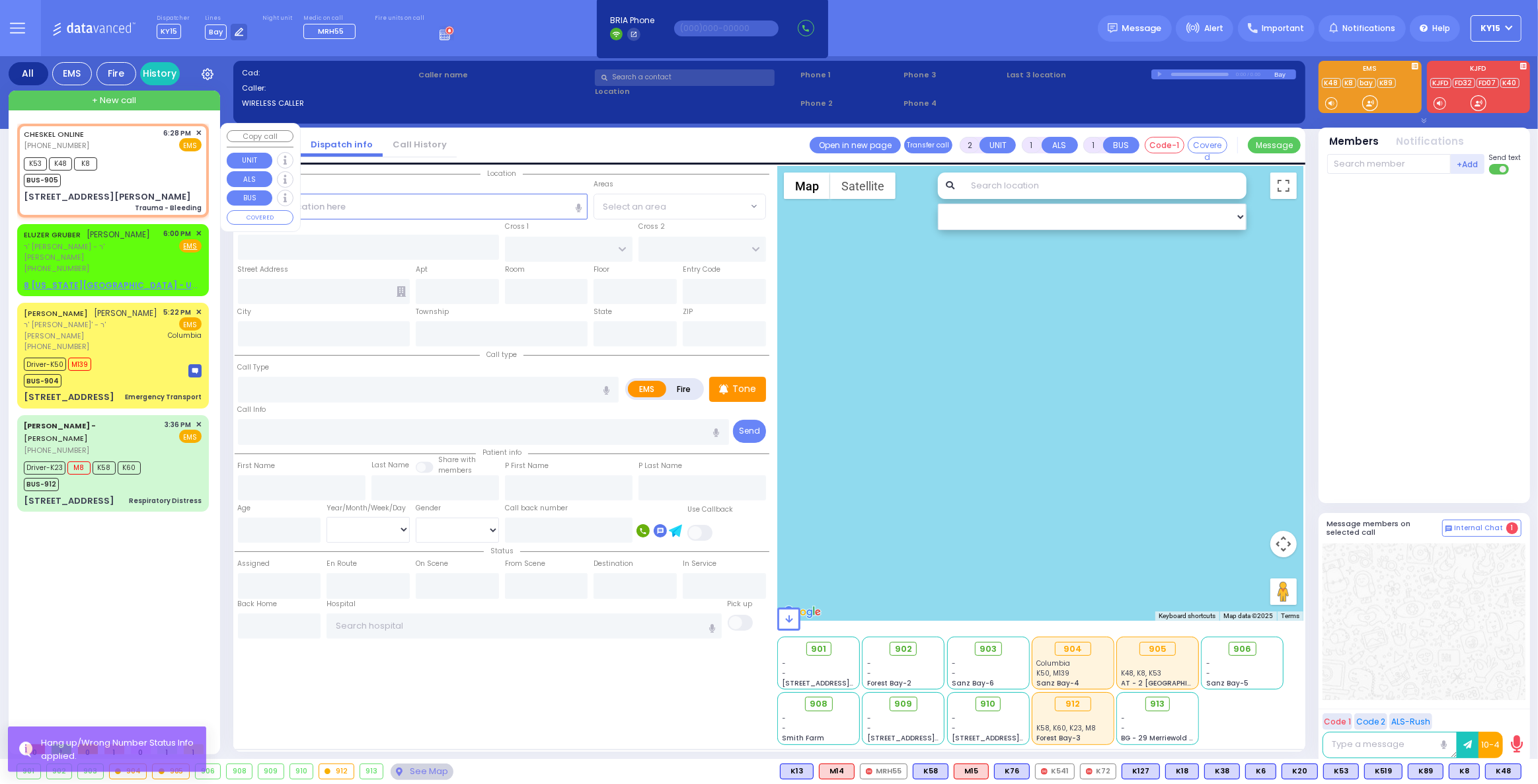
type input "18:29"
type input "[PERSON_NAME]"
type input "[STREET_ADDRESS][PERSON_NAME]"
type input "[PERSON_NAME]"
type input "[US_STATE]"
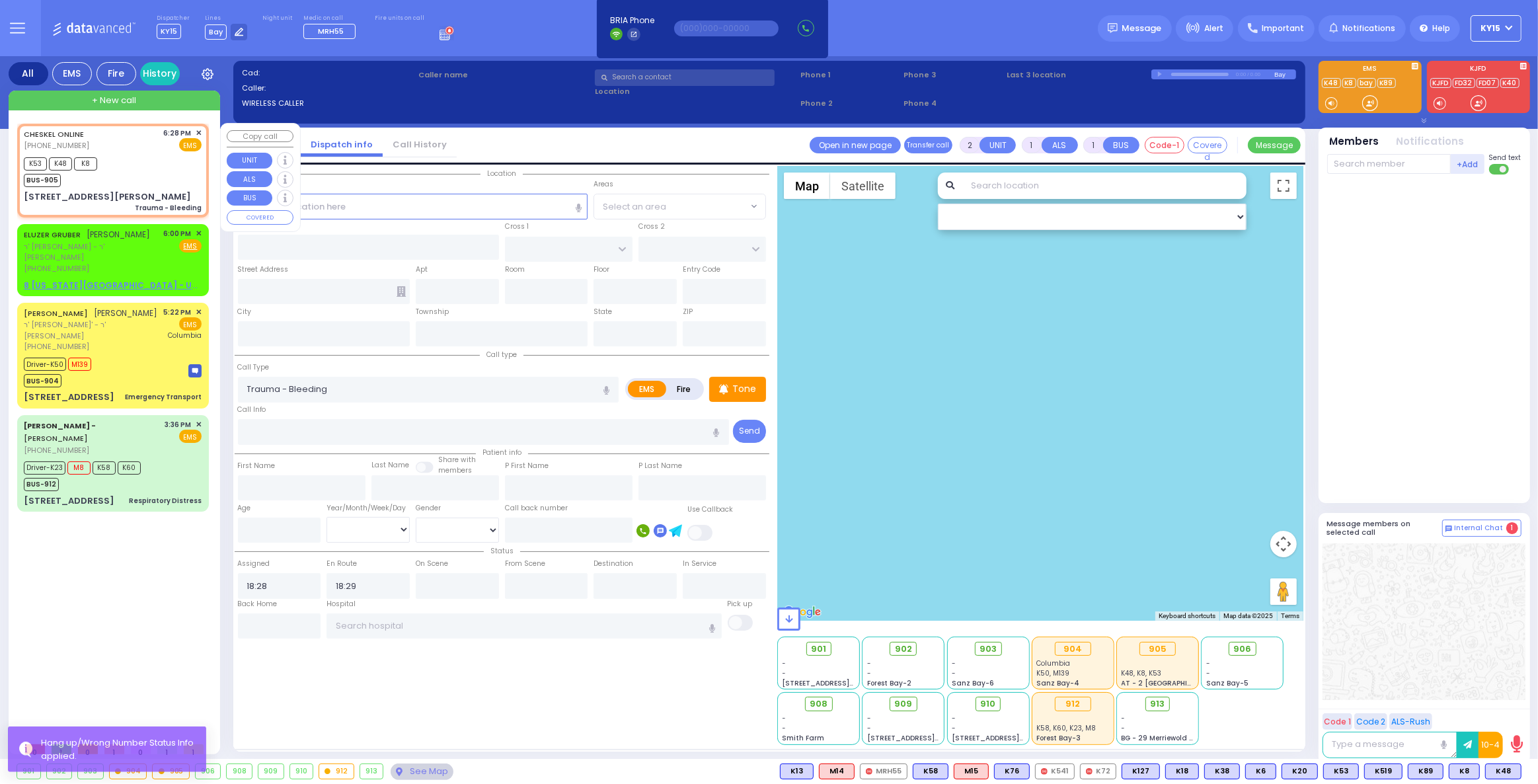
type input "10950"
select select "Hatzalah Garages"
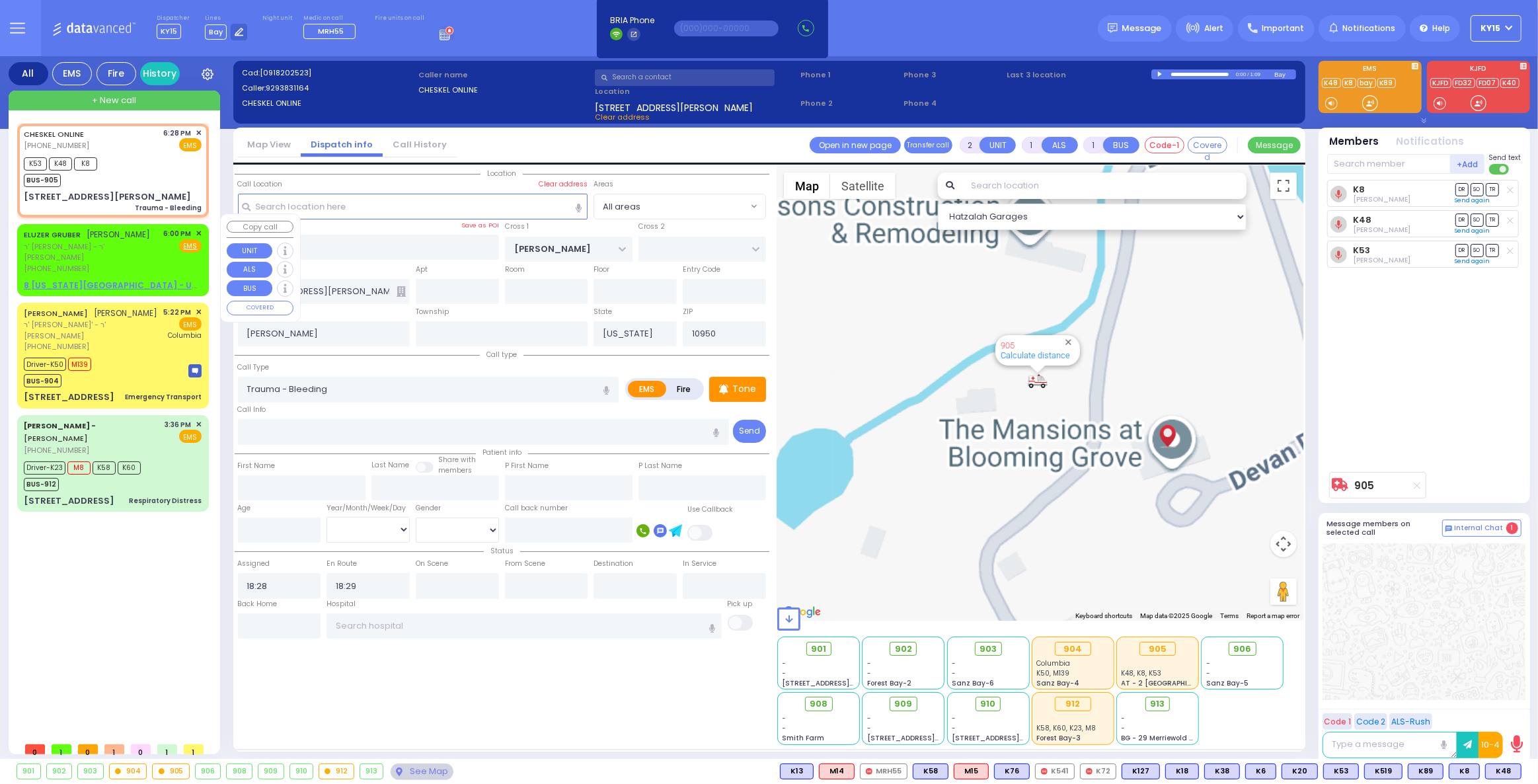
click at [199, 228] on span "✕" at bounding box center [198, 233] width 6 height 11
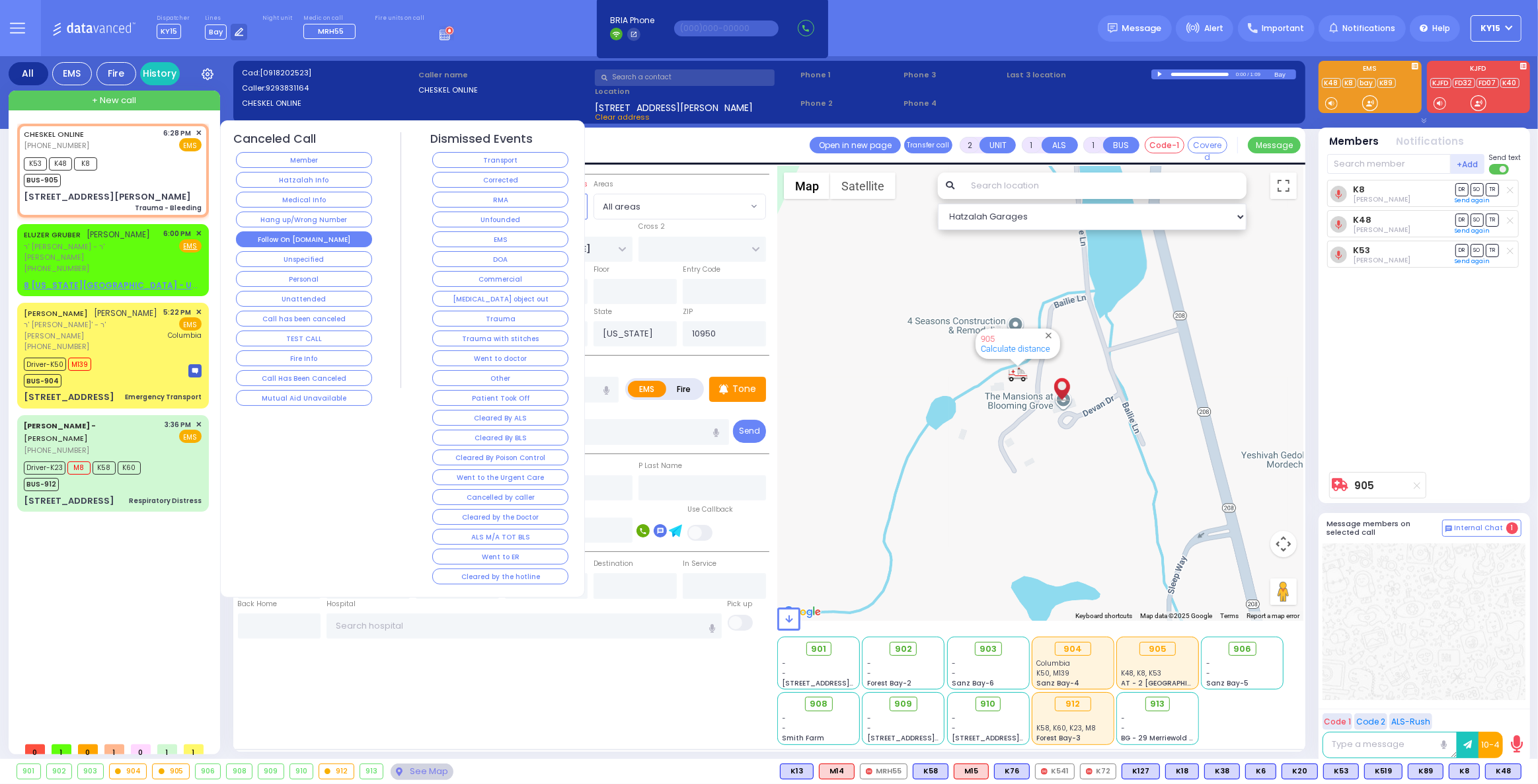
click at [279, 234] on button "Follow On [DOMAIN_NAME]" at bounding box center [304, 239] width 136 height 16
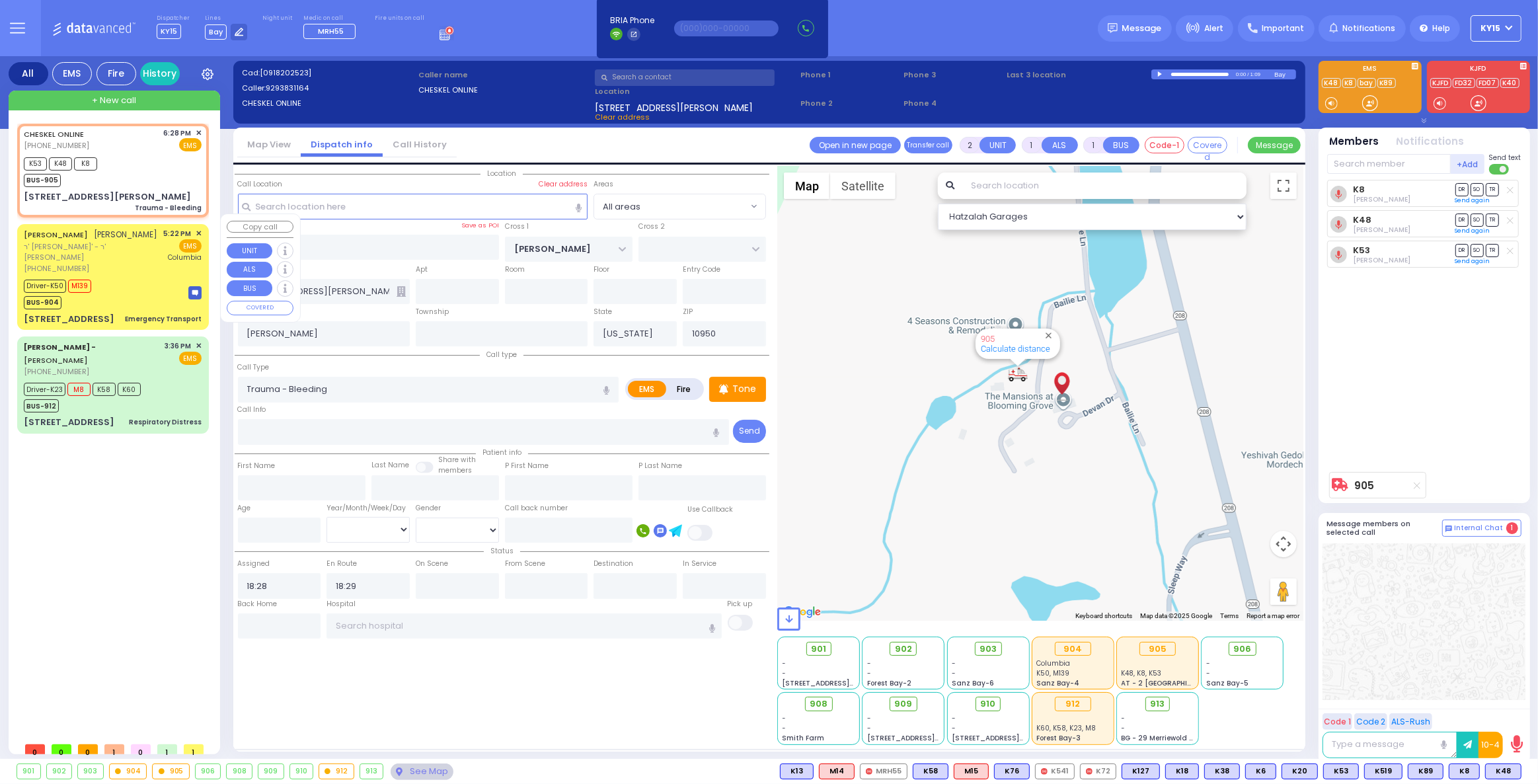
click at [158, 263] on div "[PHONE_NUMBER]" at bounding box center [92, 269] width 135 height 11
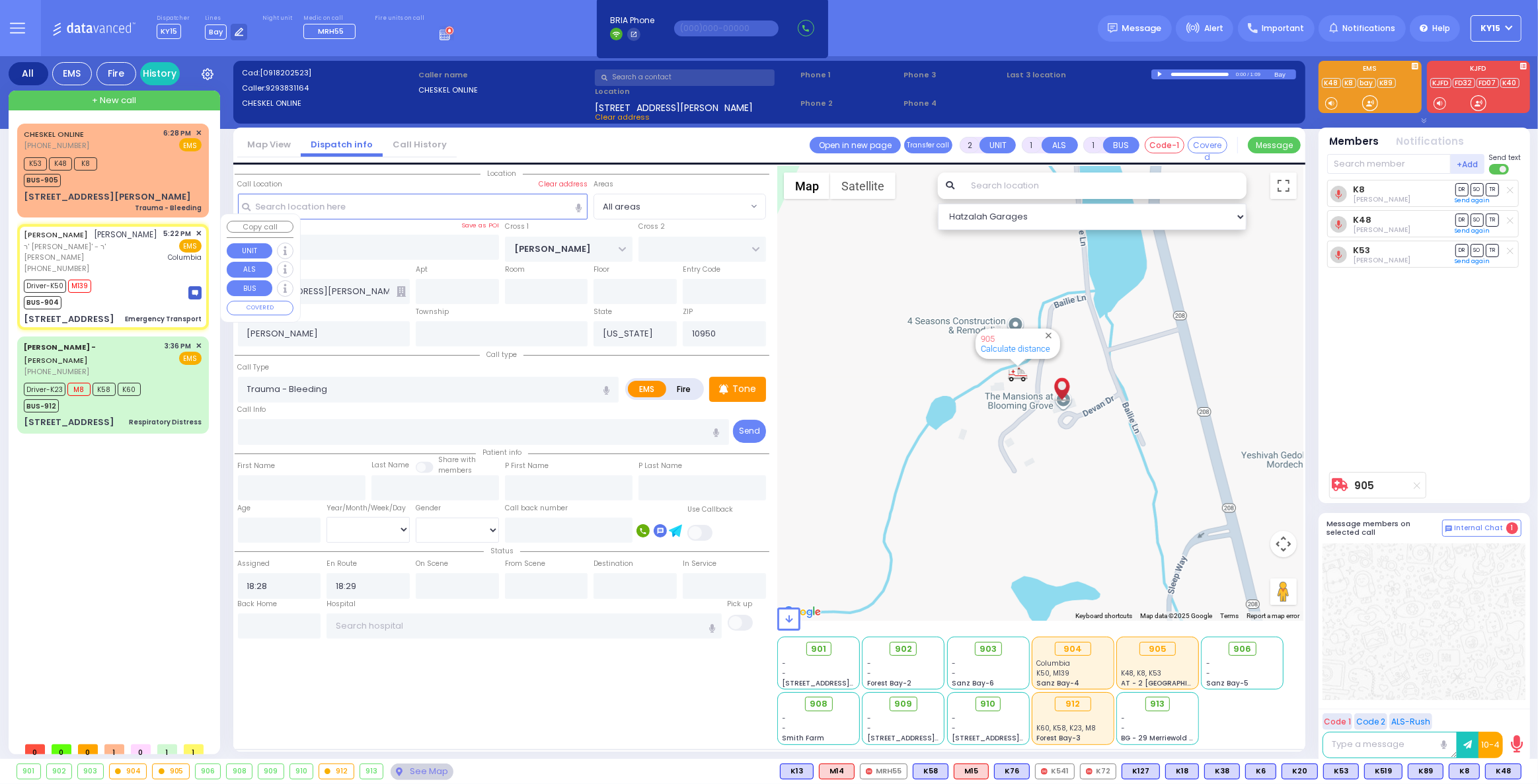
type input "6"
select select
type input "Emergency Transport"
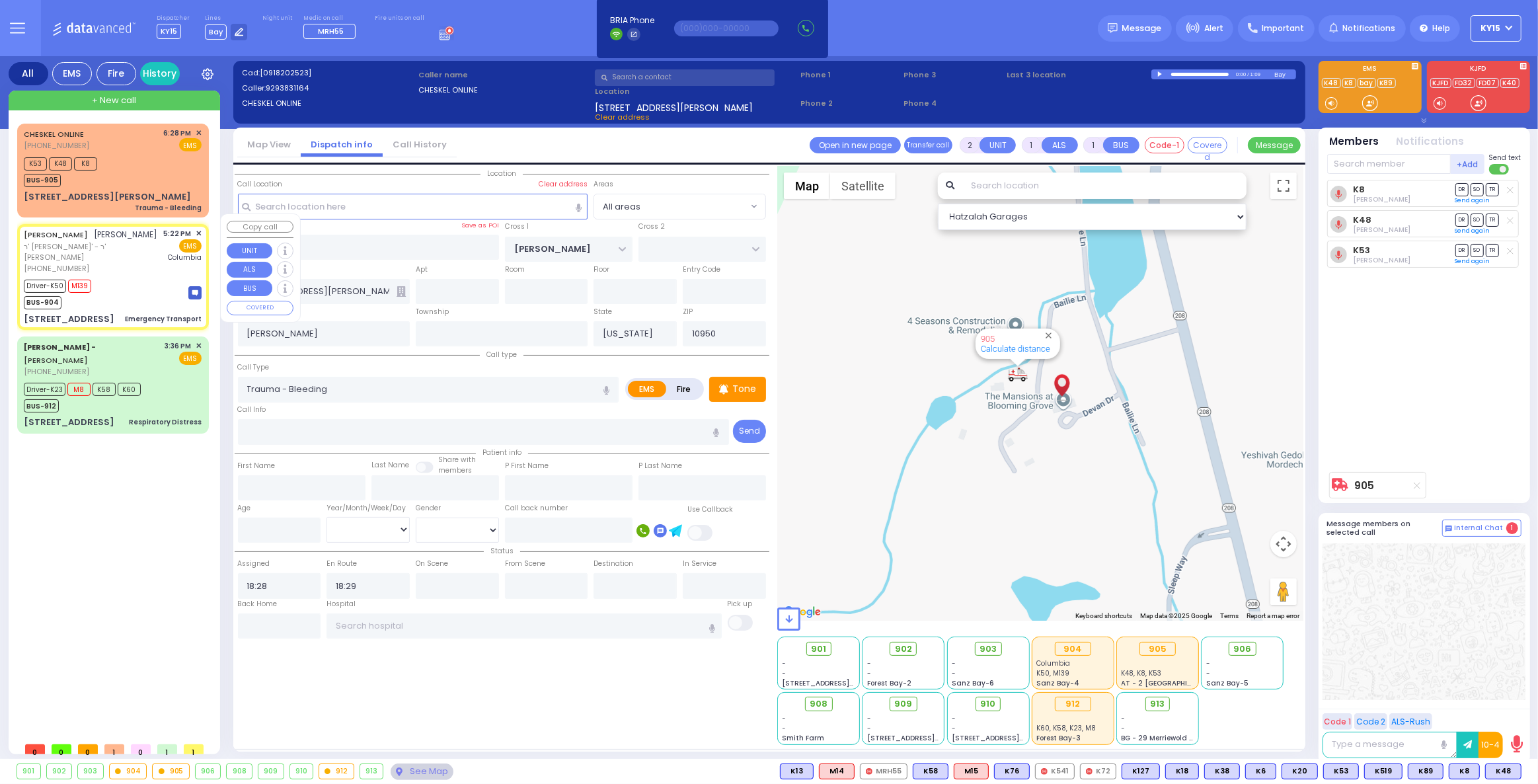
radio input "true"
type input "[PERSON_NAME]"
type input "MERMELSTEIN"
type input "Draizy"
type input "Mermelstien"
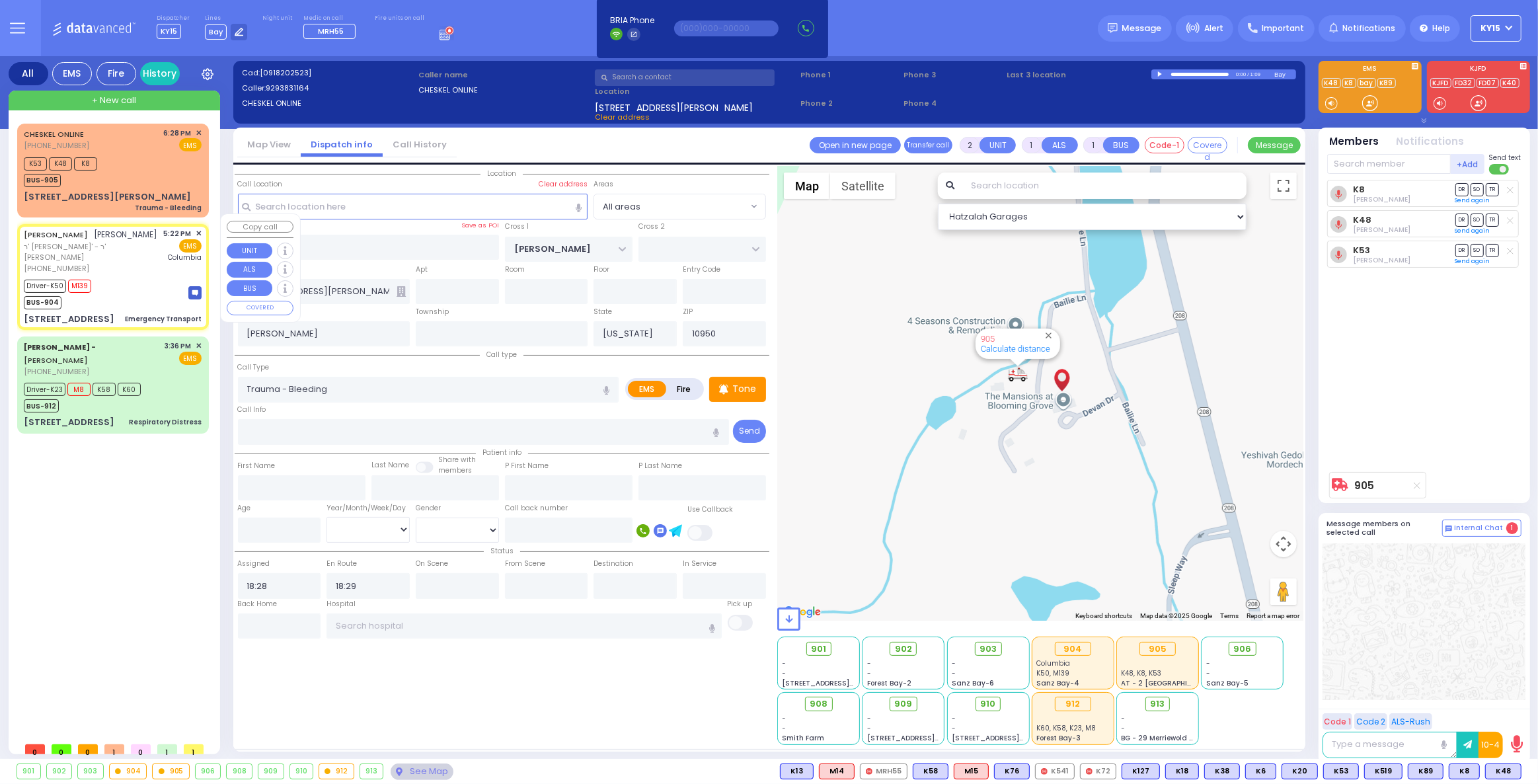
type input "6"
select select "Year"
select select "[DEMOGRAPHIC_DATA]"
type input "17:22"
type input "17:28"
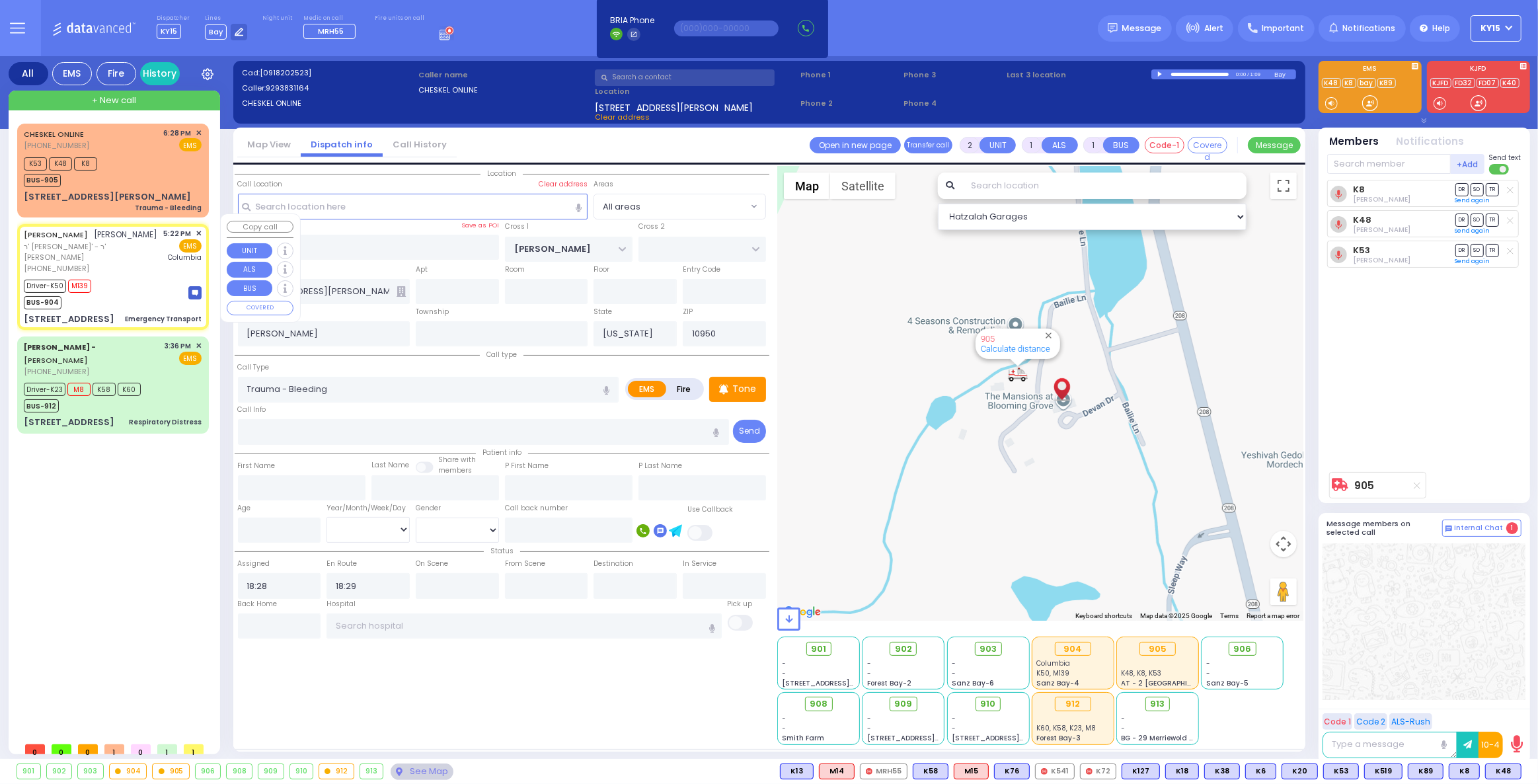
type input "17:49"
type input "[US_STATE][GEOGRAPHIC_DATA]- [GEOGRAPHIC_DATA]"
type input "KRAKOW BLVD"
type input "ANIPOLI DR"
type input "[STREET_ADDRESS]"
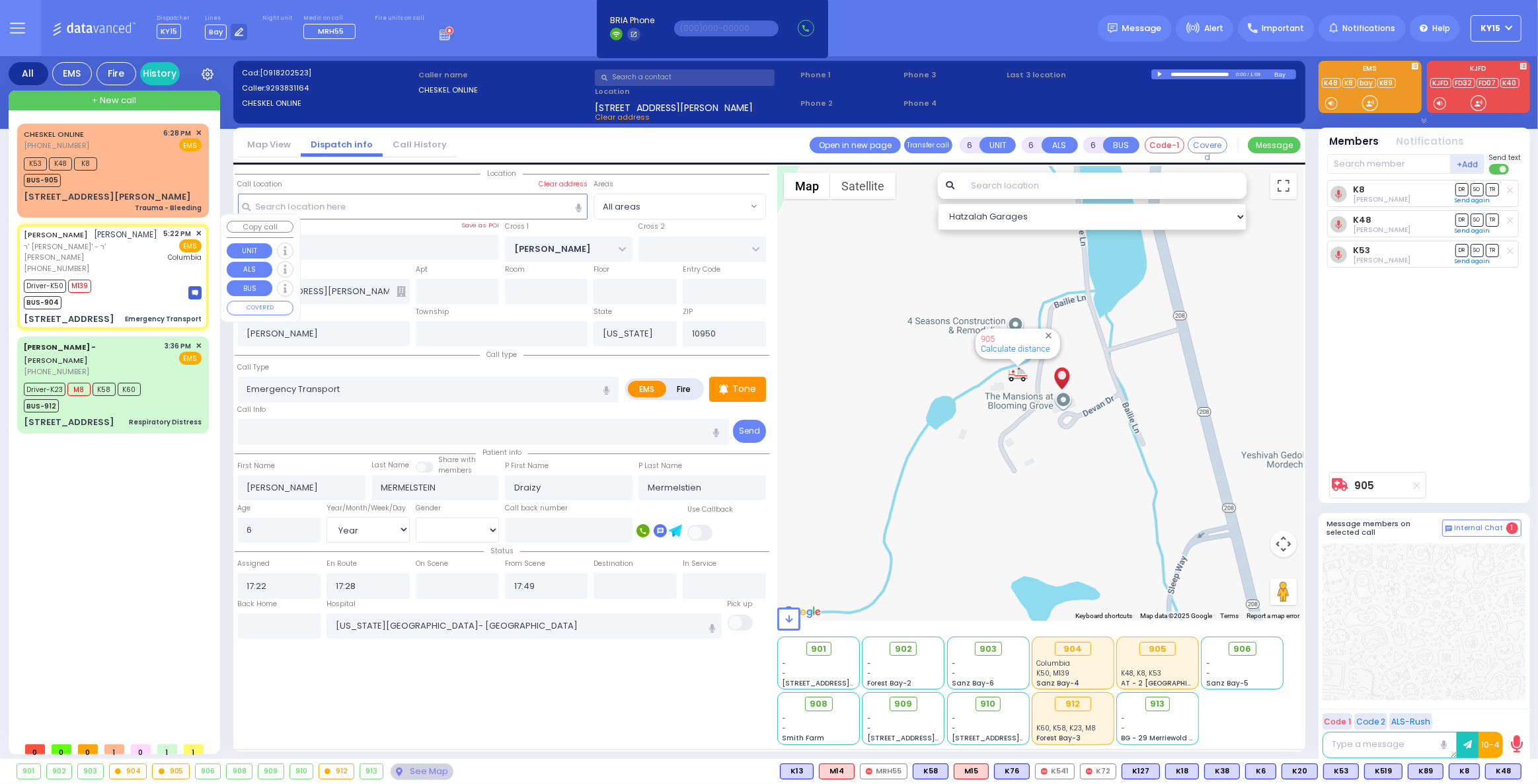
type input "301"
type input "Monroe"
select select "ATZEI TAMURIM"
select select "Hatzalah Garages"
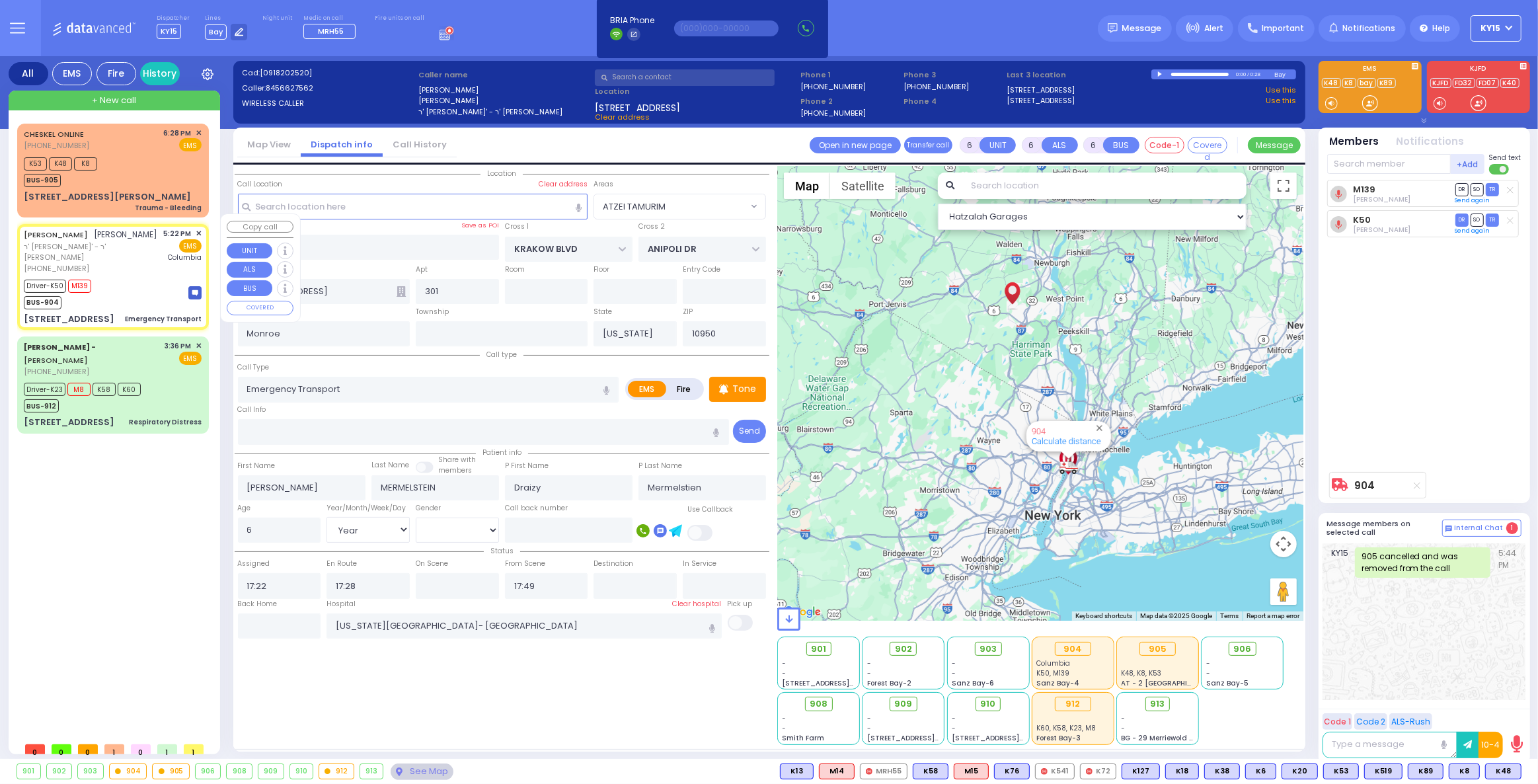
click at [148, 285] on div "Driver-K50 M139 BUS-904" at bounding box center [113, 292] width 178 height 33
select select
radio input "true"
select select "Year"
select select "[DEMOGRAPHIC_DATA]"
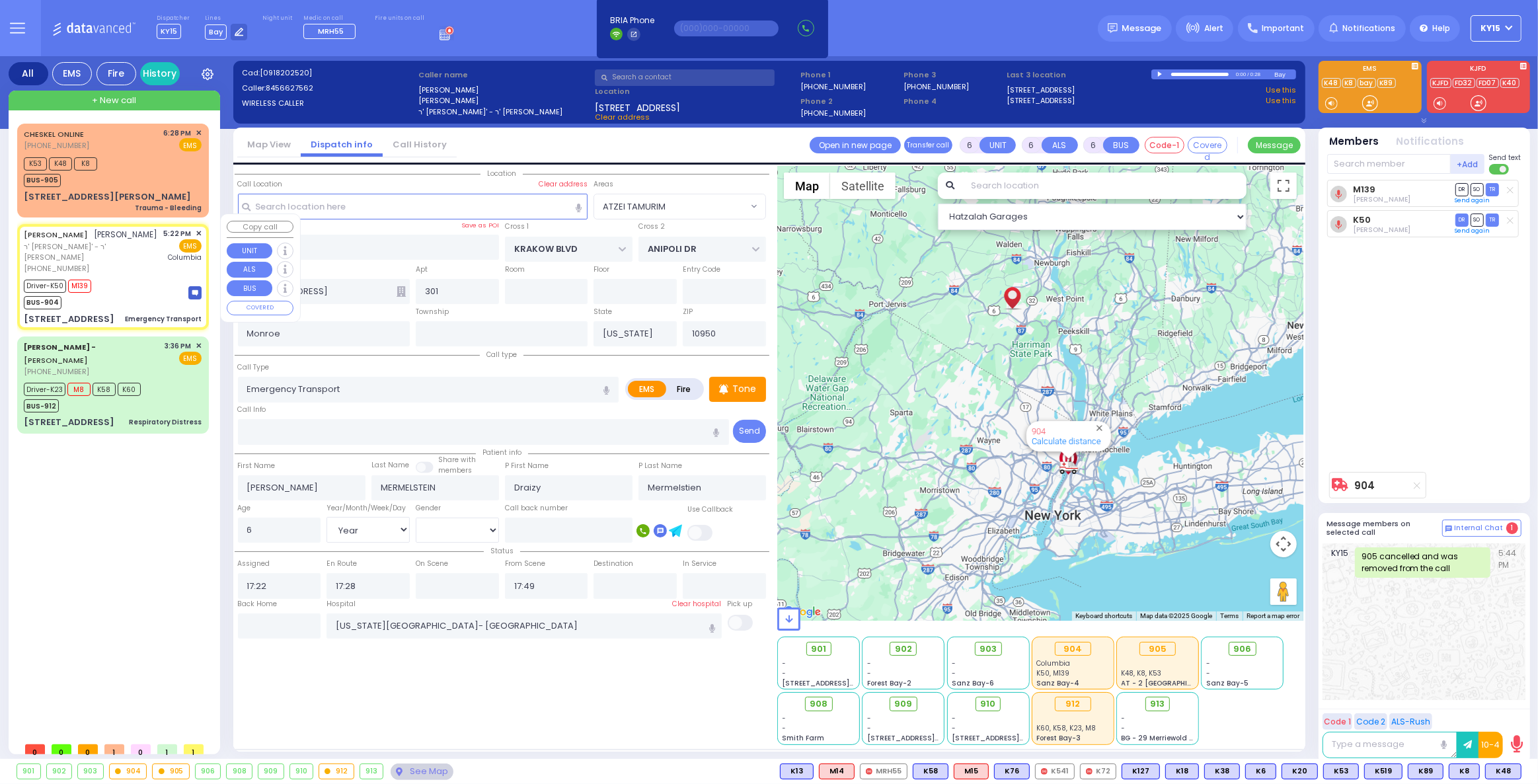
select select "Hatzalah Garages"
select select "ATZEI TAMURIM"
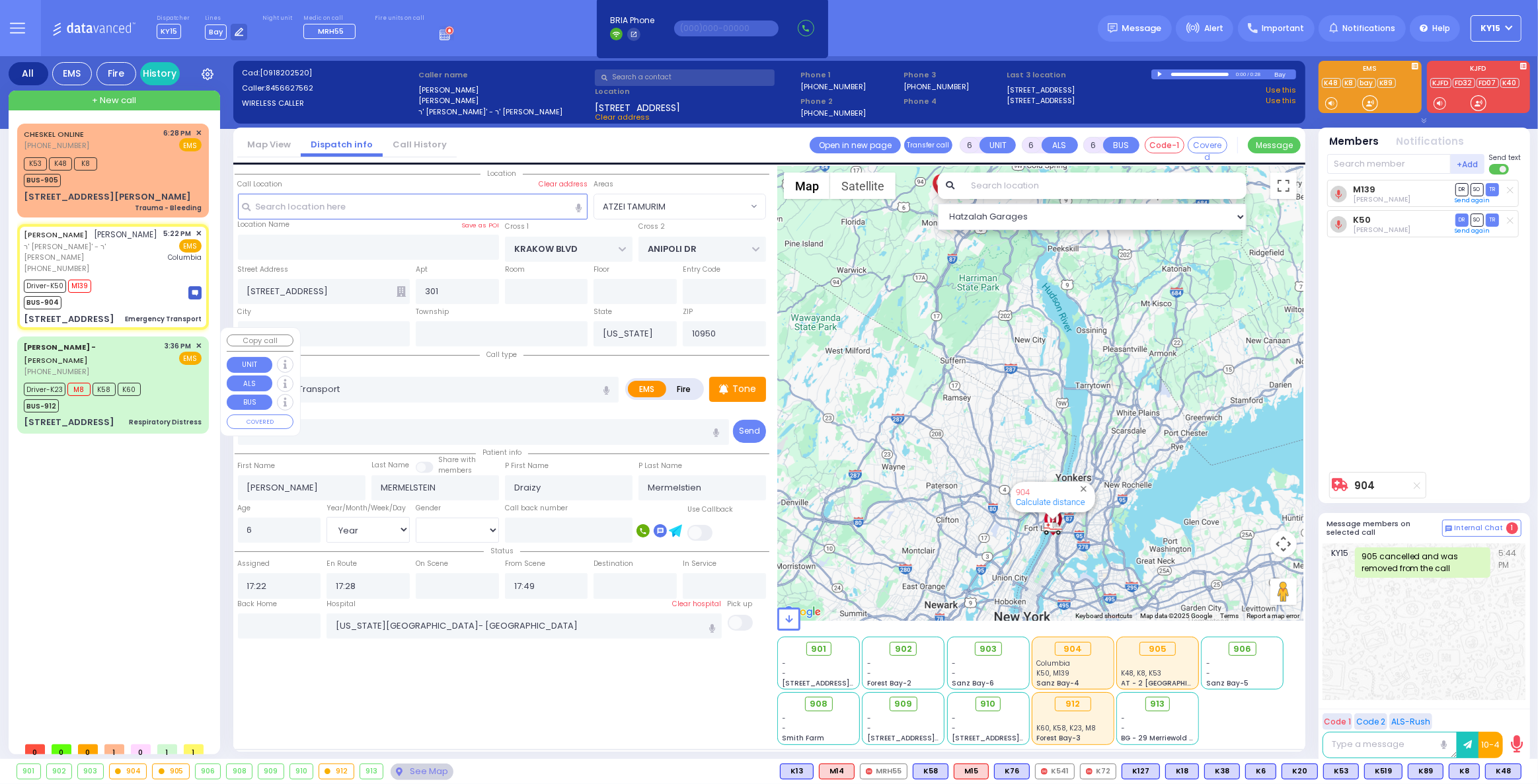
click at [144, 389] on div "Driver-K23 M8 K58 K60 BUS-912" at bounding box center [86, 395] width 125 height 33
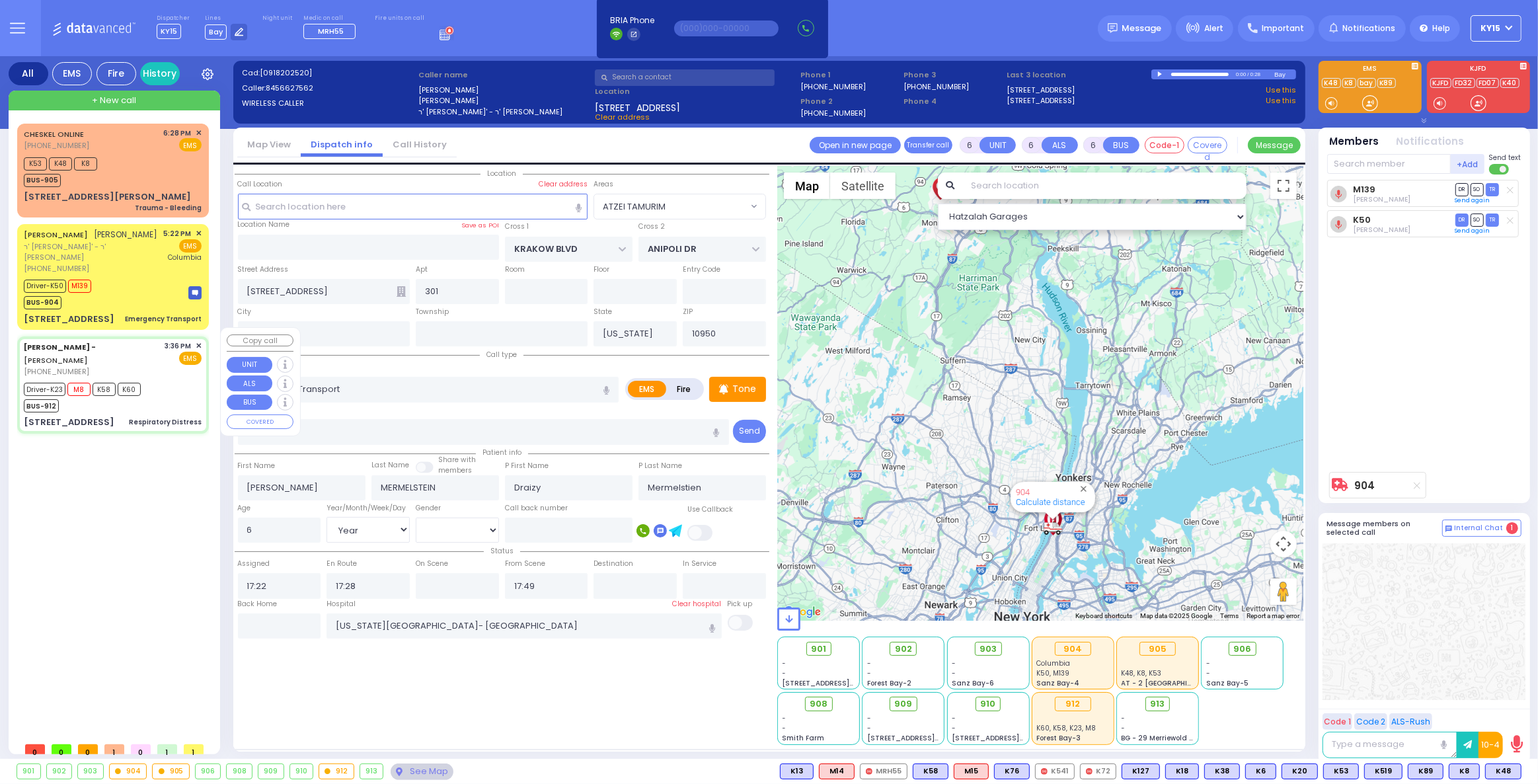
select select
type input "Respiratory Distress"
radio input "true"
type input "[PERSON_NAME]"
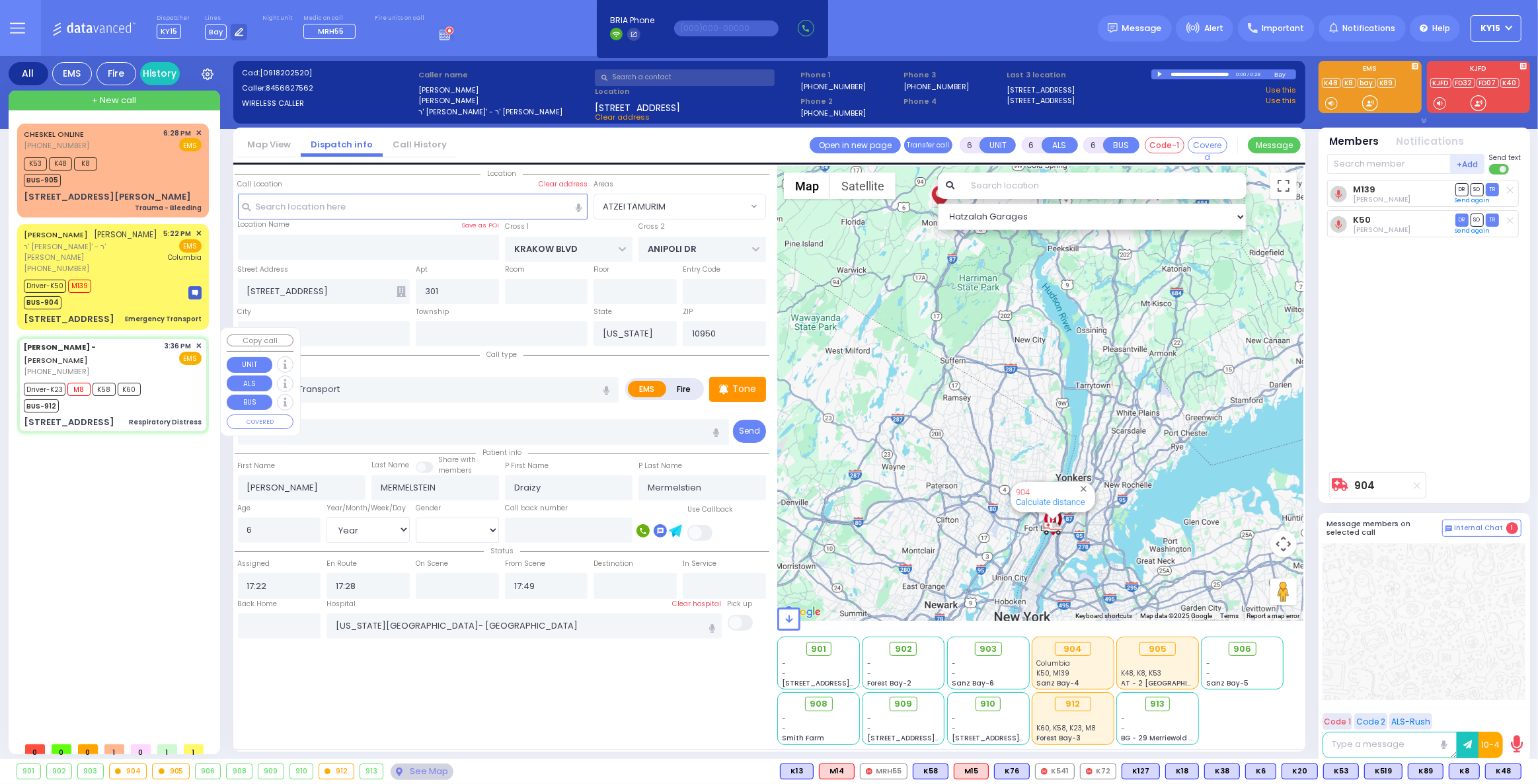
type input "58"
select select "Year"
select select "[DEMOGRAPHIC_DATA]"
type input "15:36"
type input "15:37"
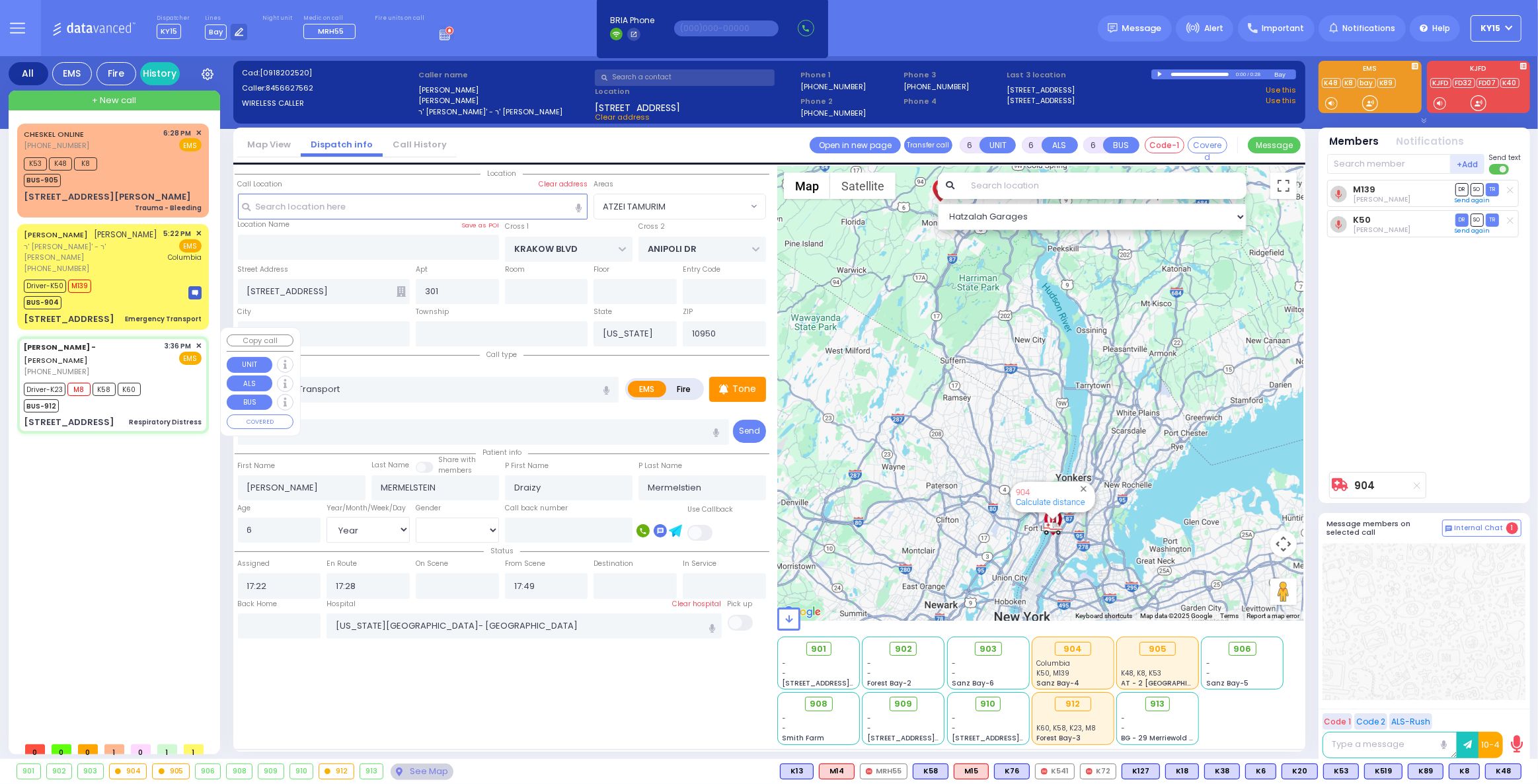
type input "15:40"
type input "15:59"
type input "16:55"
type input "17:25"
type input "[GEOGRAPHIC_DATA] ([GEOGRAPHIC_DATA]) [STREET_ADDRESS] [US_STATE][GEOGRAPHIC_DA…"
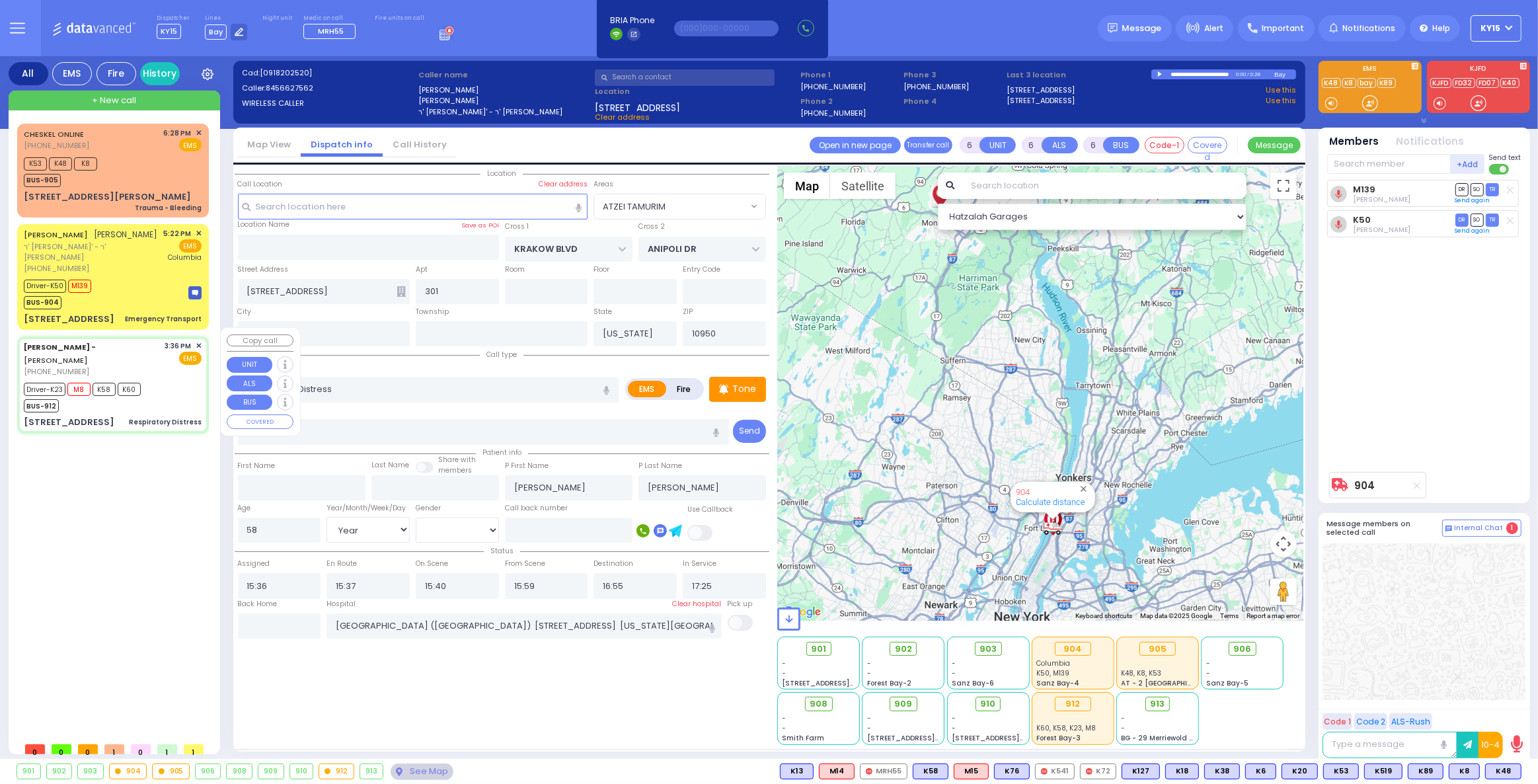
type input "[STREET_ADDRESS]"
type input "4"
type input "[PERSON_NAME]"
select select "Hatzalah Garages"
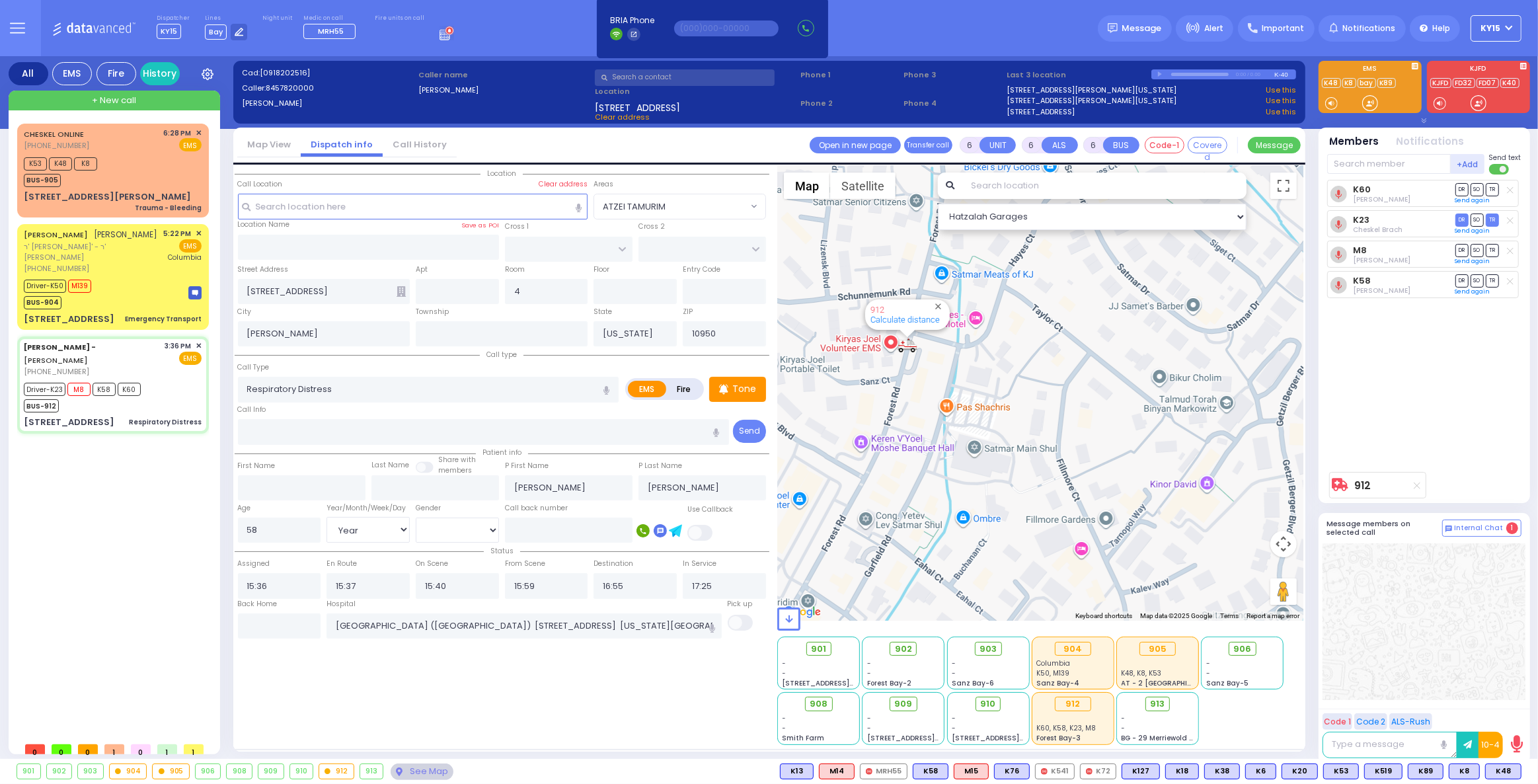
drag, startPoint x: 848, startPoint y: 341, endPoint x: 934, endPoint y: 368, distance: 90.1
click at [918, 366] on div "912 Calculate distance" at bounding box center [1040, 393] width 526 height 455
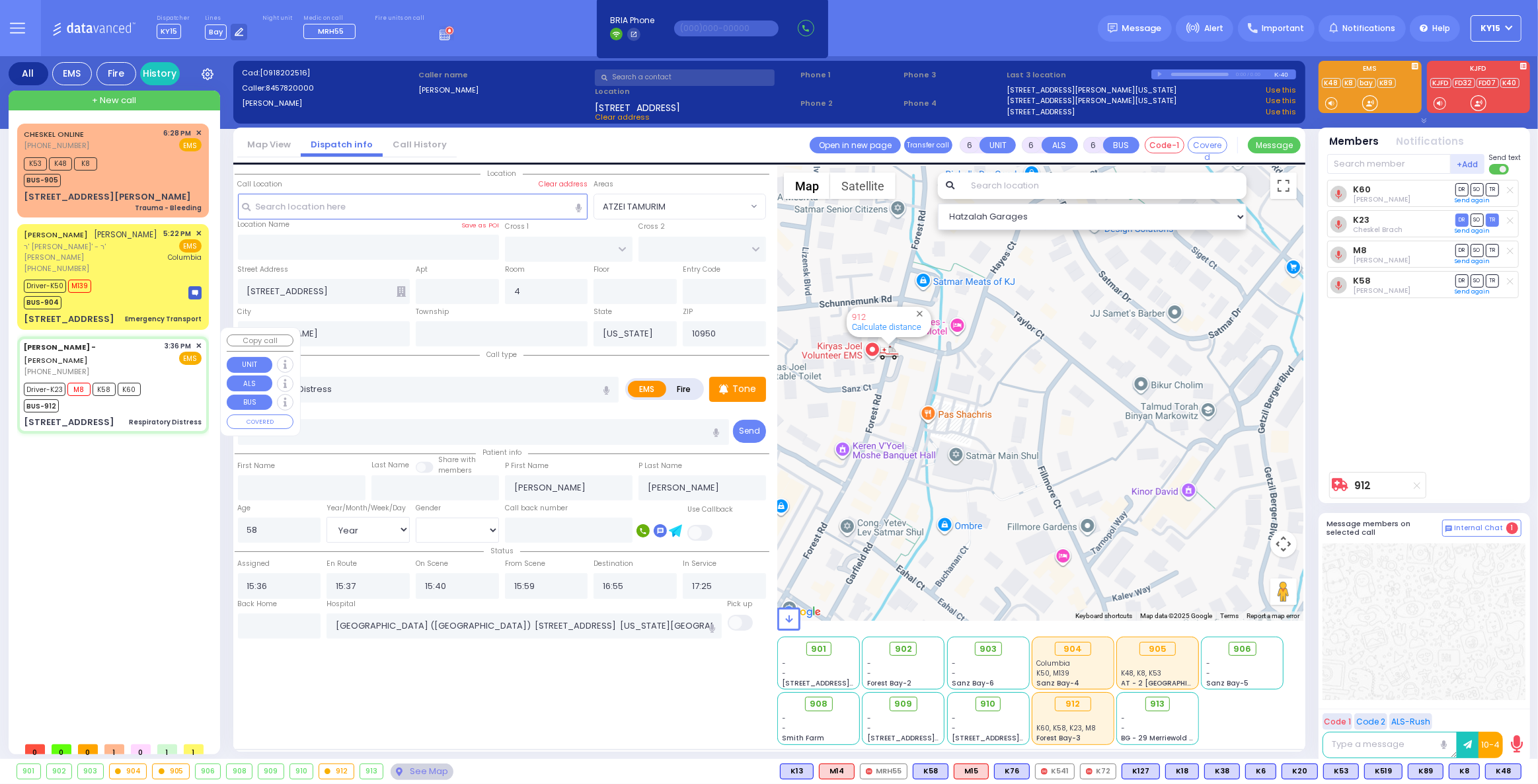
click at [196, 340] on span "✕" at bounding box center [198, 346] width 6 height 11
click at [168, 379] on div "Driver-K23 M8 K58 K60 BUS-912" at bounding box center [113, 395] width 178 height 33
select select
radio input "true"
select select "Year"
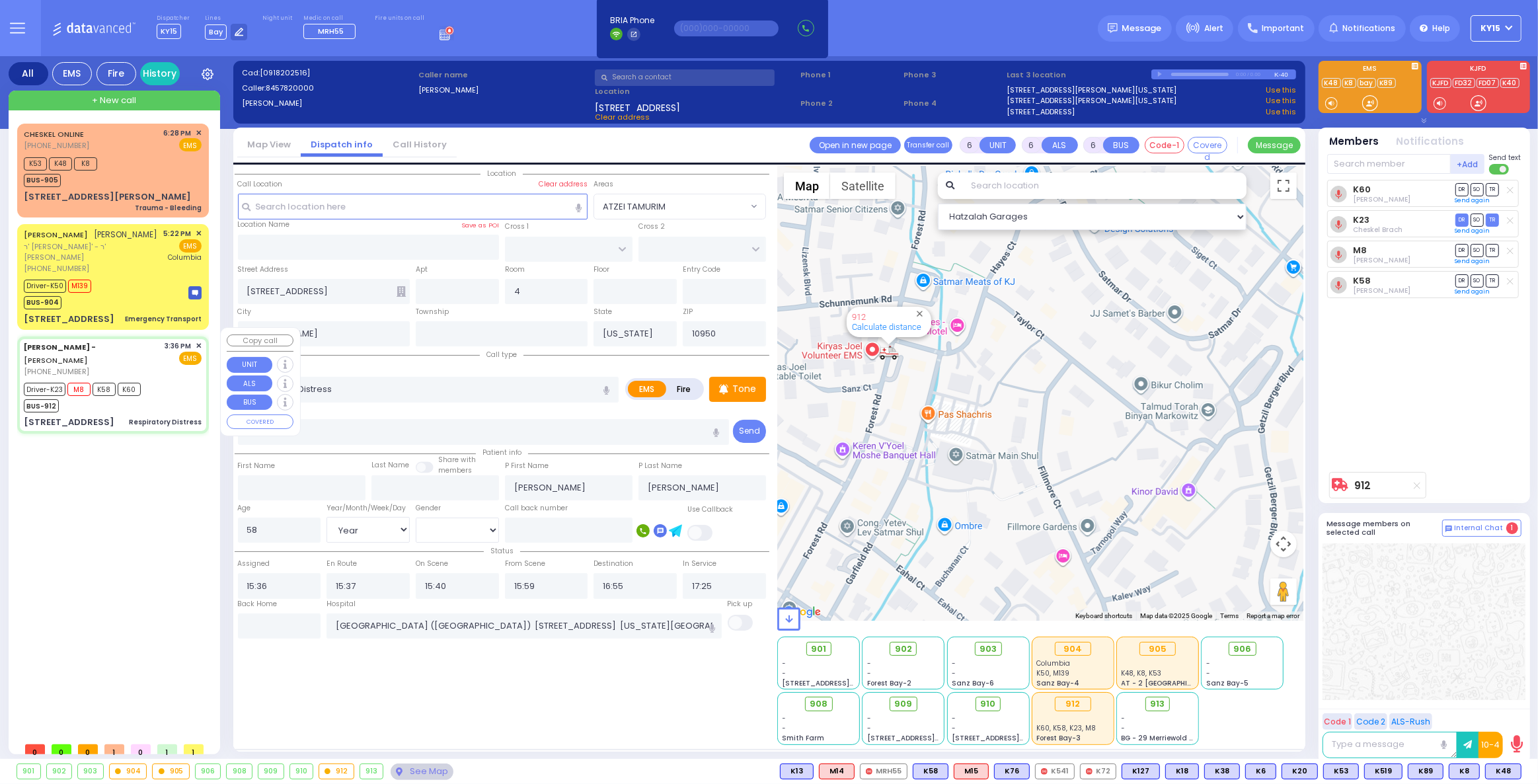
select select "[DEMOGRAPHIC_DATA]"
select select "Hatzalah Garages"
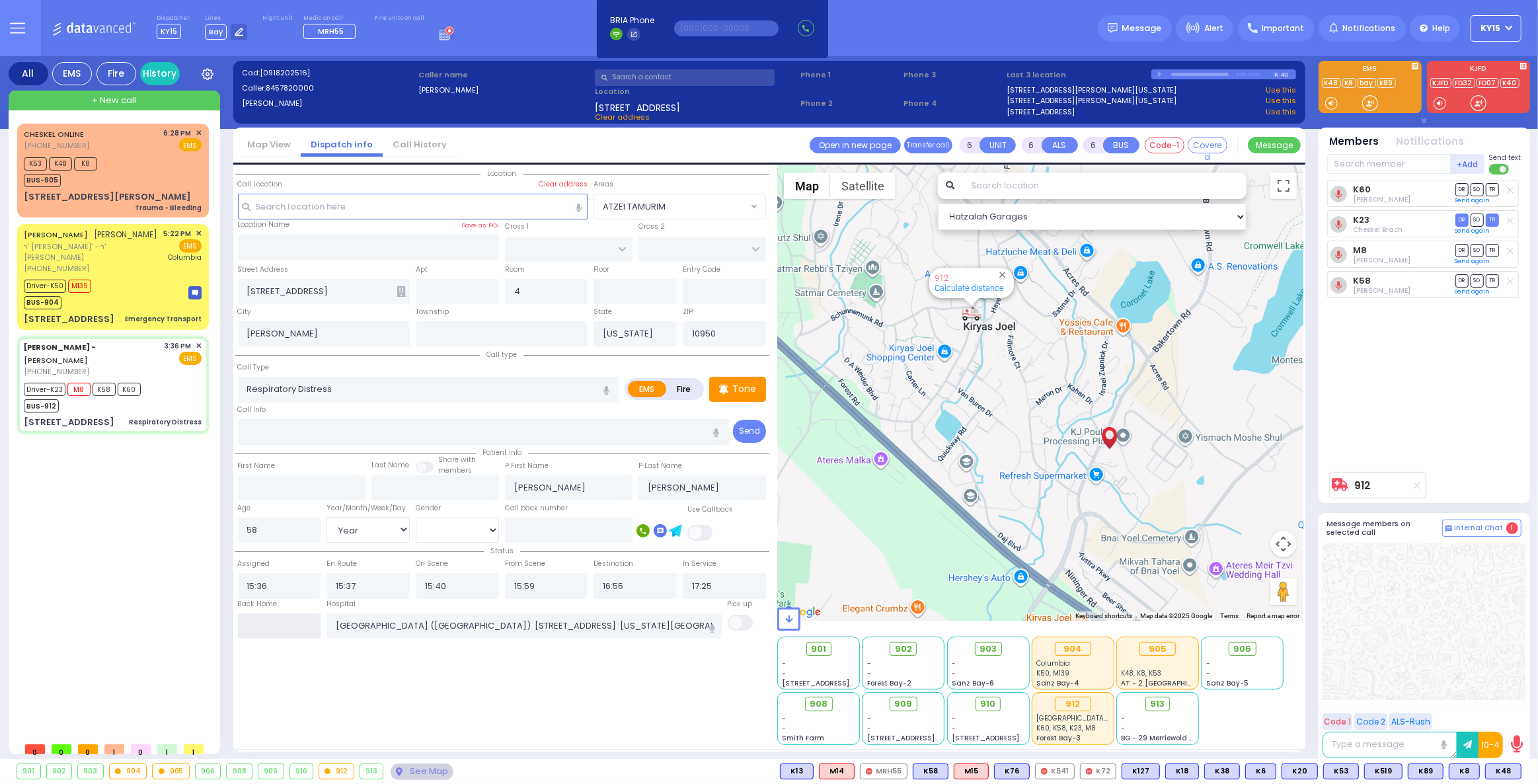
click at [302, 622] on input "text" at bounding box center [279, 625] width 83 height 25
type input "18:43"
select select
radio input "true"
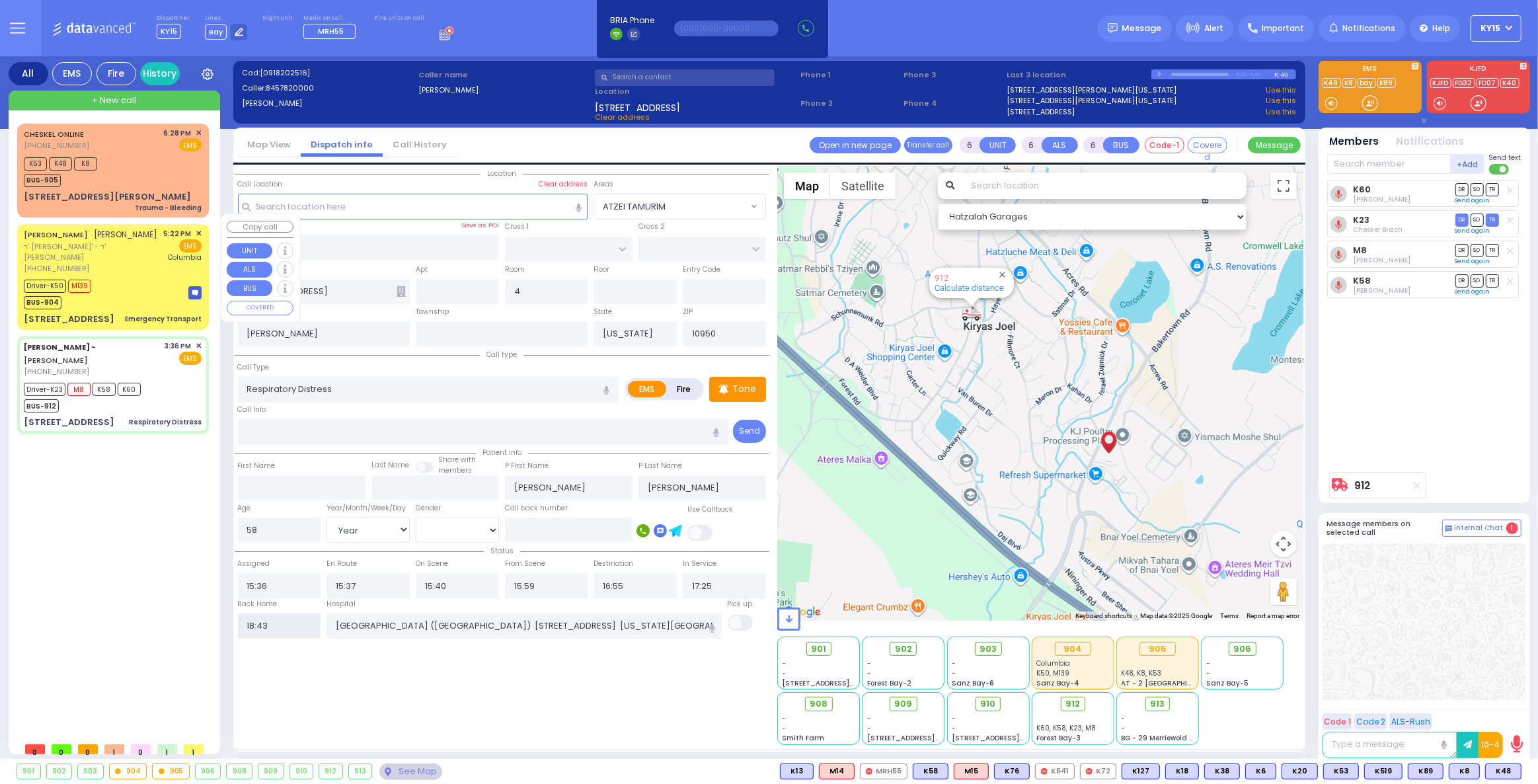
select select
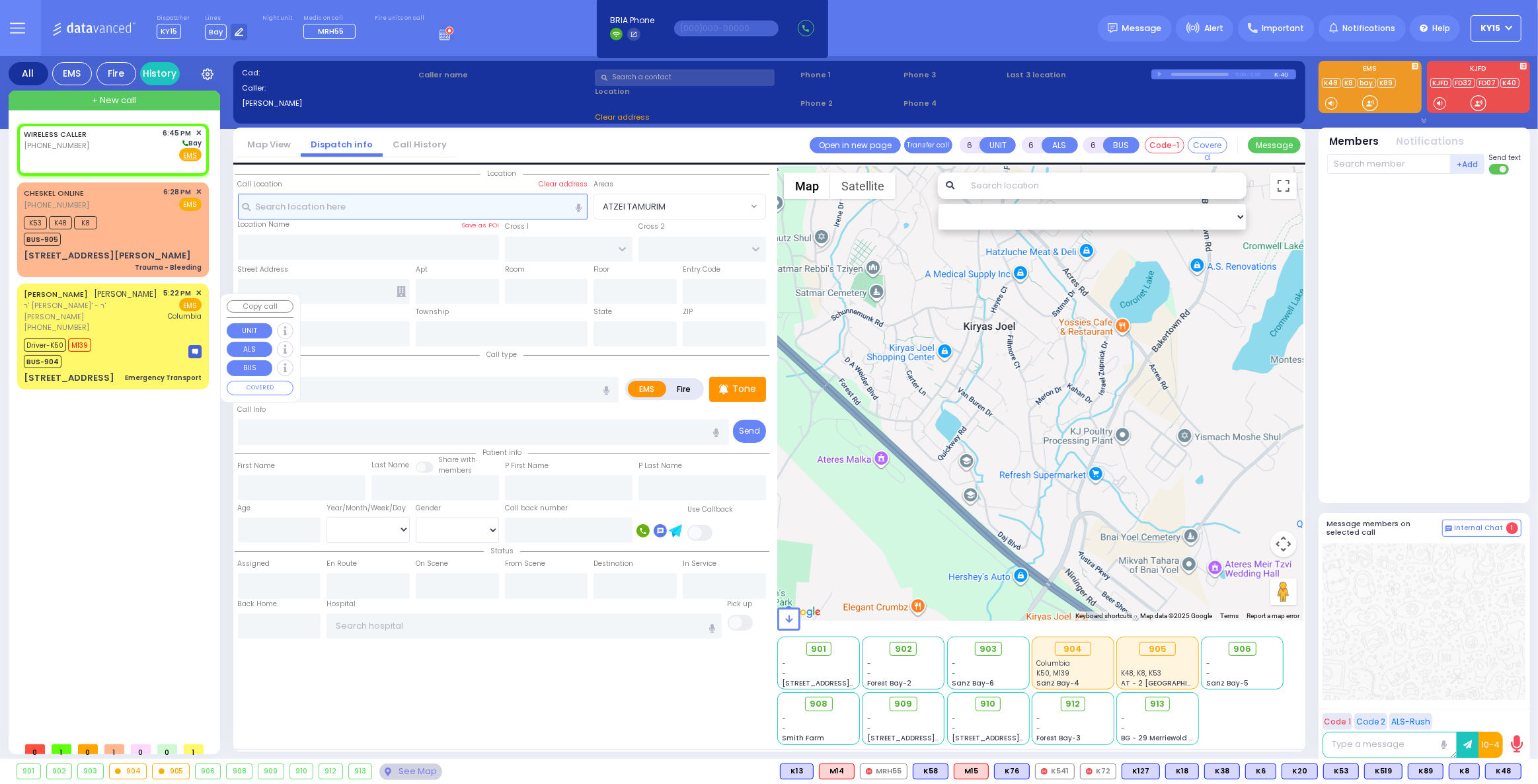
type input "2"
type input "1"
select select
radio input "true"
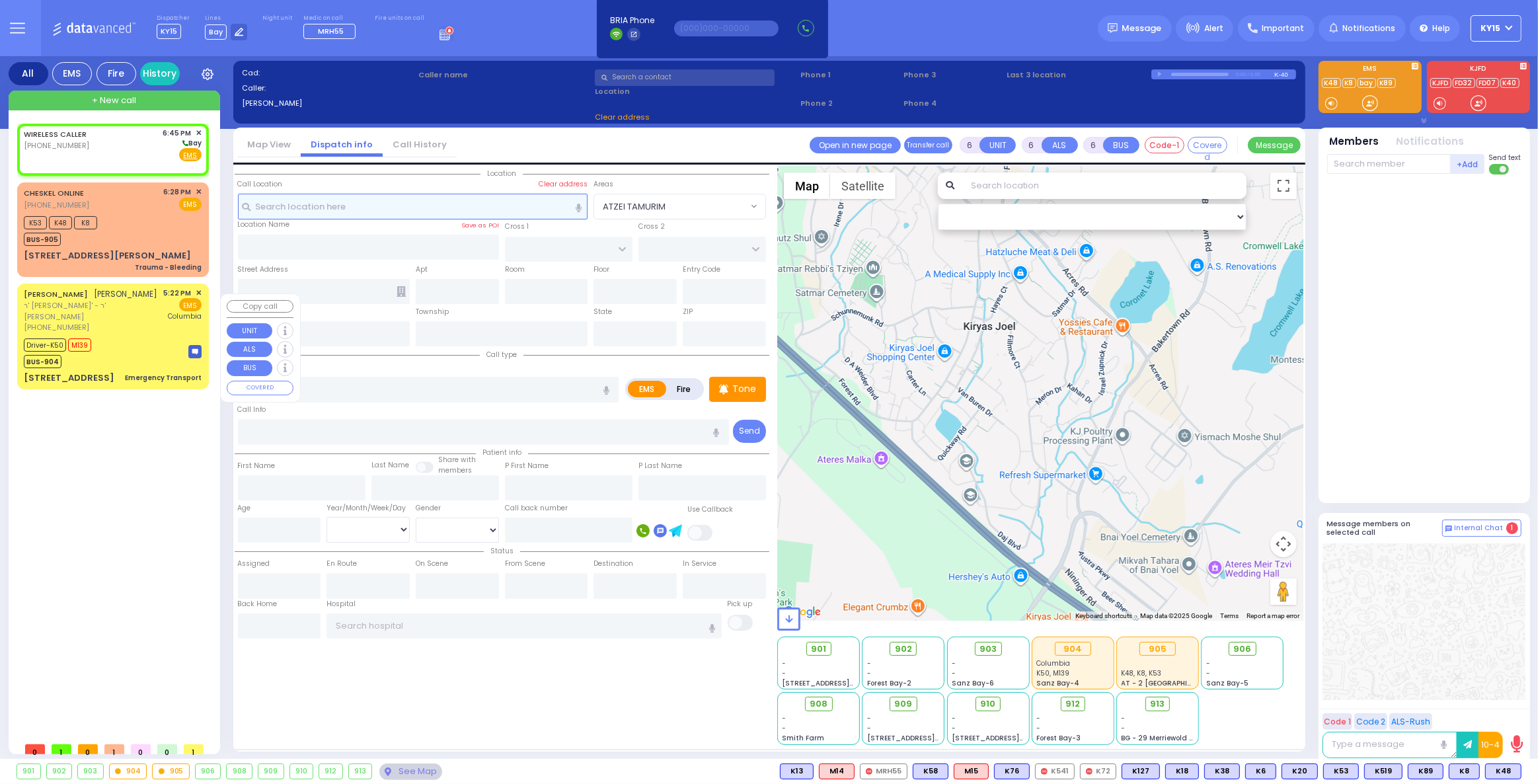
select select
type input "18:45"
select select "Hatzalah Garages"
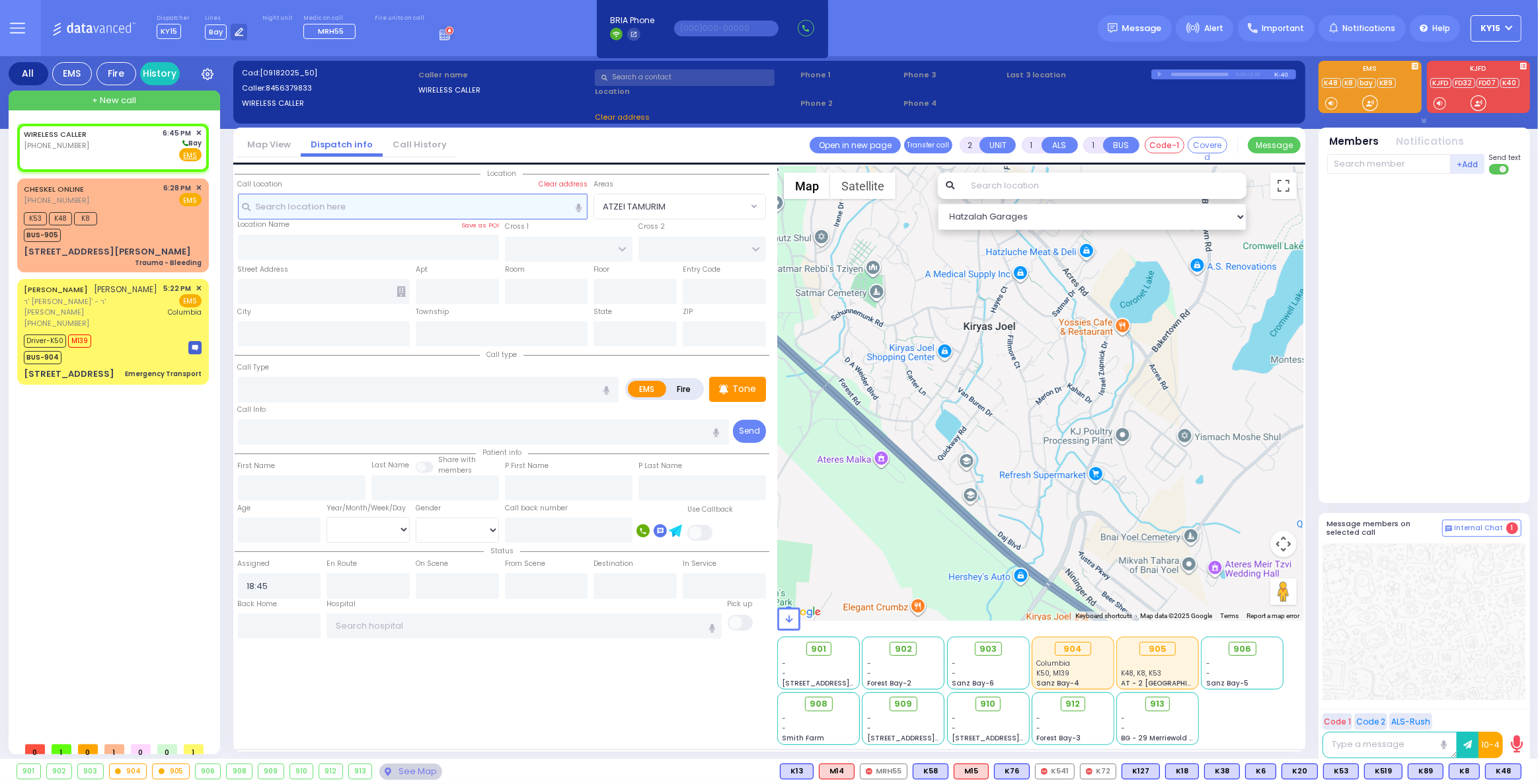
select select
radio input "true"
select select
select select "Hatzalah Garages"
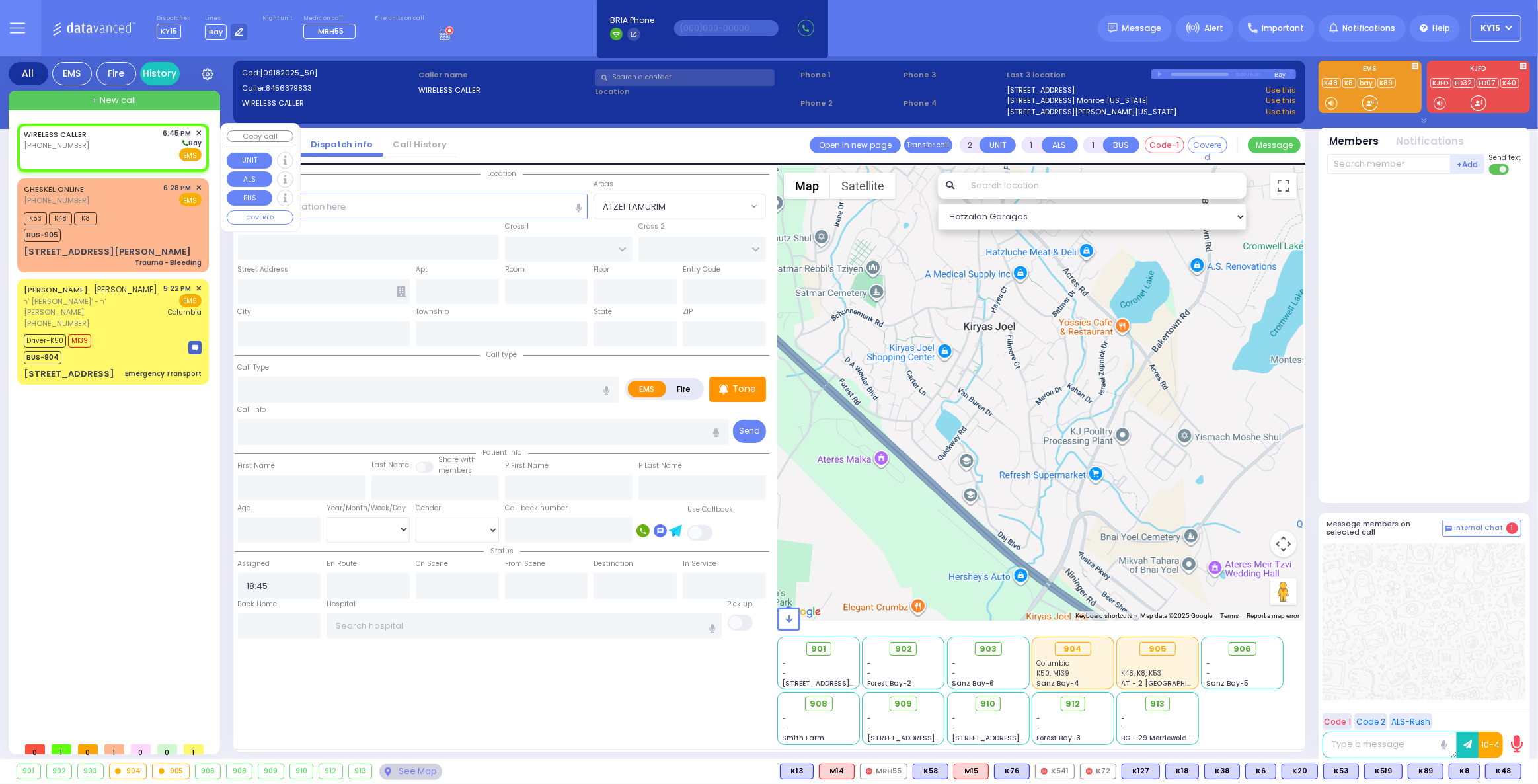
click at [90, 136] on div "WIRELESS CALLER [PHONE_NUMBER] 6:45 PM ✕ [GEOGRAPHIC_DATA]" at bounding box center [113, 144] width 178 height 34
select select
radio input "true"
select select
select select "Hatzalah Garages"
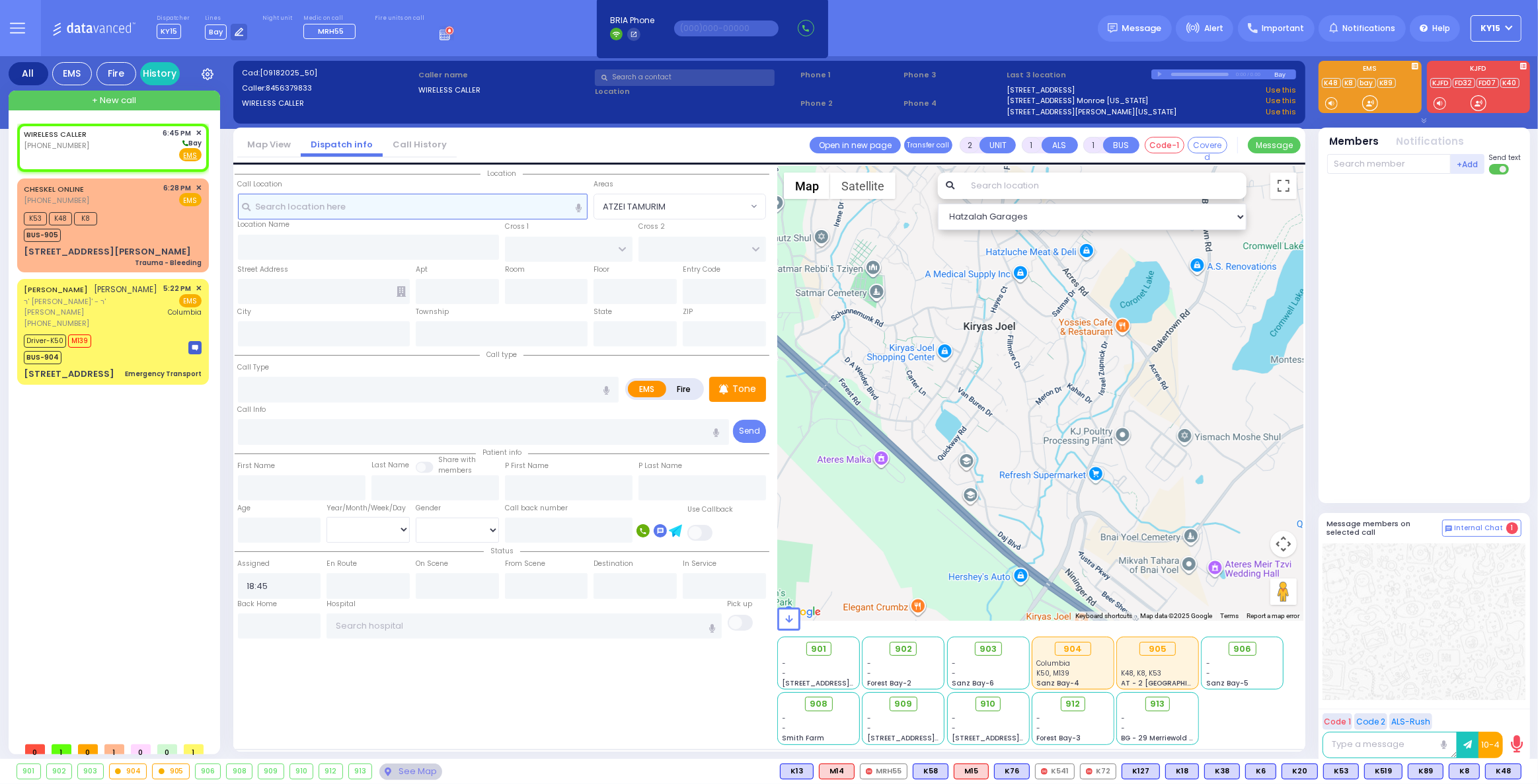
click at [306, 208] on input "text" at bounding box center [413, 206] width 350 height 25
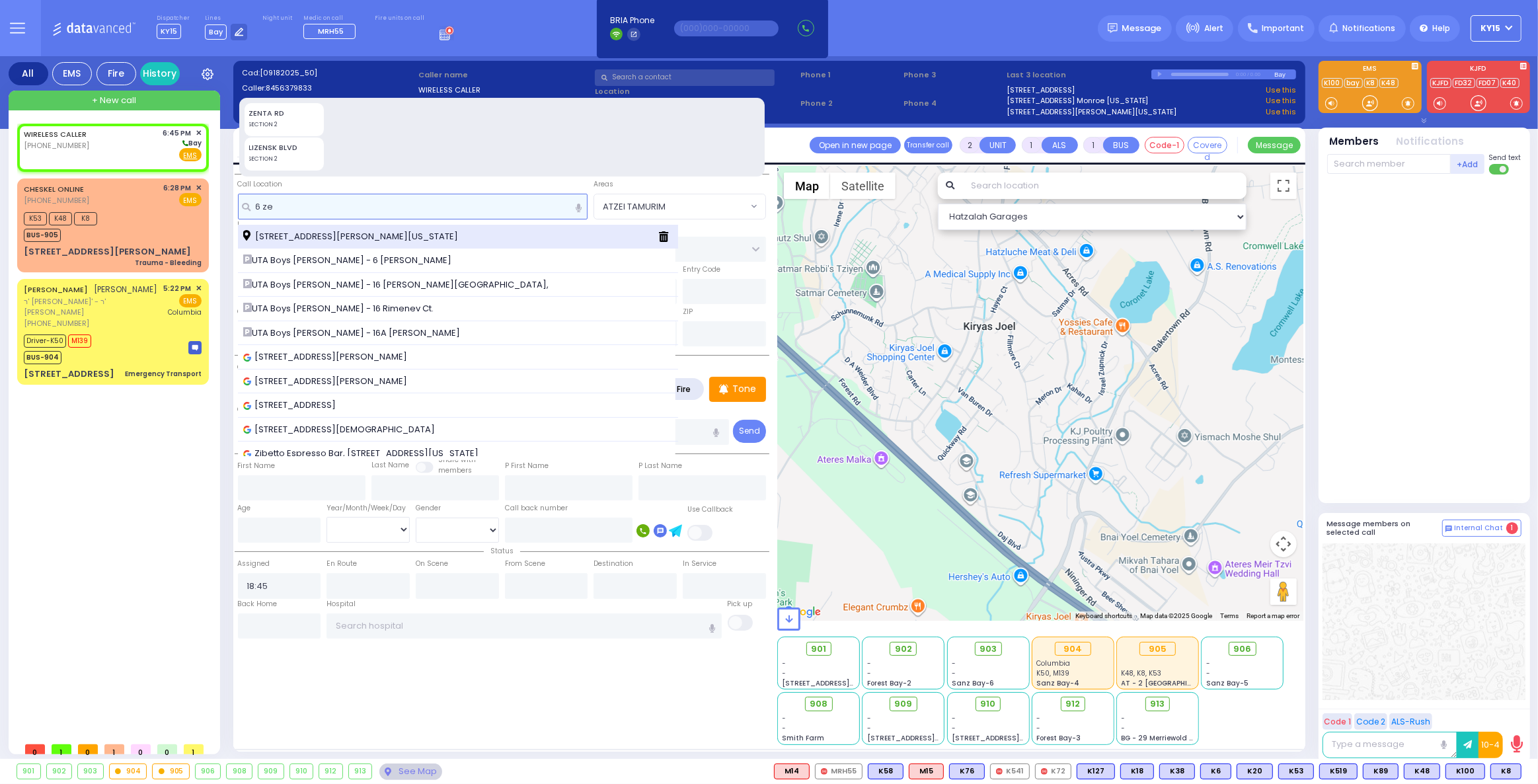
type input "6 ze"
click at [312, 236] on span "[STREET_ADDRESS][PERSON_NAME][US_STATE]" at bounding box center [353, 237] width 219 height 13
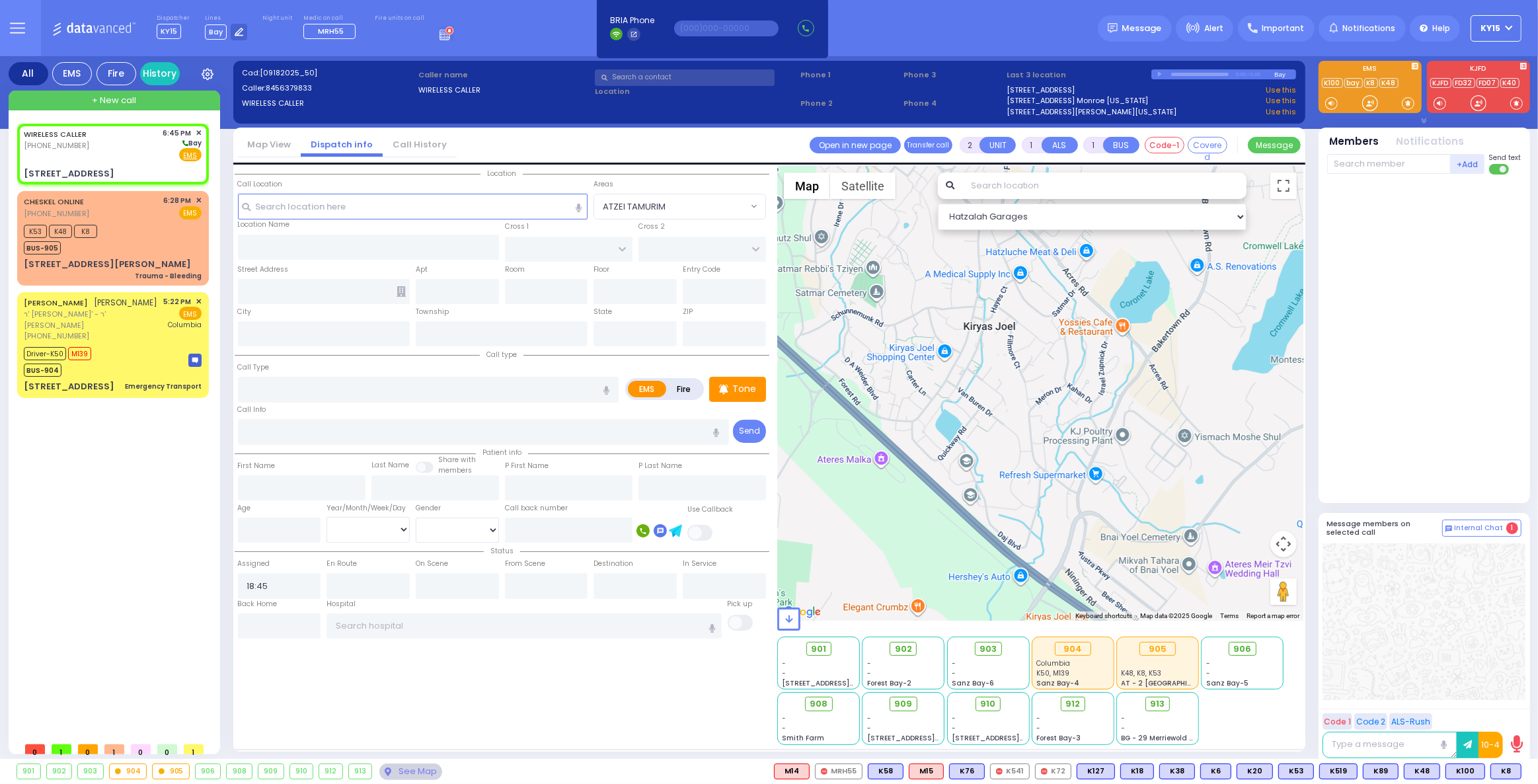
select select
radio input "true"
select select
select select "Hatzalah Garages"
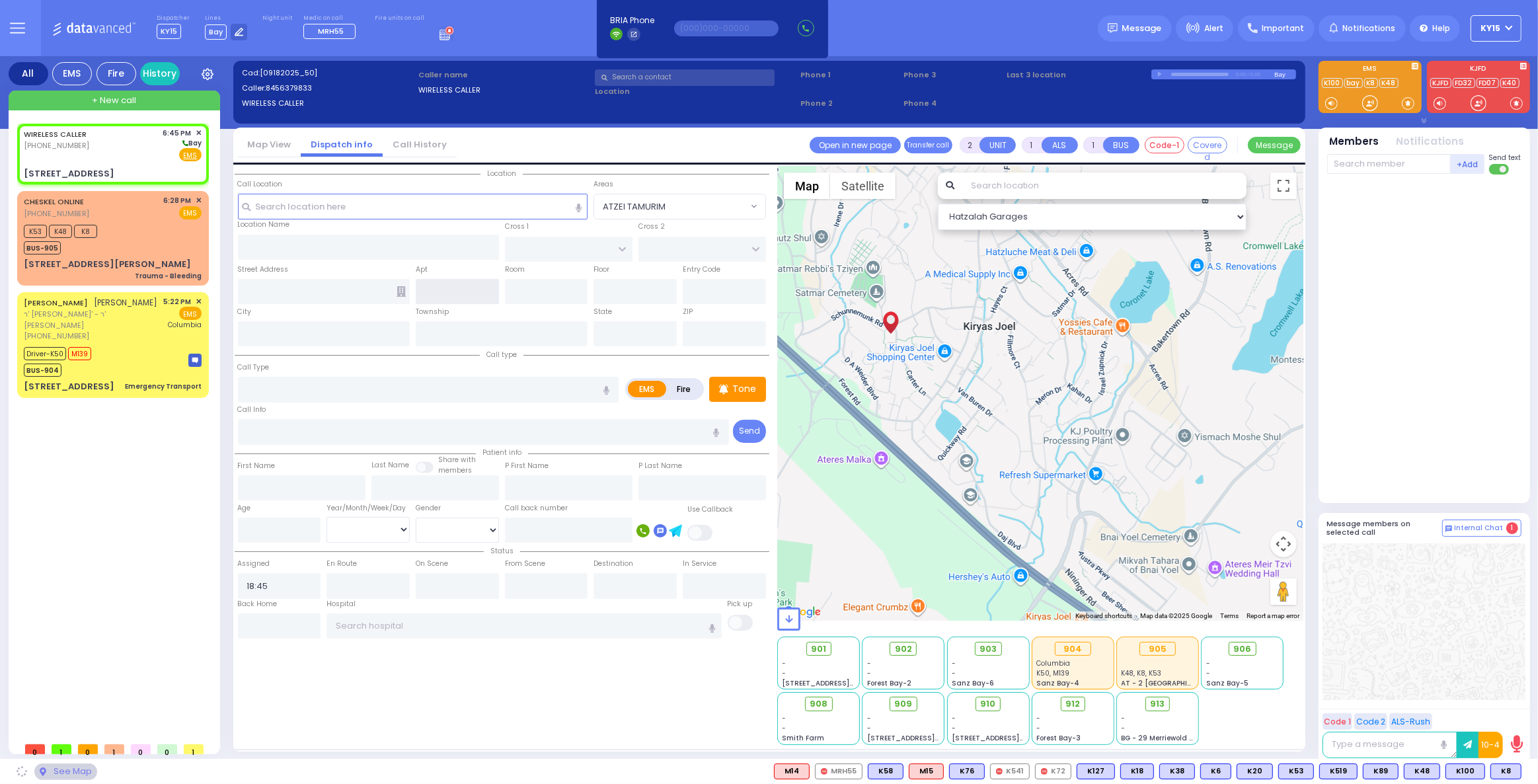
type input "ZENTA RD"
type input "[PERSON_NAME] BLVD"
type input "[STREET_ADDRESS]"
type input "[PERSON_NAME]"
type input "[US_STATE]"
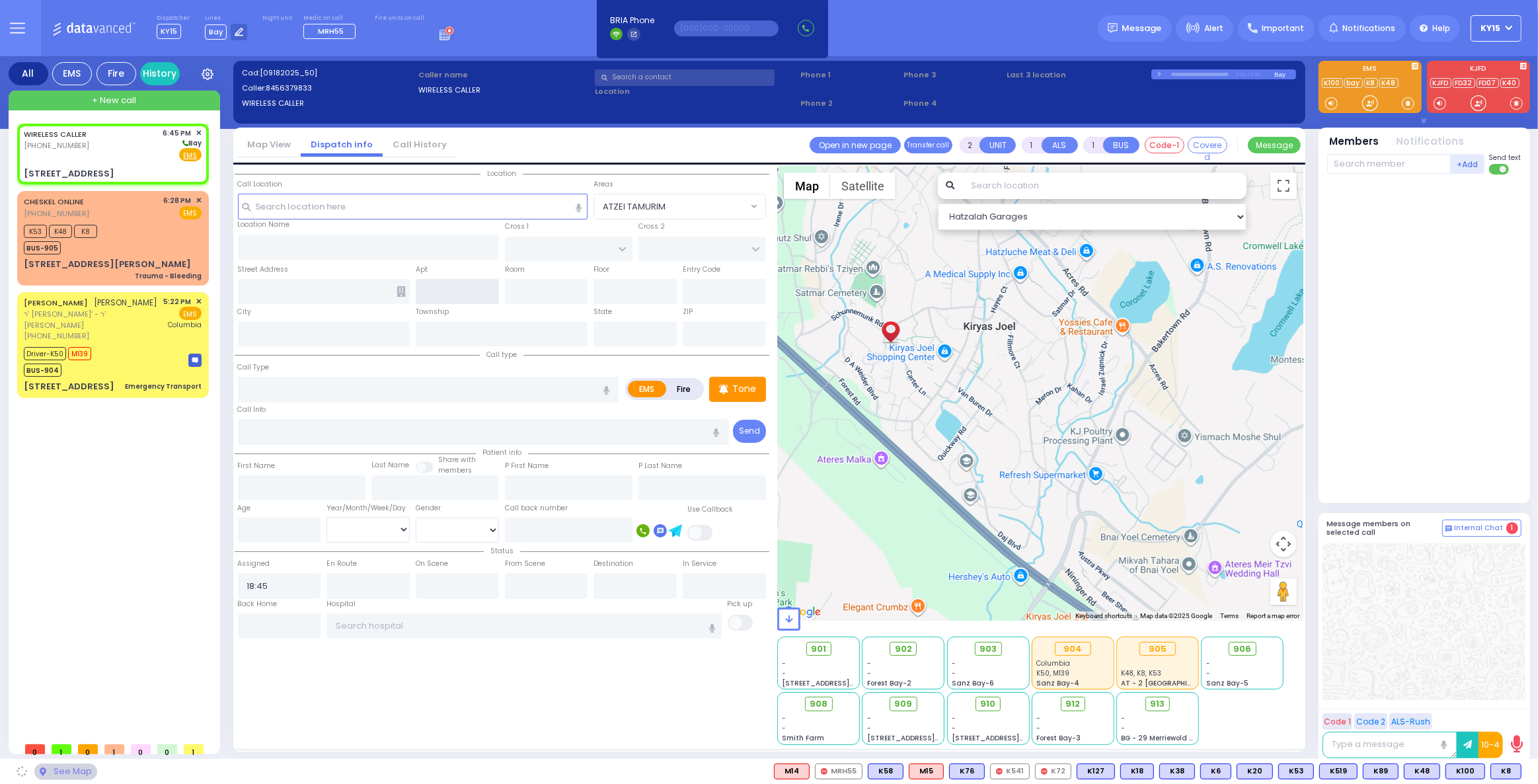
type input "10950"
select select "SECTION 2"
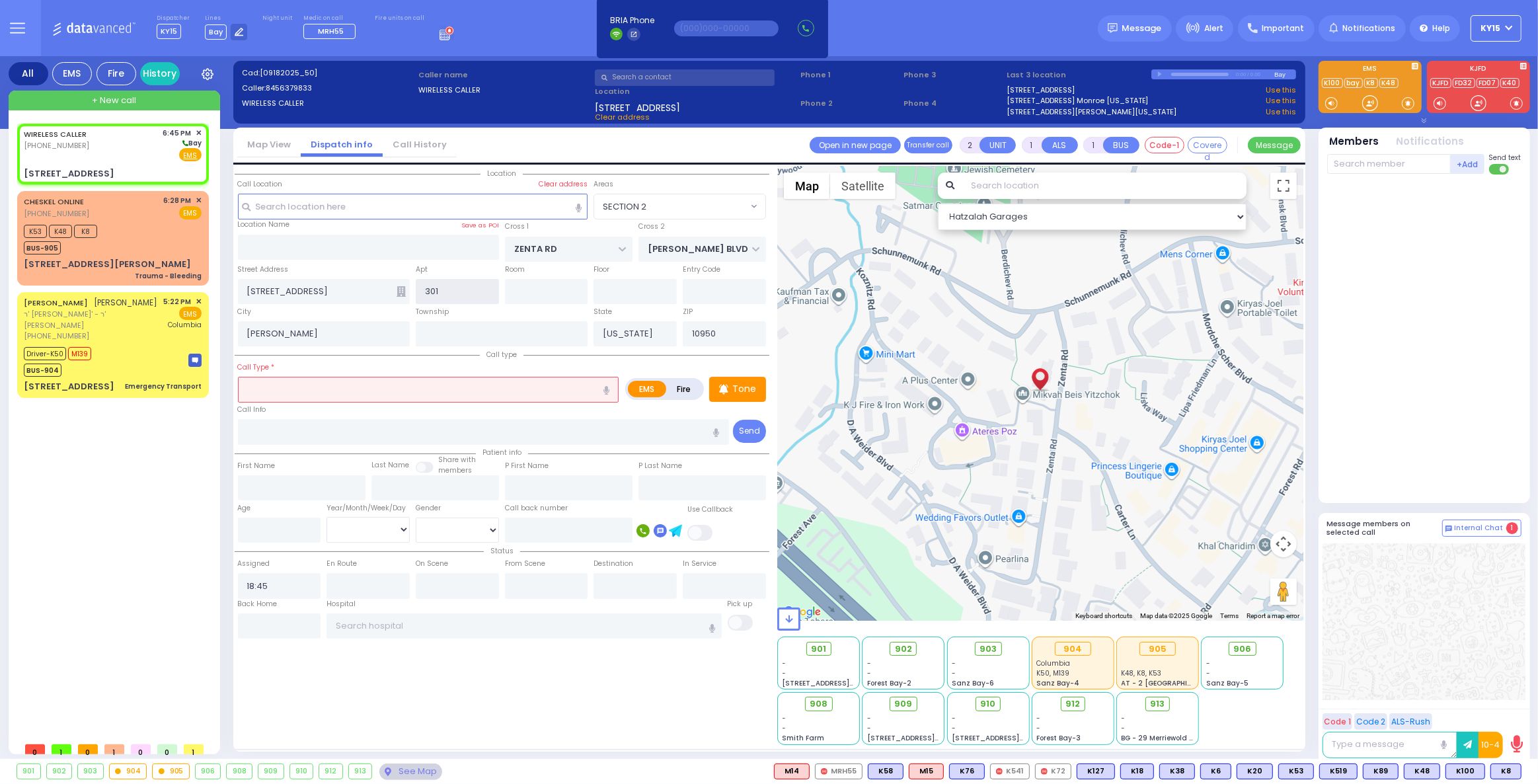
type input "301"
click at [296, 395] on input "text" at bounding box center [428, 389] width 381 height 25
select select
radio input "true"
select select
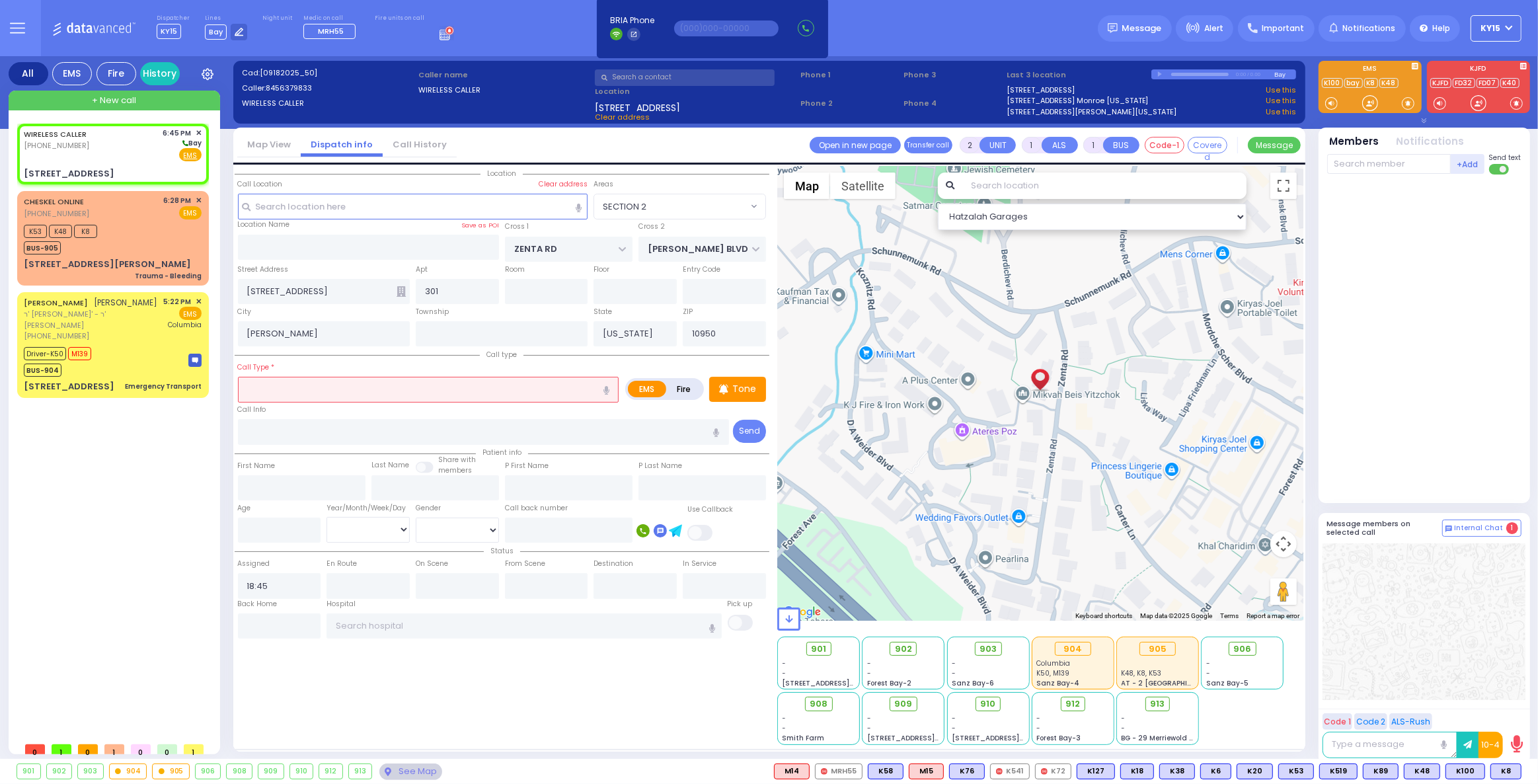
select select "Hatzalah Garages"
select select "SECTION 2"
type input "c"
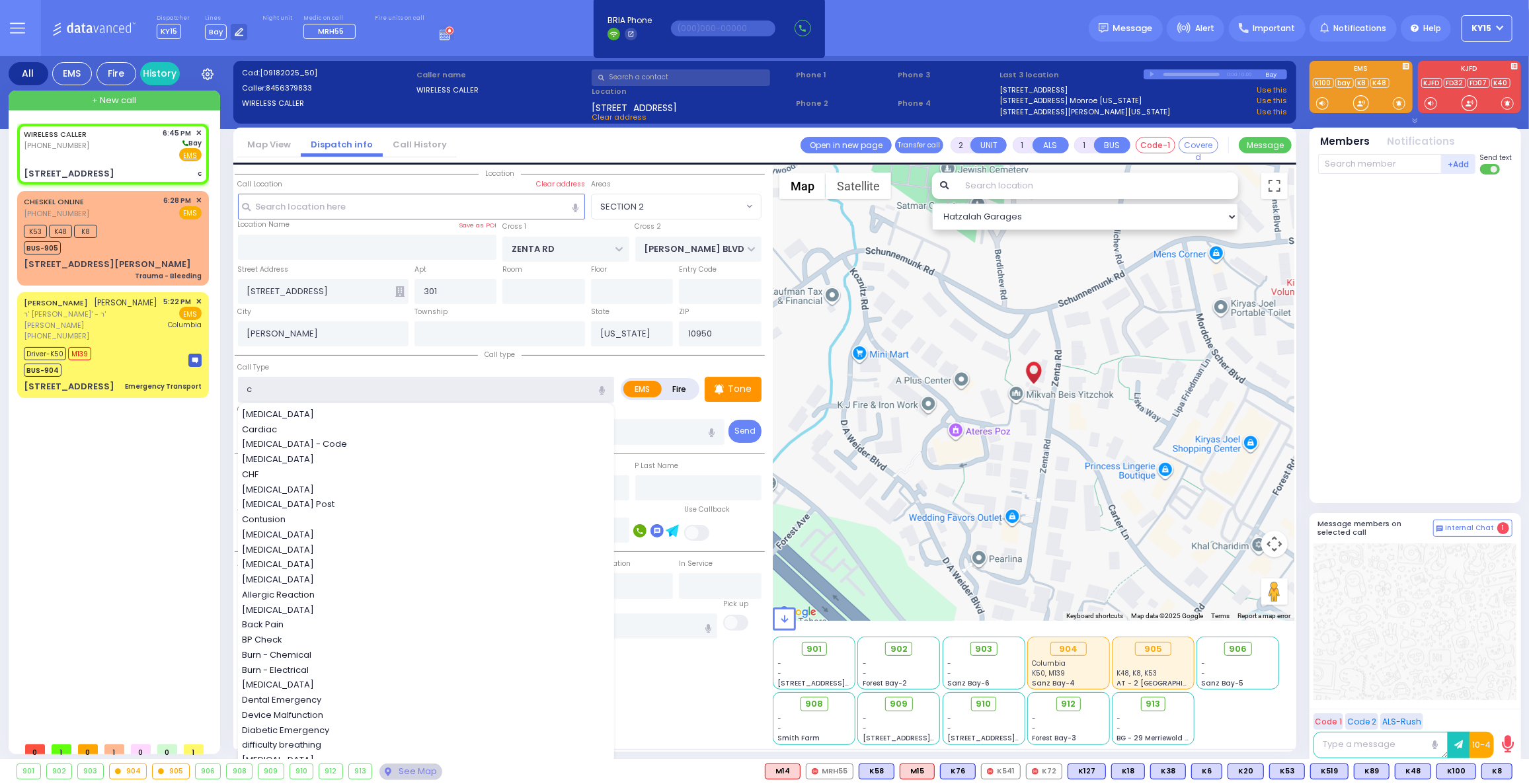
select select
